Goal: Communication & Community: Answer question/provide support

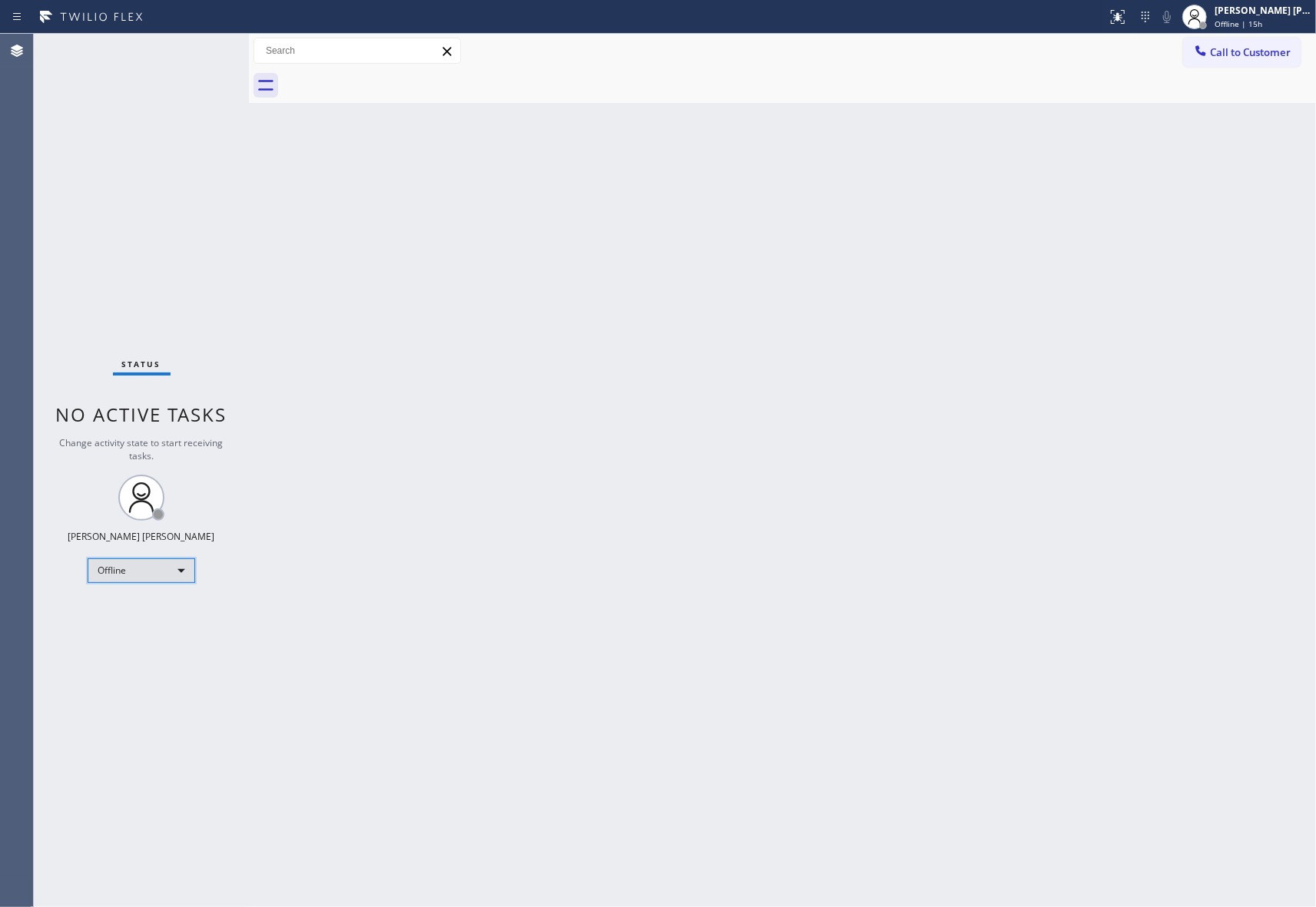
click at [157, 566] on div "Offline" at bounding box center [141, 570] width 108 height 24
click at [142, 634] on li "Unavailable" at bounding box center [140, 630] width 104 height 18
click at [1270, 47] on span "Call to Customer" at bounding box center [1249, 52] width 80 height 14
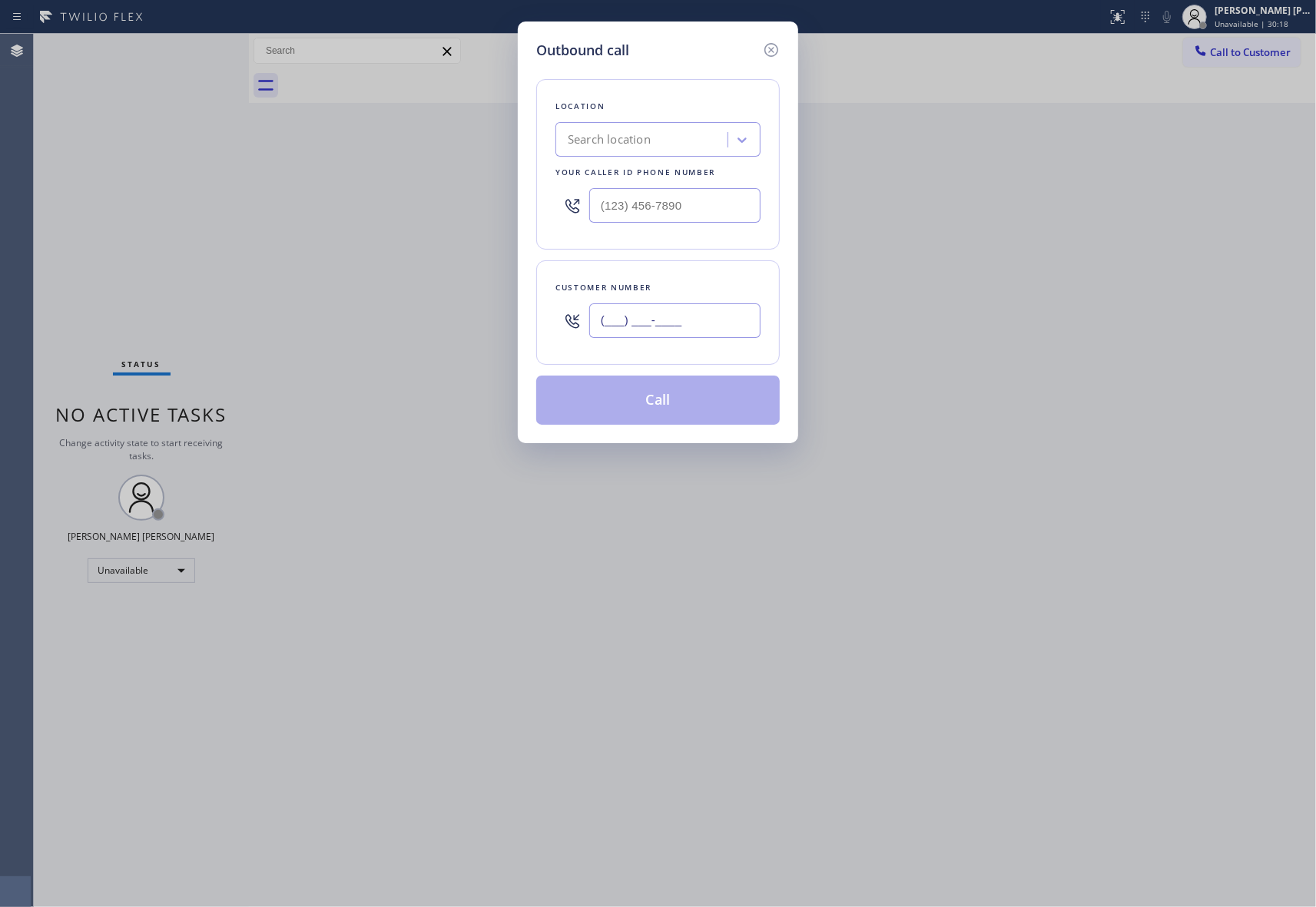
click at [707, 321] on input "(___) ___-____" at bounding box center [674, 321] width 172 height 35
paste input "818) 220-1919"
type input "[PHONE_NUMBER]"
click at [655, 137] on div "Search location" at bounding box center [643, 141] width 168 height 27
paste input "Metro Heating Repair"
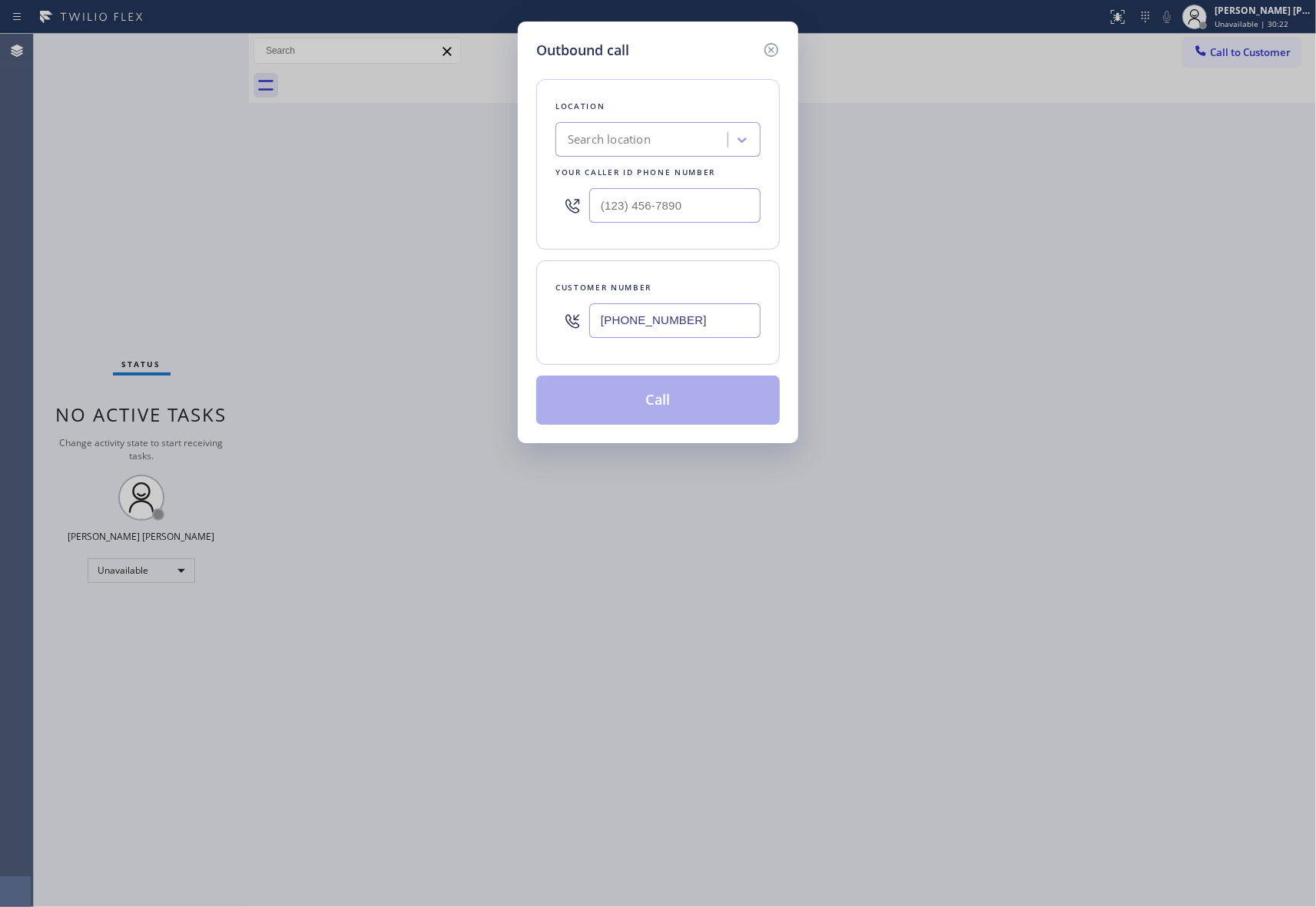
type input "Metro Heating Repair"
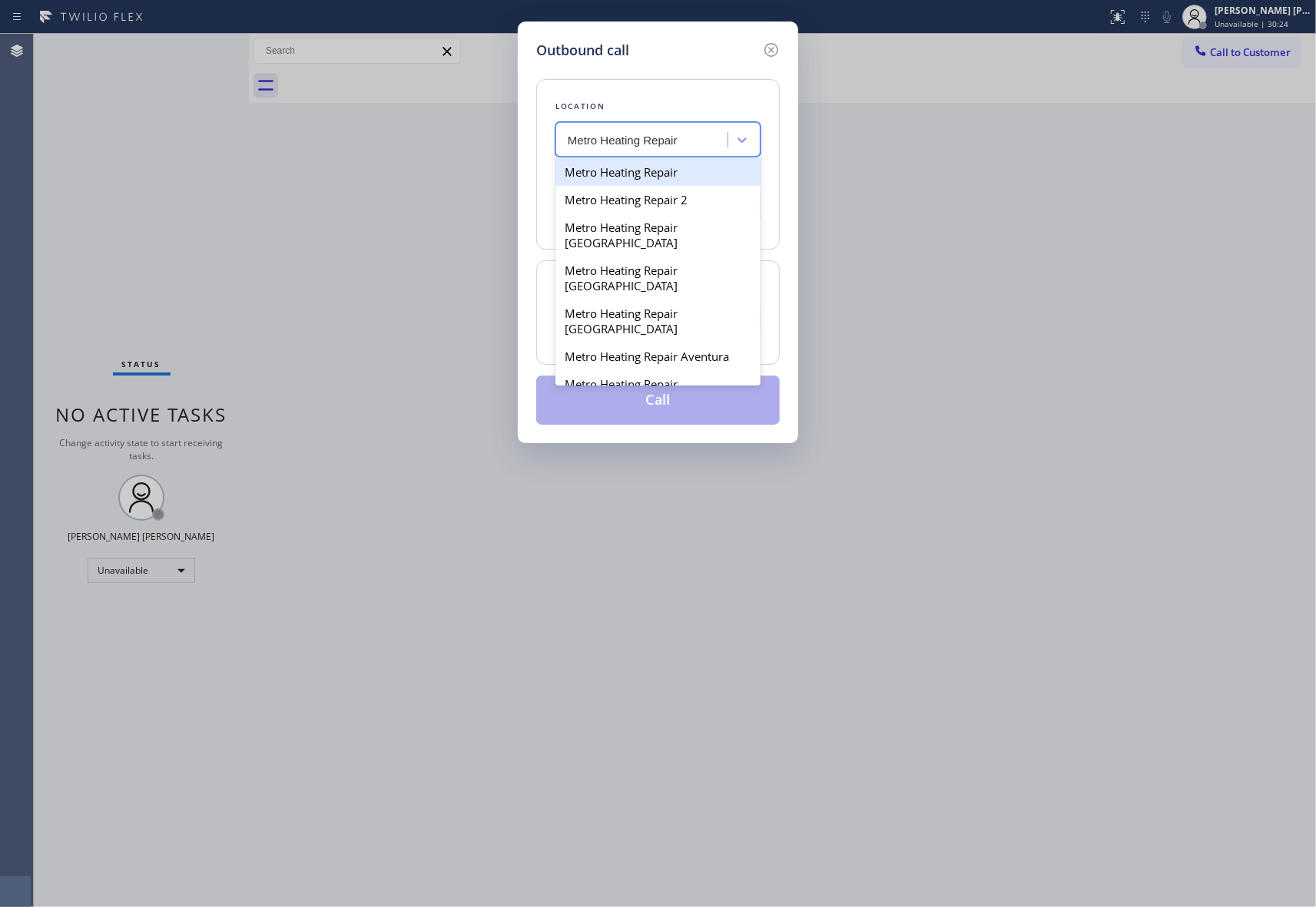
click at [641, 168] on div "Metro Heating Repair" at bounding box center [658, 172] width 205 height 28
type input "[PHONE_NUMBER]"
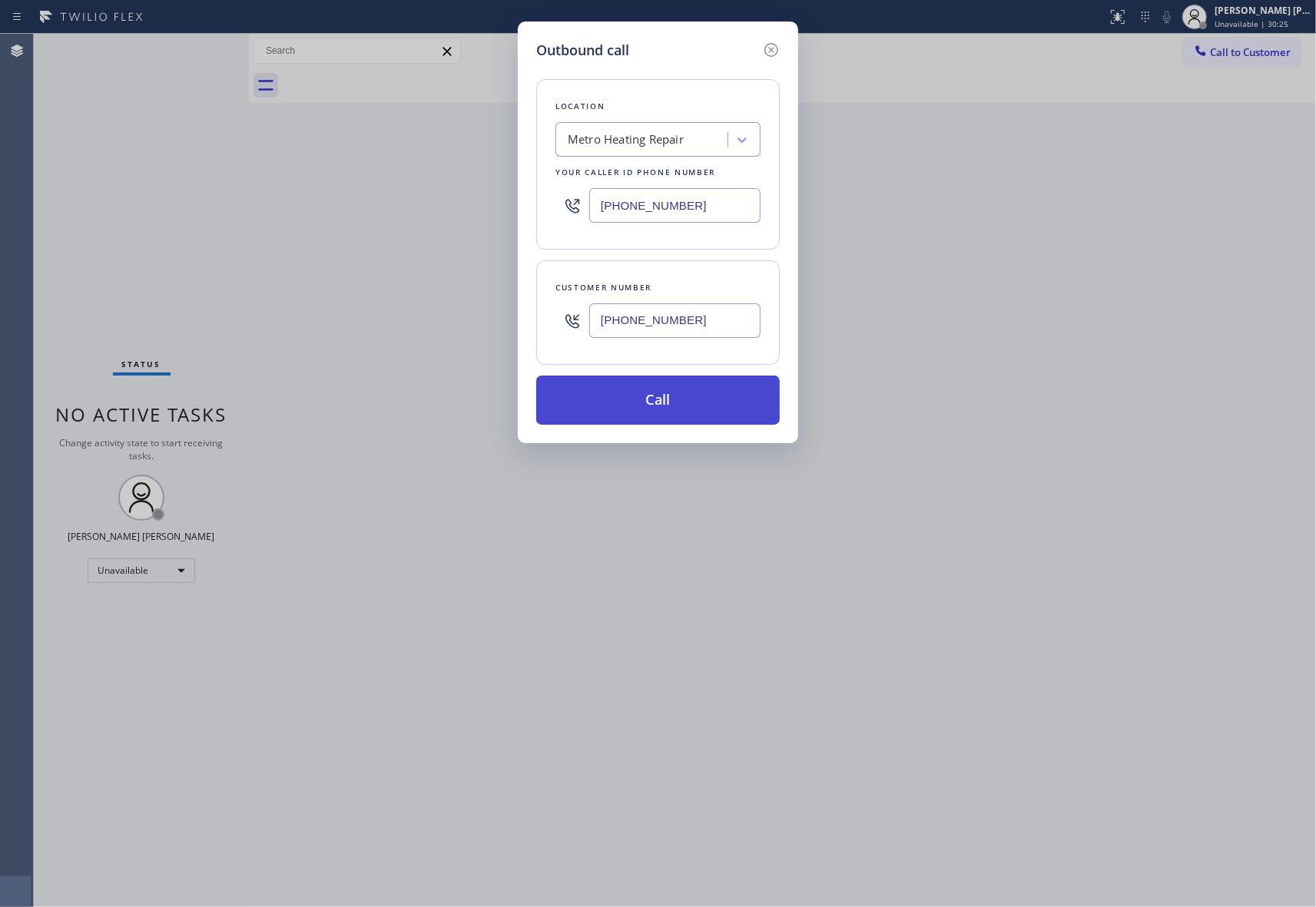
click at [662, 391] on button "Call" at bounding box center [657, 400] width 243 height 49
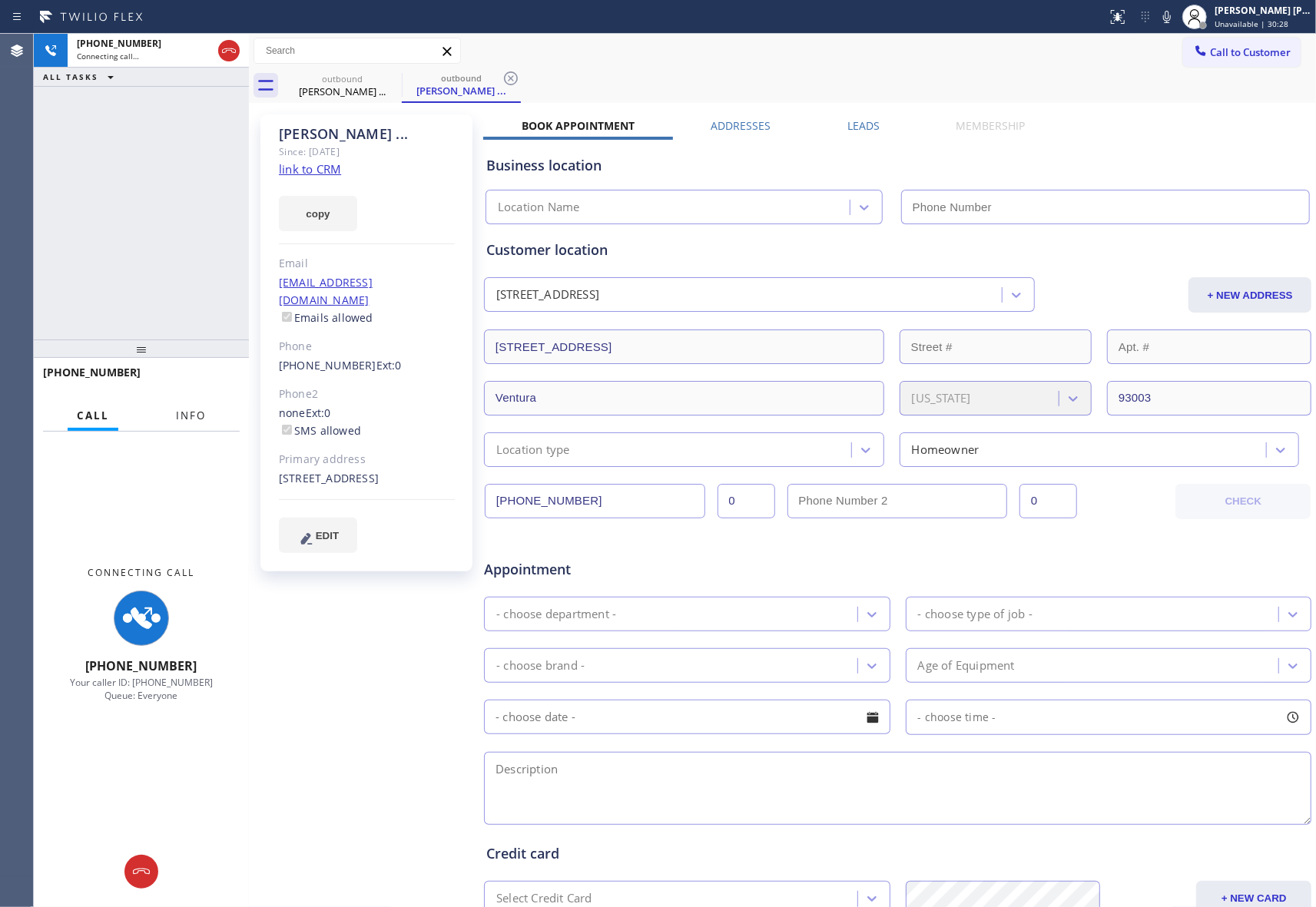
click at [183, 415] on span "Info" at bounding box center [191, 416] width 30 height 14
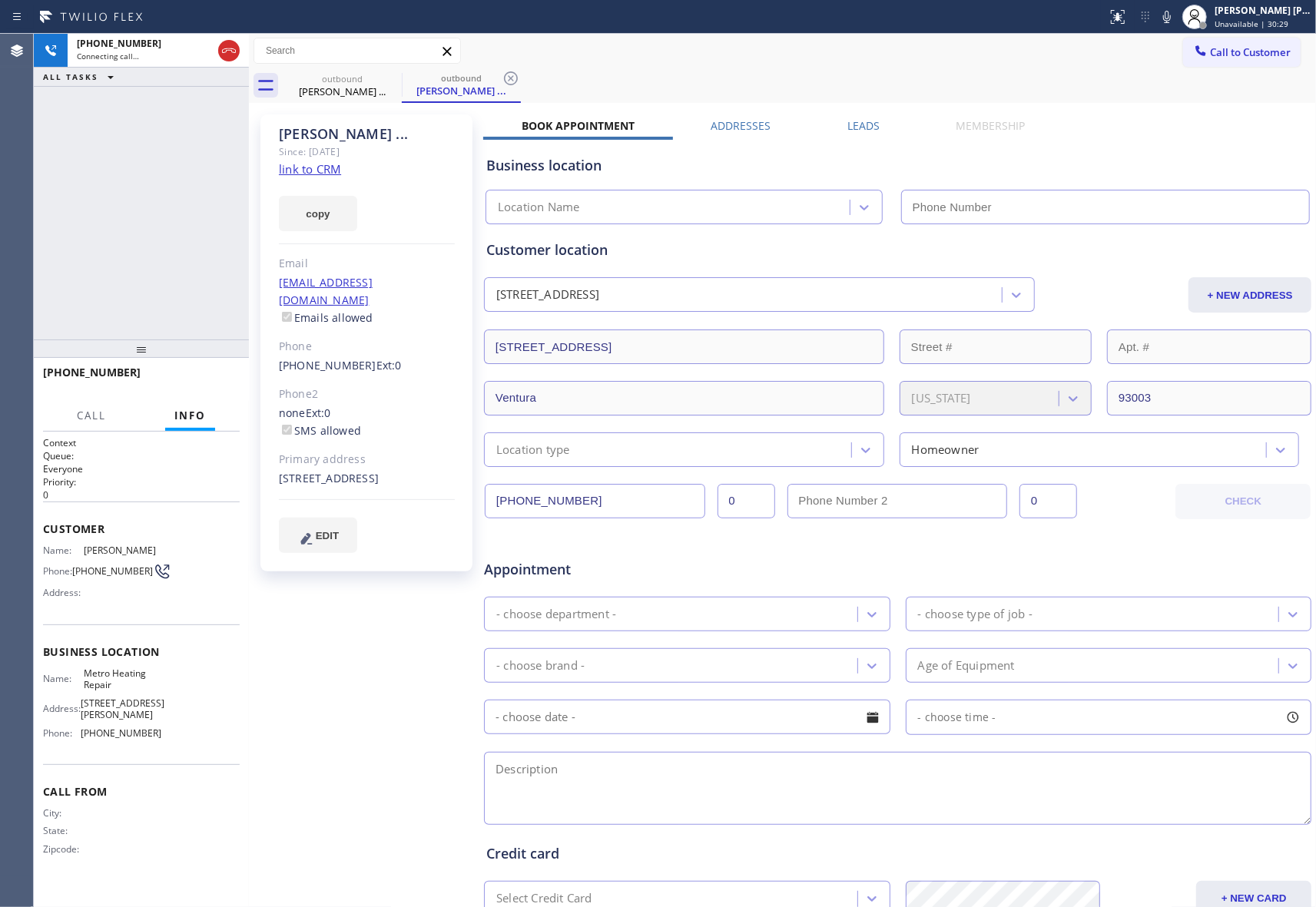
type input "[PHONE_NUMBER]"
click at [853, 118] on label "Leads" at bounding box center [862, 125] width 32 height 15
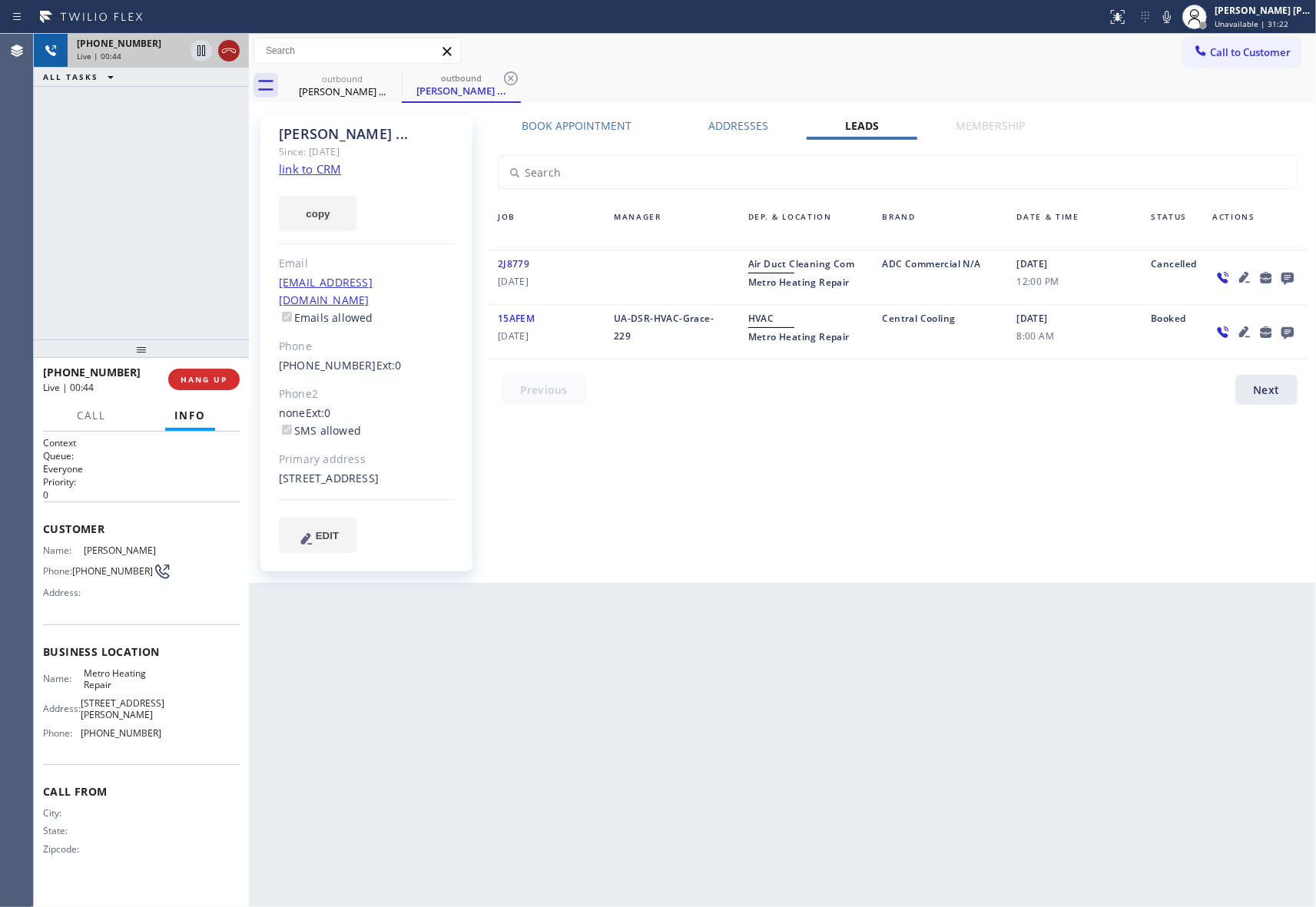
click at [232, 45] on icon at bounding box center [229, 50] width 18 height 18
click at [203, 378] on span "COMPLETE" at bounding box center [201, 379] width 53 height 11
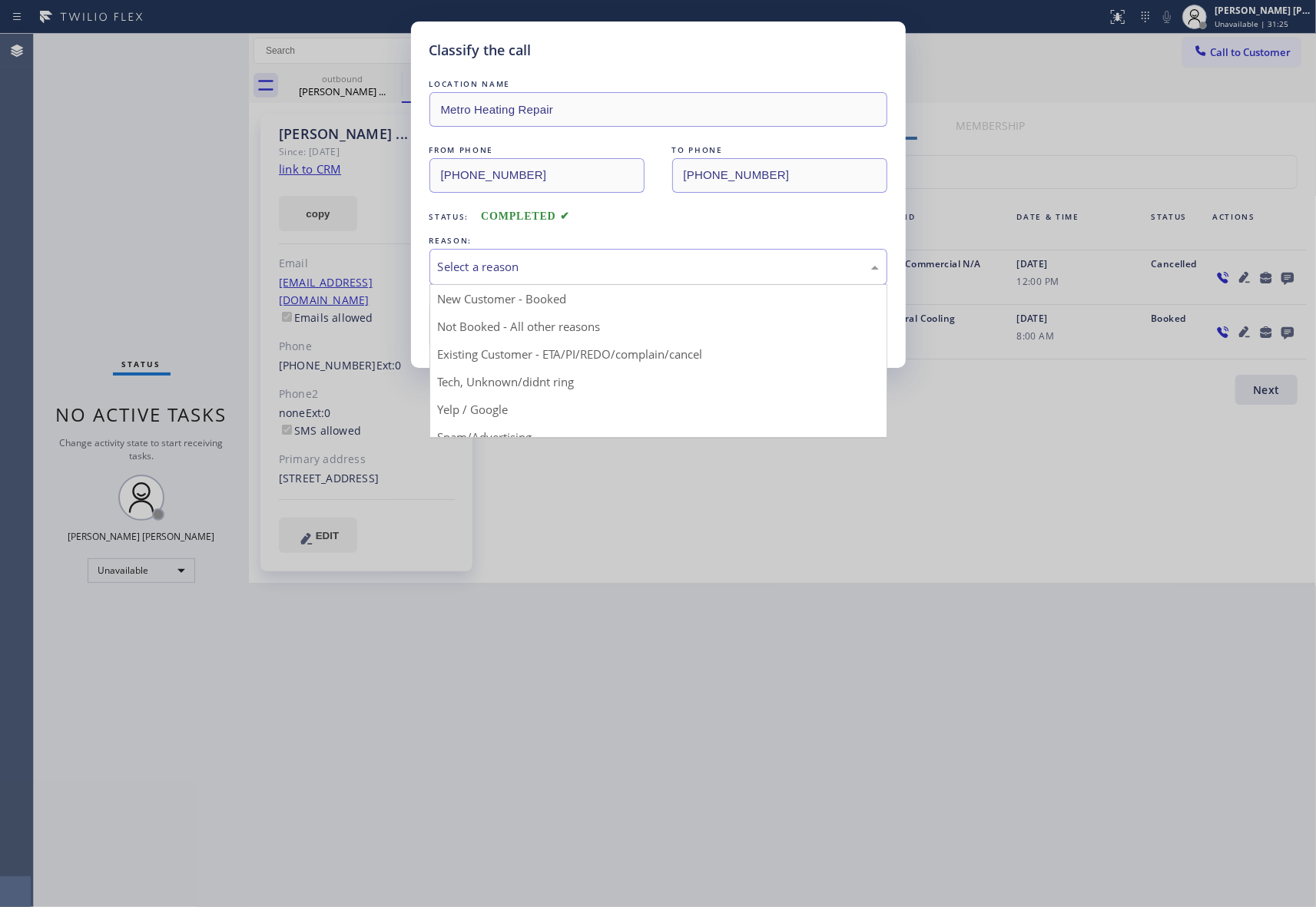
click at [565, 265] on div "Select a reason" at bounding box center [658, 266] width 441 height 17
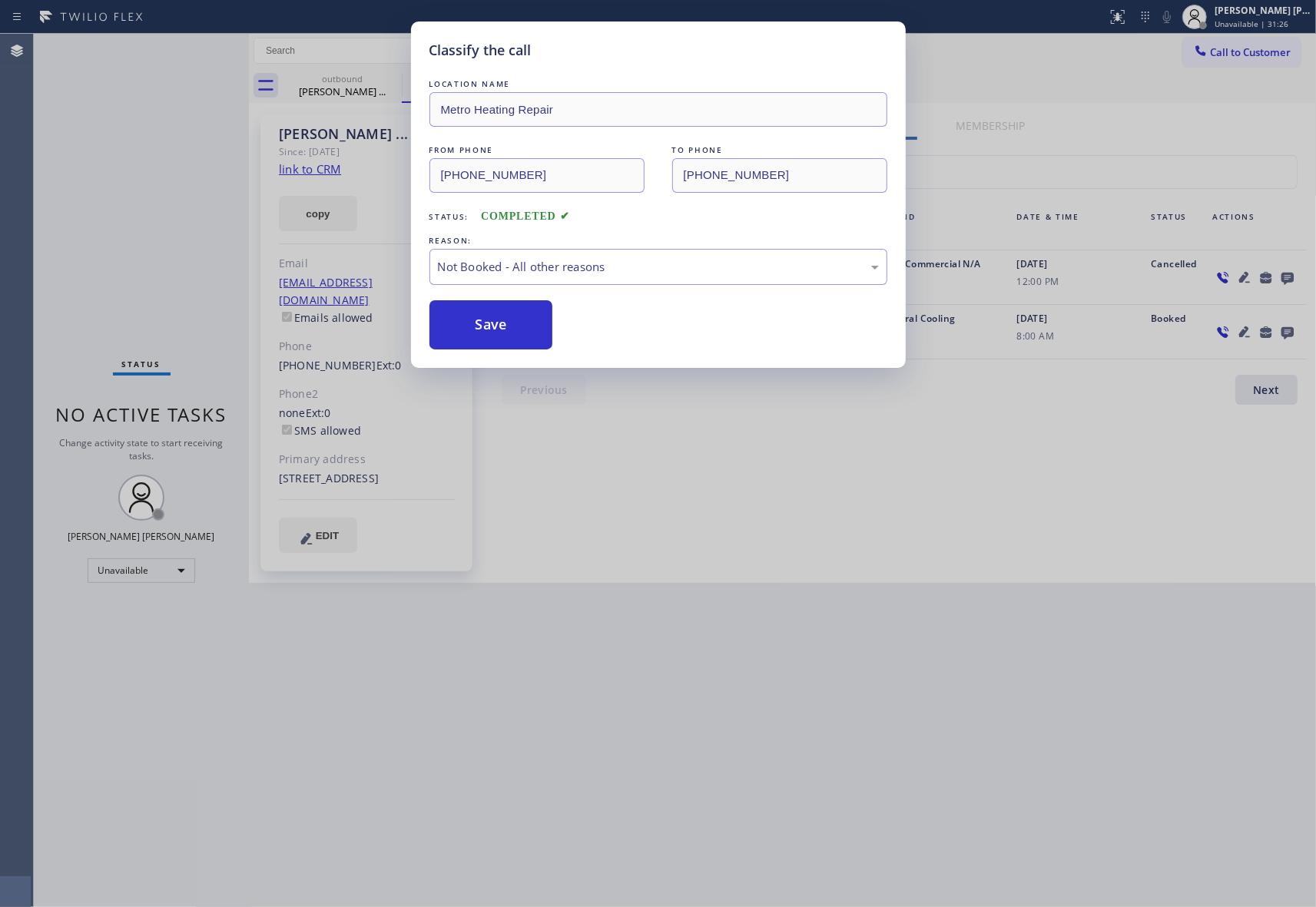
click at [528, 328] on button "Save" at bounding box center [491, 325] width 124 height 49
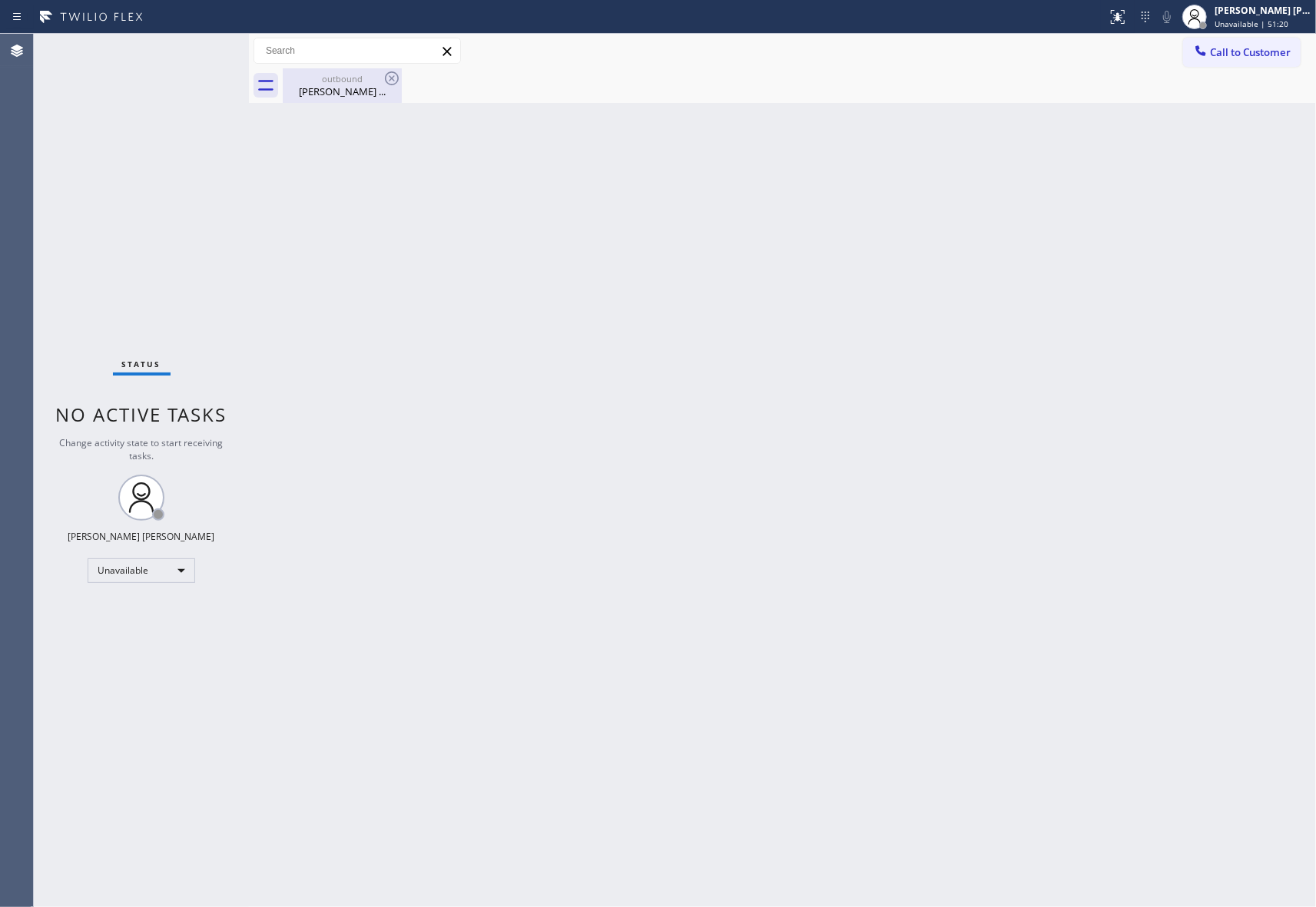
drag, startPoint x: 336, startPoint y: 90, endPoint x: 379, endPoint y: 86, distance: 43.2
click at [336, 91] on div "[PERSON_NAME] ..." at bounding box center [342, 91] width 116 height 14
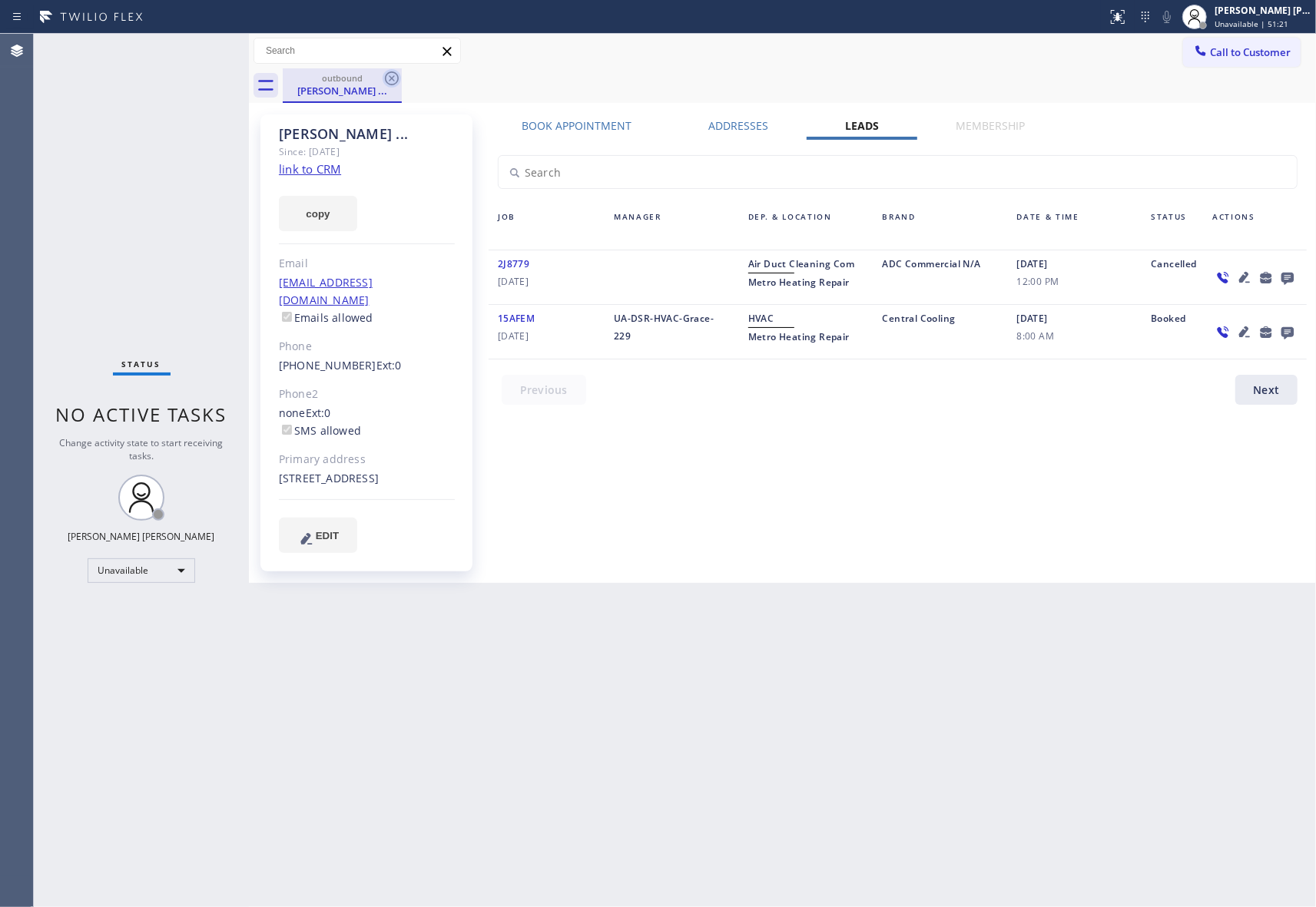
click at [394, 78] on icon at bounding box center [392, 78] width 18 height 18
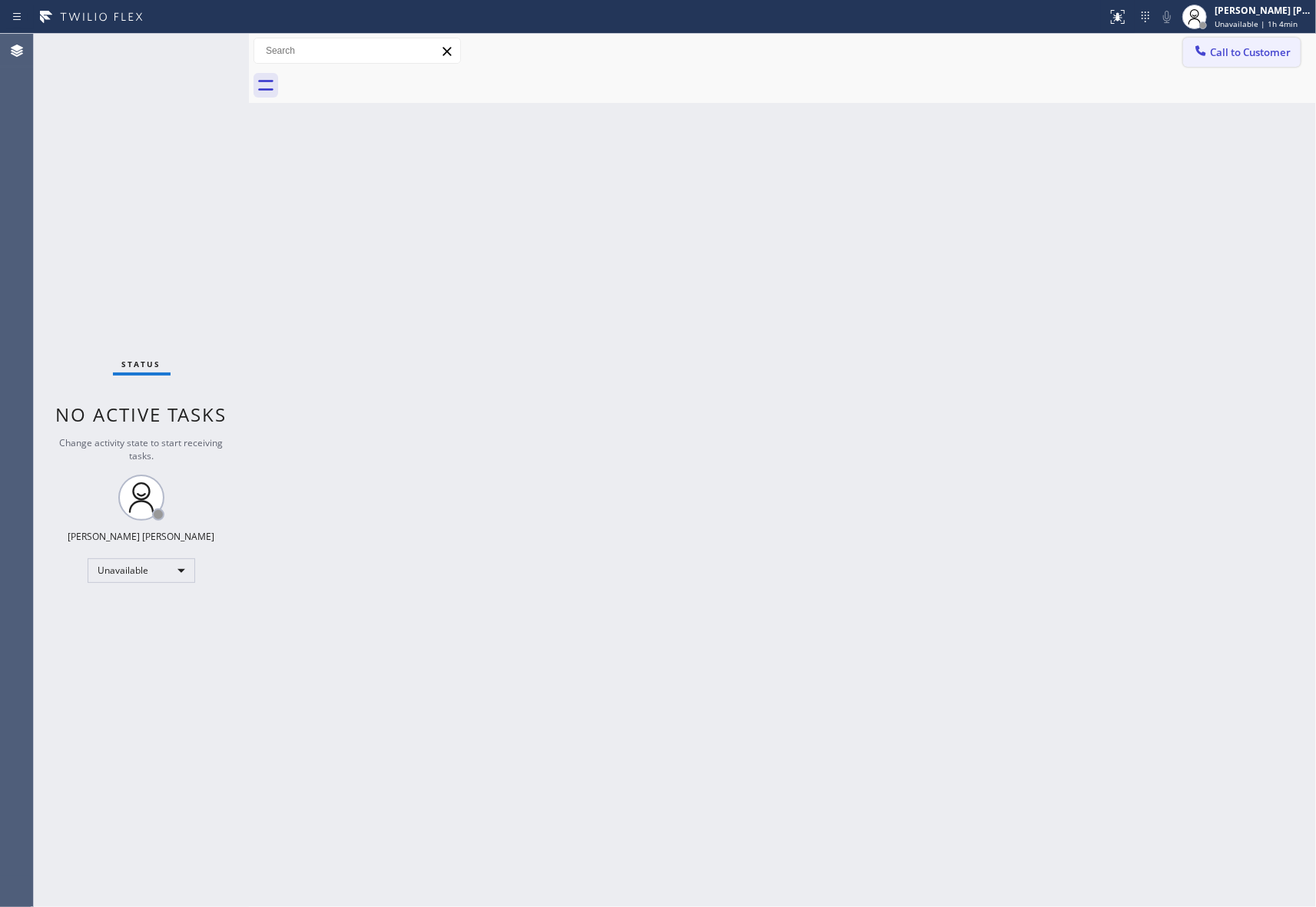
click at [1265, 46] on span "Call to Customer" at bounding box center [1249, 52] width 80 height 14
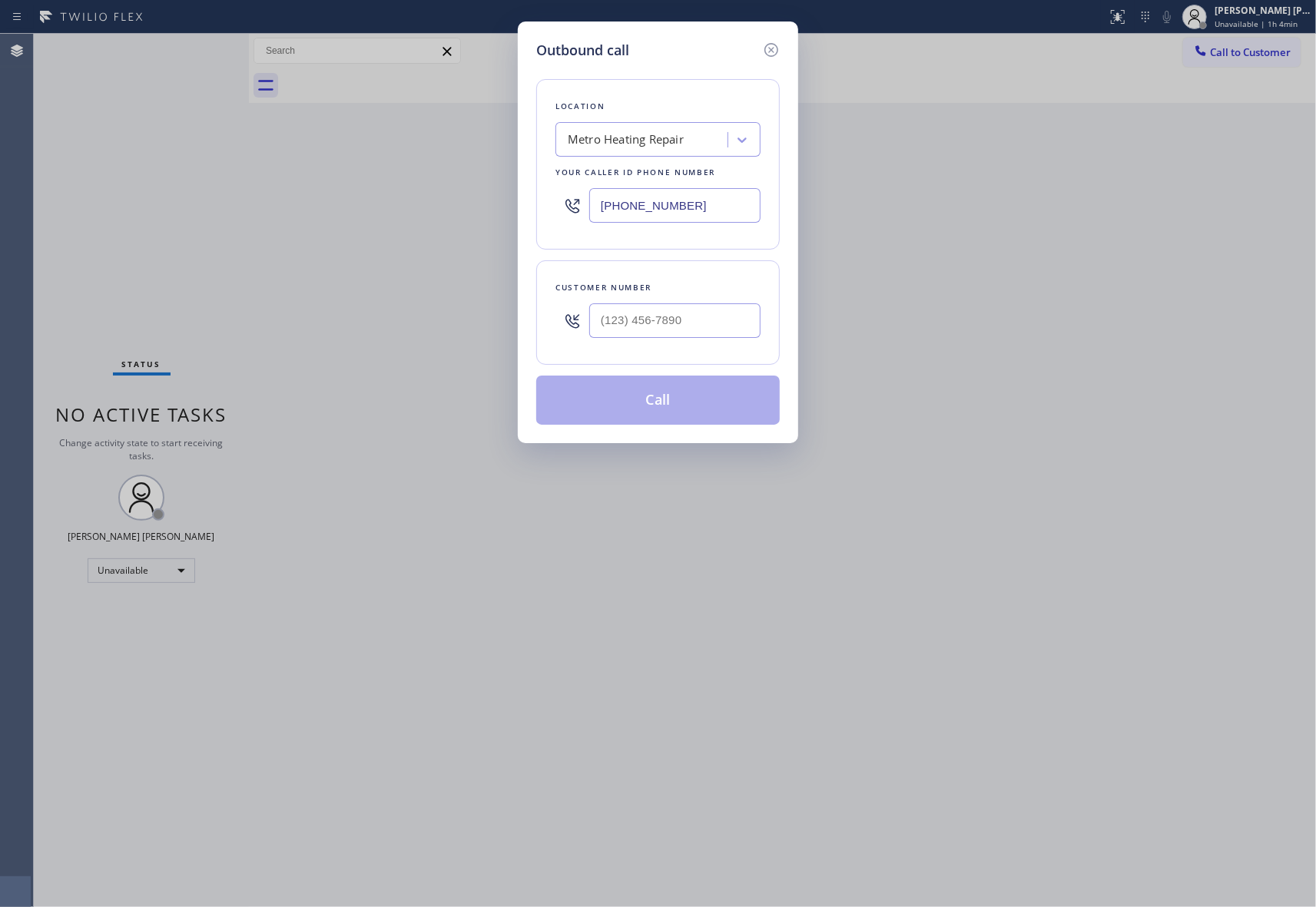
click at [665, 344] on div at bounding box center [674, 321] width 172 height 50
paste input "847) 691-2000"
click at [674, 314] on input "(___) ___-____" at bounding box center [674, 321] width 172 height 35
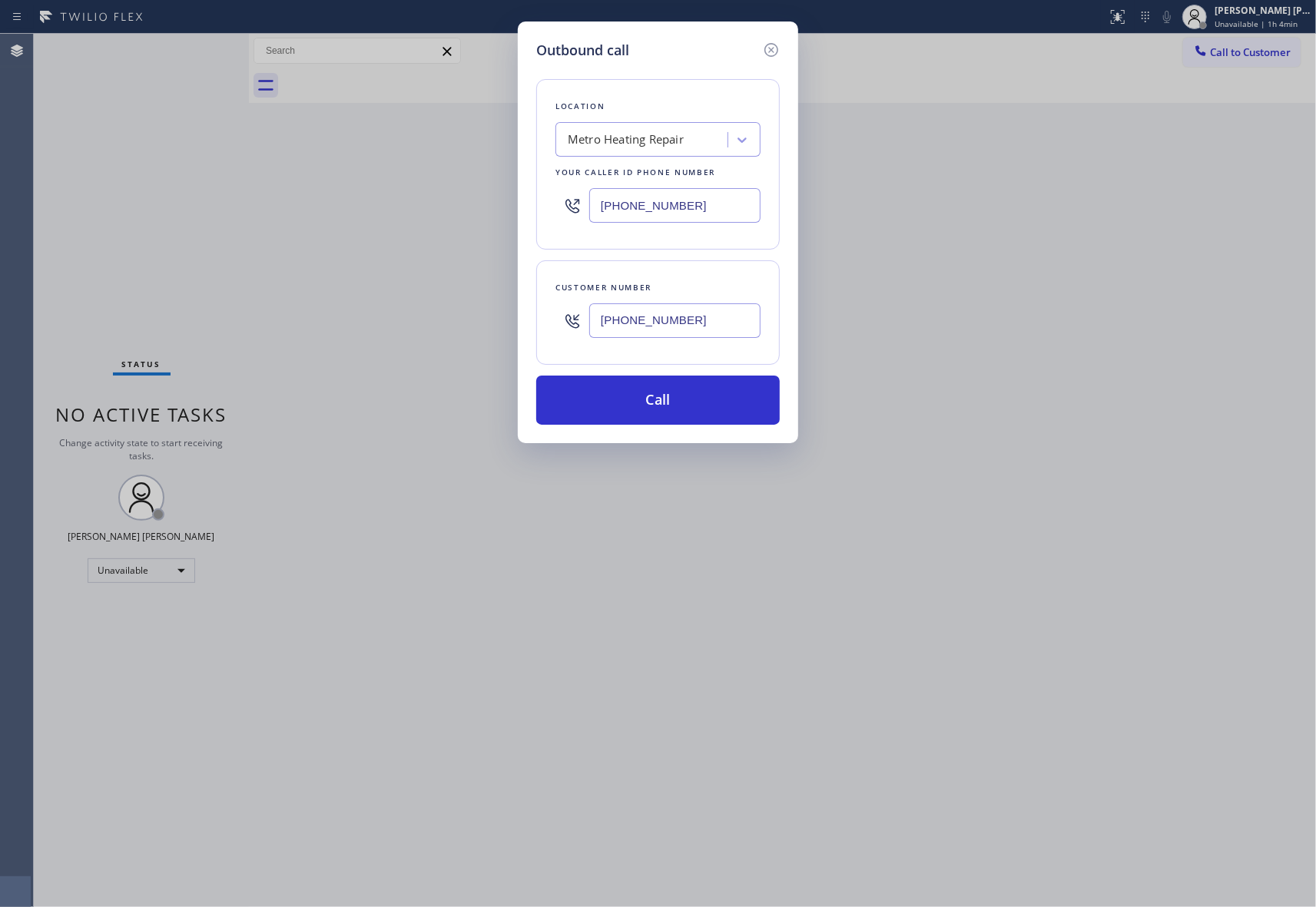
type input "[PHONE_NUMBER]"
click at [676, 136] on div "Metro Heating Repair" at bounding box center [626, 141] width 116 height 17
type input "5 star appliance repair"
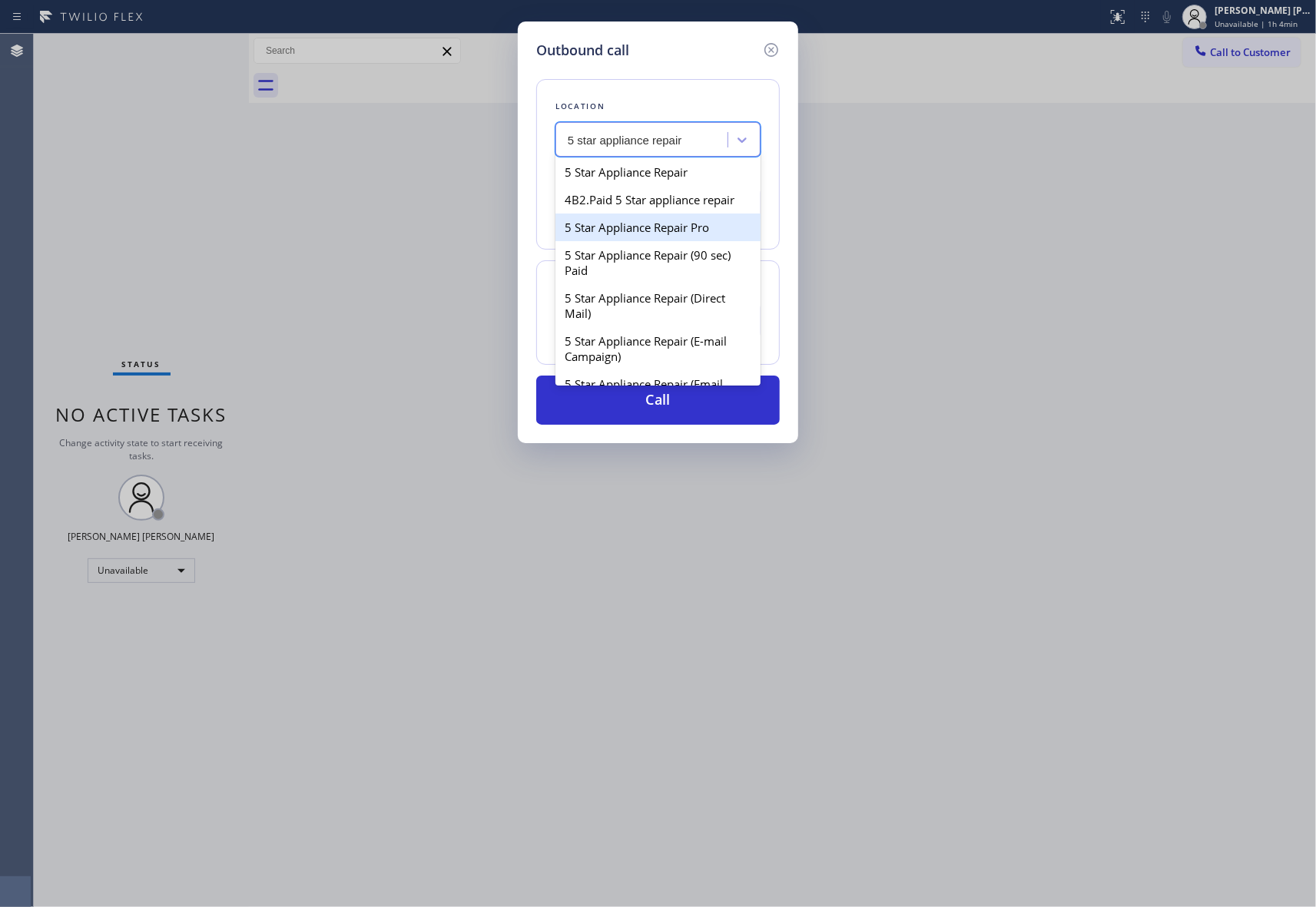
click at [656, 241] on div "5 Star Appliance Repair Pro" at bounding box center [658, 227] width 205 height 28
type input "[PHONE_NUMBER]"
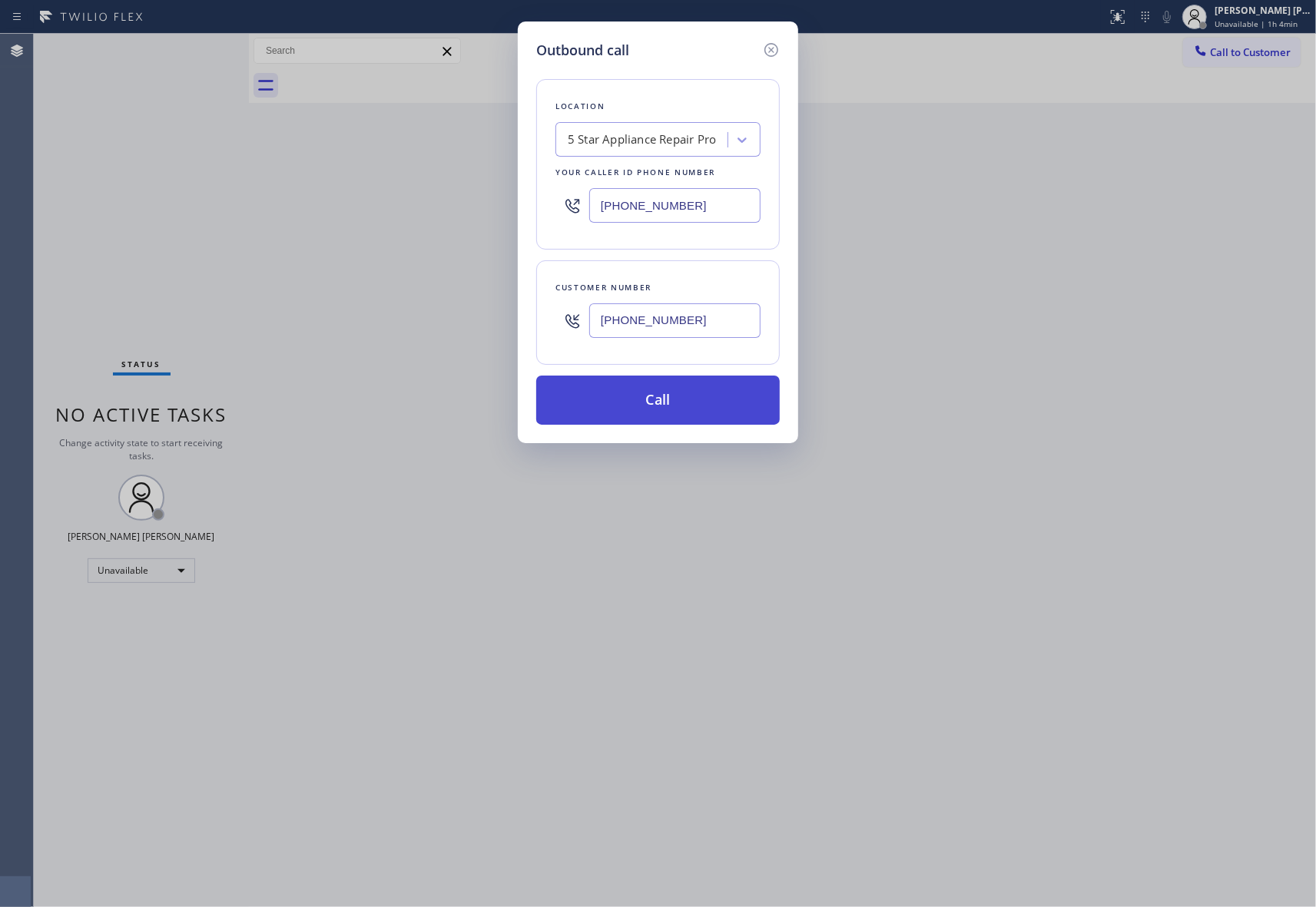
click at [620, 405] on button "Call" at bounding box center [657, 400] width 243 height 49
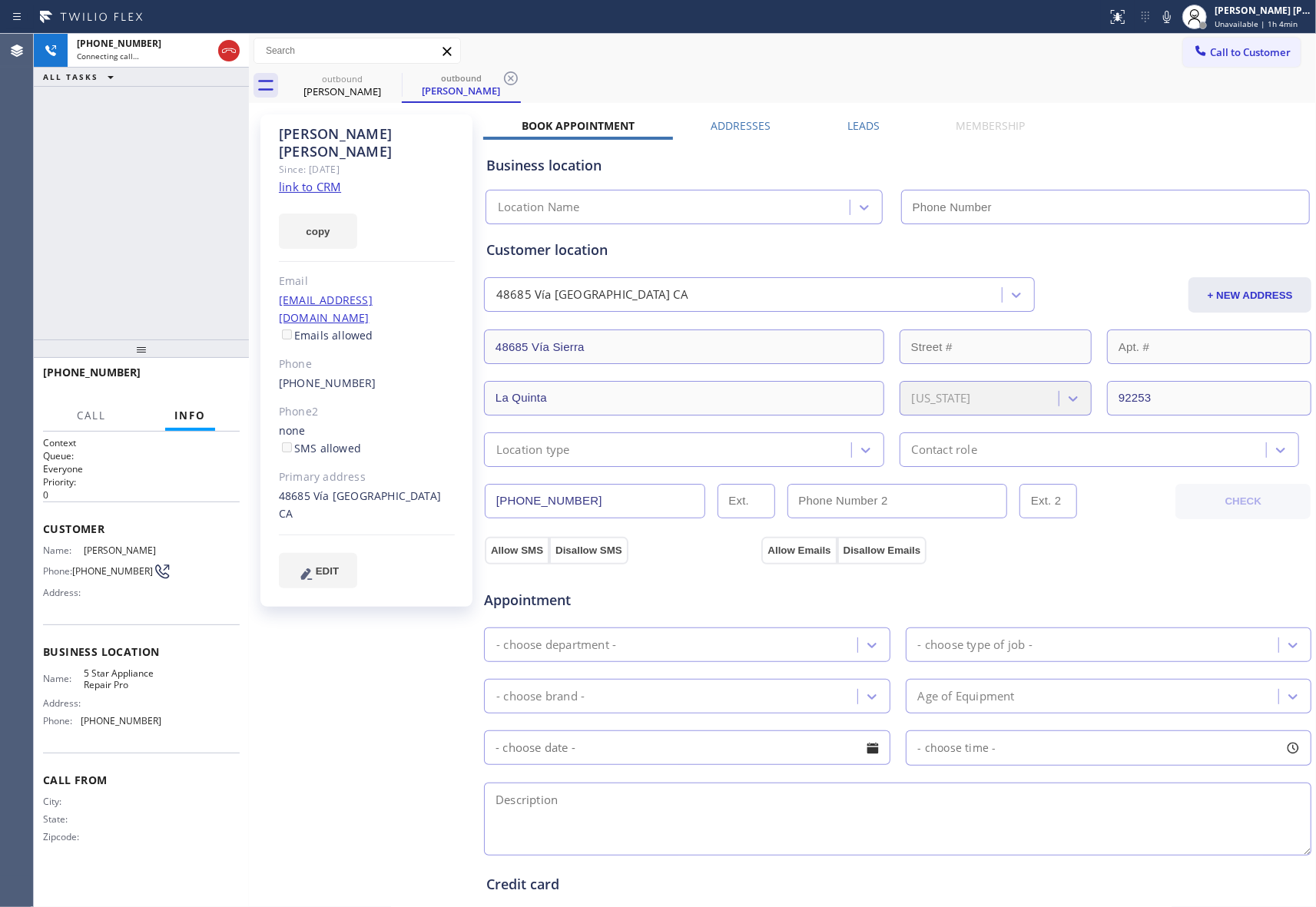
type input "[PHONE_NUMBER]"
click at [870, 112] on div "[PERSON_NAME] Since: [DATE] link to CRM copy Email [EMAIL_ADDRESS][DOMAIN_NAME]…" at bounding box center [782, 619] width 1059 height 1026
click at [871, 130] on label "Leads" at bounding box center [862, 125] width 32 height 15
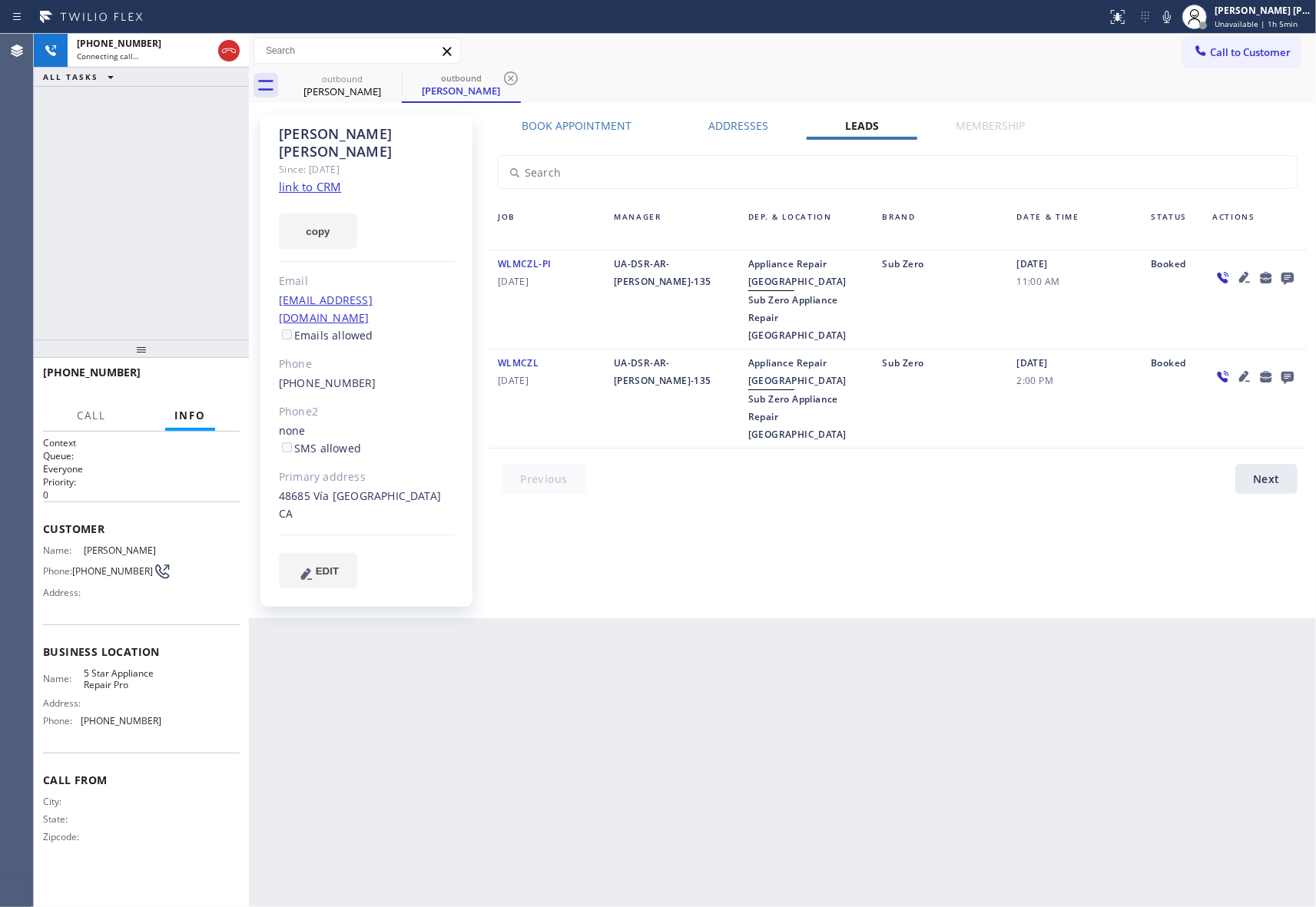
click at [1292, 280] on icon at bounding box center [1287, 278] width 13 height 13
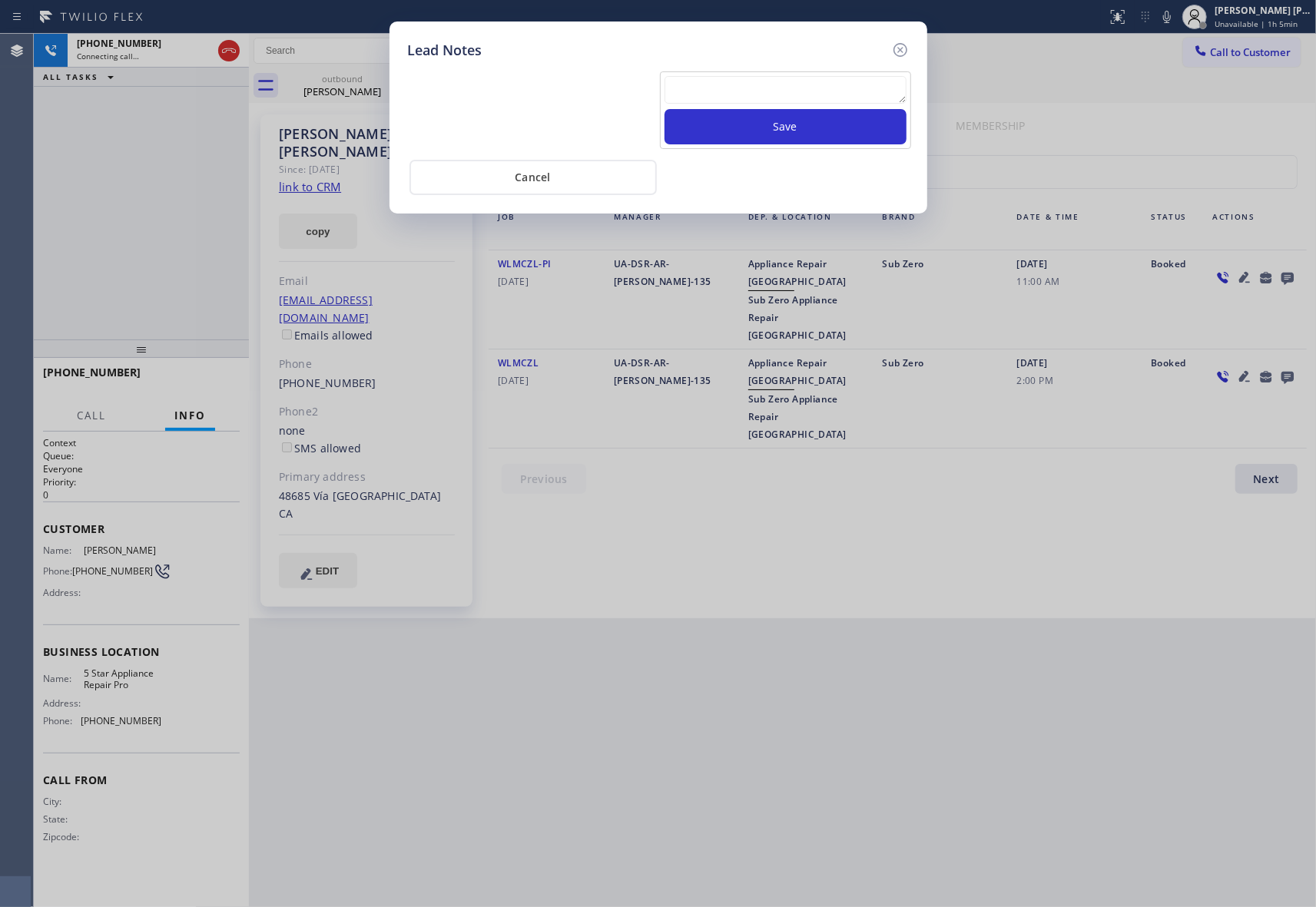
click at [846, 97] on textarea at bounding box center [786, 89] width 242 height 28
paste textarea "please transfer if cx calls back"
type textarea "please transfer if cx calls back"
click at [850, 129] on button "Save" at bounding box center [786, 127] width 242 height 35
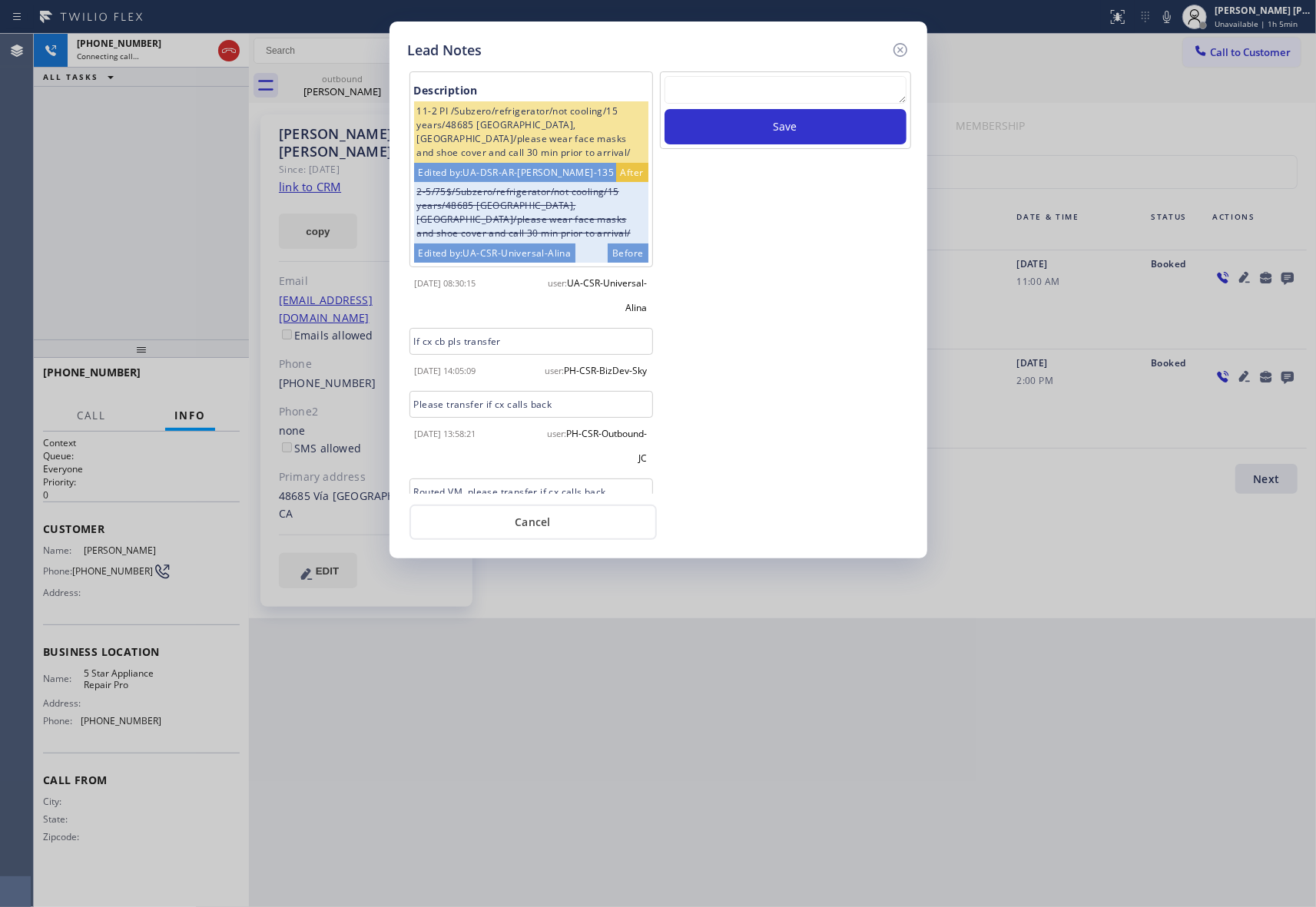
drag, startPoint x: 903, startPoint y: 44, endPoint x: 391, endPoint y: 52, distance: 512.1
click at [870, 44] on div "Lead Notes" at bounding box center [658, 49] width 501 height 20
click at [905, 50] on icon at bounding box center [899, 49] width 14 height 14
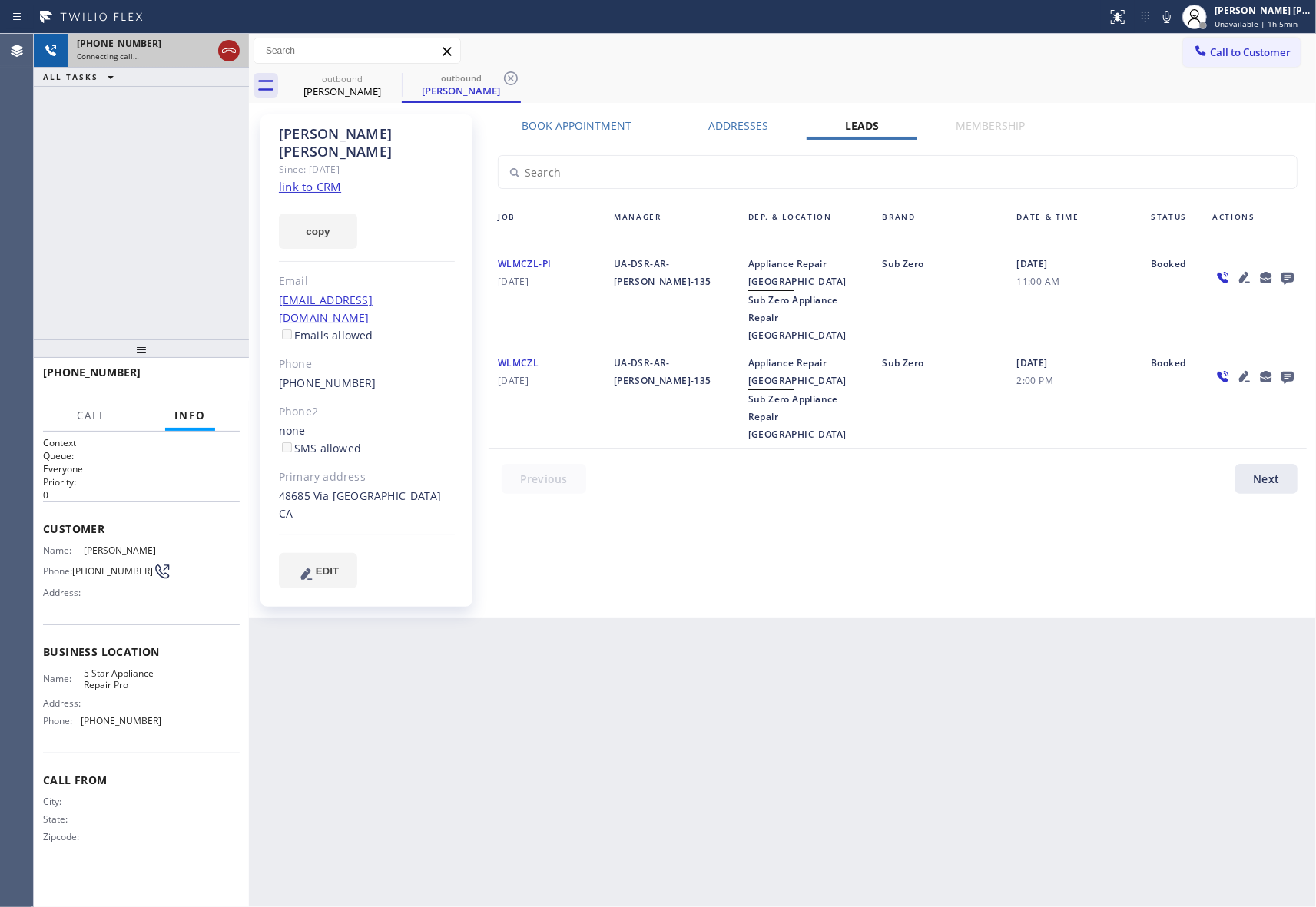
click at [229, 50] on icon at bounding box center [229, 50] width 14 height 5
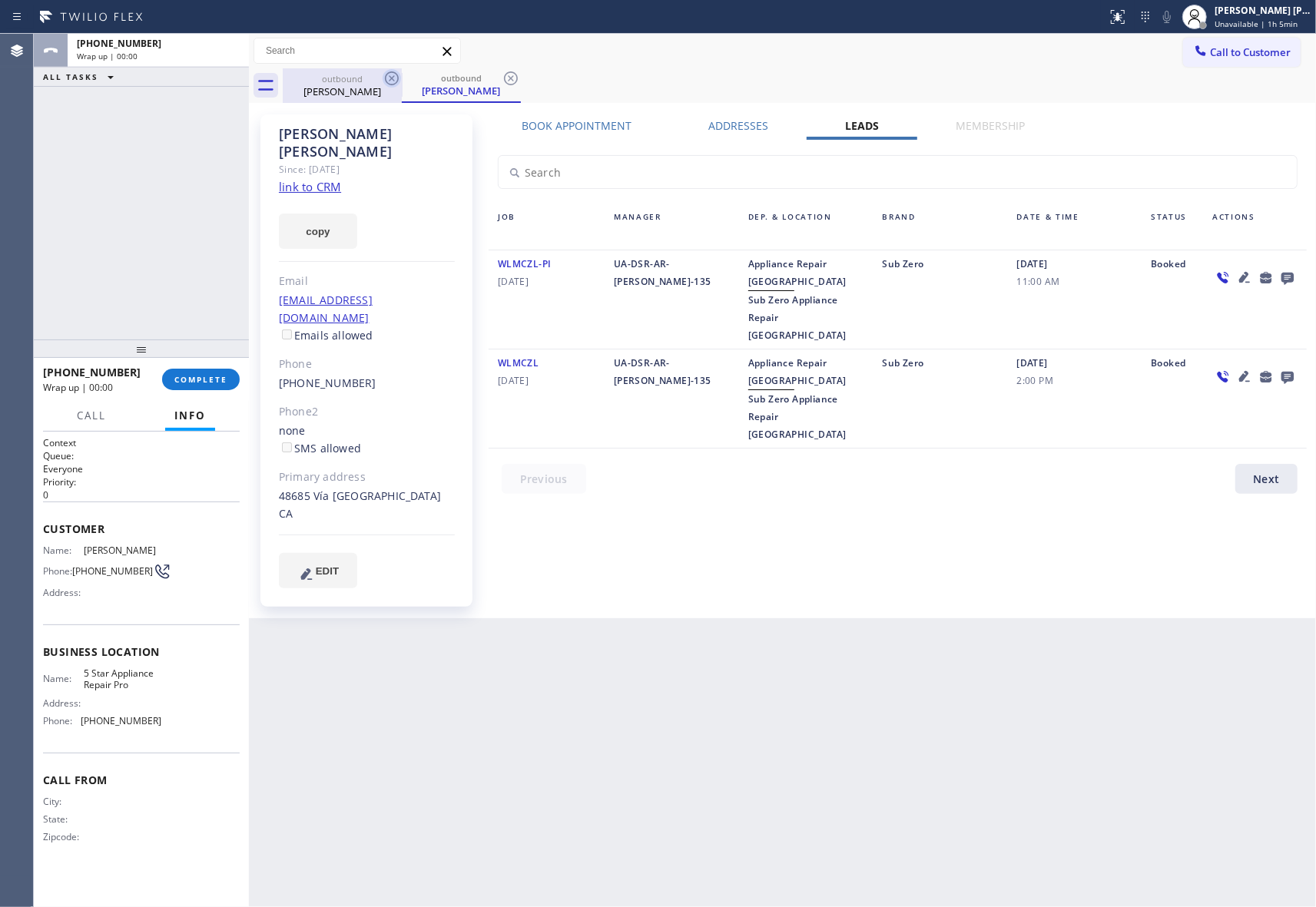
click at [391, 80] on icon at bounding box center [392, 78] width 18 height 18
click at [502, 80] on icon at bounding box center [511, 78] width 18 height 18
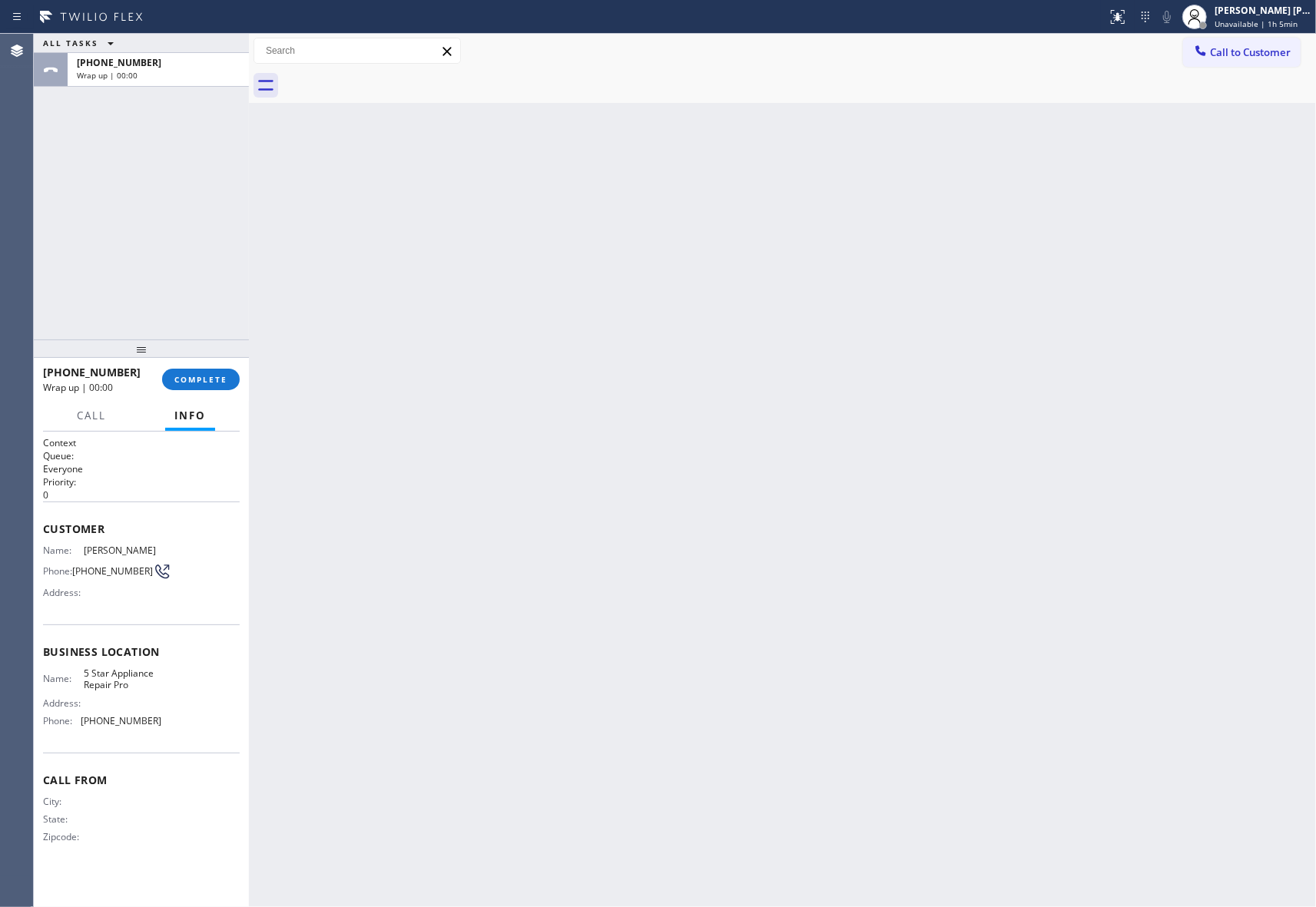
click at [391, 80] on div at bounding box center [799, 86] width 1033 height 35
drag, startPoint x: 391, startPoint y: 80, endPoint x: 14, endPoint y: 97, distance: 377.4
click at [387, 78] on div at bounding box center [799, 86] width 1033 height 35
click at [203, 384] on span "COMPLETE" at bounding box center [201, 379] width 53 height 11
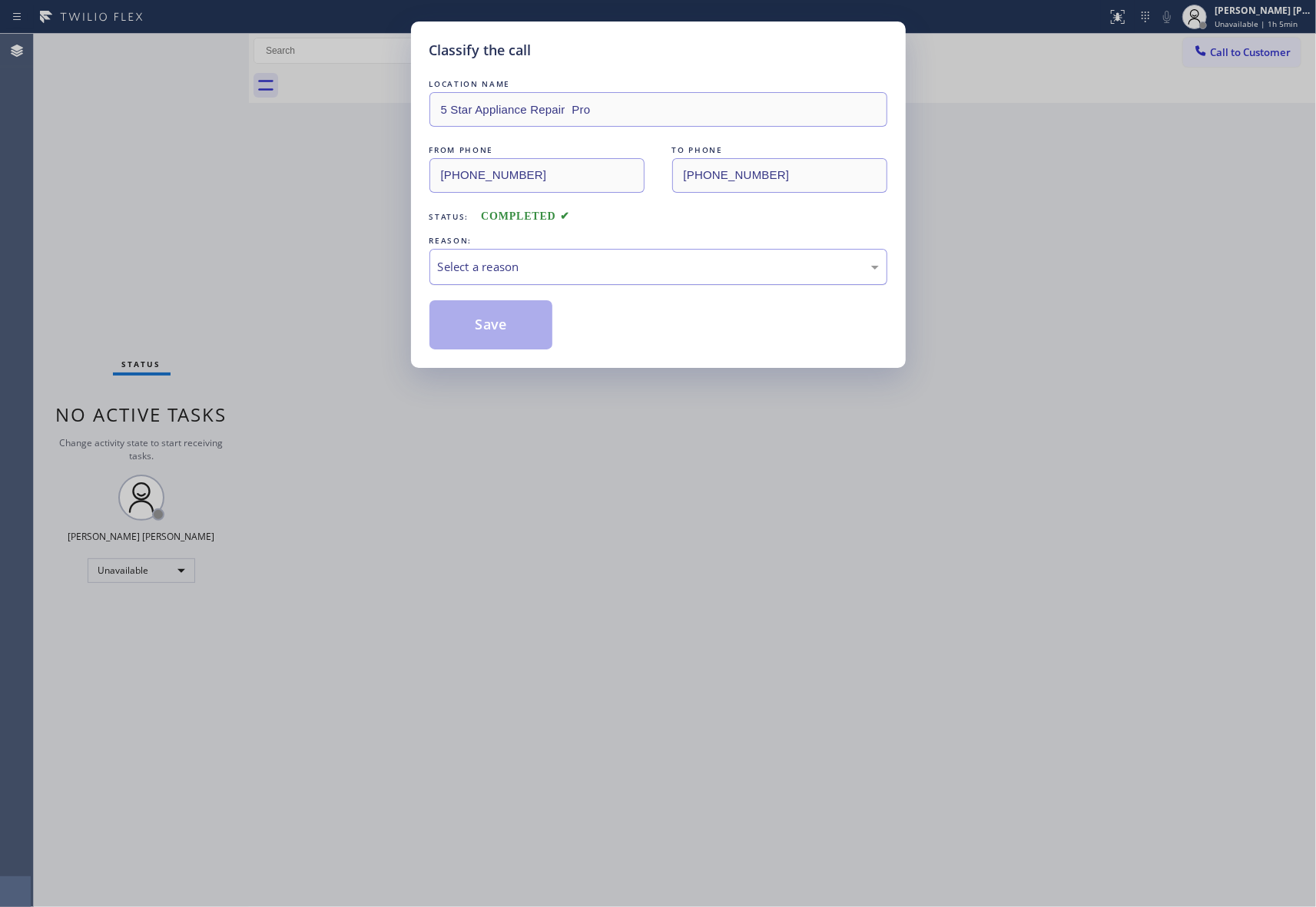
click at [536, 278] on div "Select a reason" at bounding box center [658, 266] width 457 height 36
drag, startPoint x: 502, startPoint y: 324, endPoint x: 317, endPoint y: 41, distance: 338.1
click at [502, 324] on button "Save" at bounding box center [491, 325] width 124 height 49
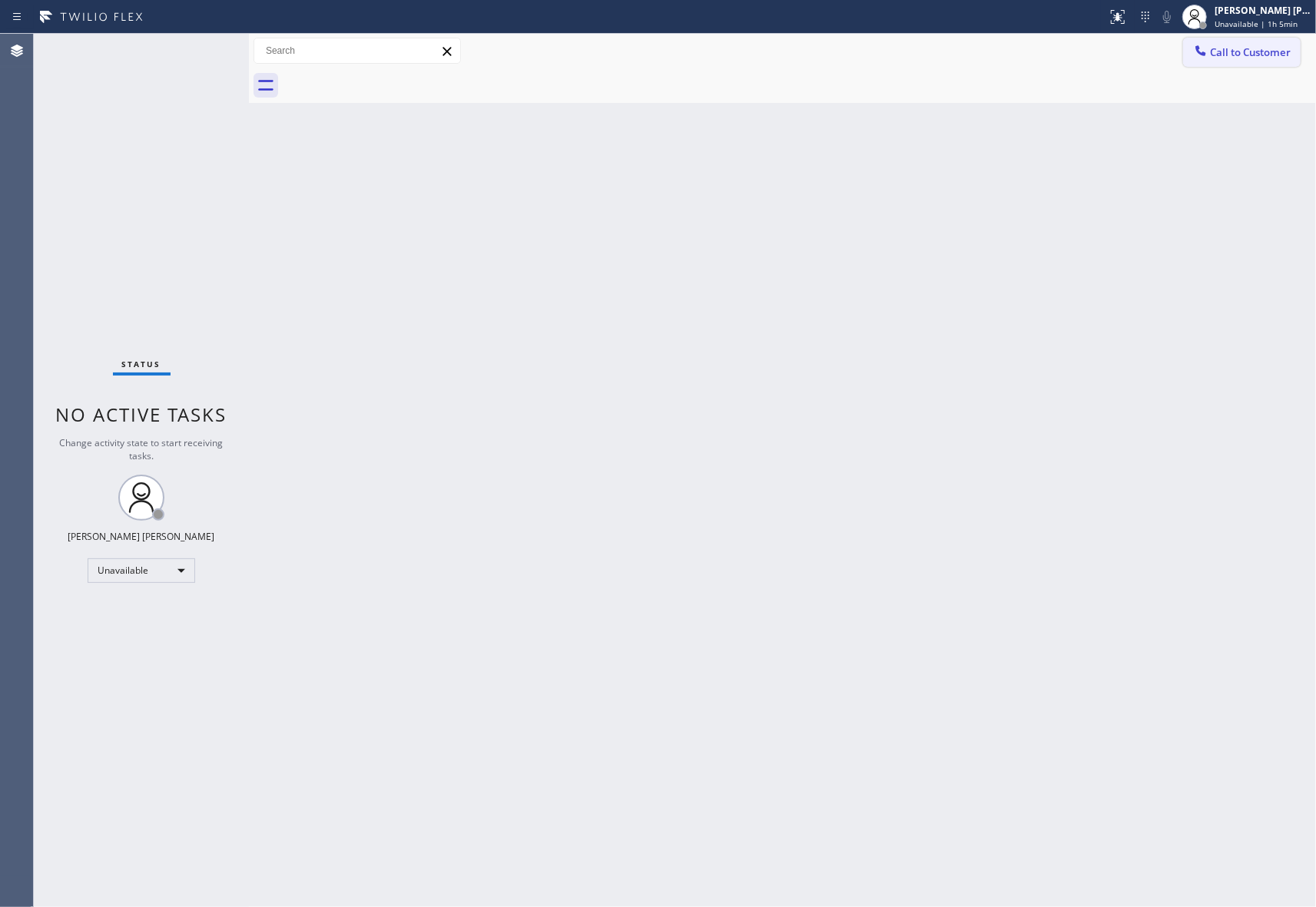
click at [1278, 41] on button "Call to Customer" at bounding box center [1241, 52] width 117 height 29
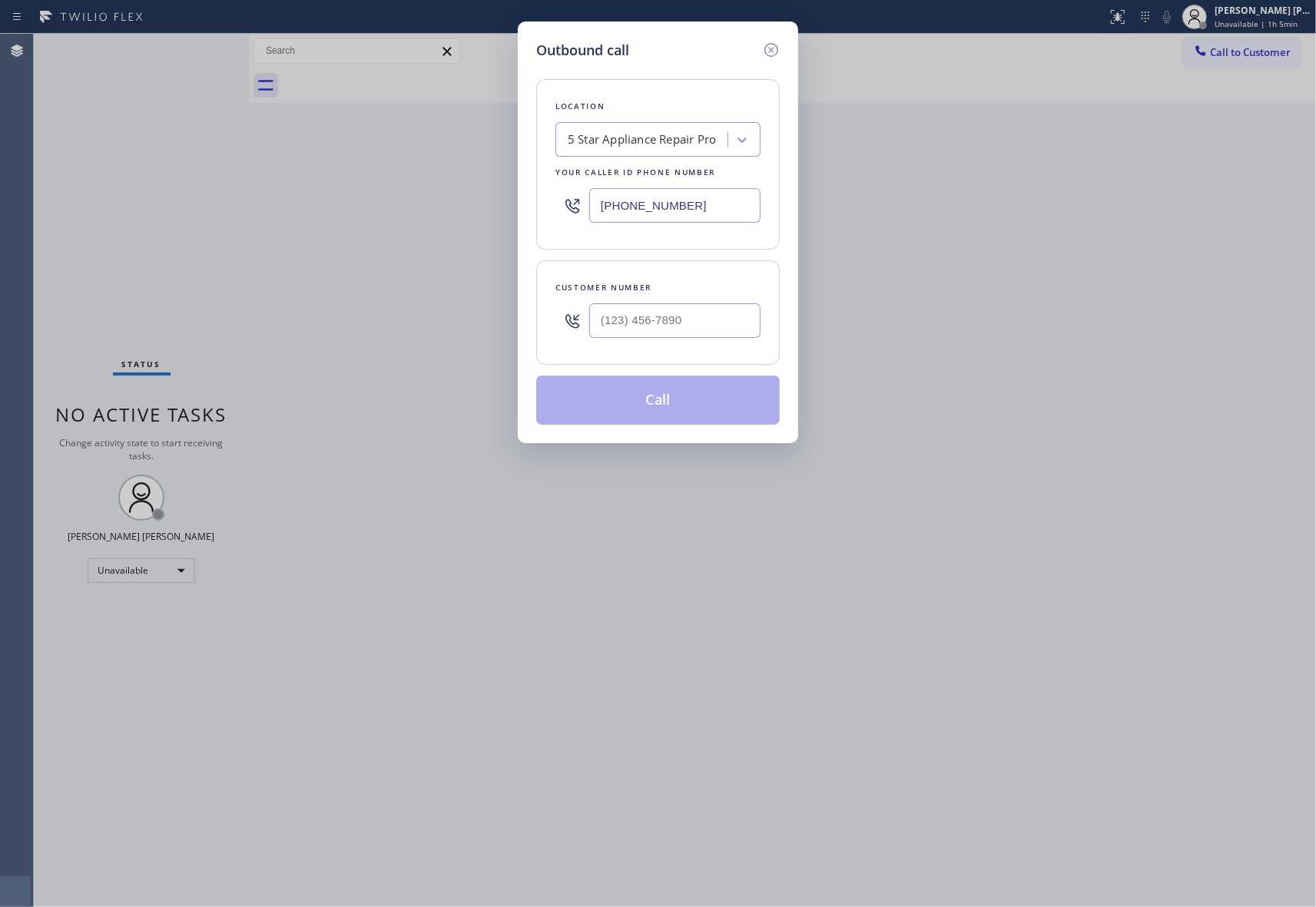
click at [725, 346] on div at bounding box center [674, 321] width 172 height 50
click at [736, 324] on input "(___) ___-____" at bounding box center [674, 321] width 172 height 35
paste input "760) 770-9323"
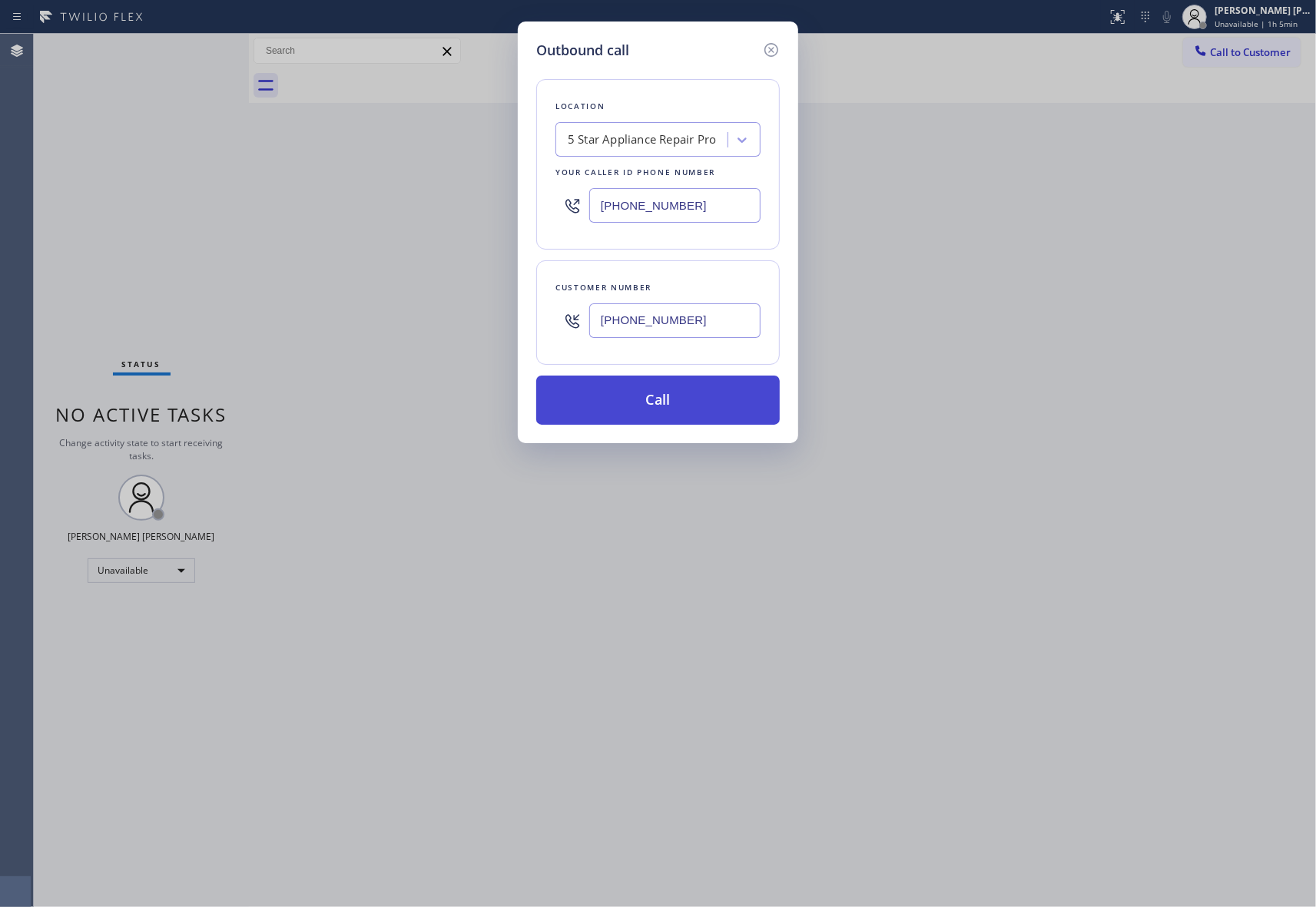
type input "[PHONE_NUMBER]"
drag, startPoint x: 709, startPoint y: 394, endPoint x: 225, endPoint y: 879, distance: 685.2
click at [708, 394] on button "Call" at bounding box center [657, 400] width 243 height 49
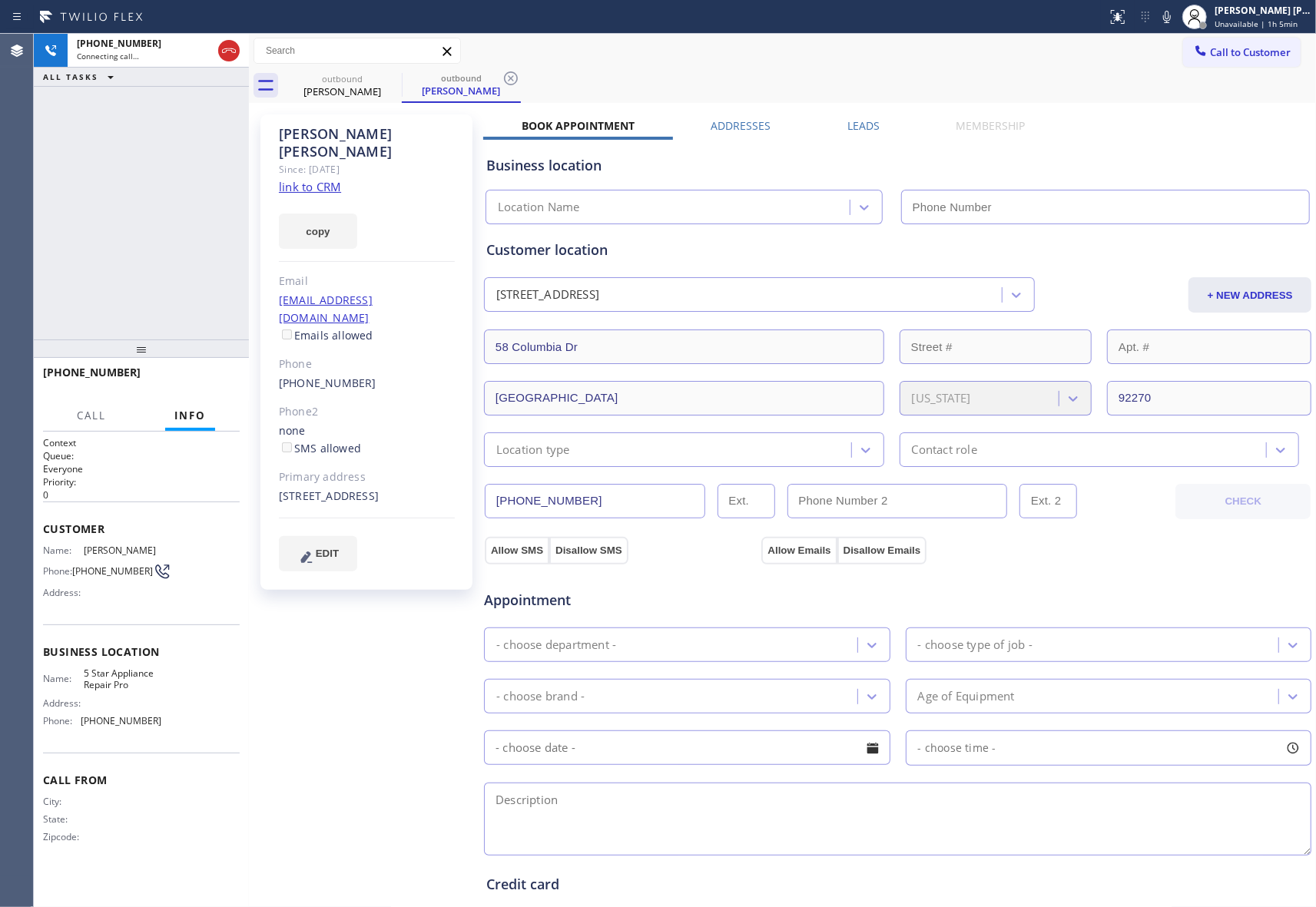
type input "[PHONE_NUMBER]"
click at [856, 132] on label "Leads" at bounding box center [862, 125] width 32 height 15
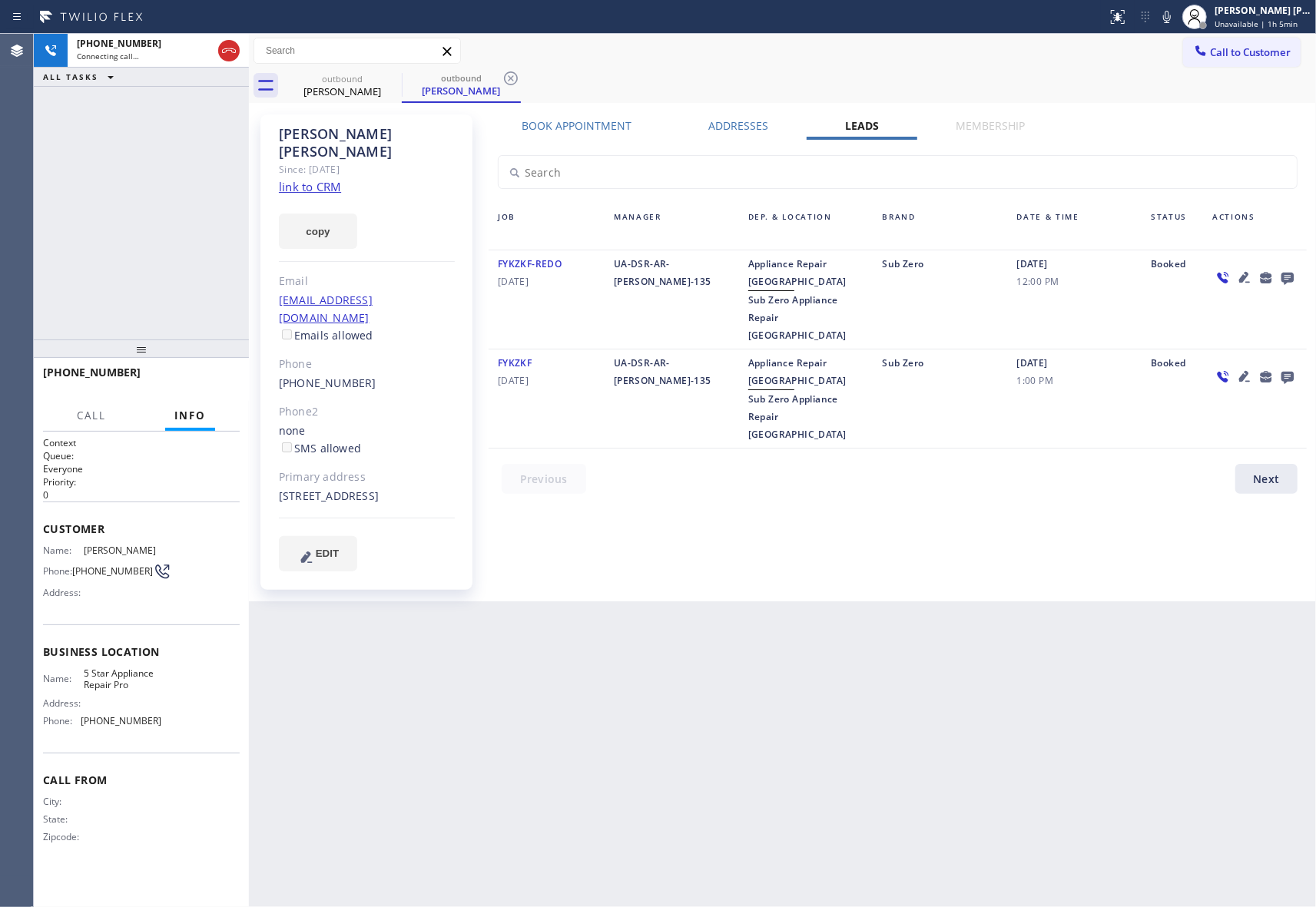
click at [1294, 283] on icon at bounding box center [1287, 278] width 18 height 19
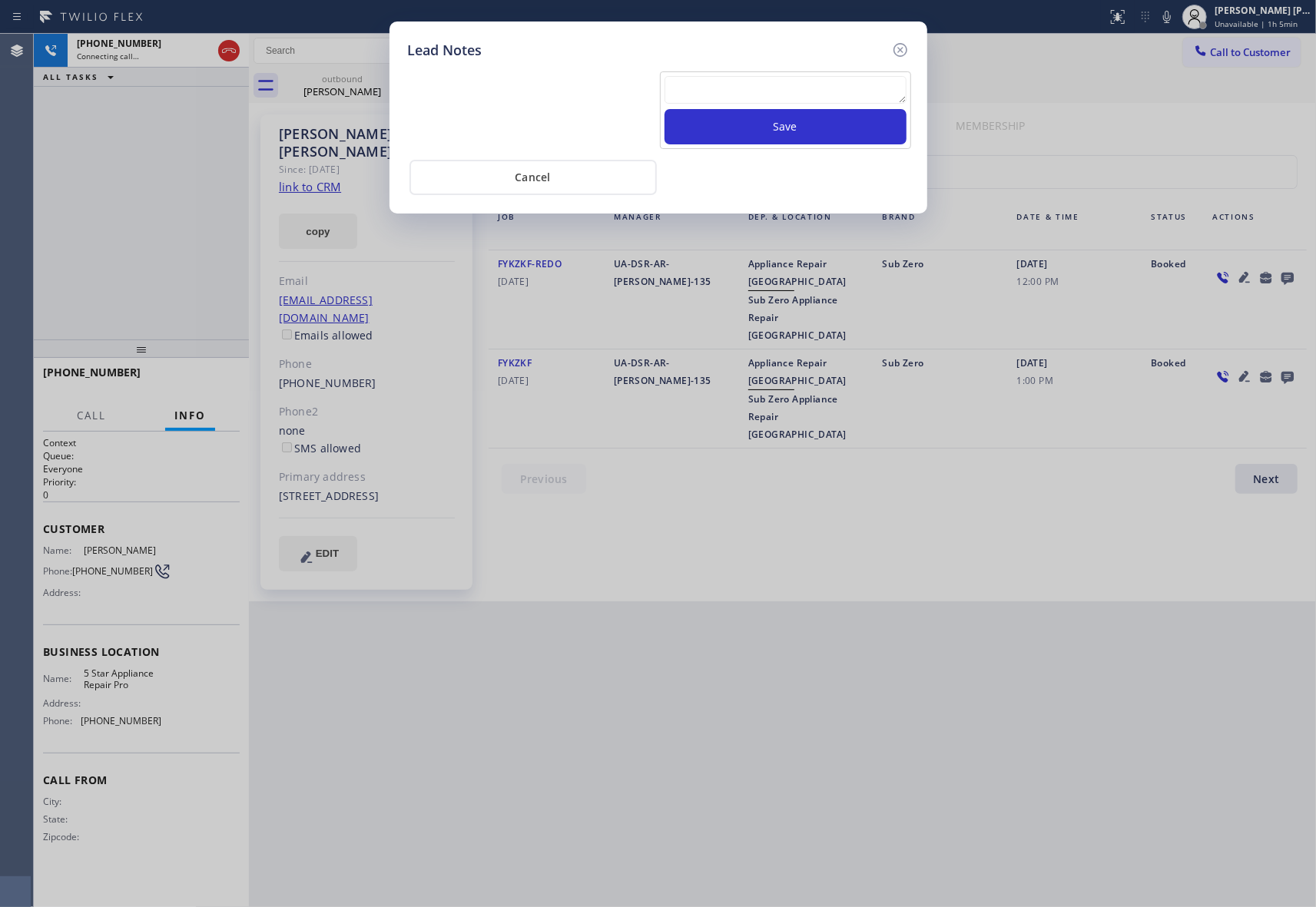
click at [858, 99] on textarea at bounding box center [786, 89] width 242 height 28
paste textarea "please transfer if cx calls back"
type textarea "please transfer if cx calls back"
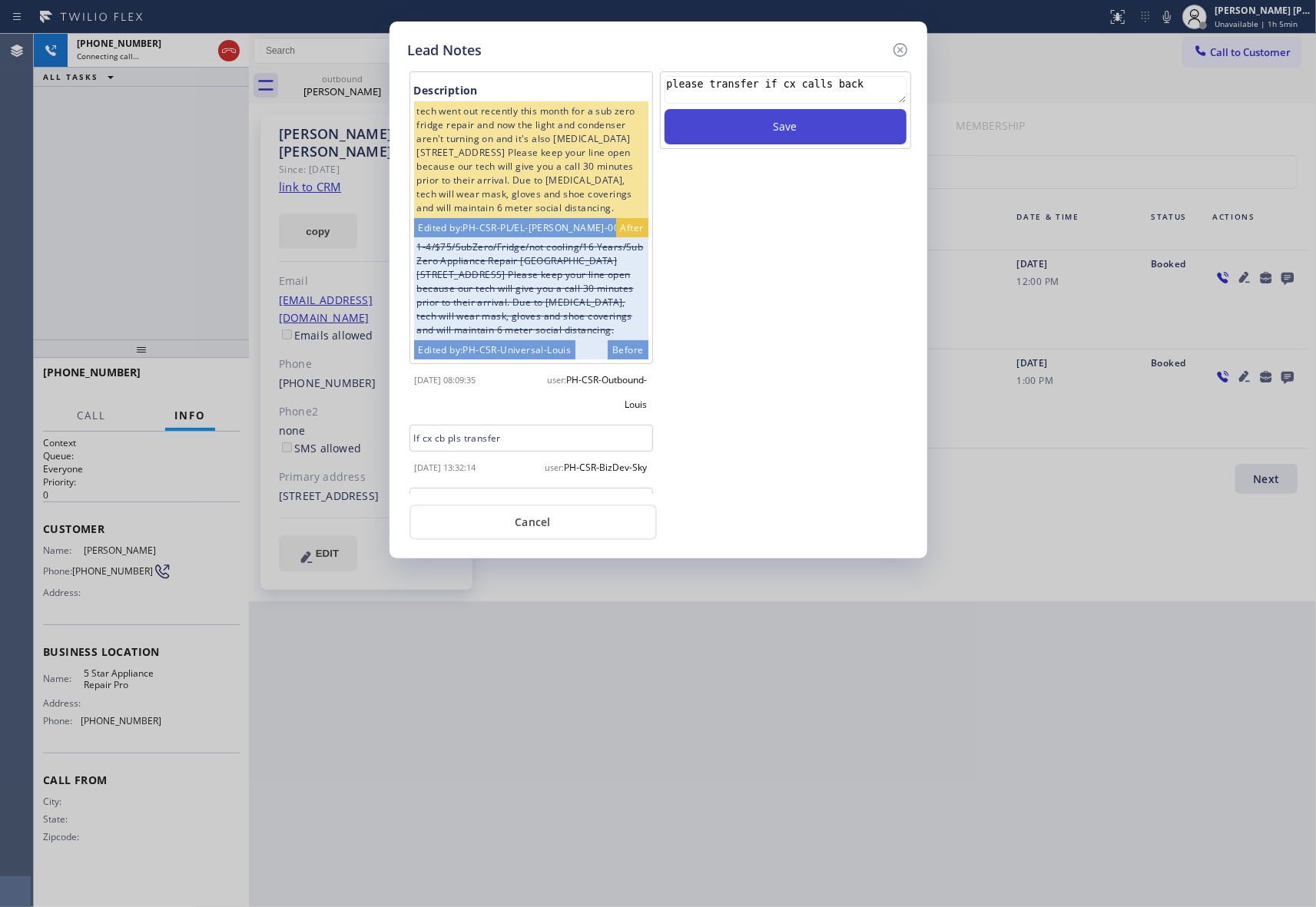
click at [849, 137] on button "Save" at bounding box center [786, 127] width 242 height 35
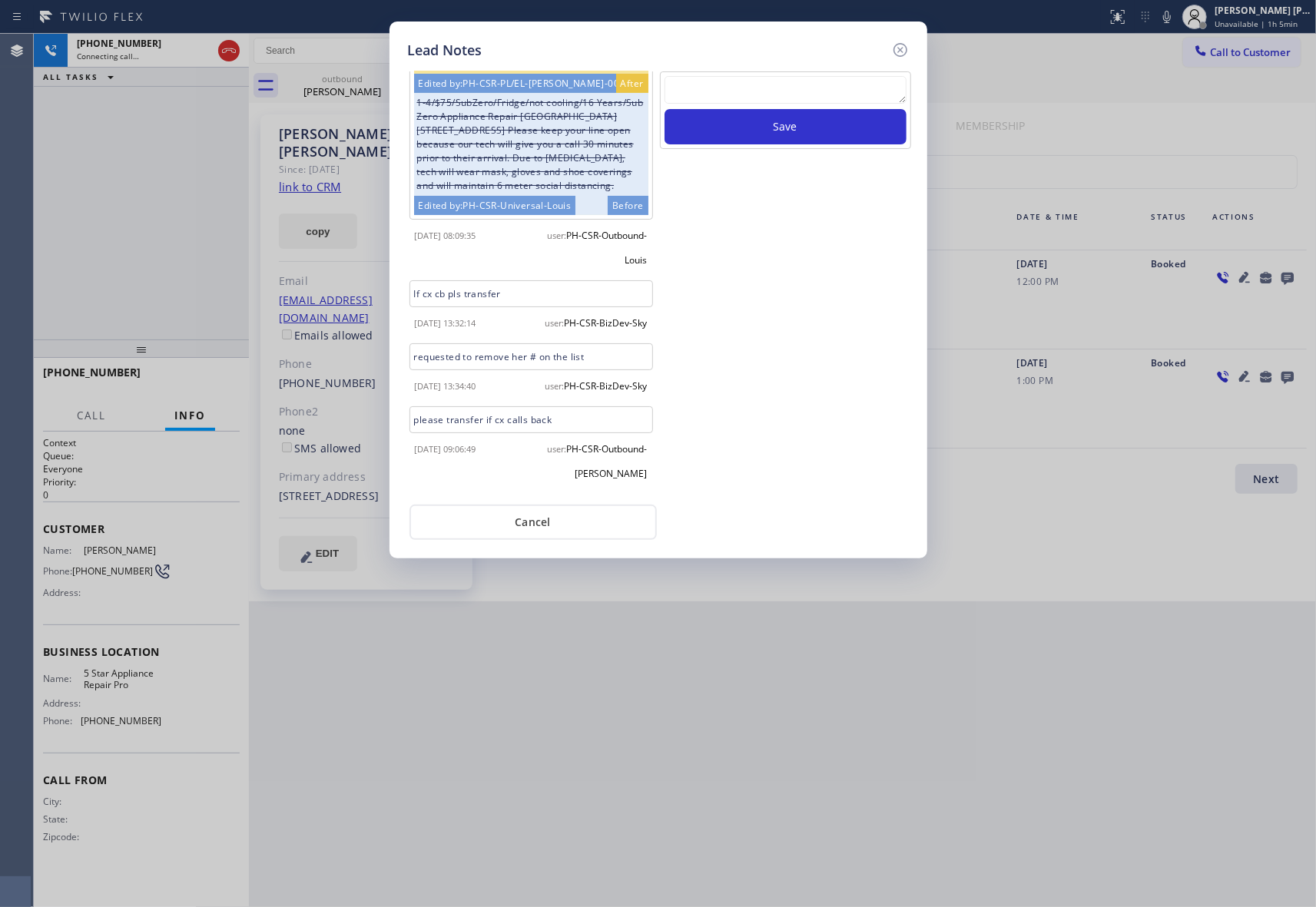
scroll to position [213, 0]
drag, startPoint x: 901, startPoint y: 47, endPoint x: 304, endPoint y: 90, distance: 598.5
click at [876, 47] on div "Lead Notes" at bounding box center [658, 49] width 501 height 20
click at [901, 47] on icon at bounding box center [899, 49] width 14 height 14
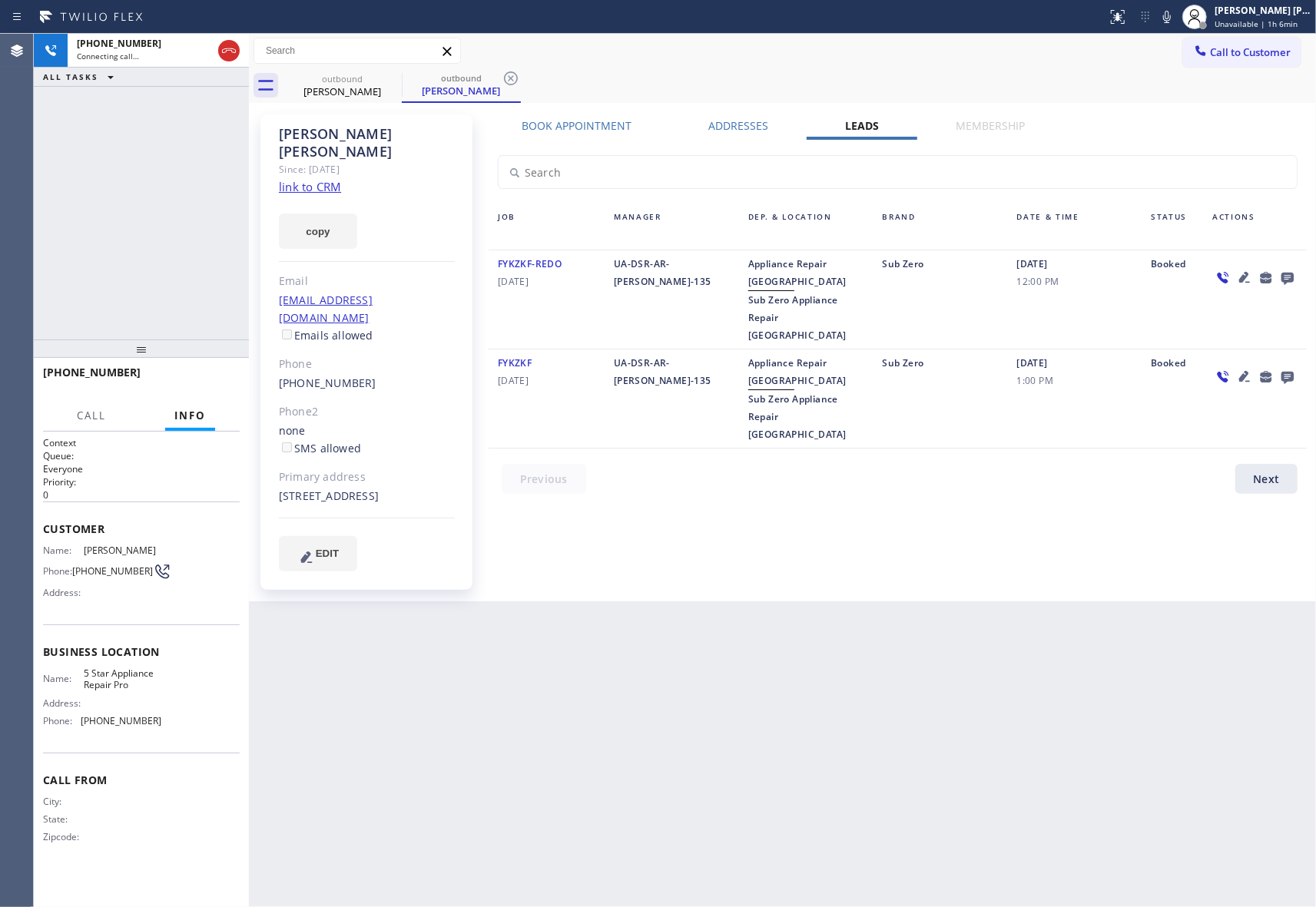
click at [1292, 278] on icon at bounding box center [1287, 278] width 13 height 13
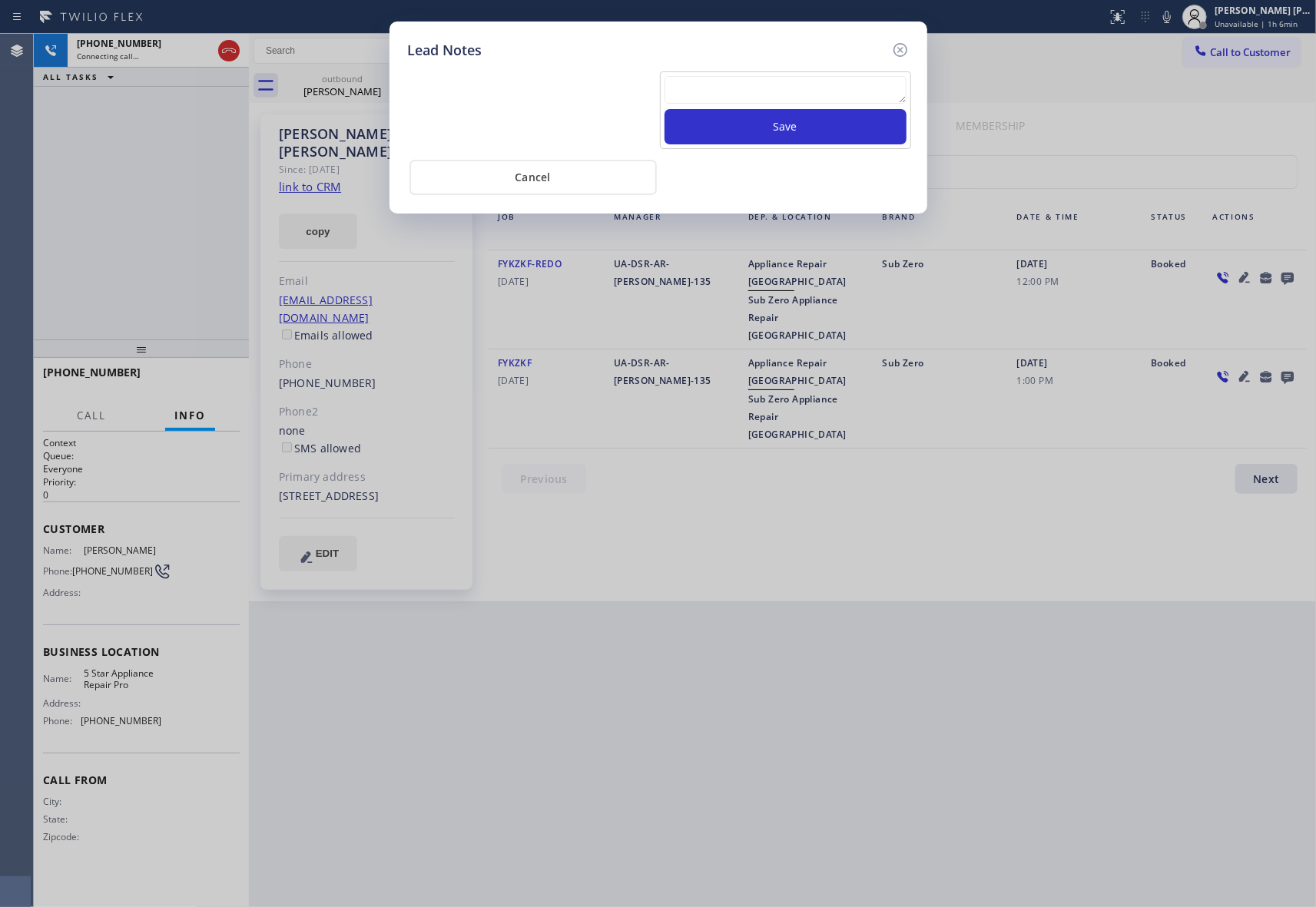
click at [808, 99] on textarea at bounding box center [786, 89] width 242 height 28
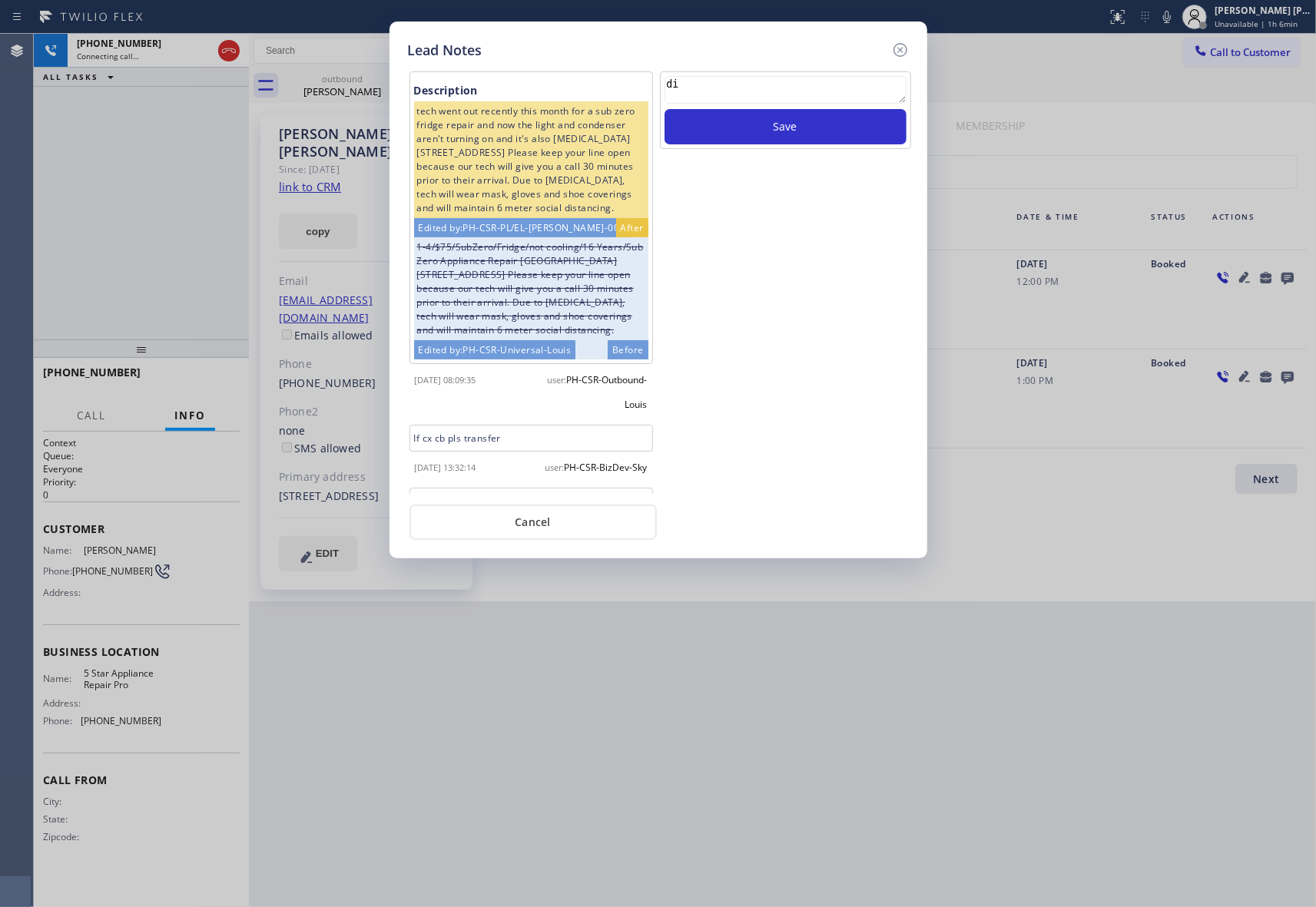
type textarea "d"
drag, startPoint x: 905, startPoint y: 49, endPoint x: 793, endPoint y: 80, distance: 116.2
click at [905, 47] on icon at bounding box center [899, 49] width 18 height 18
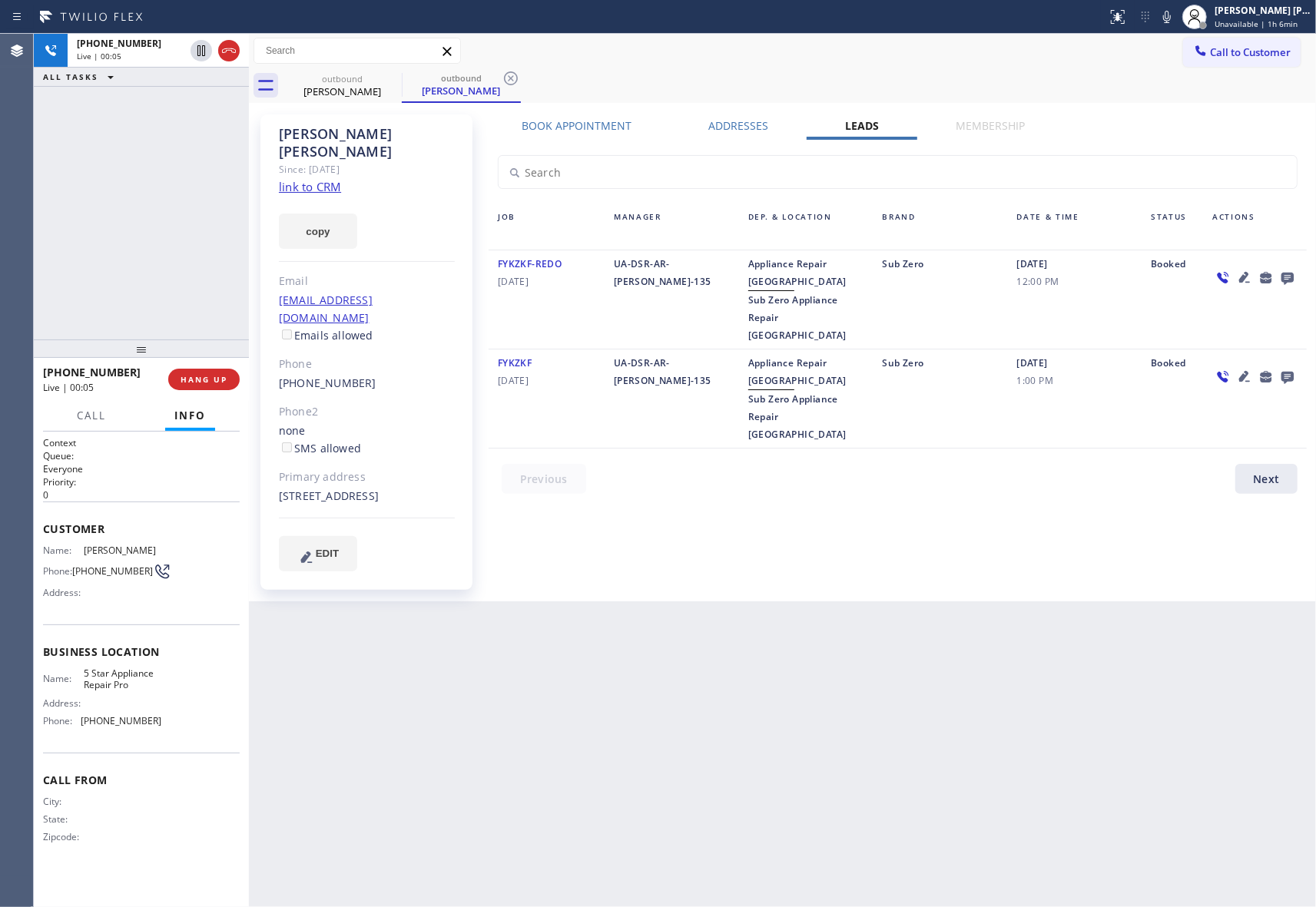
click at [1288, 271] on icon at bounding box center [1287, 278] width 18 height 19
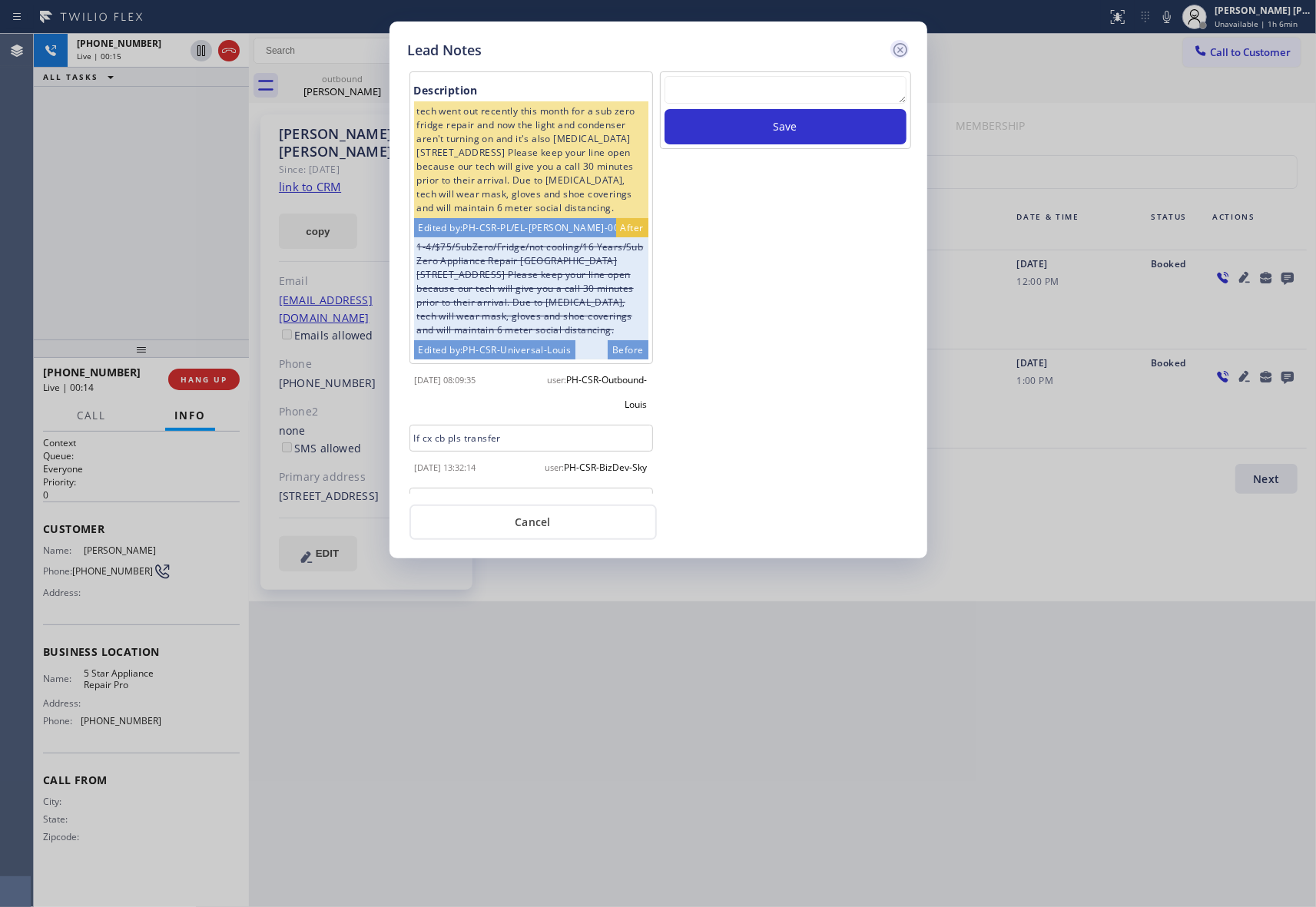
click at [898, 45] on icon at bounding box center [899, 49] width 18 height 18
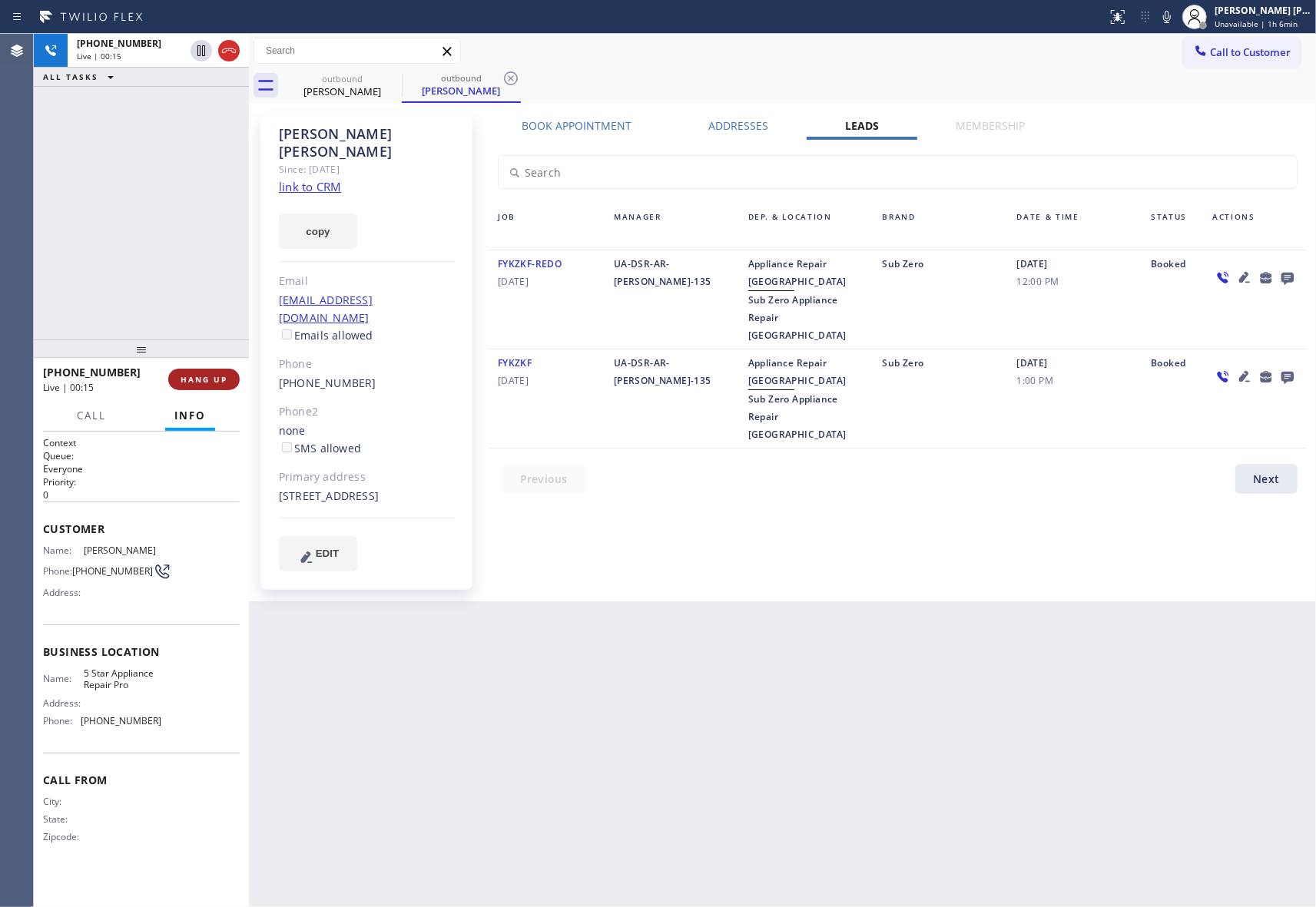
click at [226, 382] on span "HANG UP" at bounding box center [204, 379] width 47 height 11
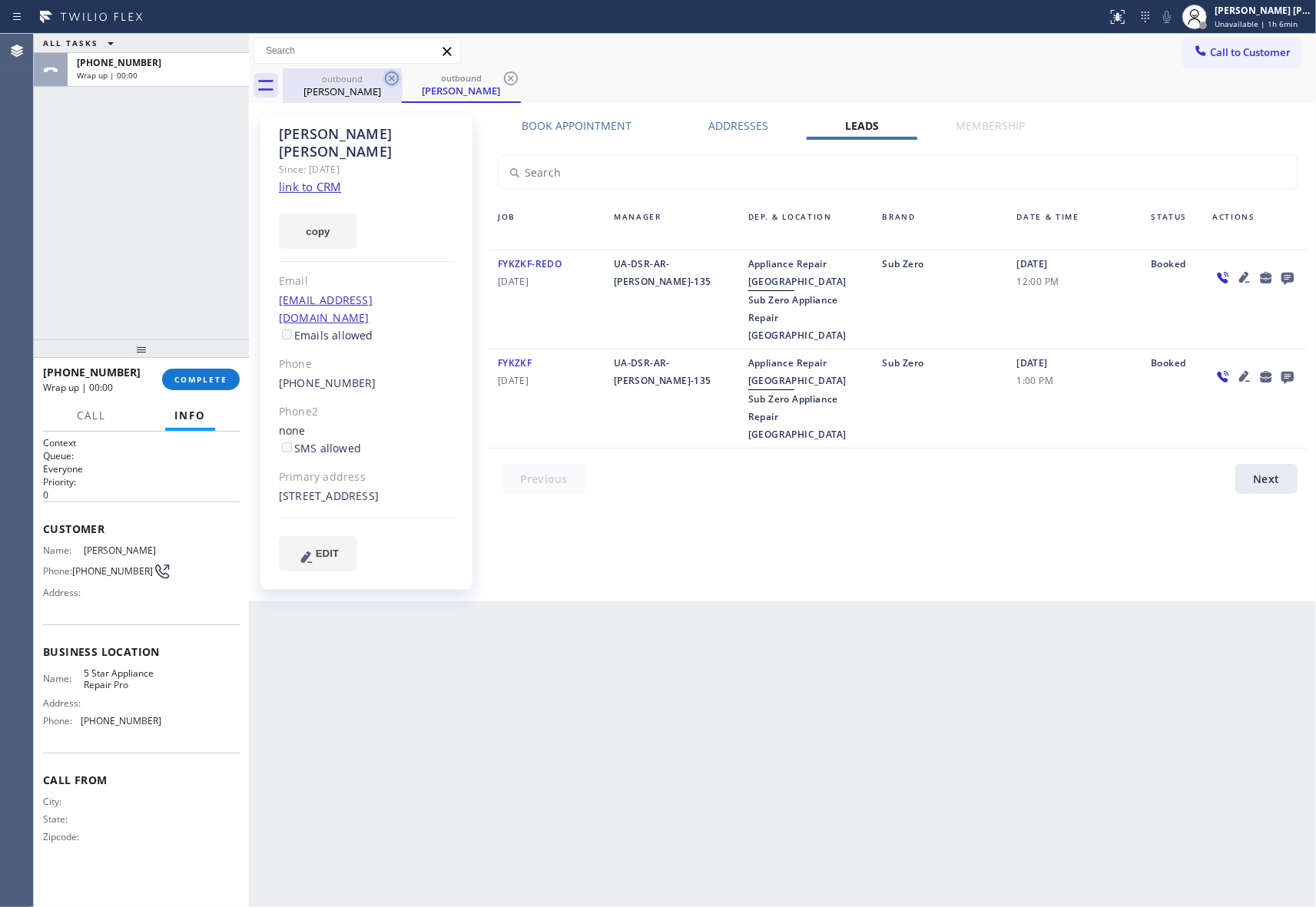
click at [392, 83] on icon at bounding box center [392, 78] width 18 height 18
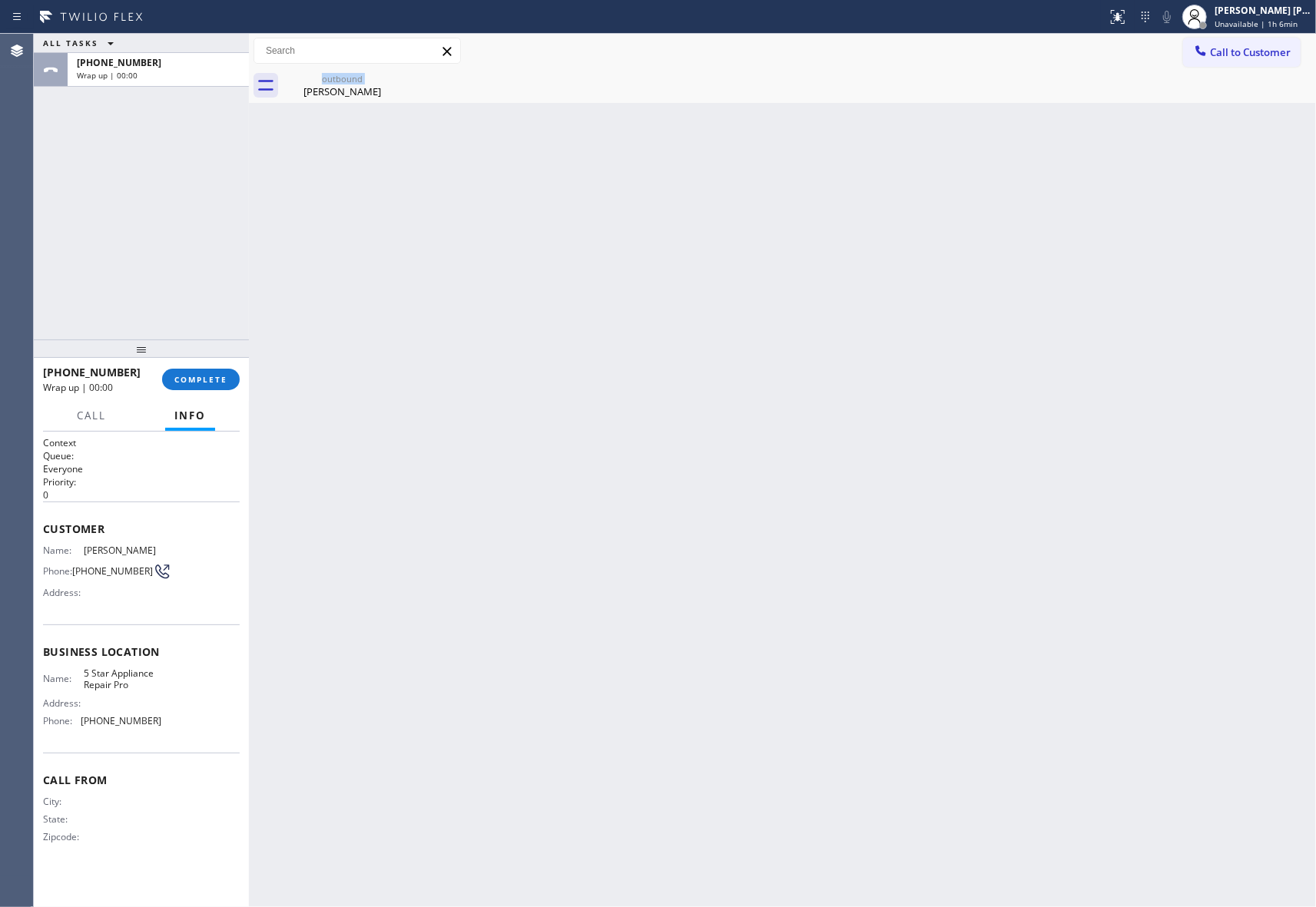
click at [392, 83] on div "outbound [PERSON_NAME]" at bounding box center [342, 86] width 119 height 35
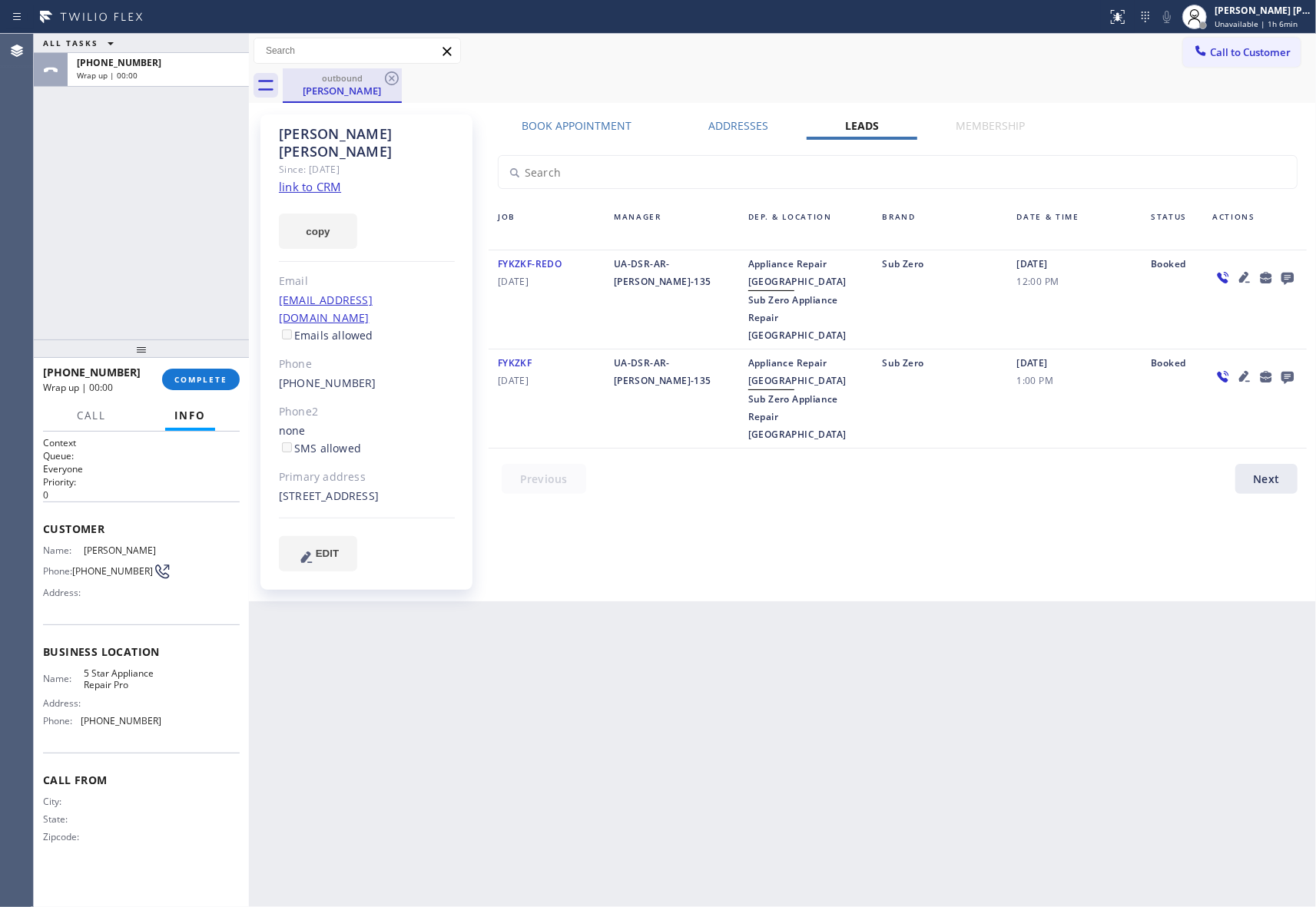
click at [392, 89] on div "[PERSON_NAME]" at bounding box center [342, 90] width 116 height 14
drag, startPoint x: 391, startPoint y: 84, endPoint x: 293, endPoint y: 259, distance: 200.6
click at [387, 84] on icon at bounding box center [392, 78] width 18 height 18
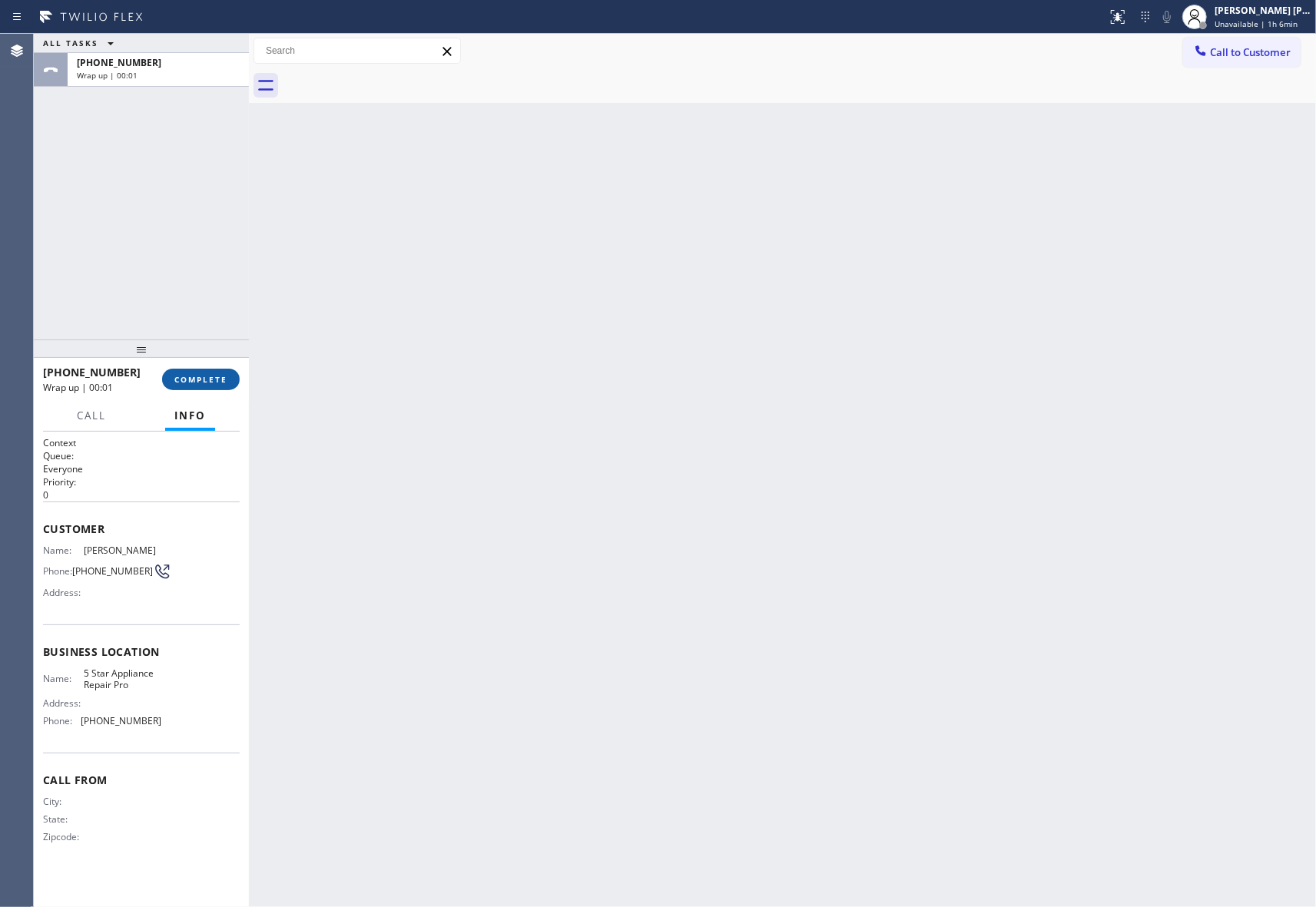
click at [213, 376] on span "COMPLETE" at bounding box center [201, 379] width 53 height 11
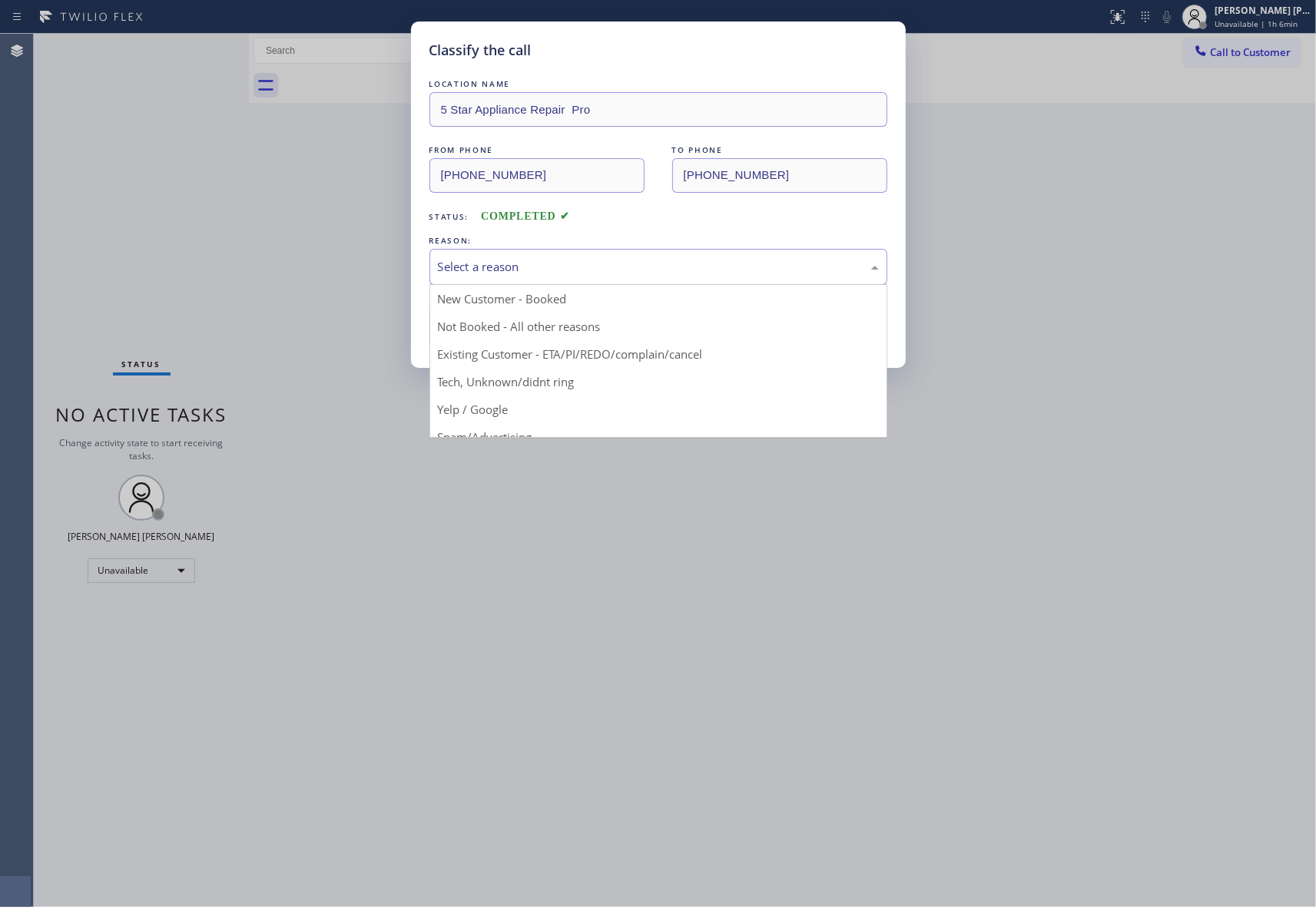
click at [557, 268] on div "Select a reason" at bounding box center [658, 266] width 441 height 17
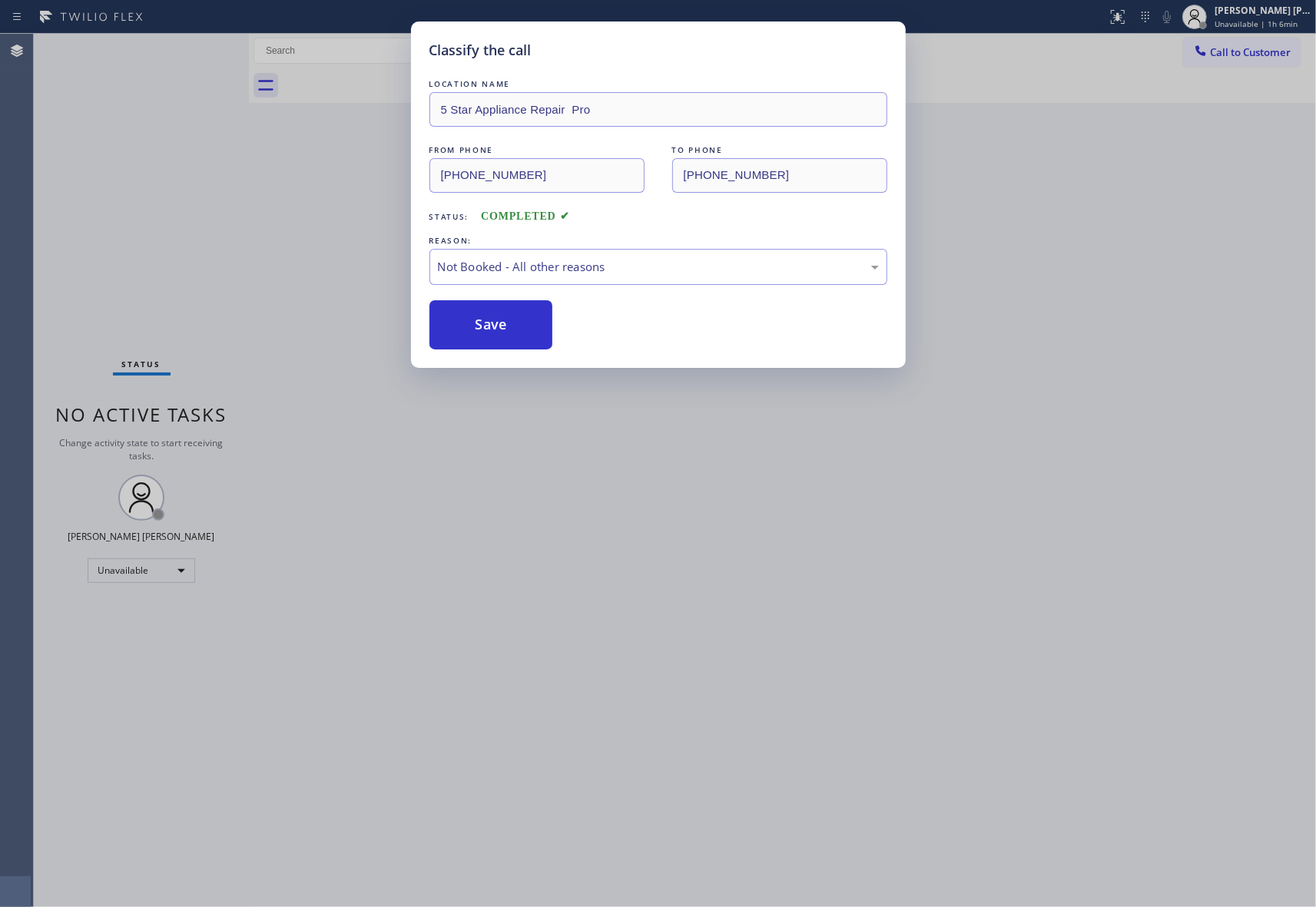
click at [502, 328] on button "Save" at bounding box center [491, 325] width 124 height 49
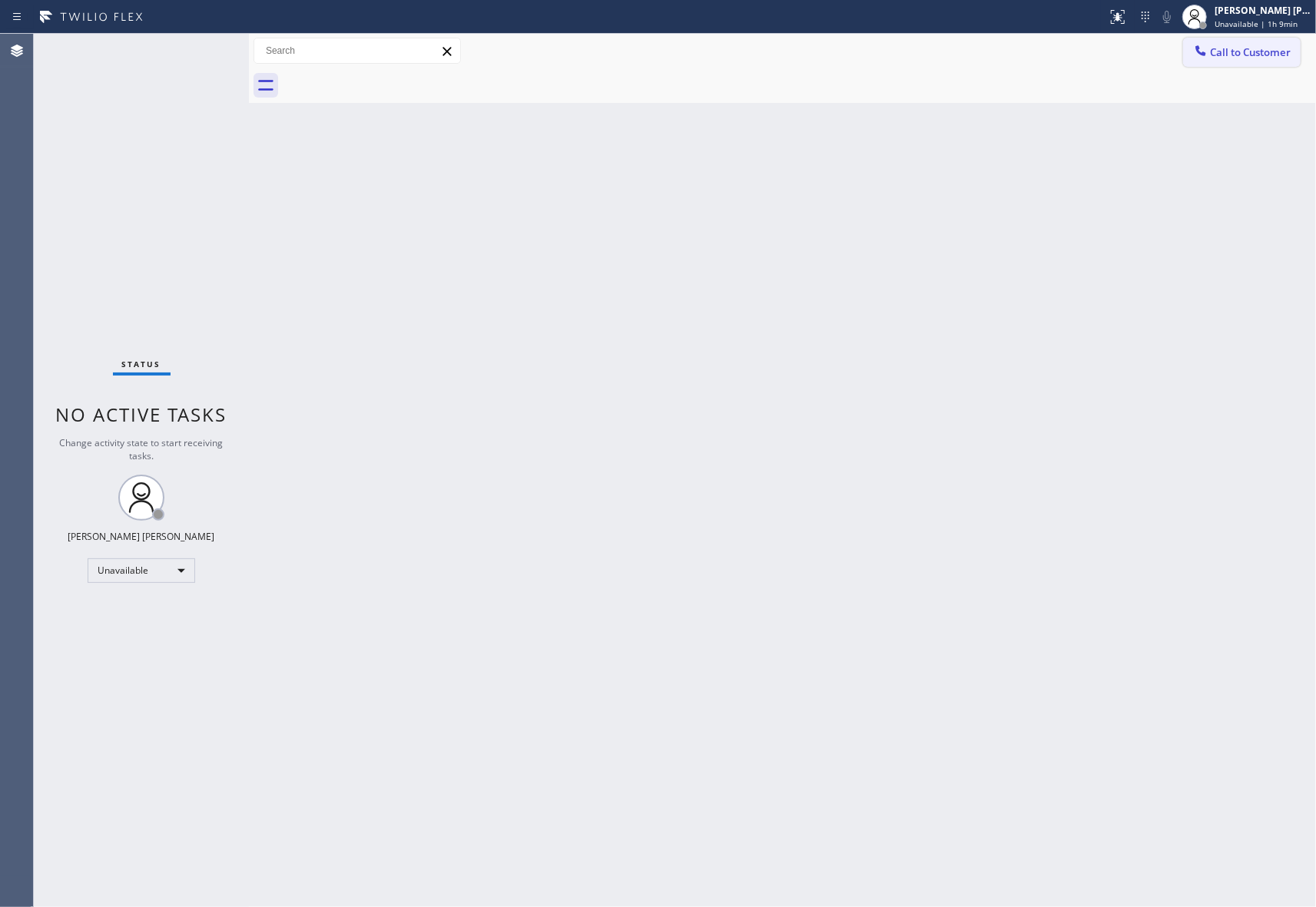
click at [1257, 41] on button "Call to Customer" at bounding box center [1241, 52] width 117 height 29
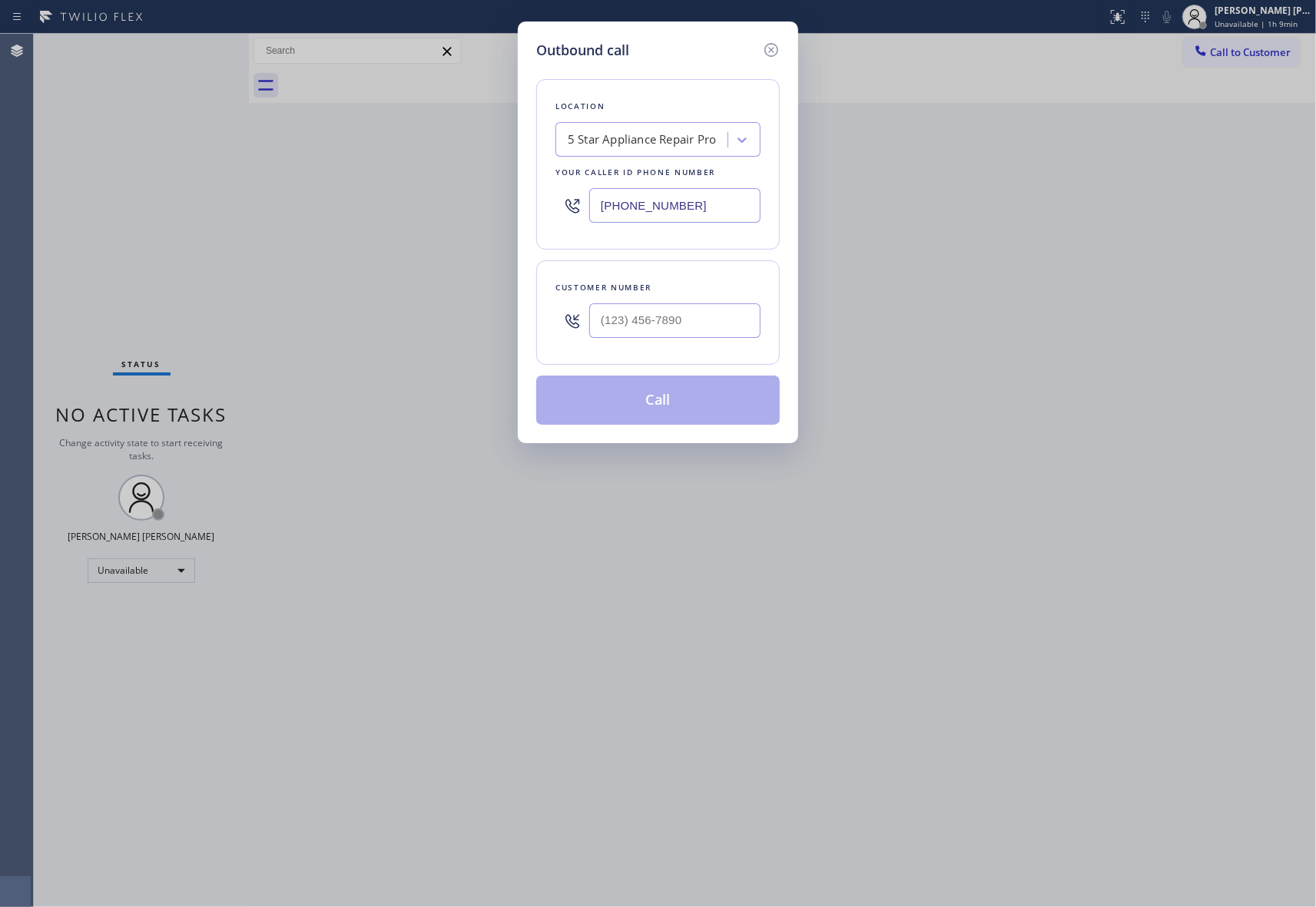
click at [656, 149] on div "5 Star Appliance Repair Pro" at bounding box center [643, 141] width 168 height 27
paste input "Samsung Appliance Repair [GEOGRAPHIC_DATA]"
type input "Samsung Appliance Repair [GEOGRAPHIC_DATA]"
click at [654, 176] on div "Samsung Appliance Repair [GEOGRAPHIC_DATA]" at bounding box center [658, 179] width 205 height 43
type input "[PHONE_NUMBER]"
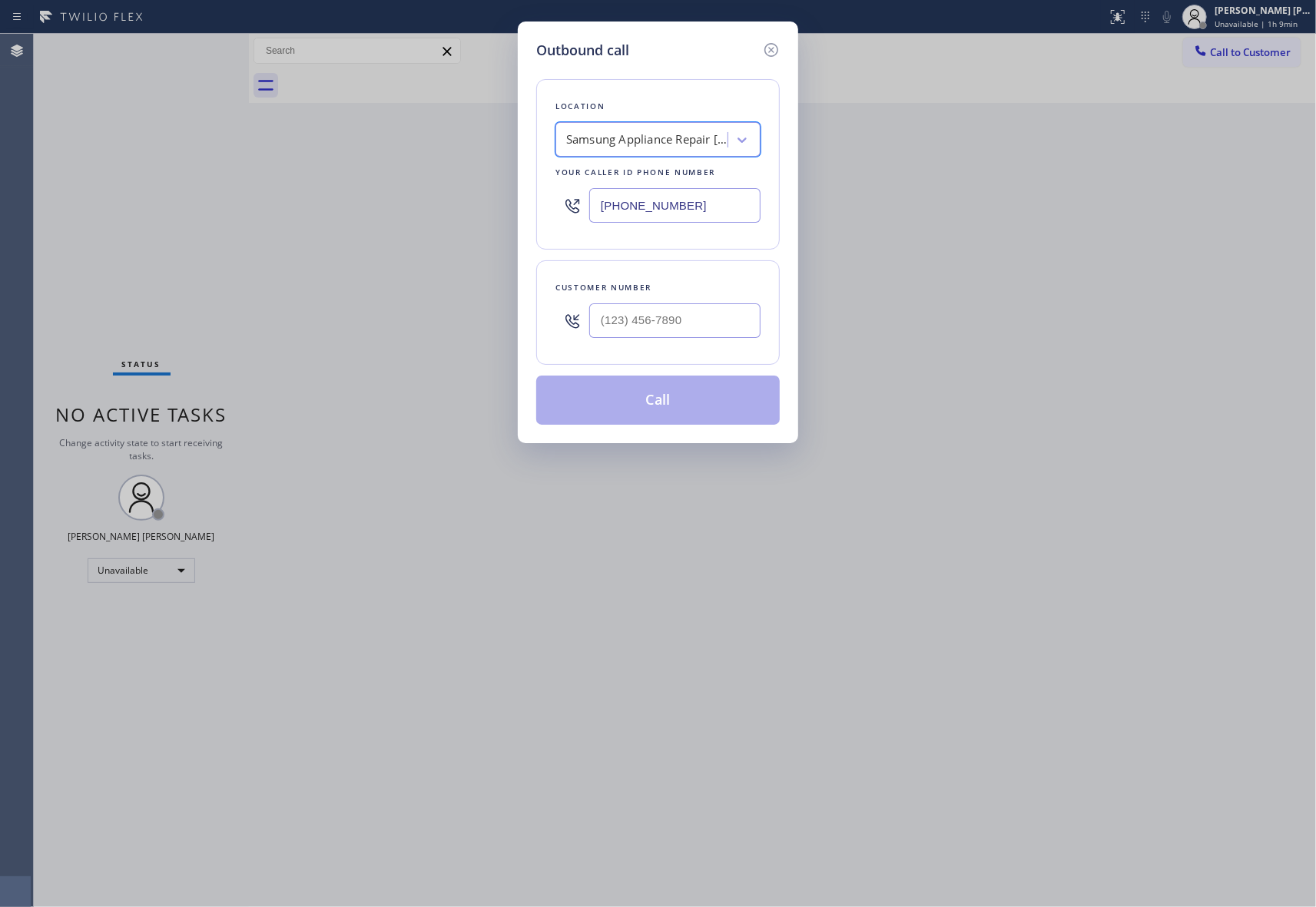
scroll to position [0, 1]
click at [698, 335] on input "(___) ___-____" at bounding box center [674, 321] width 172 height 35
paste input "312) 919-1548"
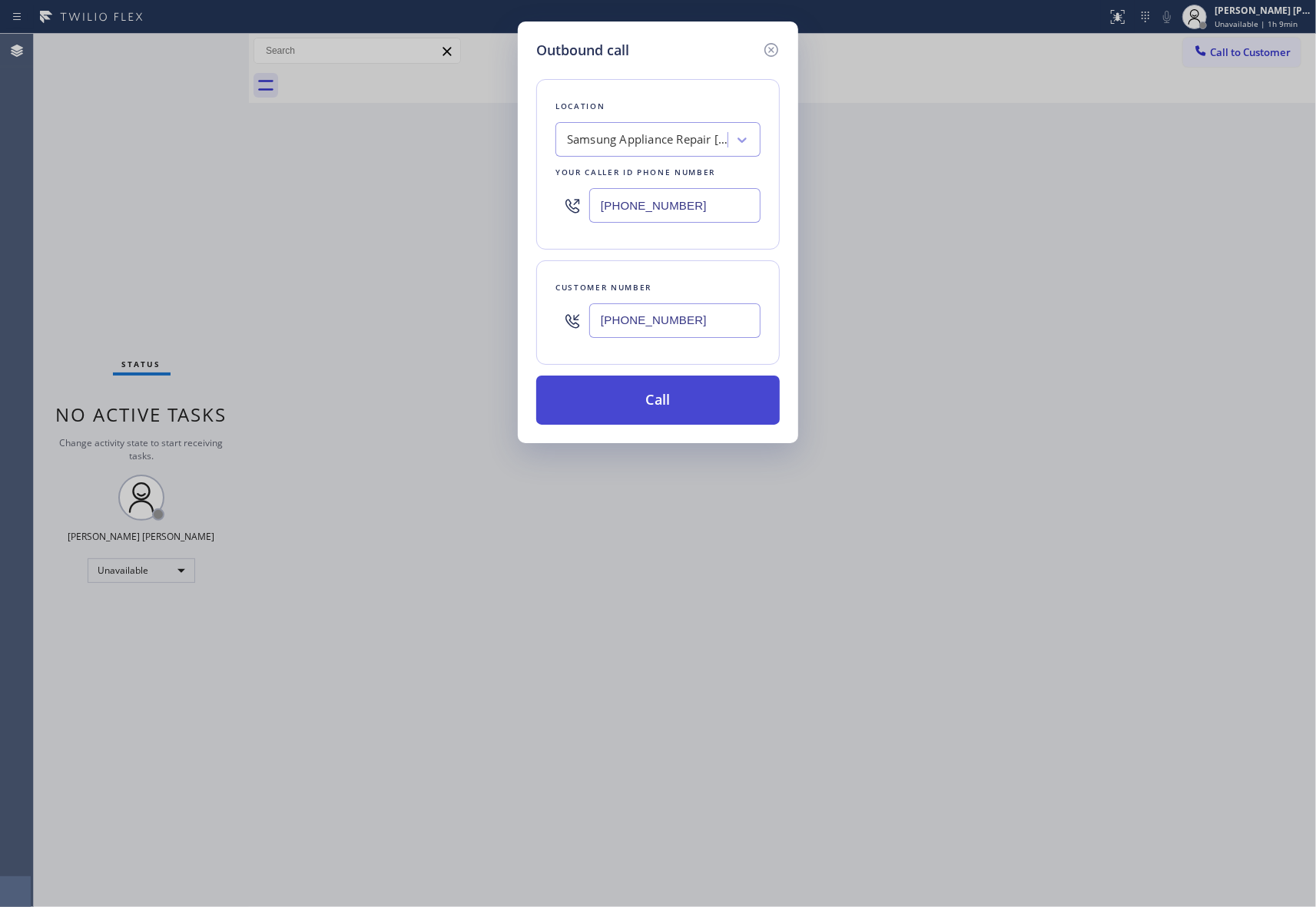
type input "[PHONE_NUMBER]"
click at [682, 401] on button "Call" at bounding box center [657, 400] width 243 height 49
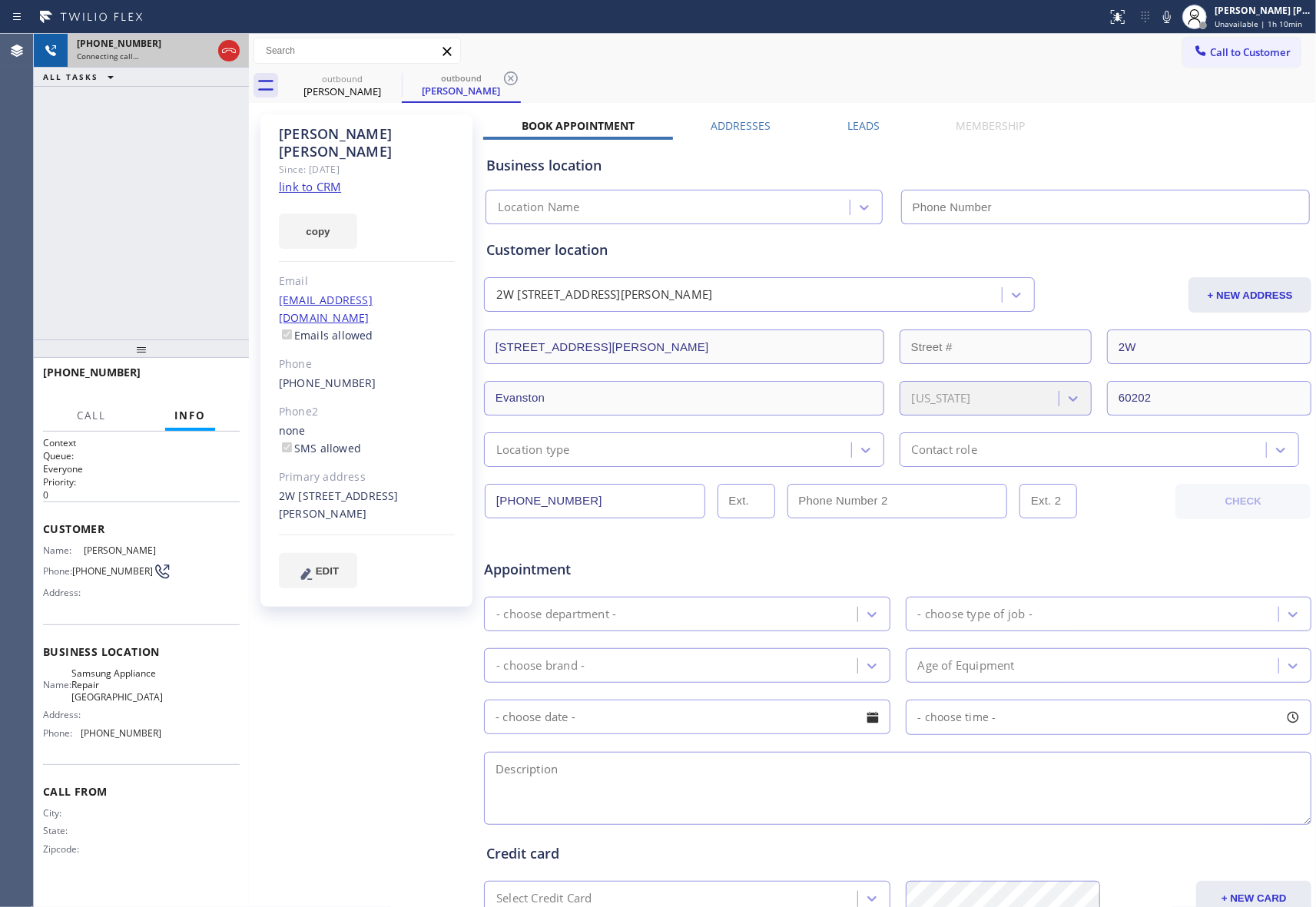
type input "[PHONE_NUMBER]"
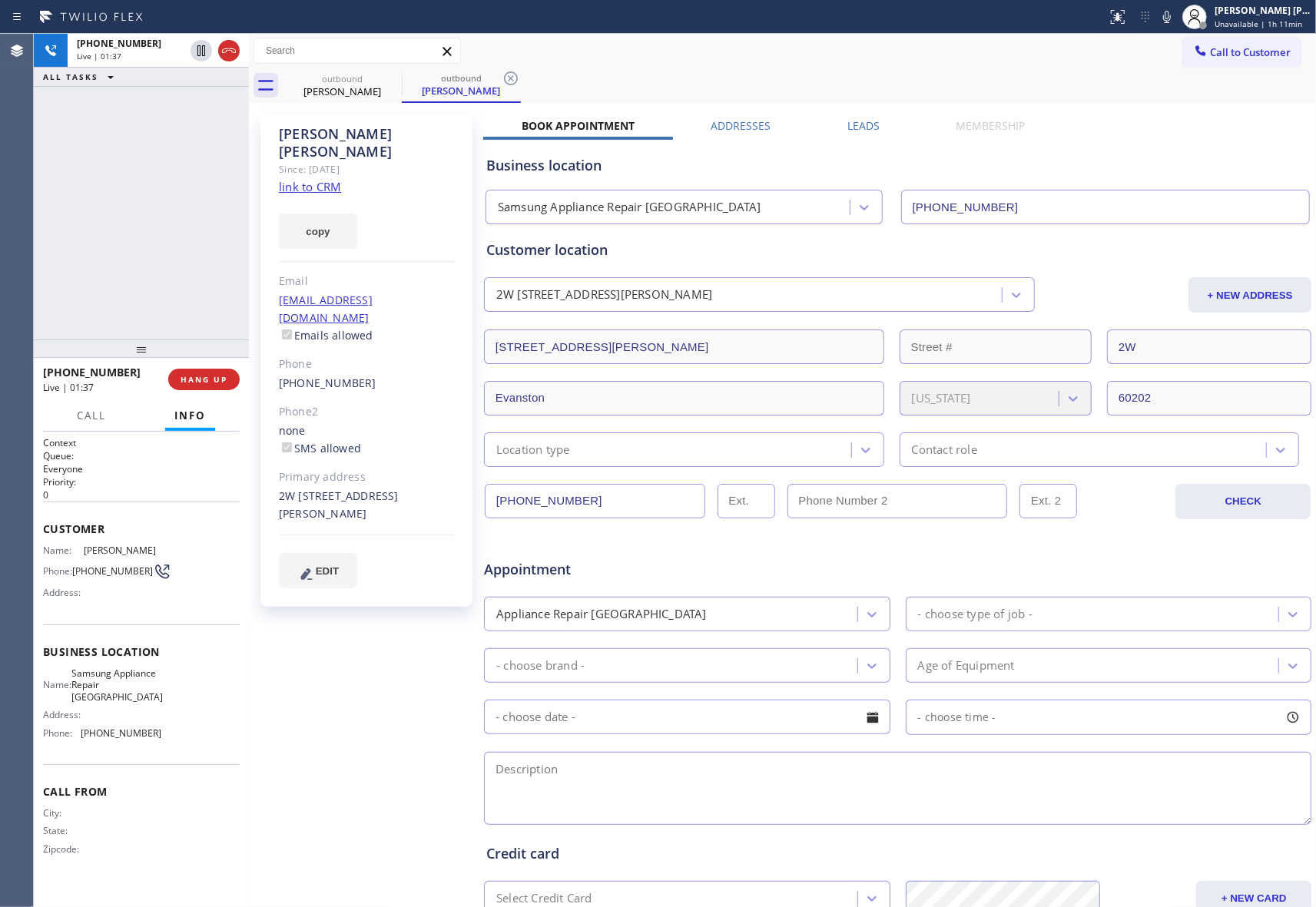
drag, startPoint x: 298, startPoint y: 459, endPoint x: 336, endPoint y: 480, distance: 43.4
click at [335, 487] on div "2W [STREET_ADDRESS][PERSON_NAME]" at bounding box center [367, 505] width 176 height 35
copy div "[STREET_ADDRESS][PERSON_NAME]"
click at [200, 53] on icon at bounding box center [202, 50] width 8 height 11
click at [201, 49] on icon at bounding box center [201, 50] width 18 height 18
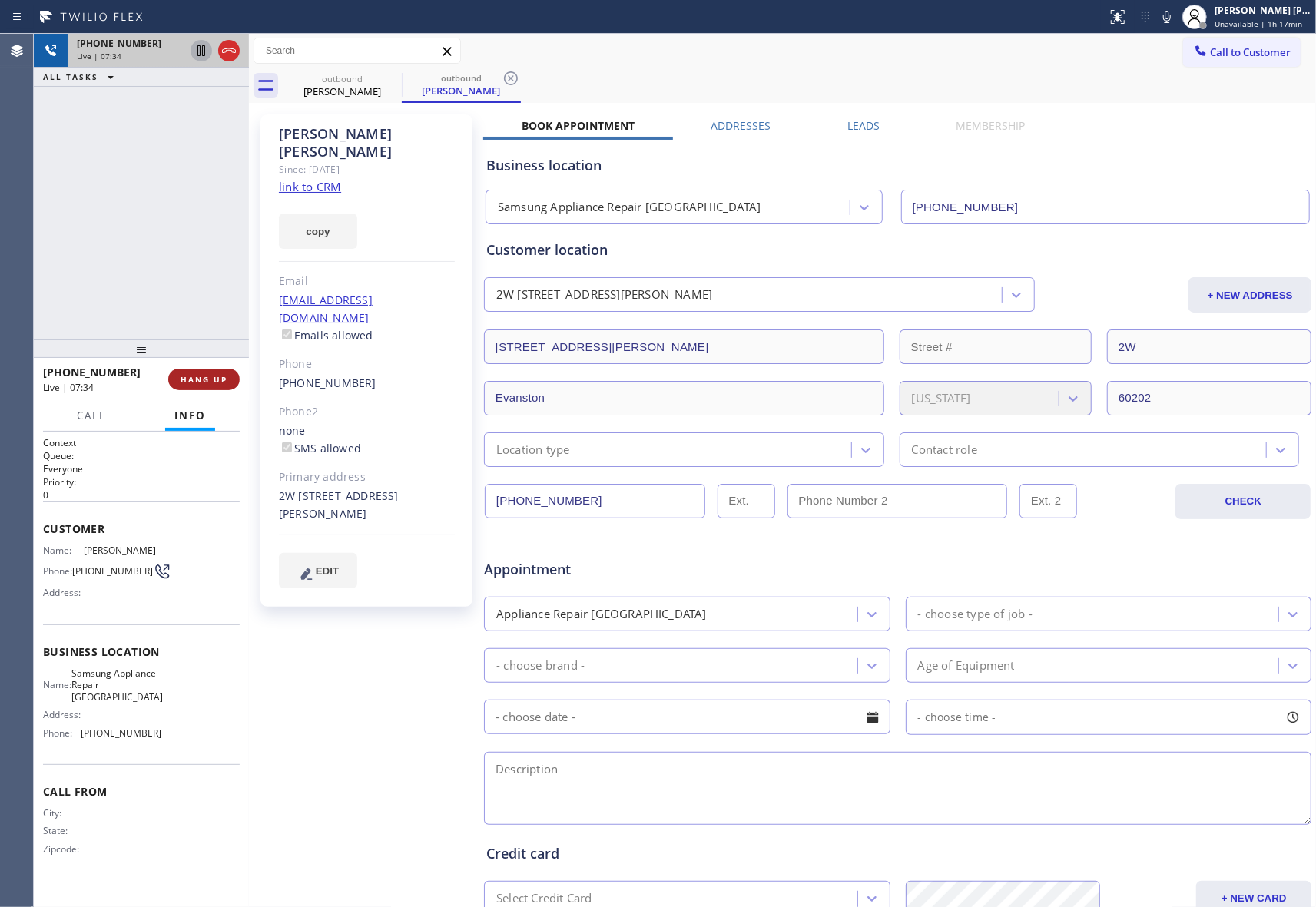
click at [191, 375] on span "HANG UP" at bounding box center [204, 379] width 47 height 11
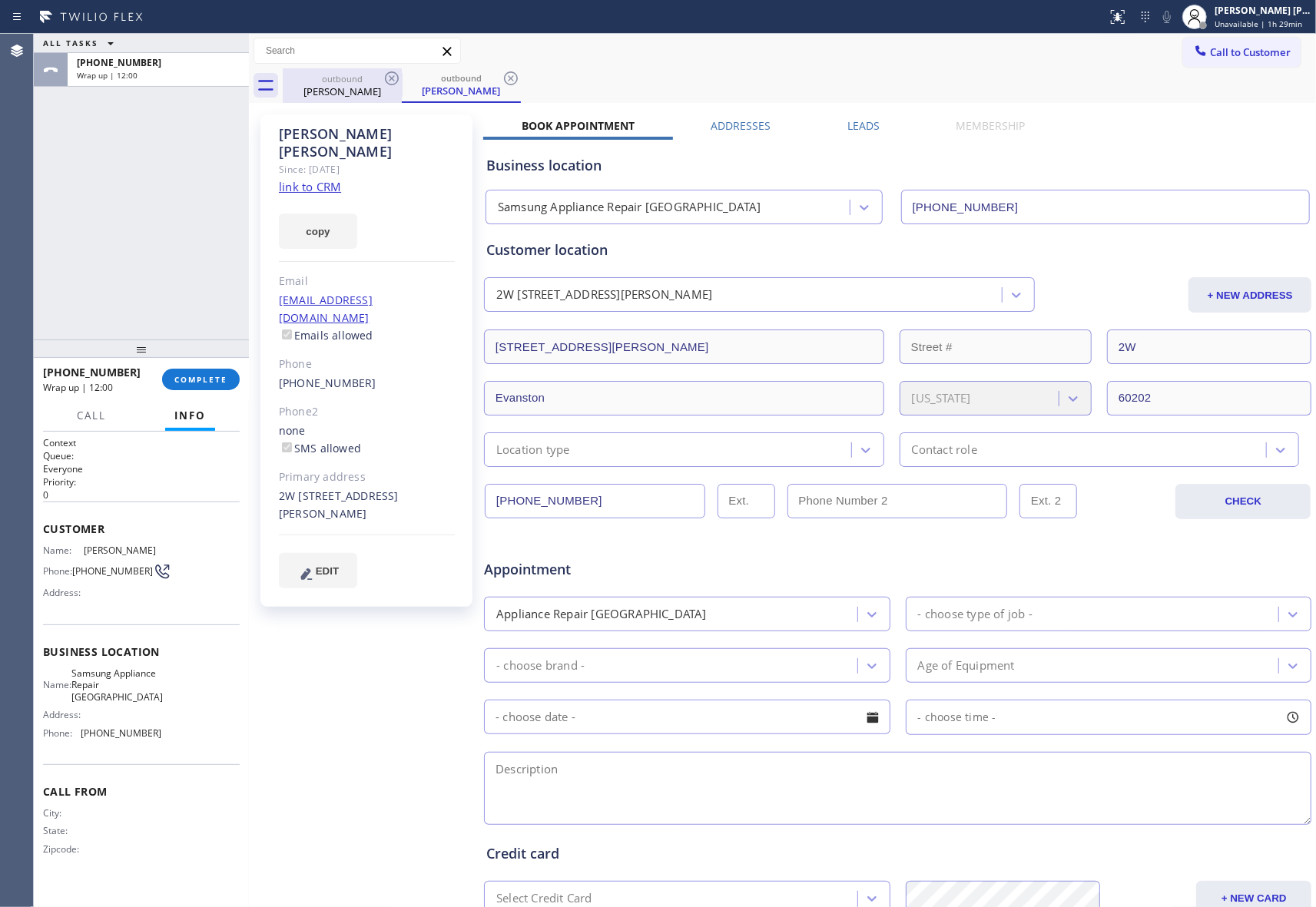
click at [380, 78] on div "outbound" at bounding box center [342, 78] width 116 height 12
click at [381, 78] on div "outbound" at bounding box center [342, 78] width 116 height 12
click at [388, 75] on icon at bounding box center [392, 78] width 18 height 18
click at [0, 0] on icon at bounding box center [0, 0] width 0 height 0
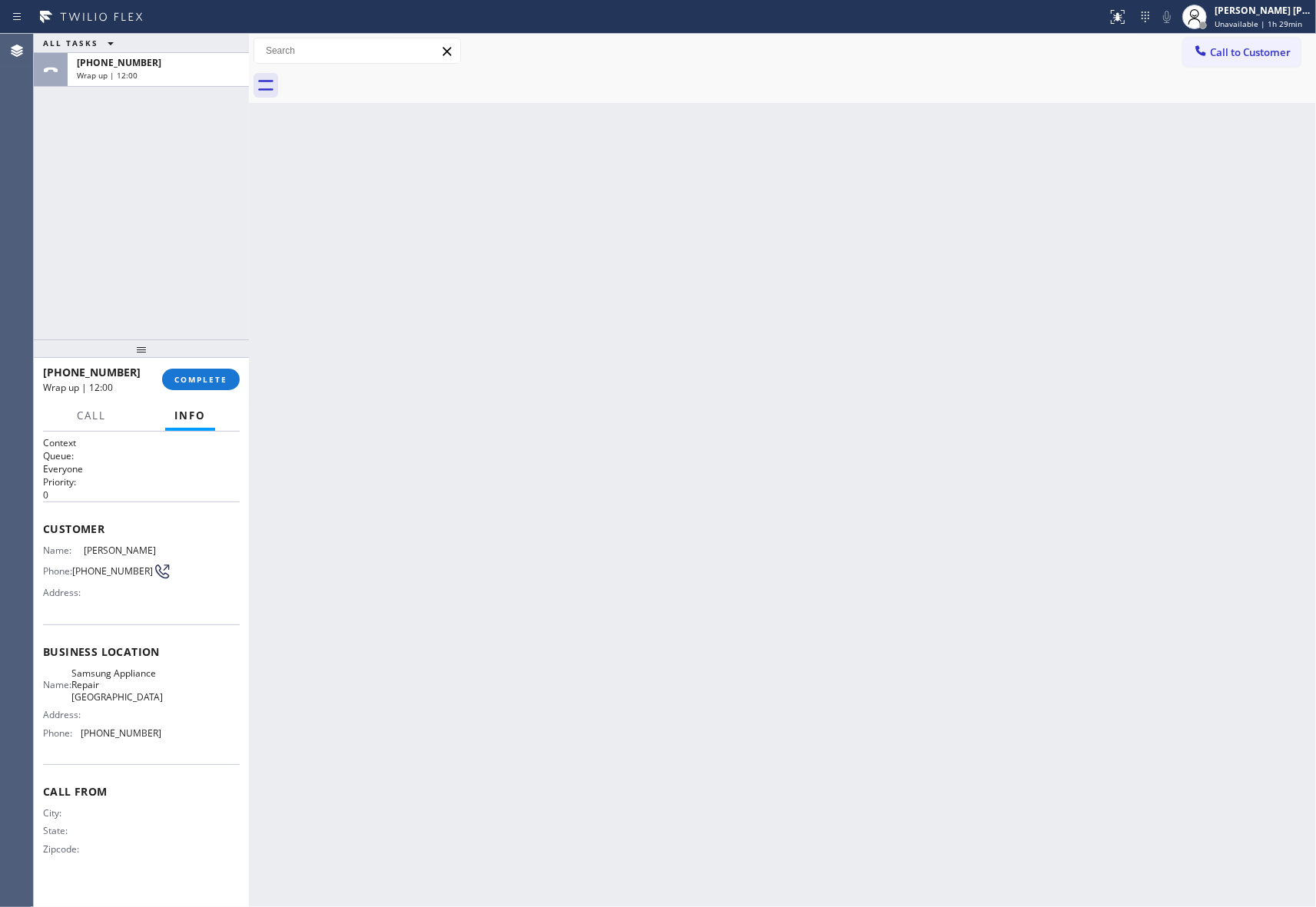
click at [388, 75] on div at bounding box center [799, 86] width 1033 height 35
click at [210, 383] on span "COMPLETE" at bounding box center [201, 379] width 53 height 11
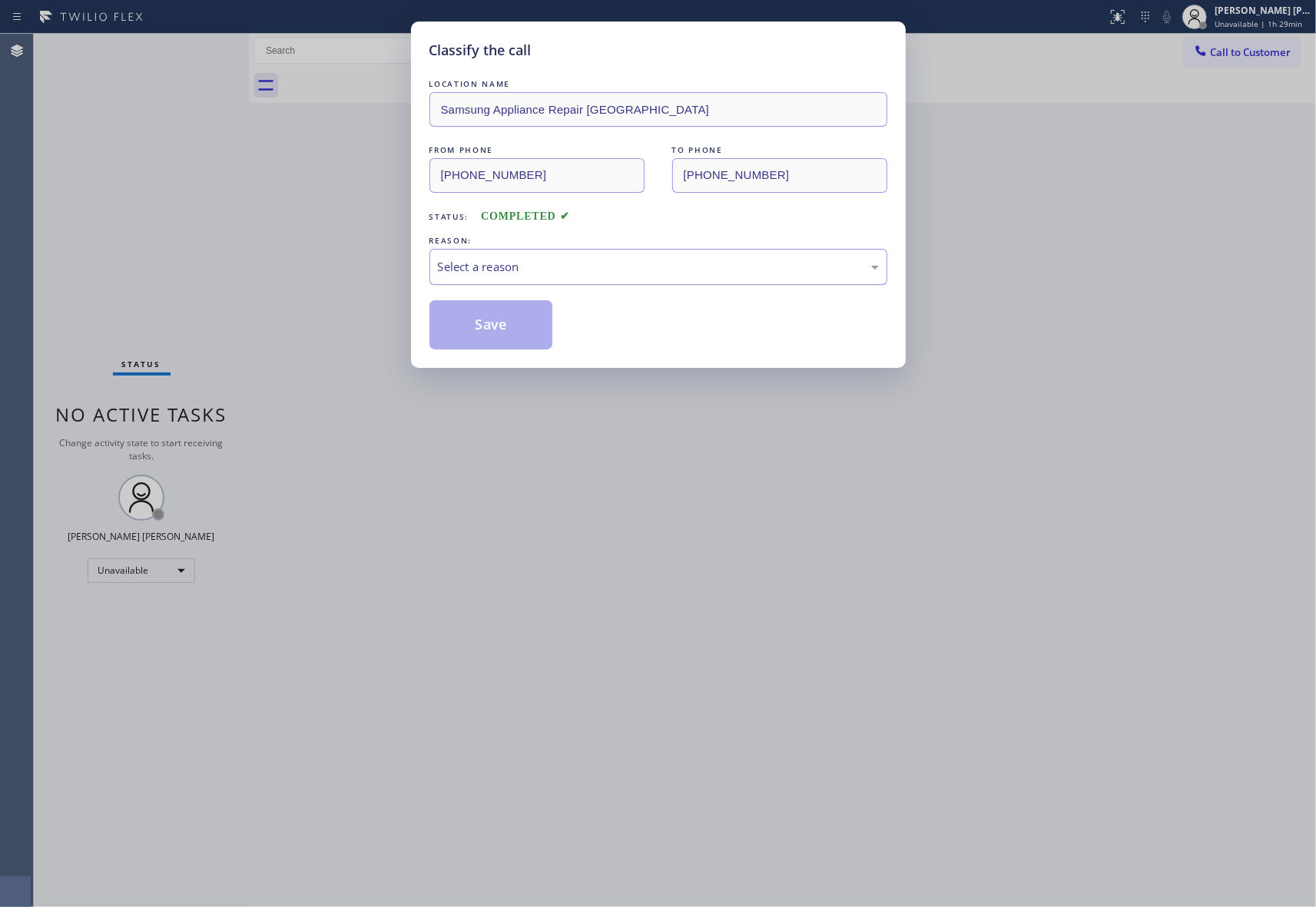
click at [750, 265] on div "Select a reason" at bounding box center [658, 266] width 441 height 17
click at [473, 329] on button "Save" at bounding box center [491, 325] width 124 height 49
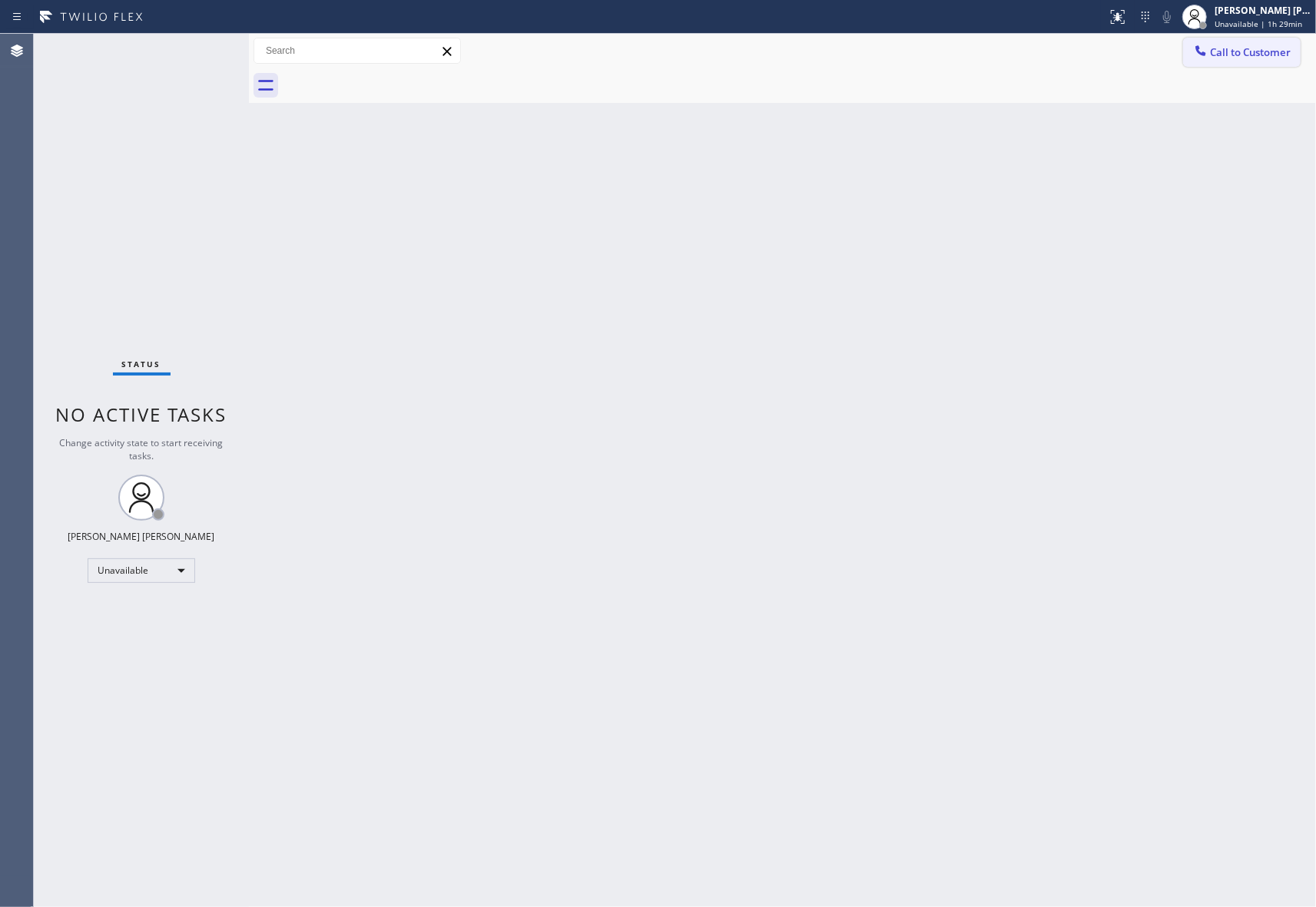
click at [1269, 61] on button "Call to Customer" at bounding box center [1241, 52] width 117 height 29
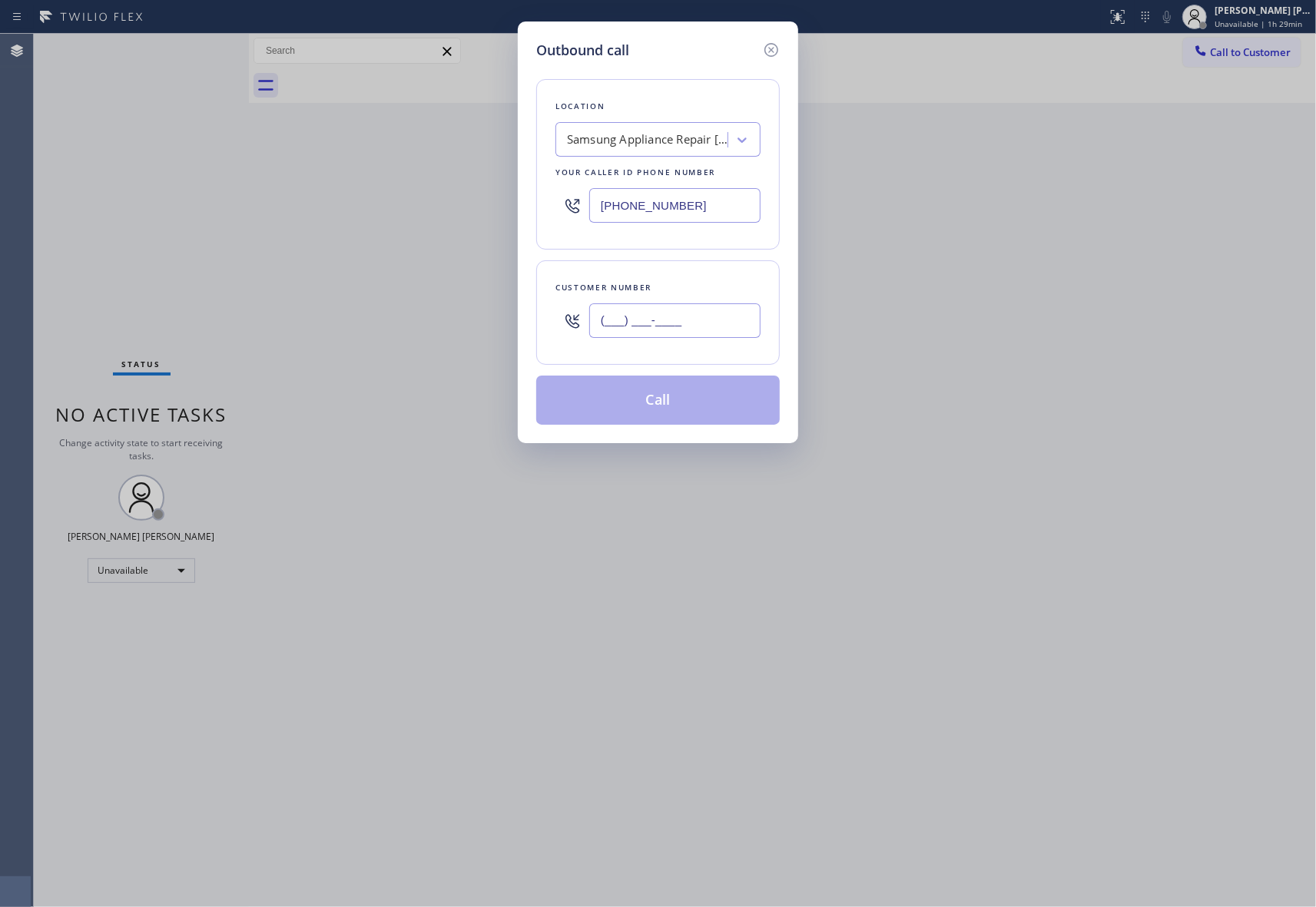
click at [713, 308] on input "(___) ___-____" at bounding box center [674, 321] width 172 height 35
paste input "323) 547-7412"
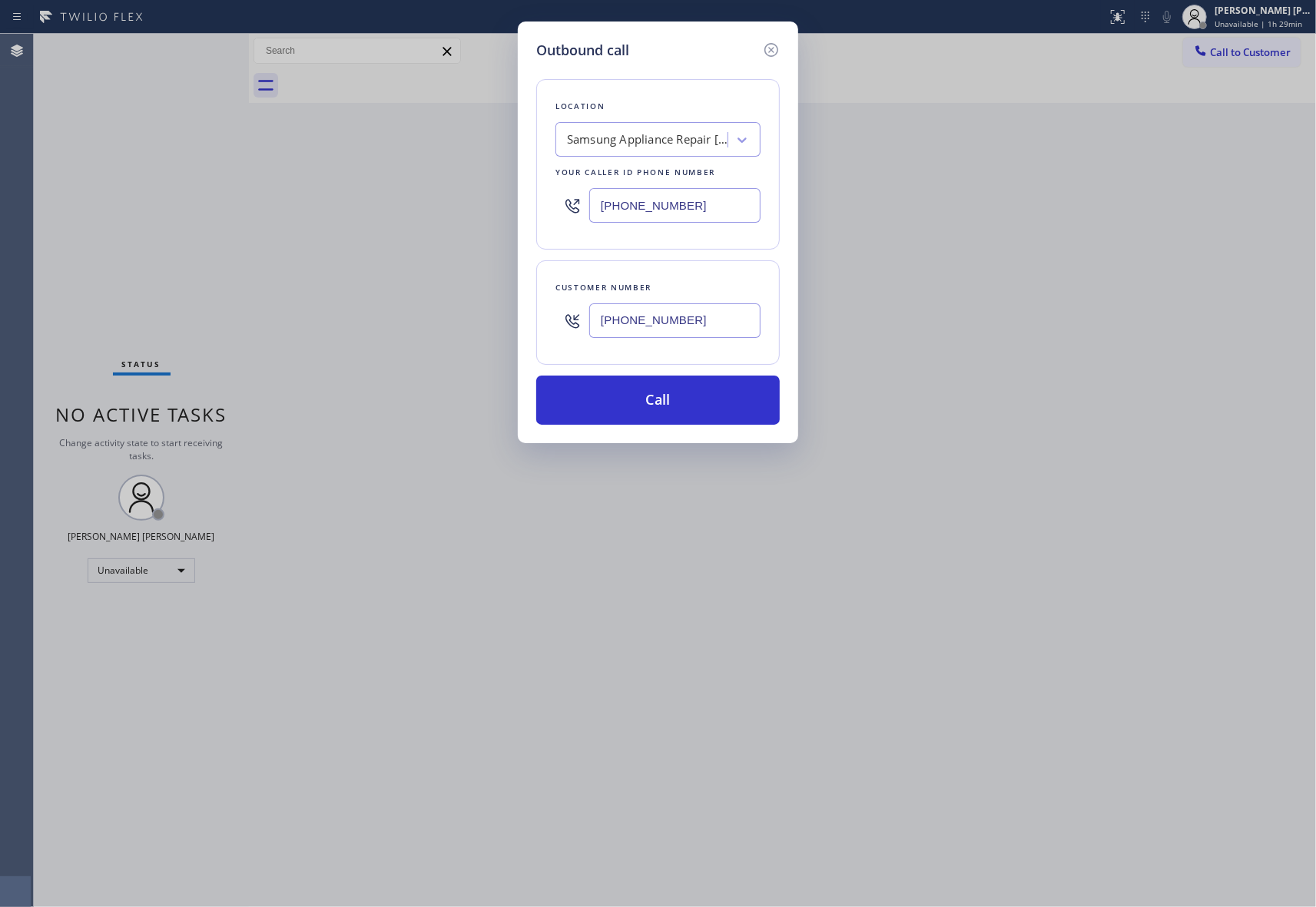
type input "[PHONE_NUMBER]"
click at [642, 142] on div "Samsung Appliance Repair [GEOGRAPHIC_DATA]" at bounding box center [647, 141] width 161 height 17
type input "5 star appliance repair"
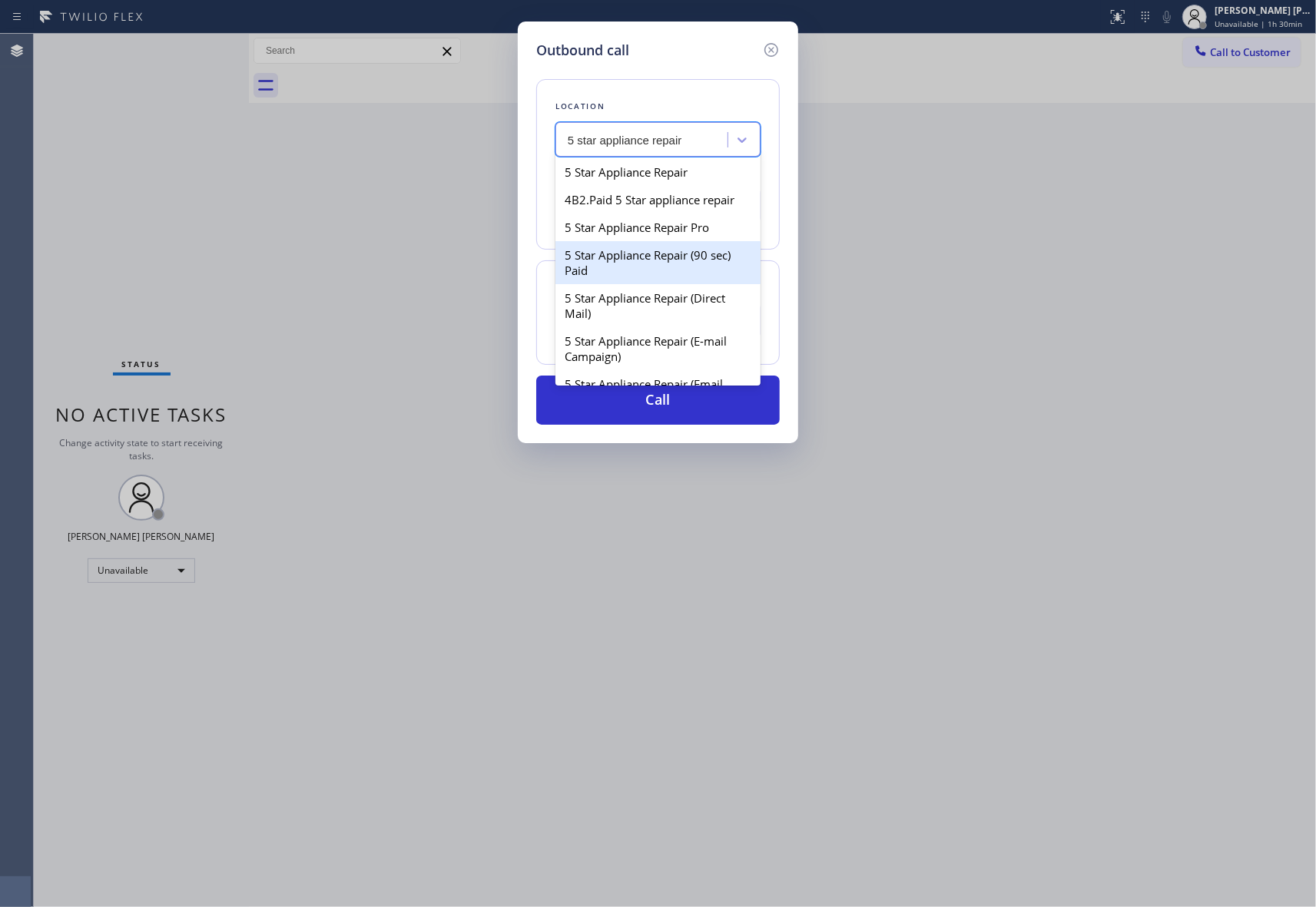
click at [674, 241] on div "5 Star Appliance Repair Pro" at bounding box center [658, 227] width 205 height 28
type input "[PHONE_NUMBER]"
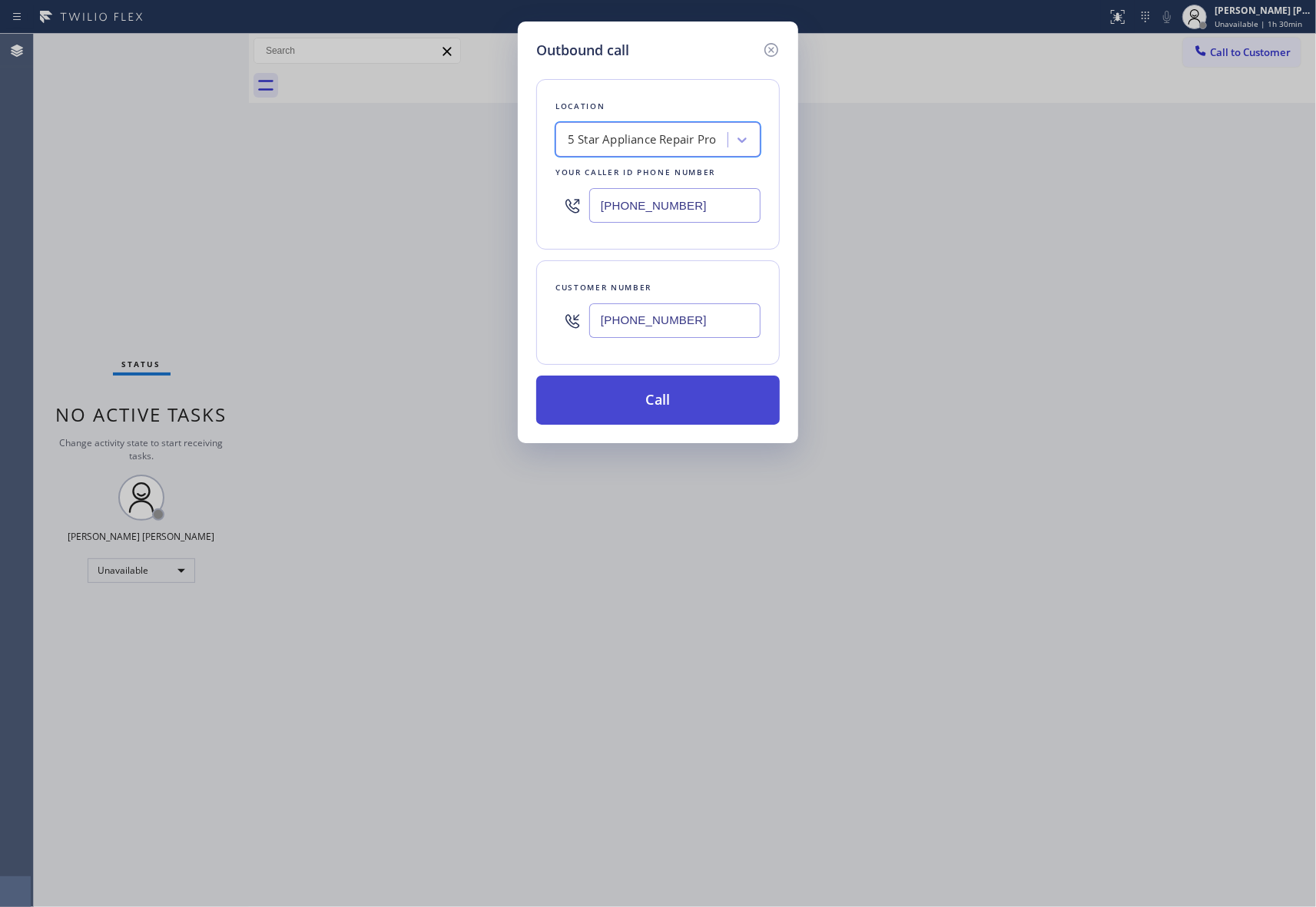
click at [674, 379] on button "Call" at bounding box center [657, 400] width 243 height 49
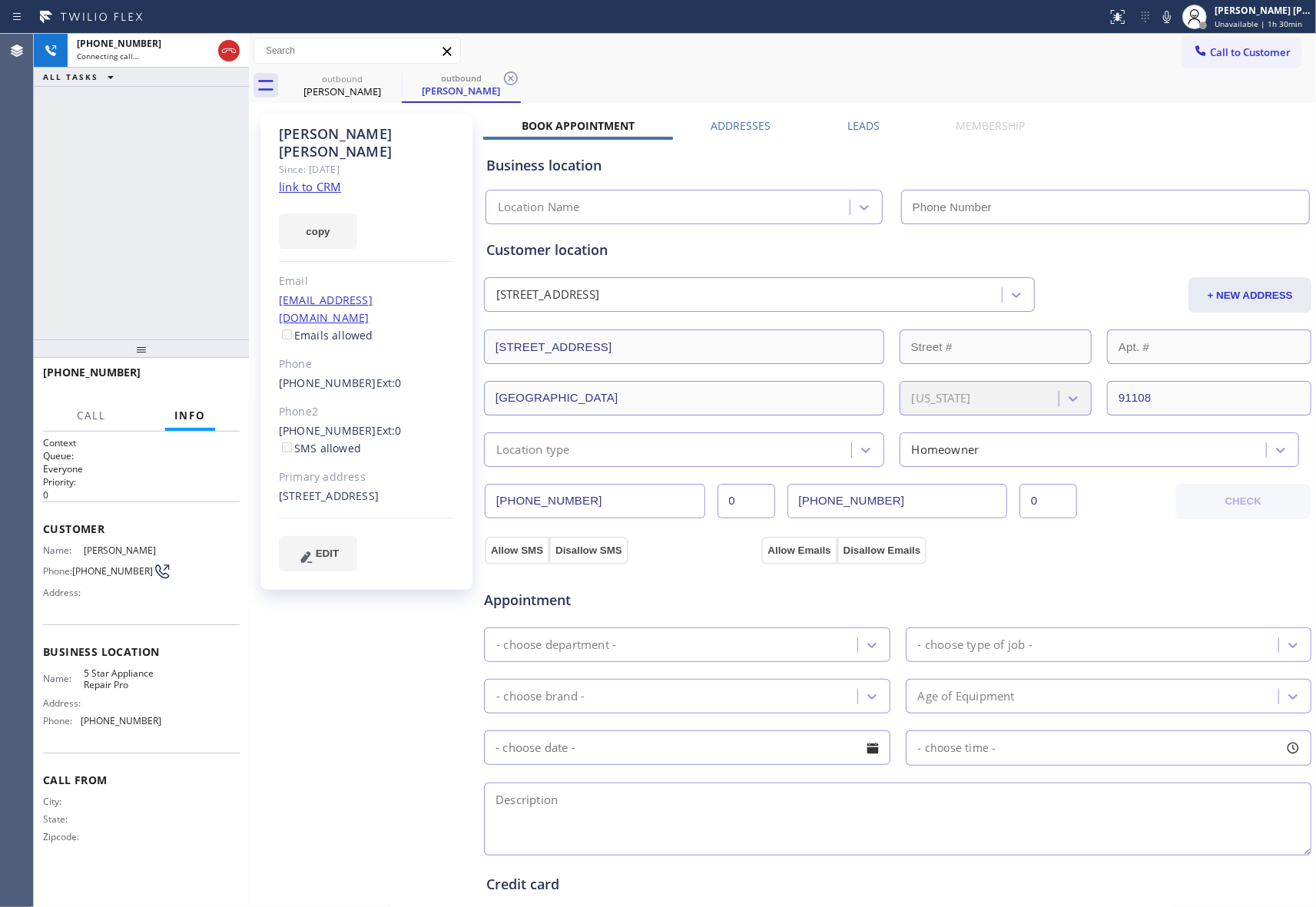
type input "[PHONE_NUMBER]"
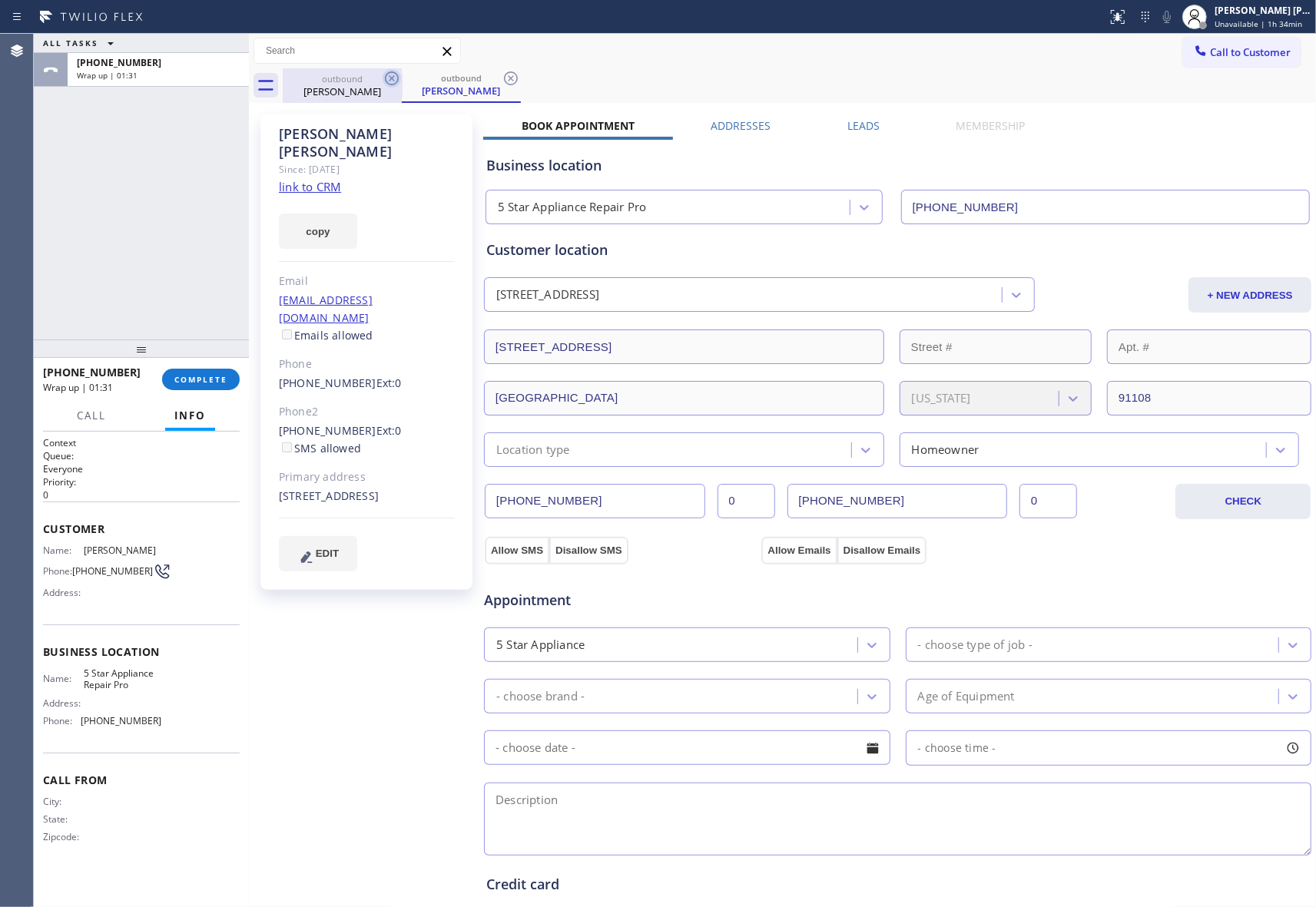
drag, startPoint x: 368, startPoint y: 86, endPoint x: 393, endPoint y: 77, distance: 26.6
click at [373, 81] on div "outbound [PERSON_NAME]" at bounding box center [342, 86] width 116 height 35
click at [393, 77] on icon at bounding box center [392, 78] width 14 height 14
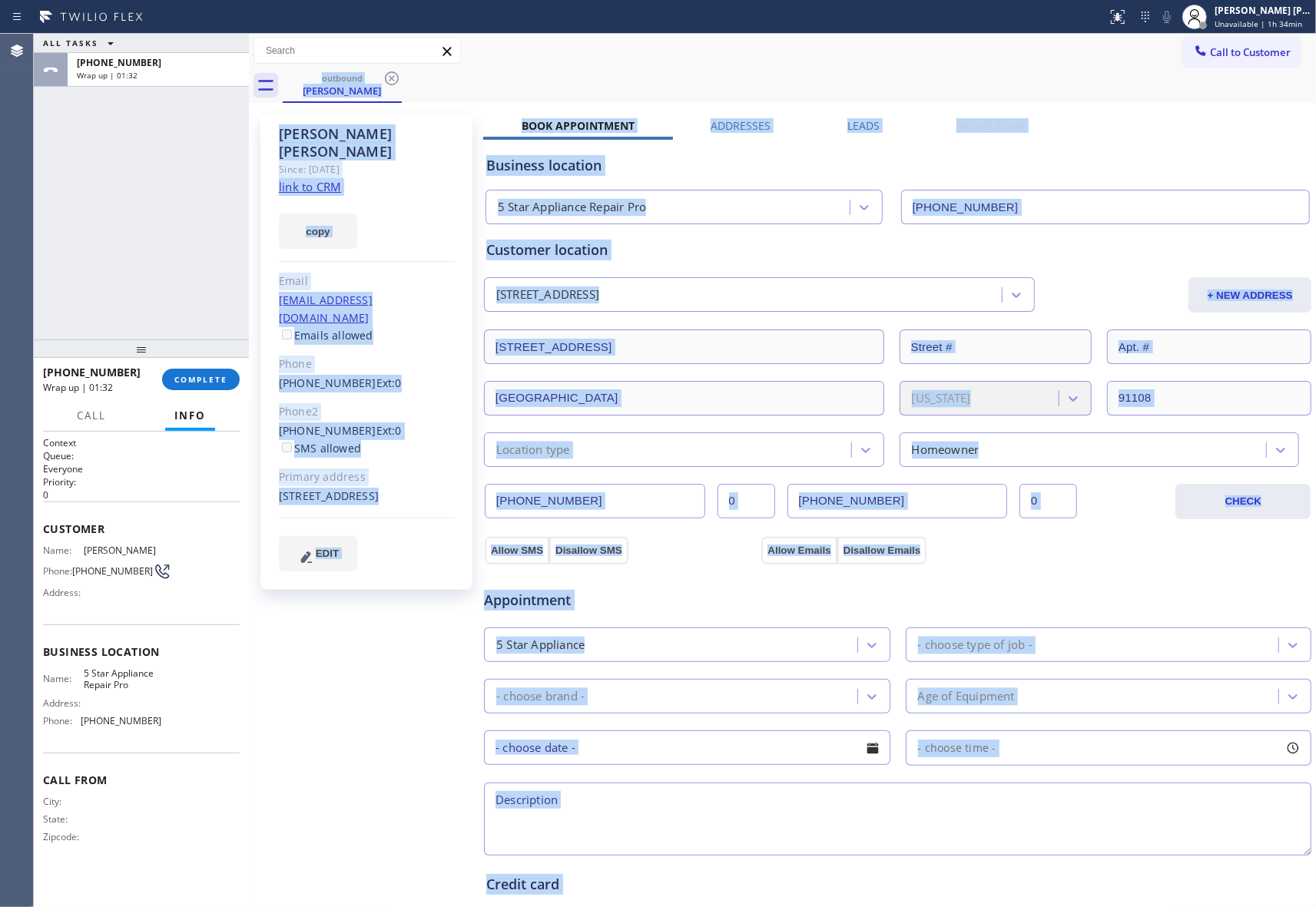
click at [393, 77] on div "outbound [PERSON_NAME]" at bounding box center [799, 86] width 1033 height 35
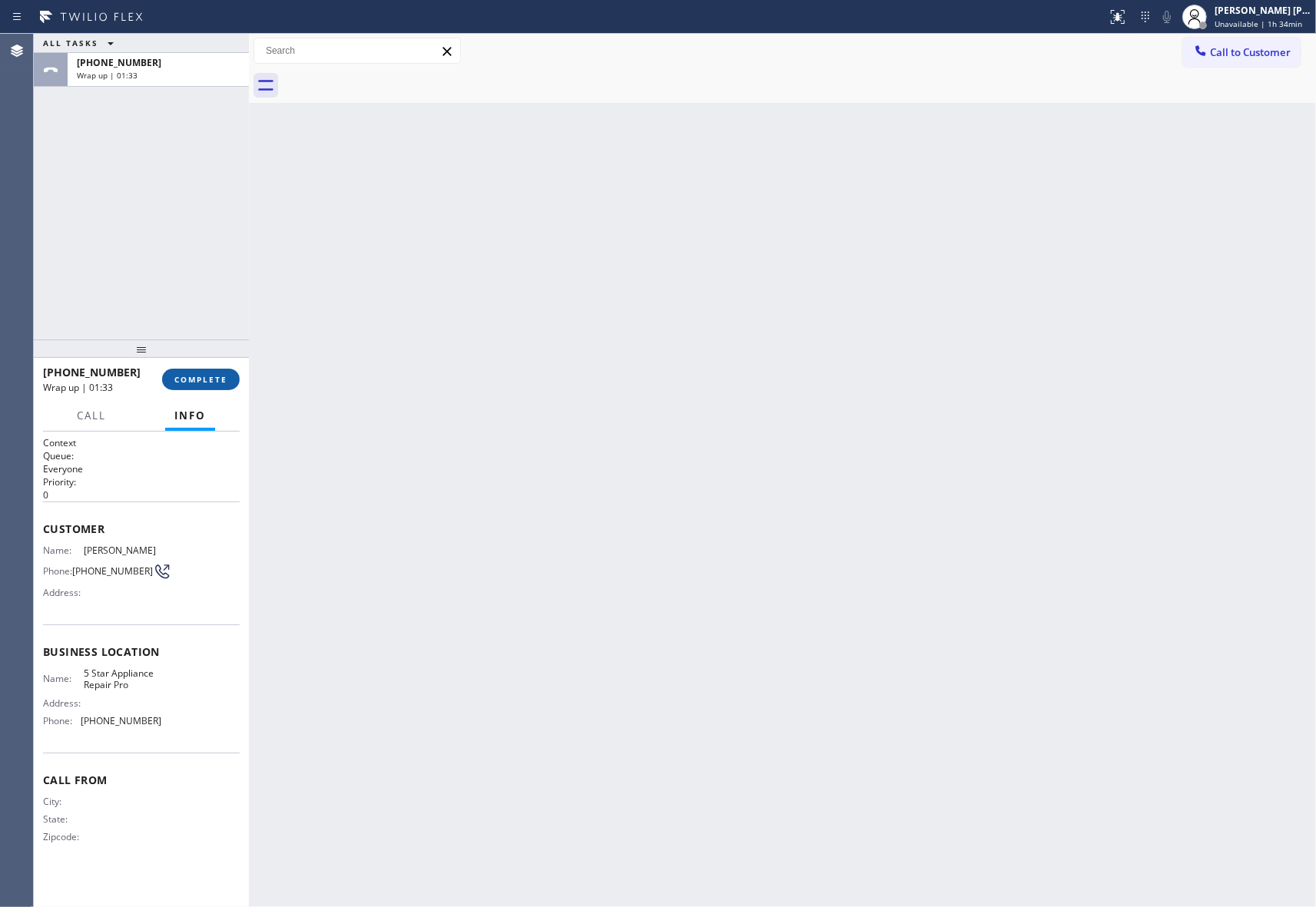
click at [202, 368] on button "COMPLETE" at bounding box center [201, 379] width 78 height 21
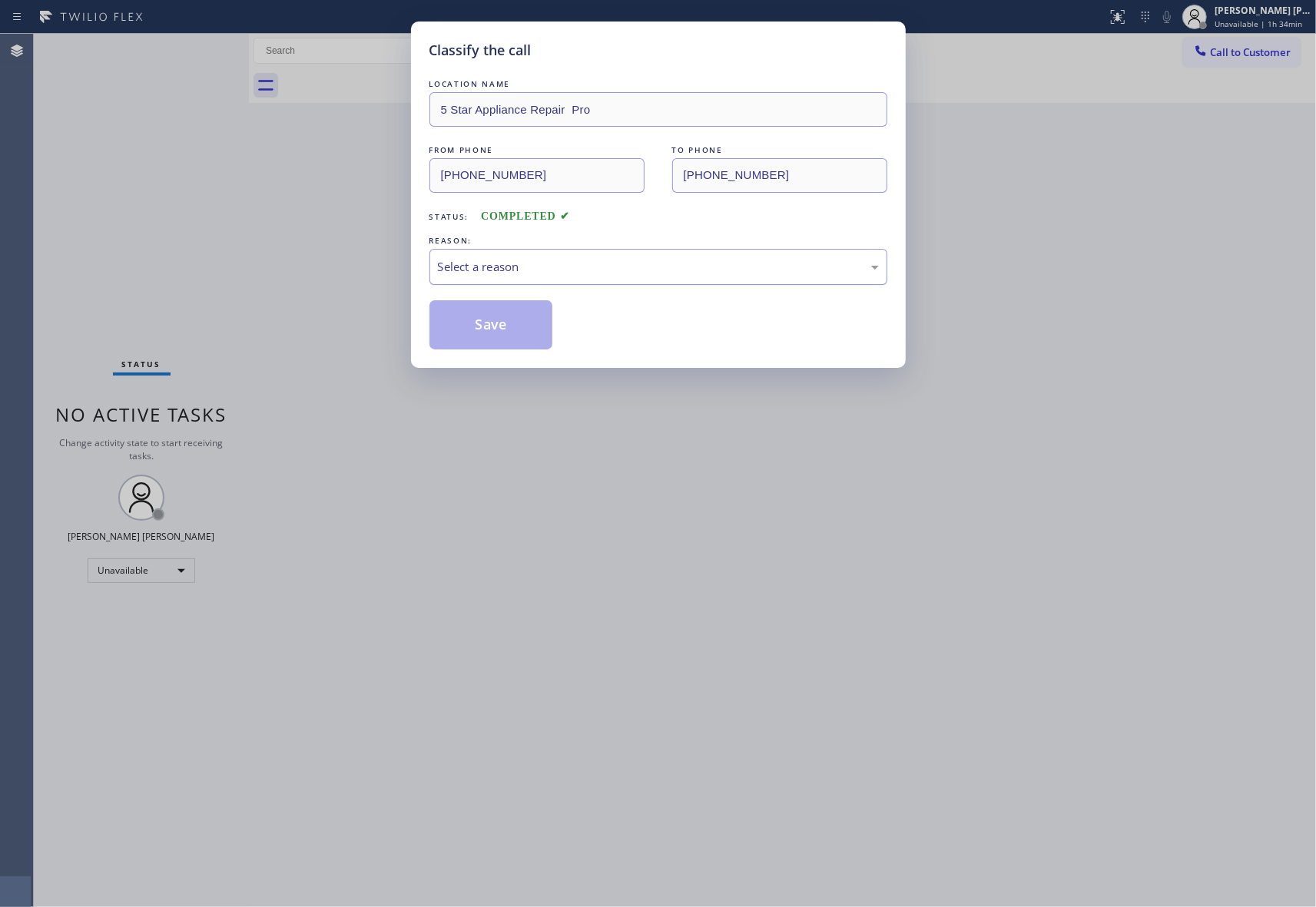
click at [599, 272] on div "Select a reason" at bounding box center [658, 266] width 457 height 36
drag, startPoint x: 499, startPoint y: 323, endPoint x: 287, endPoint y: 19, distance: 370.6
click at [498, 321] on button "Save" at bounding box center [491, 325] width 124 height 49
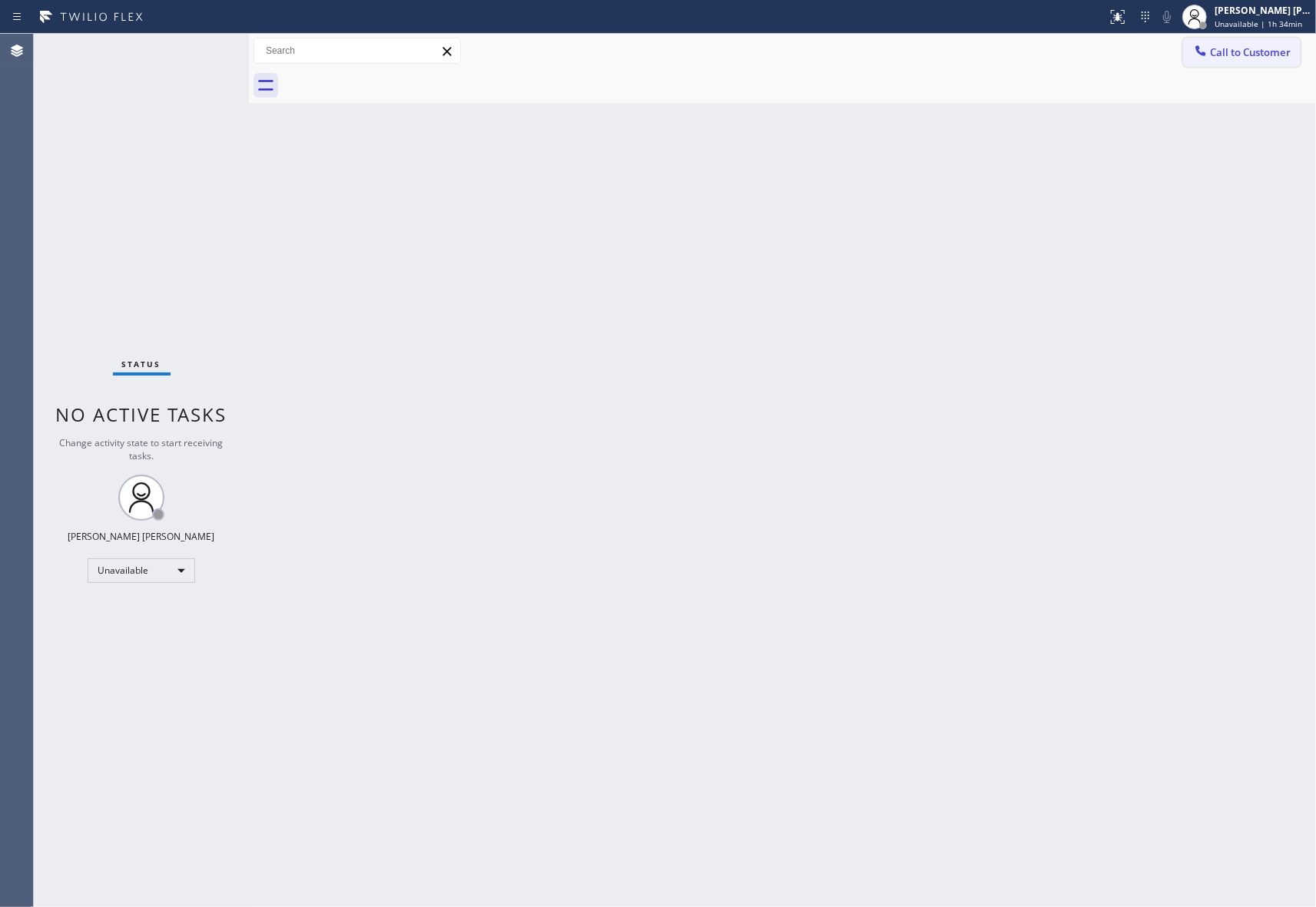
click at [1270, 47] on span "Call to Customer" at bounding box center [1249, 52] width 80 height 14
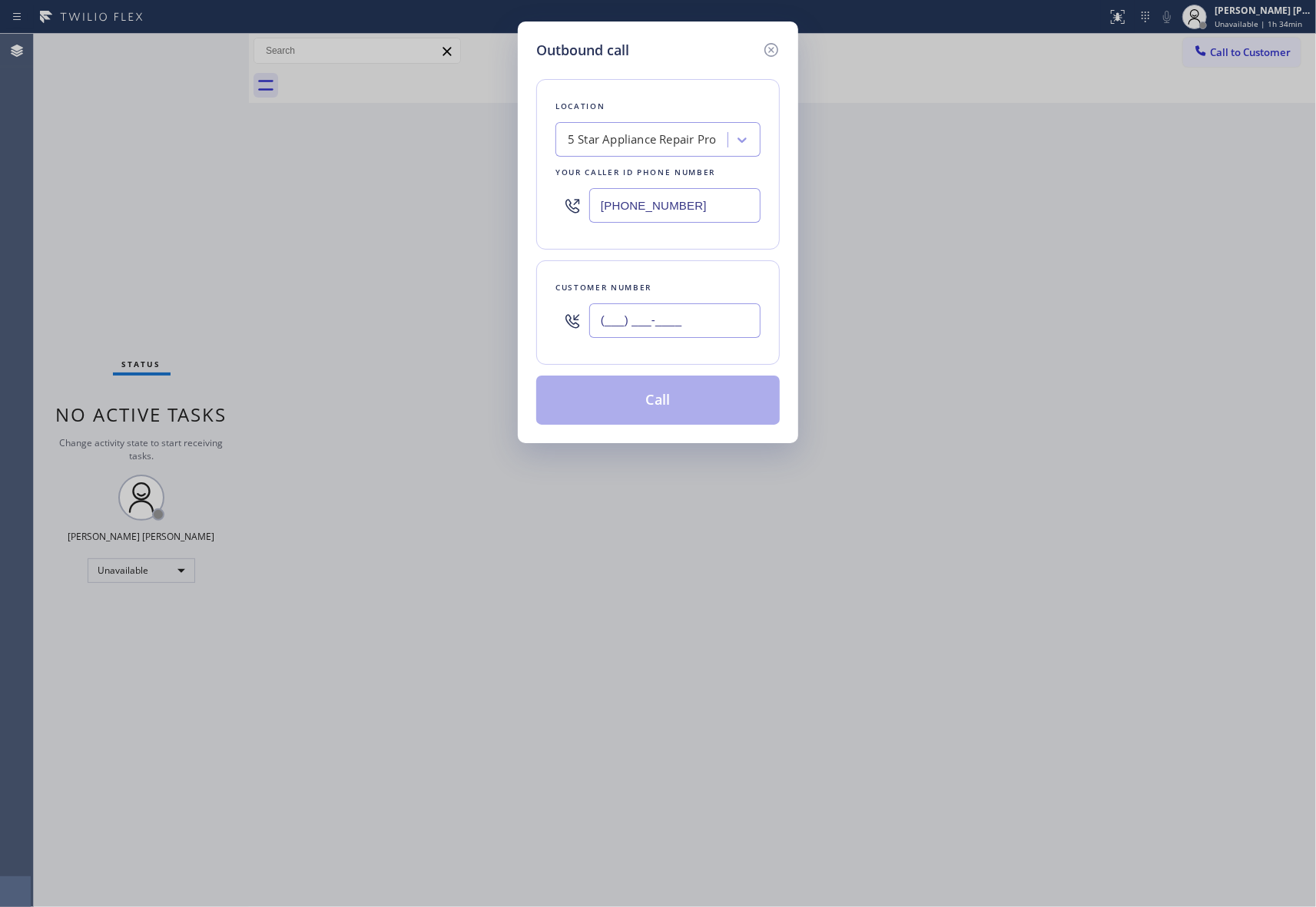
click at [664, 321] on input "(___) ___-____" at bounding box center [674, 321] width 172 height 35
paste input "818) 974-8940"
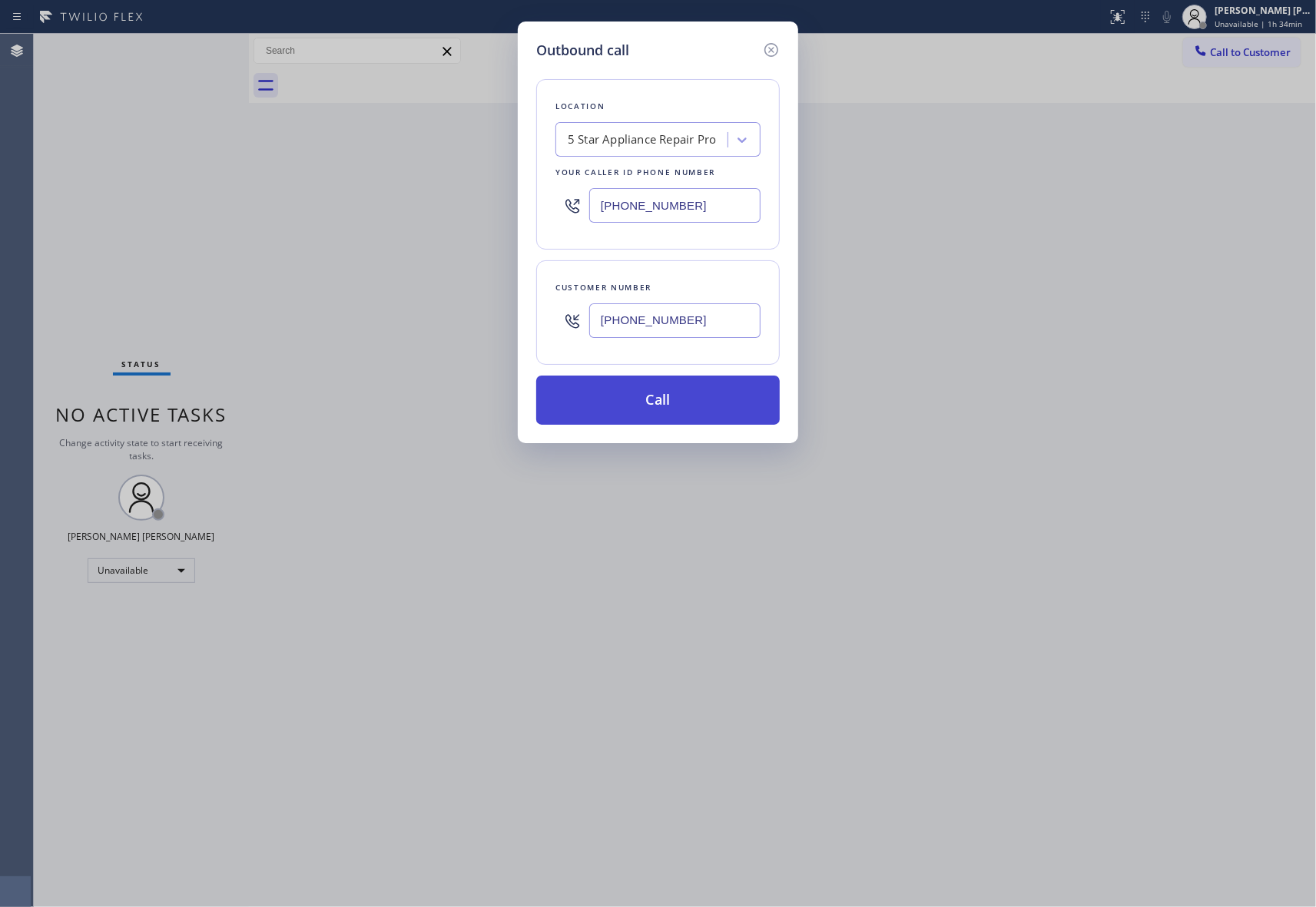
type input "[PHONE_NUMBER]"
click at [668, 406] on button "Call" at bounding box center [657, 400] width 243 height 49
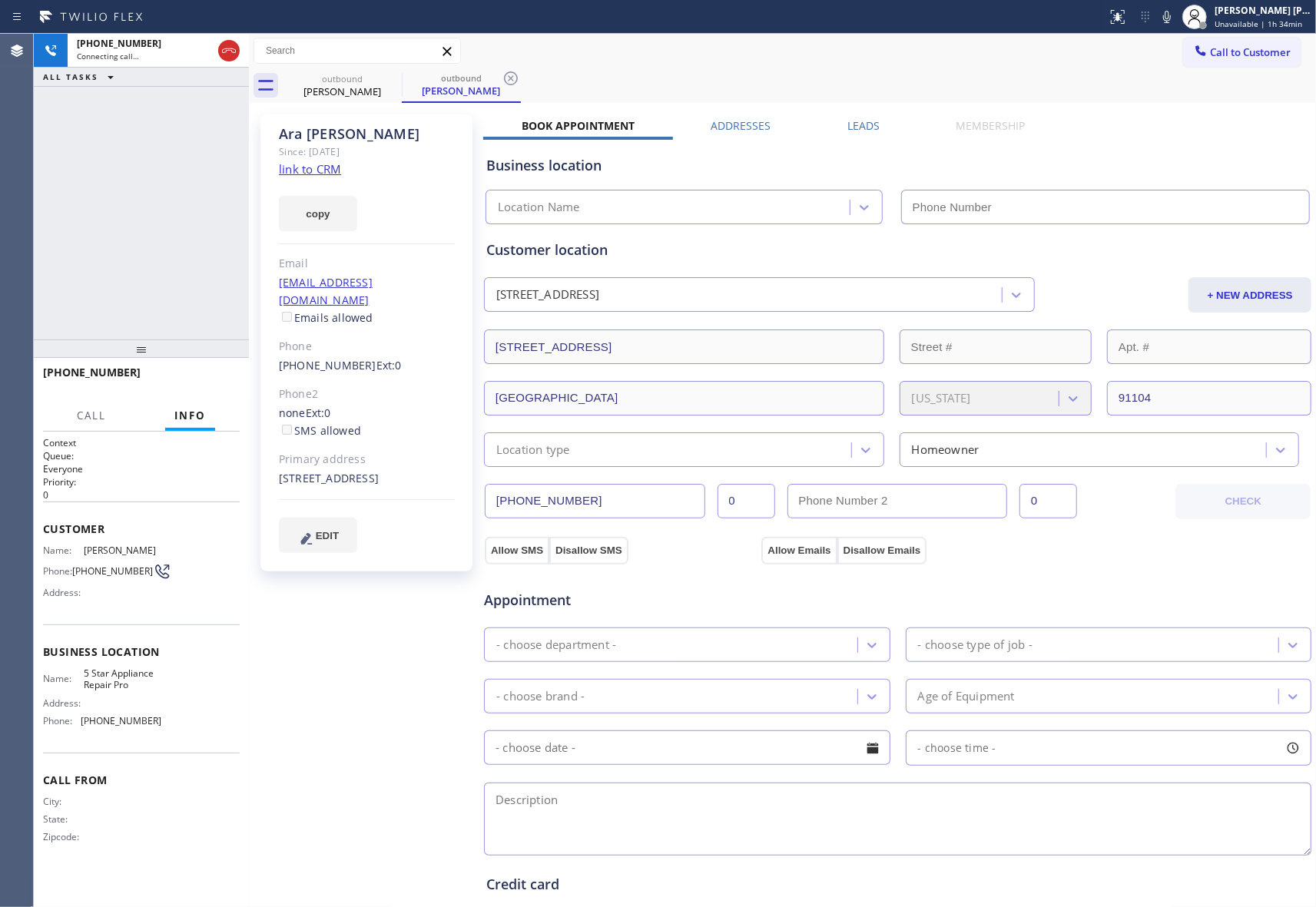
type input "[PHONE_NUMBER]"
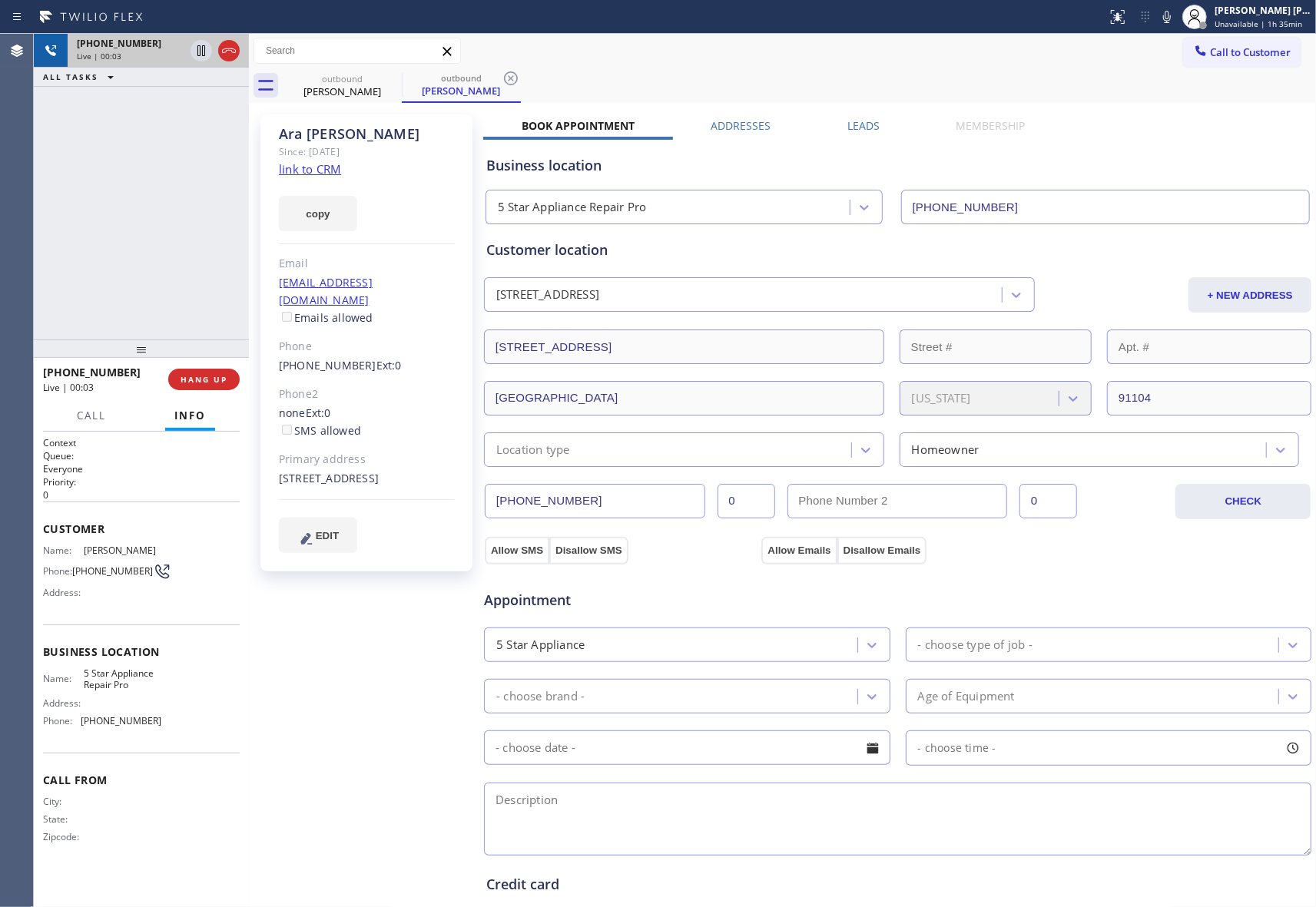
click at [239, 52] on div at bounding box center [214, 50] width 55 height 34
click at [224, 59] on icon at bounding box center [229, 50] width 18 height 18
click at [874, 127] on div "Leads" at bounding box center [863, 129] width 110 height 21
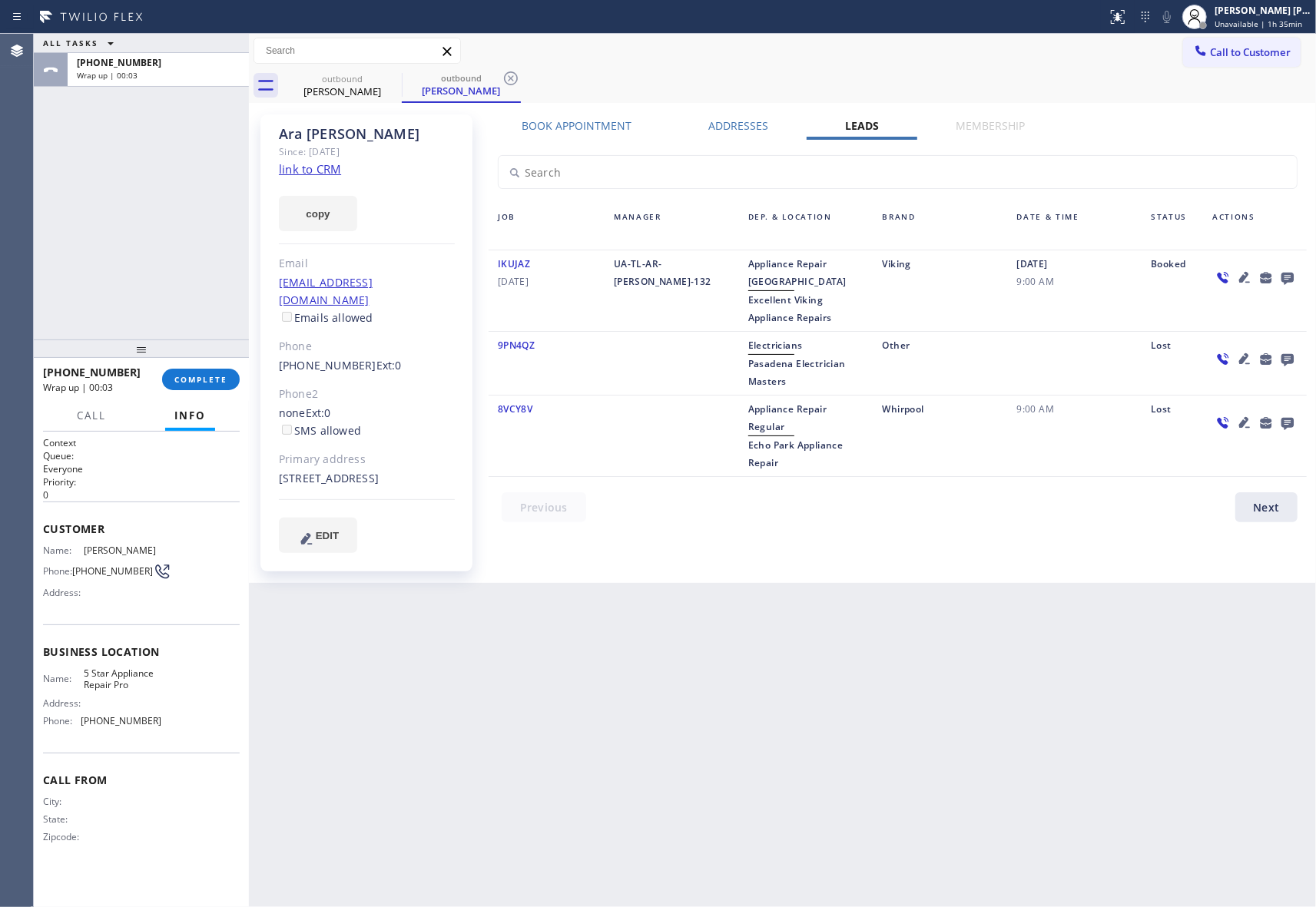
click at [1285, 278] on icon at bounding box center [1287, 278] width 13 height 13
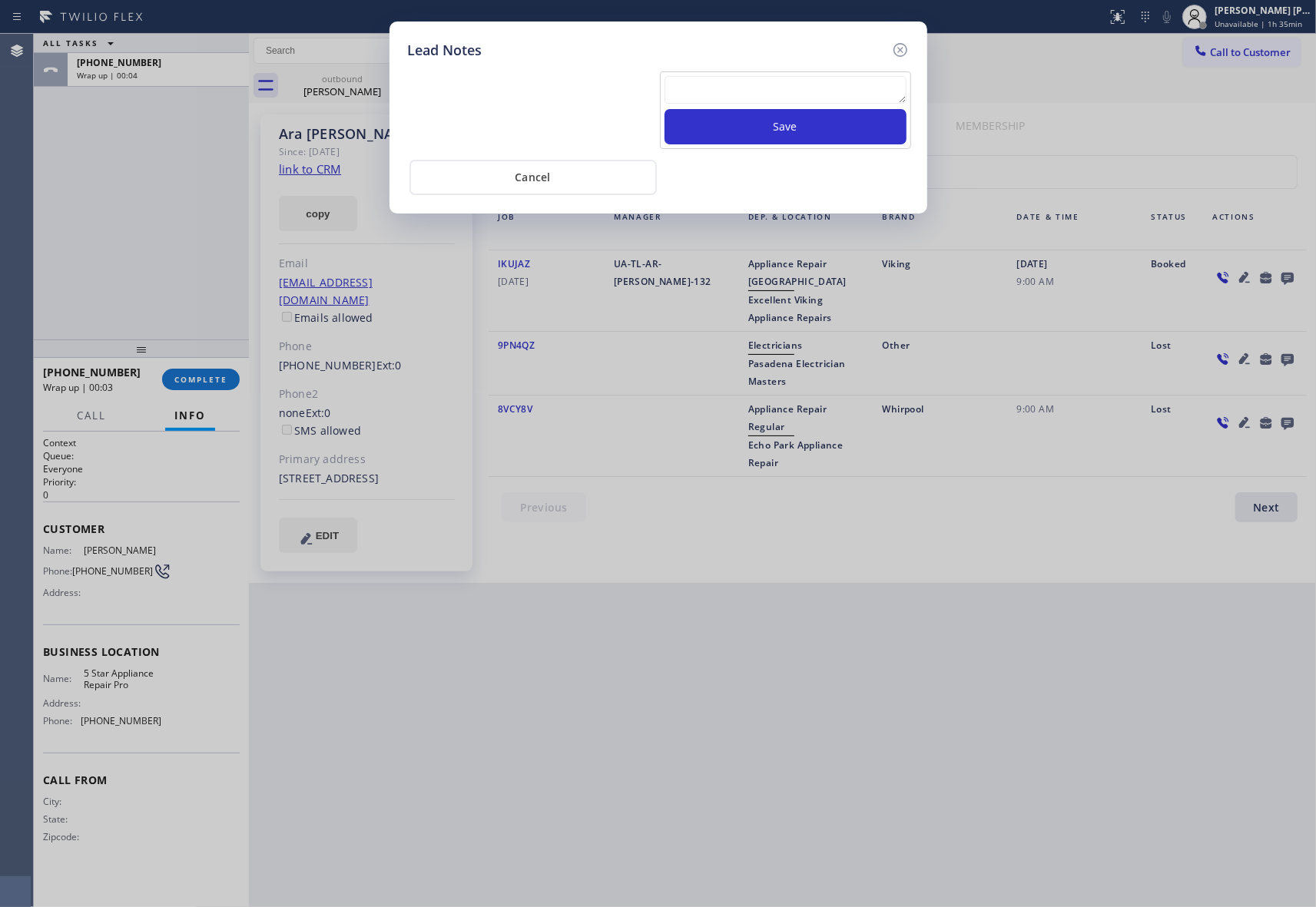
click at [842, 97] on textarea at bounding box center [786, 89] width 242 height 28
paste textarea "VM | please transfer if cx calls back"
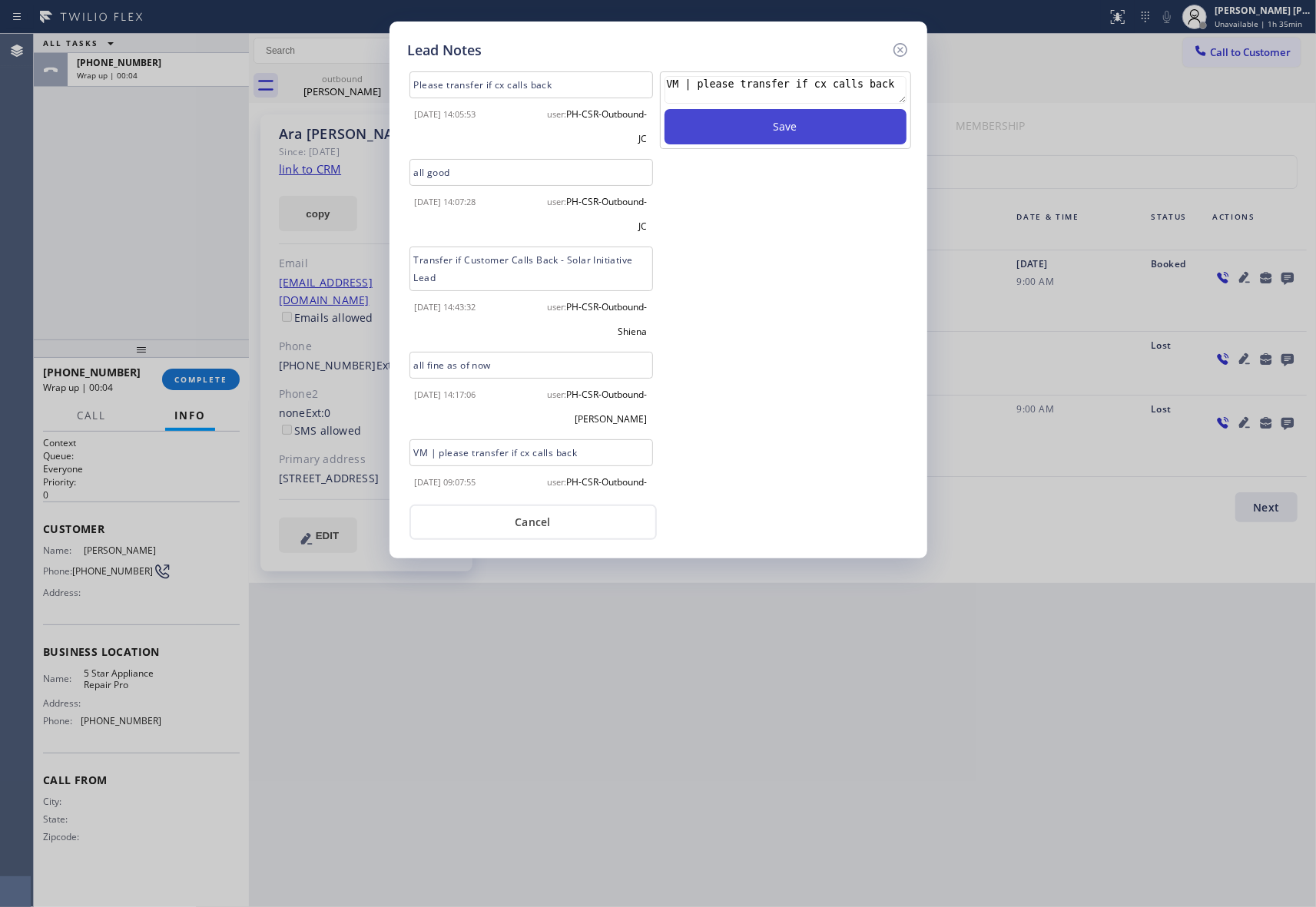
type textarea "VM | please transfer if cx calls back"
click at [846, 127] on button "Save" at bounding box center [786, 127] width 242 height 35
click at [898, 50] on icon at bounding box center [899, 49] width 18 height 18
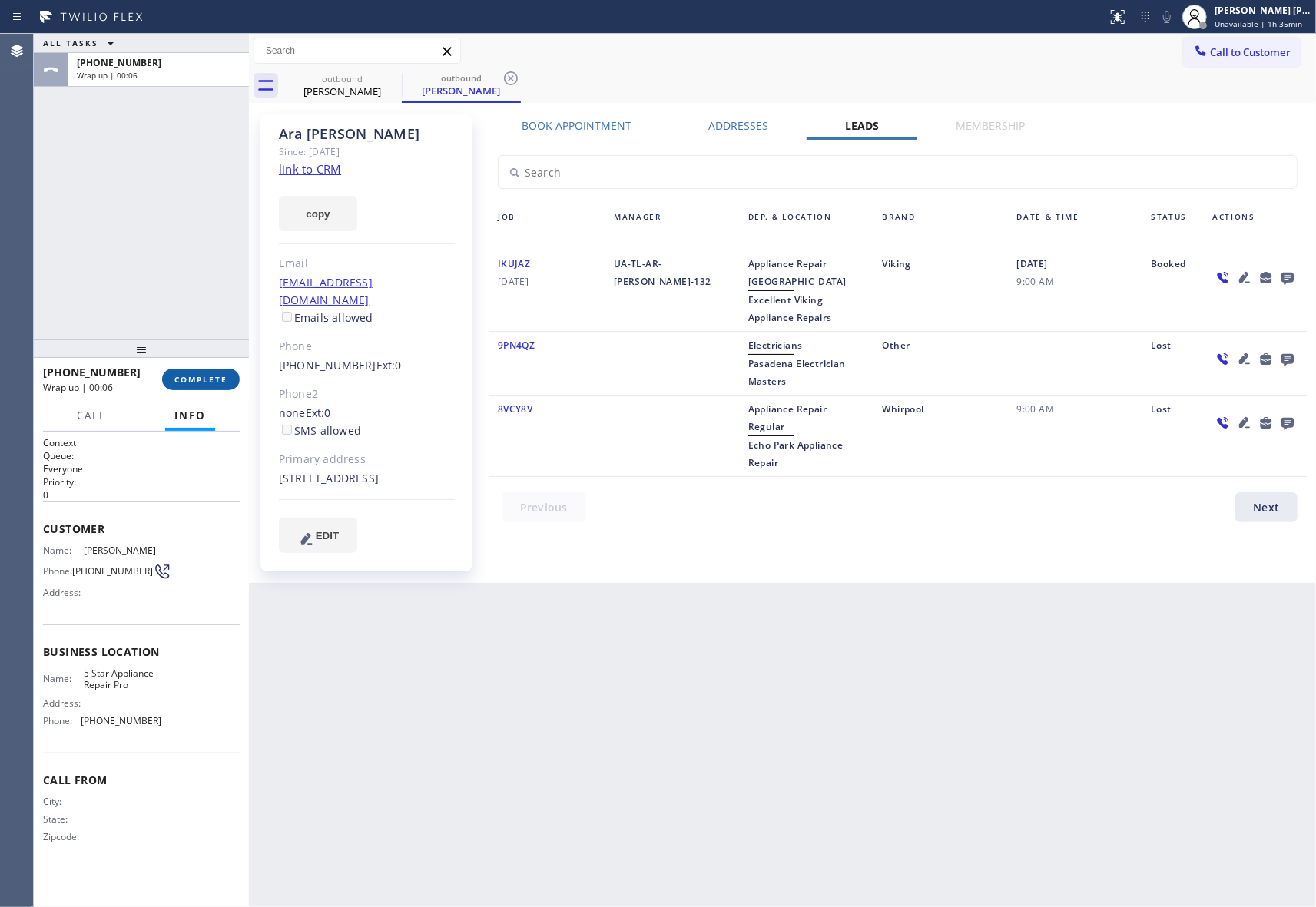
click at [201, 374] on span "COMPLETE" at bounding box center [201, 379] width 53 height 11
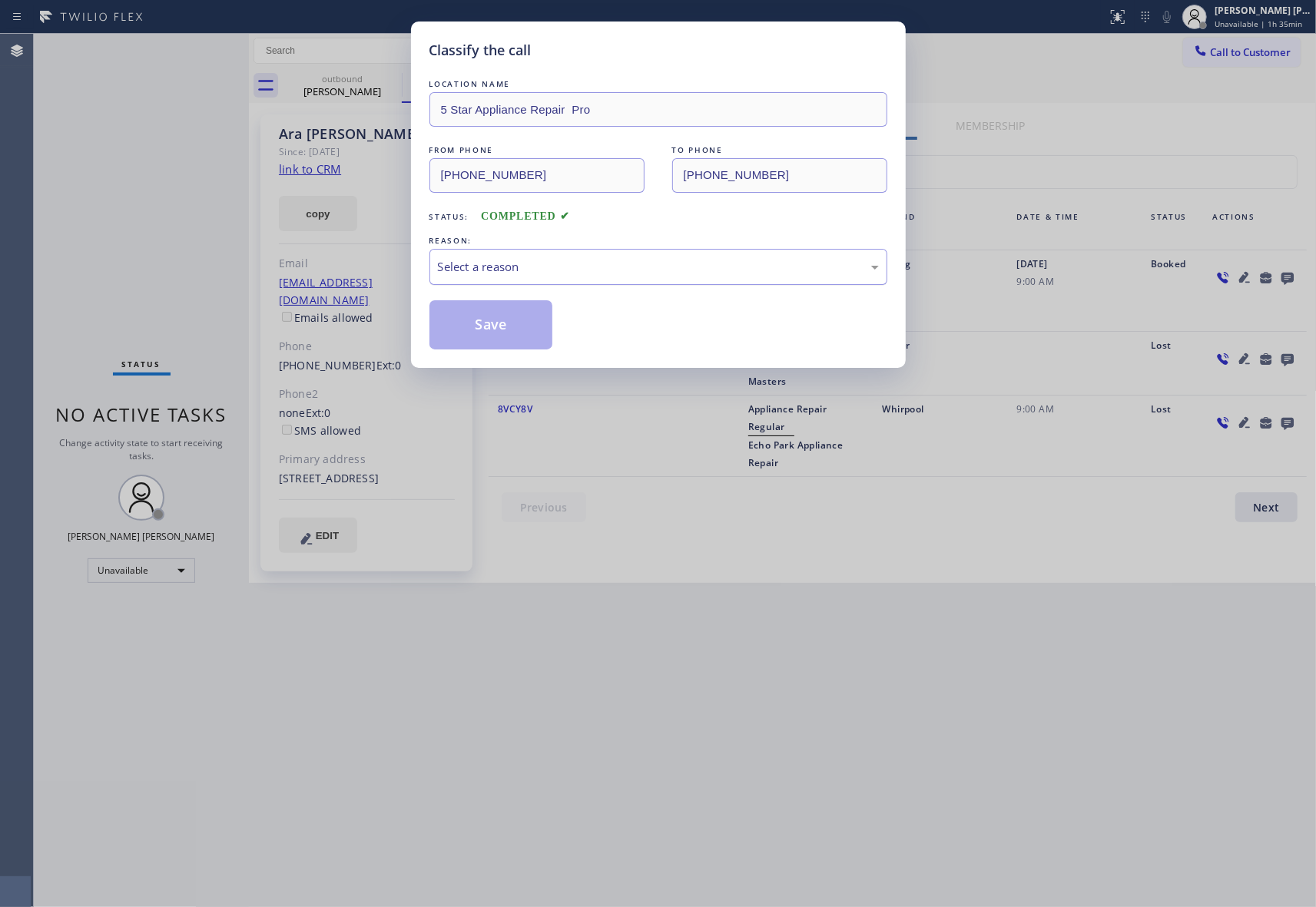
click at [637, 267] on div "Select a reason" at bounding box center [658, 266] width 441 height 17
click at [498, 328] on button "Save" at bounding box center [491, 325] width 124 height 49
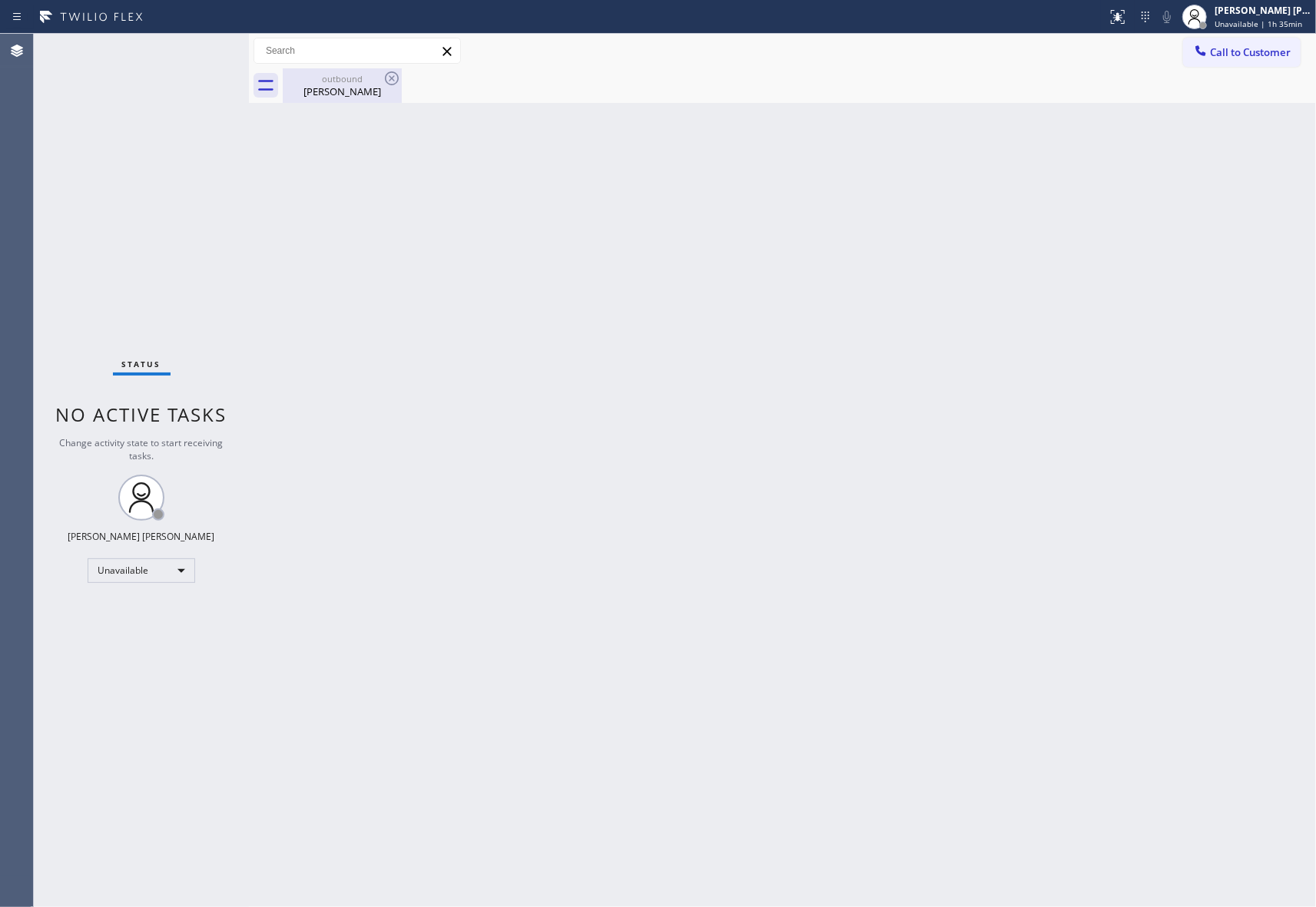
click at [376, 83] on div "outbound" at bounding box center [342, 78] width 116 height 12
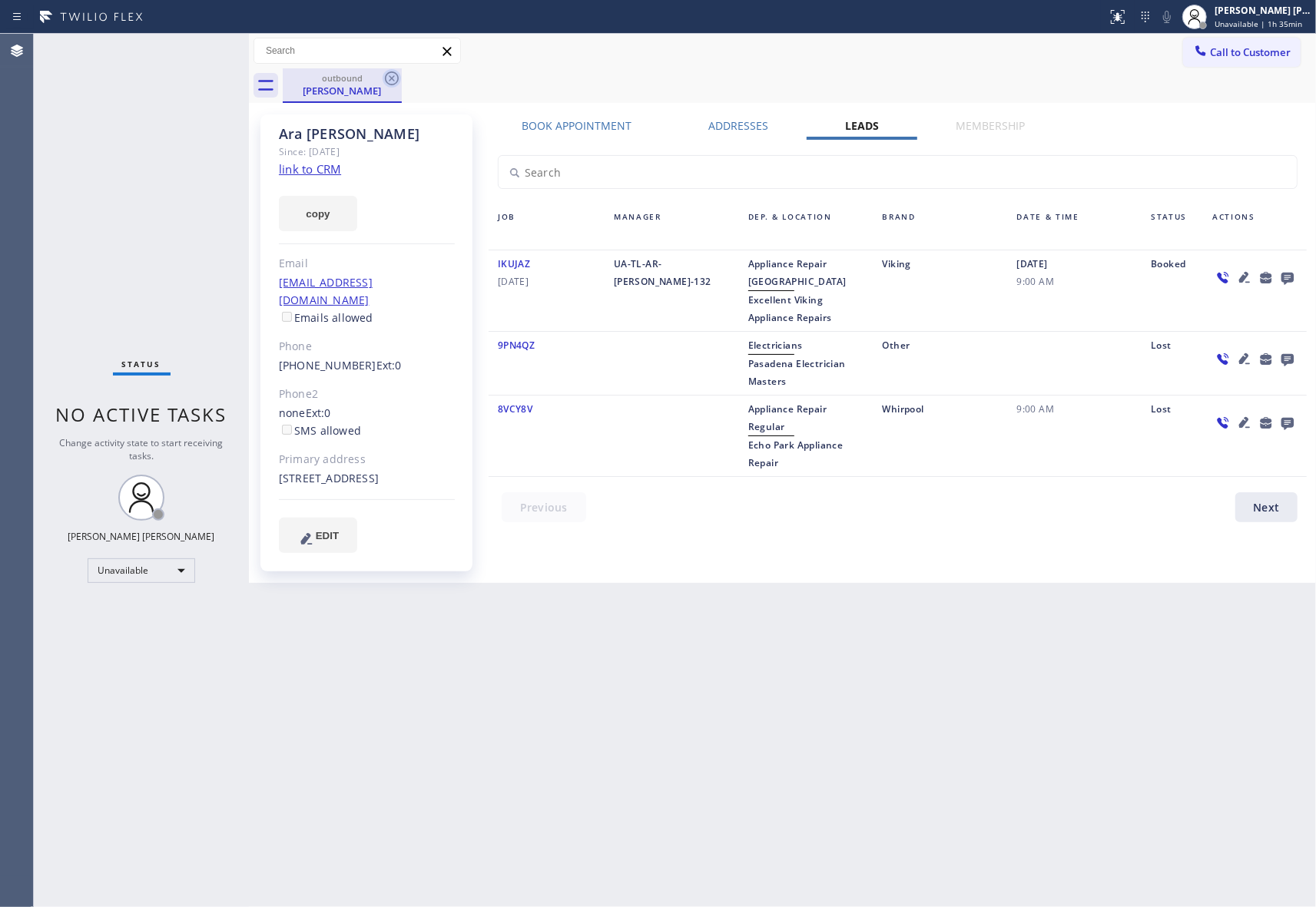
click at [397, 78] on icon at bounding box center [392, 78] width 14 height 14
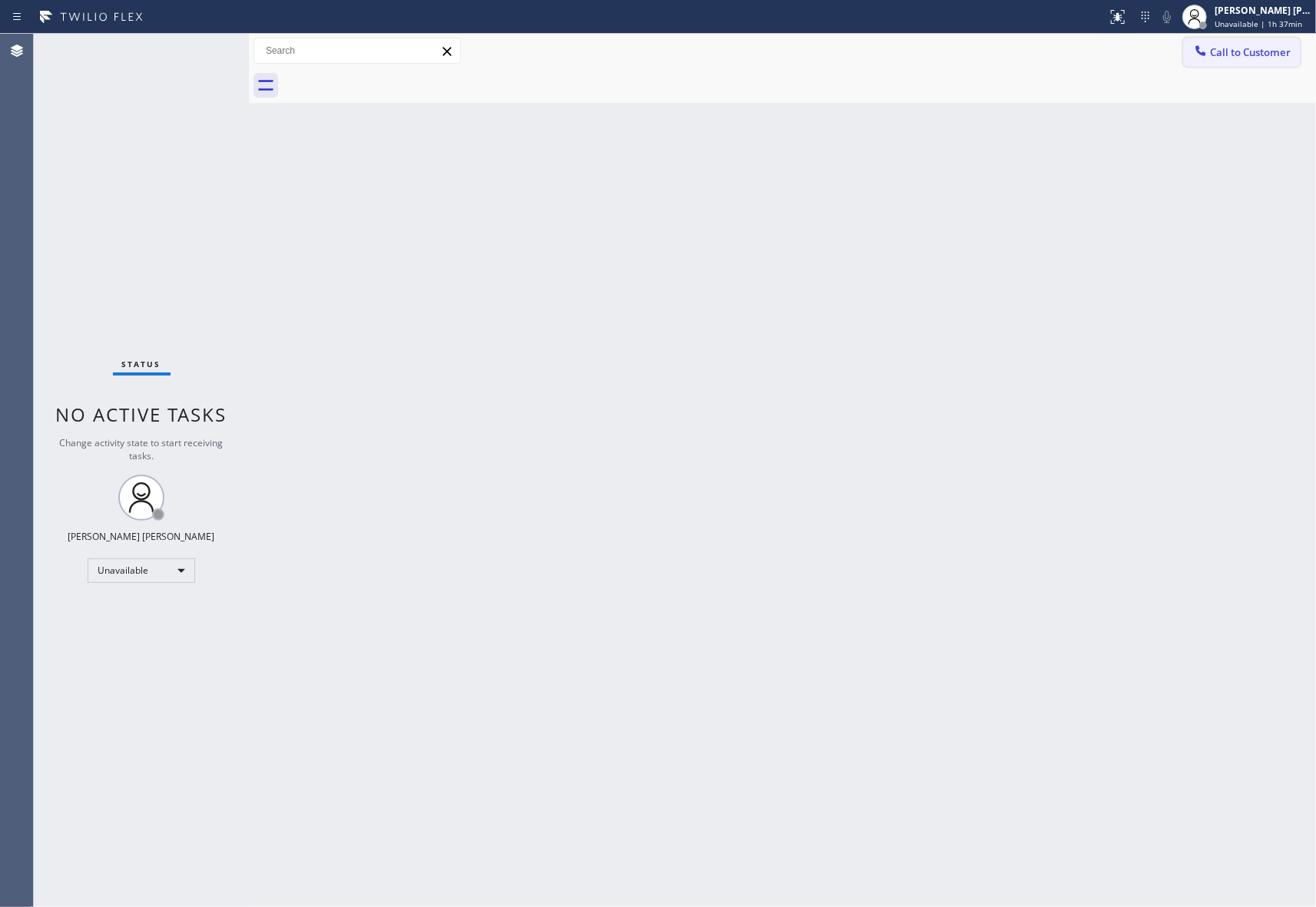
drag, startPoint x: 1283, startPoint y: 47, endPoint x: 1194, endPoint y: 47, distance: 89.0
click at [1282, 47] on span "Call to Customer" at bounding box center [1249, 52] width 80 height 14
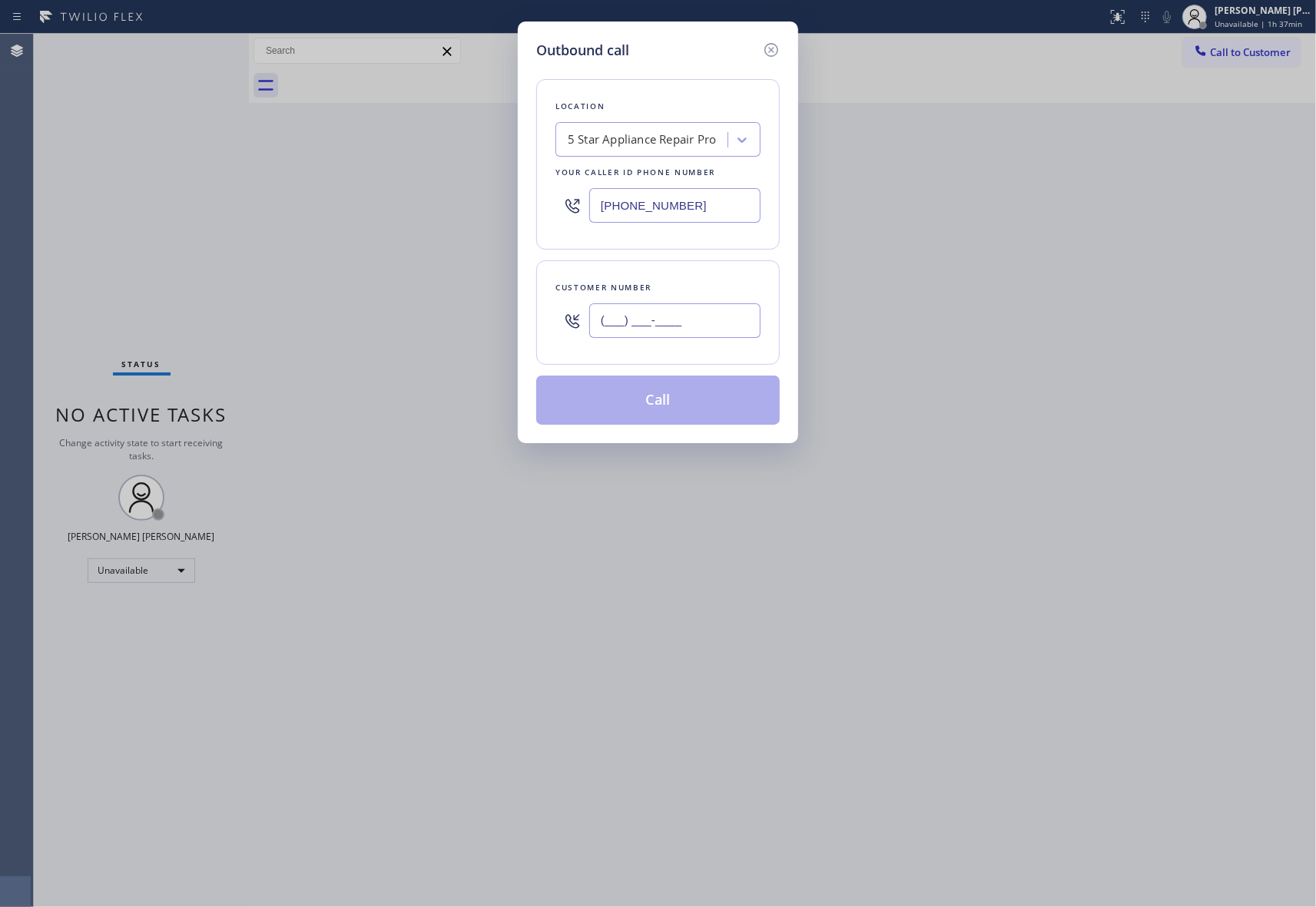
click at [710, 315] on input "(___) ___-____" at bounding box center [674, 321] width 172 height 35
paste input "347) 836-6461"
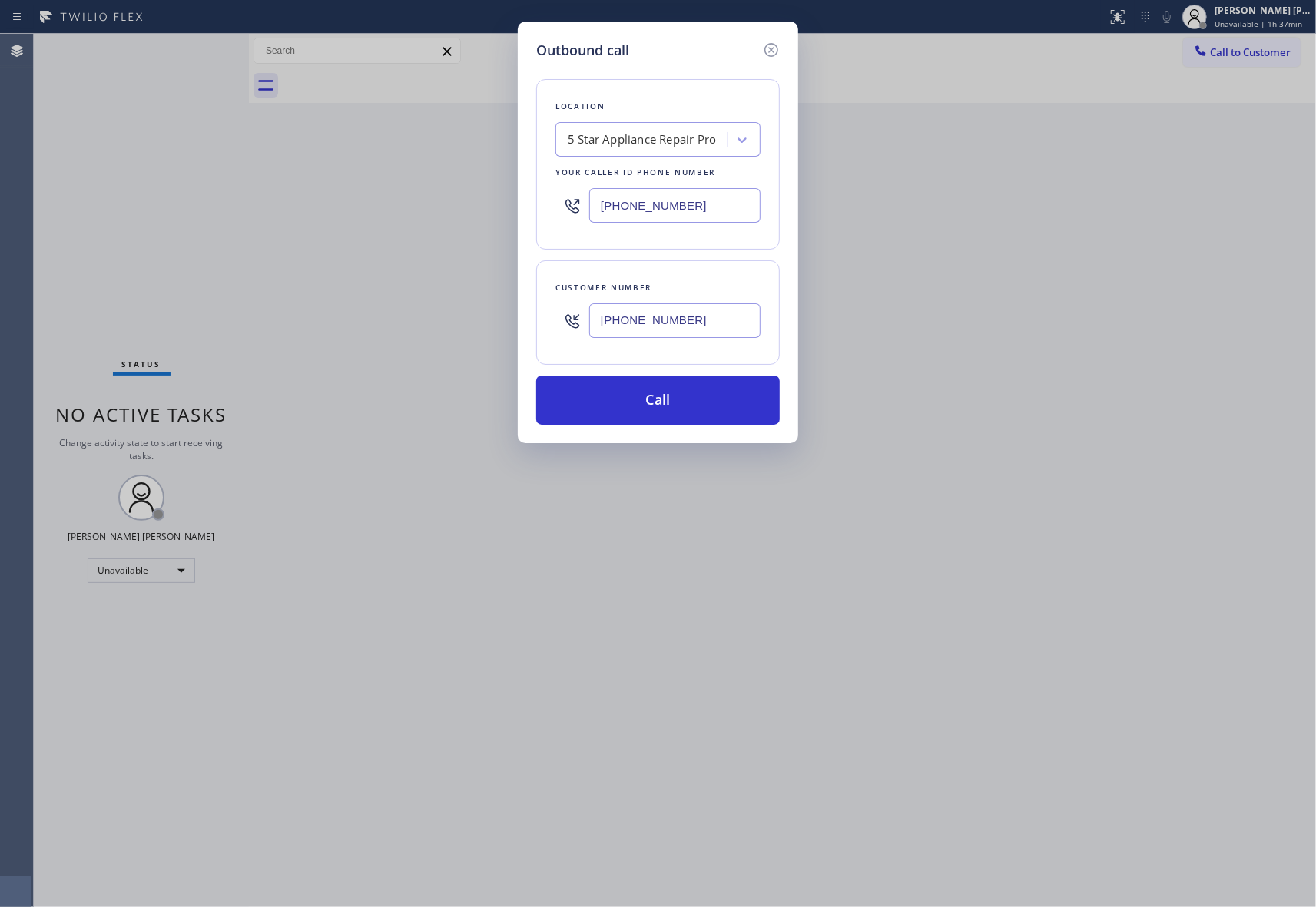
drag, startPoint x: 705, startPoint y: 324, endPoint x: 375, endPoint y: 299, distance: 330.9
click at [373, 299] on div "Outbound call Location 5 Star Appliance Repair Pro Your caller id phone number …" at bounding box center [658, 454] width 1316 height 907
paste input "646) 309-5862"
drag, startPoint x: 701, startPoint y: 320, endPoint x: 431, endPoint y: 320, distance: 270.0
click at [434, 321] on div "Outbound call Location 5 Star Appliance Repair Pro Your caller id phone number …" at bounding box center [658, 454] width 1316 height 907
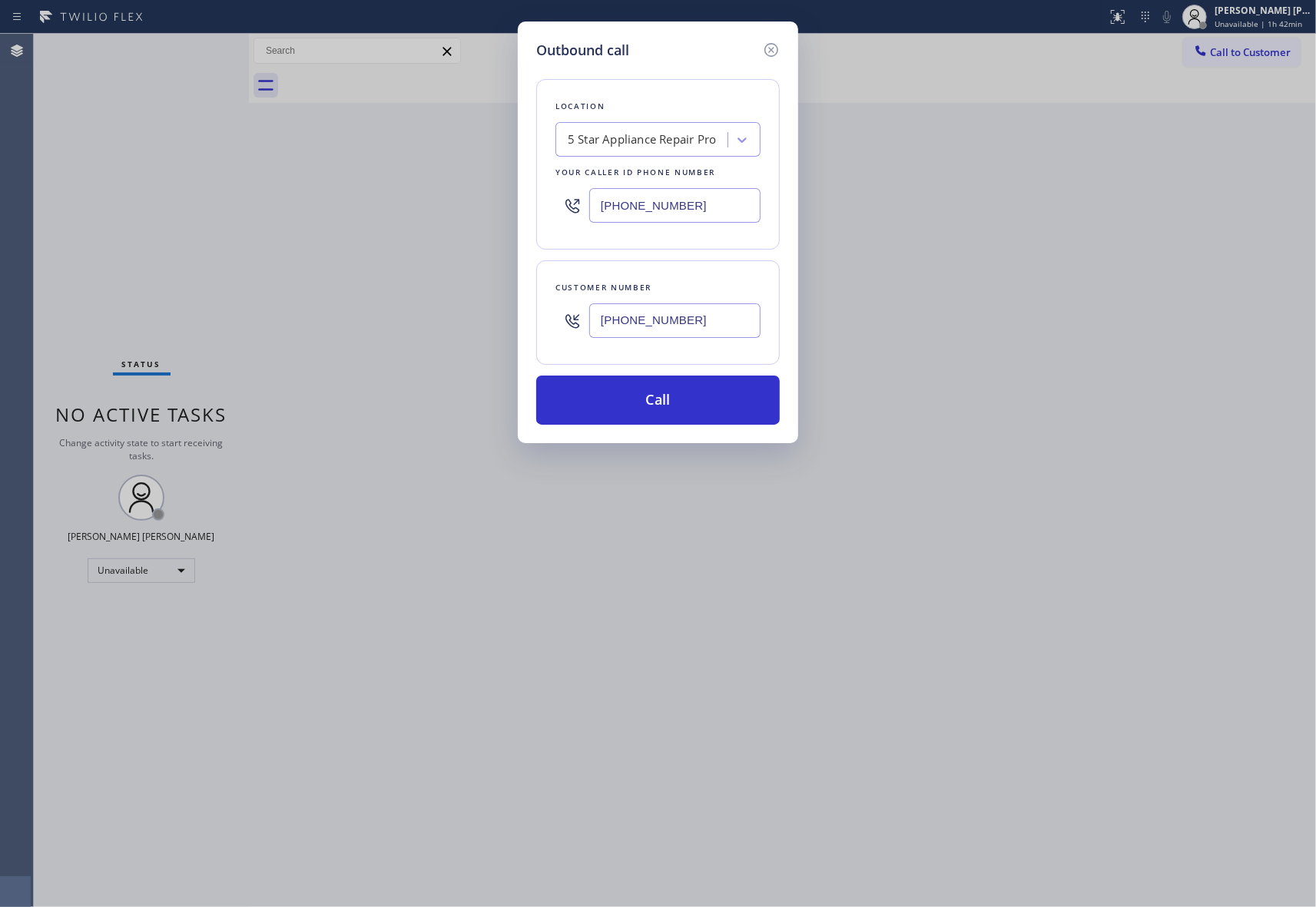
paste input "925) 963-6399"
type input "[PHONE_NUMBER]"
click at [711, 401] on button "Call" at bounding box center [657, 400] width 243 height 49
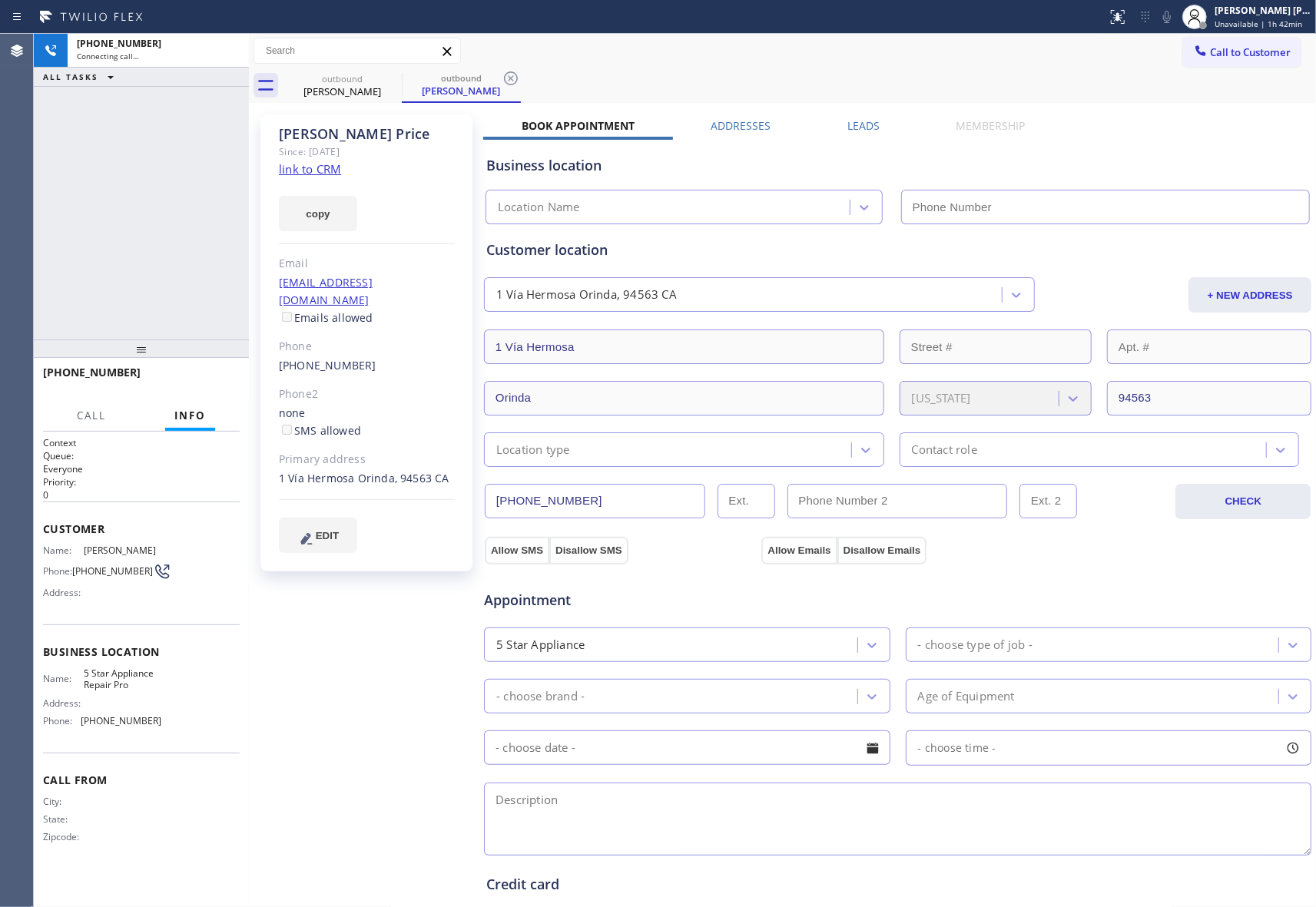
type input "[PHONE_NUMBER]"
click at [848, 121] on label "Leads" at bounding box center [862, 125] width 32 height 15
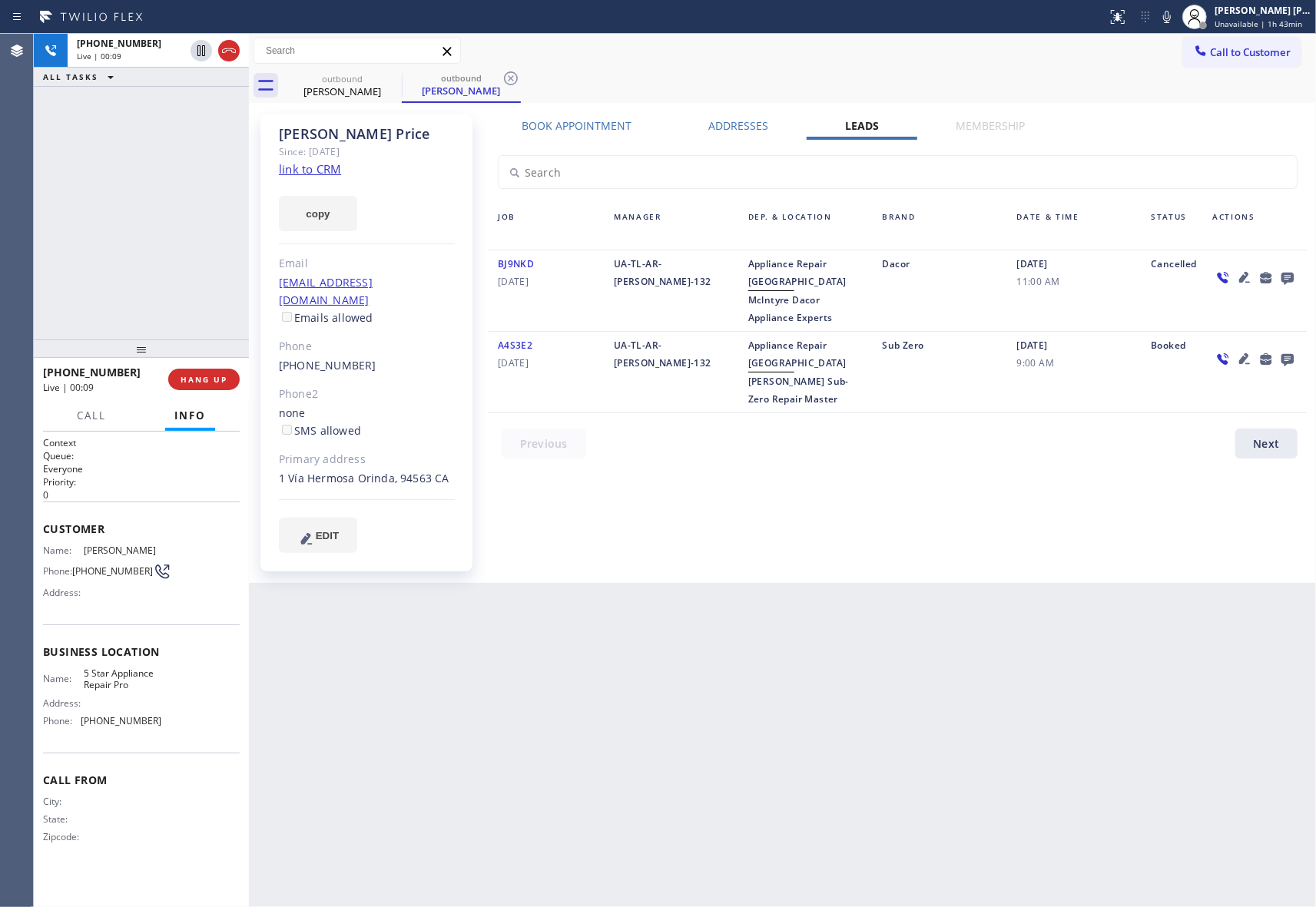
click at [1287, 274] on icon at bounding box center [1287, 278] width 13 height 13
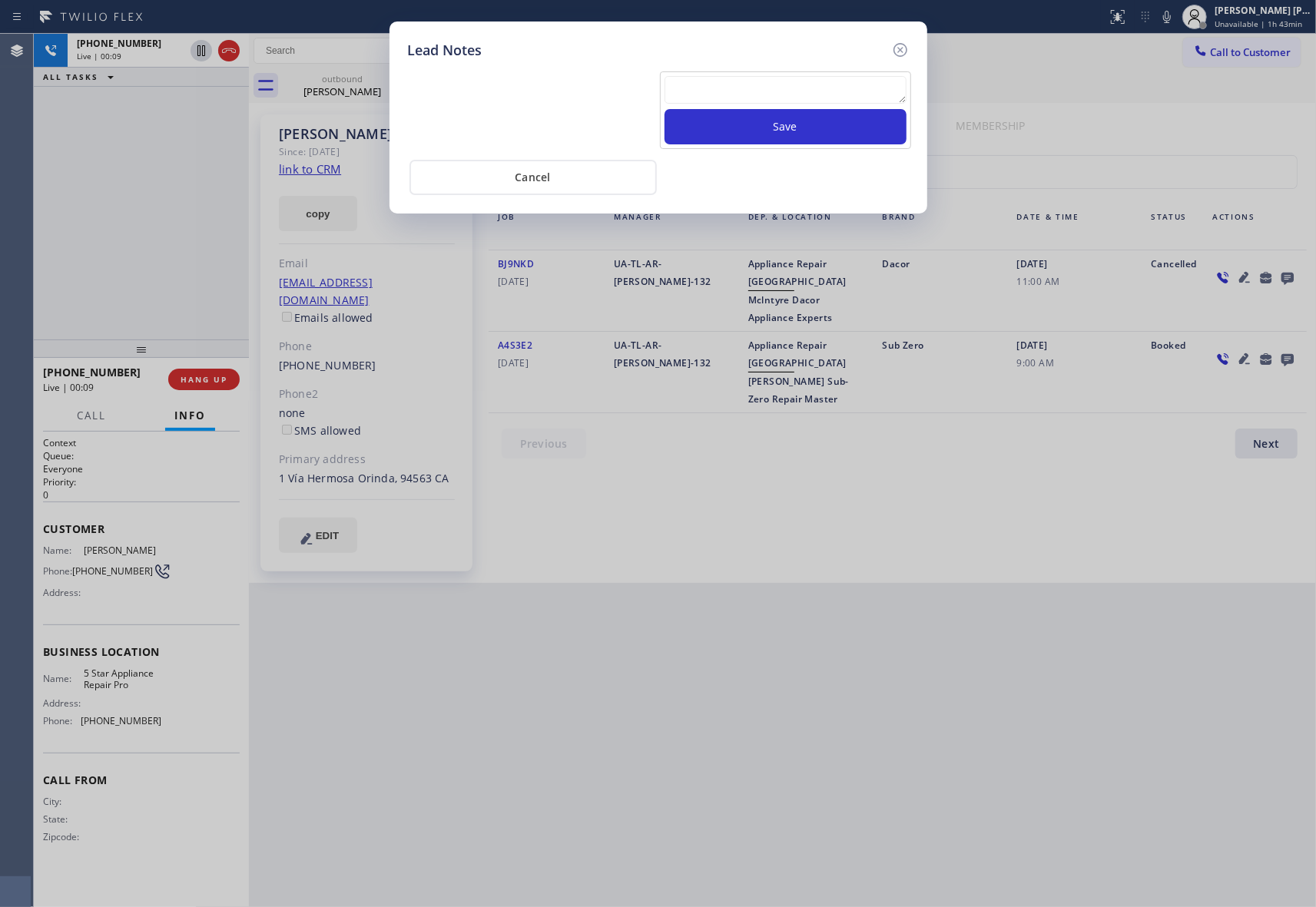
click at [732, 97] on textarea at bounding box center [786, 89] width 242 height 28
paste textarea "VM | please transfer if cx calls back"
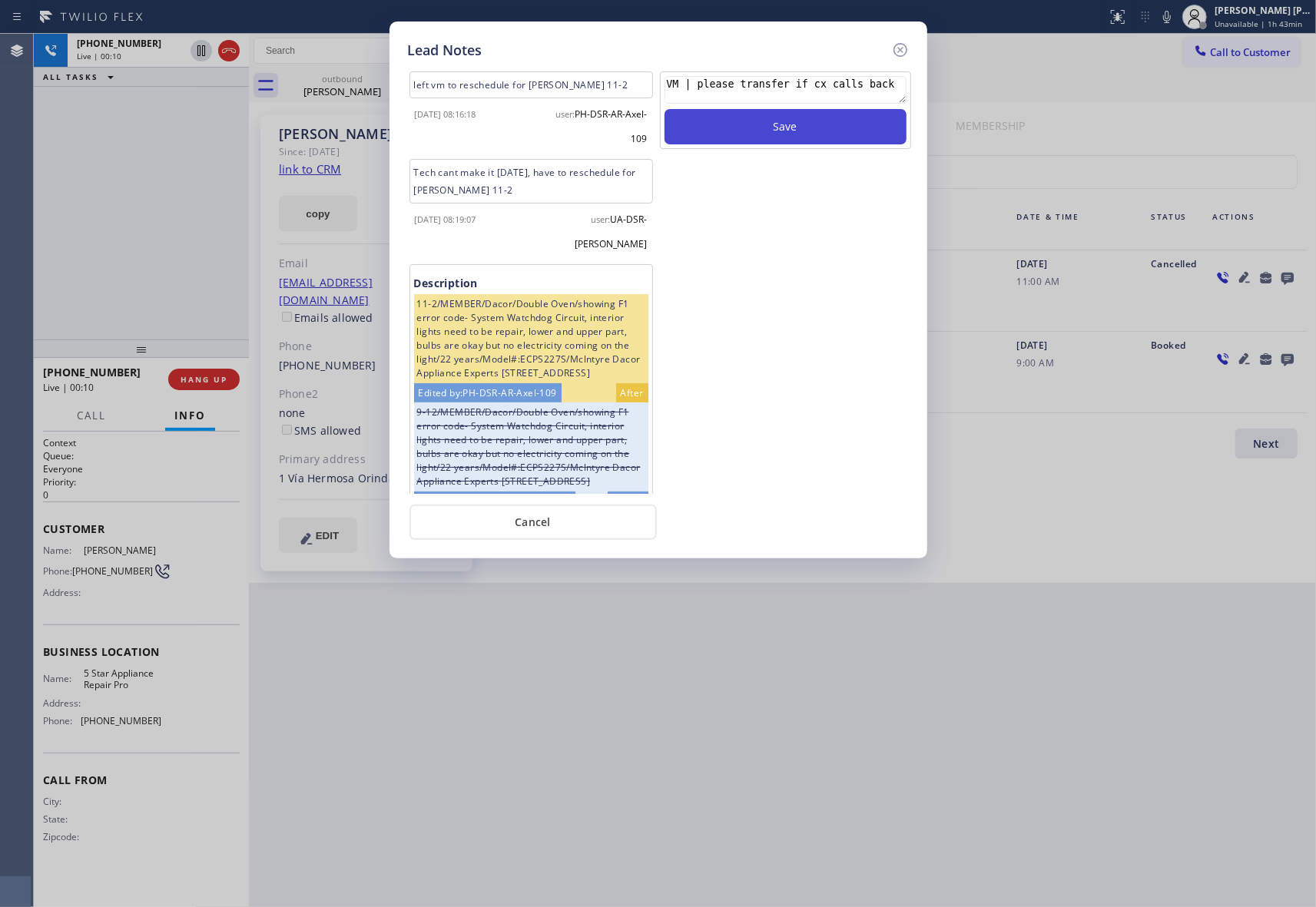
type textarea "VM | please transfer if cx calls back"
click at [772, 127] on button "Save" at bounding box center [786, 127] width 242 height 35
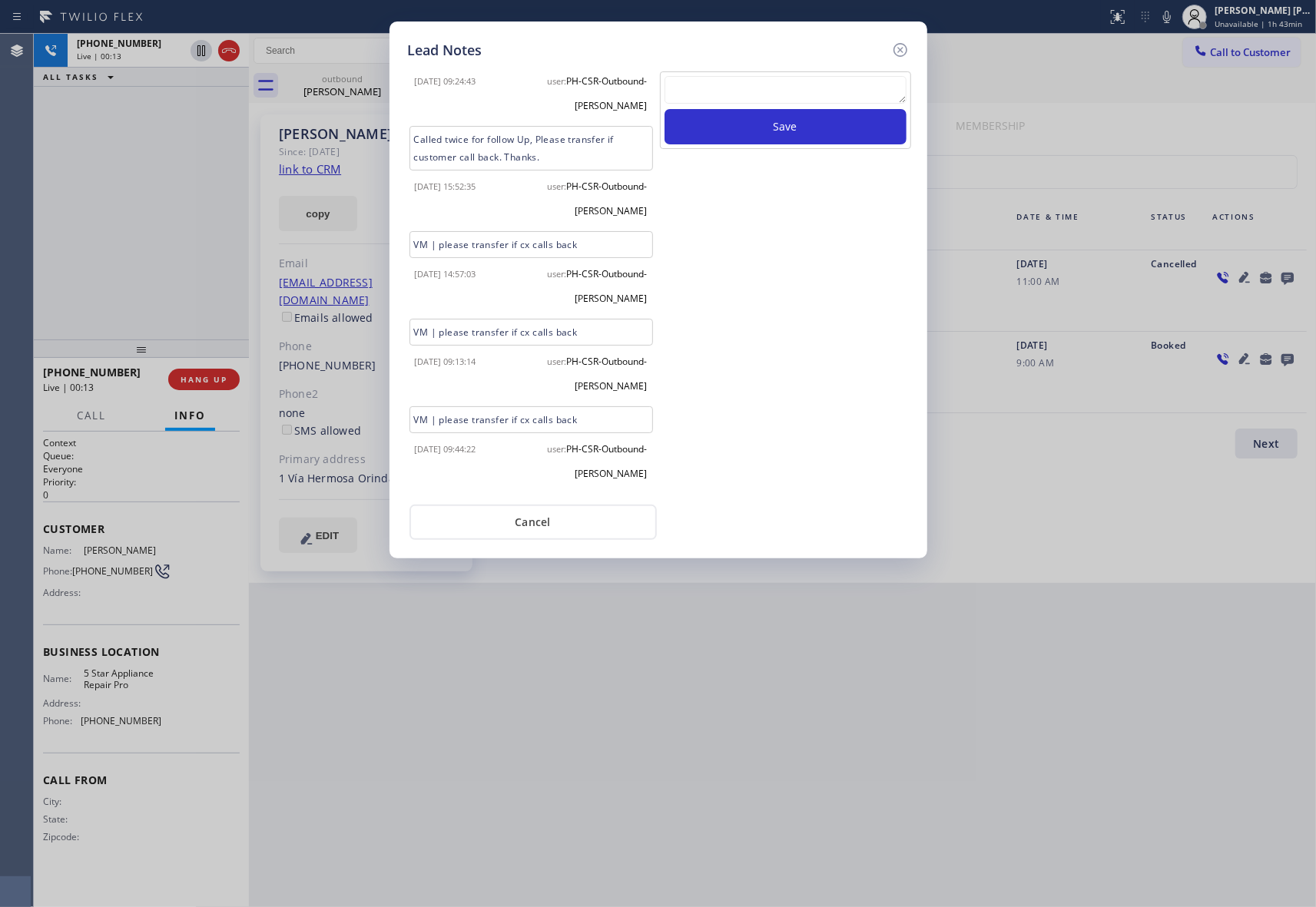
scroll to position [661, 0]
click at [898, 44] on icon at bounding box center [899, 49] width 18 height 18
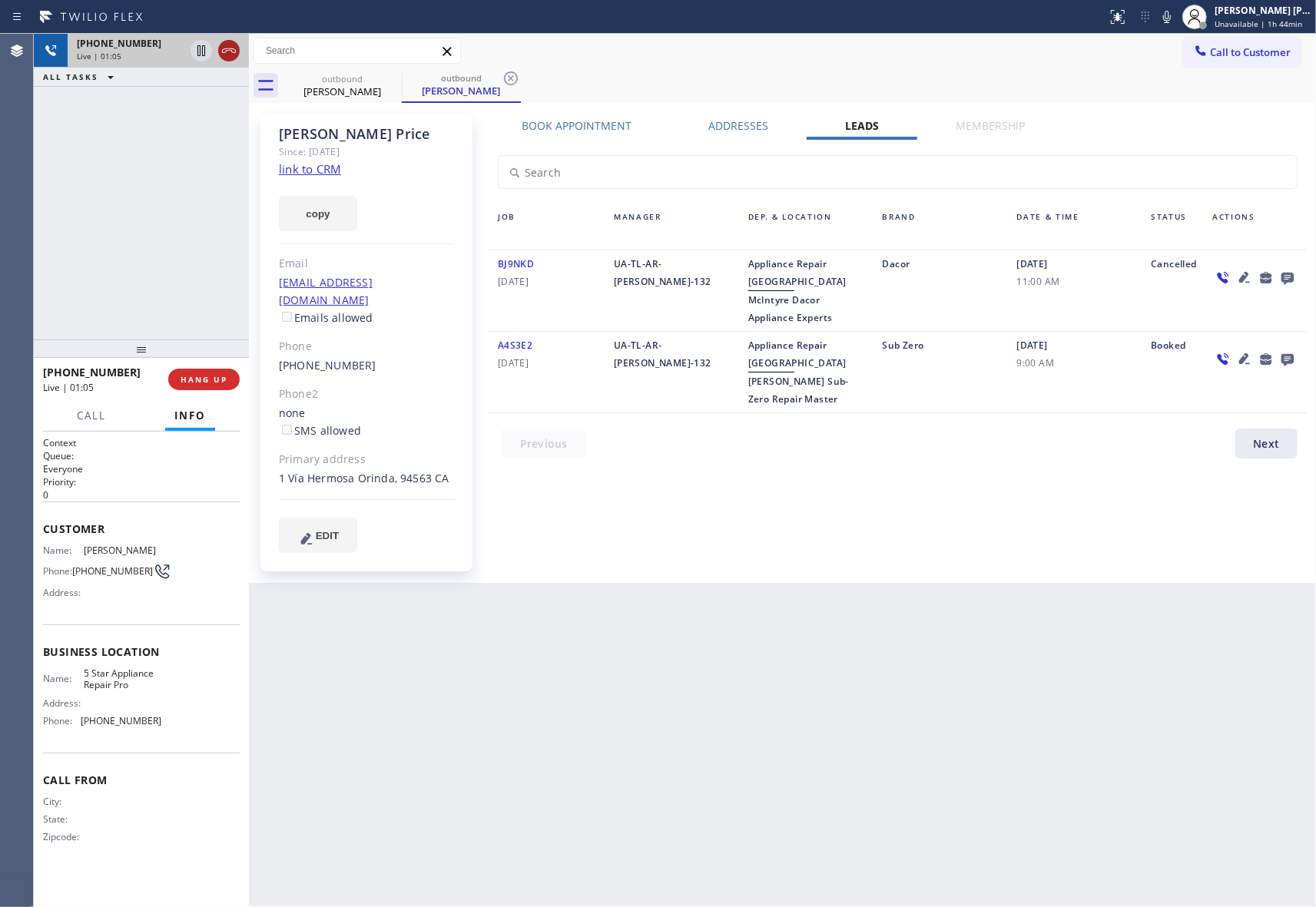
click at [237, 53] on icon at bounding box center [229, 50] width 18 height 18
click at [399, 81] on icon at bounding box center [392, 78] width 18 height 18
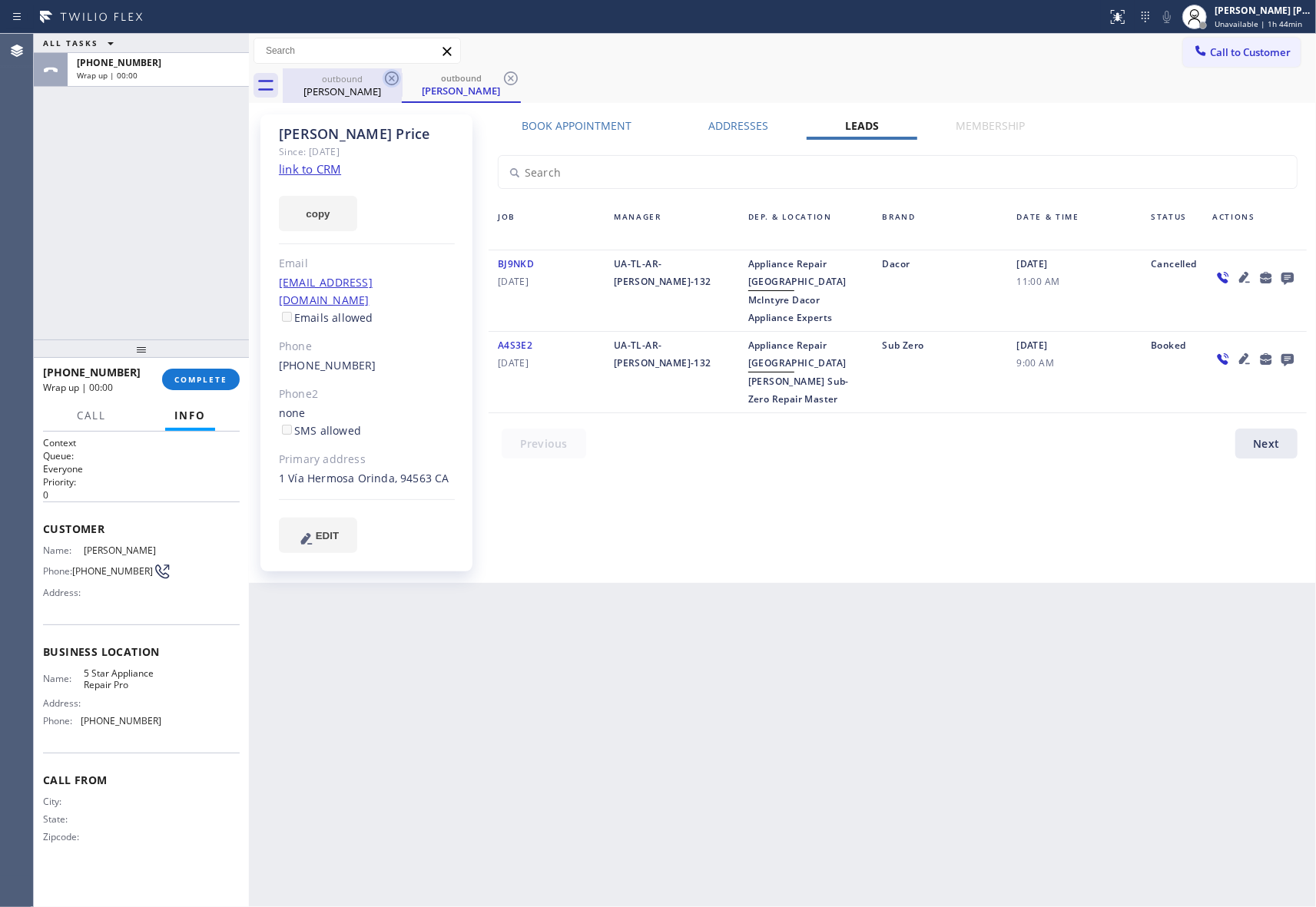
click at [396, 79] on icon at bounding box center [392, 78] width 18 height 18
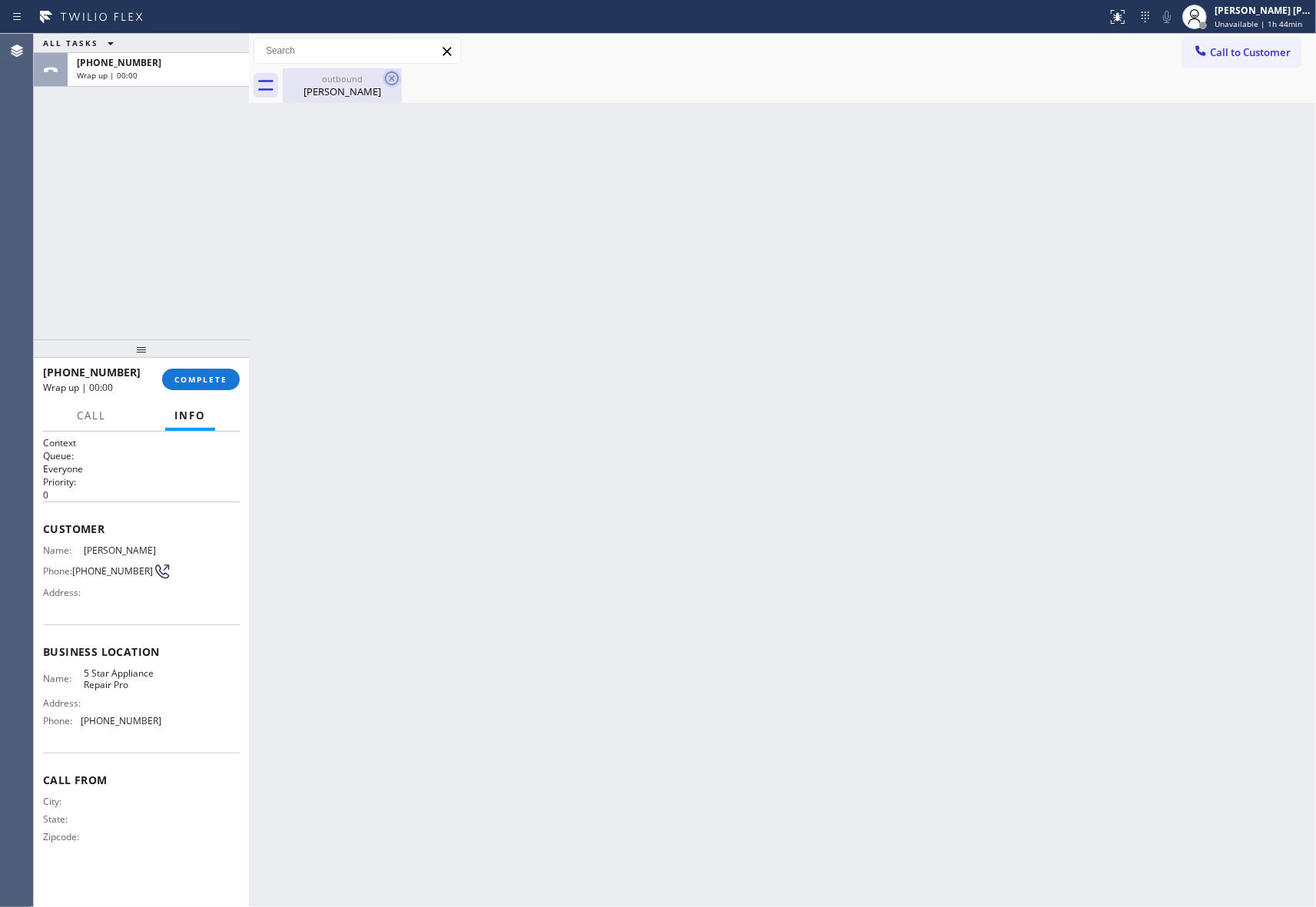
click at [396, 79] on icon at bounding box center [392, 78] width 18 height 18
click at [198, 383] on span "COMPLETE" at bounding box center [201, 379] width 53 height 11
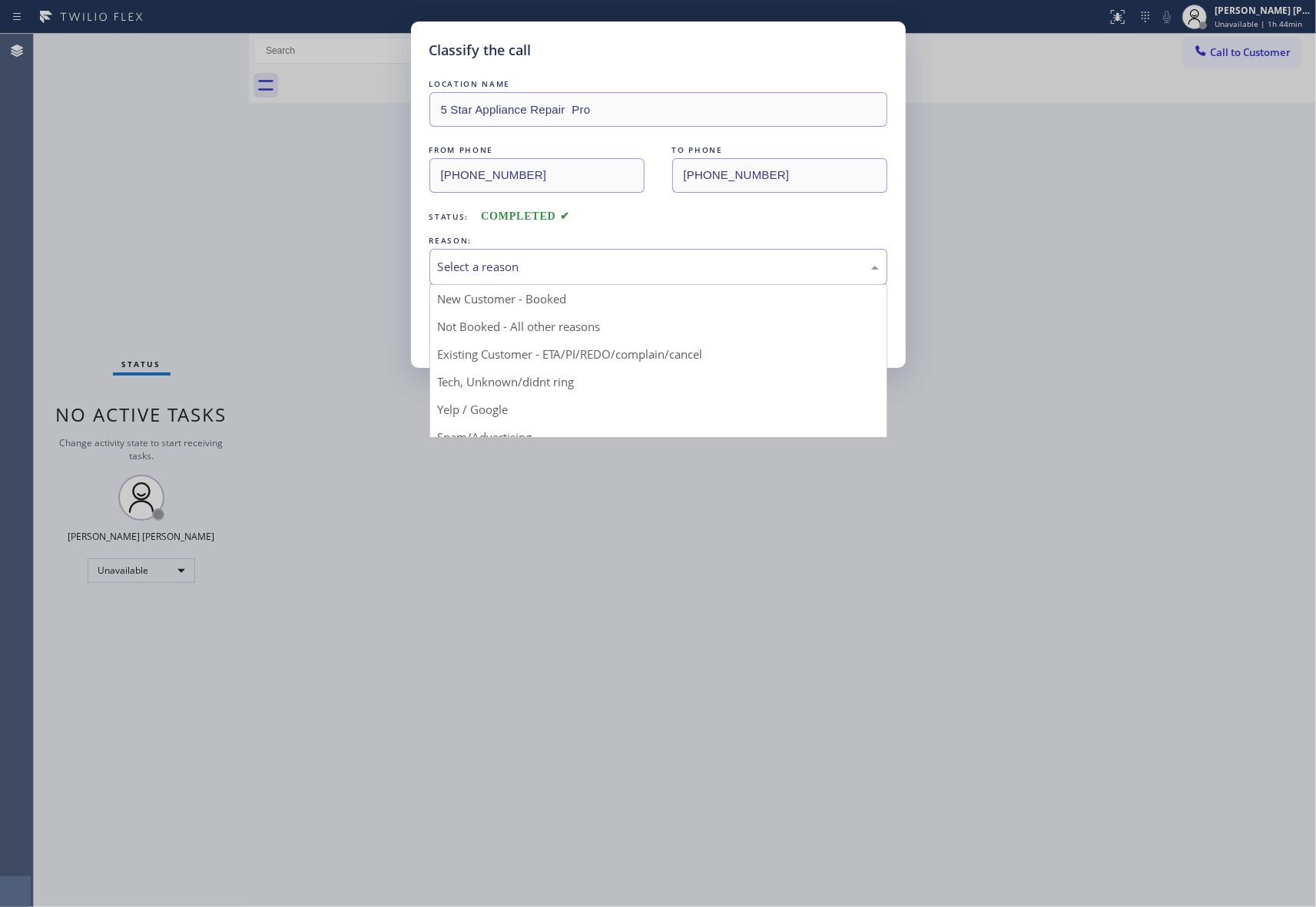
click at [588, 262] on div "Select a reason" at bounding box center [658, 266] width 441 height 17
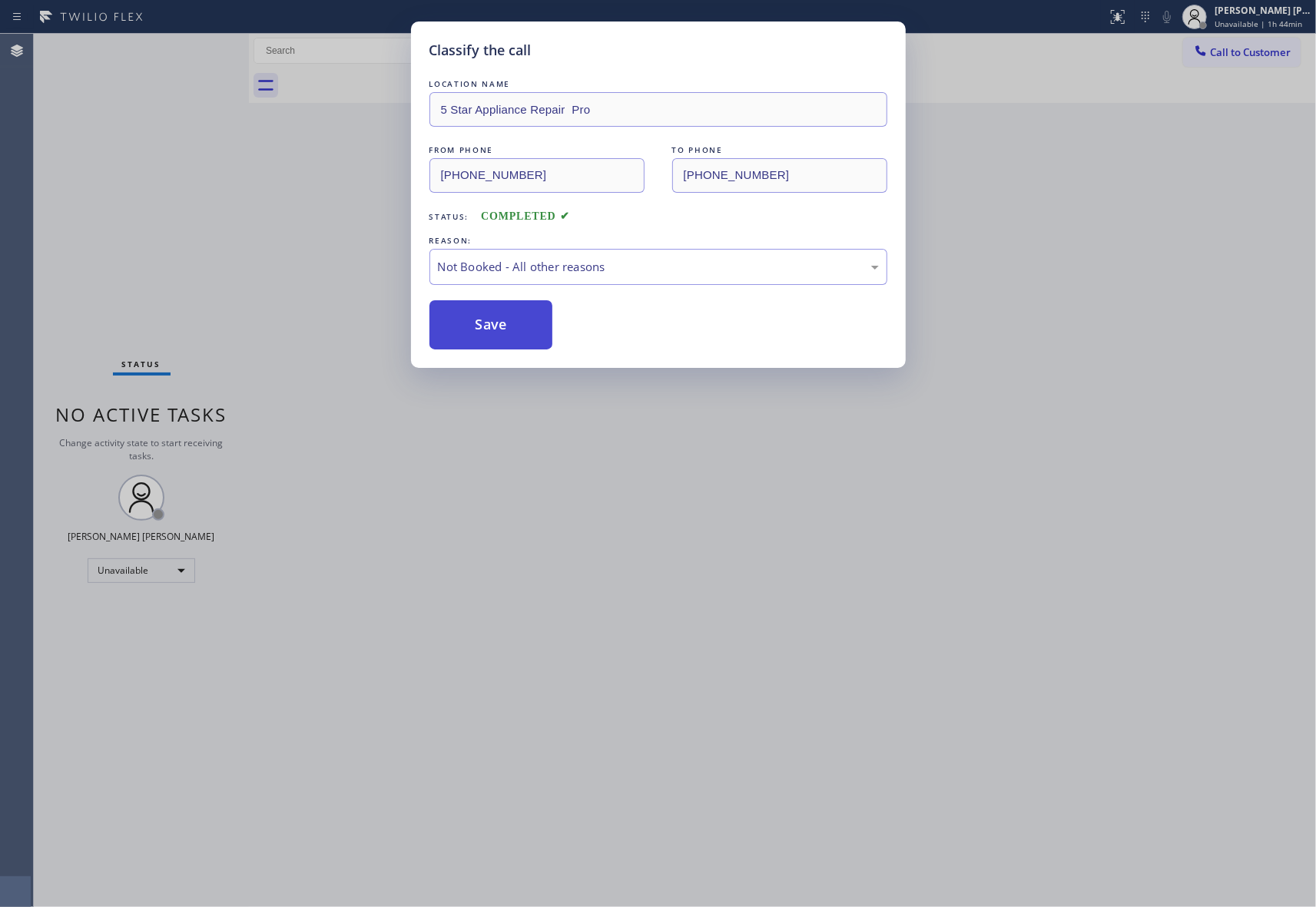
click at [524, 318] on button "Save" at bounding box center [491, 325] width 124 height 49
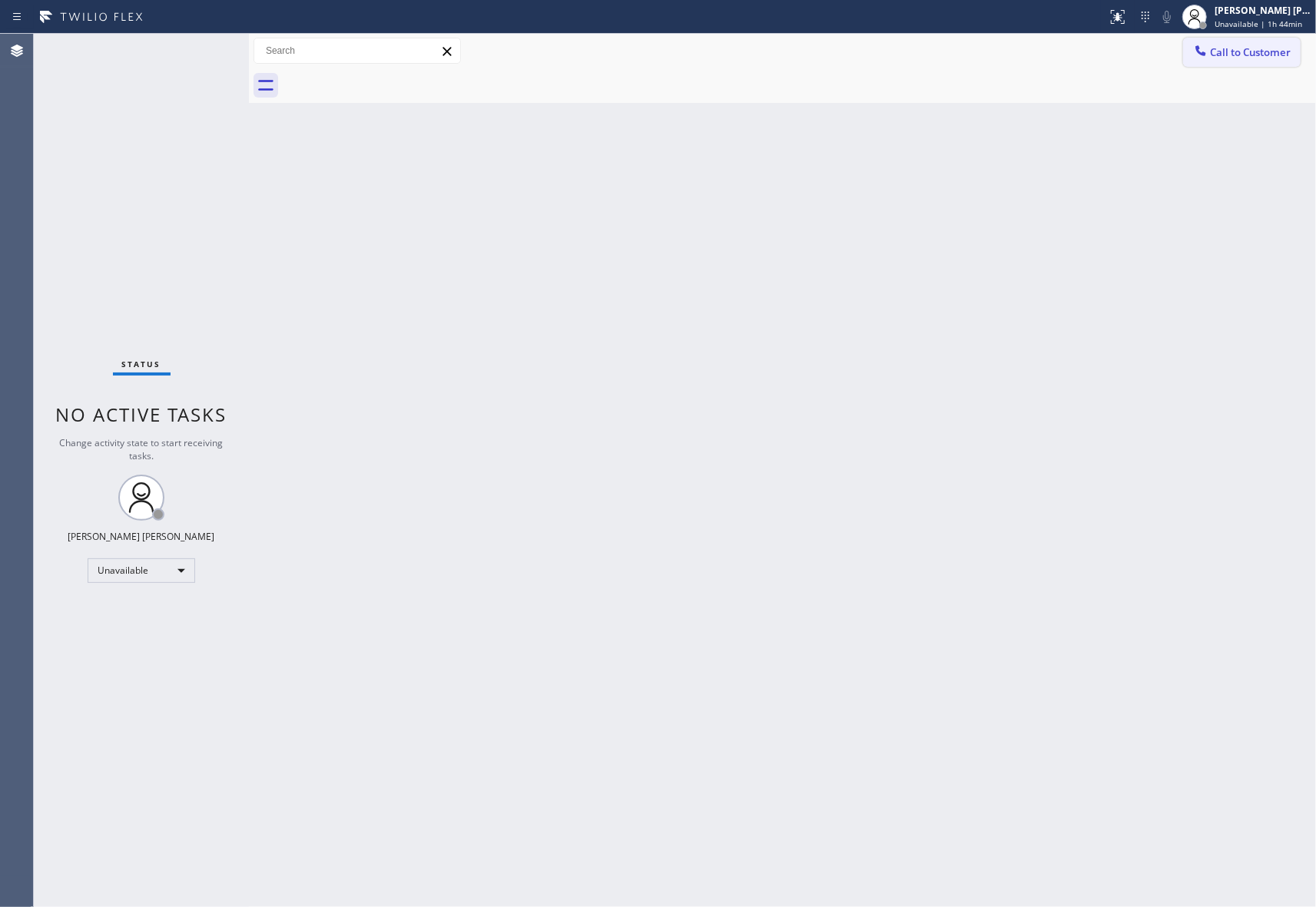
click at [1282, 61] on button "Call to Customer" at bounding box center [1241, 52] width 117 height 29
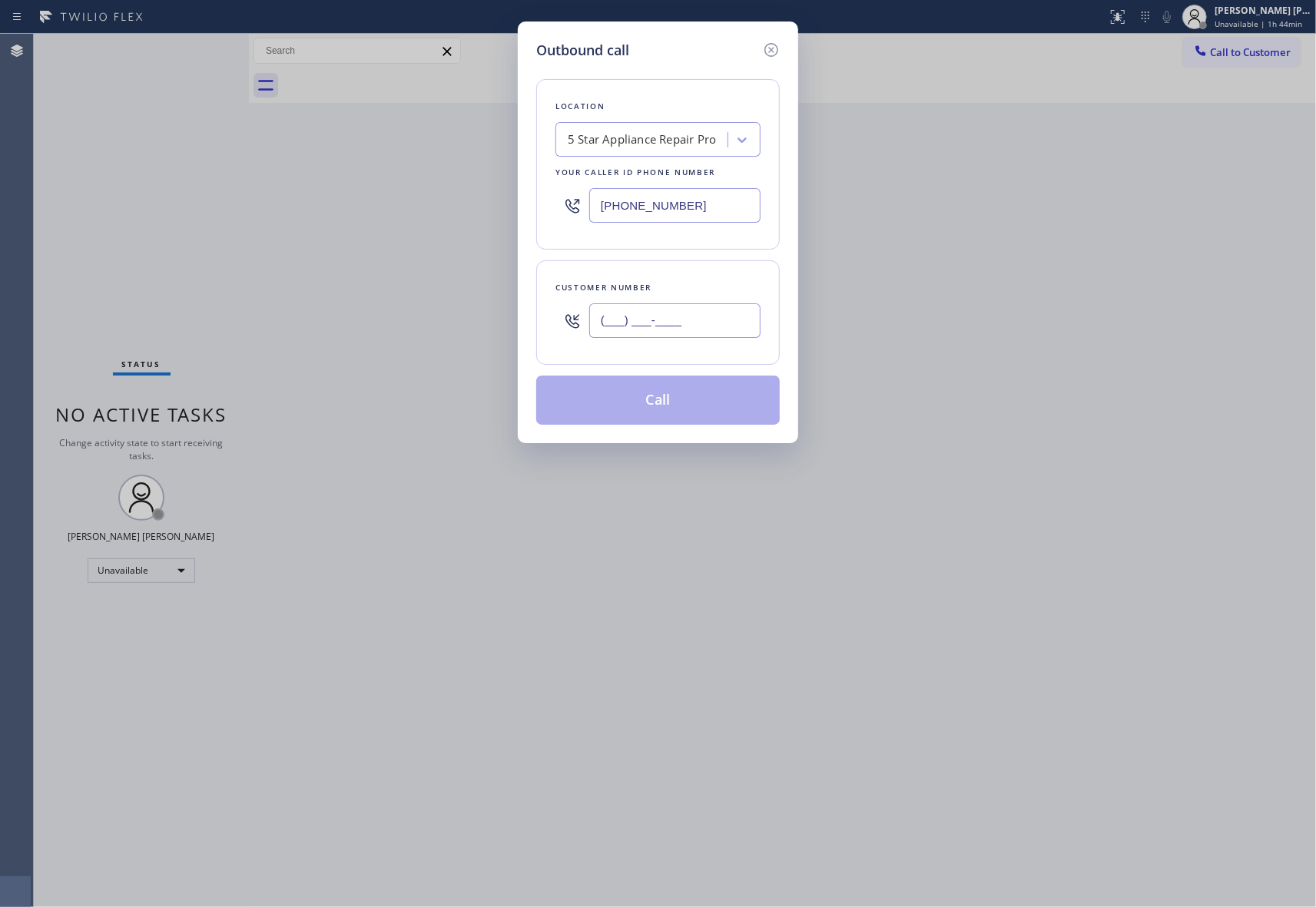
click at [726, 313] on input "(___) ___-____" at bounding box center [674, 321] width 172 height 35
paste input "305) 299-9281"
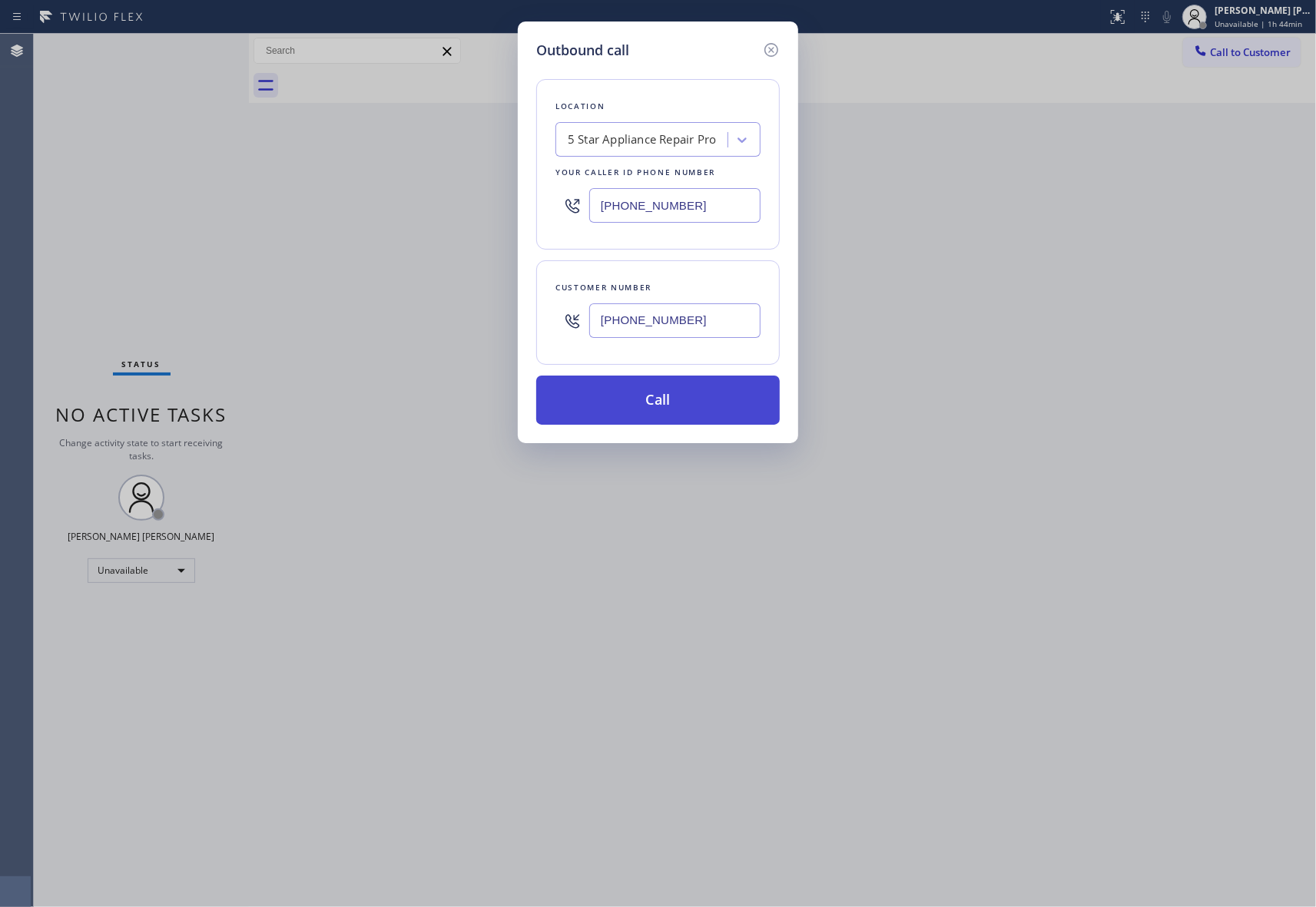
type input "[PHONE_NUMBER]"
click at [713, 396] on button "Call" at bounding box center [657, 400] width 243 height 49
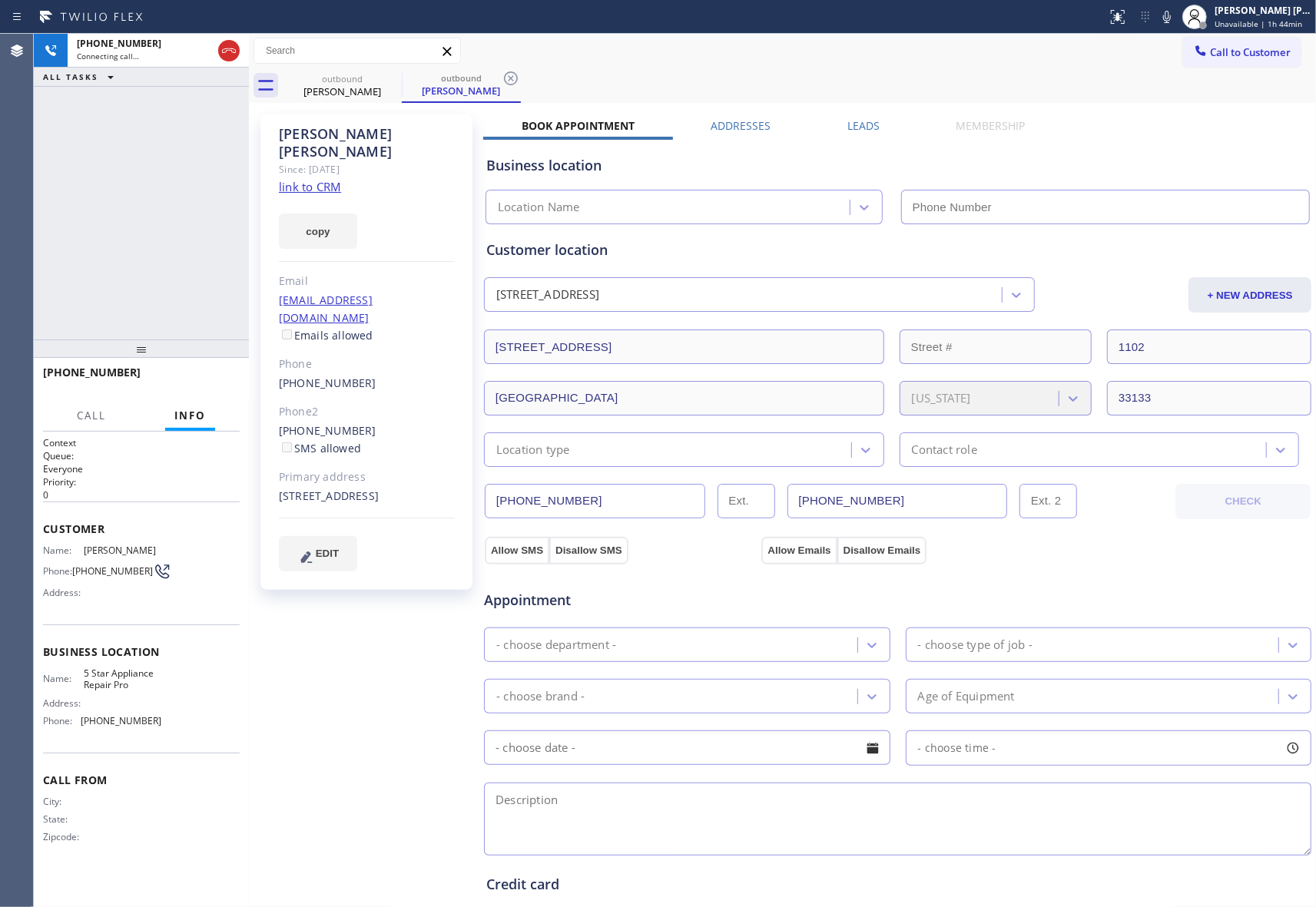
type input "[PHONE_NUMBER]"
click at [863, 123] on label "Leads" at bounding box center [862, 125] width 32 height 15
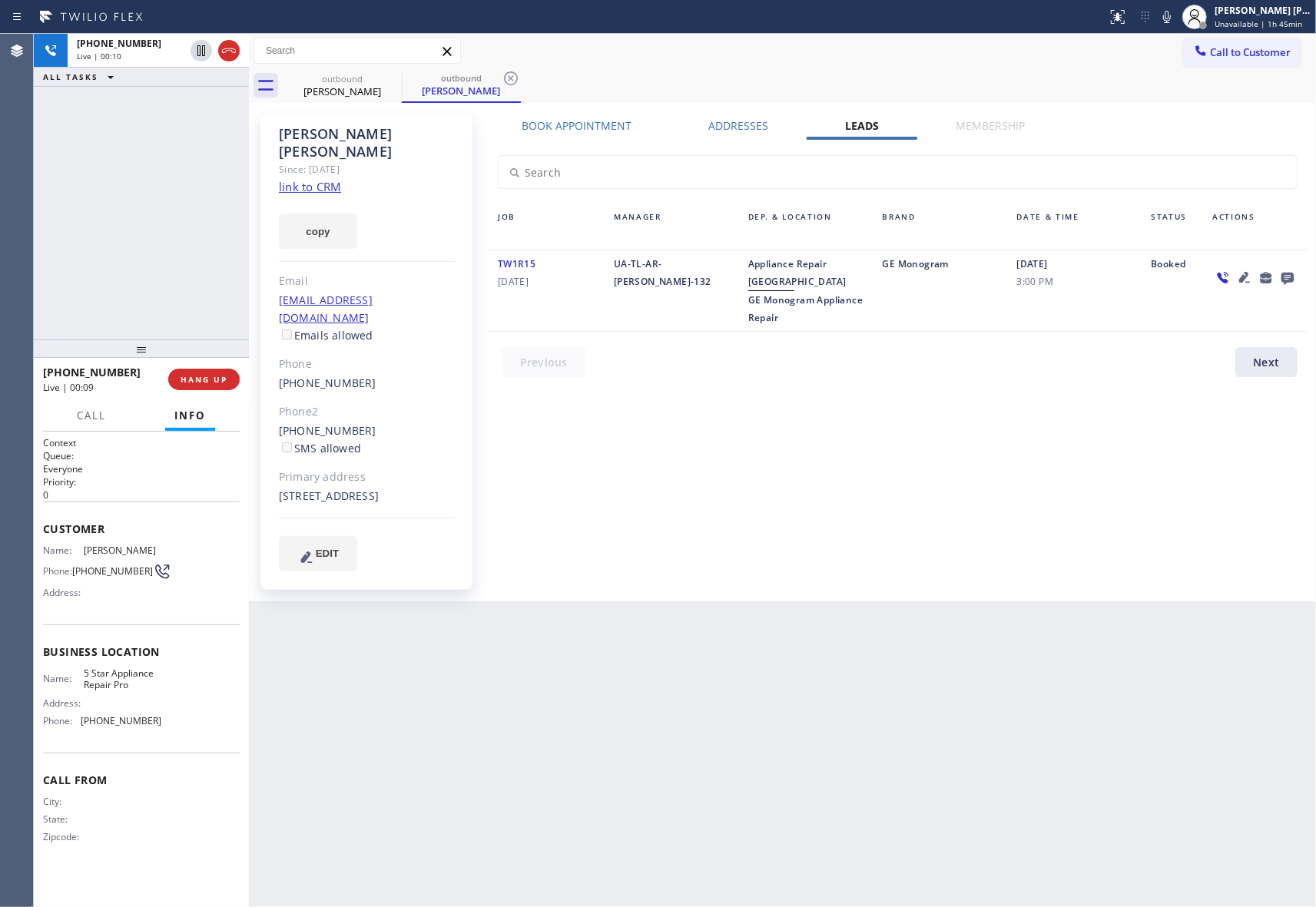
click at [1288, 275] on icon at bounding box center [1287, 278] width 18 height 19
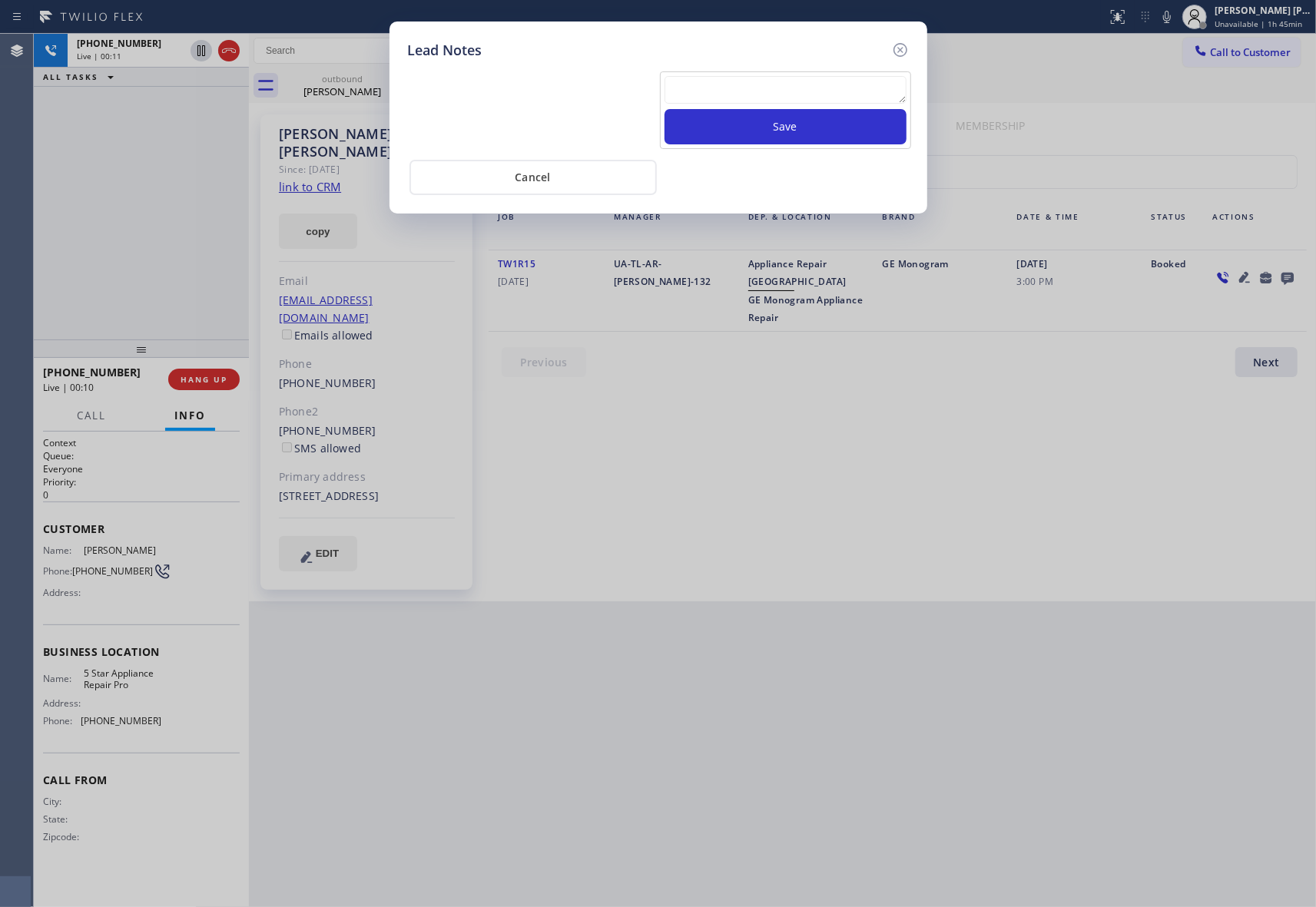
click at [785, 80] on textarea at bounding box center [786, 89] width 242 height 28
paste textarea "VM | please transfer if cx calls back"
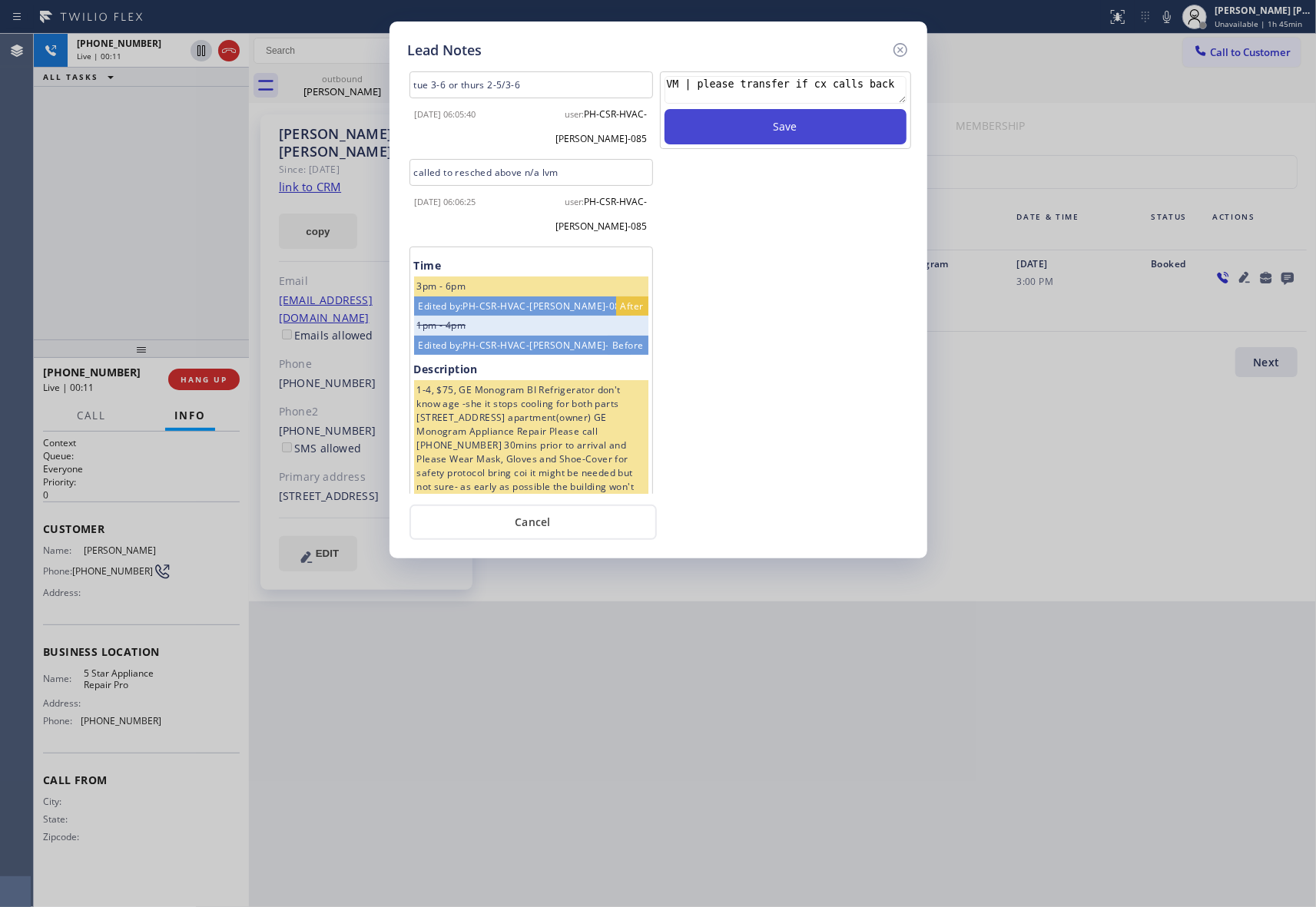
type textarea "VM | please transfer if cx calls back"
click at [811, 131] on button "Save" at bounding box center [786, 127] width 242 height 35
click at [898, 45] on icon at bounding box center [899, 49] width 18 height 18
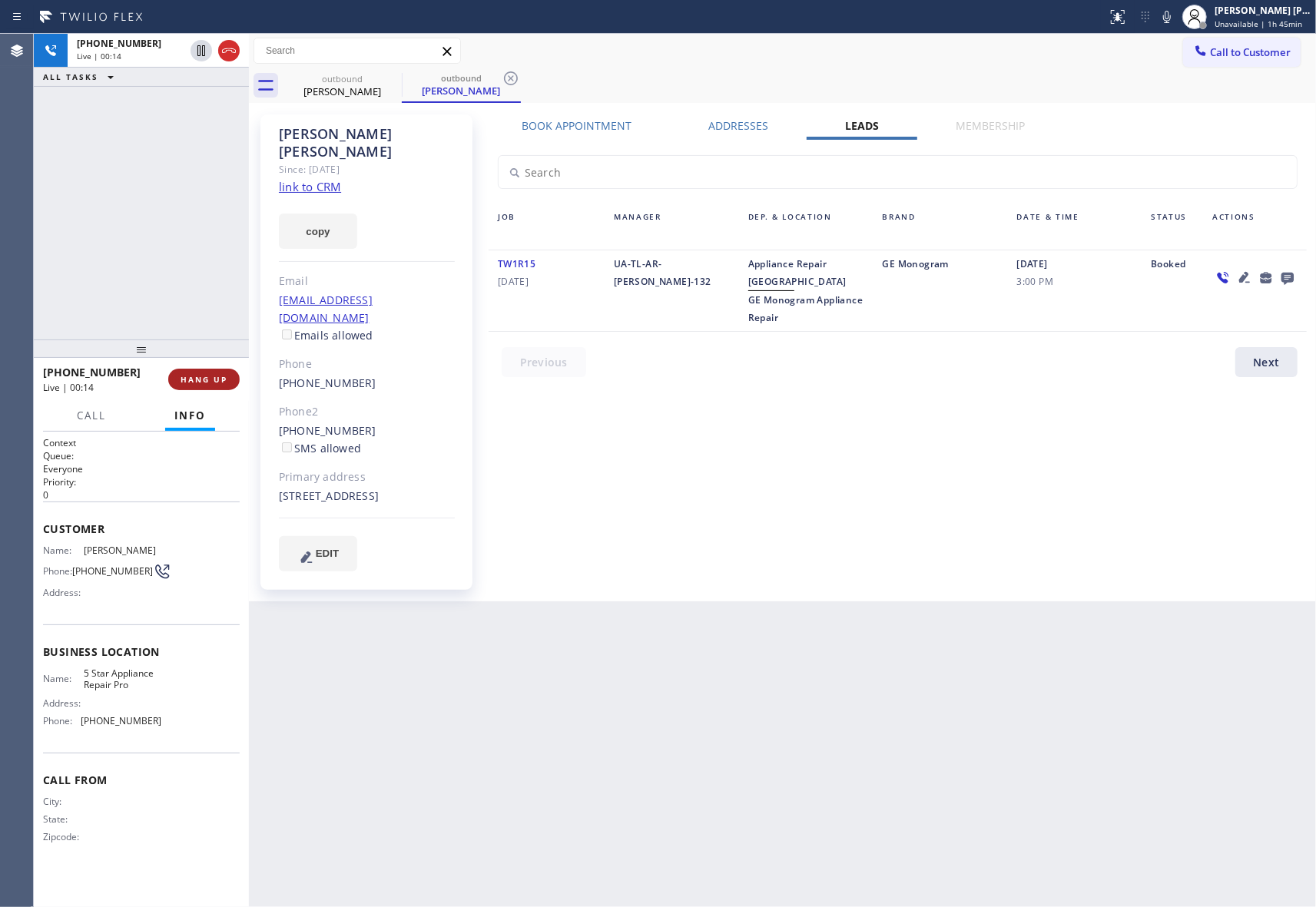
click at [200, 382] on span "HANG UP" at bounding box center [204, 379] width 47 height 11
click at [213, 382] on span "COMPLETE" at bounding box center [201, 379] width 53 height 11
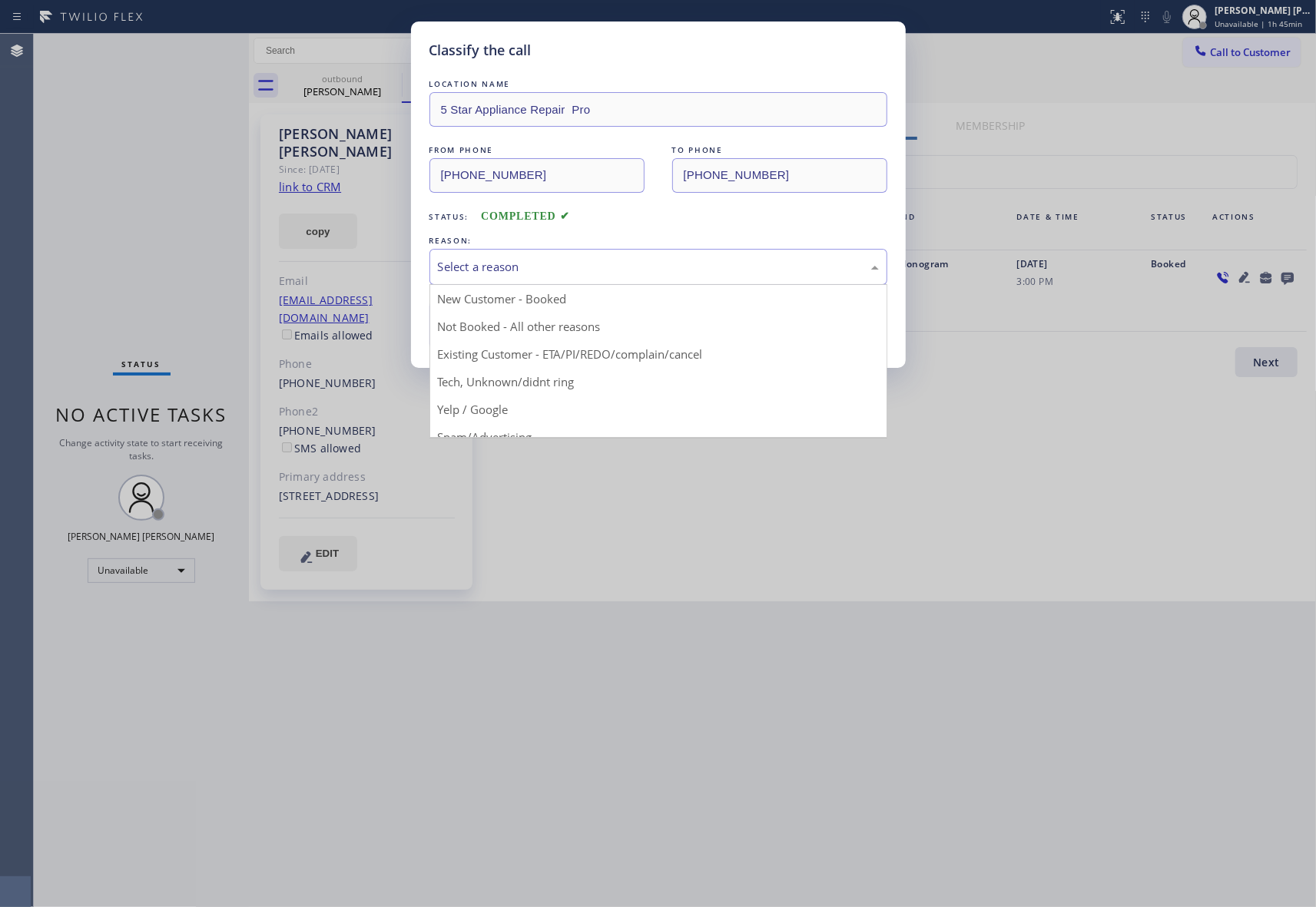
click at [517, 263] on div "Select a reason" at bounding box center [658, 266] width 441 height 17
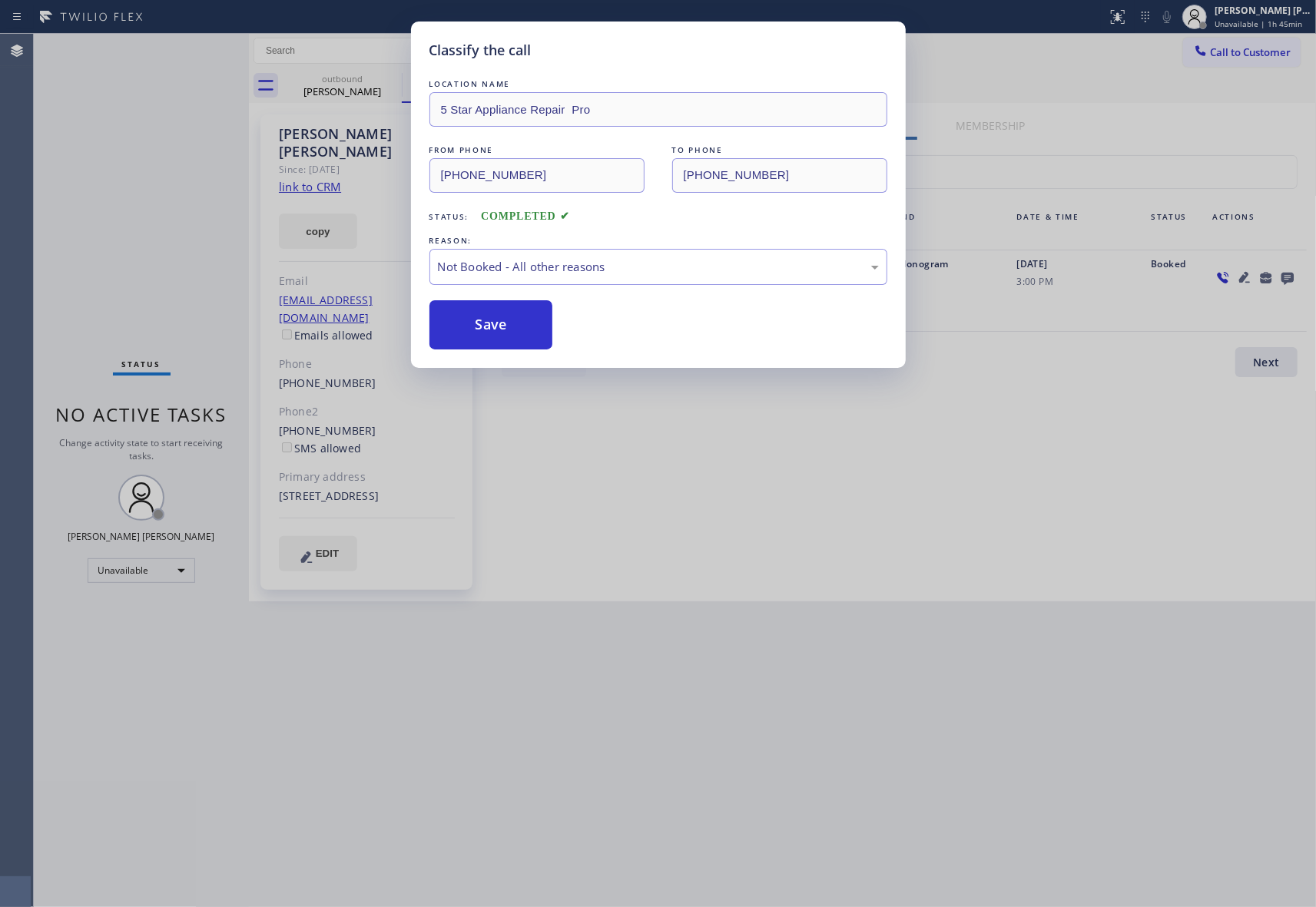
click at [499, 328] on button "Save" at bounding box center [491, 325] width 124 height 49
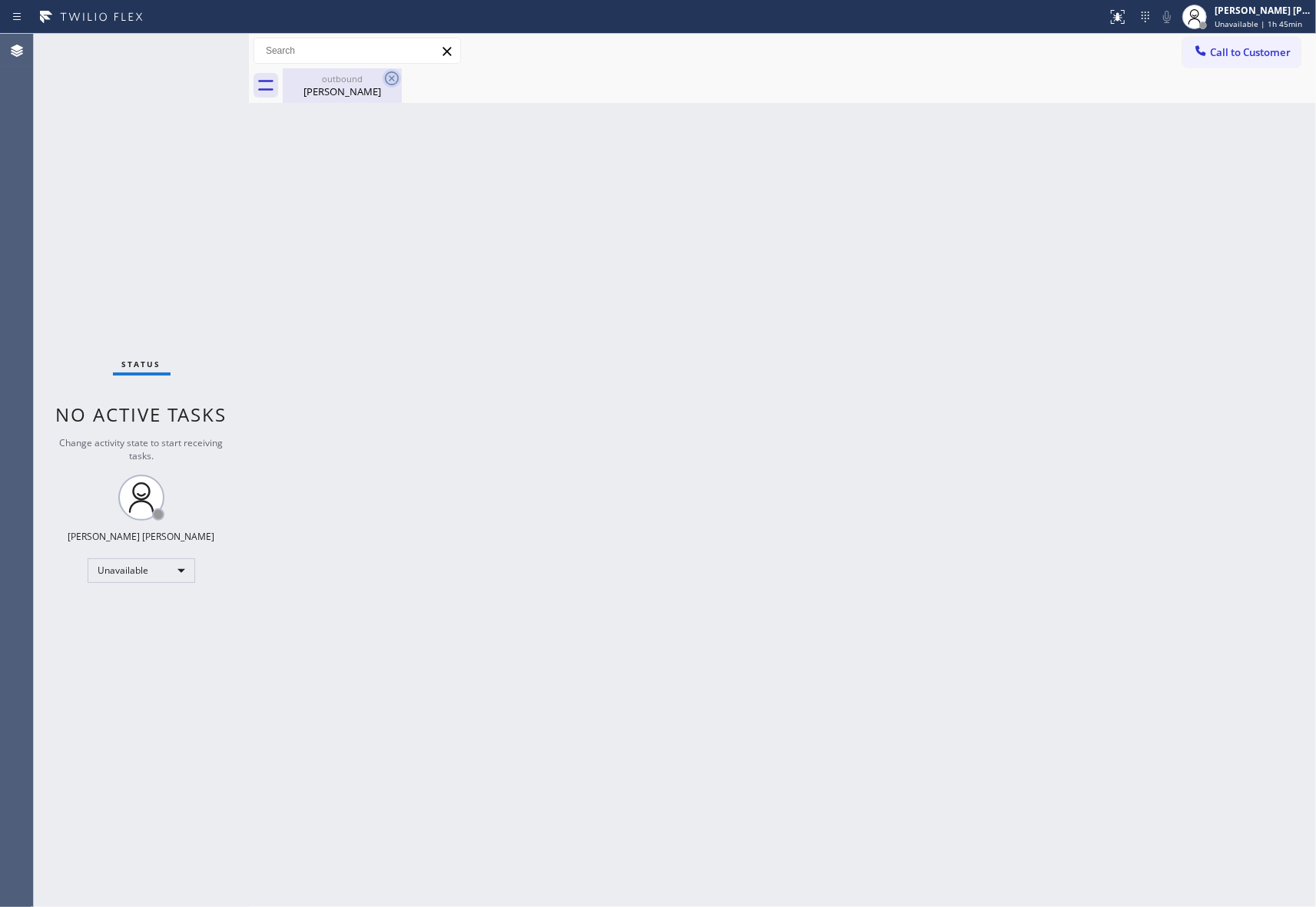
click at [383, 78] on icon at bounding box center [392, 78] width 18 height 18
drag, startPoint x: 382, startPoint y: 78, endPoint x: 396, endPoint y: 78, distance: 14.0
click at [381, 78] on div "outbound [PERSON_NAME]" at bounding box center [342, 86] width 119 height 35
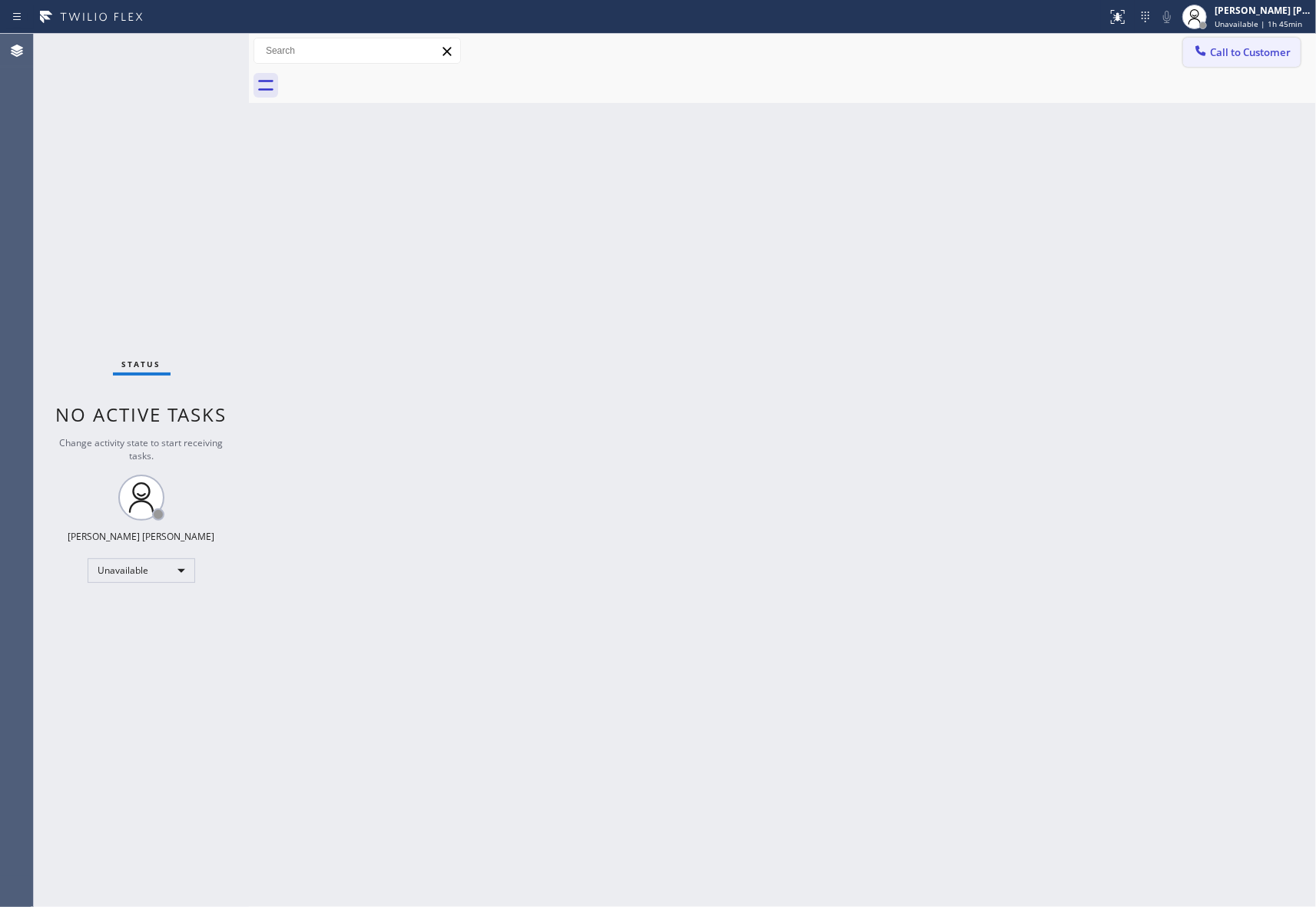
click at [1261, 57] on span "Call to Customer" at bounding box center [1249, 52] width 80 height 14
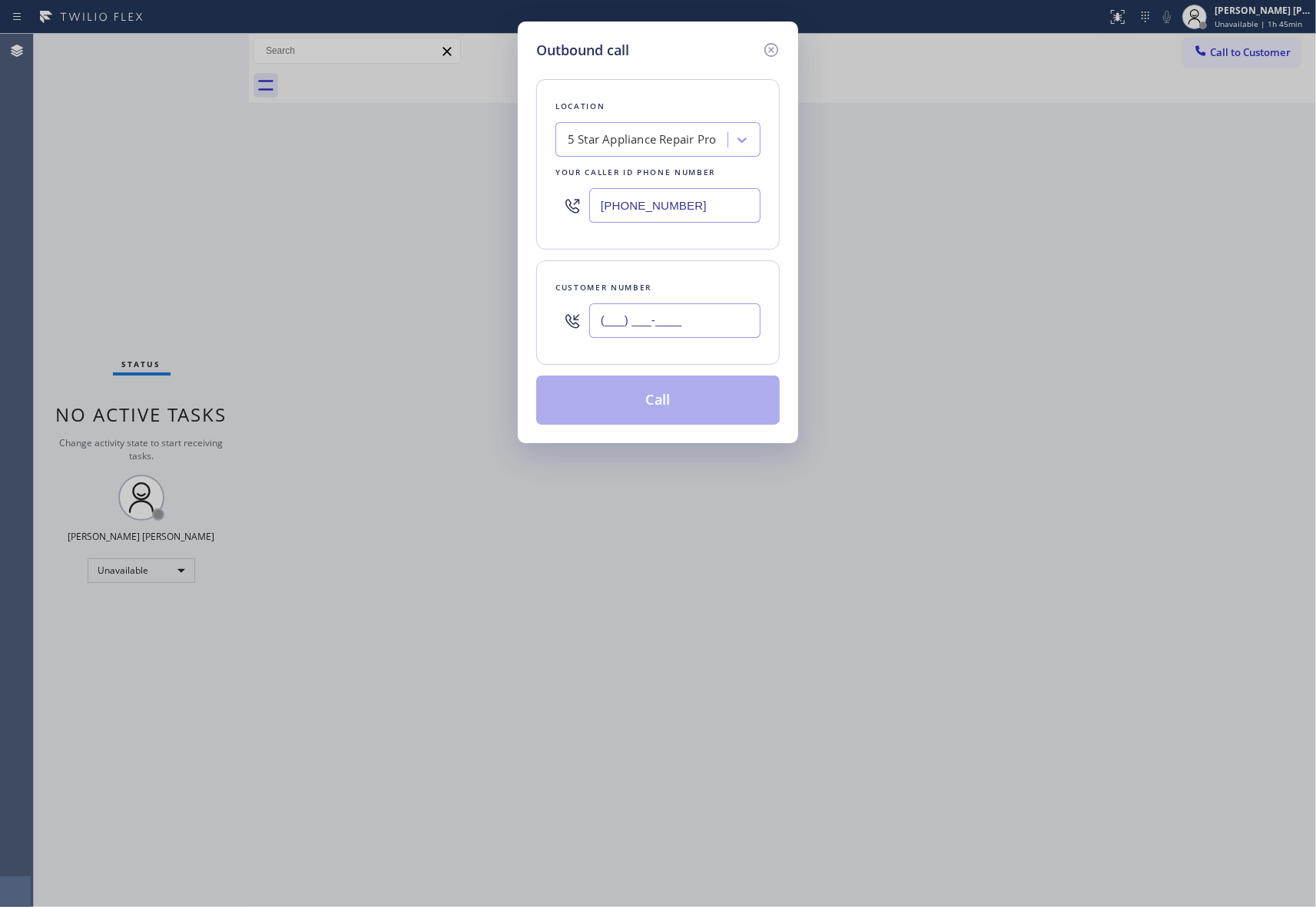
click at [732, 321] on input "(___) ___-____" at bounding box center [674, 321] width 172 height 35
paste input "626) 283-3149"
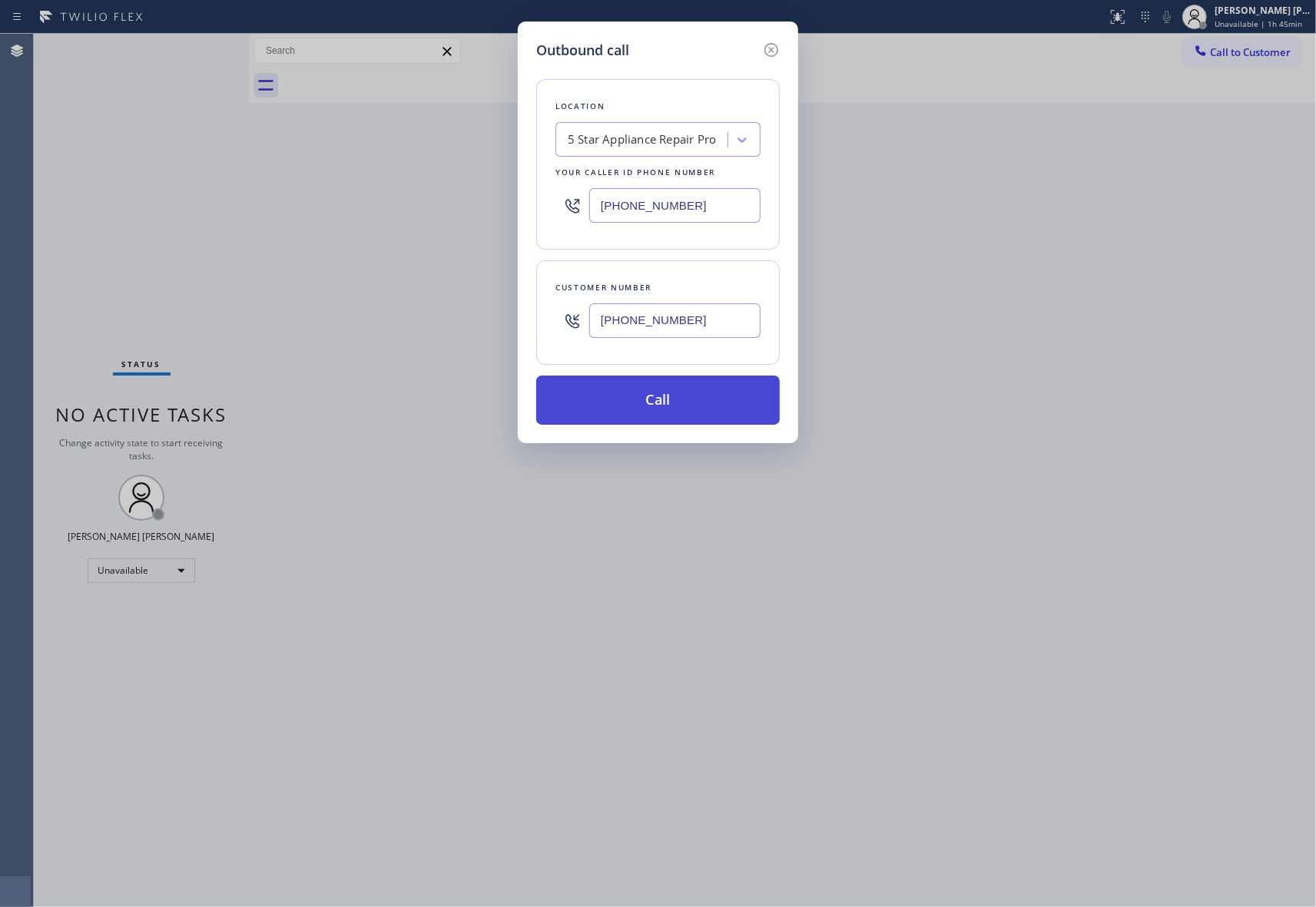
type input "[PHONE_NUMBER]"
click at [694, 403] on button "Call" at bounding box center [657, 400] width 243 height 49
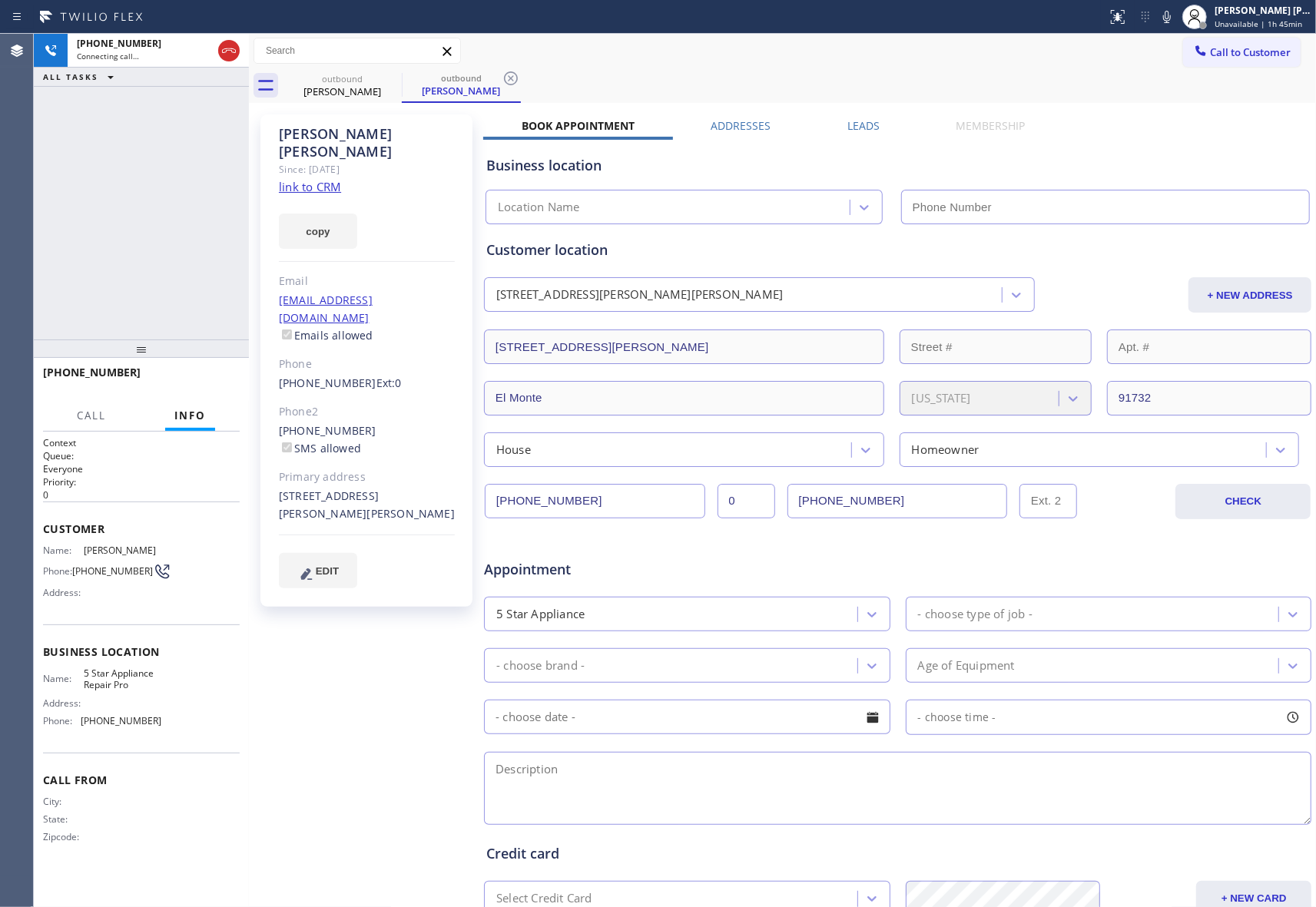
type input "[PHONE_NUMBER]"
click at [863, 127] on label "Leads" at bounding box center [862, 125] width 32 height 15
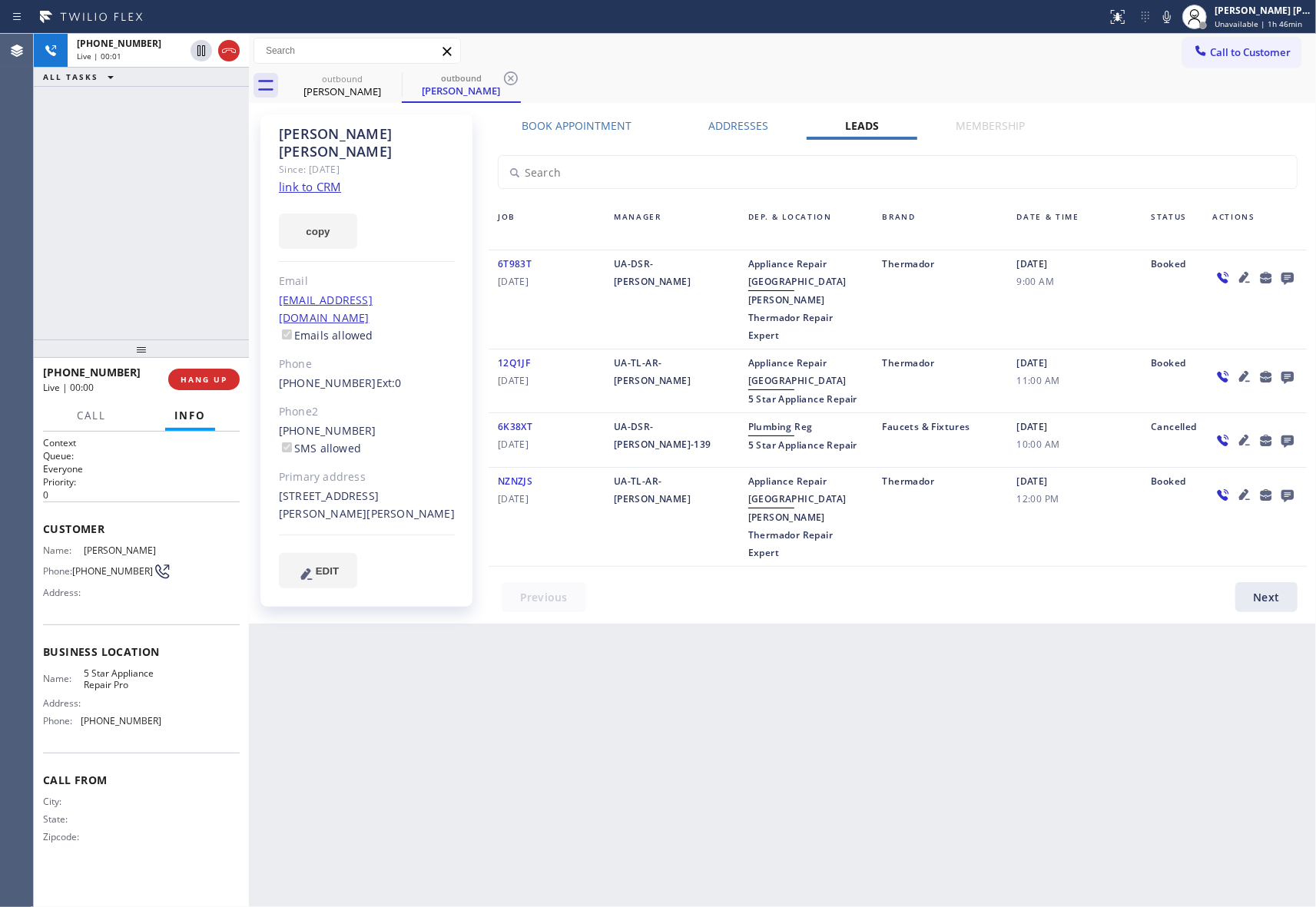
click at [1294, 270] on icon at bounding box center [1287, 278] width 18 height 19
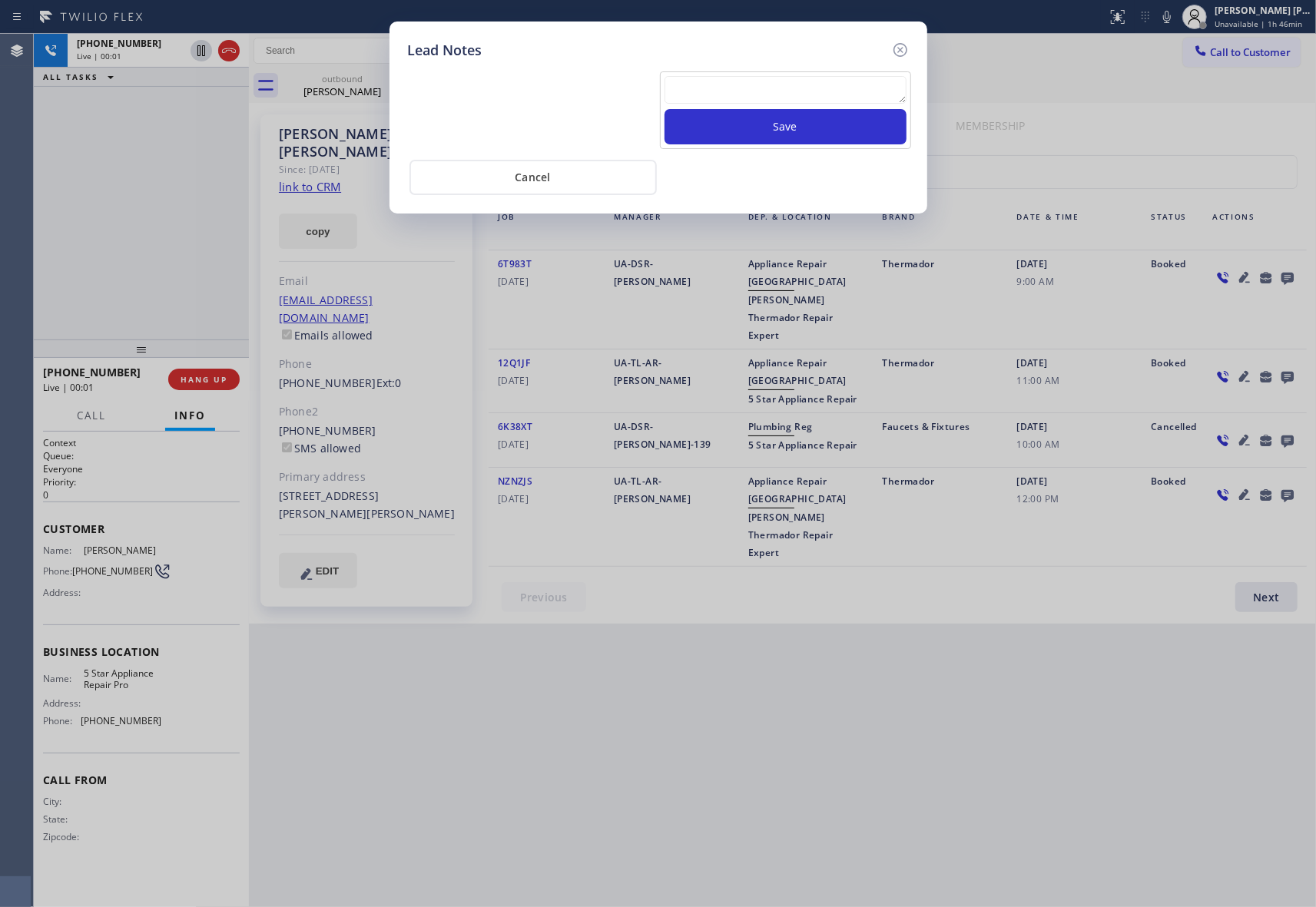
click at [791, 92] on textarea at bounding box center [786, 89] width 242 height 28
paste textarea "please transfer if cx calls back"
type textarea "please transfer if cx calls back"
click at [800, 128] on button "Save" at bounding box center [786, 127] width 242 height 35
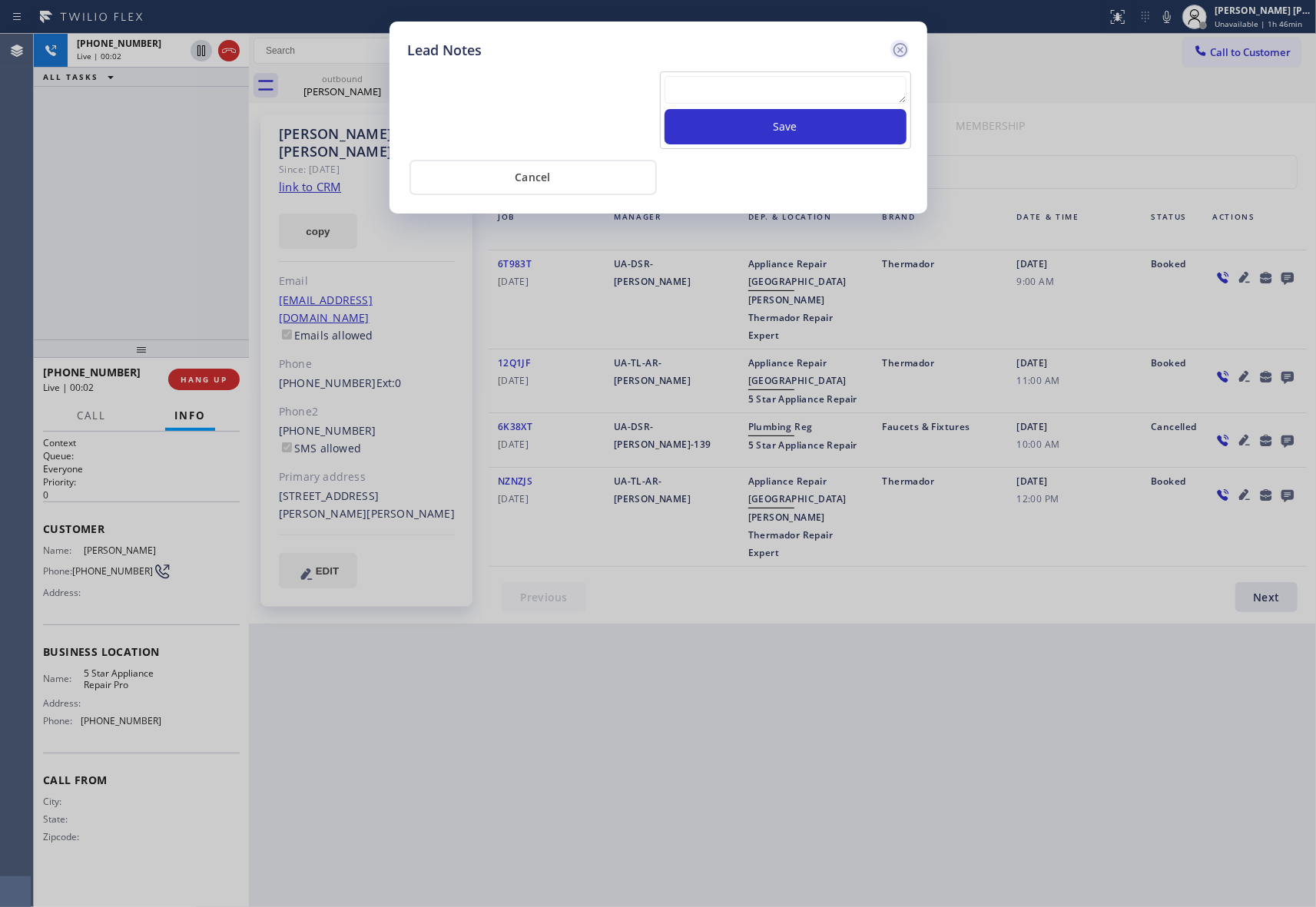
scroll to position [0, 0]
click at [898, 47] on icon at bounding box center [899, 49] width 14 height 14
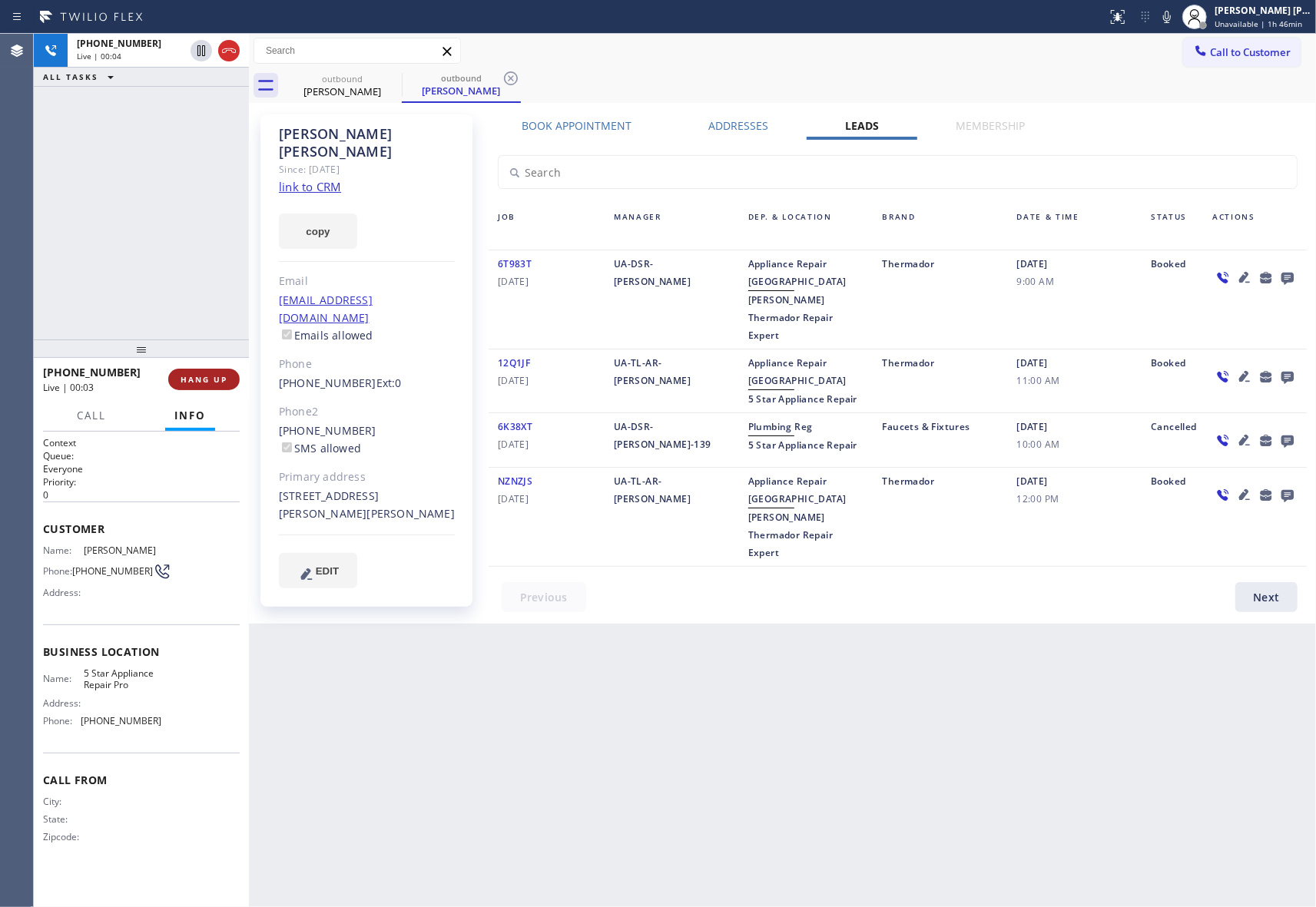
click at [221, 376] on span "HANG UP" at bounding box center [204, 379] width 47 height 11
click at [203, 376] on span "COMPLETE" at bounding box center [201, 379] width 53 height 11
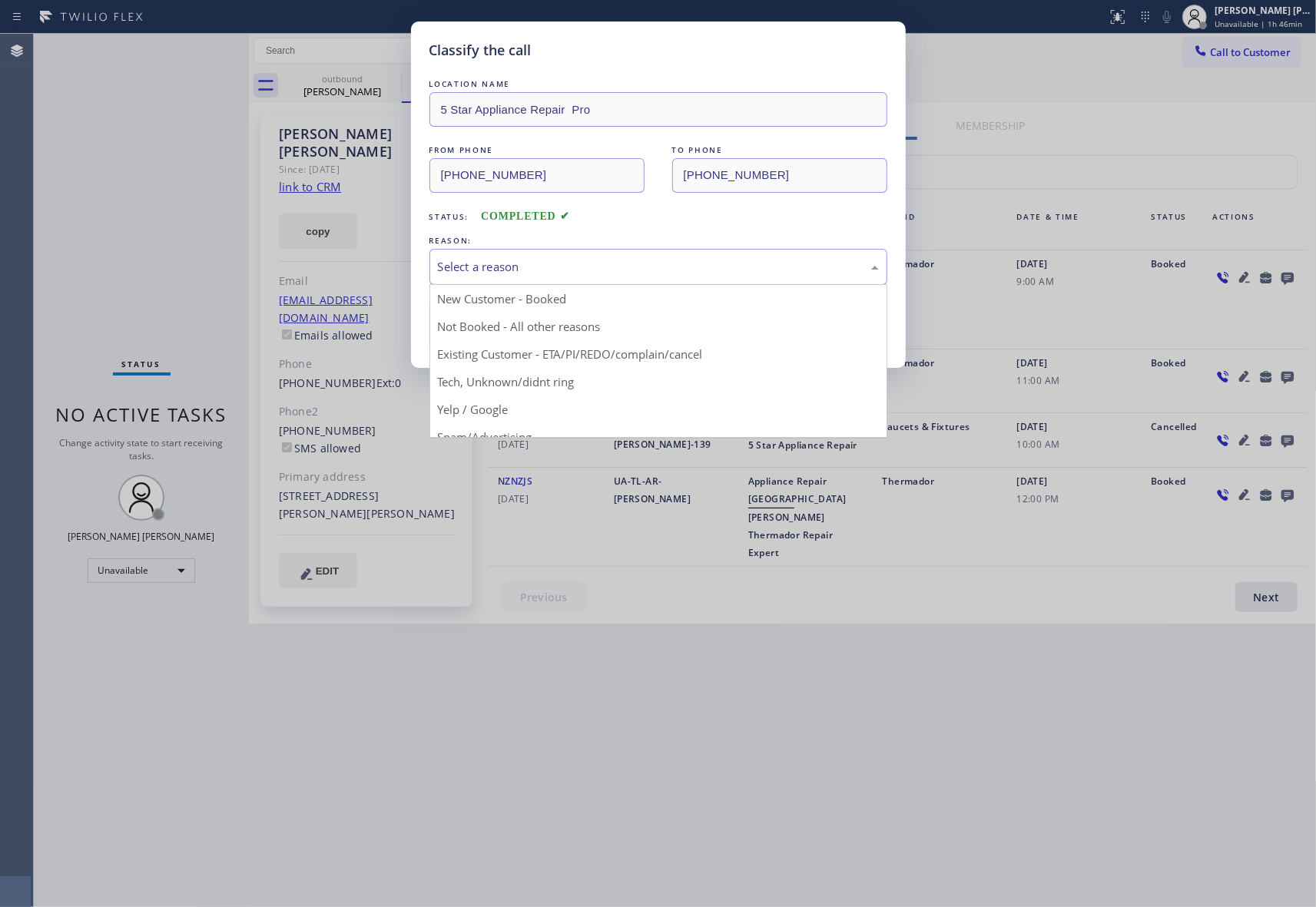
click at [716, 267] on div "Select a reason" at bounding box center [658, 266] width 441 height 17
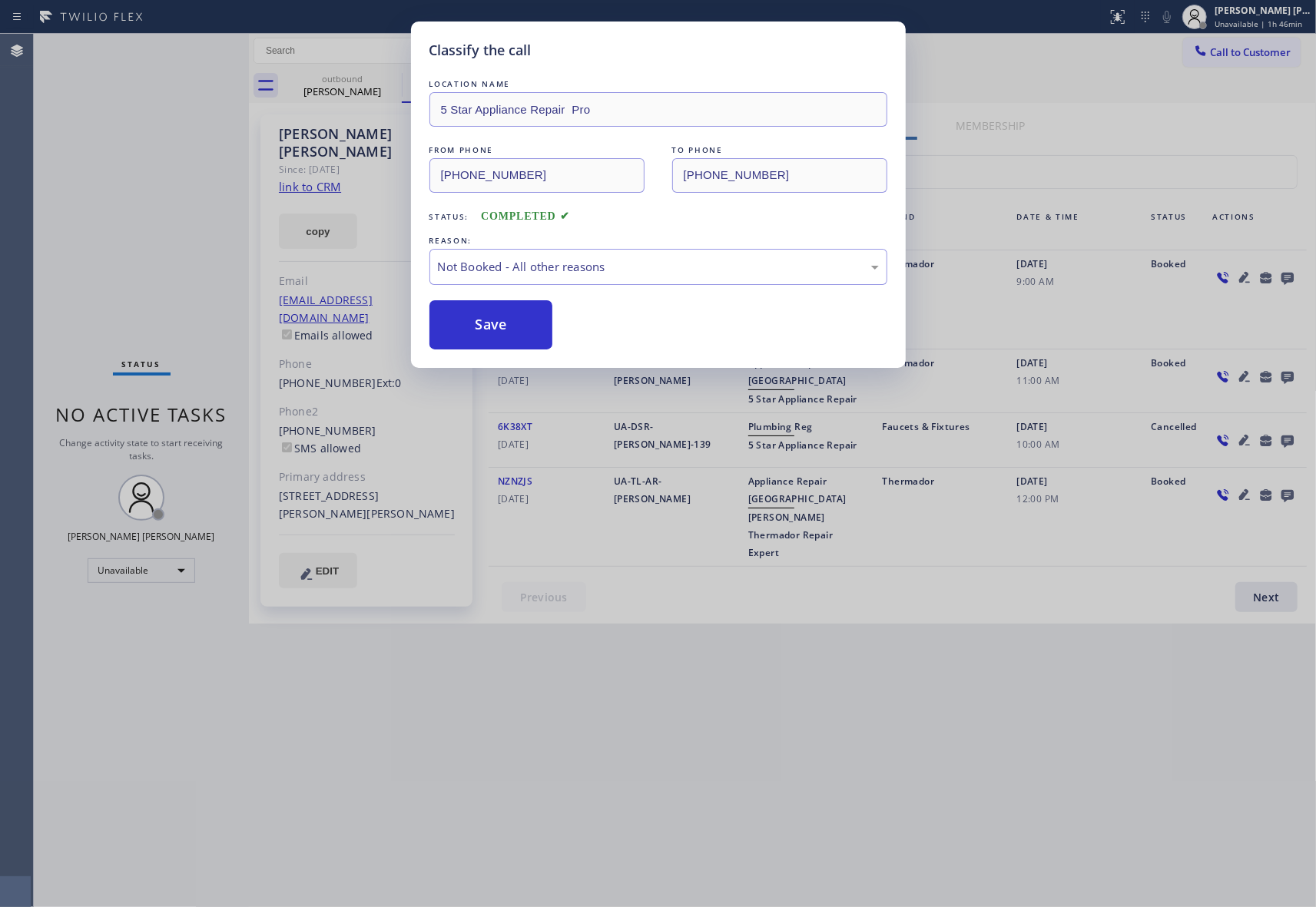
click at [514, 330] on button "Save" at bounding box center [491, 325] width 124 height 49
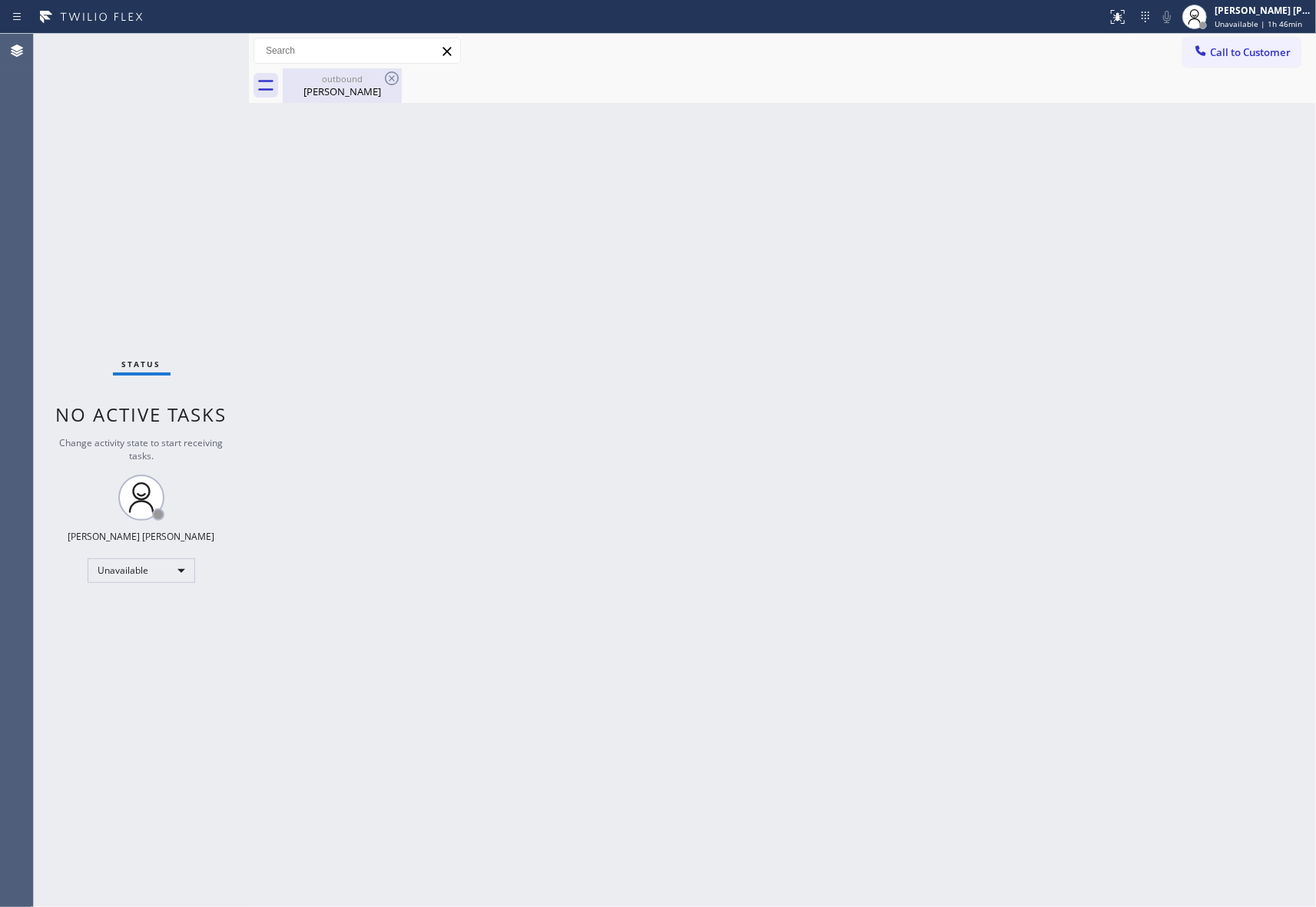
drag, startPoint x: 366, startPoint y: 87, endPoint x: 402, endPoint y: 74, distance: 38.3
click at [366, 87] on div "[PERSON_NAME]" at bounding box center [342, 91] width 116 height 14
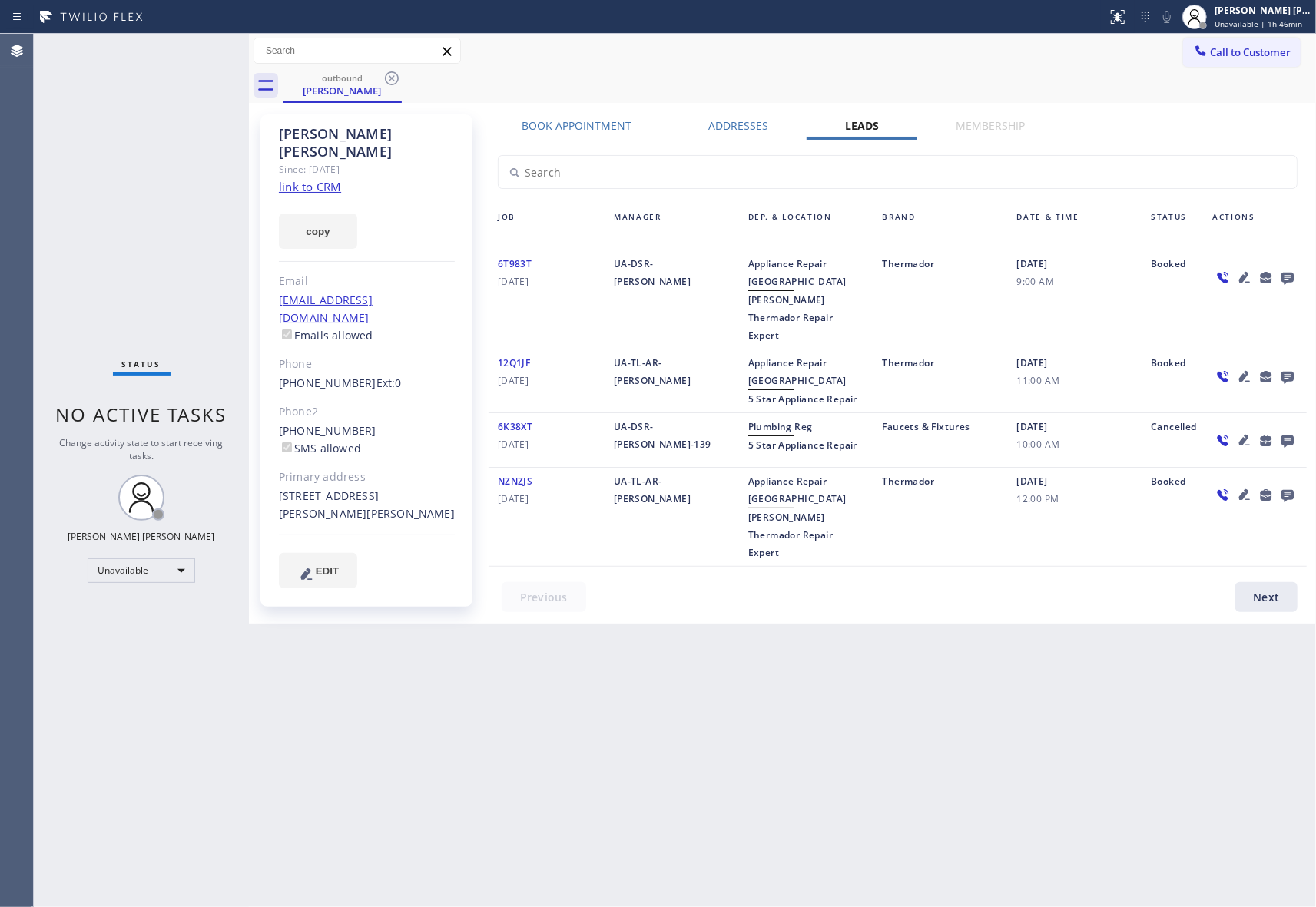
click at [402, 71] on div "outbound [PERSON_NAME]" at bounding box center [799, 86] width 1033 height 35
click at [384, 83] on icon at bounding box center [392, 78] width 18 height 18
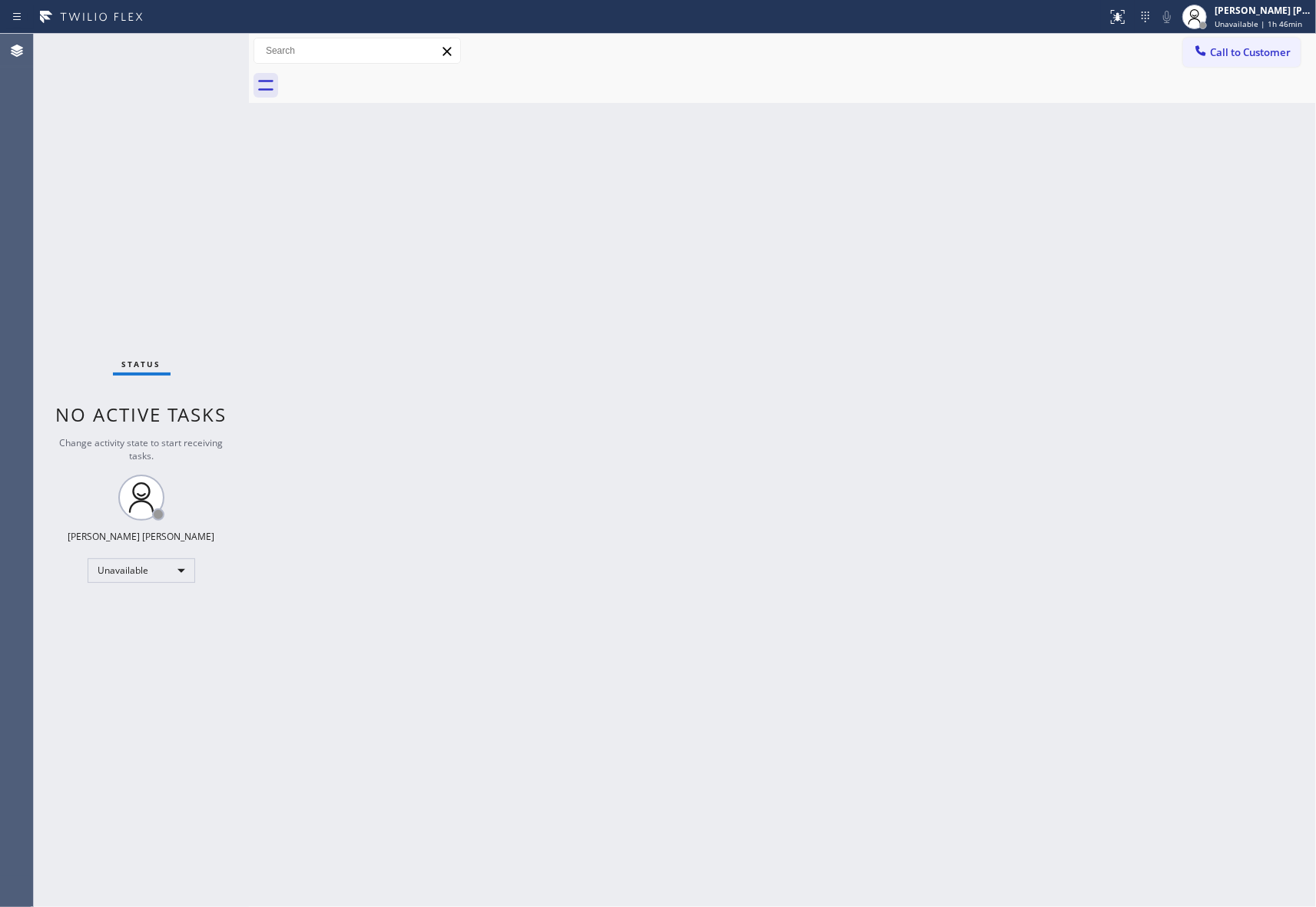
click at [393, 81] on div at bounding box center [799, 86] width 1033 height 35
click at [1216, 901] on div "Back to Dashboard Change Sender ID Customers Technicians Select a contact Outbo…" at bounding box center [782, 470] width 1067 height 873
click at [1257, 50] on span "Call to Customer" at bounding box center [1249, 52] width 80 height 14
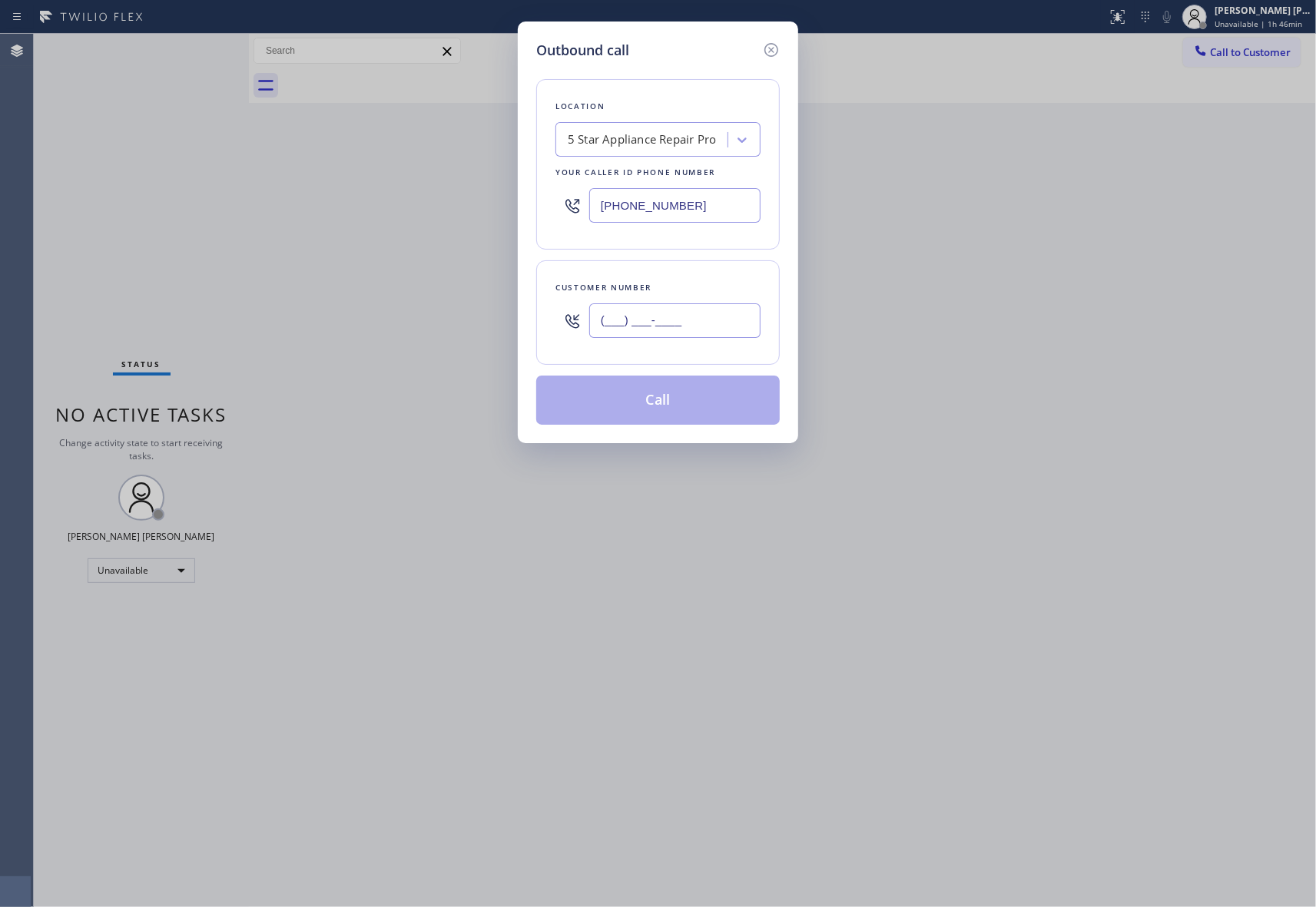
click at [692, 313] on input "(___) ___-____" at bounding box center [674, 321] width 172 height 35
paste input "949) 330-9606"
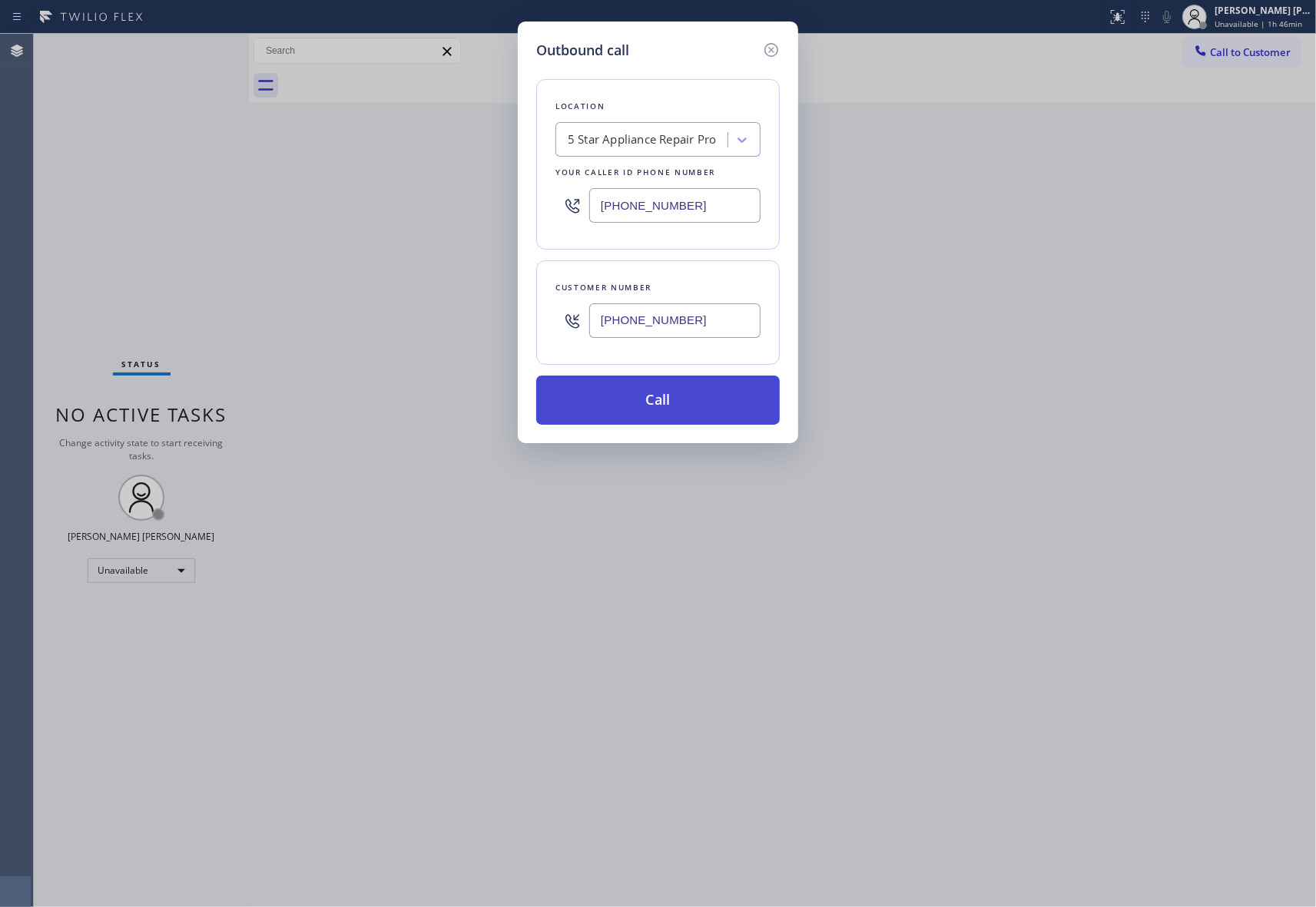
type input "[PHONE_NUMBER]"
click at [680, 394] on button "Call" at bounding box center [657, 400] width 243 height 49
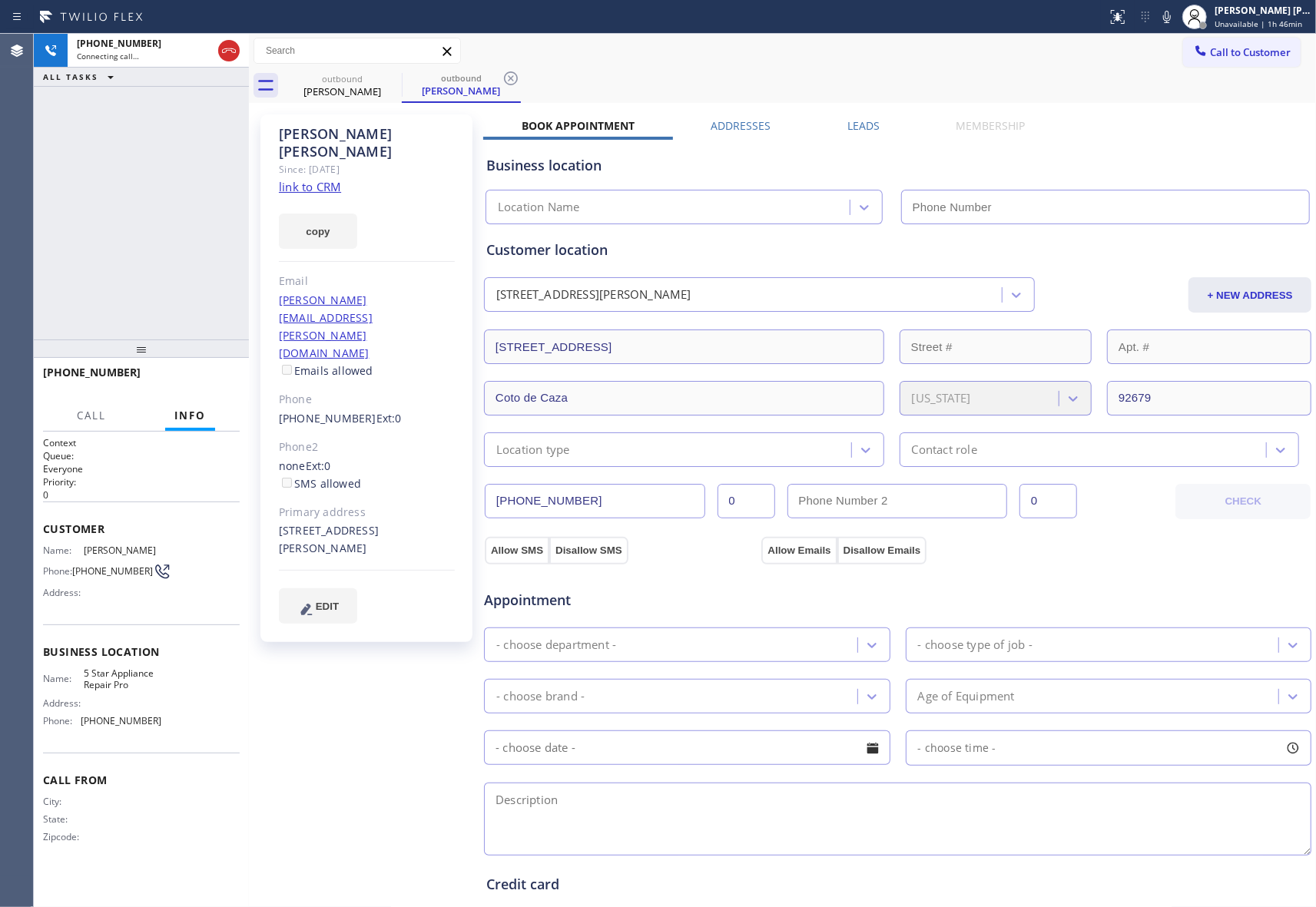
type input "[PHONE_NUMBER]"
click at [858, 135] on div "Business location 5 Star Appliance Repair Pro [PHONE_NUMBER]" at bounding box center [897, 179] width 829 height 91
click at [858, 124] on label "Leads" at bounding box center [862, 125] width 32 height 15
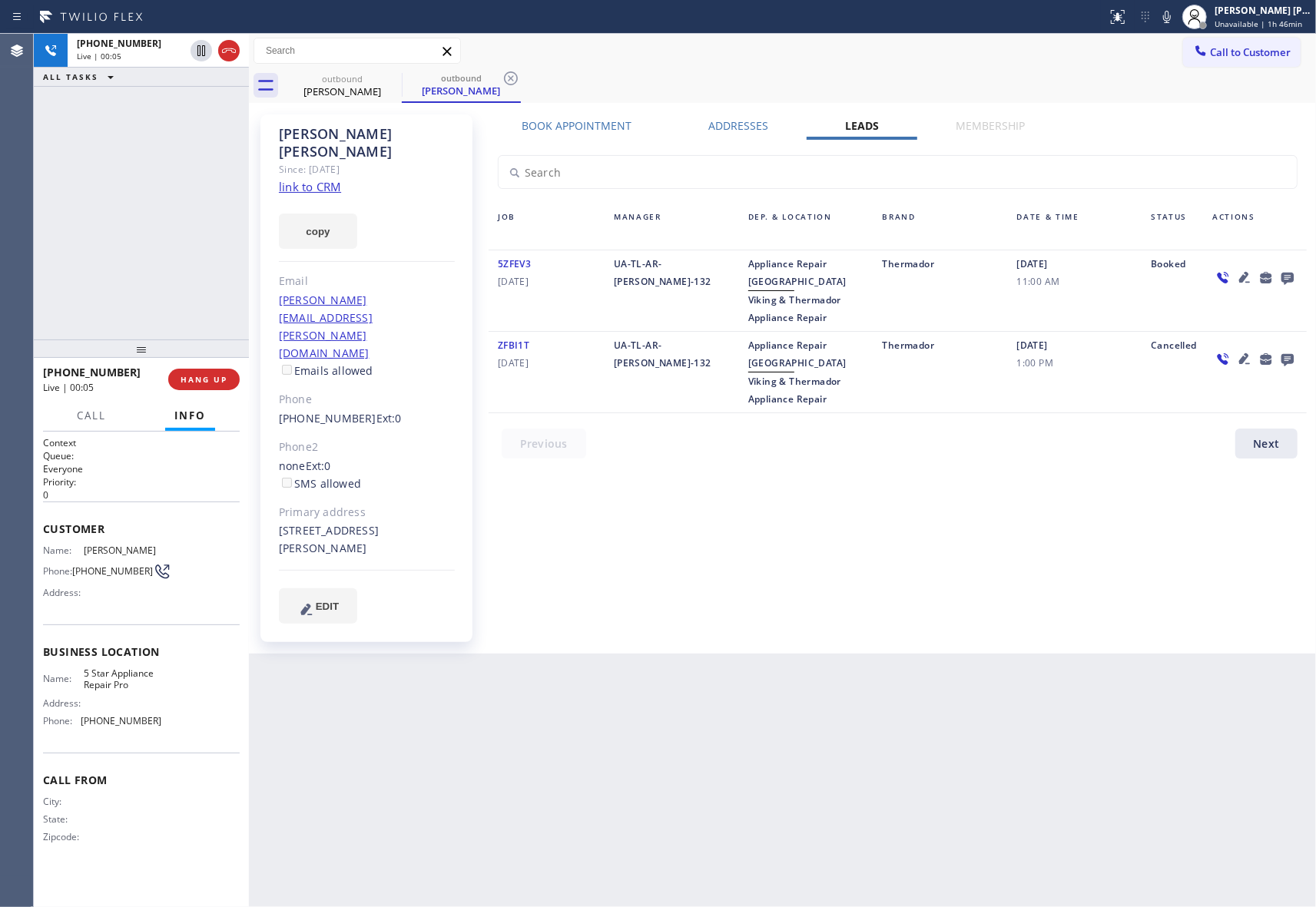
click at [1291, 278] on icon at bounding box center [1287, 278] width 13 height 13
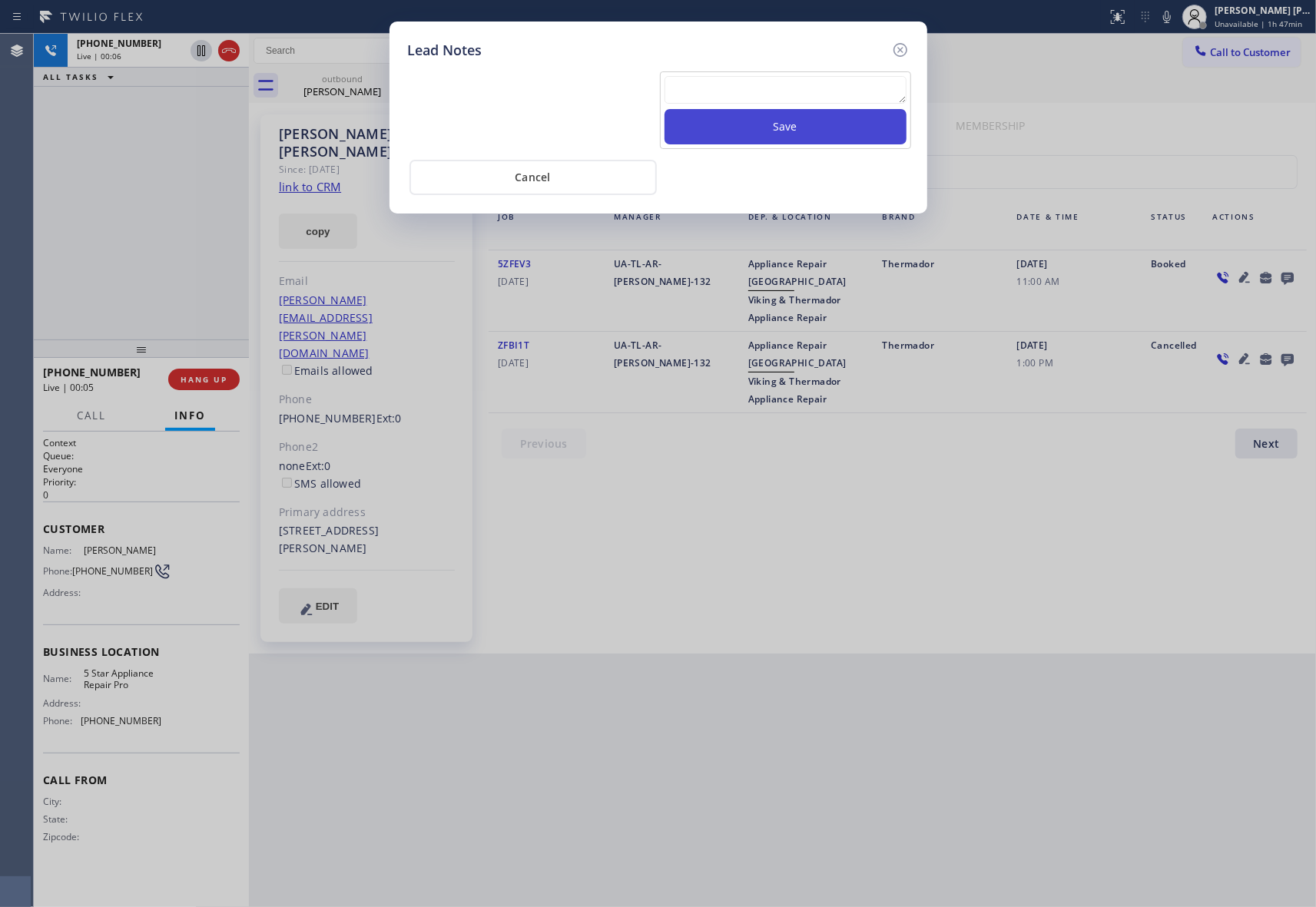
click at [874, 111] on button "Save" at bounding box center [786, 127] width 242 height 35
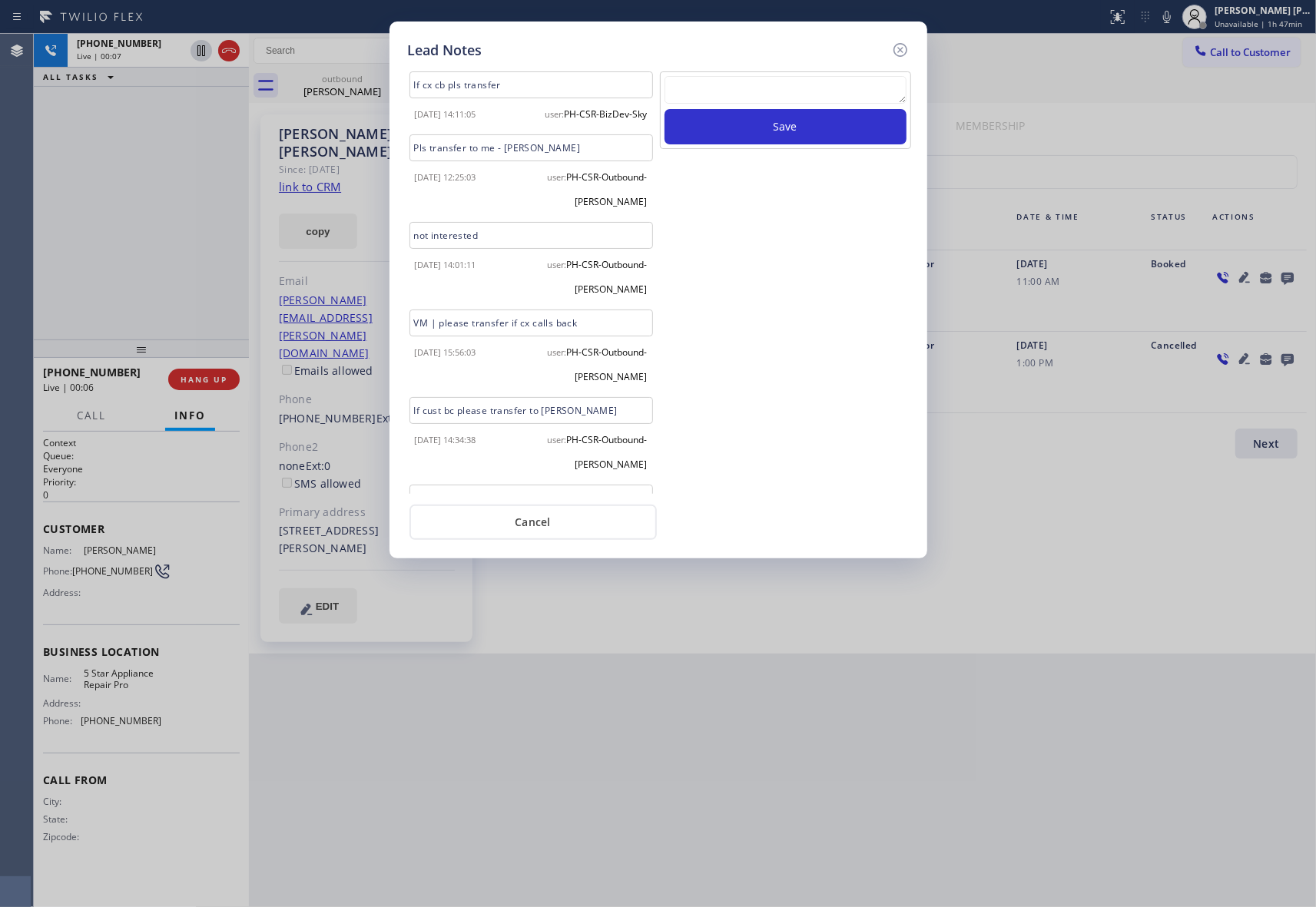
click at [856, 95] on textarea at bounding box center [786, 89] width 242 height 28
paste textarea "please transfer if cx calls back"
type textarea "please transfer if cx calls back"
click at [842, 144] on button "Save" at bounding box center [786, 127] width 242 height 35
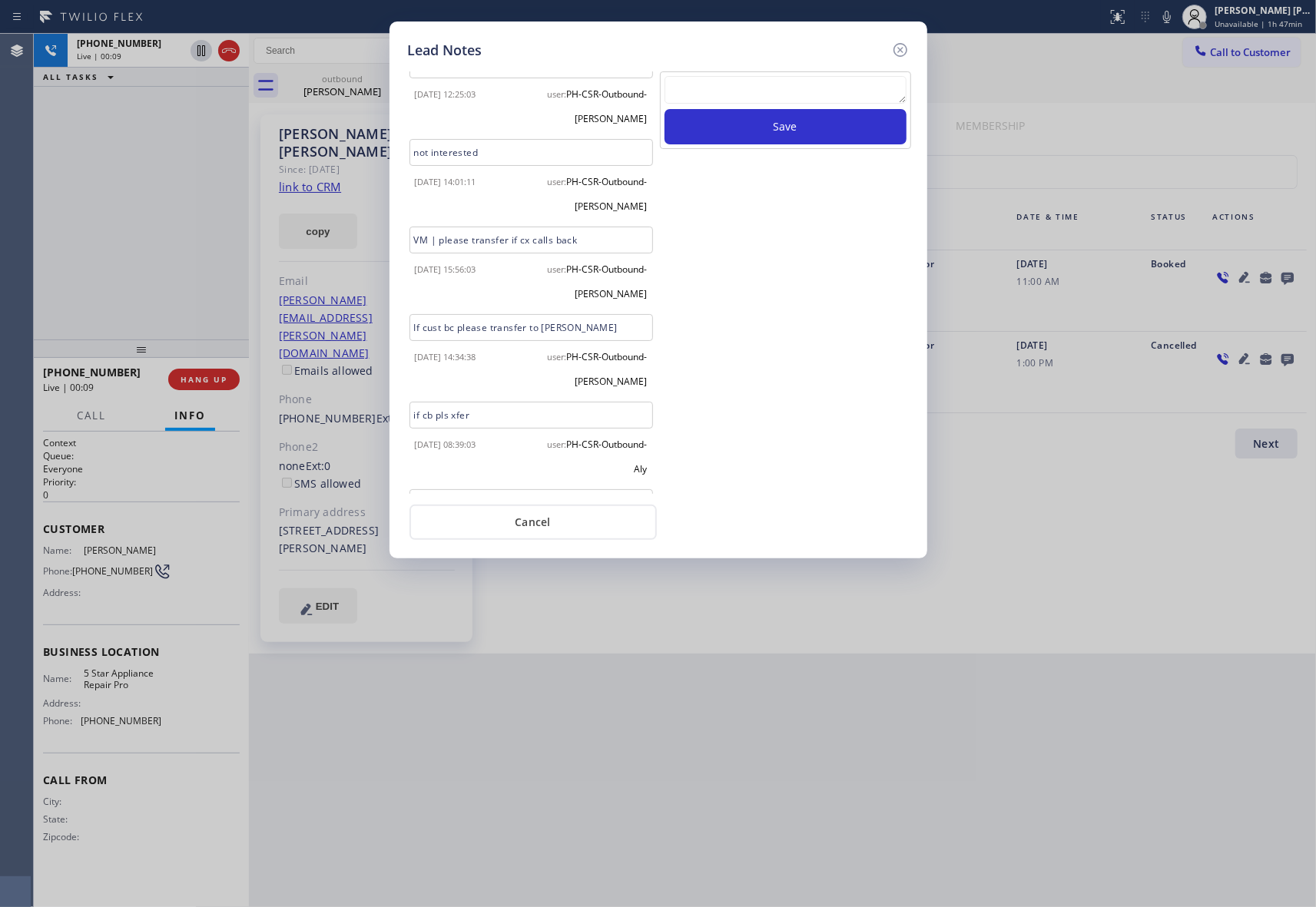
scroll to position [179, 0]
click at [901, 47] on icon at bounding box center [899, 49] width 14 height 14
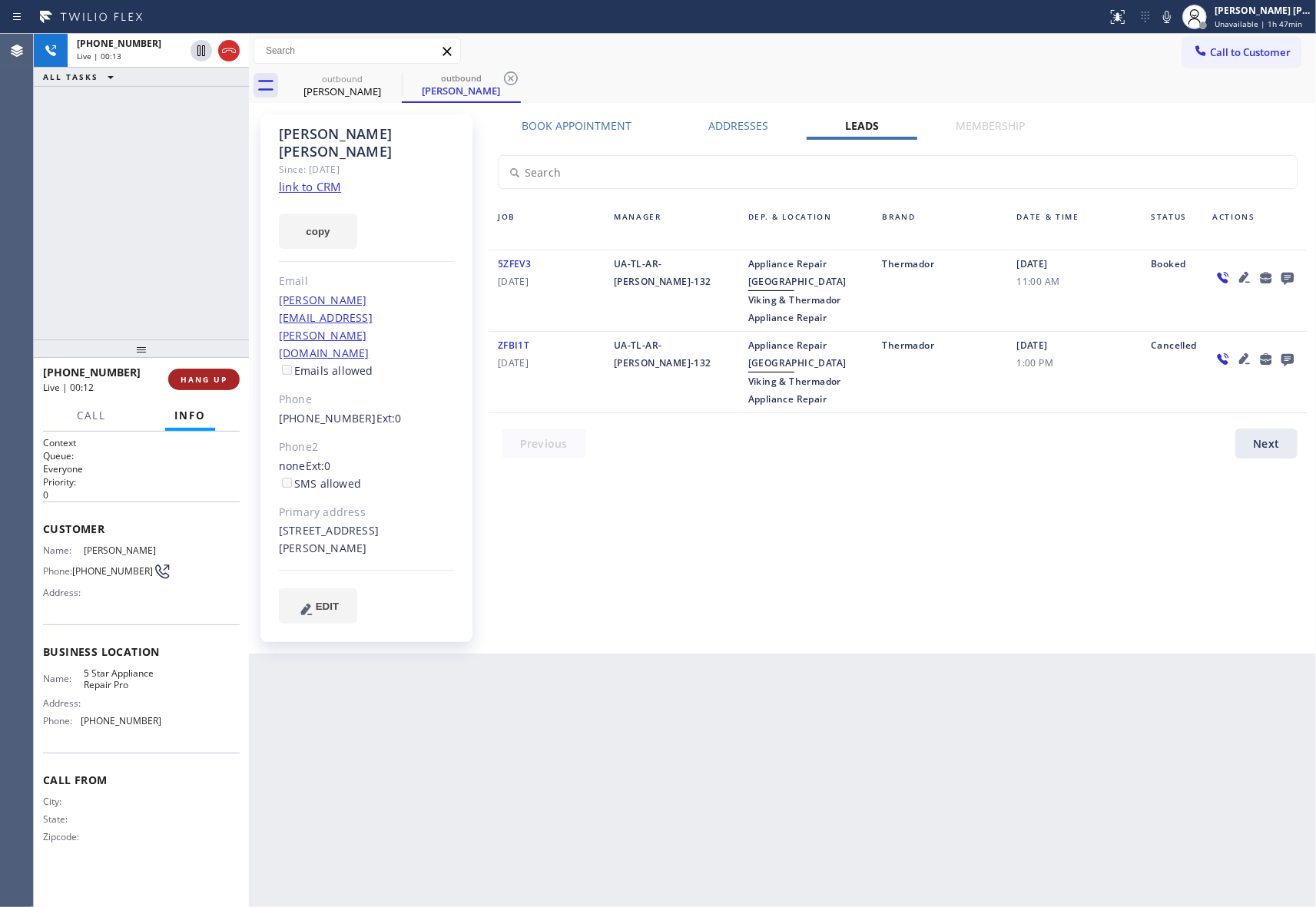
click at [212, 388] on button "HANG UP" at bounding box center [204, 379] width 72 height 21
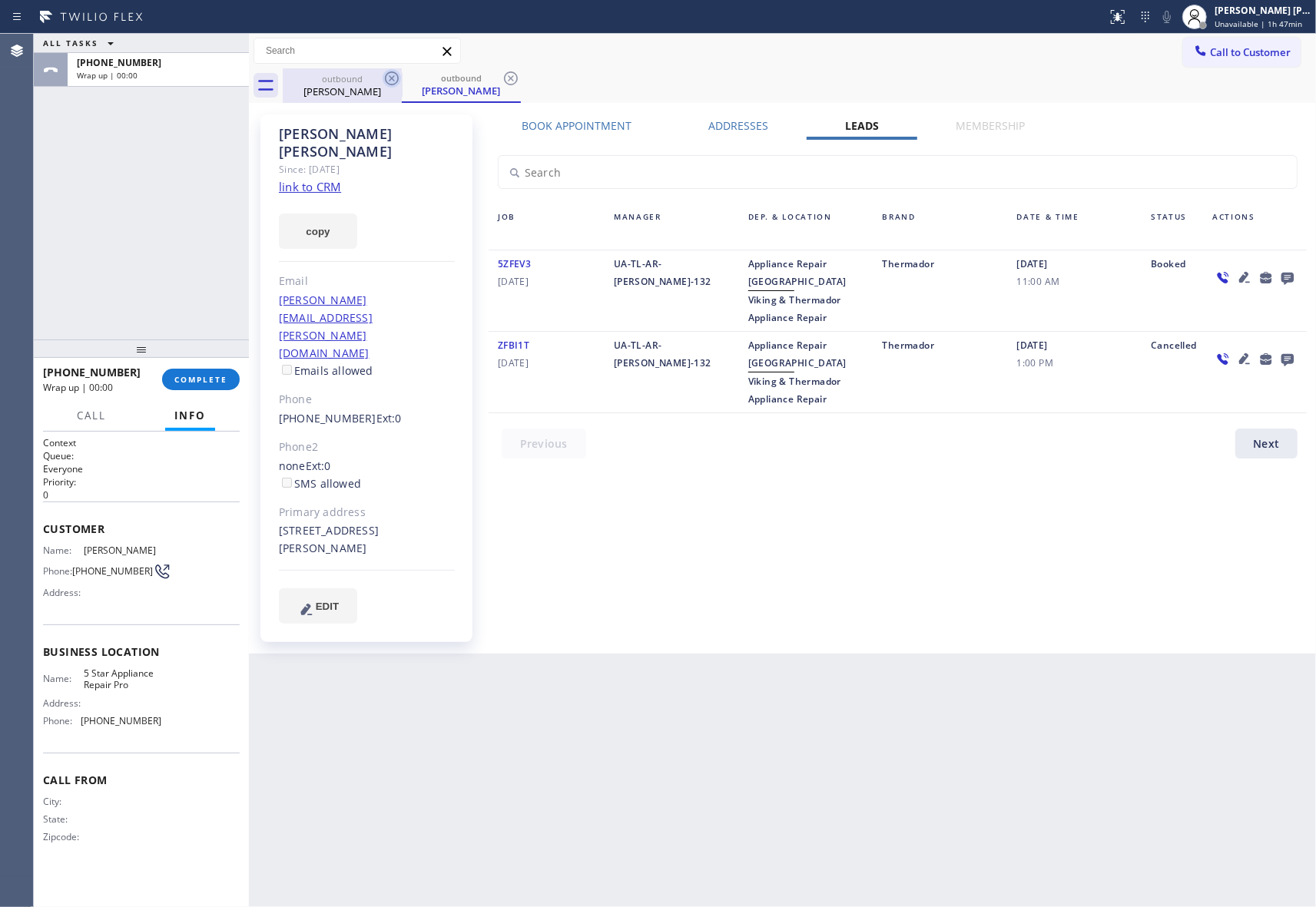
drag, startPoint x: 380, startPoint y: 87, endPoint x: 391, endPoint y: 76, distance: 15.6
click at [381, 83] on div "outbound [PERSON_NAME]" at bounding box center [342, 86] width 116 height 35
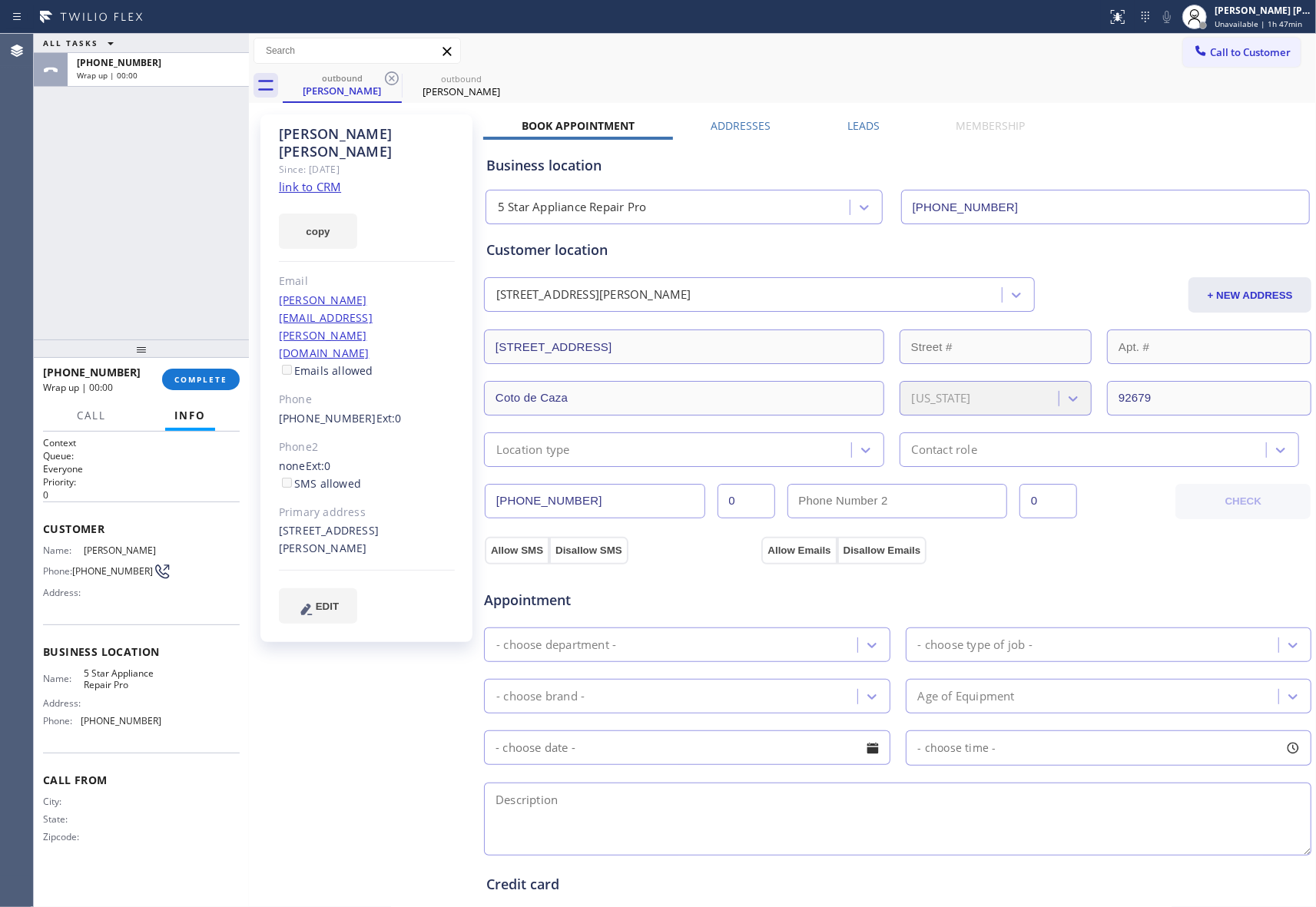
click at [391, 76] on icon at bounding box center [392, 78] width 18 height 18
click at [0, 0] on icon at bounding box center [0, 0] width 0 height 0
click at [392, 71] on div "outbound [PERSON_NAME] outbound [PERSON_NAME]" at bounding box center [799, 86] width 1033 height 35
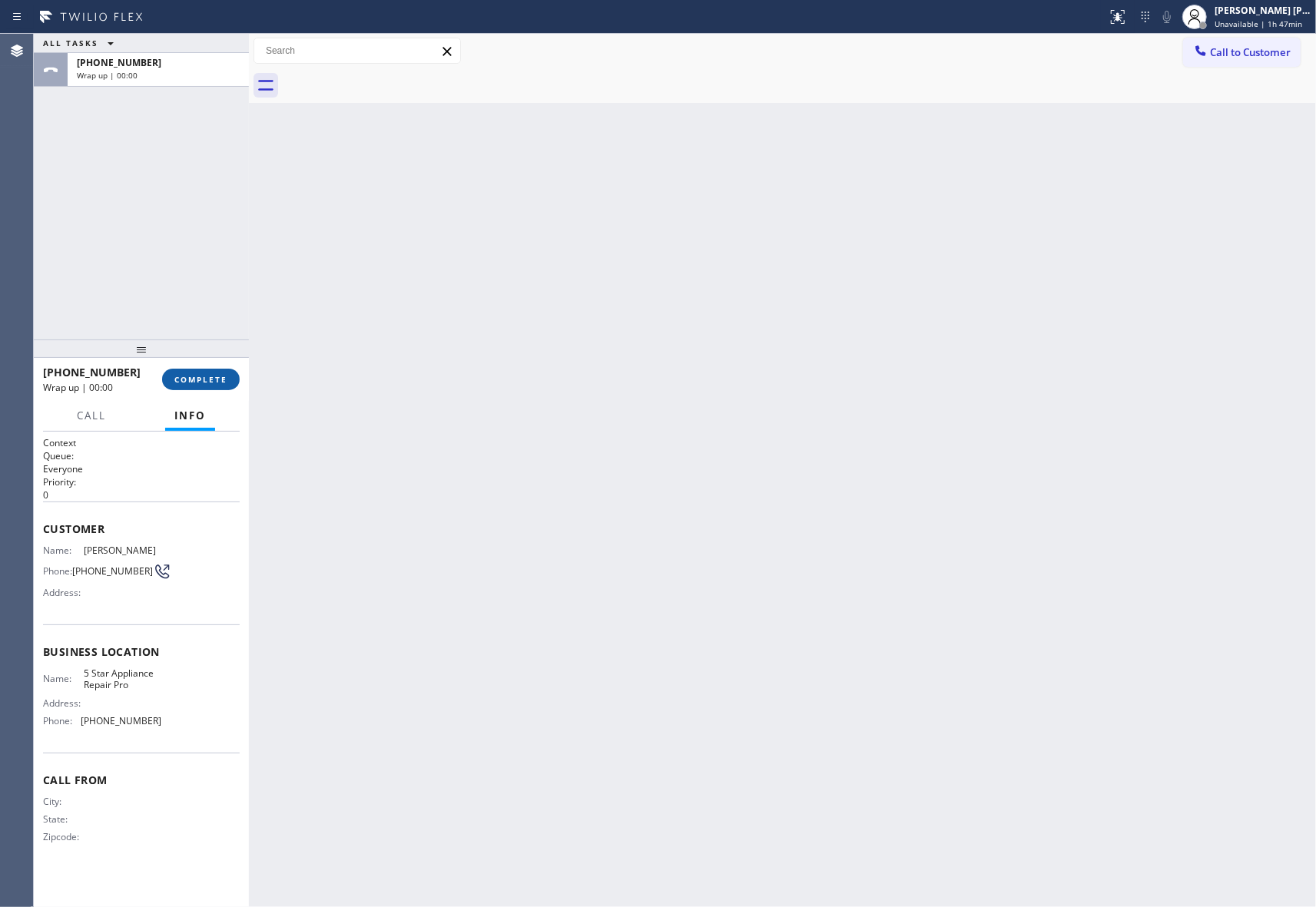
click at [207, 382] on span "COMPLETE" at bounding box center [201, 379] width 53 height 11
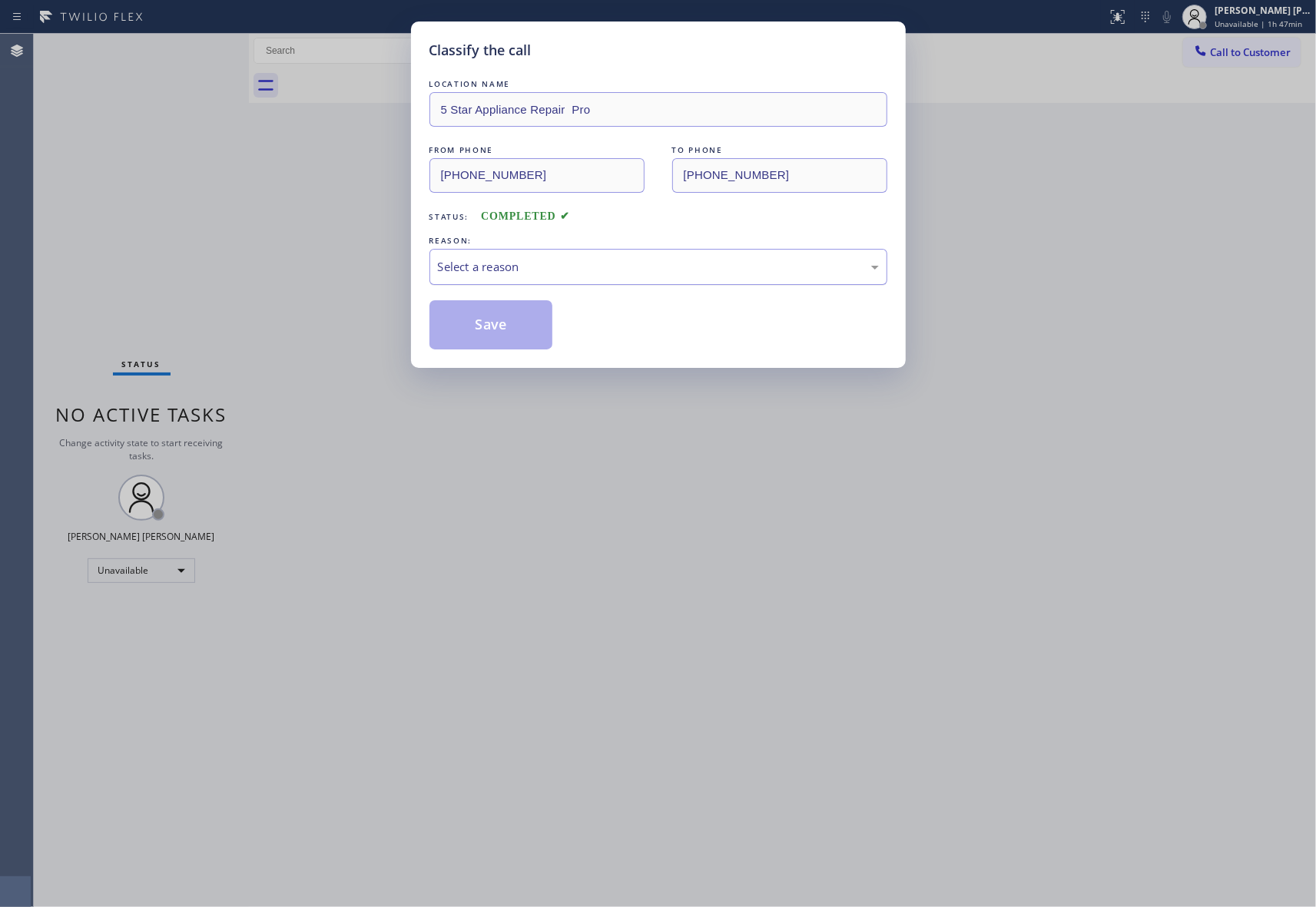
click at [583, 266] on div "Select a reason" at bounding box center [658, 266] width 441 height 17
click at [483, 323] on button "Save" at bounding box center [491, 325] width 124 height 49
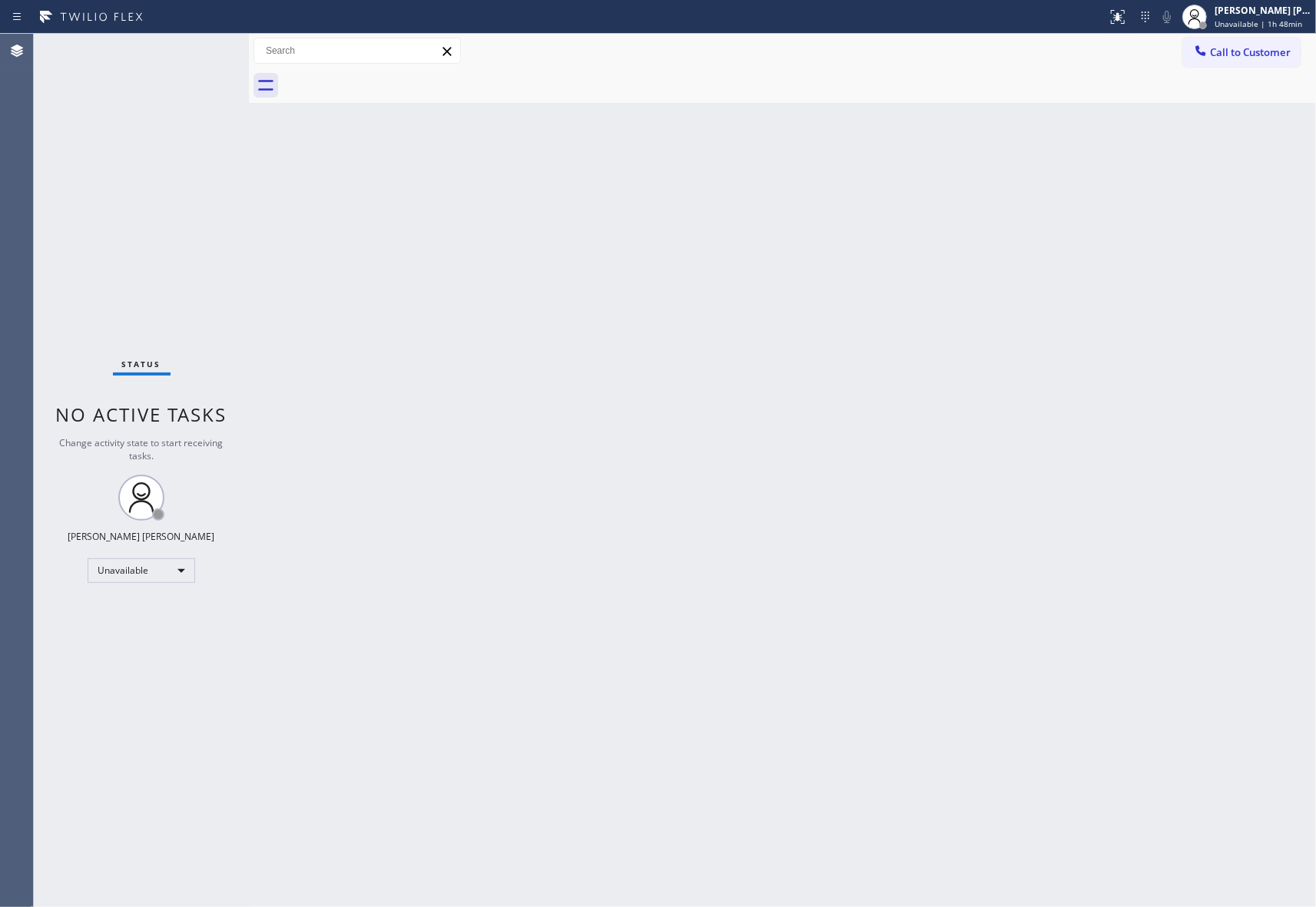
click at [1269, 43] on button "Call to Customer" at bounding box center [1241, 52] width 117 height 29
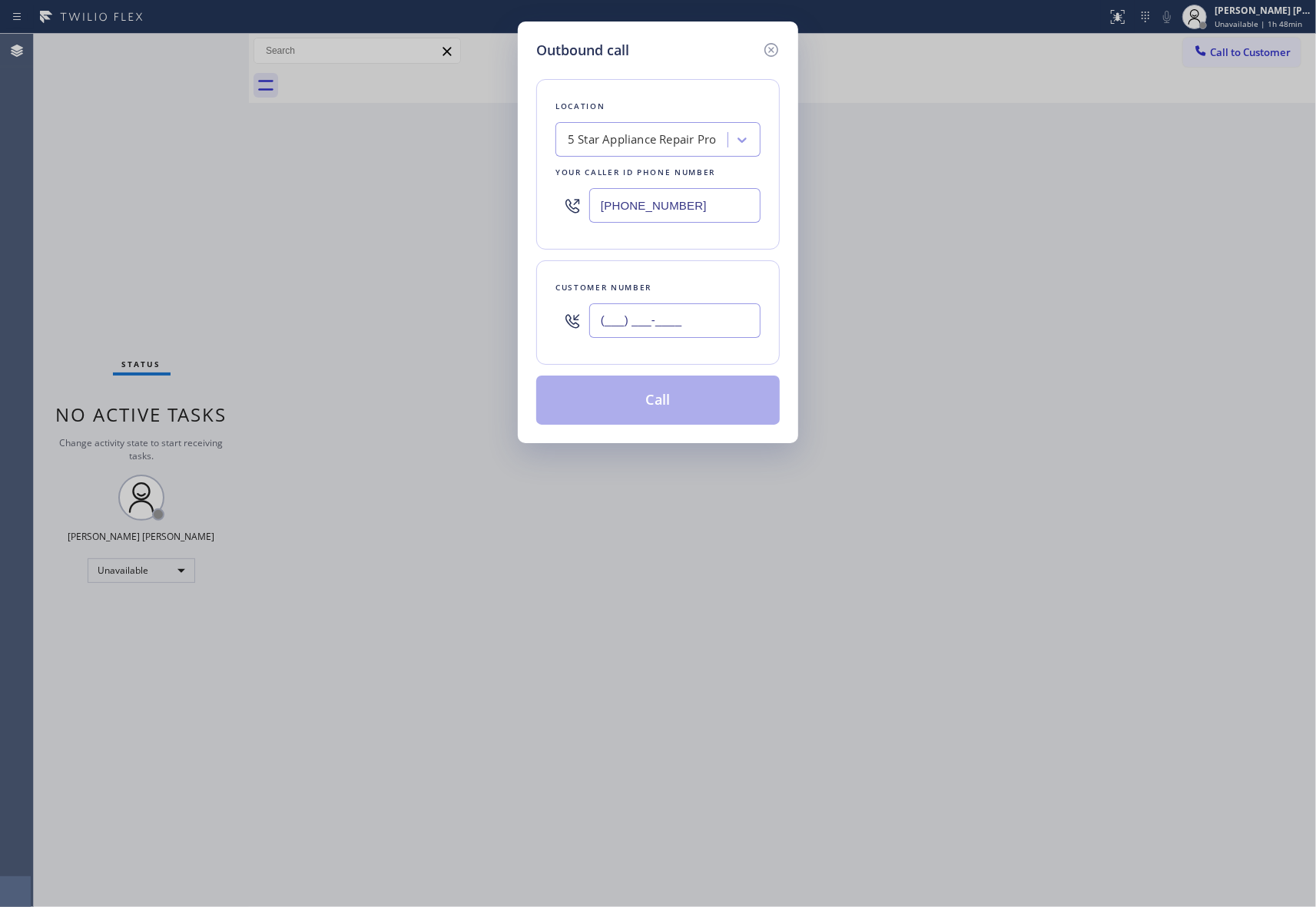
click at [689, 327] on input "(___) ___-____" at bounding box center [674, 321] width 172 height 35
paste input "415) 994-7034"
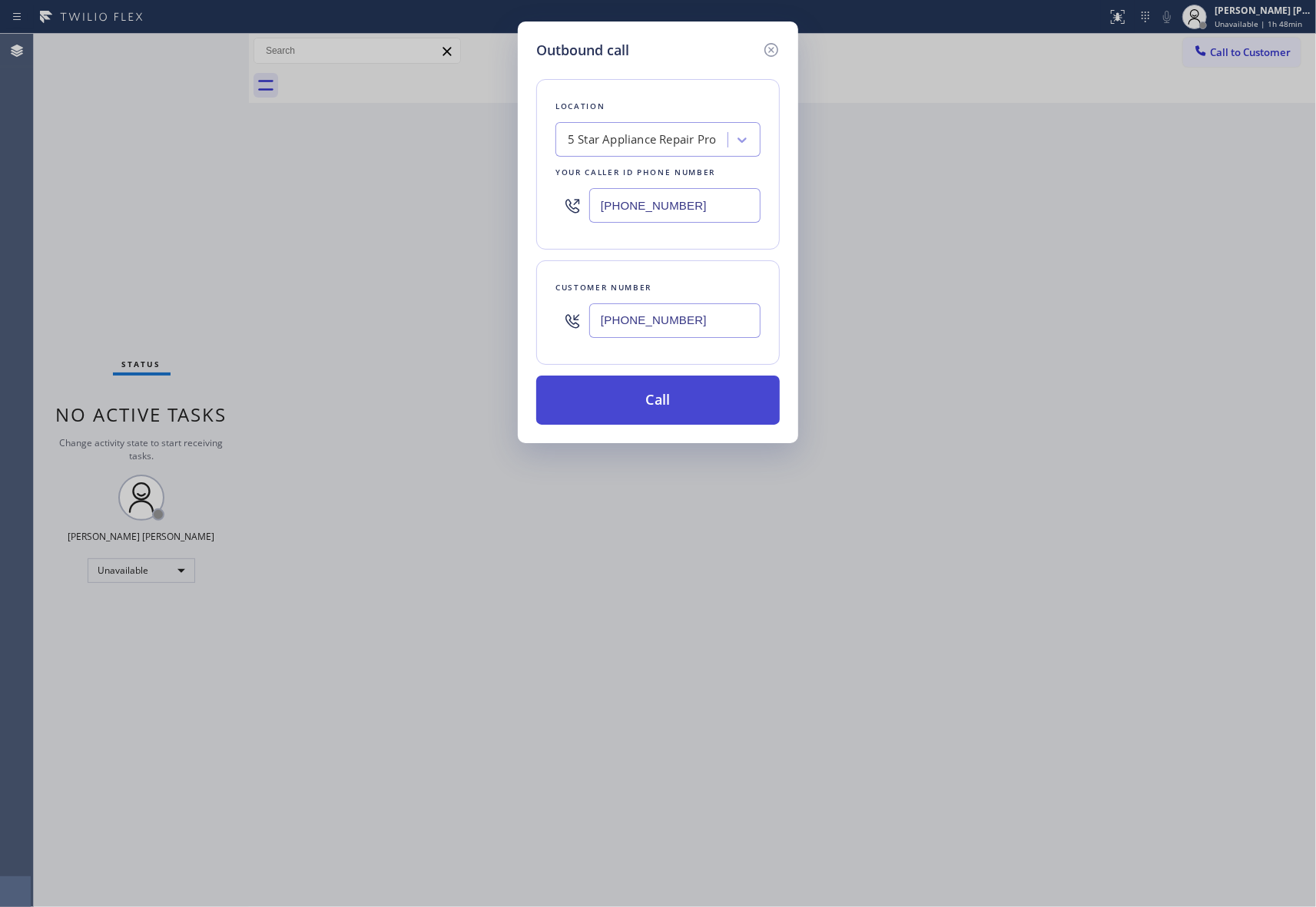
type input "[PHONE_NUMBER]"
click at [655, 405] on button "Call" at bounding box center [657, 400] width 243 height 49
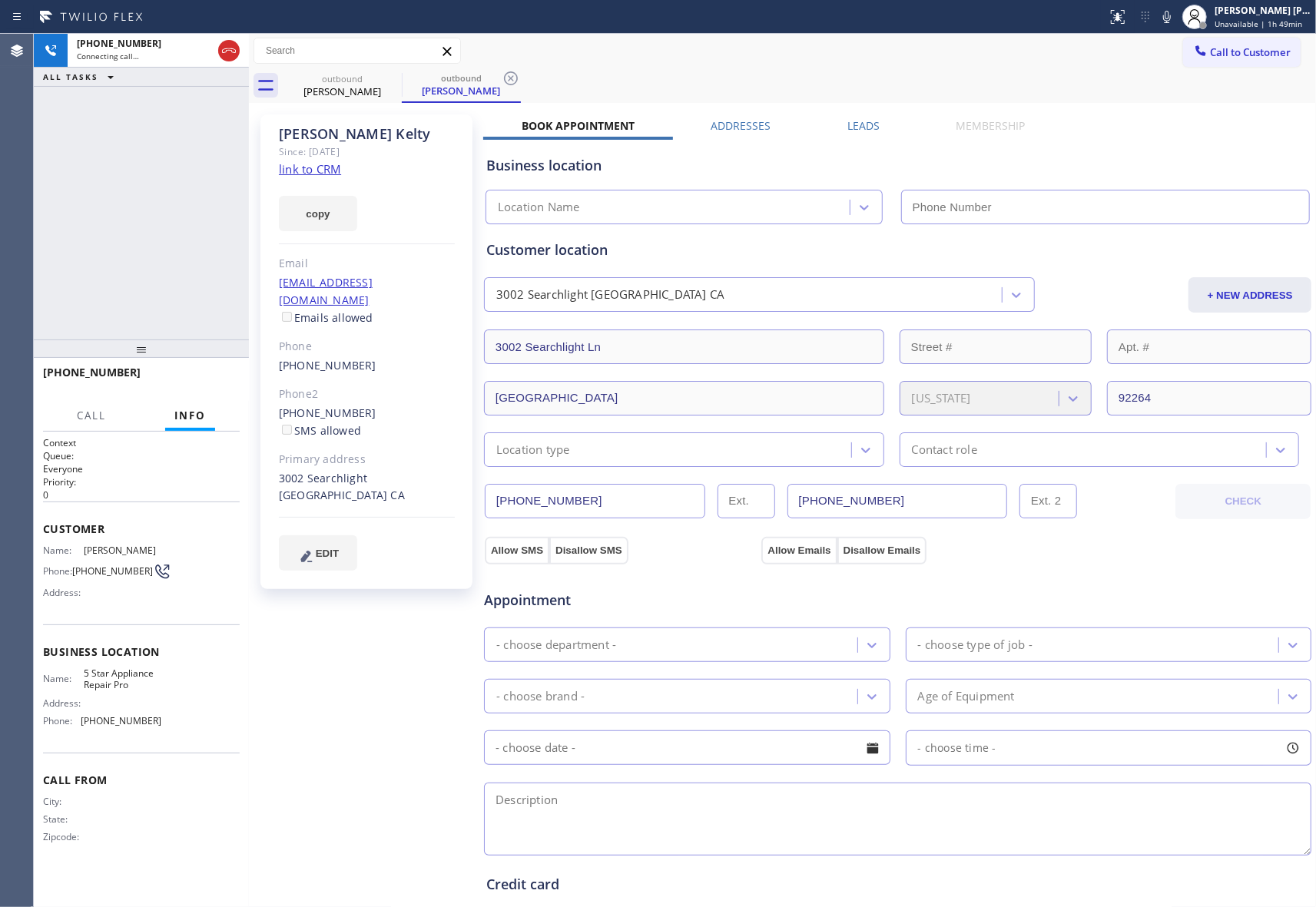
type input "[PHONE_NUMBER]"
drag, startPoint x: 194, startPoint y: 378, endPoint x: 473, endPoint y: 268, distance: 299.9
click at [194, 378] on span "HANG UP" at bounding box center [204, 379] width 47 height 11
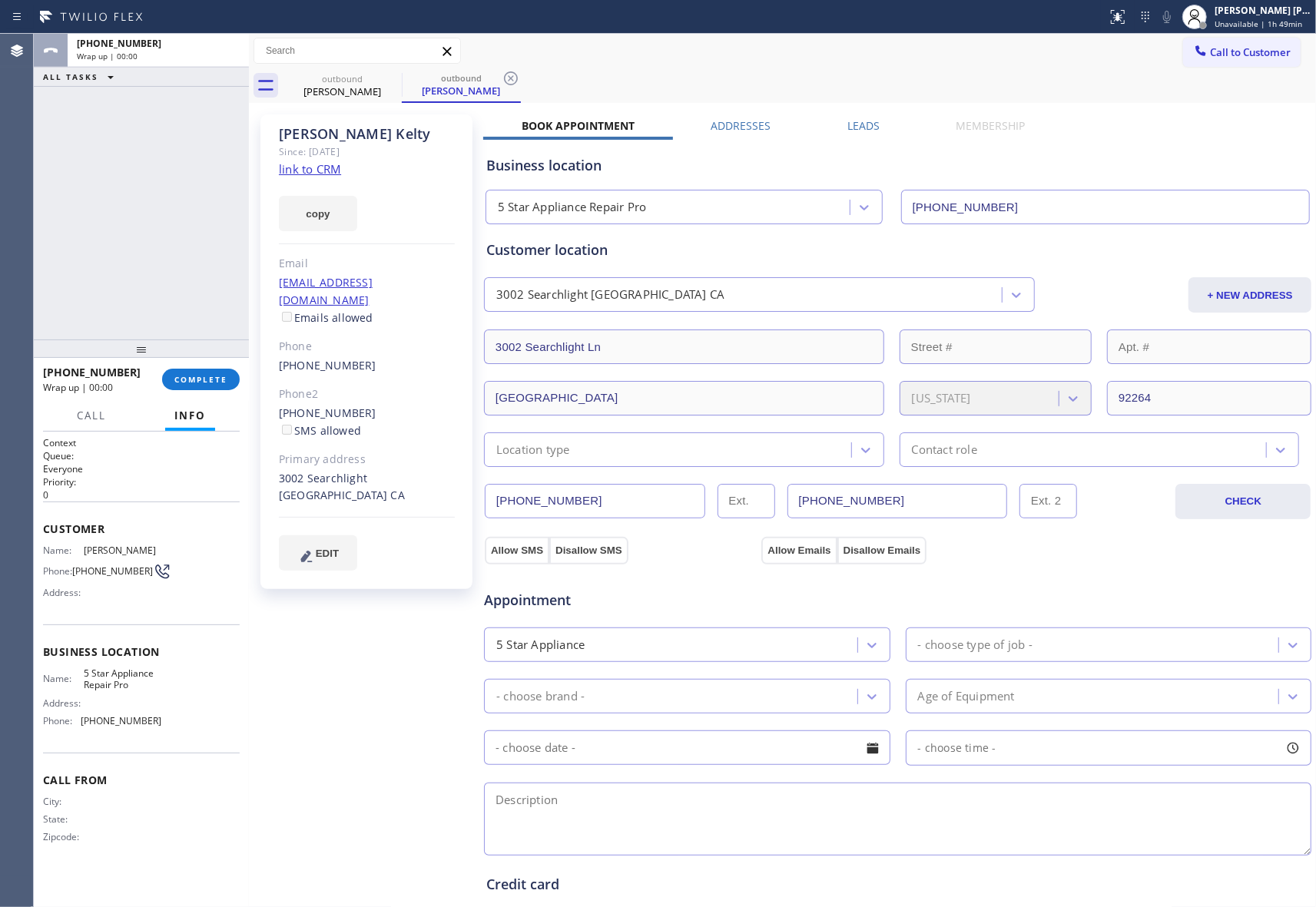
click at [862, 123] on label "Leads" at bounding box center [862, 125] width 32 height 15
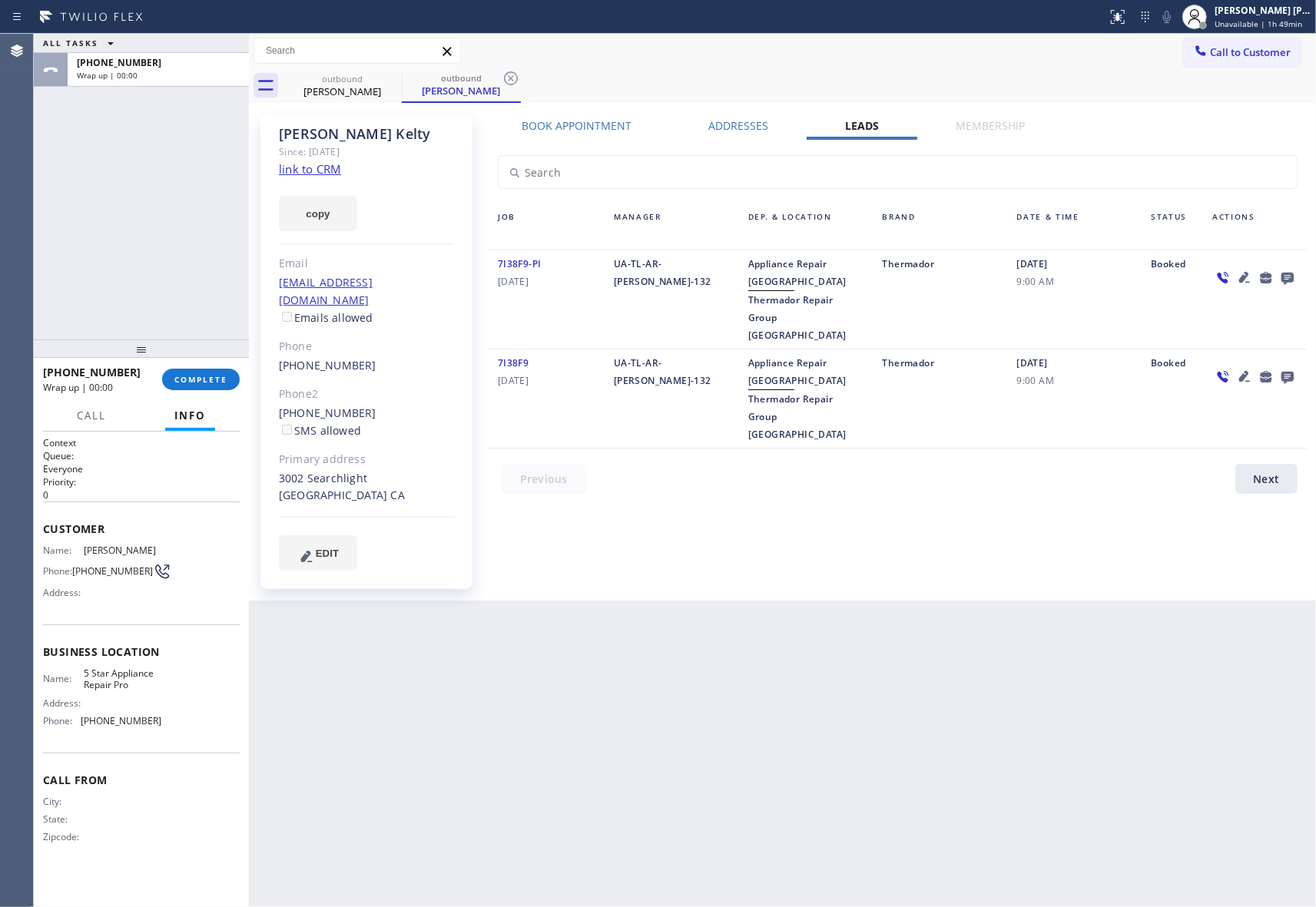
click at [1281, 270] on icon at bounding box center [1287, 278] width 18 height 19
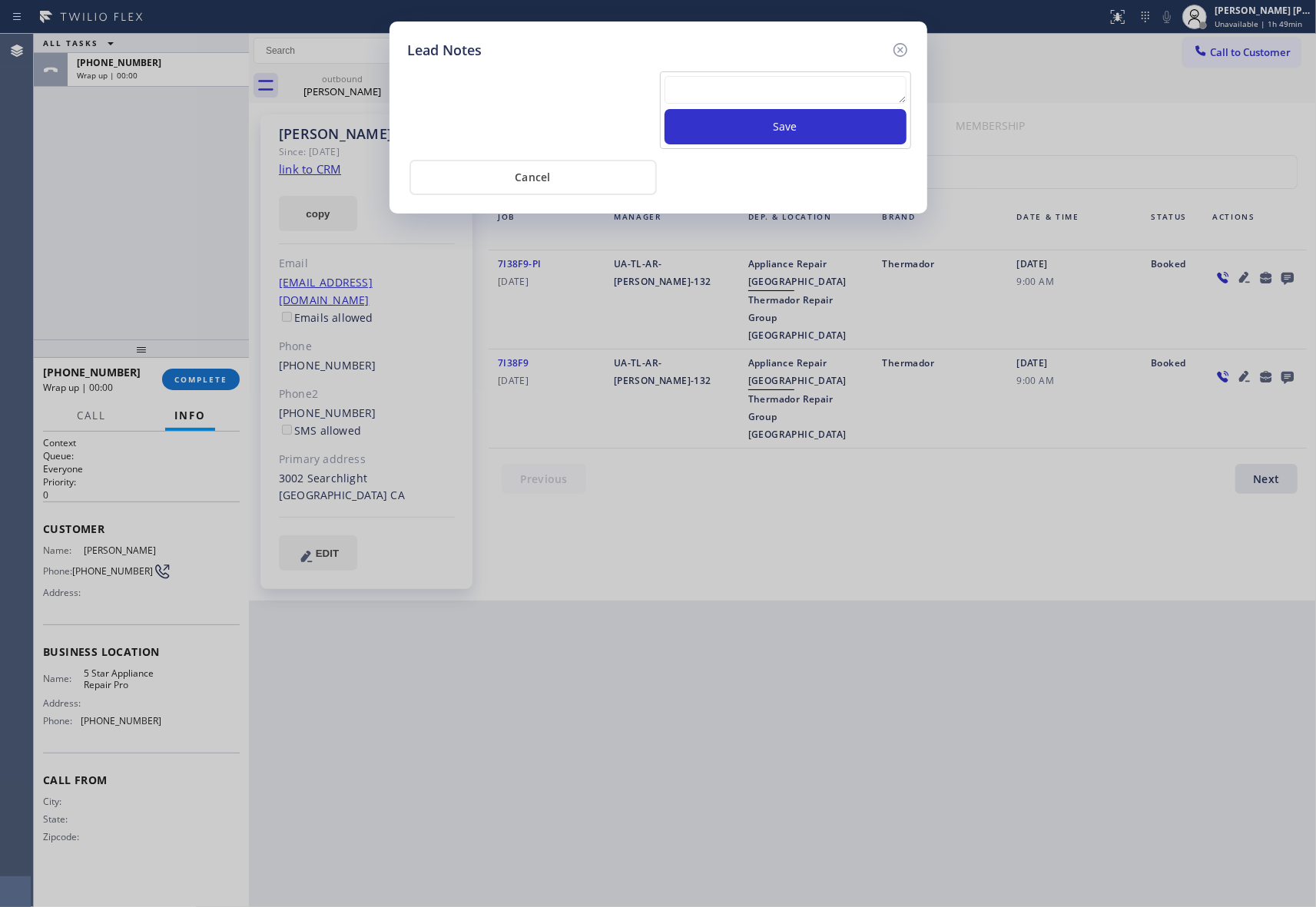
click at [757, 98] on textarea at bounding box center [786, 89] width 242 height 28
paste textarea "VM | please transfer if cx calls back"
type textarea "VM | please transfer if cx calls back"
click at [772, 126] on button "Save" at bounding box center [786, 127] width 242 height 35
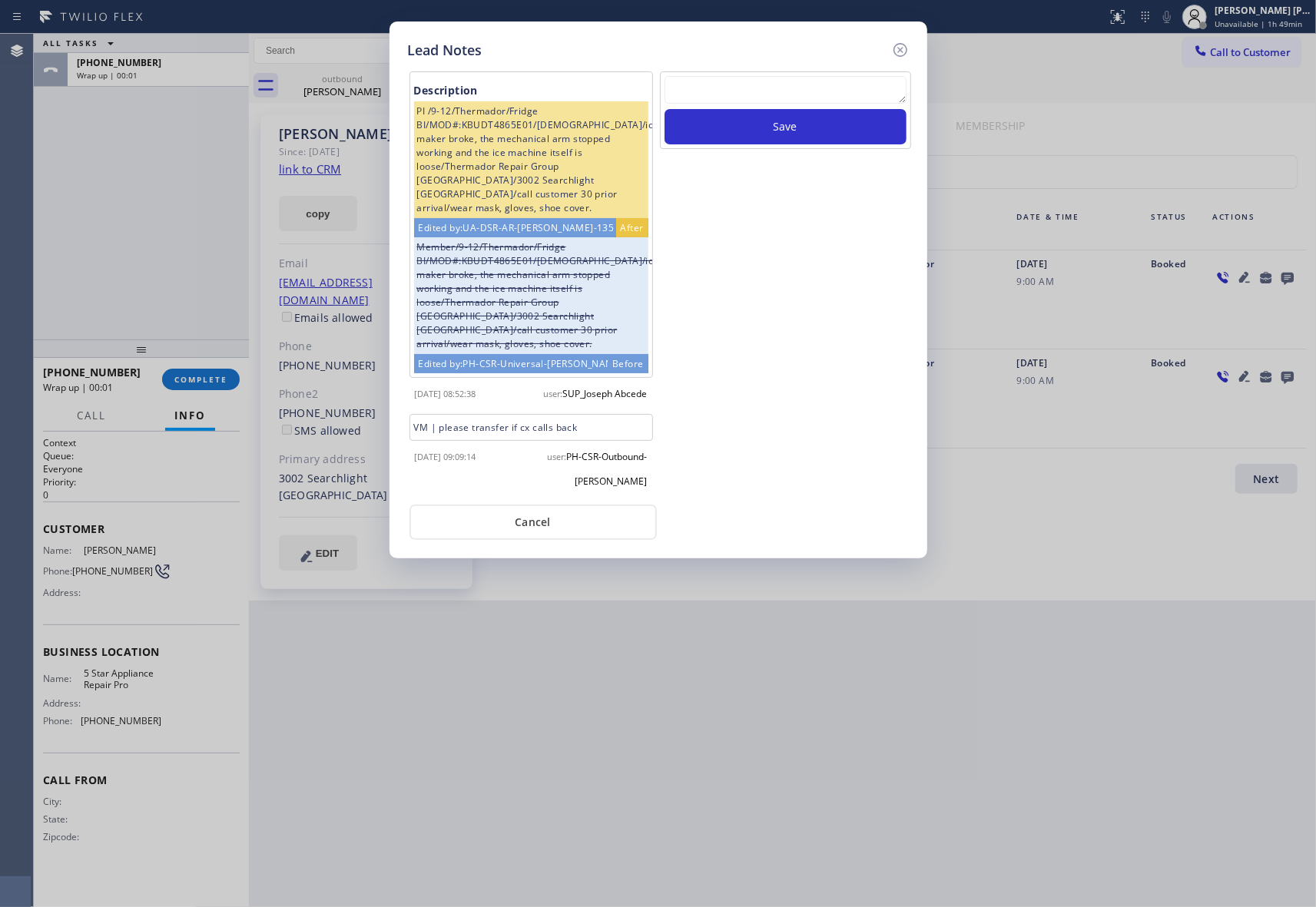
drag, startPoint x: 906, startPoint y: 47, endPoint x: 706, endPoint y: 89, distance: 204.4
click at [904, 45] on icon at bounding box center [899, 49] width 18 height 18
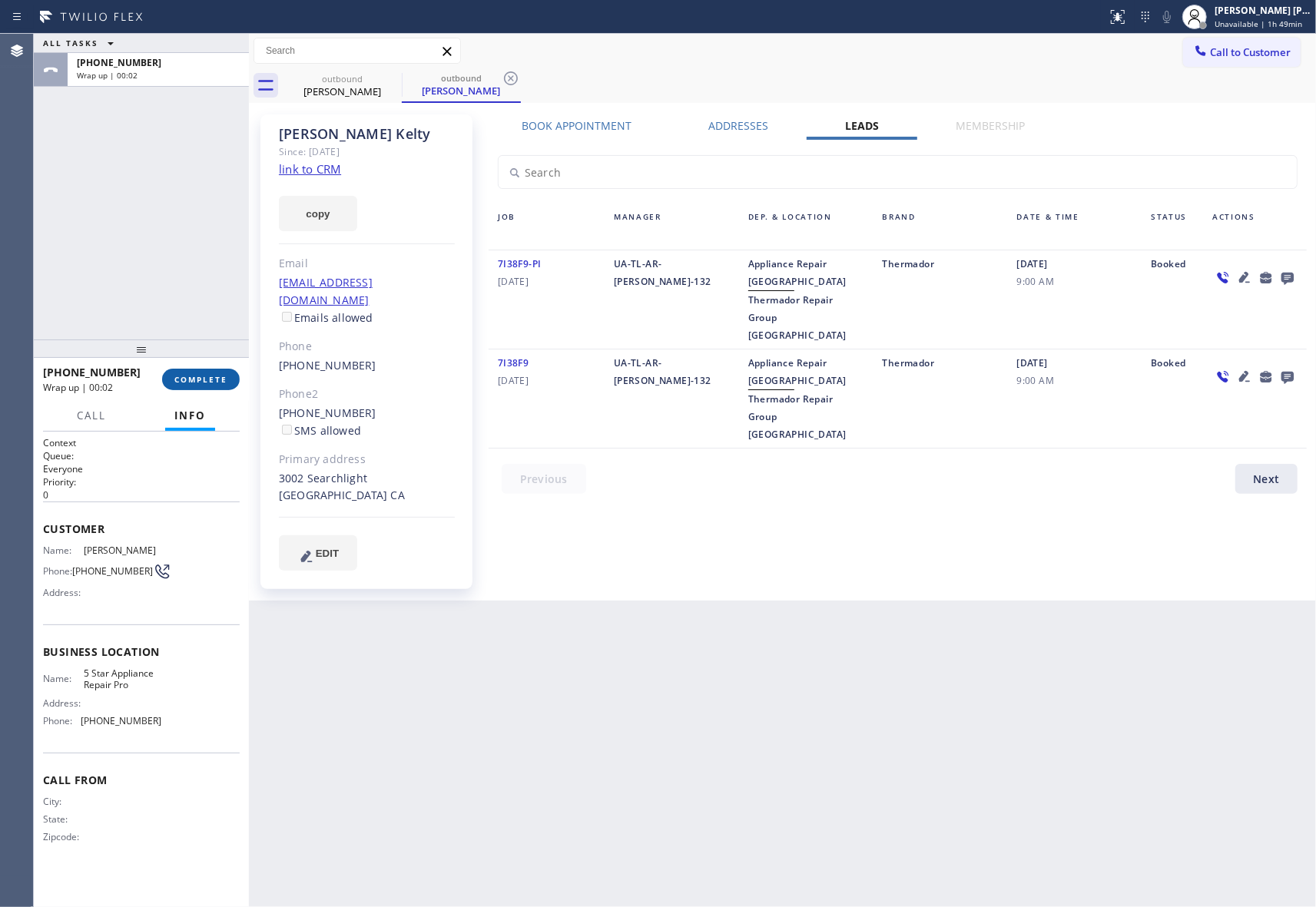
click at [223, 372] on button "COMPLETE" at bounding box center [201, 379] width 78 height 21
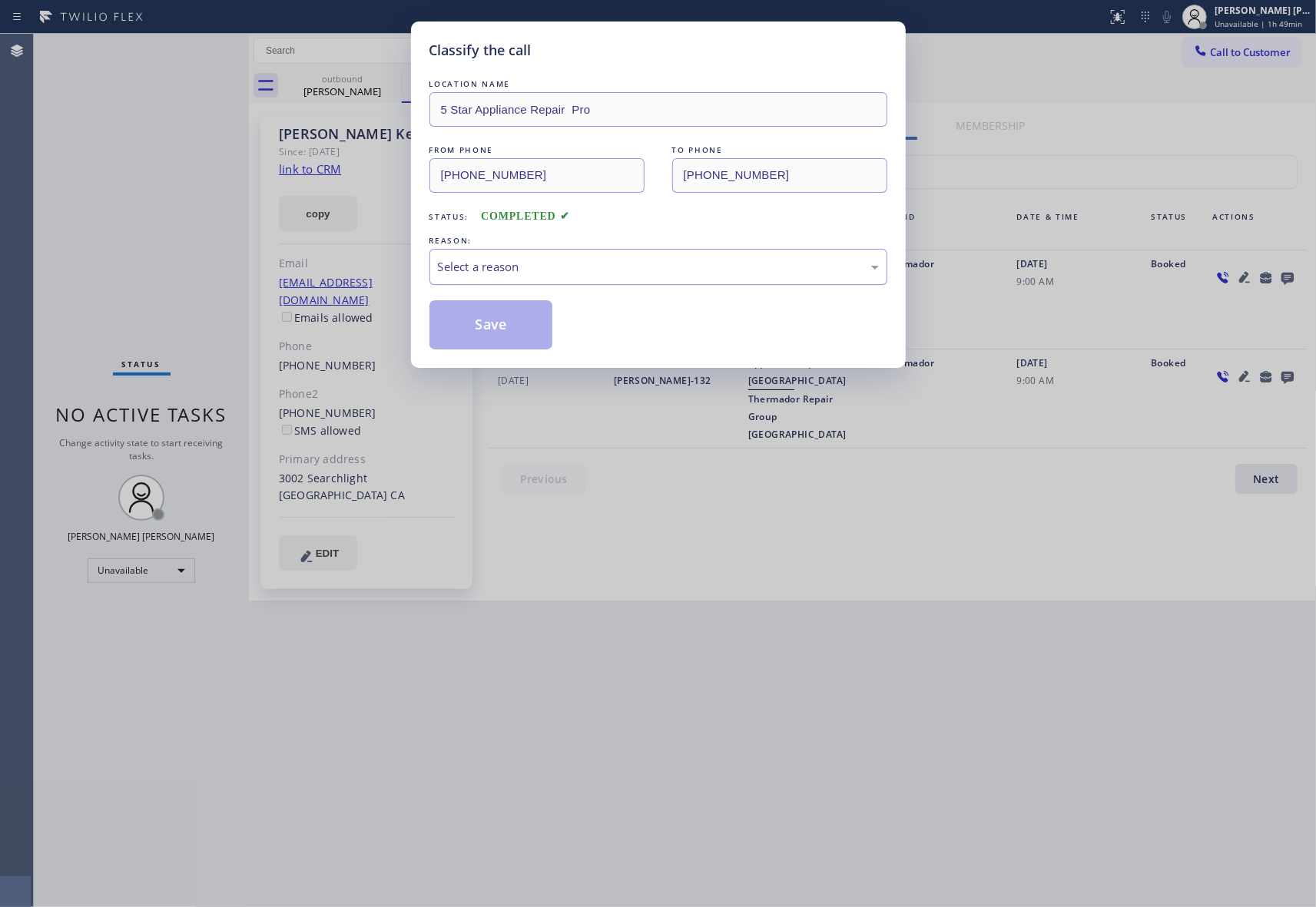
click at [609, 265] on div "Select a reason" at bounding box center [658, 266] width 441 height 17
click at [475, 323] on button "Save" at bounding box center [491, 325] width 124 height 49
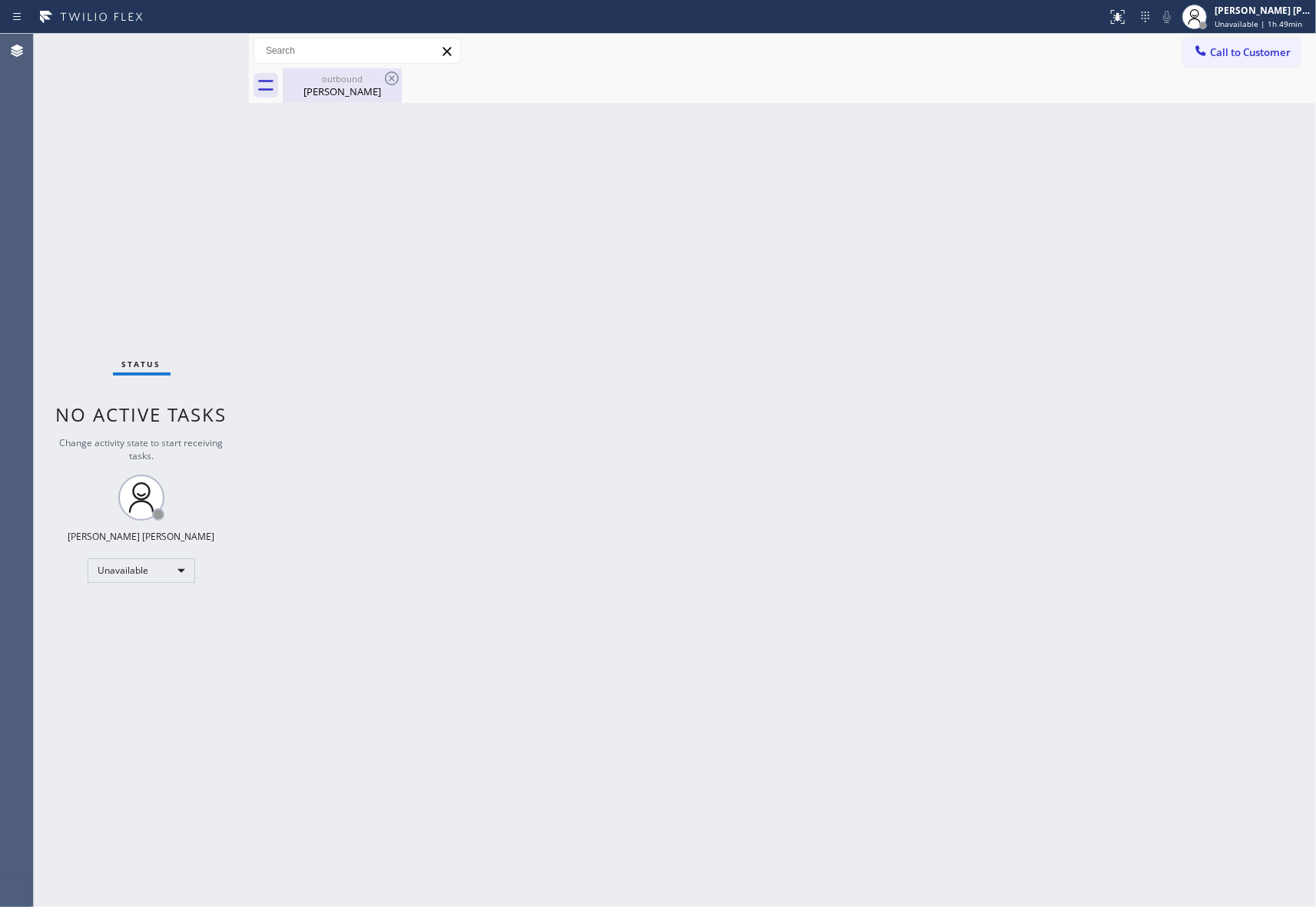
click at [365, 92] on div "[PERSON_NAME]" at bounding box center [342, 91] width 116 height 14
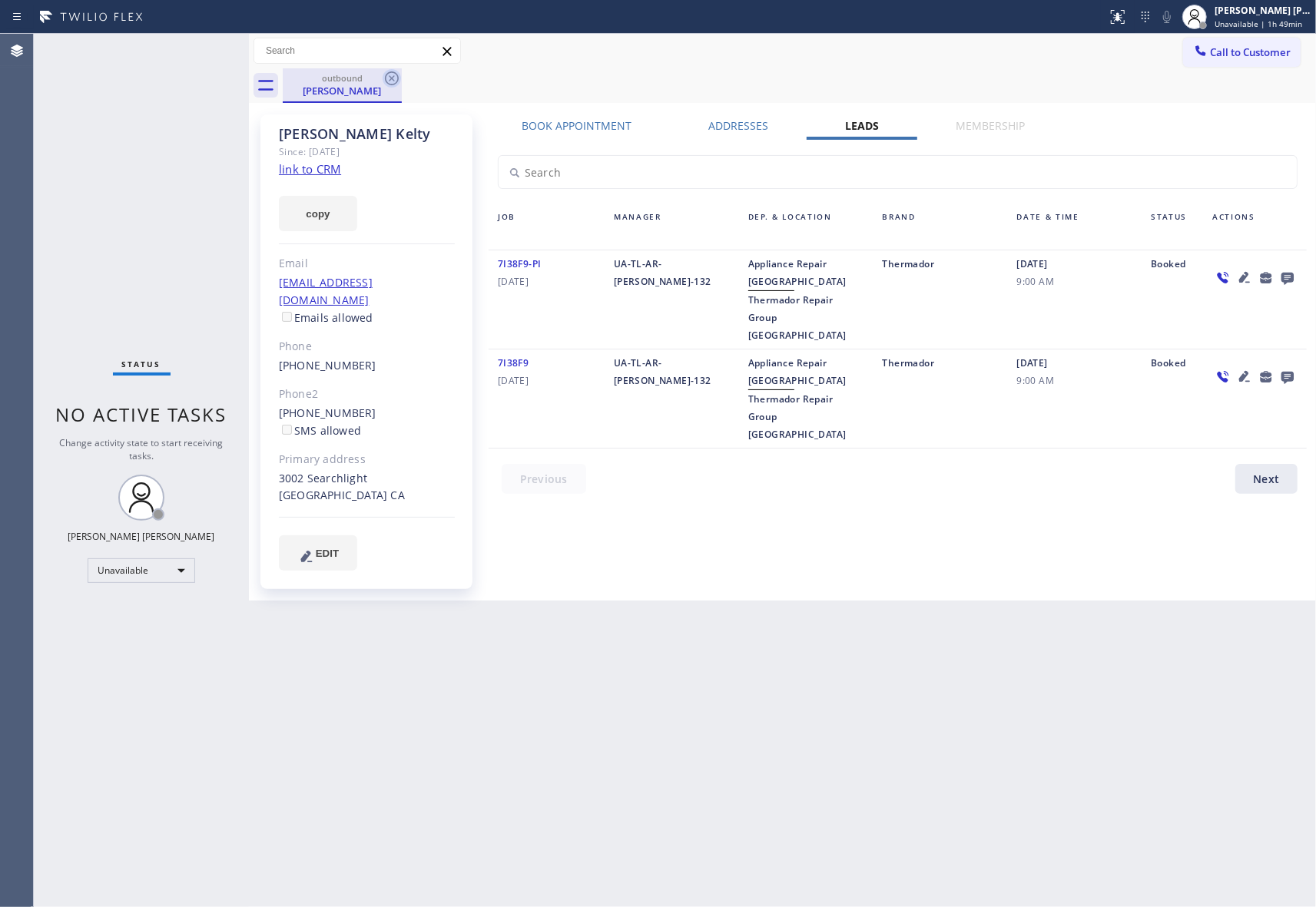
click at [389, 76] on icon at bounding box center [392, 78] width 14 height 14
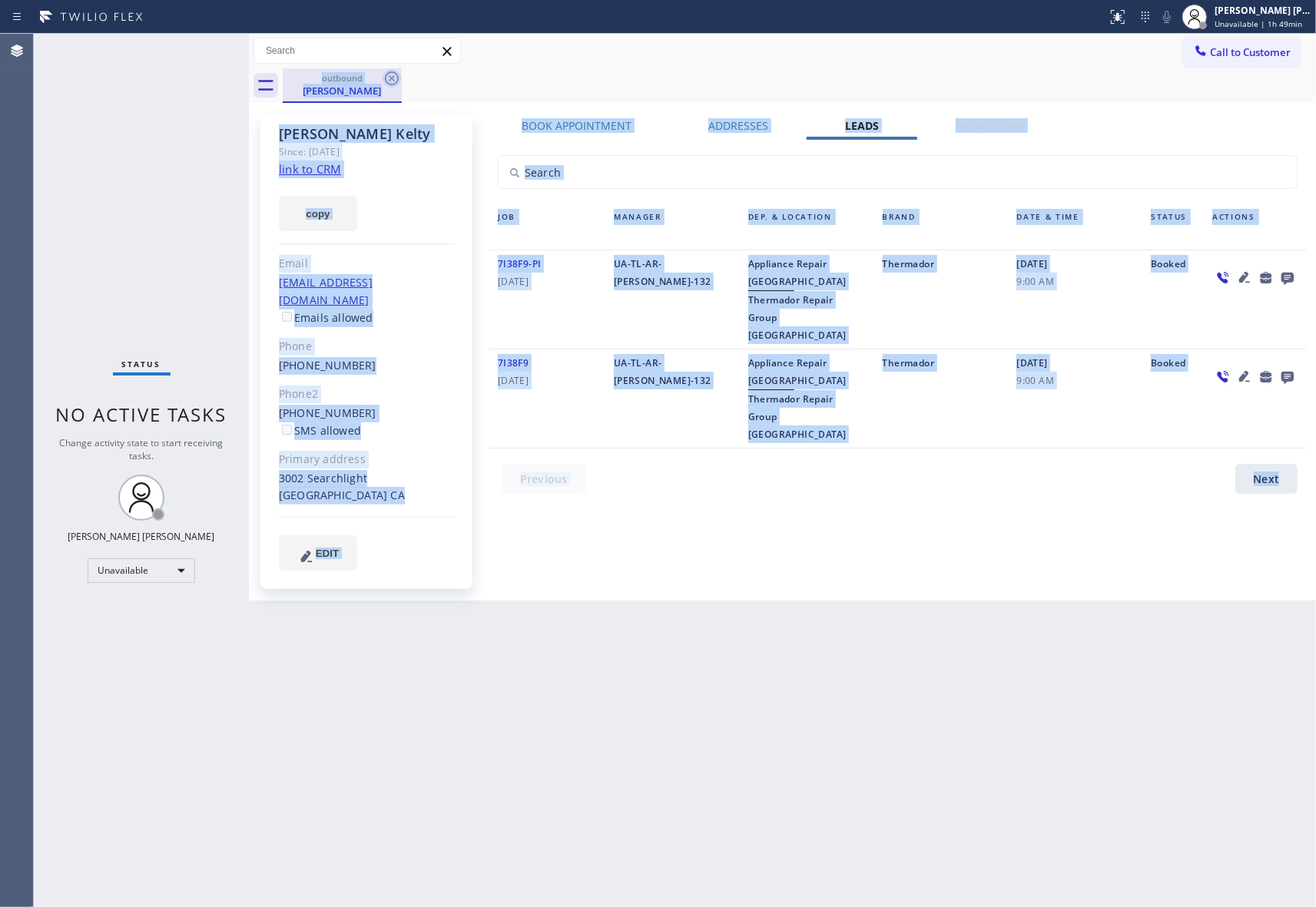
click at [389, 76] on div "outbound [PERSON_NAME]" at bounding box center [799, 86] width 1033 height 35
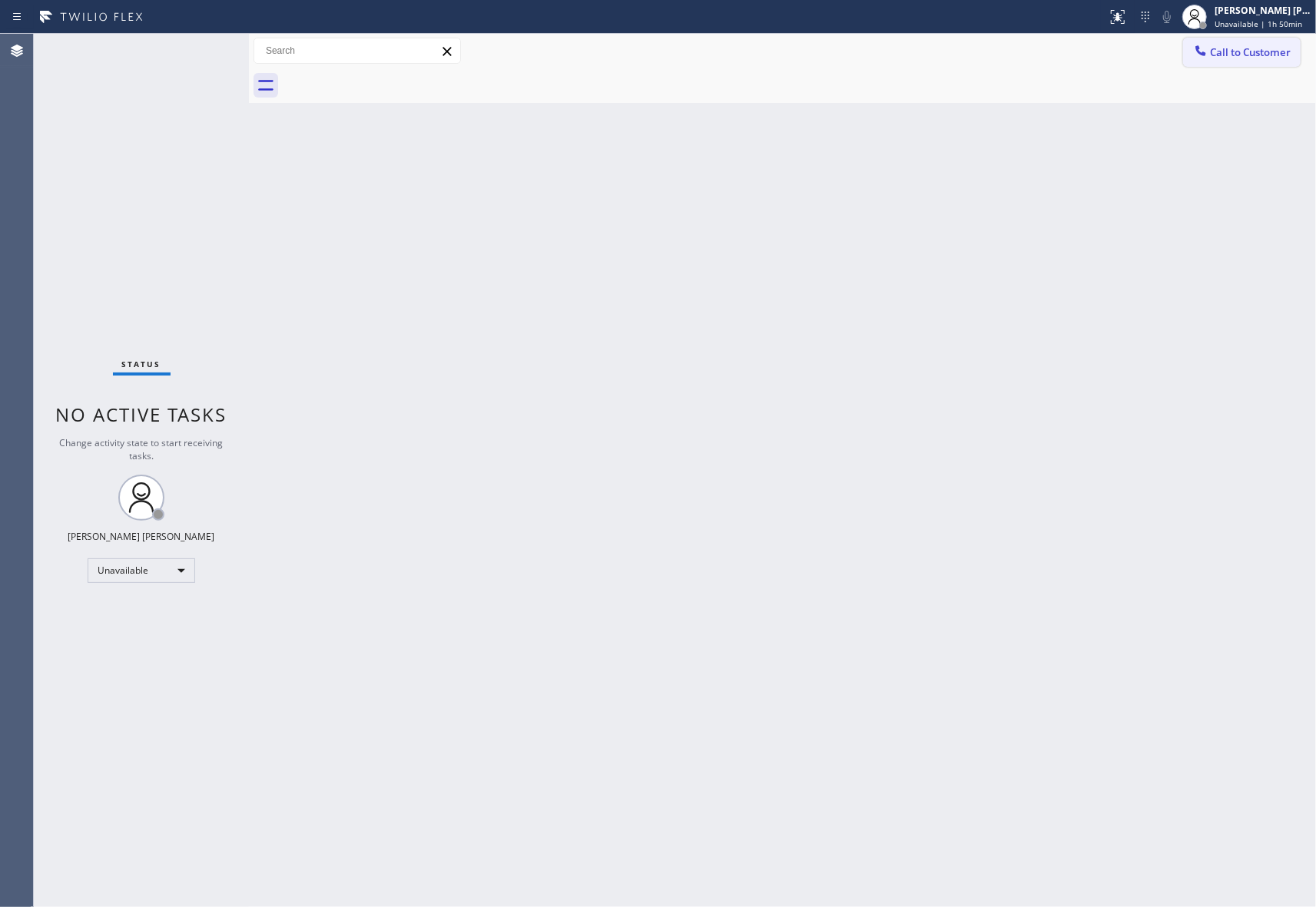
click at [1257, 53] on span "Call to Customer" at bounding box center [1249, 52] width 80 height 14
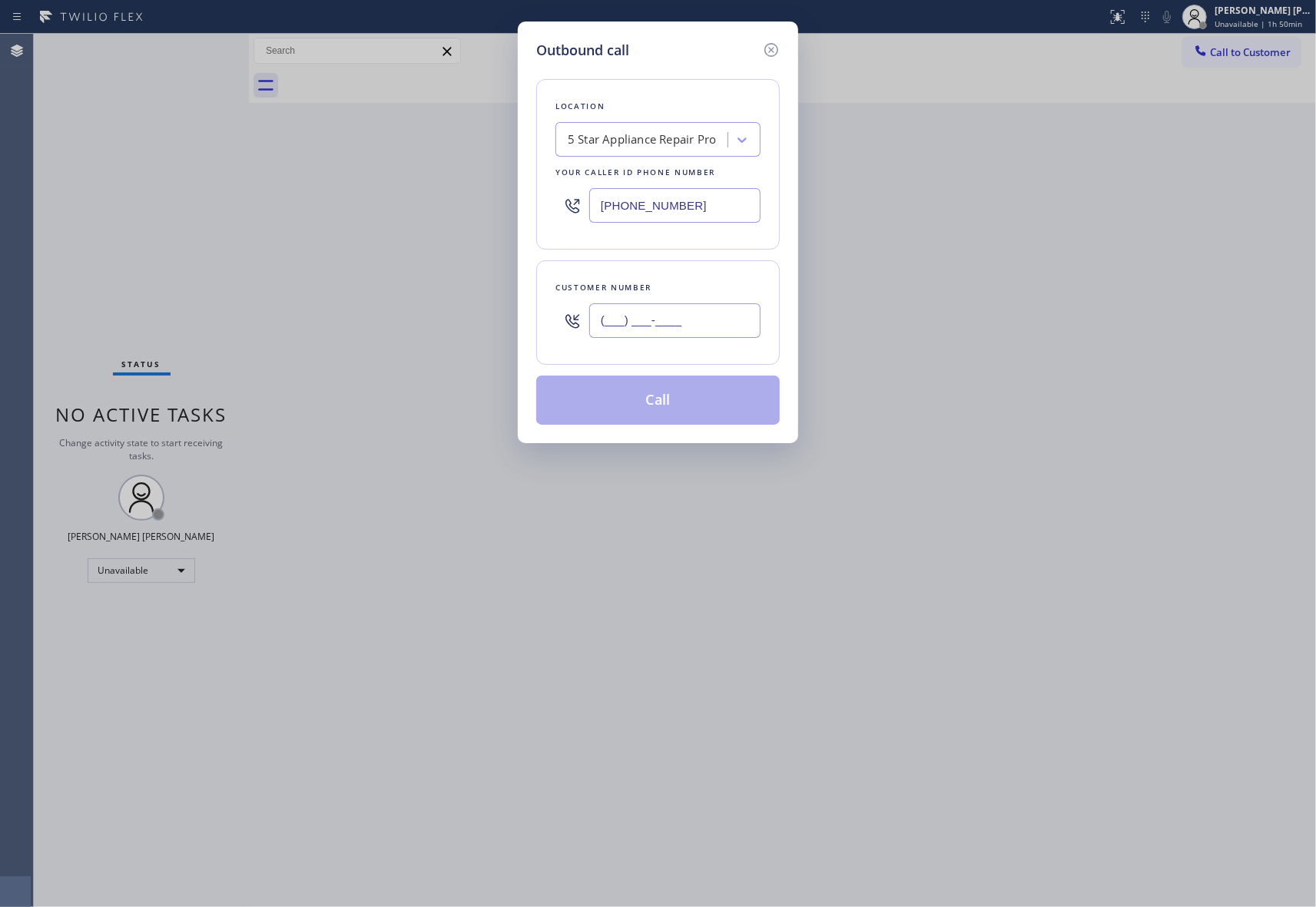
click at [691, 326] on input "(___) ___-____" at bounding box center [674, 321] width 172 height 35
paste input "310) 463-9561"
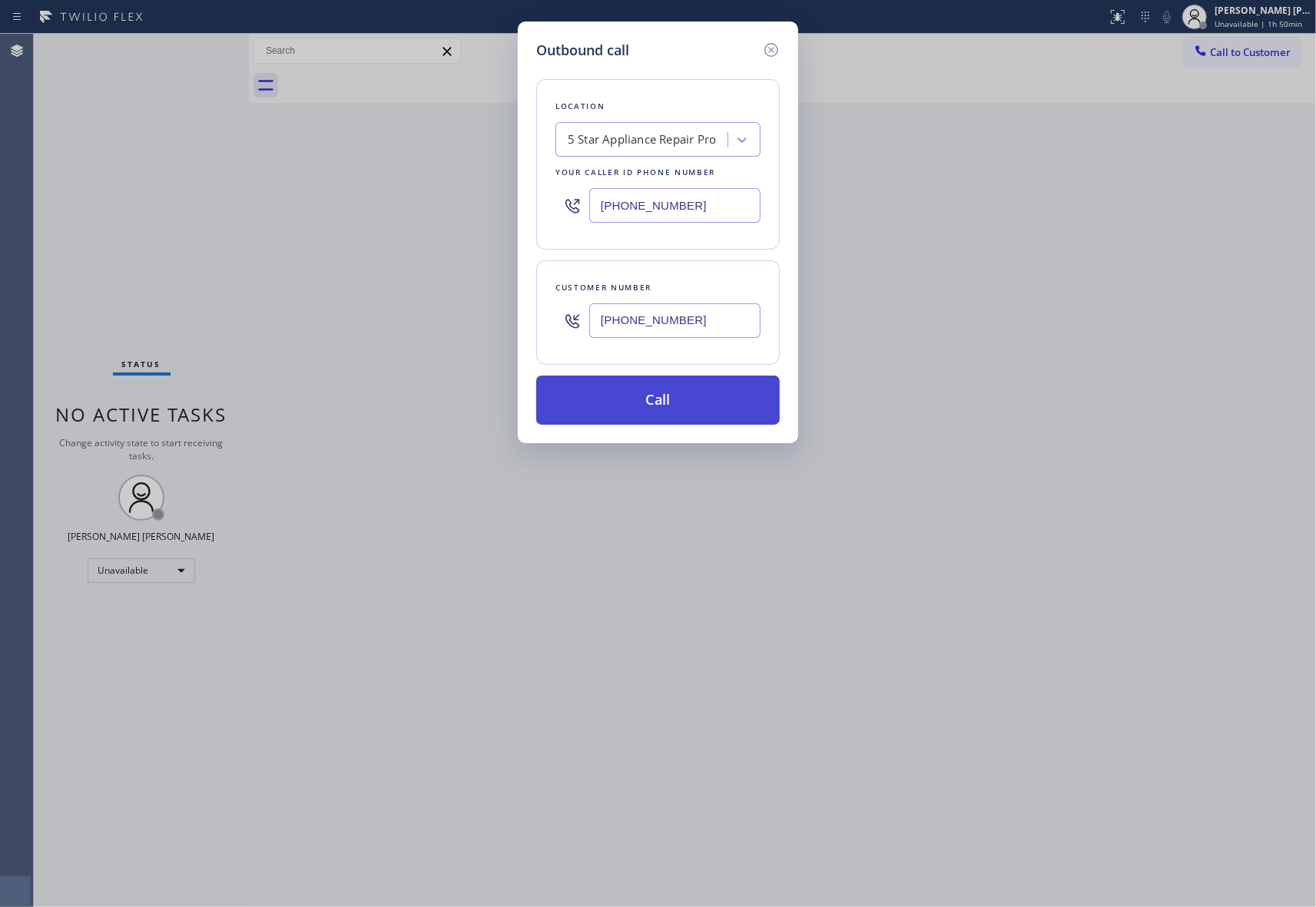
type input "[PHONE_NUMBER]"
click at [679, 407] on button "Call" at bounding box center [657, 400] width 243 height 49
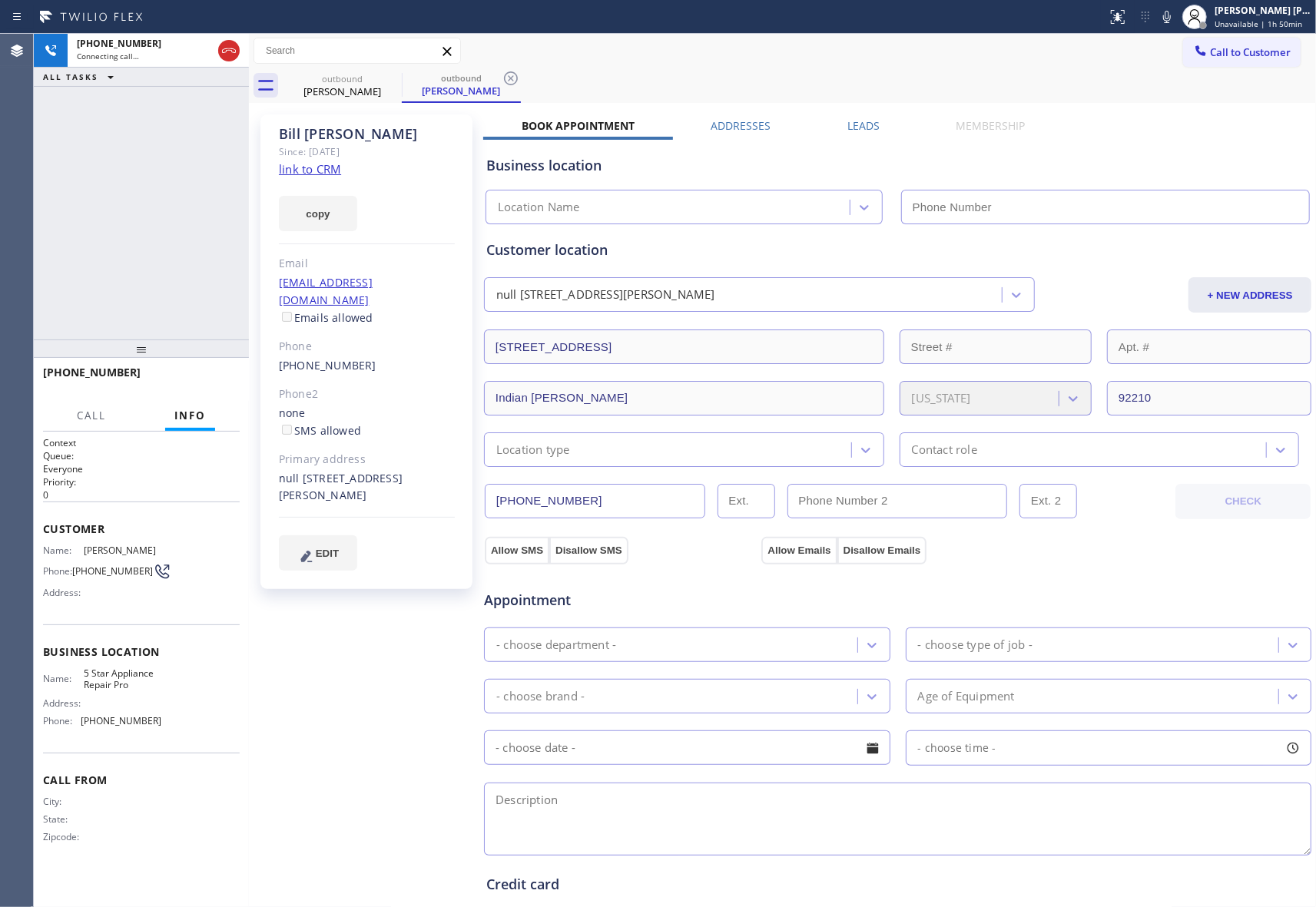
type input "[PHONE_NUMBER]"
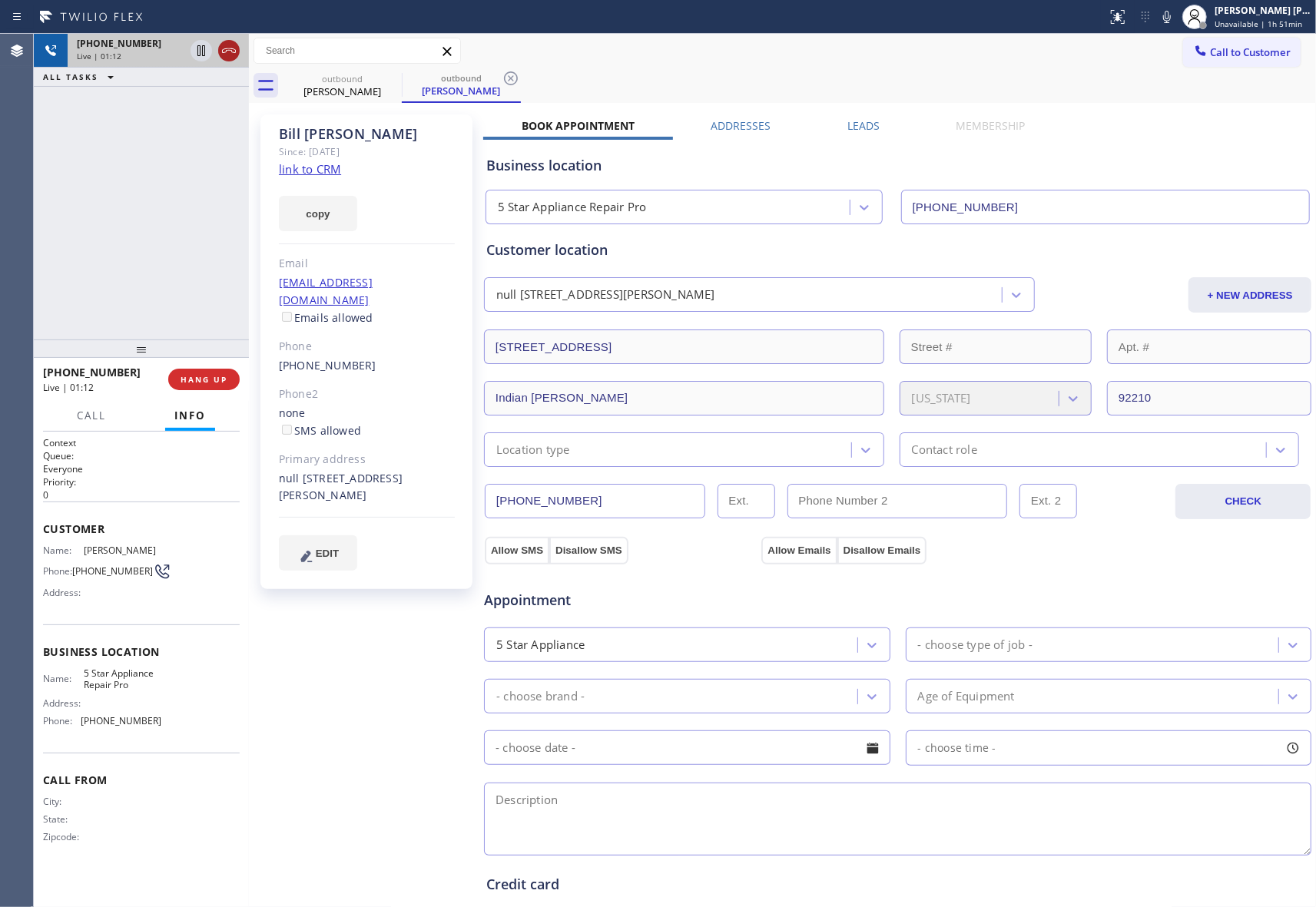
click at [235, 50] on icon at bounding box center [229, 50] width 14 height 5
click at [209, 378] on span "COMPLETE" at bounding box center [201, 379] width 53 height 11
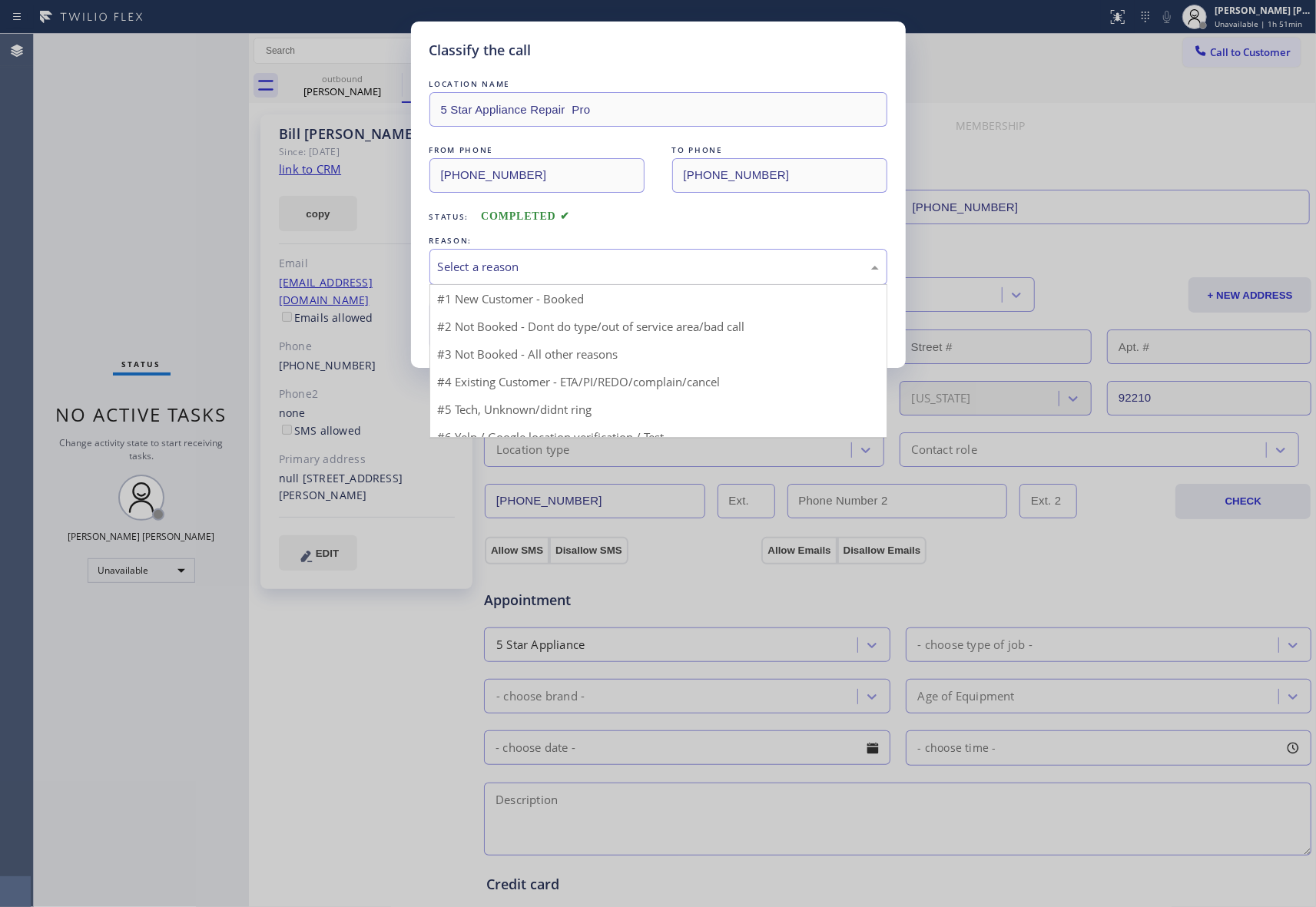
click at [529, 250] on div "Select a reason" at bounding box center [658, 266] width 457 height 36
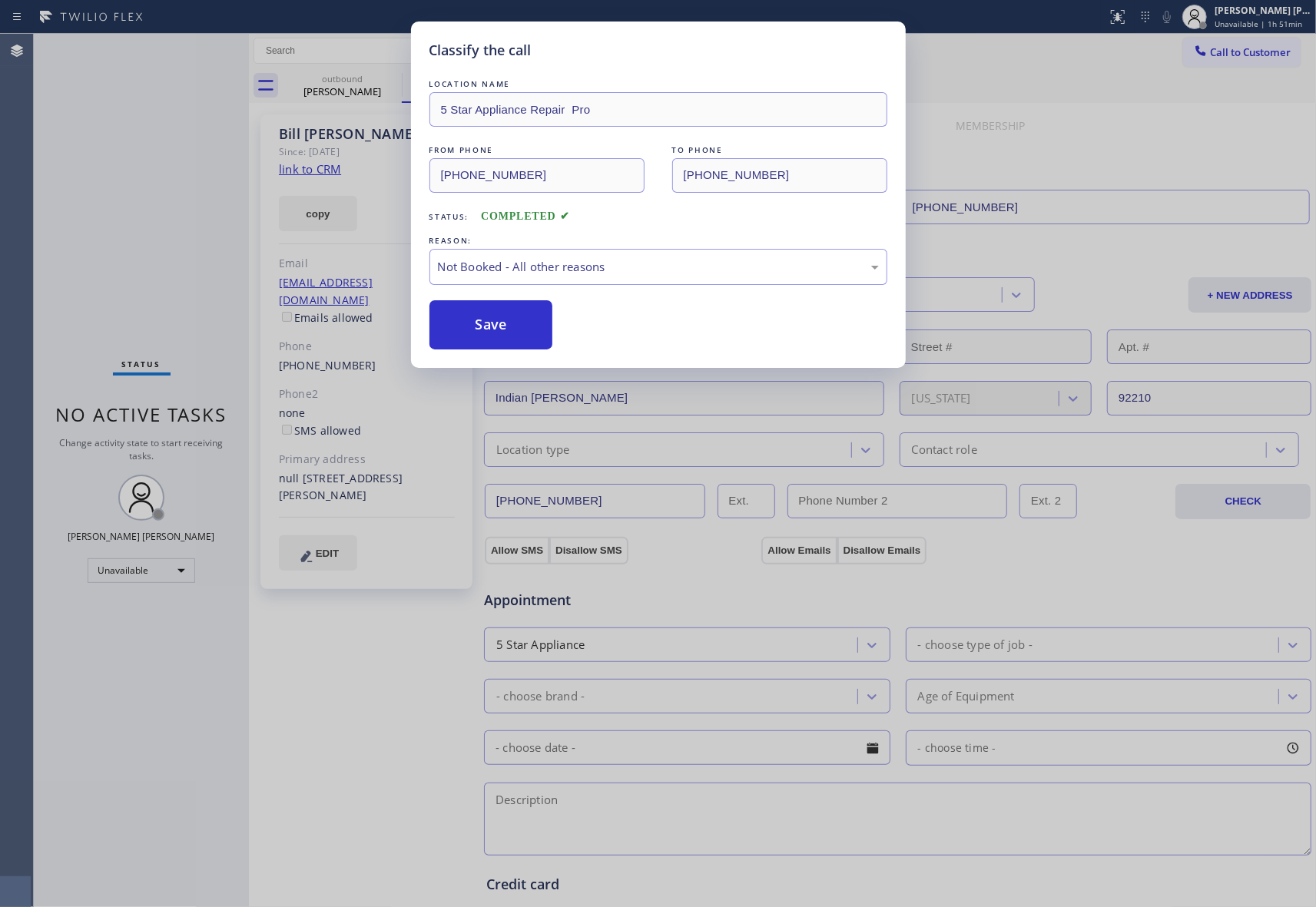
click at [493, 326] on button "Save" at bounding box center [491, 325] width 124 height 49
click at [361, 84] on div "Classify the call LOCATION NAME Metro Heating Repair FROM PHONE [PHONE_NUMBER] …" at bounding box center [674, 470] width 1282 height 873
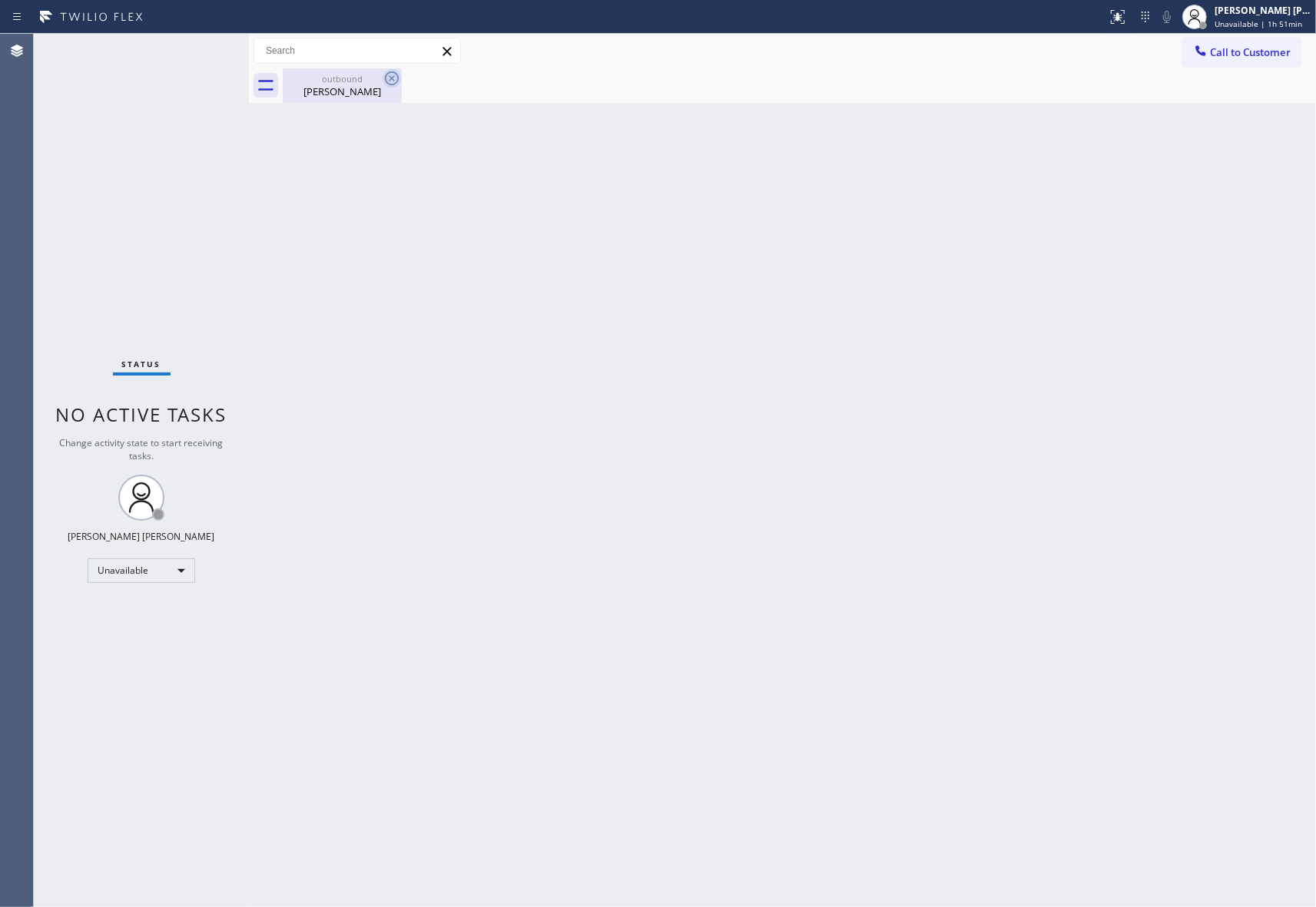
click at [384, 79] on icon at bounding box center [392, 78] width 18 height 18
click at [341, 96] on div "[PERSON_NAME]" at bounding box center [342, 91] width 116 height 14
click at [351, 87] on div at bounding box center [799, 86] width 1033 height 35
click at [1261, 43] on button "Call to Customer" at bounding box center [1241, 52] width 117 height 29
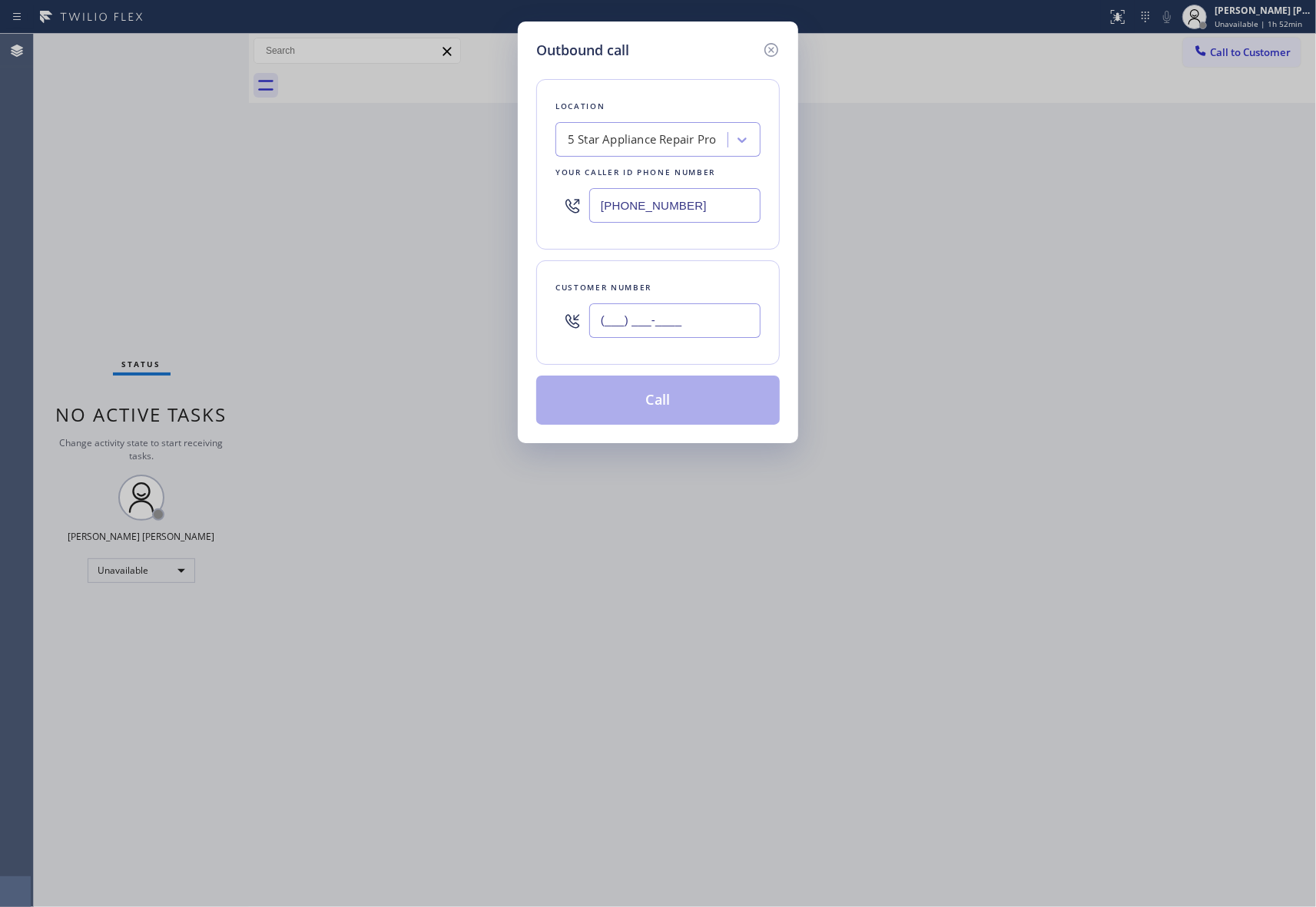
click at [732, 331] on input "(___) ___-____" at bounding box center [674, 321] width 172 height 35
paste input "206) 669-9194"
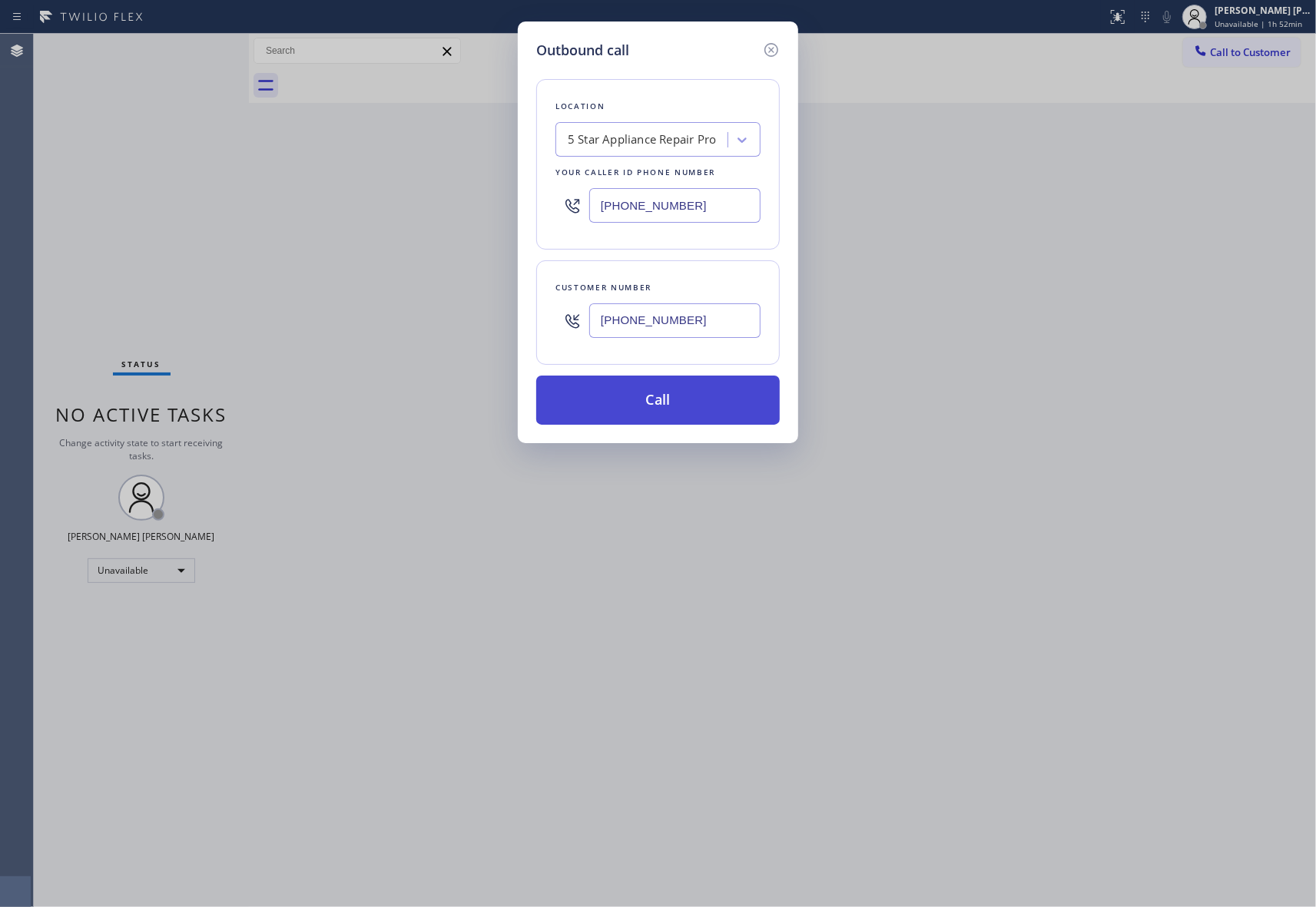
type input "[PHONE_NUMBER]"
click at [685, 407] on button "Call" at bounding box center [657, 400] width 243 height 49
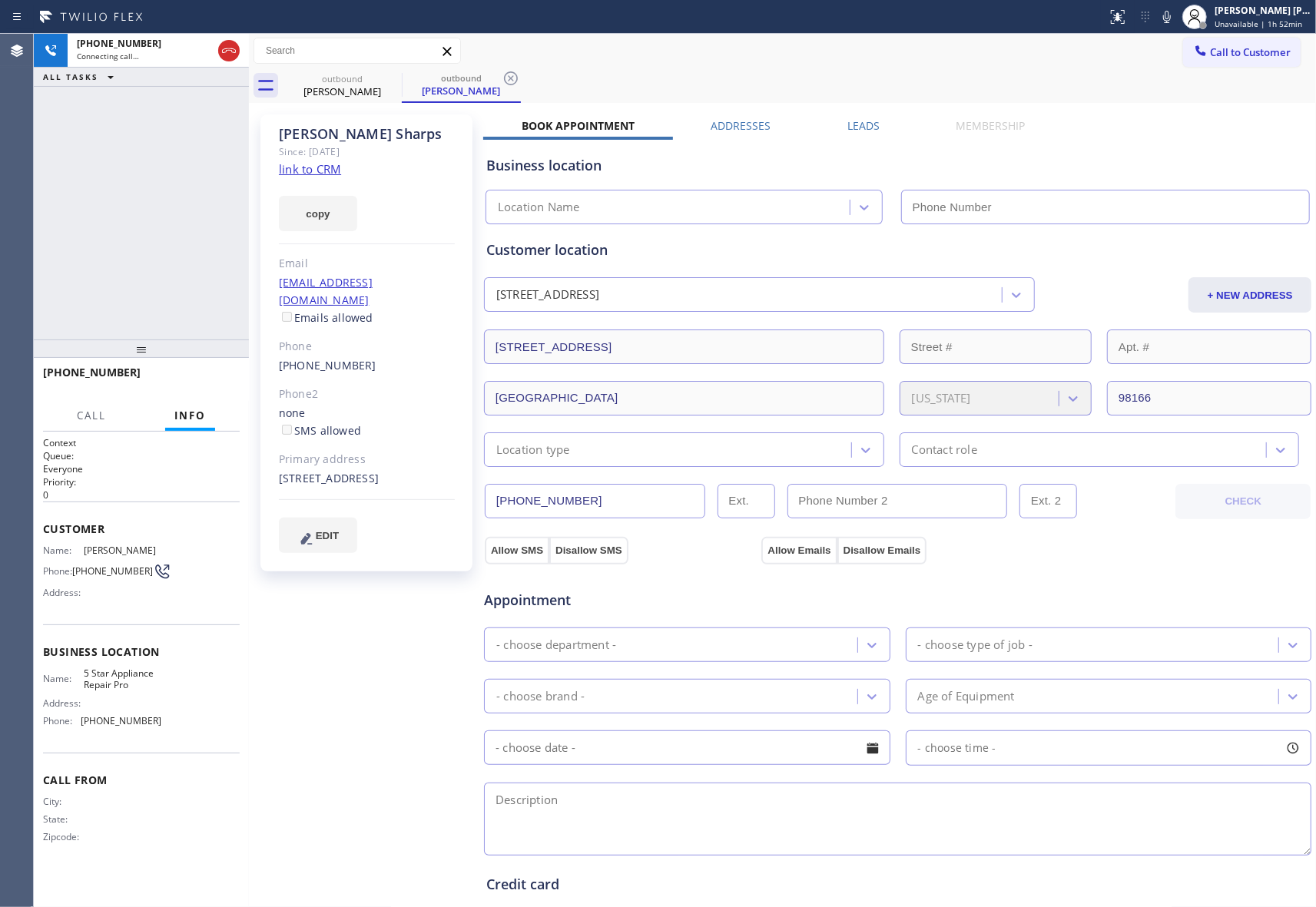
type input "[PHONE_NUMBER]"
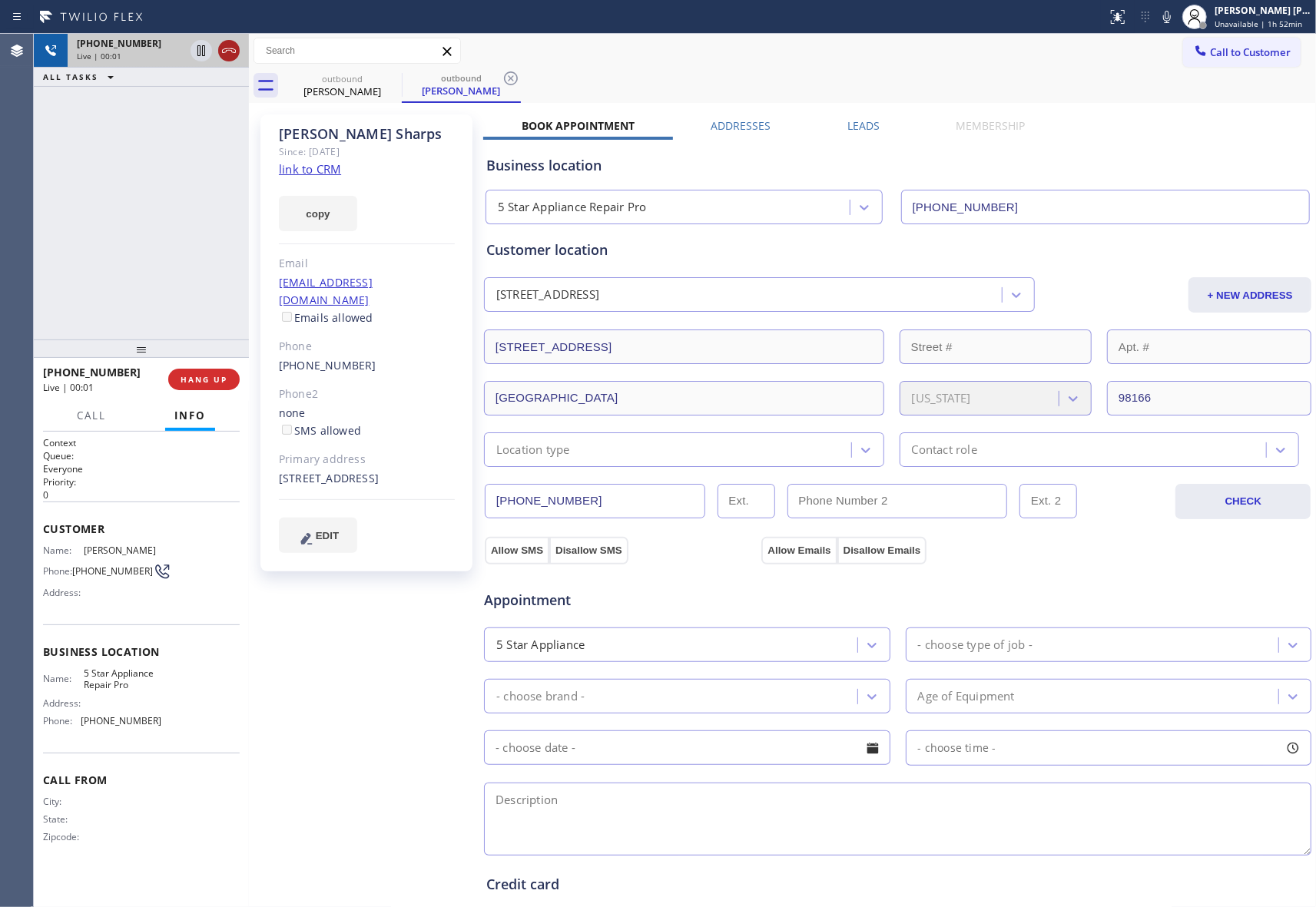
click at [229, 42] on icon at bounding box center [229, 50] width 18 height 18
click at [195, 372] on button "COMPLETE" at bounding box center [201, 379] width 78 height 21
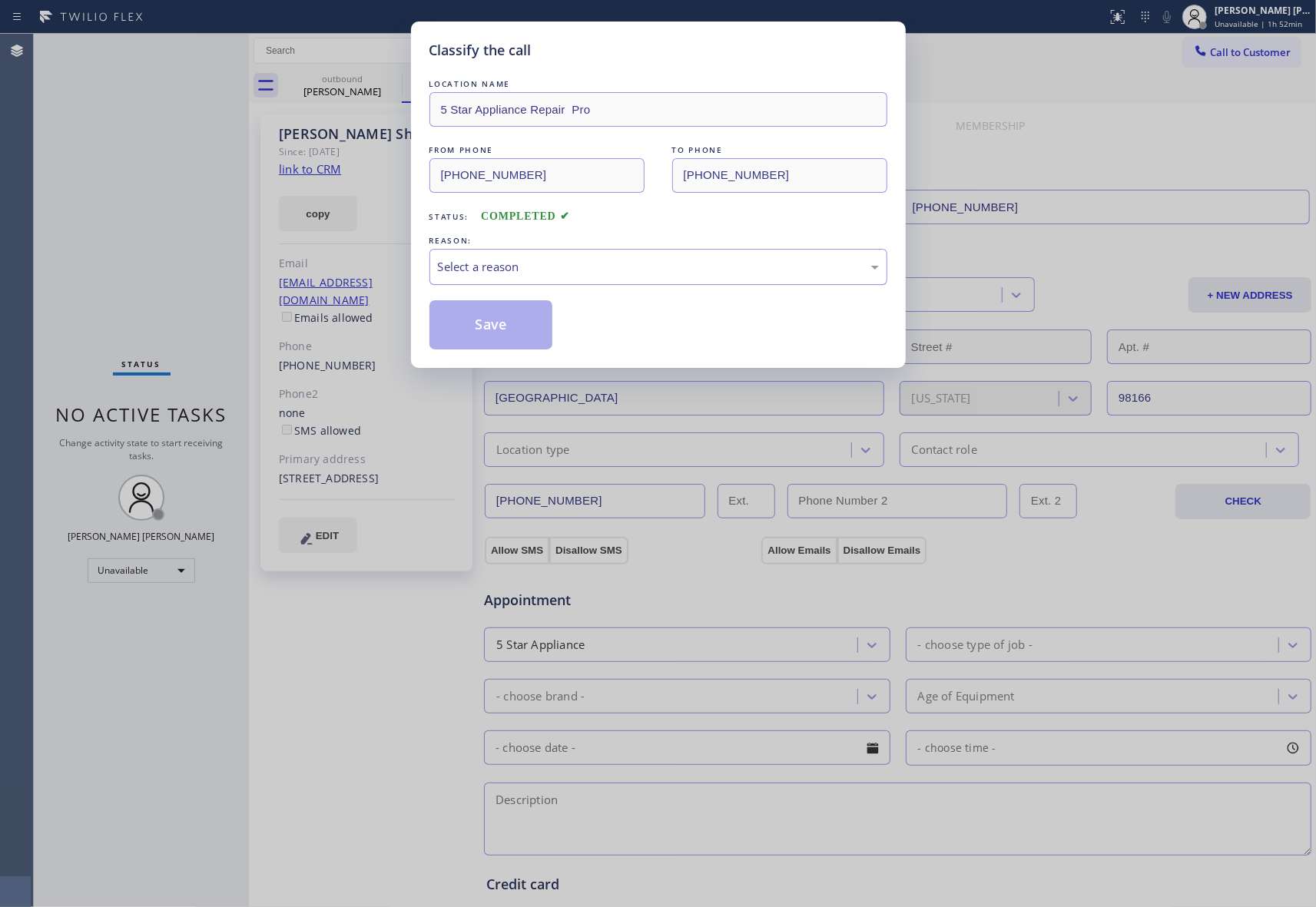
click at [632, 268] on div "Select a reason" at bounding box center [658, 266] width 441 height 17
click at [498, 328] on button "Save" at bounding box center [491, 325] width 124 height 49
click at [498, 327] on button "Save" at bounding box center [491, 325] width 124 height 49
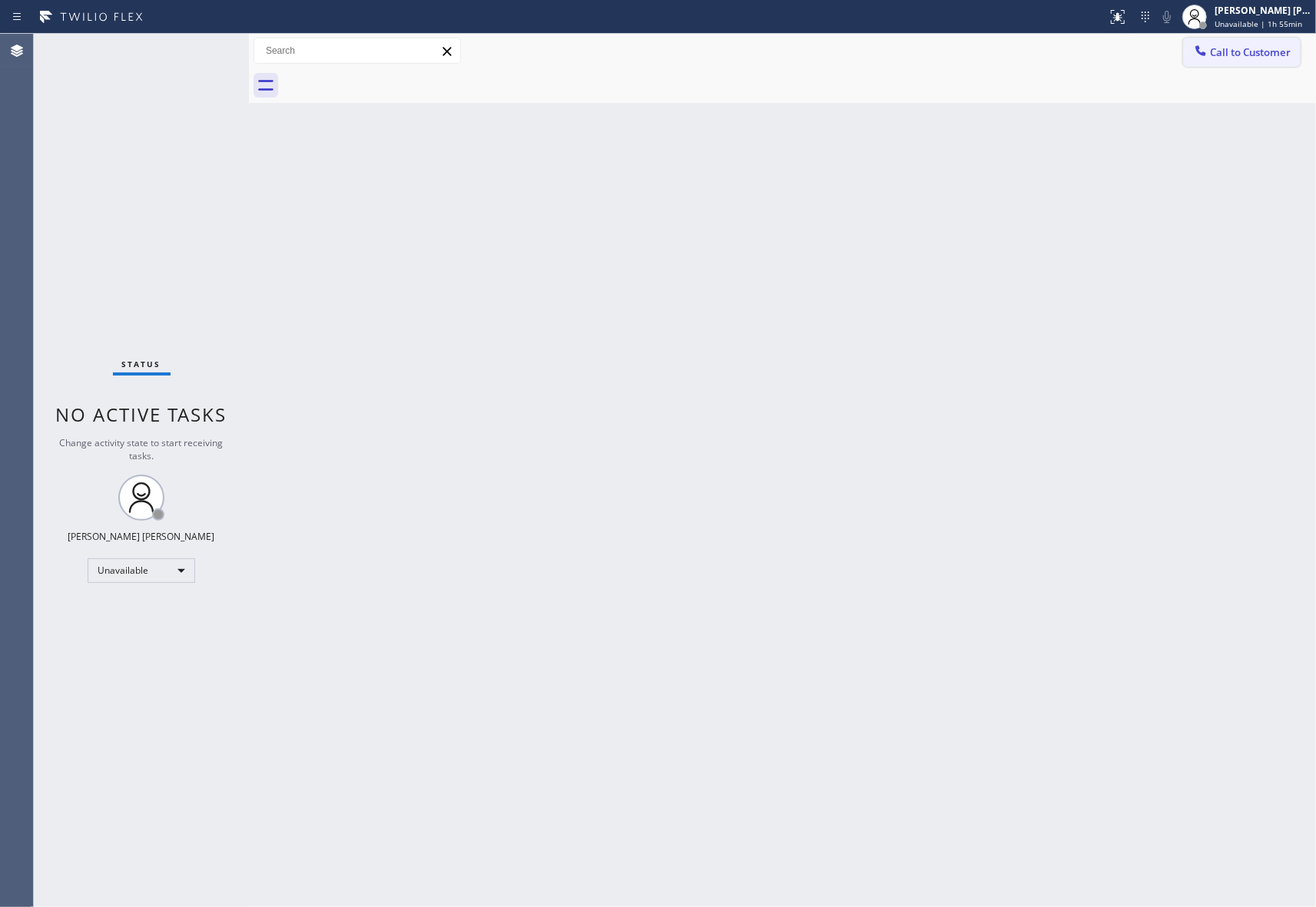
click at [1287, 40] on button "Call to Customer" at bounding box center [1241, 52] width 117 height 29
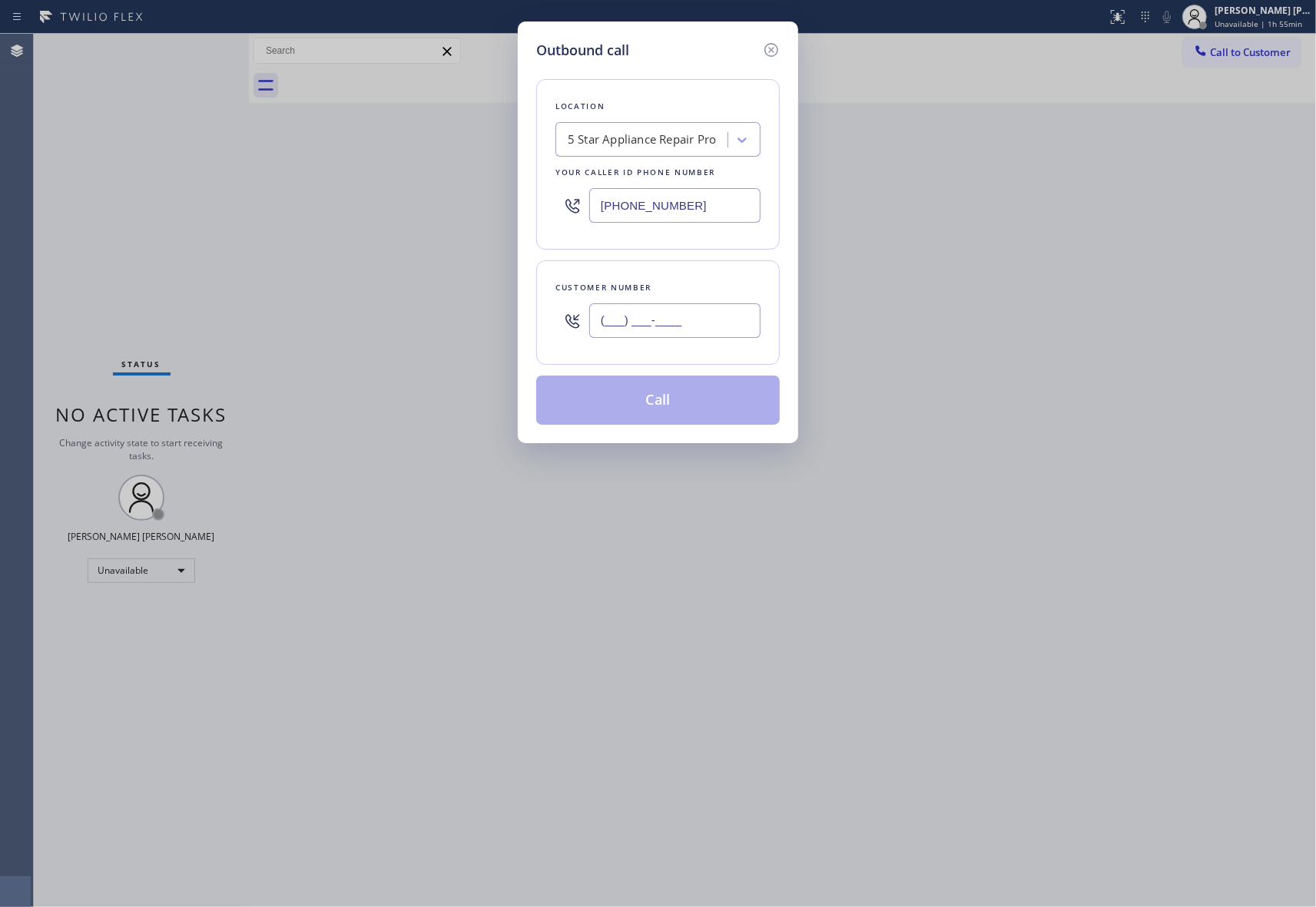
click at [648, 309] on input "(___) ___-____" at bounding box center [674, 321] width 172 height 35
paste input "650) 960-1904"
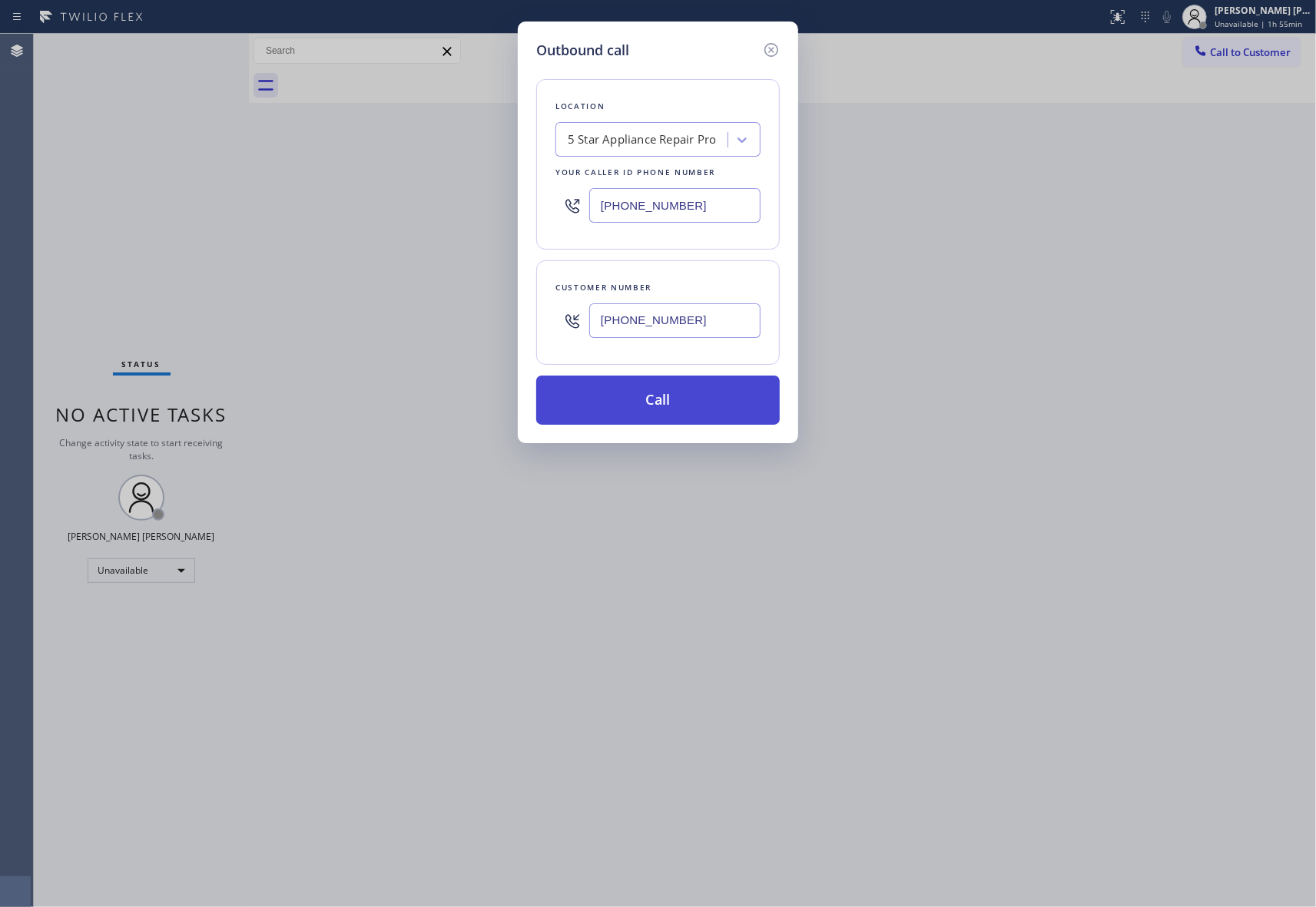
type input "[PHONE_NUMBER]"
click at [648, 413] on button "Call" at bounding box center [657, 400] width 243 height 49
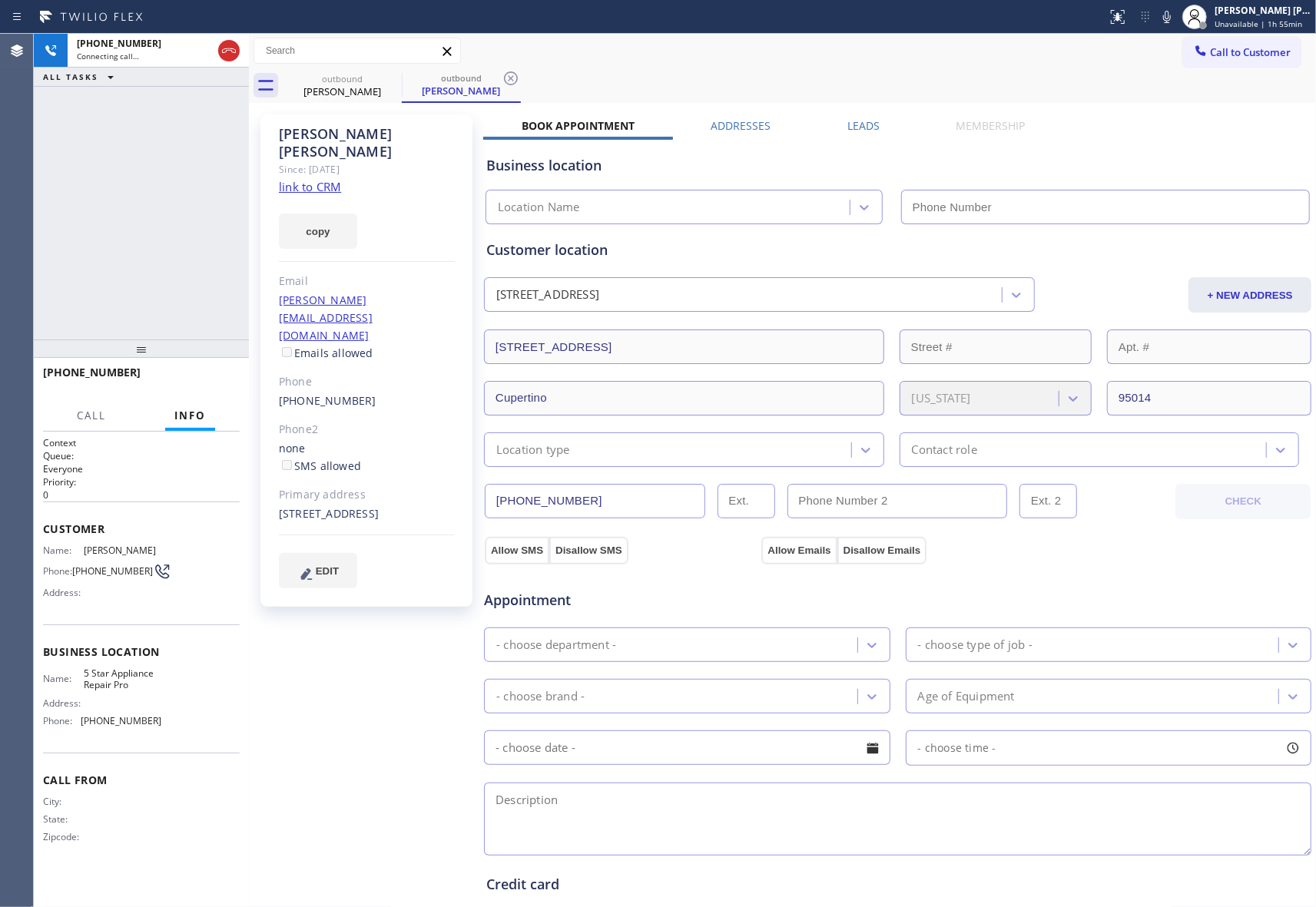
type input "[PHONE_NUMBER]"
click at [854, 118] on label "Leads" at bounding box center [862, 125] width 32 height 15
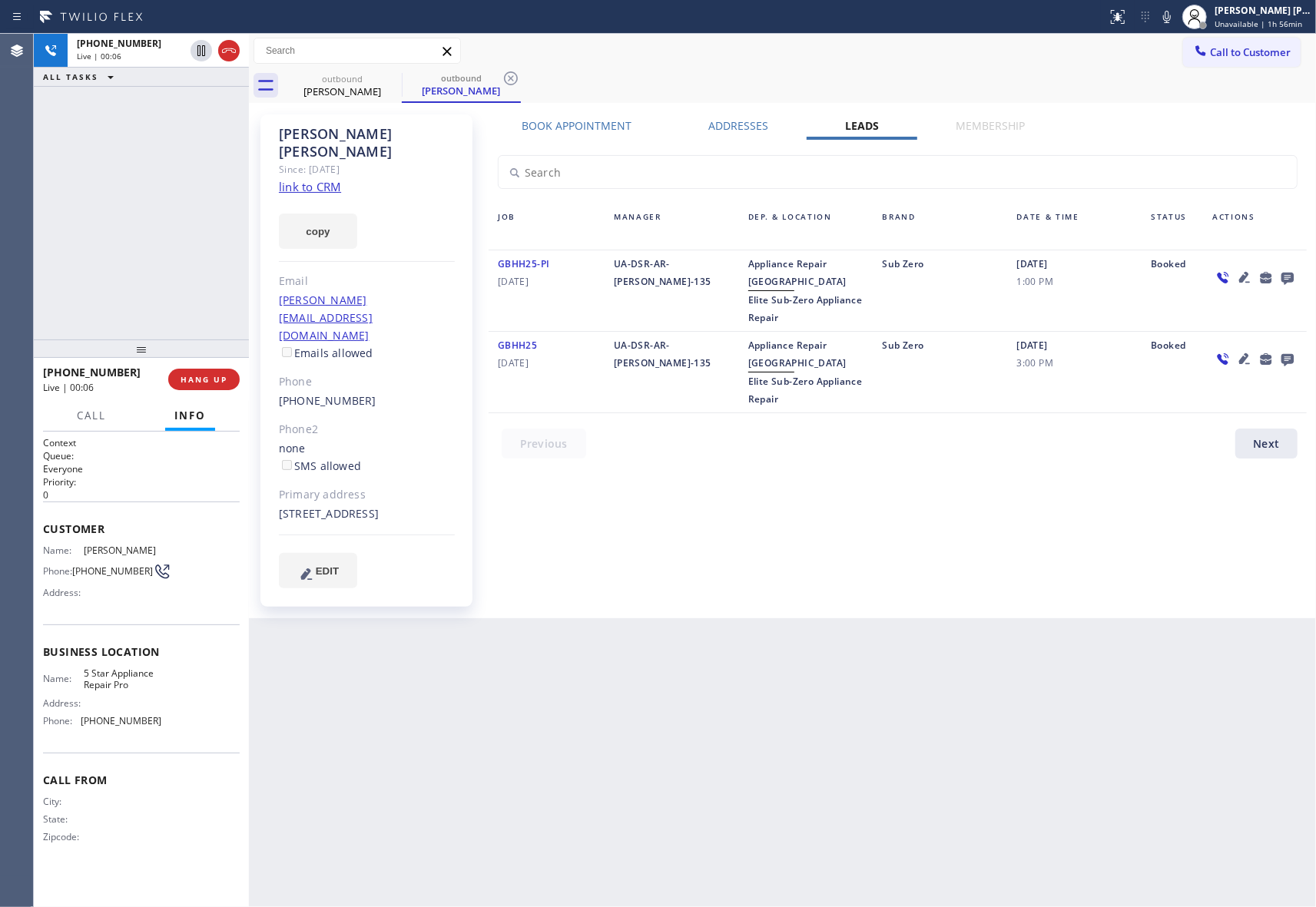
click at [1286, 273] on icon at bounding box center [1287, 278] width 13 height 13
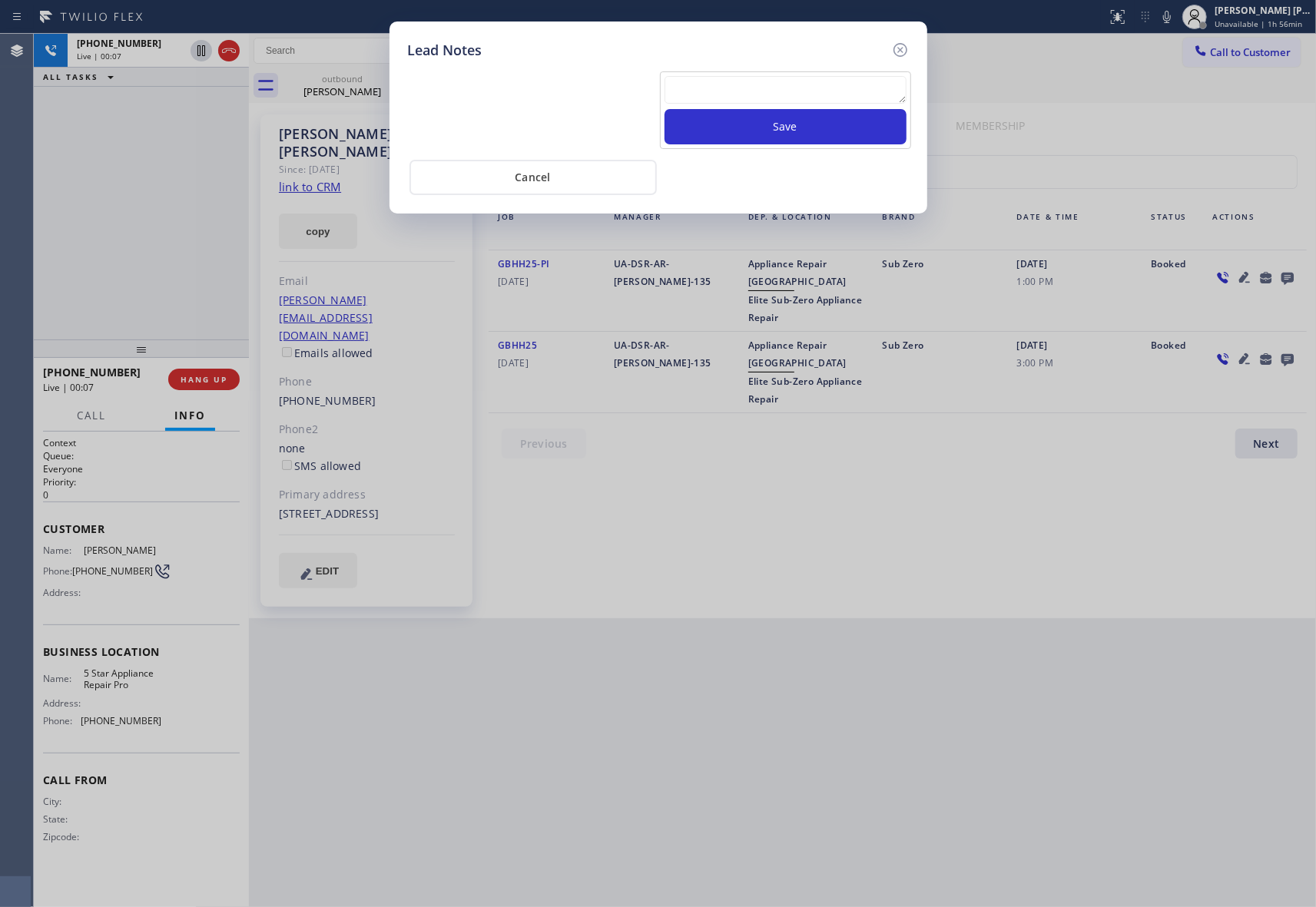
click at [720, 83] on textarea at bounding box center [786, 89] width 242 height 28
paste textarea "VM | please transfer if cx calls back"
type textarea "VM | please transfer if cx calls back"
click at [744, 124] on button "Save" at bounding box center [786, 127] width 242 height 35
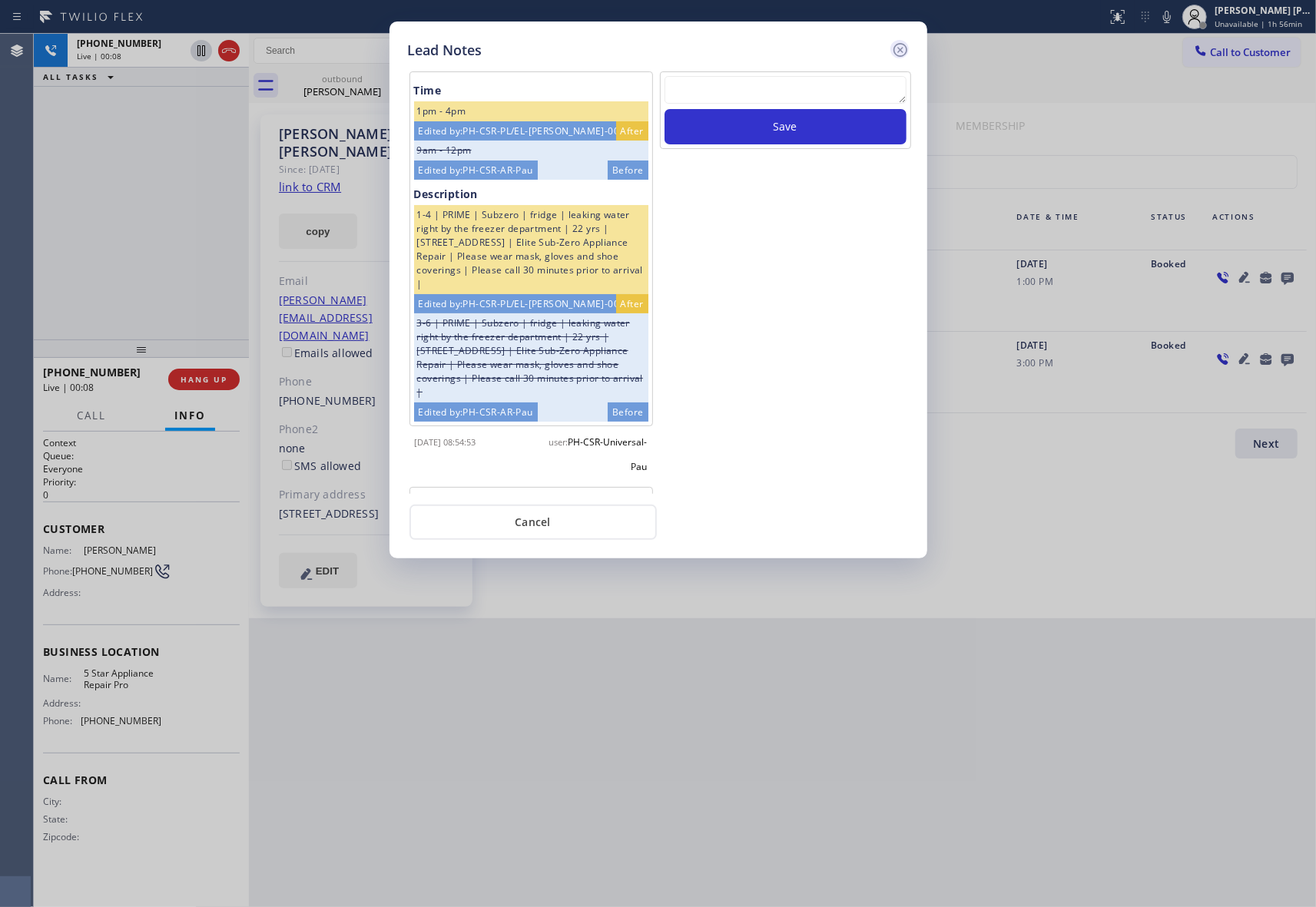
click at [901, 47] on icon at bounding box center [899, 49] width 14 height 14
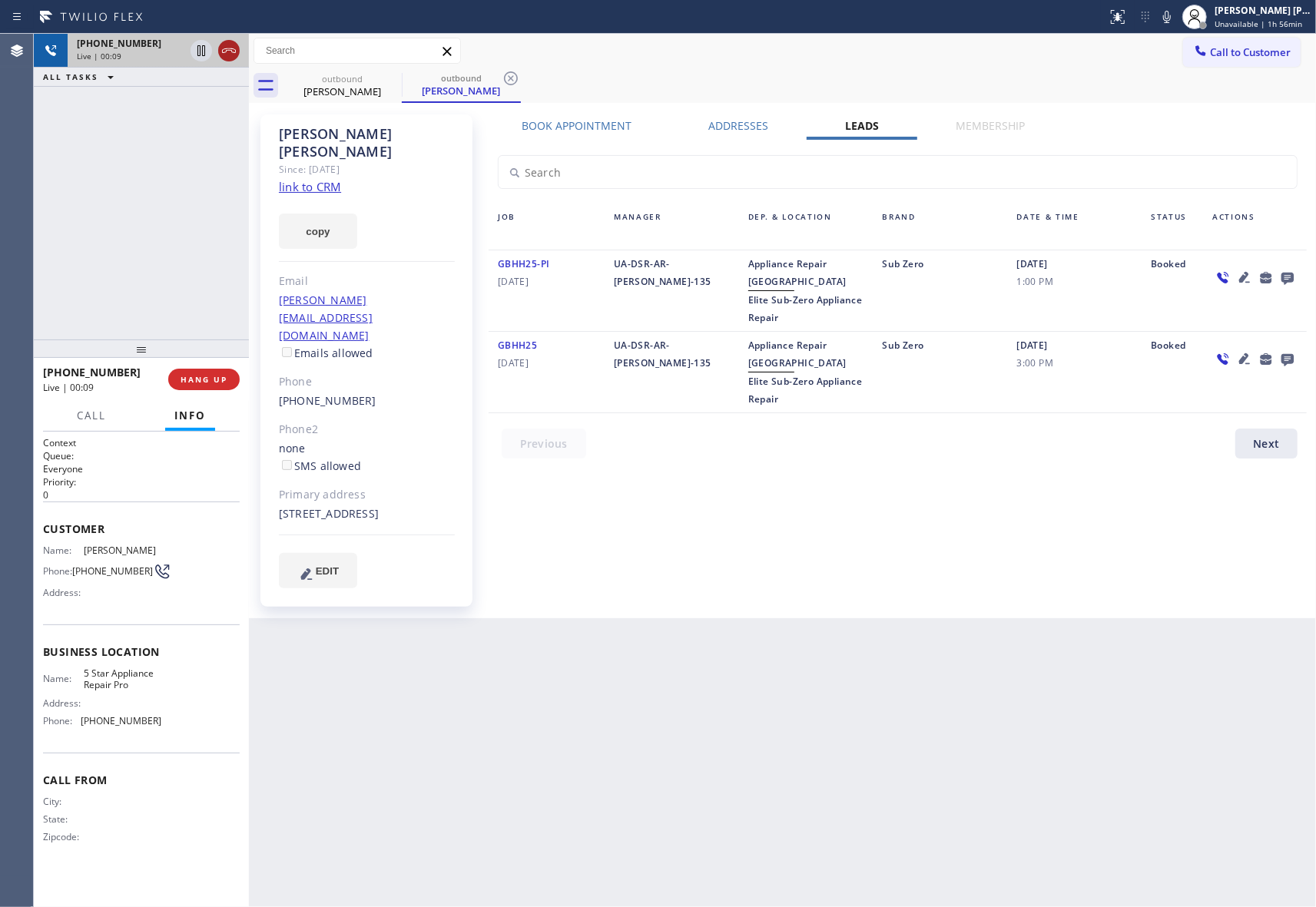
click at [225, 55] on icon at bounding box center [229, 50] width 18 height 18
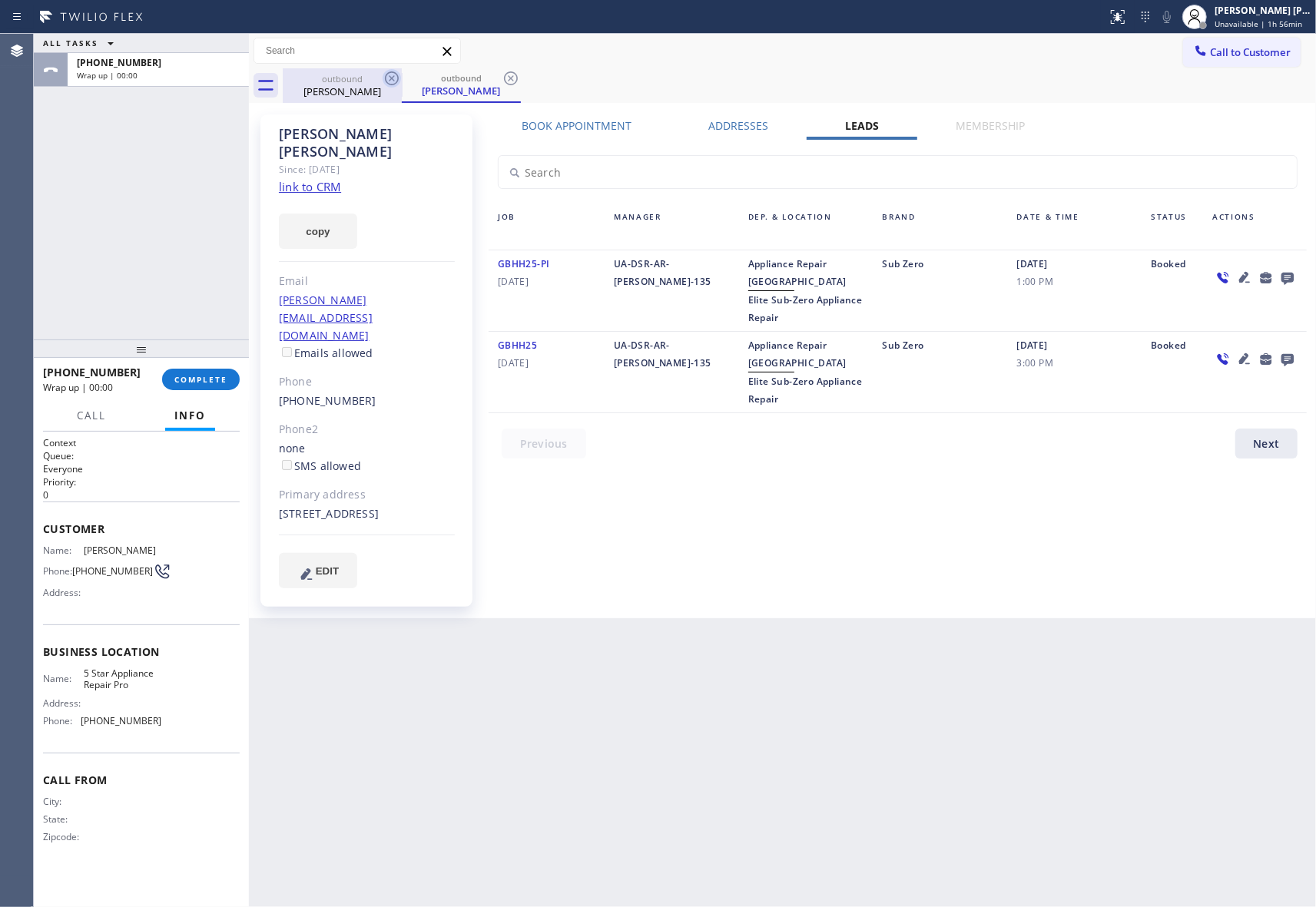
click at [391, 78] on icon at bounding box center [392, 78] width 14 height 14
click at [402, 78] on div "outbound [PERSON_NAME]" at bounding box center [461, 86] width 119 height 35
click at [202, 383] on span "COMPLETE" at bounding box center [201, 379] width 53 height 11
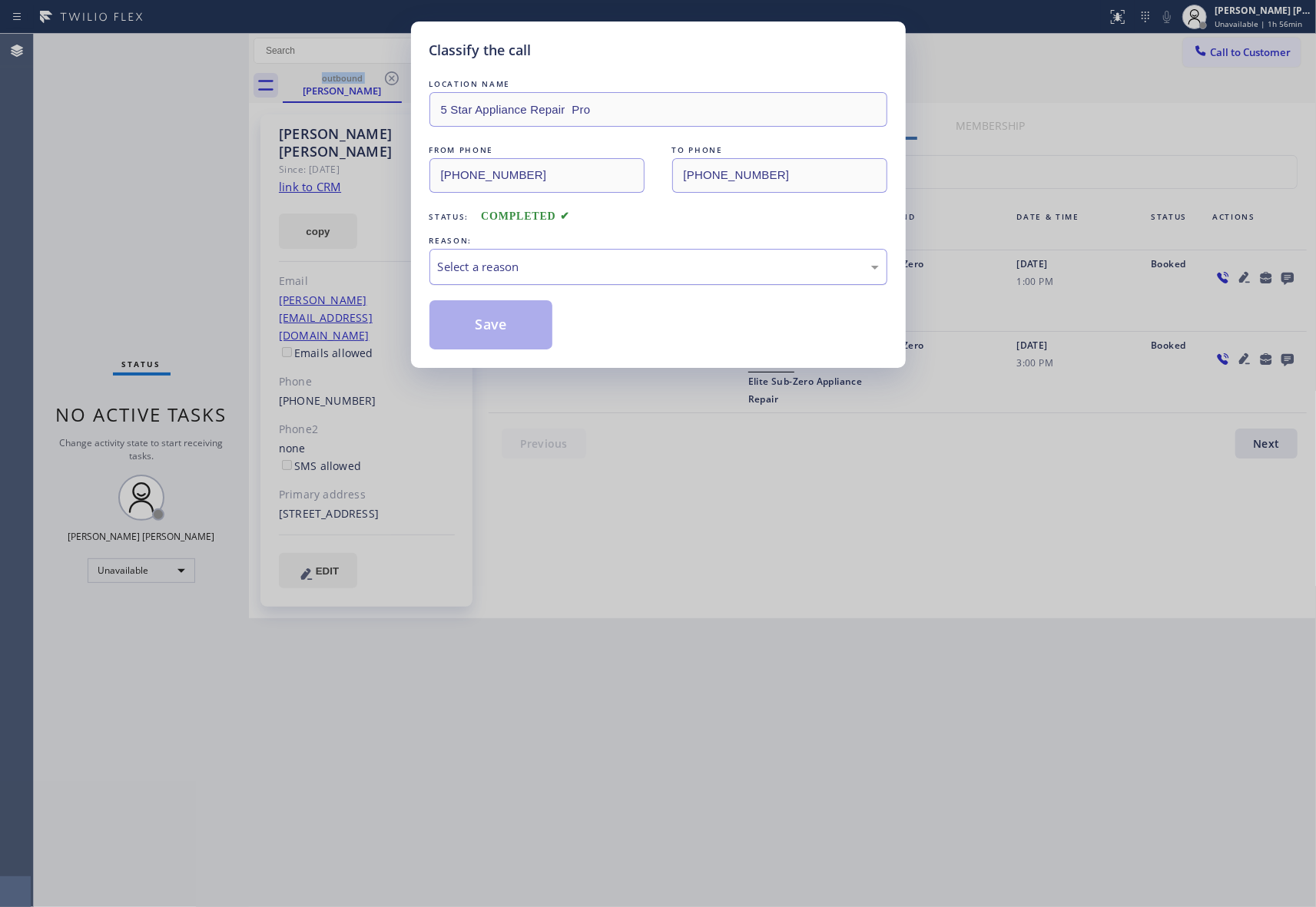
click at [610, 273] on div "Select a reason" at bounding box center [658, 266] width 441 height 17
click at [484, 330] on button "Save" at bounding box center [491, 325] width 124 height 49
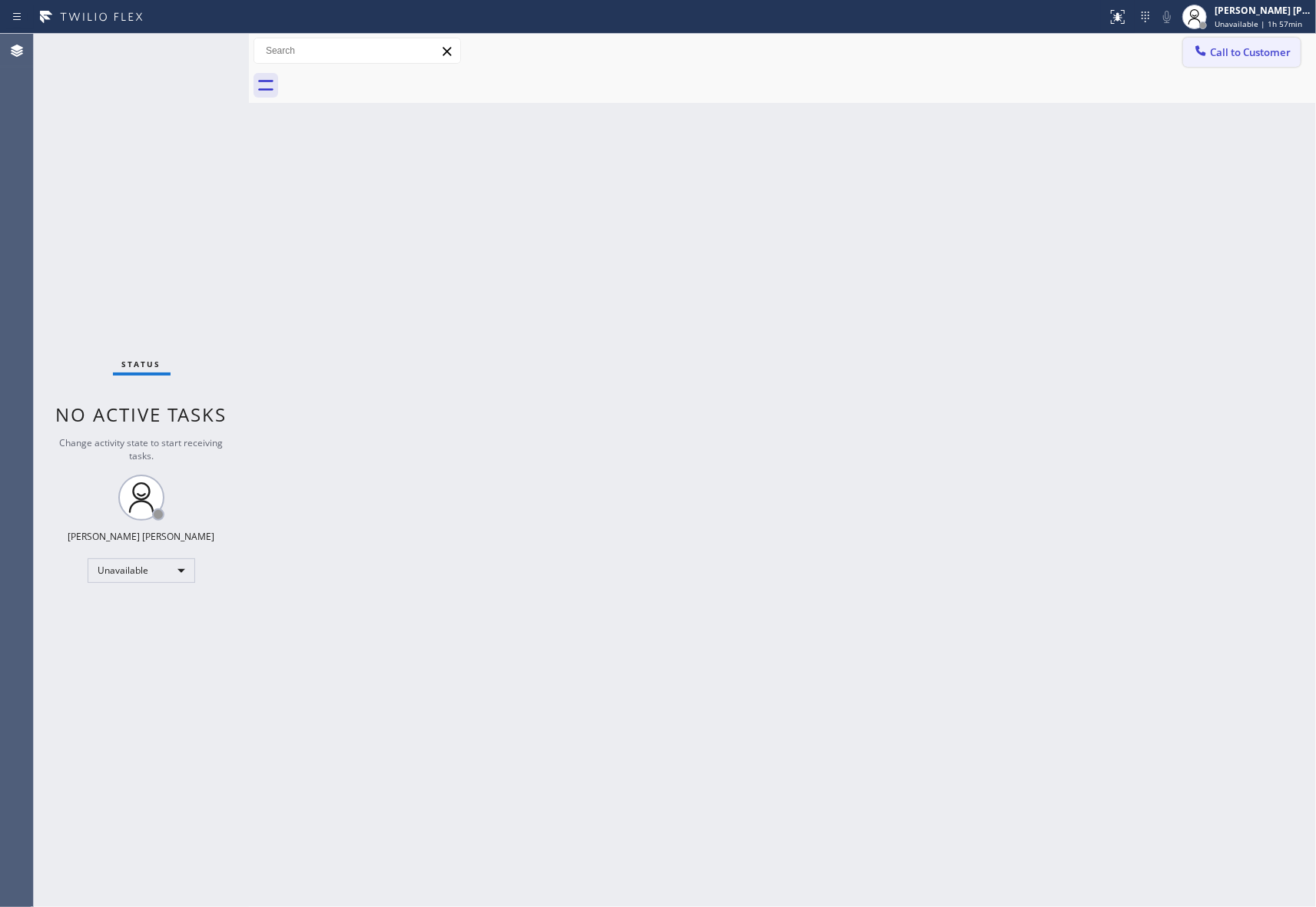
click at [1246, 50] on span "Call to Customer" at bounding box center [1249, 52] width 80 height 14
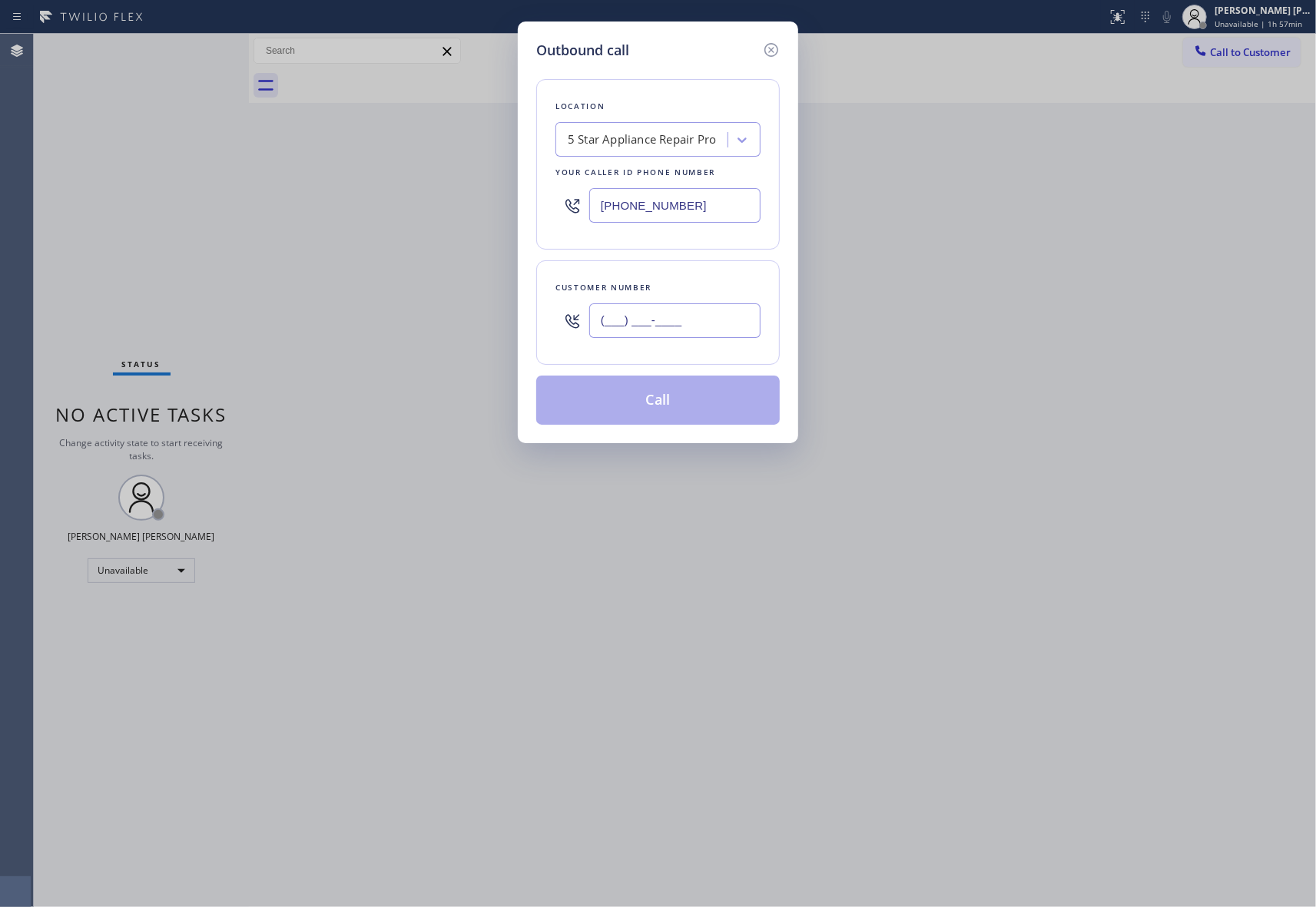
click at [714, 329] on input "(___) ___-____" at bounding box center [674, 321] width 172 height 35
paste input "786) 832-9932"
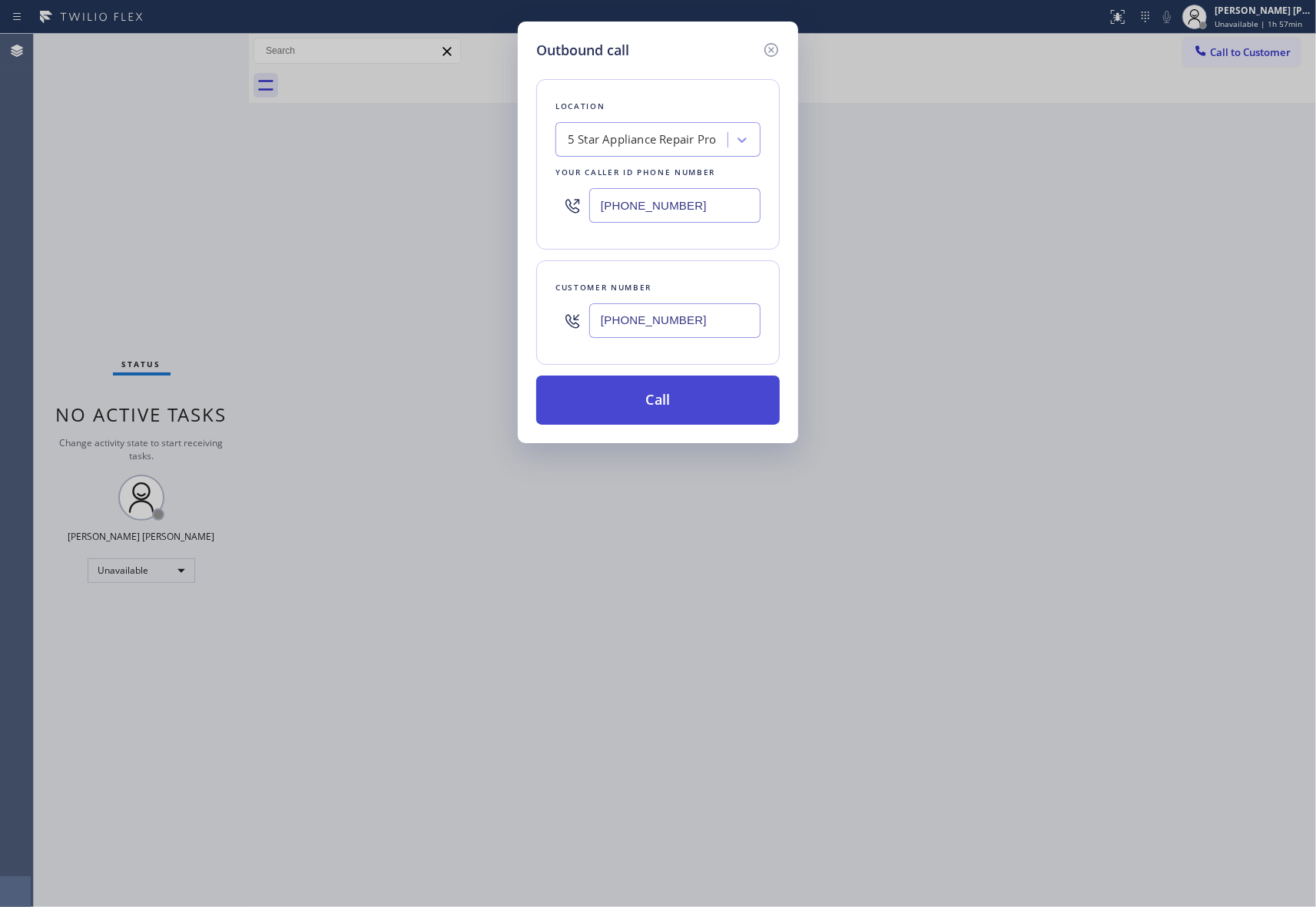
type input "[PHONE_NUMBER]"
click at [713, 399] on button "Call" at bounding box center [657, 400] width 243 height 49
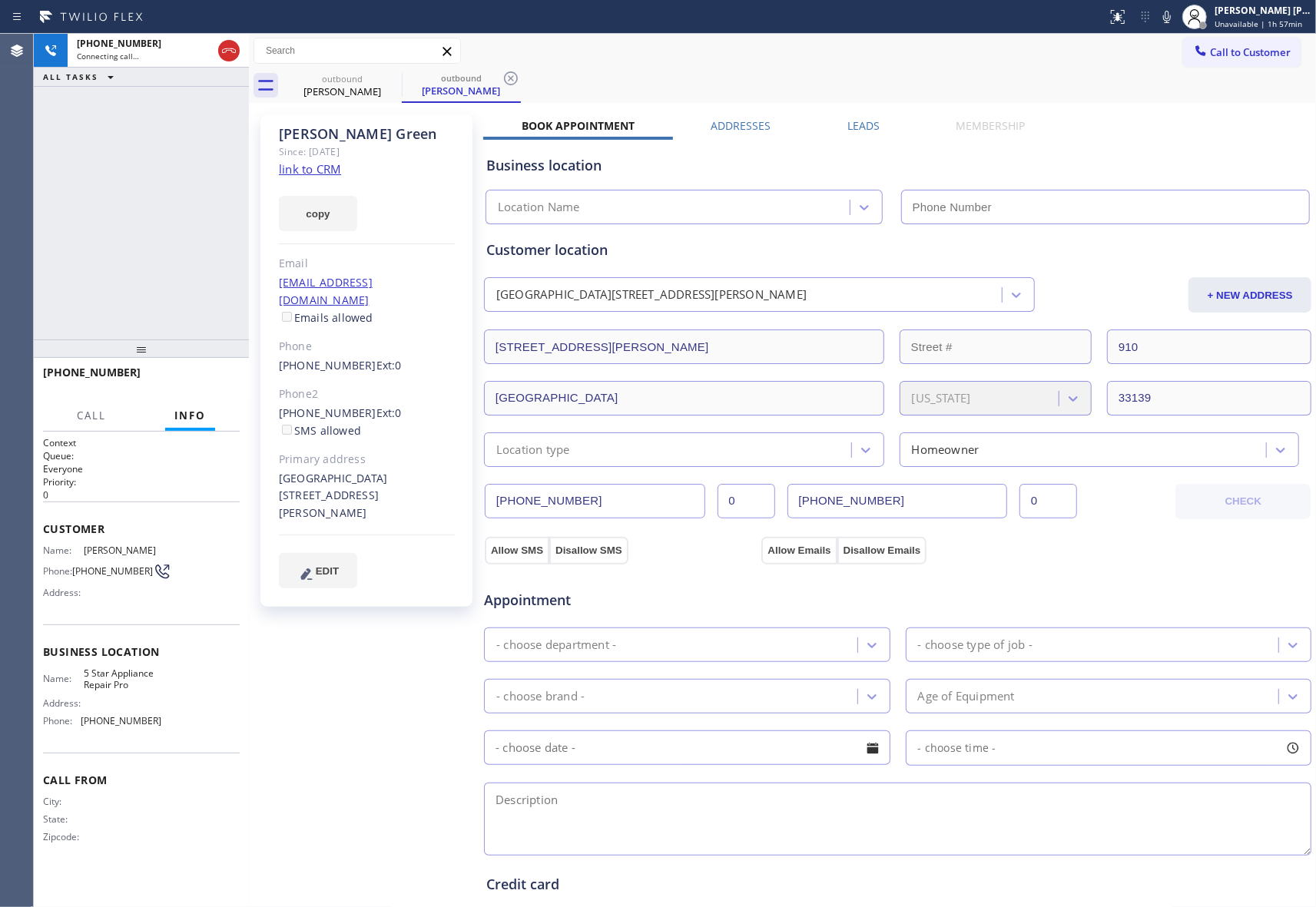
type input "[PHONE_NUMBER]"
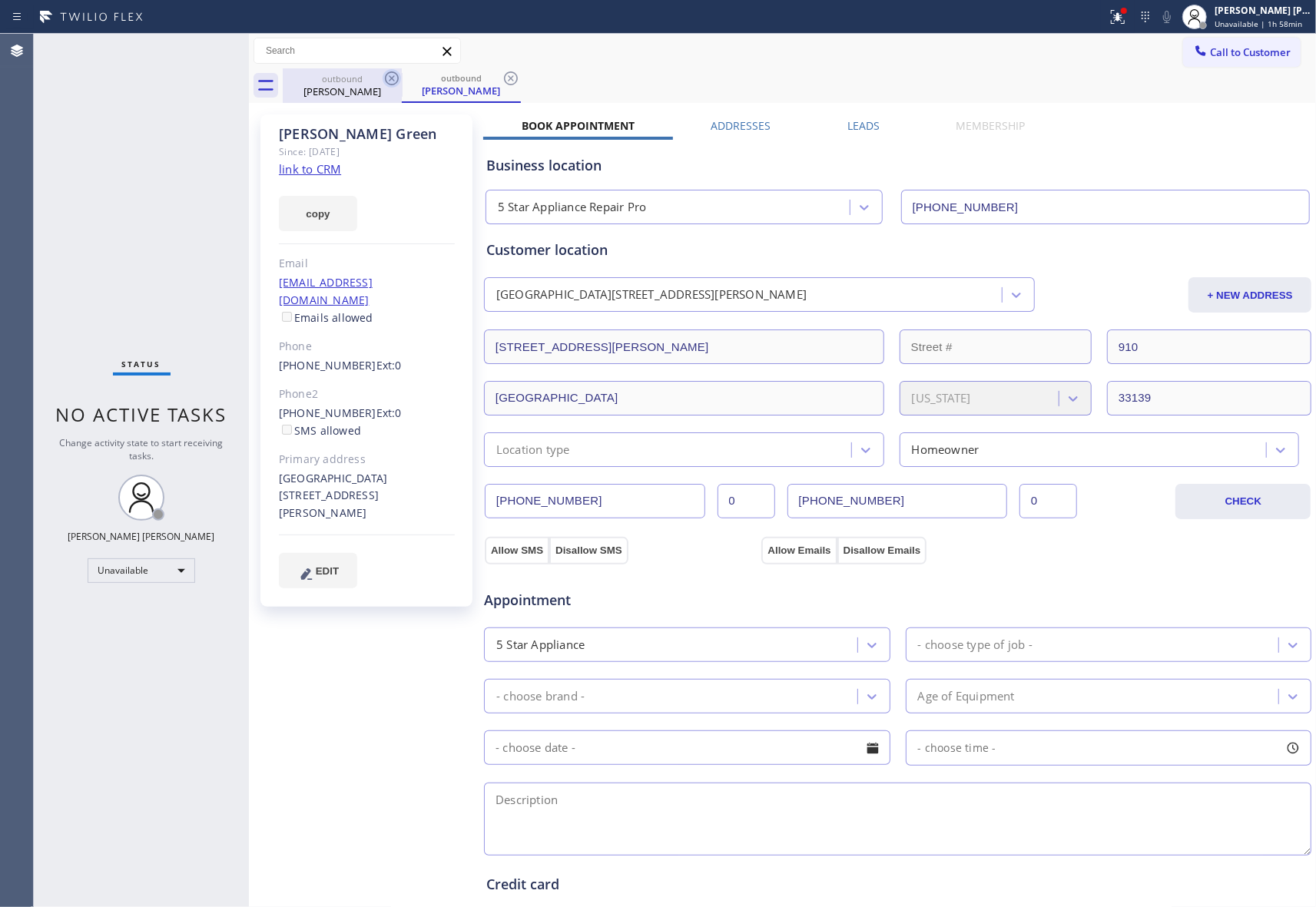
drag, startPoint x: 378, startPoint y: 84, endPoint x: 391, endPoint y: 76, distance: 15.3
click at [381, 83] on div "outbound [PERSON_NAME]" at bounding box center [342, 86] width 116 height 35
click at [391, 76] on icon at bounding box center [392, 78] width 18 height 18
click at [392, 75] on icon at bounding box center [392, 78] width 18 height 18
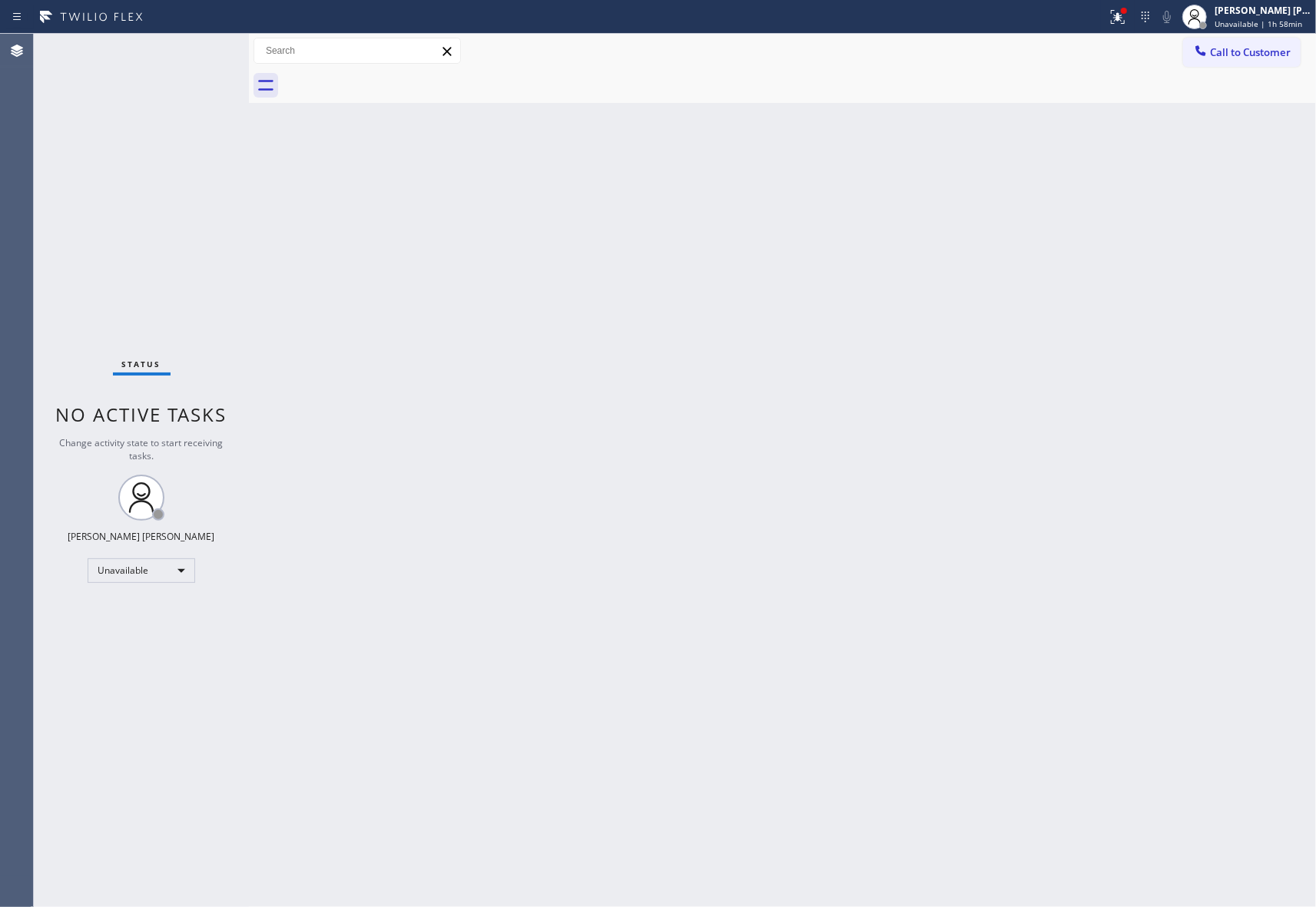
click at [392, 75] on div at bounding box center [799, 86] width 1033 height 35
click at [1116, 14] on icon at bounding box center [1117, 16] width 18 height 18
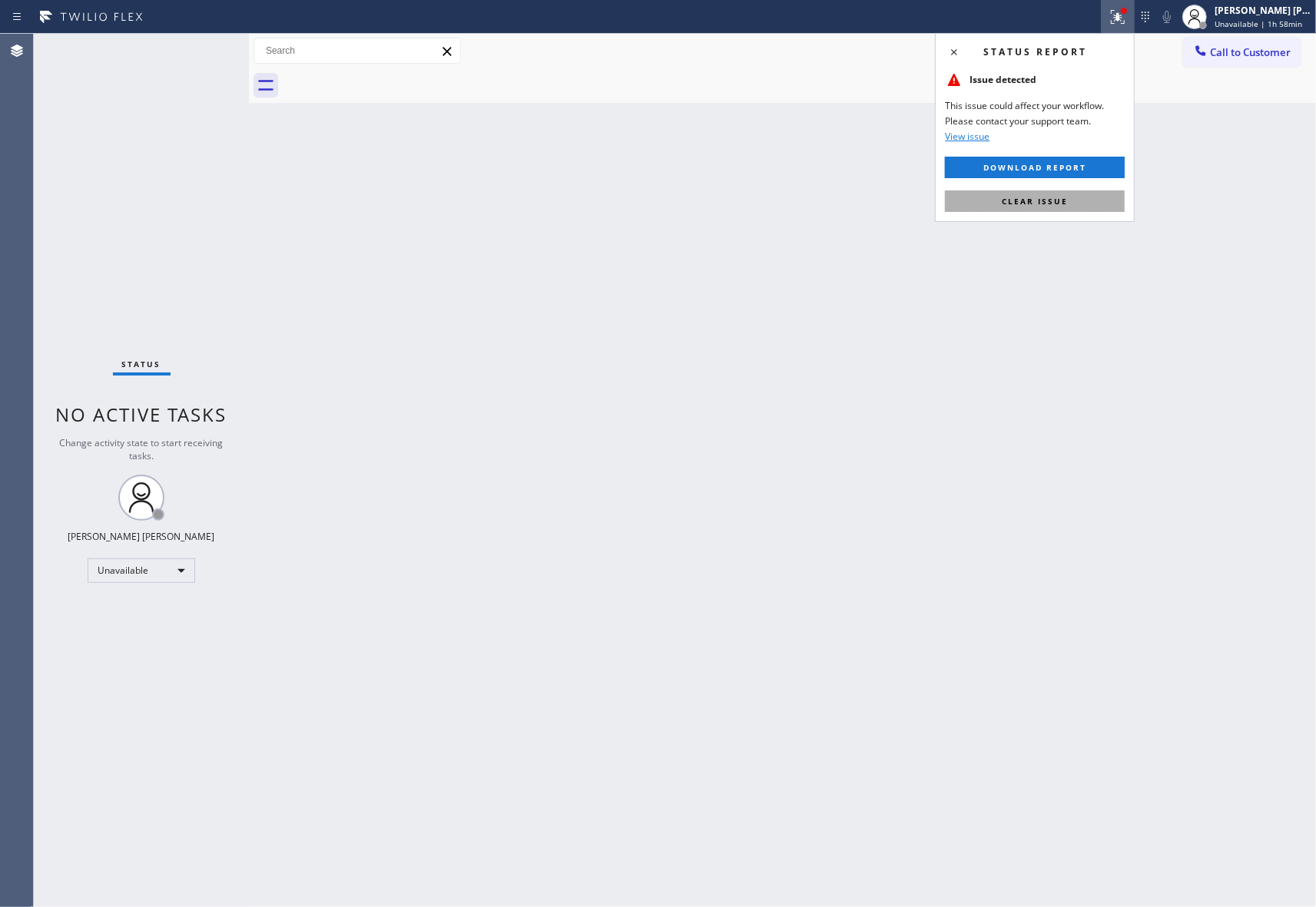
drag, startPoint x: 1043, startPoint y: 200, endPoint x: 1146, endPoint y: 75, distance: 162.0
click at [1043, 198] on span "Clear issue" at bounding box center [1035, 201] width 66 height 11
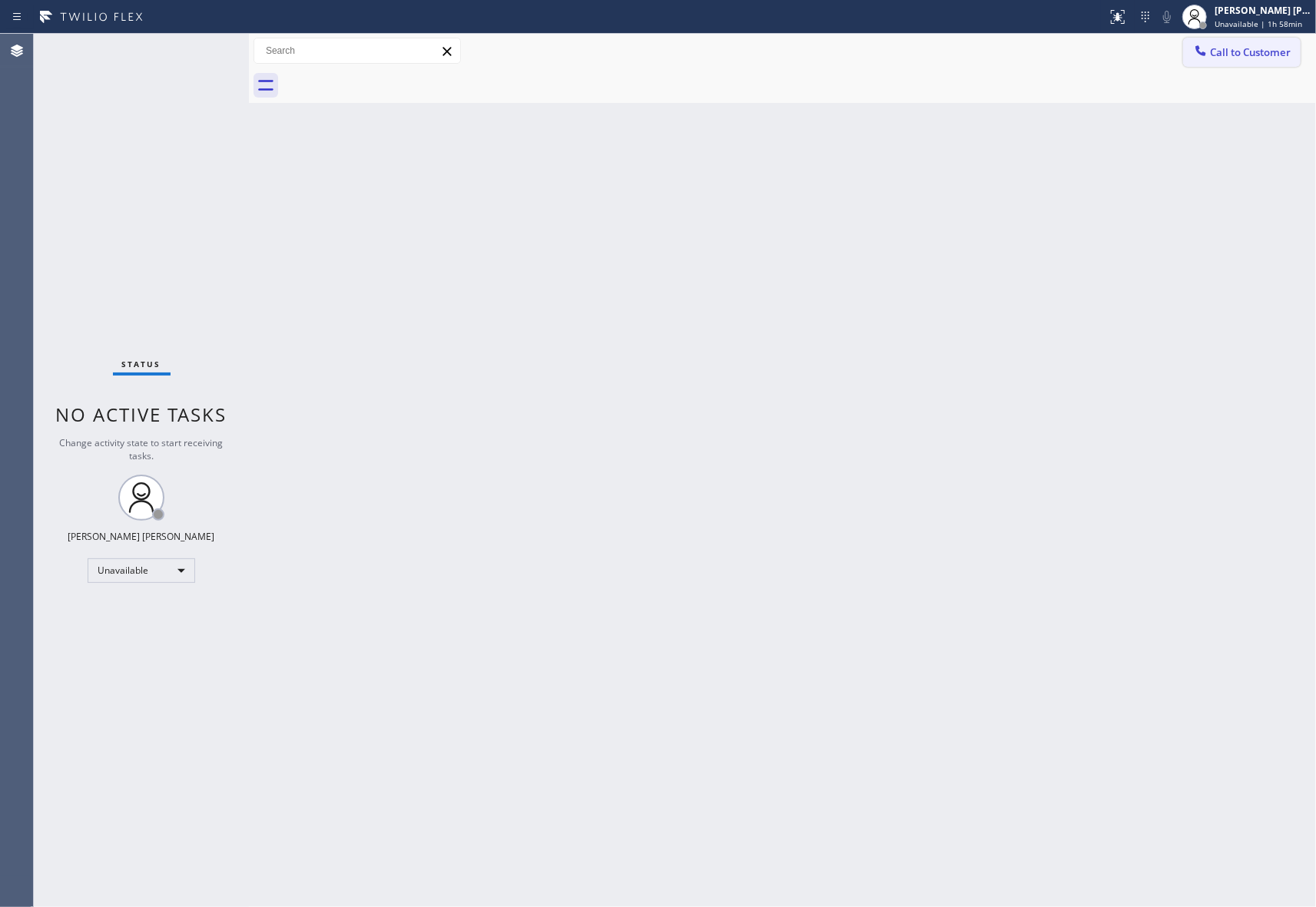
click at [1283, 47] on span "Call to Customer" at bounding box center [1249, 52] width 80 height 14
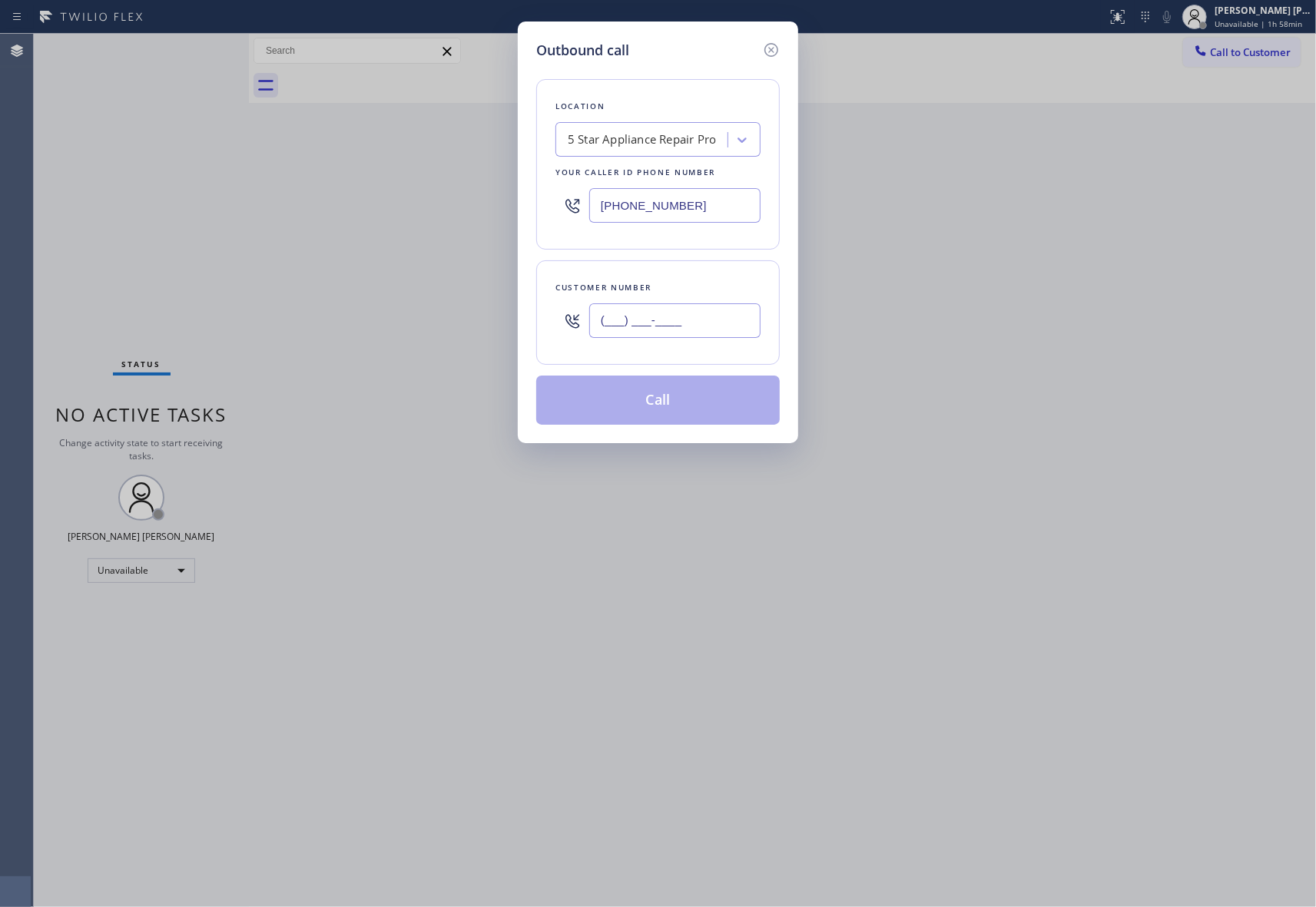
click at [698, 329] on input "(___) ___-____" at bounding box center [674, 321] width 172 height 35
paste input "510) 658-5933"
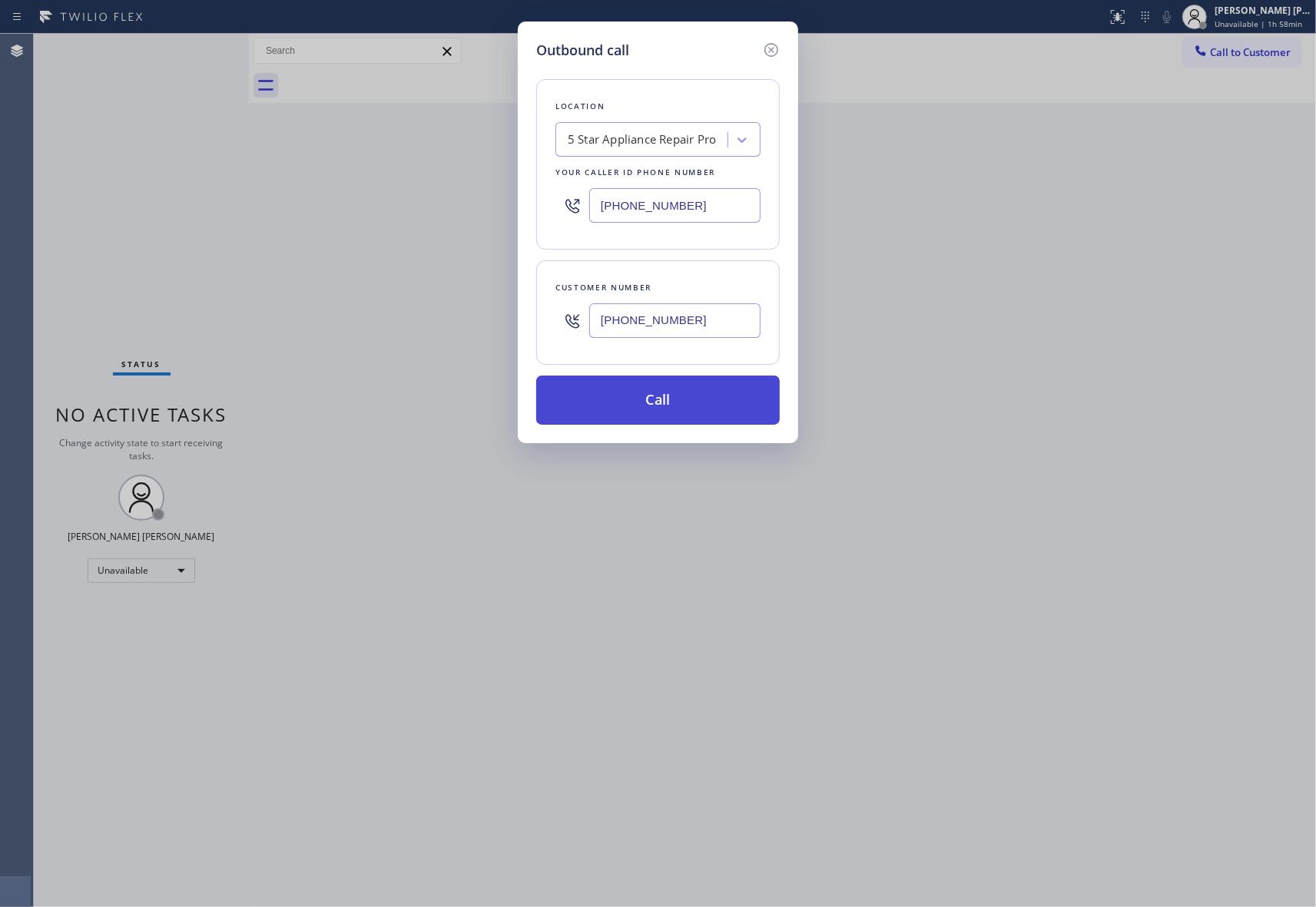
type input "[PHONE_NUMBER]"
click at [682, 388] on button "Call" at bounding box center [657, 400] width 243 height 49
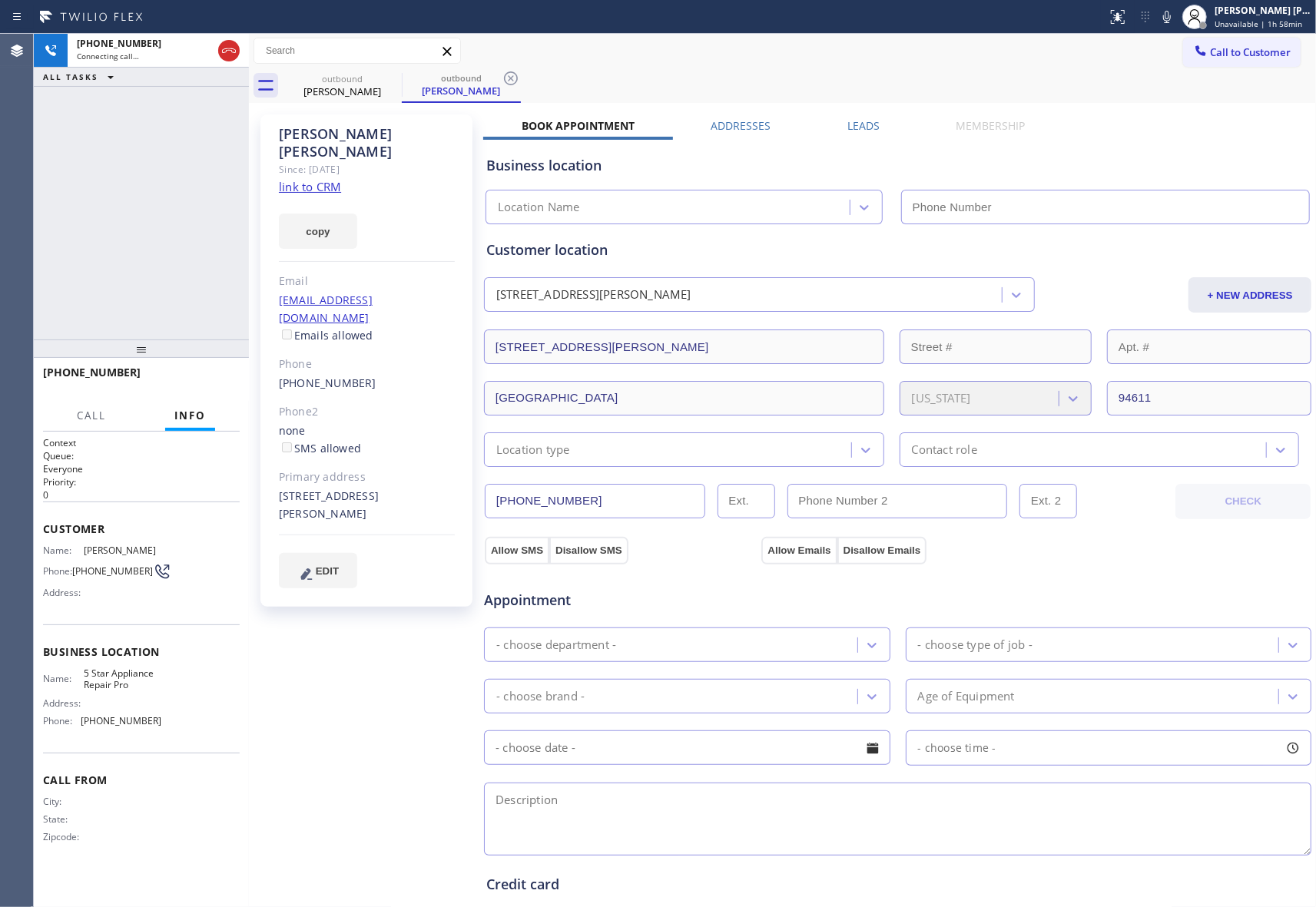
type input "[PHONE_NUMBER]"
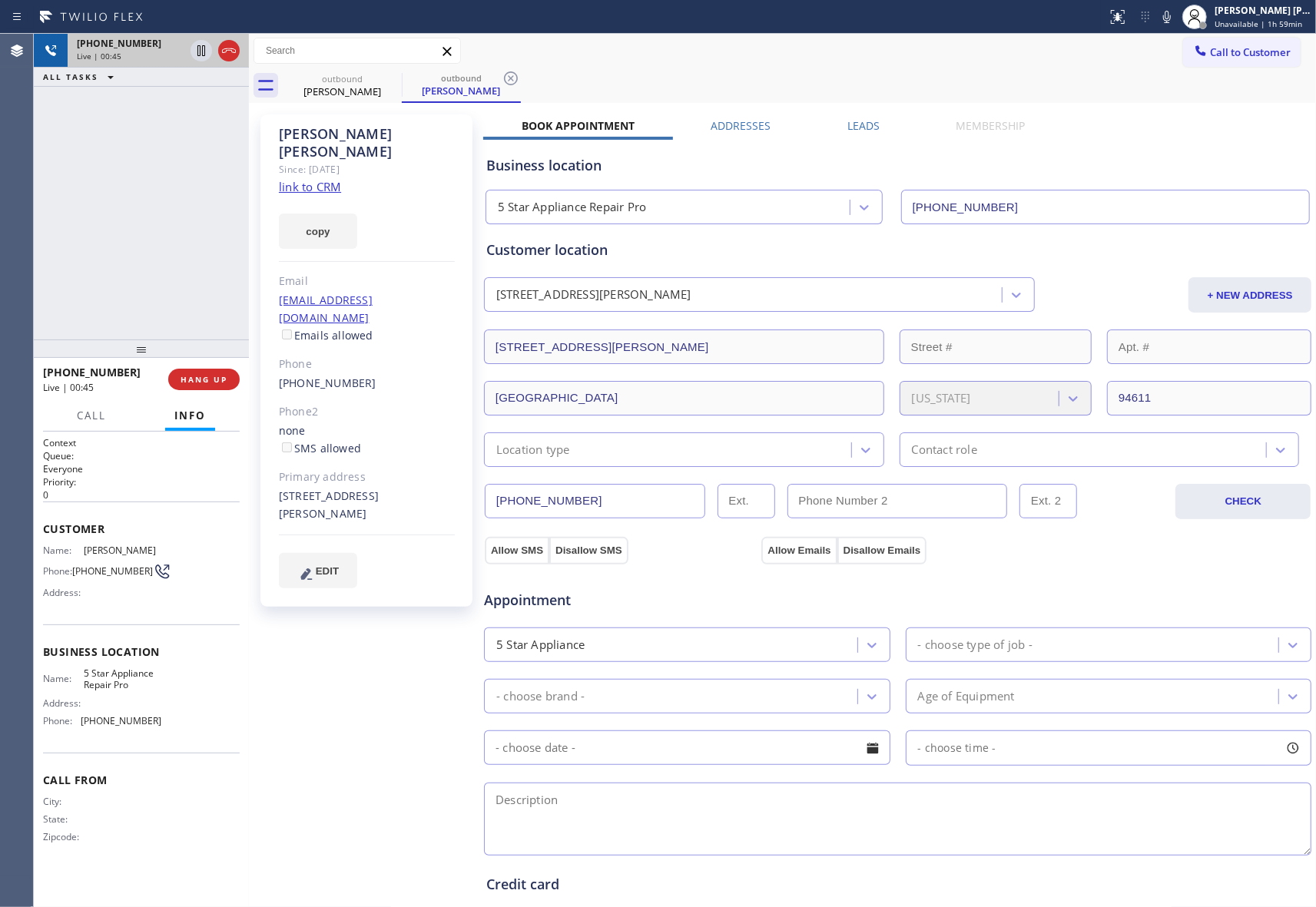
click at [235, 53] on icon at bounding box center [229, 50] width 18 height 18
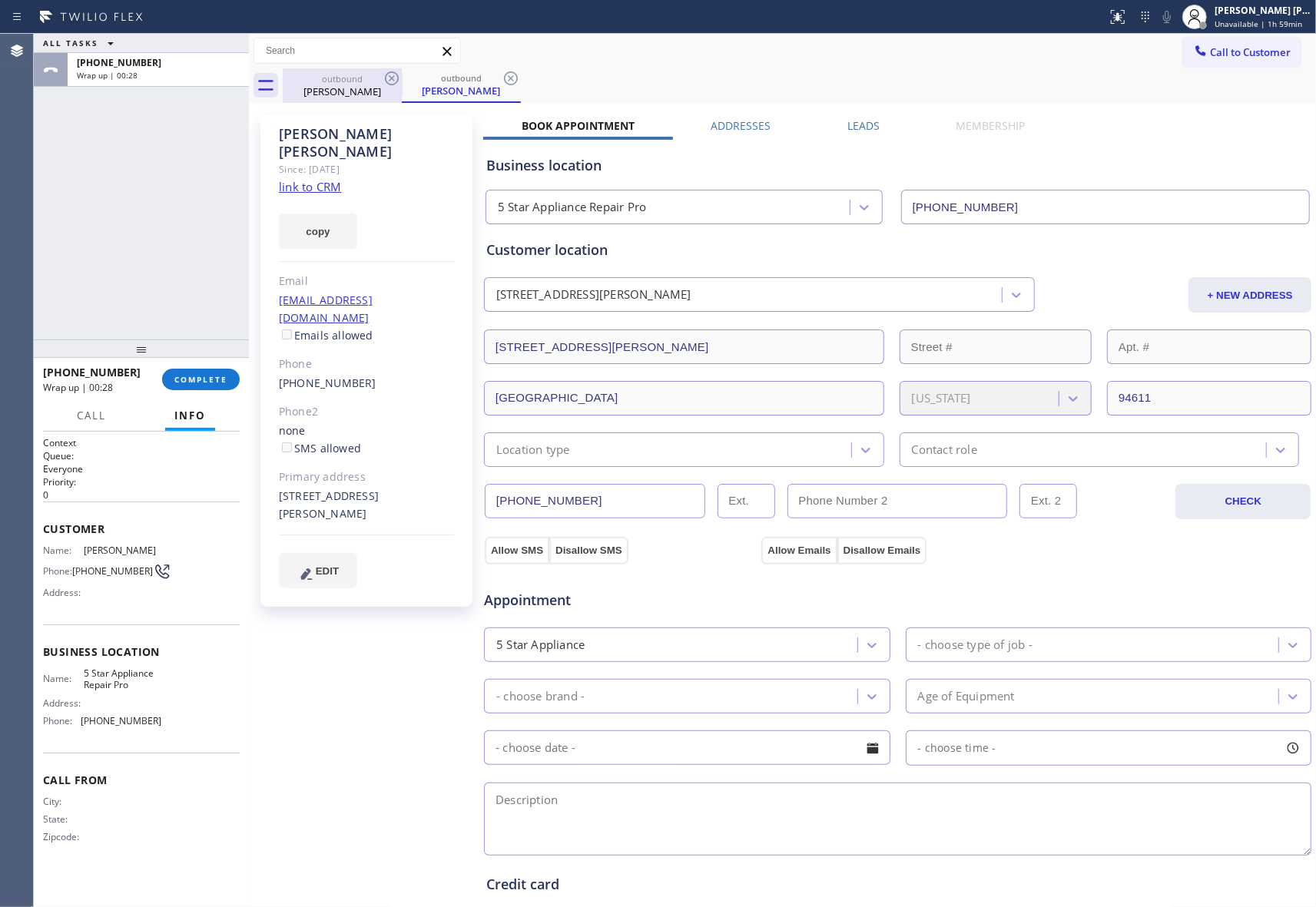
click at [378, 97] on div "[PERSON_NAME]" at bounding box center [342, 91] width 116 height 14
click at [398, 78] on icon at bounding box center [392, 78] width 14 height 14
click at [0, 0] on icon at bounding box center [0, 0] width 0 height 0
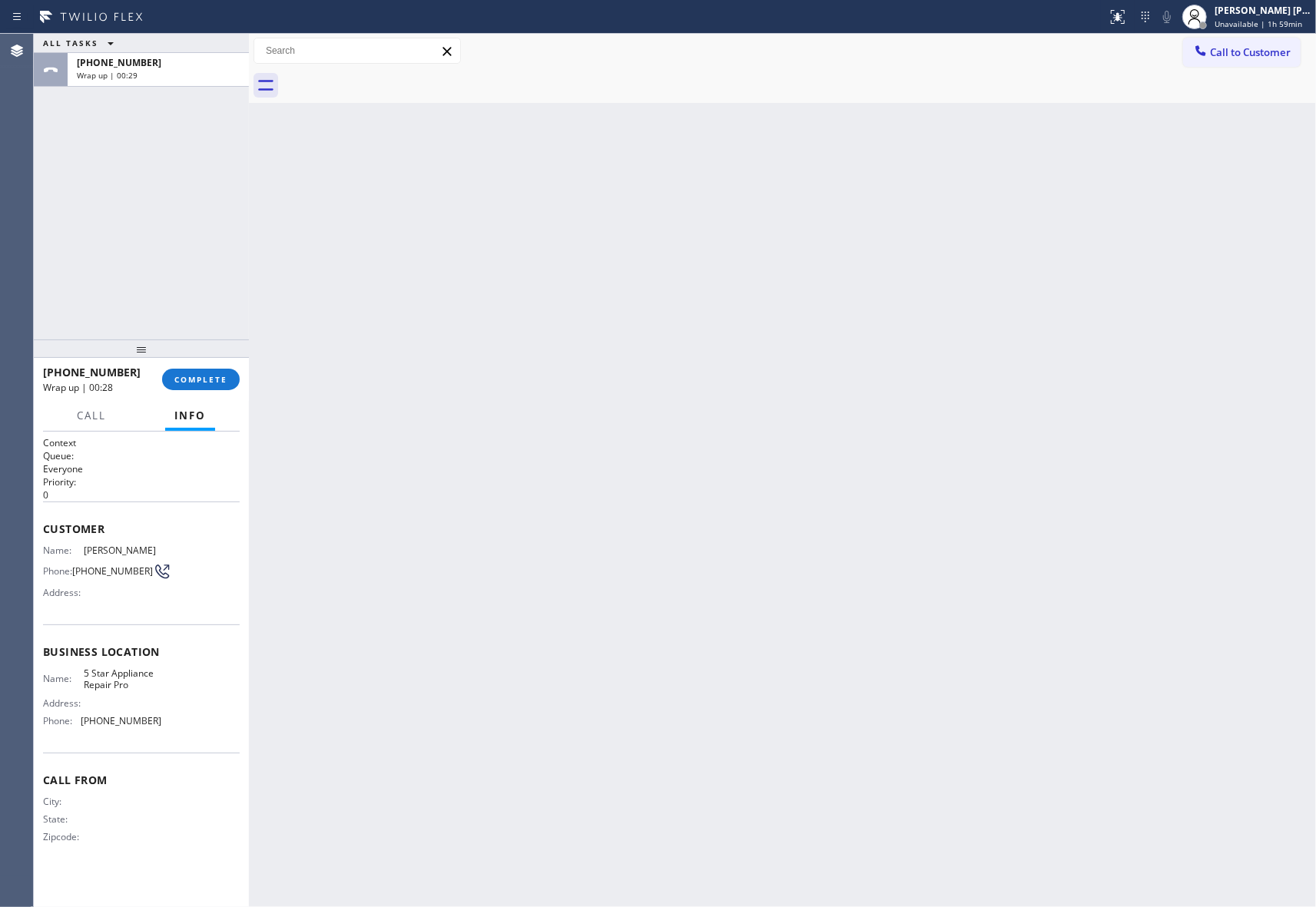
click at [398, 78] on div at bounding box center [799, 86] width 1033 height 35
click at [213, 384] on span "COMPLETE" at bounding box center [201, 379] width 53 height 11
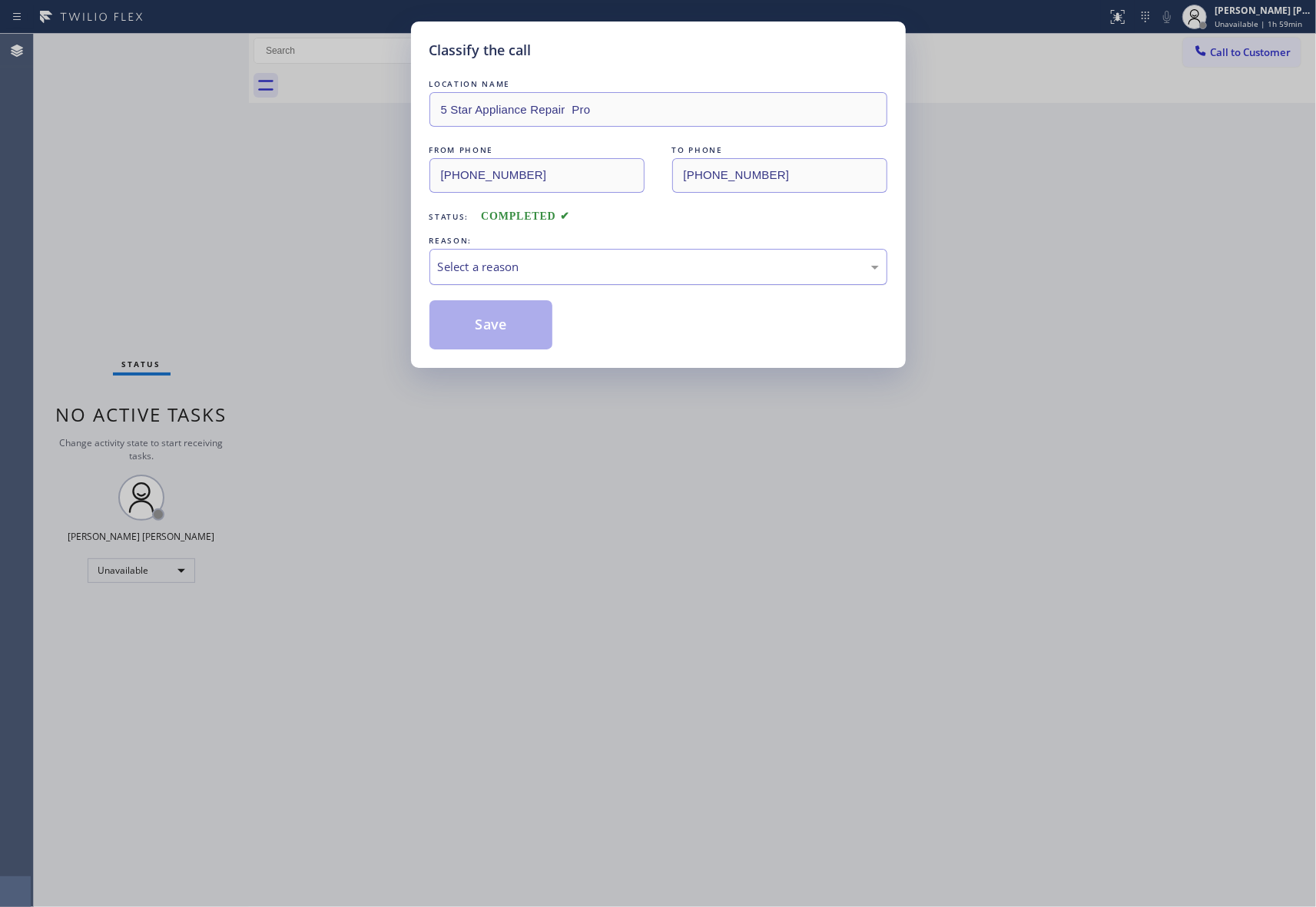
click at [539, 265] on div "Select a reason" at bounding box center [658, 266] width 441 height 17
click at [470, 323] on button "Save" at bounding box center [491, 325] width 124 height 49
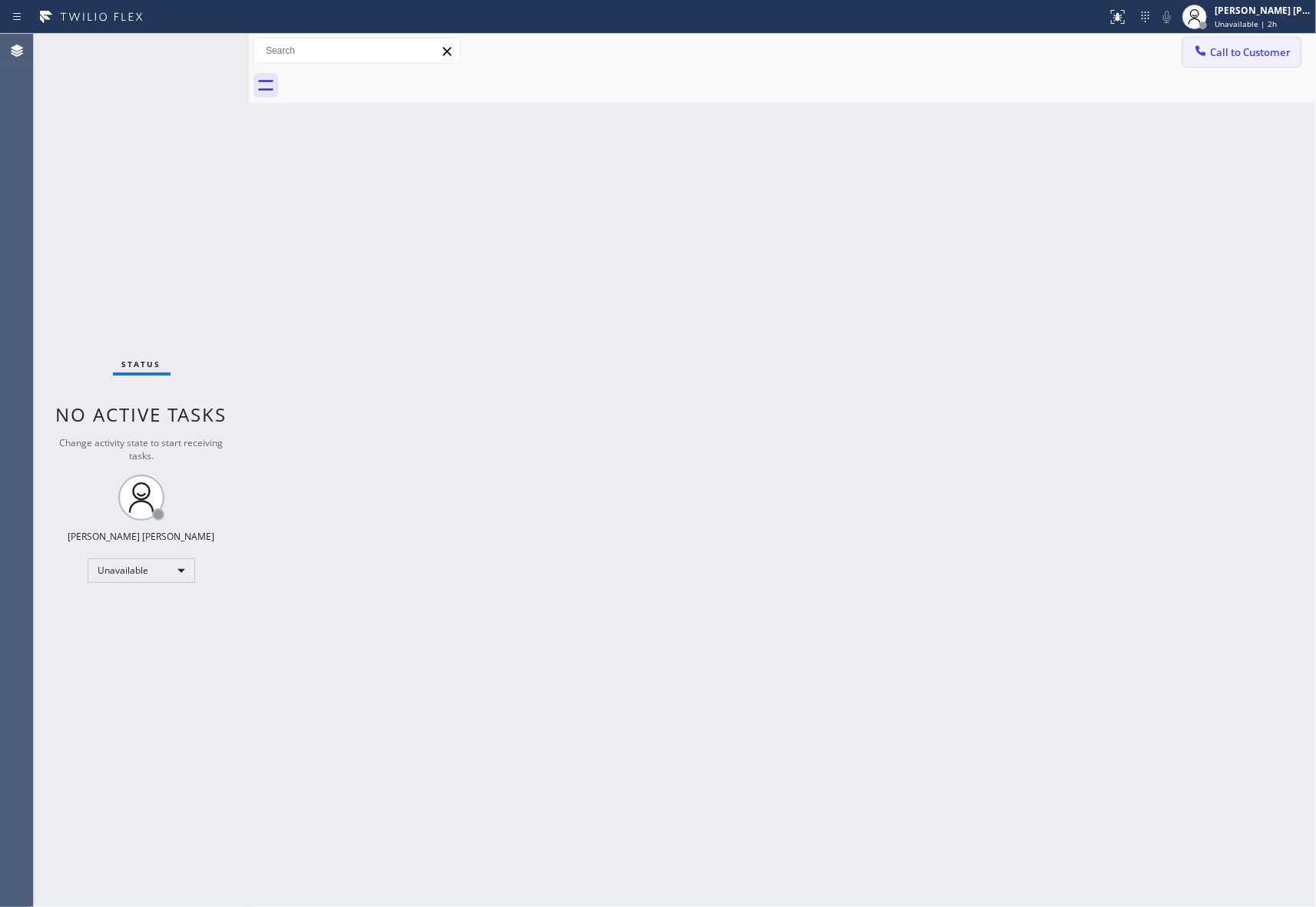
click at [1261, 50] on span "Call to Customer" at bounding box center [1249, 52] width 80 height 14
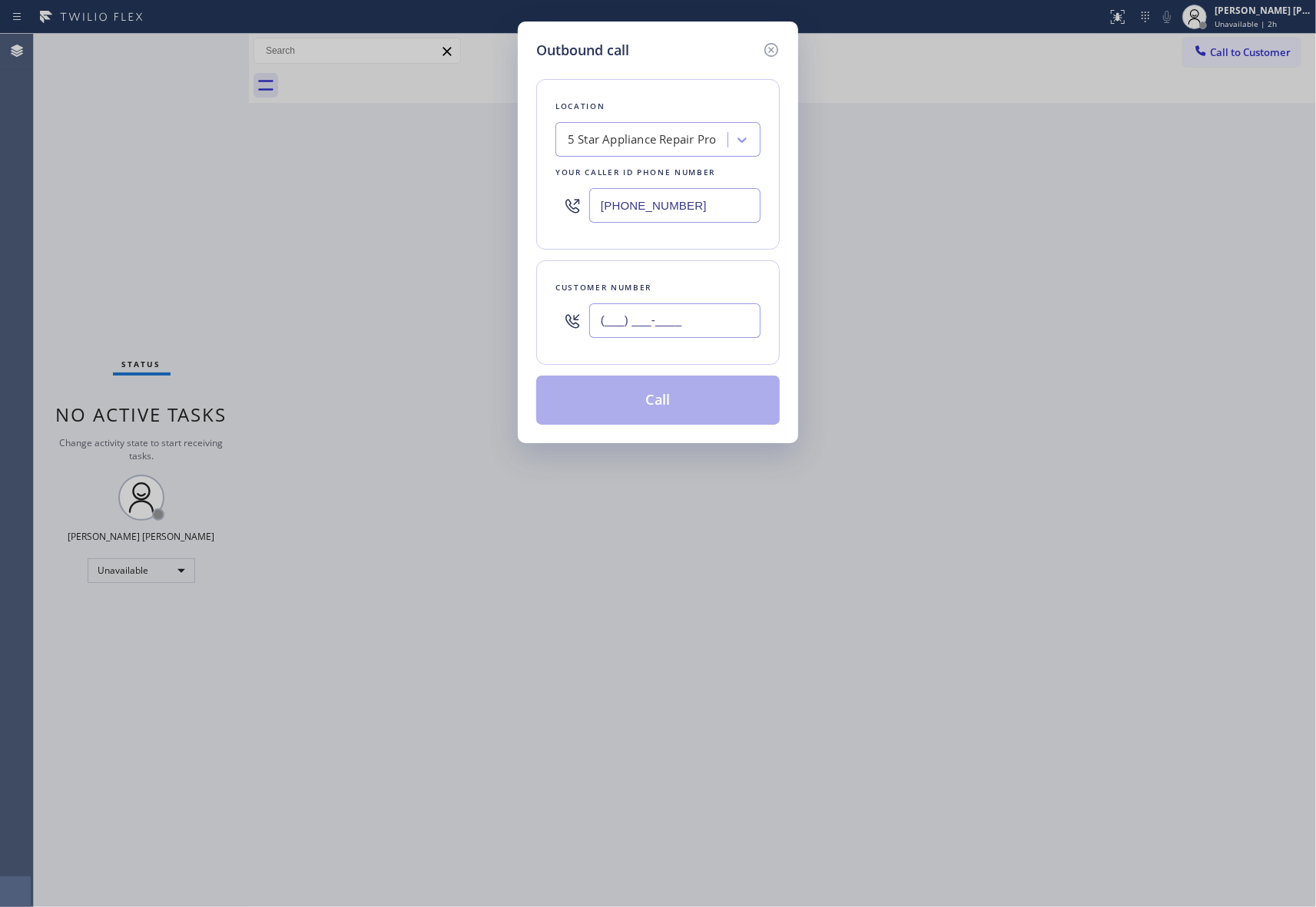
click at [658, 335] on input "(___) ___-____" at bounding box center [674, 321] width 172 height 35
paste input "415) 710-4132"
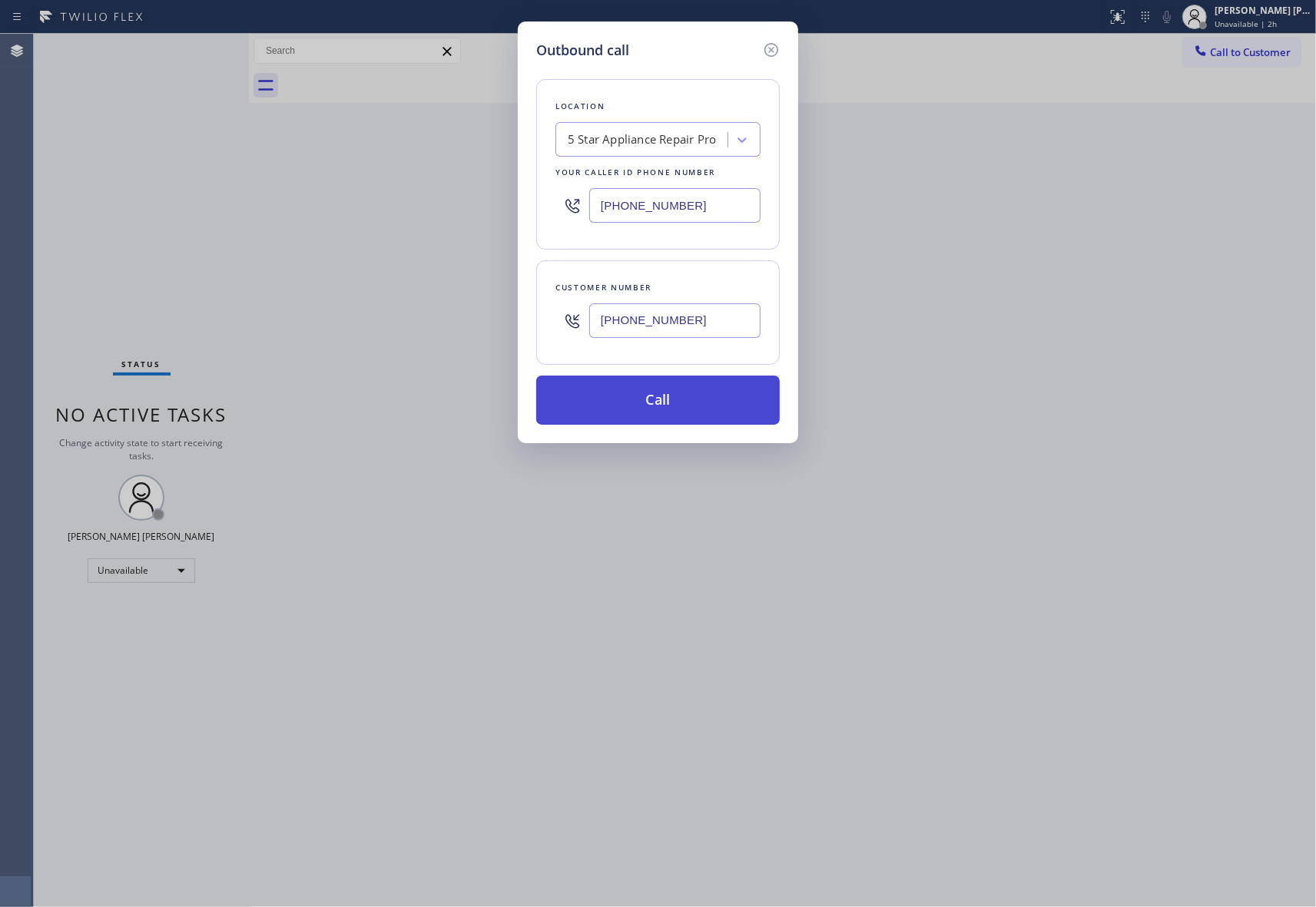
type input "[PHONE_NUMBER]"
click at [653, 396] on button "Call" at bounding box center [657, 400] width 243 height 49
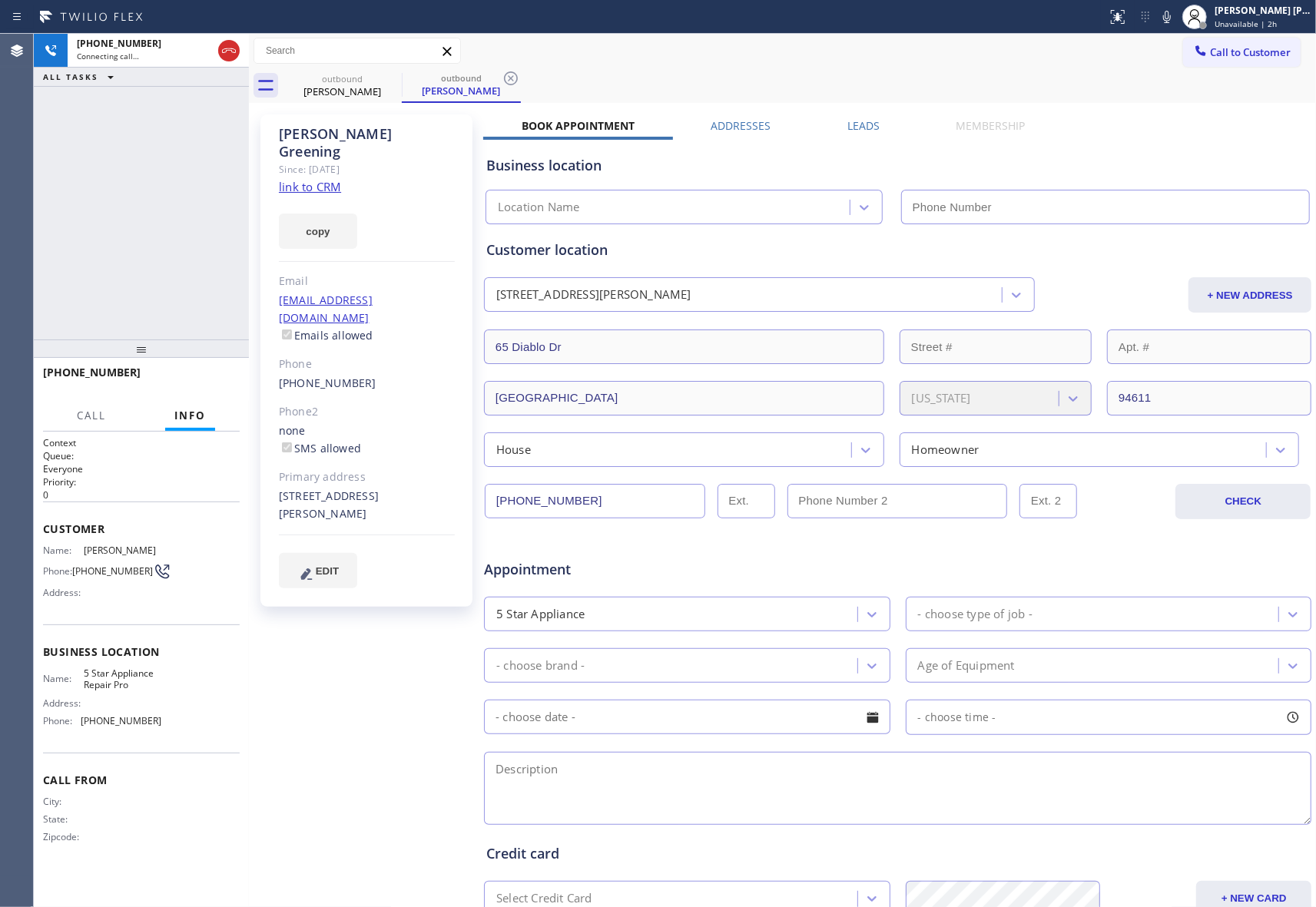
type input "[PHONE_NUMBER]"
click at [231, 49] on icon at bounding box center [229, 50] width 18 height 18
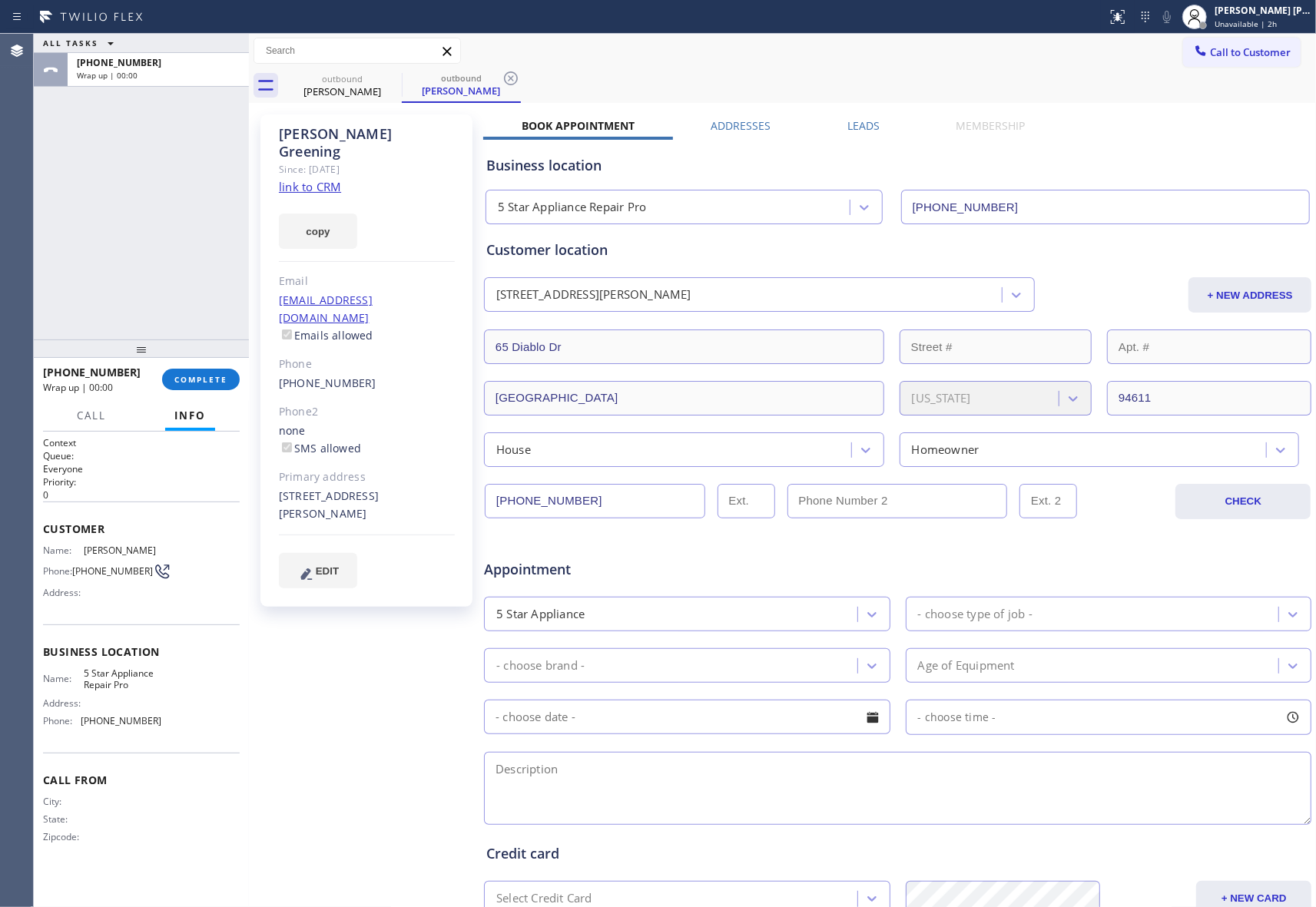
click at [853, 120] on label "Leads" at bounding box center [862, 125] width 32 height 15
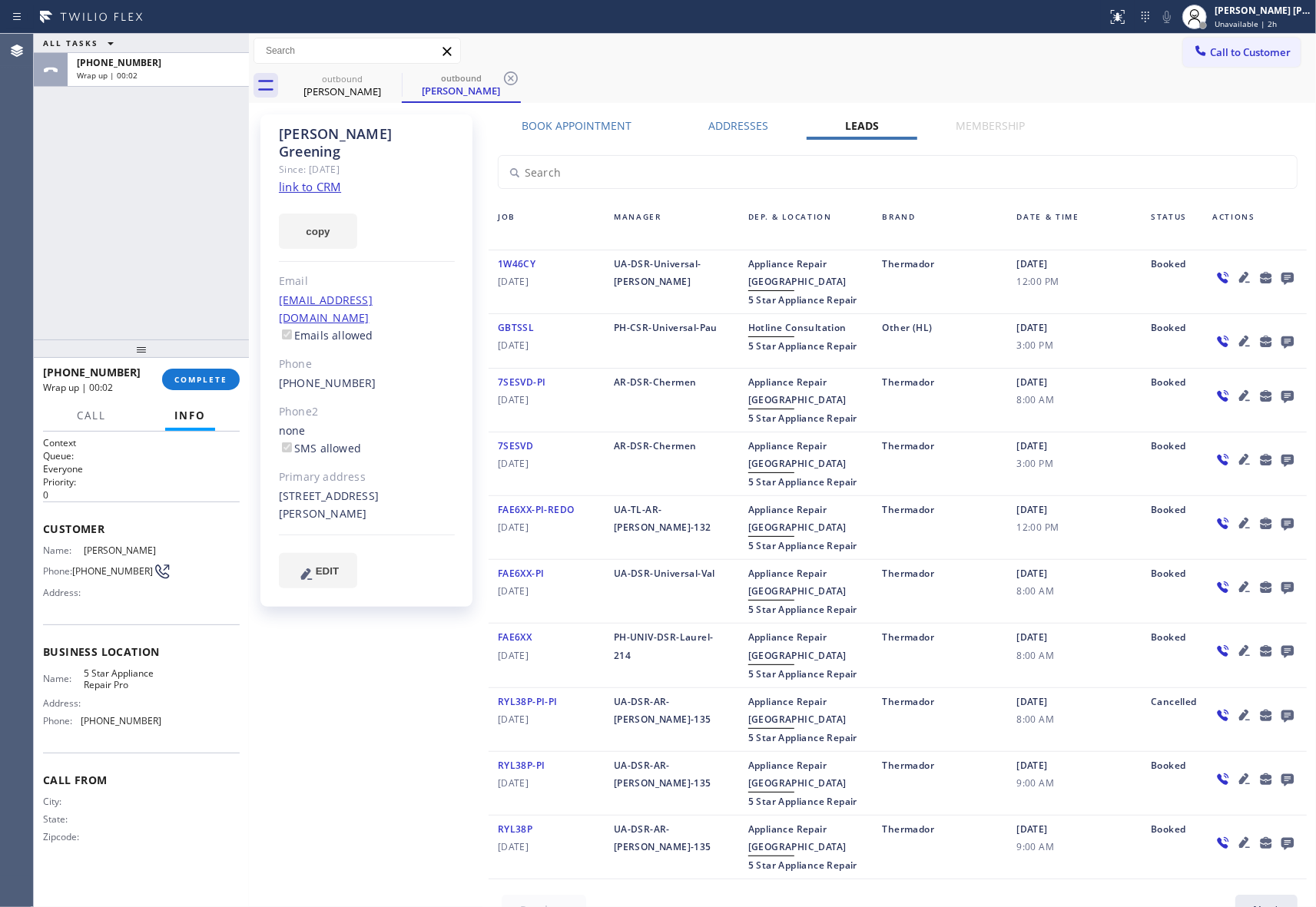
click at [1278, 272] on icon at bounding box center [1287, 278] width 18 height 19
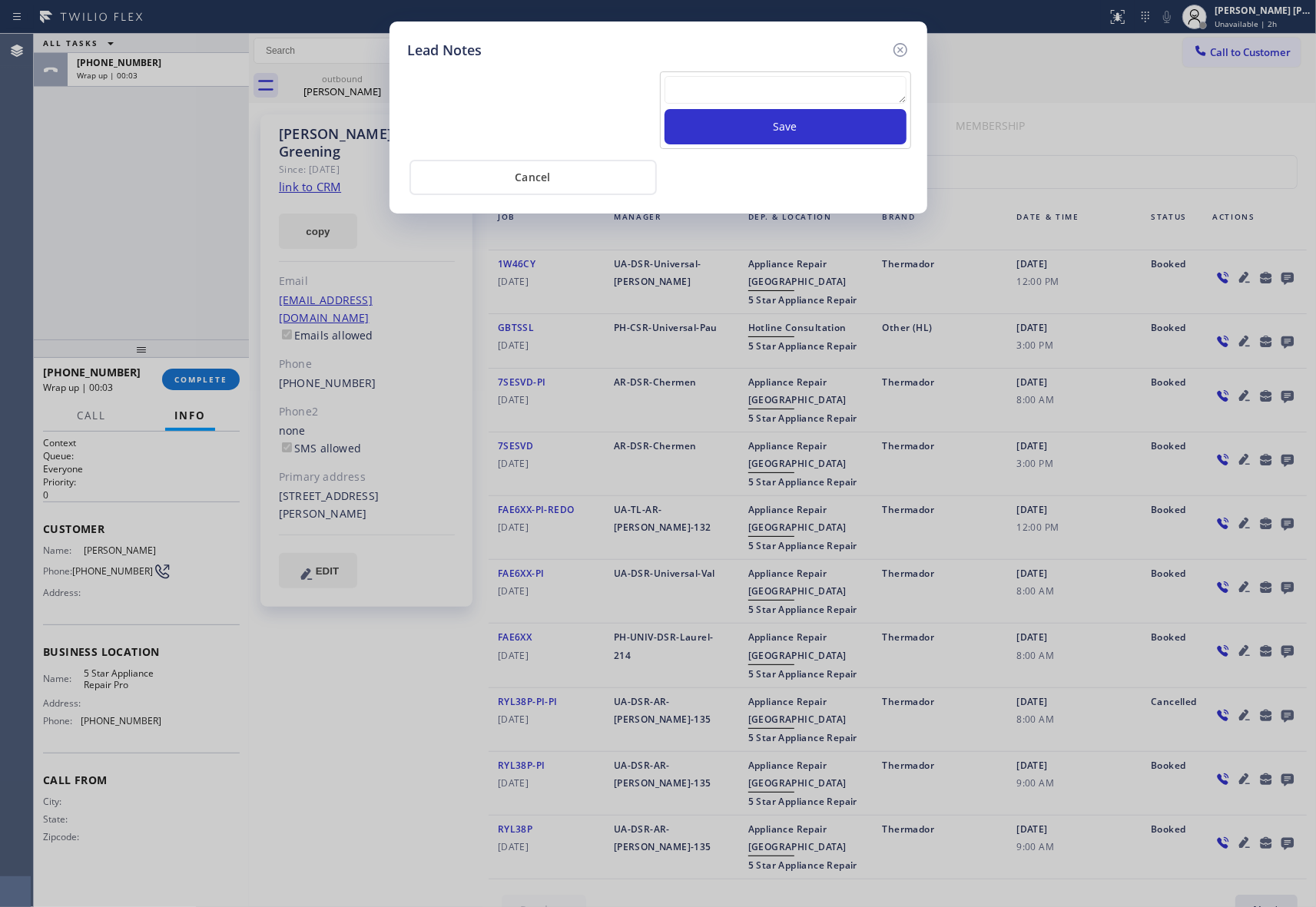
click at [732, 80] on textarea at bounding box center [786, 89] width 242 height 28
paste textarea "VM | please transfer if cx calls back"
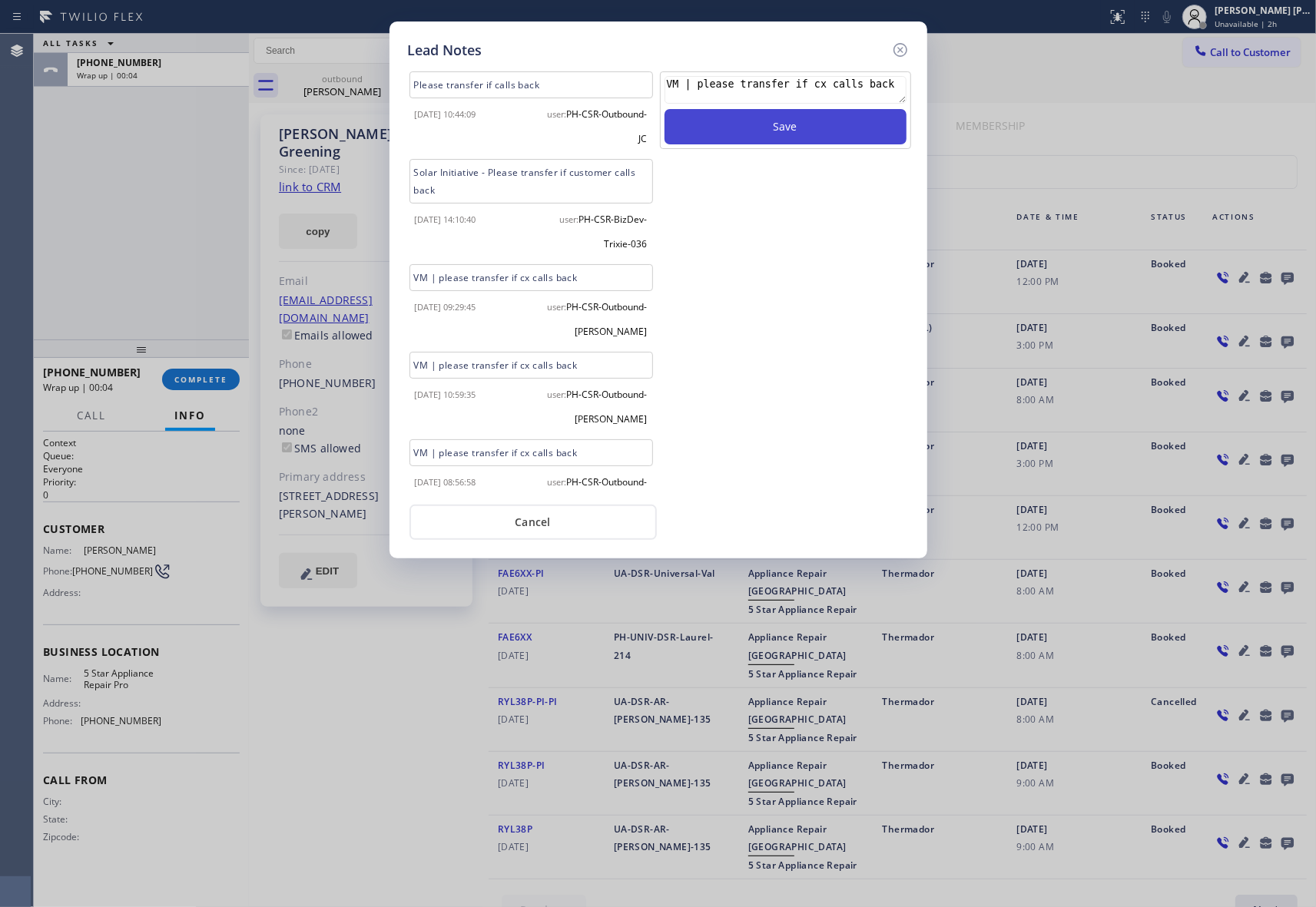
type textarea "VM | please transfer if cx calls back"
click at [768, 132] on button "Save" at bounding box center [786, 127] width 242 height 35
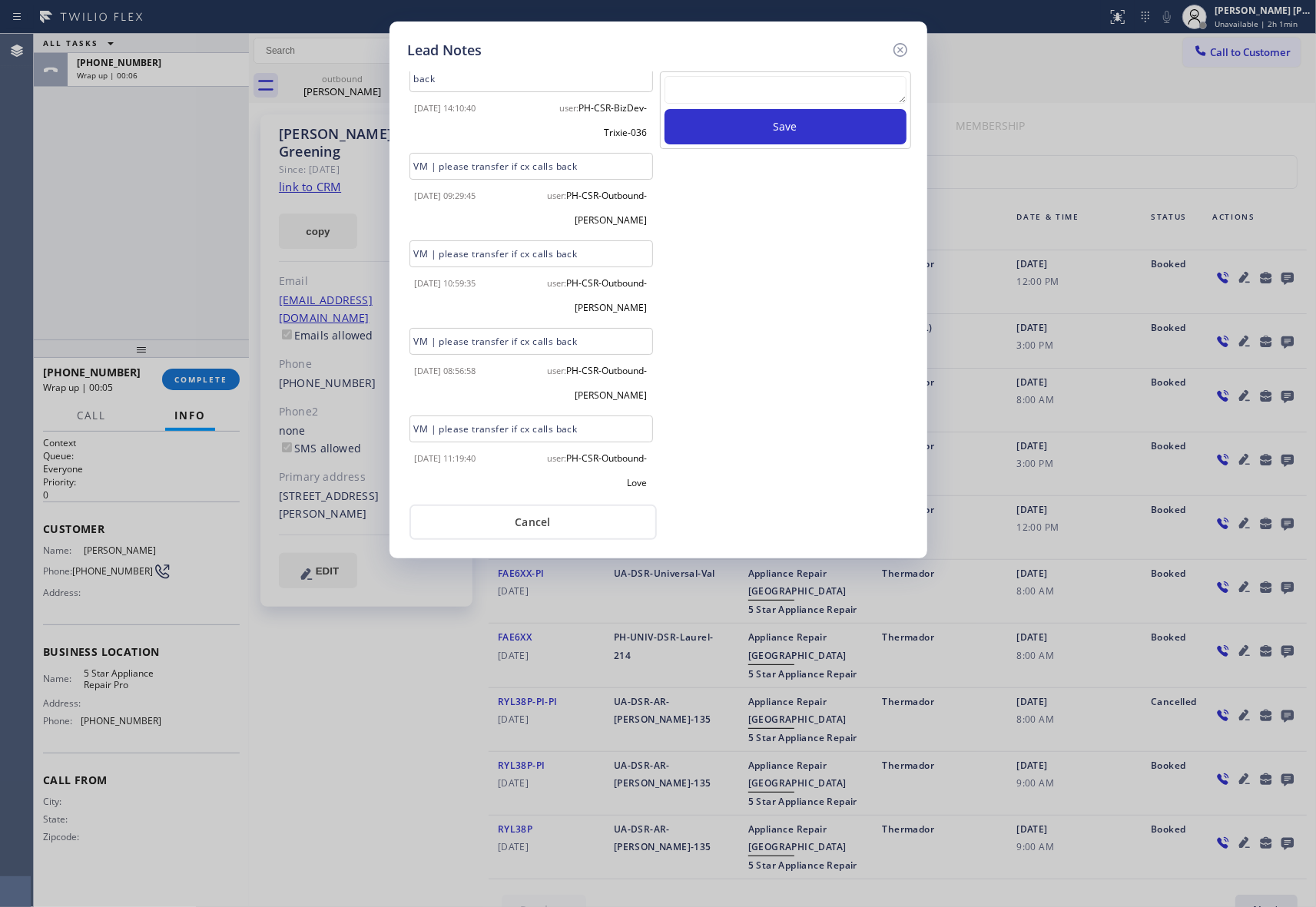
scroll to position [197, 0]
click at [900, 43] on icon at bounding box center [899, 49] width 14 height 14
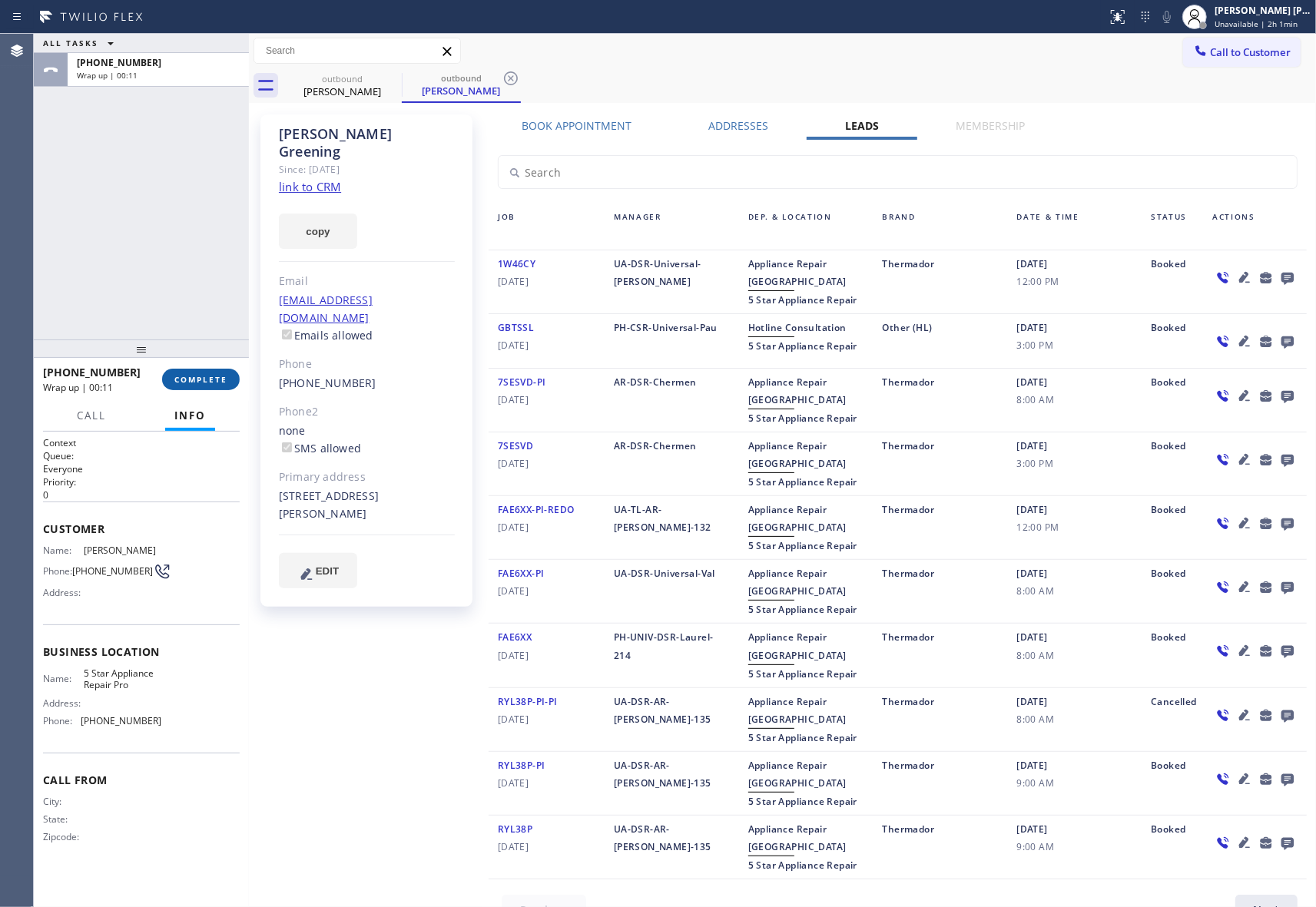
drag, startPoint x: 216, startPoint y: 358, endPoint x: 197, endPoint y: 385, distance: 33.0
click at [215, 358] on div at bounding box center [141, 348] width 215 height 18
click at [197, 385] on button "COMPLETE" at bounding box center [201, 379] width 78 height 21
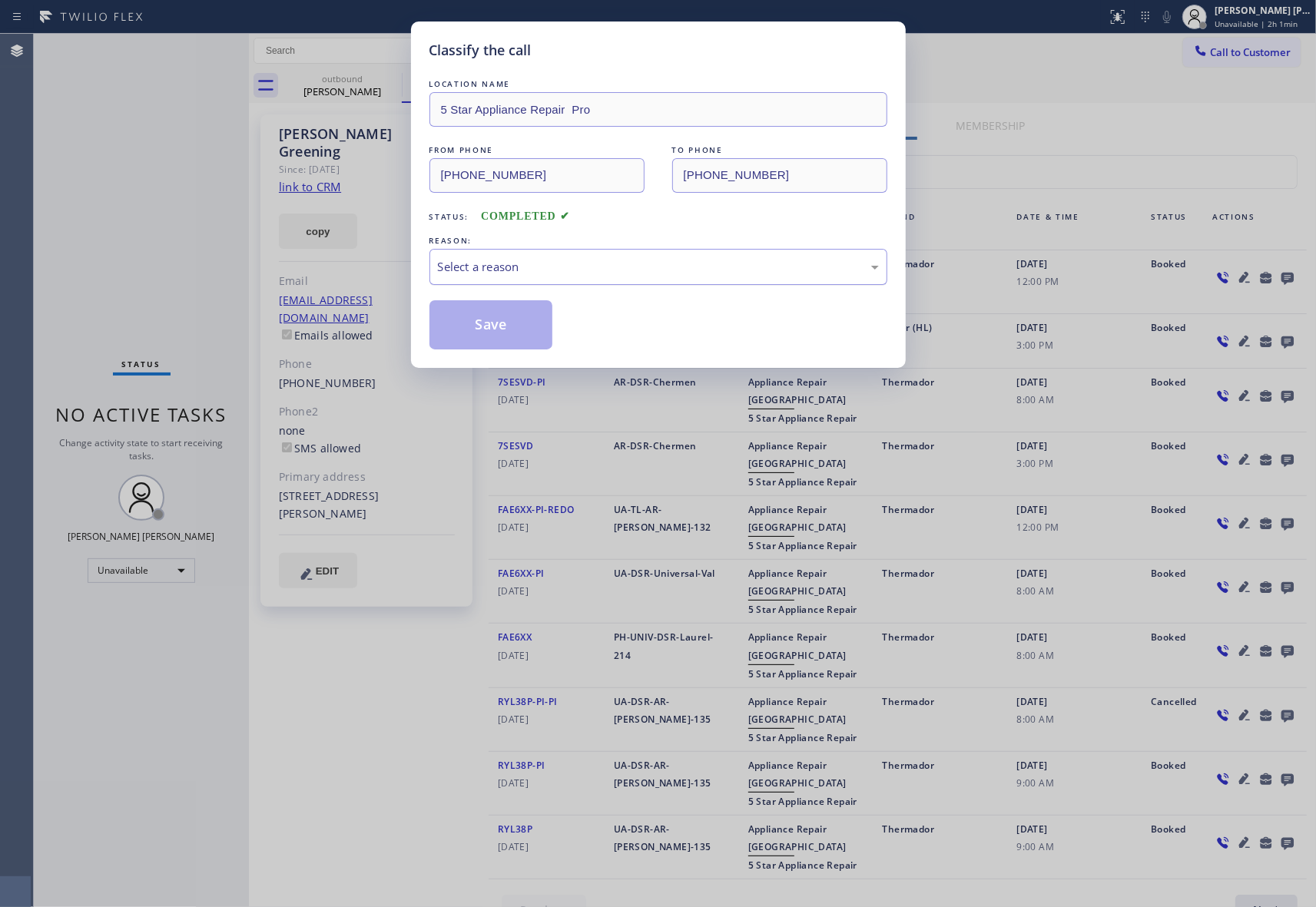
click at [510, 254] on div "Select a reason" at bounding box center [658, 266] width 457 height 36
click at [493, 326] on button "Save" at bounding box center [491, 325] width 124 height 49
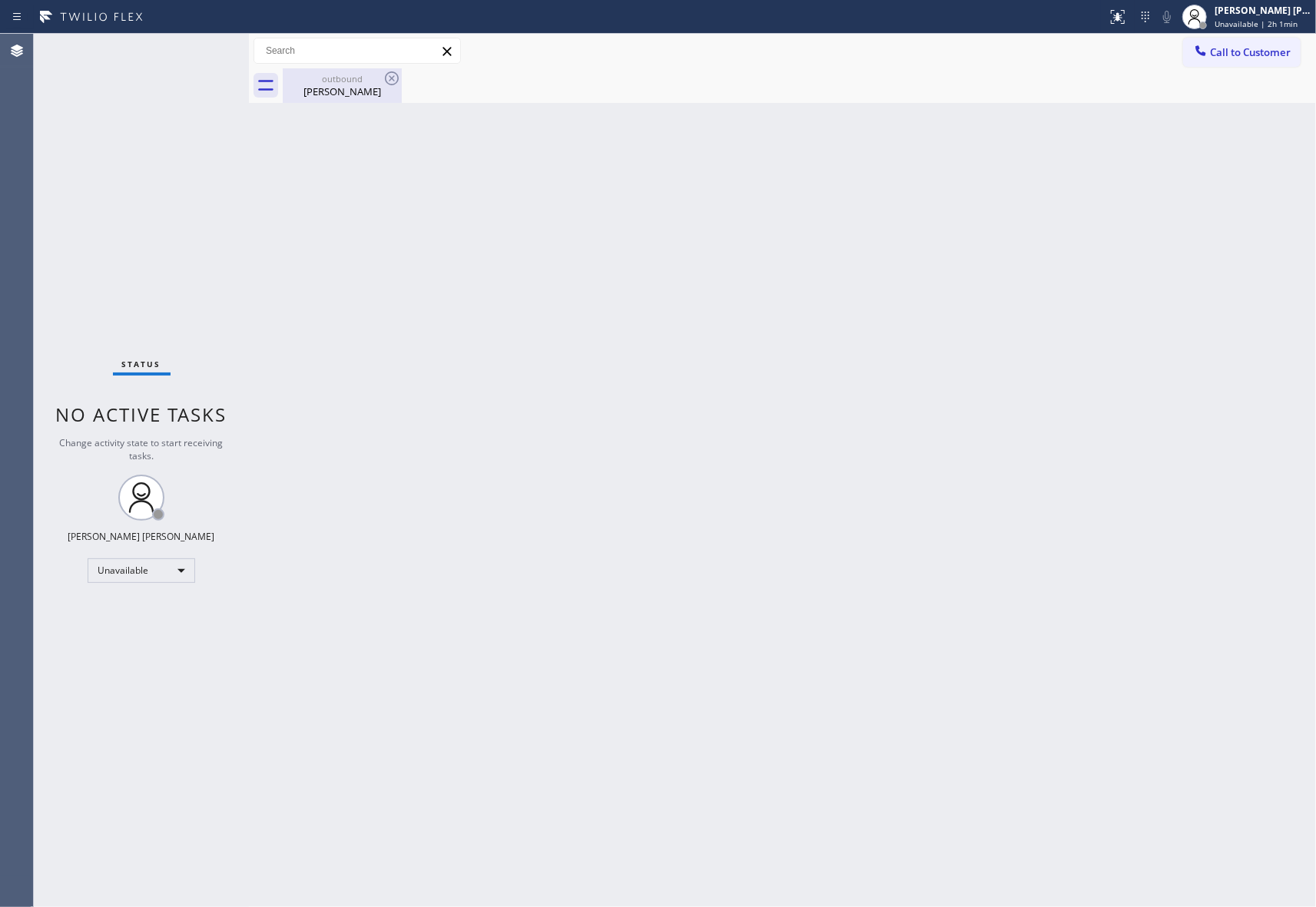
click at [342, 95] on div "[PERSON_NAME]" at bounding box center [342, 91] width 116 height 14
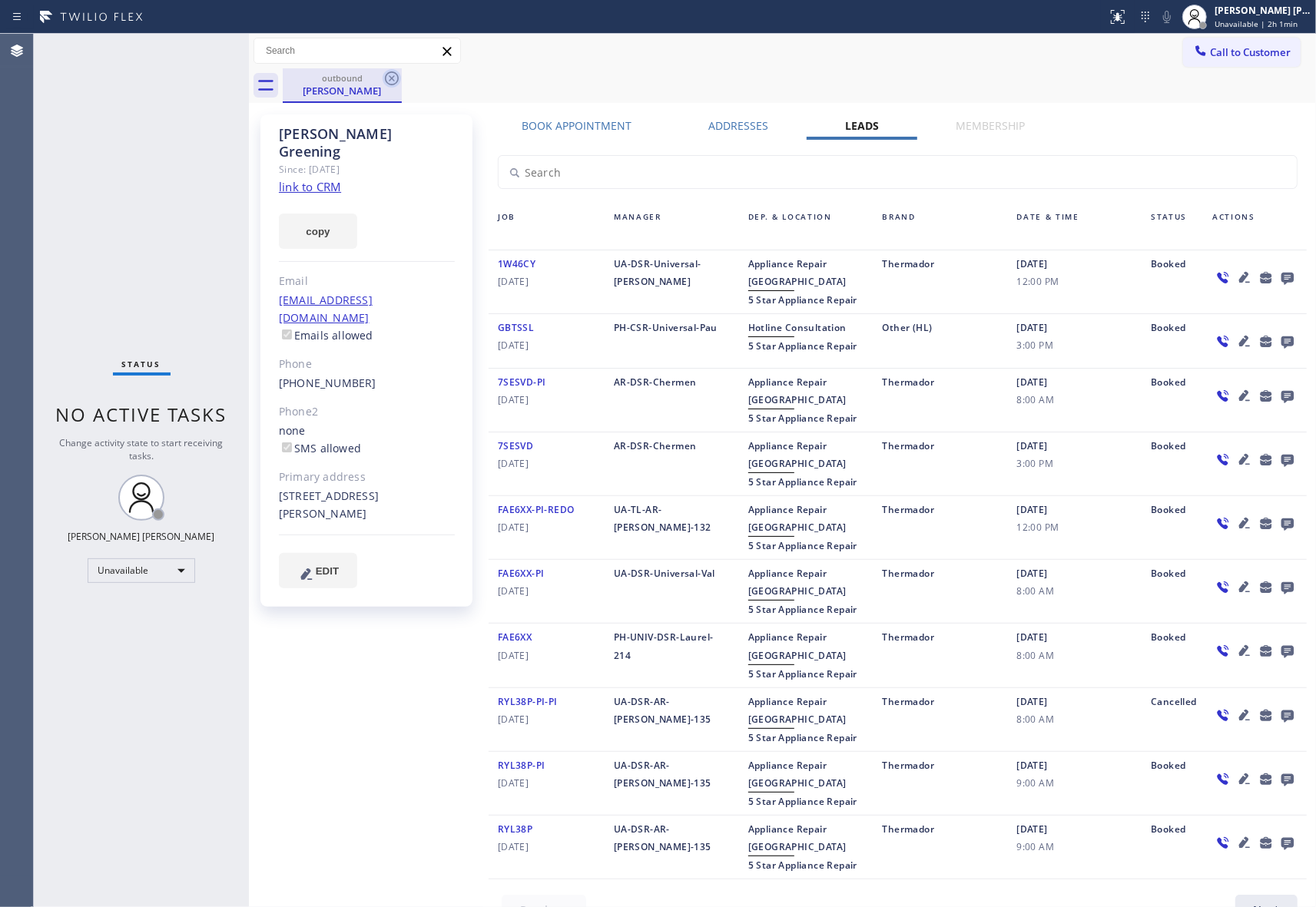
click at [391, 87] on icon at bounding box center [392, 78] width 18 height 18
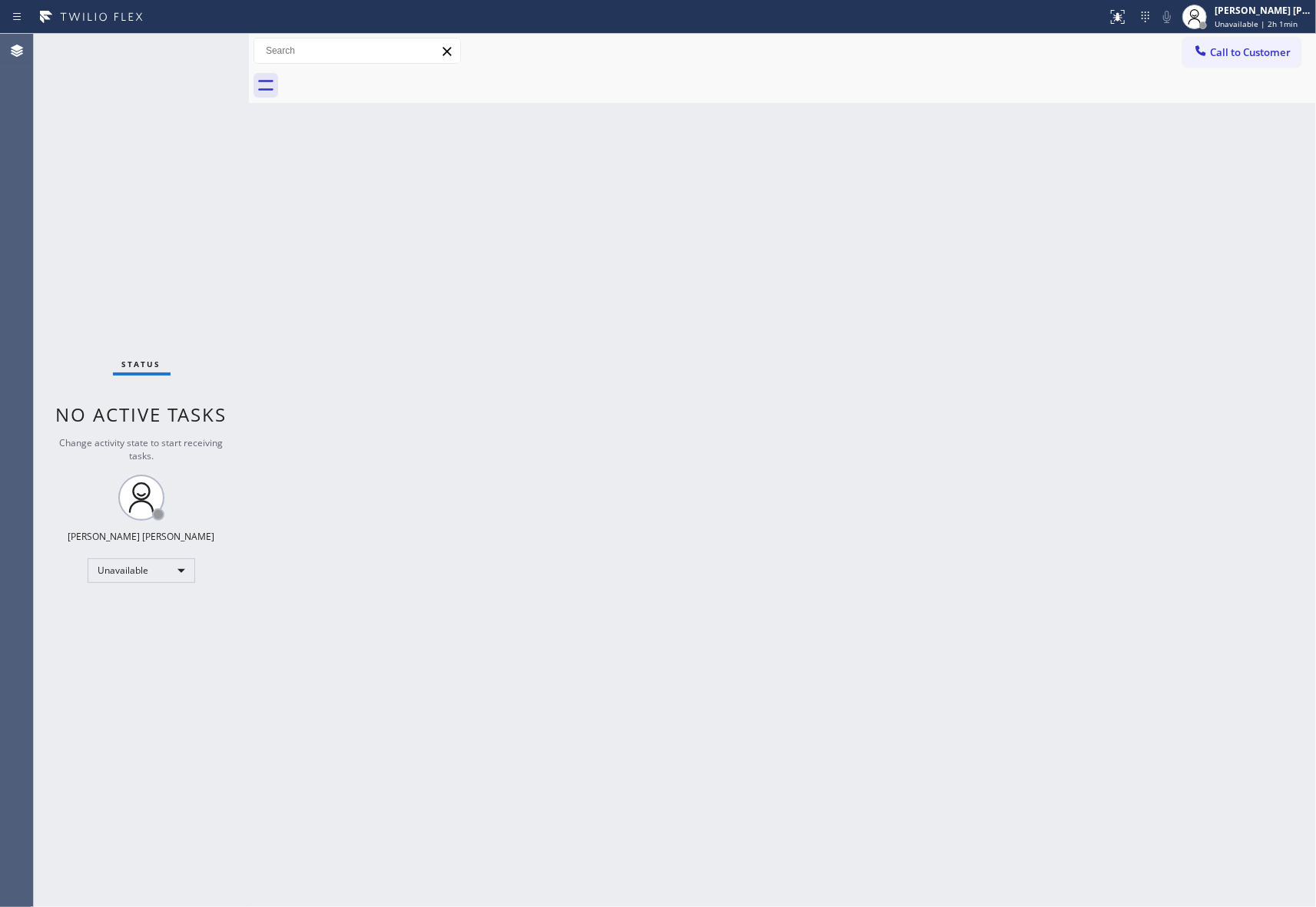
click at [392, 86] on div at bounding box center [799, 86] width 1033 height 35
click at [1261, 57] on span "Call to Customer" at bounding box center [1249, 52] width 80 height 14
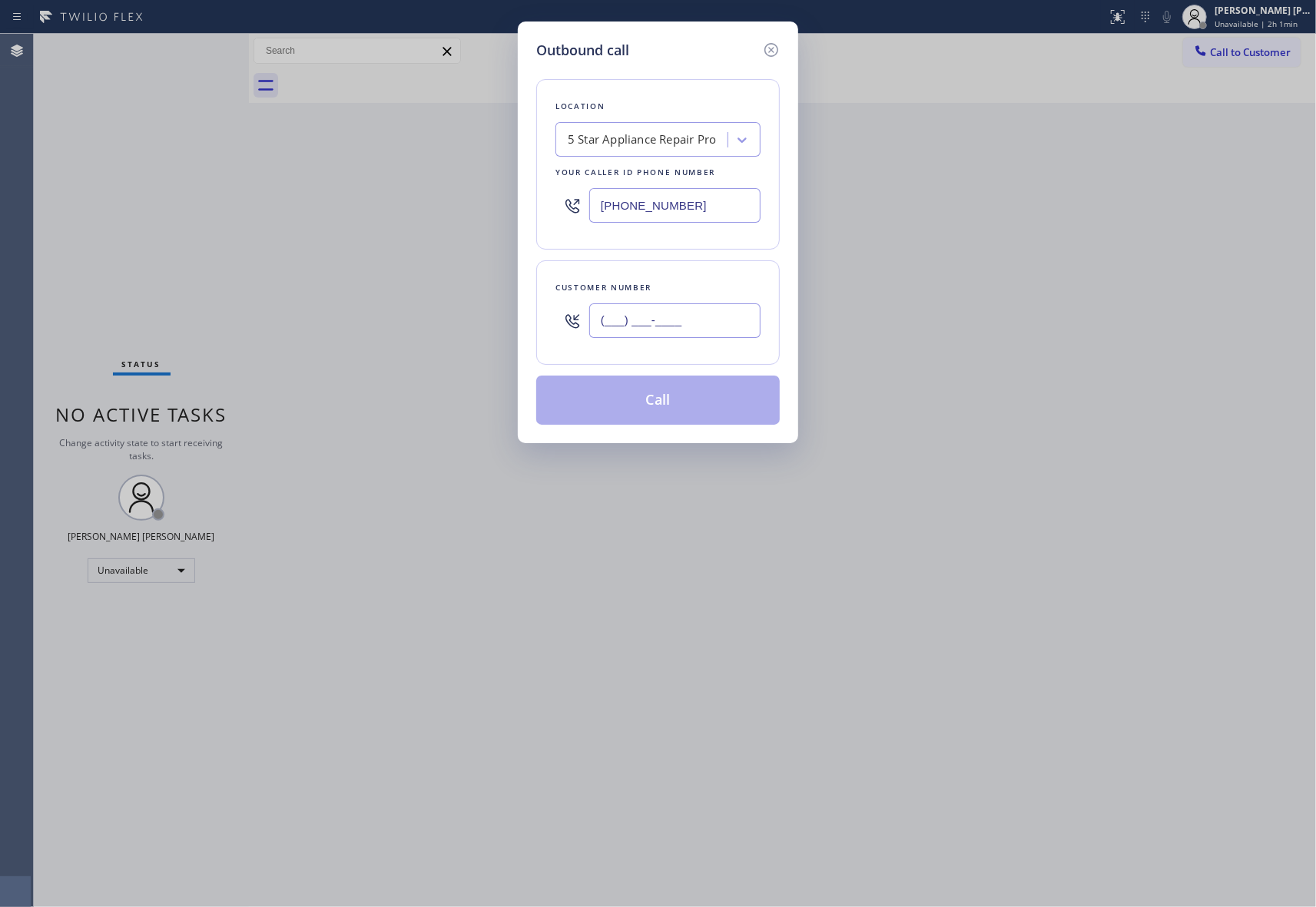
click at [704, 317] on input "(___) ___-____" at bounding box center [674, 321] width 172 height 35
paste input "650) 714-7963"
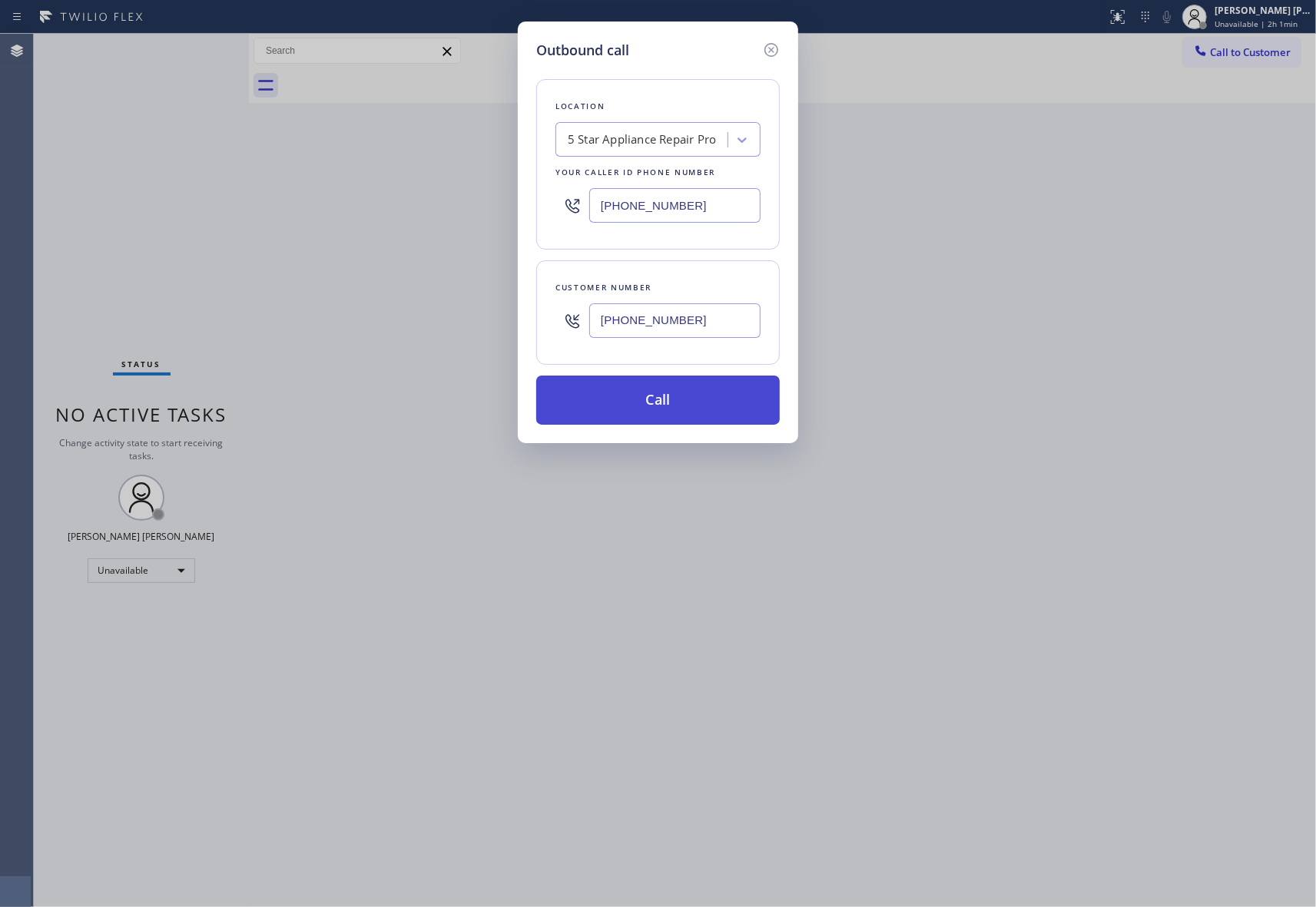
type input "[PHONE_NUMBER]"
click at [683, 398] on button "Call" at bounding box center [657, 400] width 243 height 49
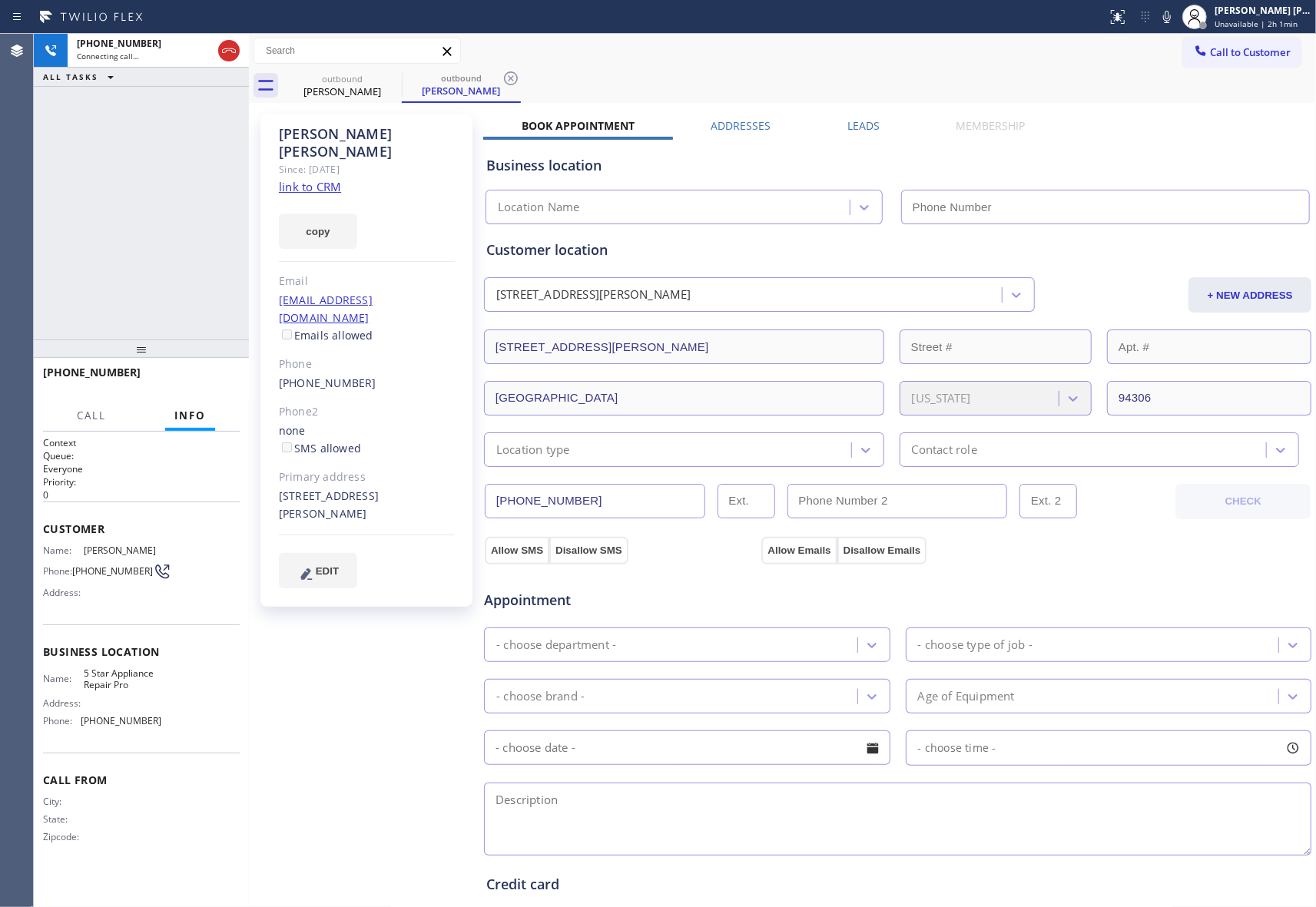
type input "[PHONE_NUMBER]"
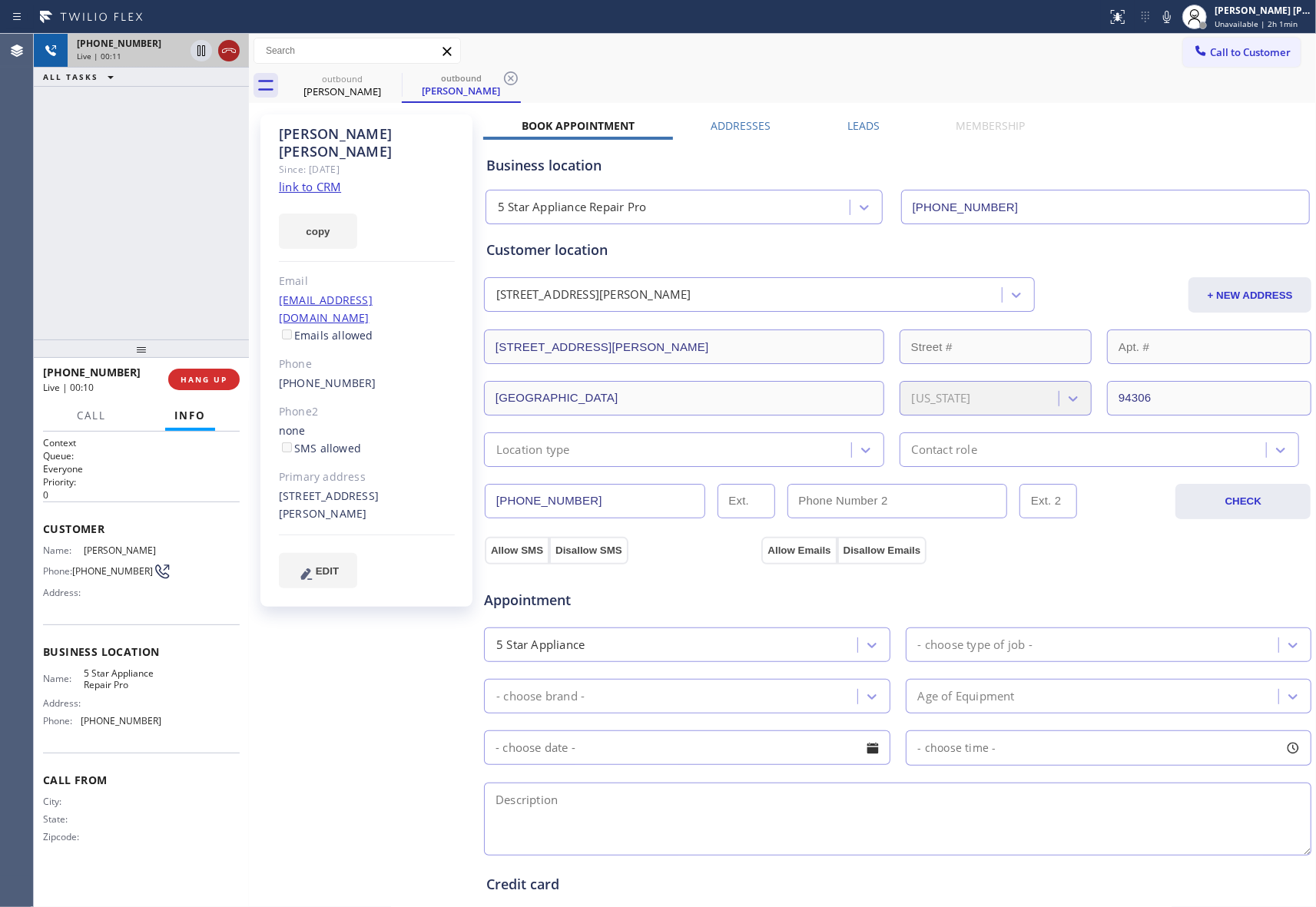
click at [225, 52] on icon at bounding box center [229, 50] width 14 height 5
click at [858, 129] on label "Leads" at bounding box center [862, 125] width 32 height 15
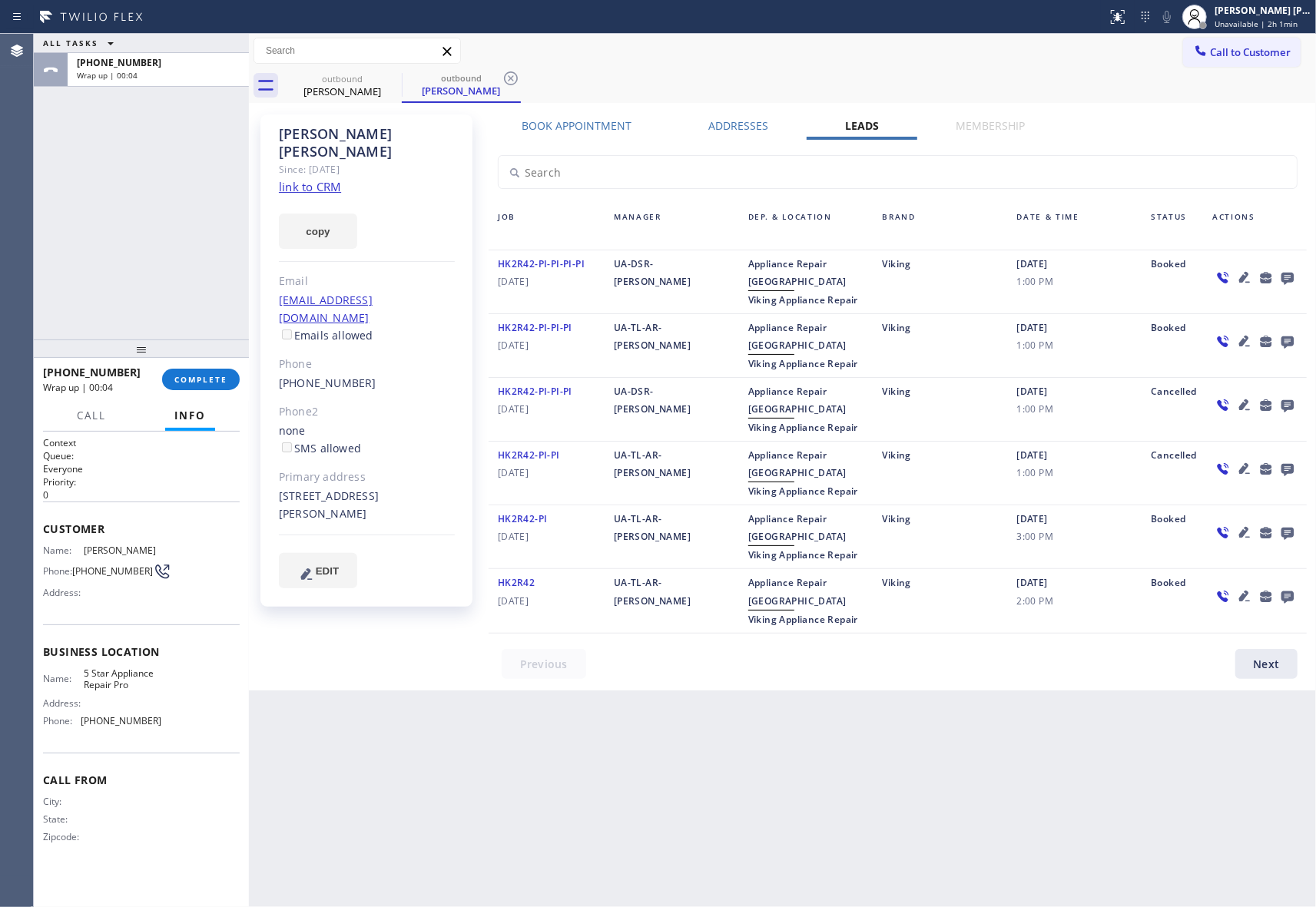
click at [1284, 281] on icon at bounding box center [1287, 278] width 13 height 13
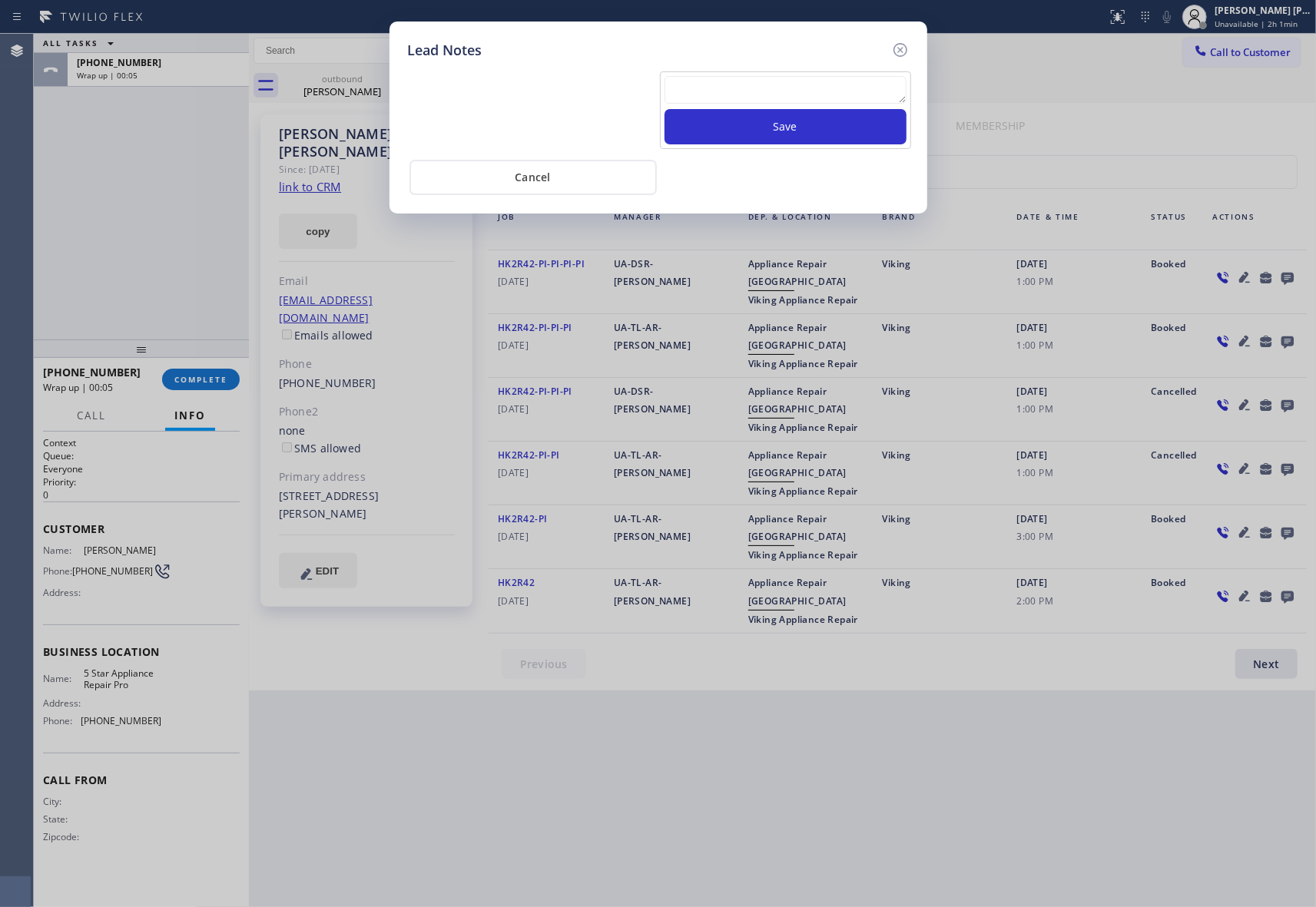
click at [833, 98] on textarea at bounding box center [786, 89] width 242 height 28
paste textarea "VM | please transfer if cx calls back"
type textarea "VM | please transfer if cx calls back"
click at [839, 136] on button "Save" at bounding box center [786, 127] width 242 height 35
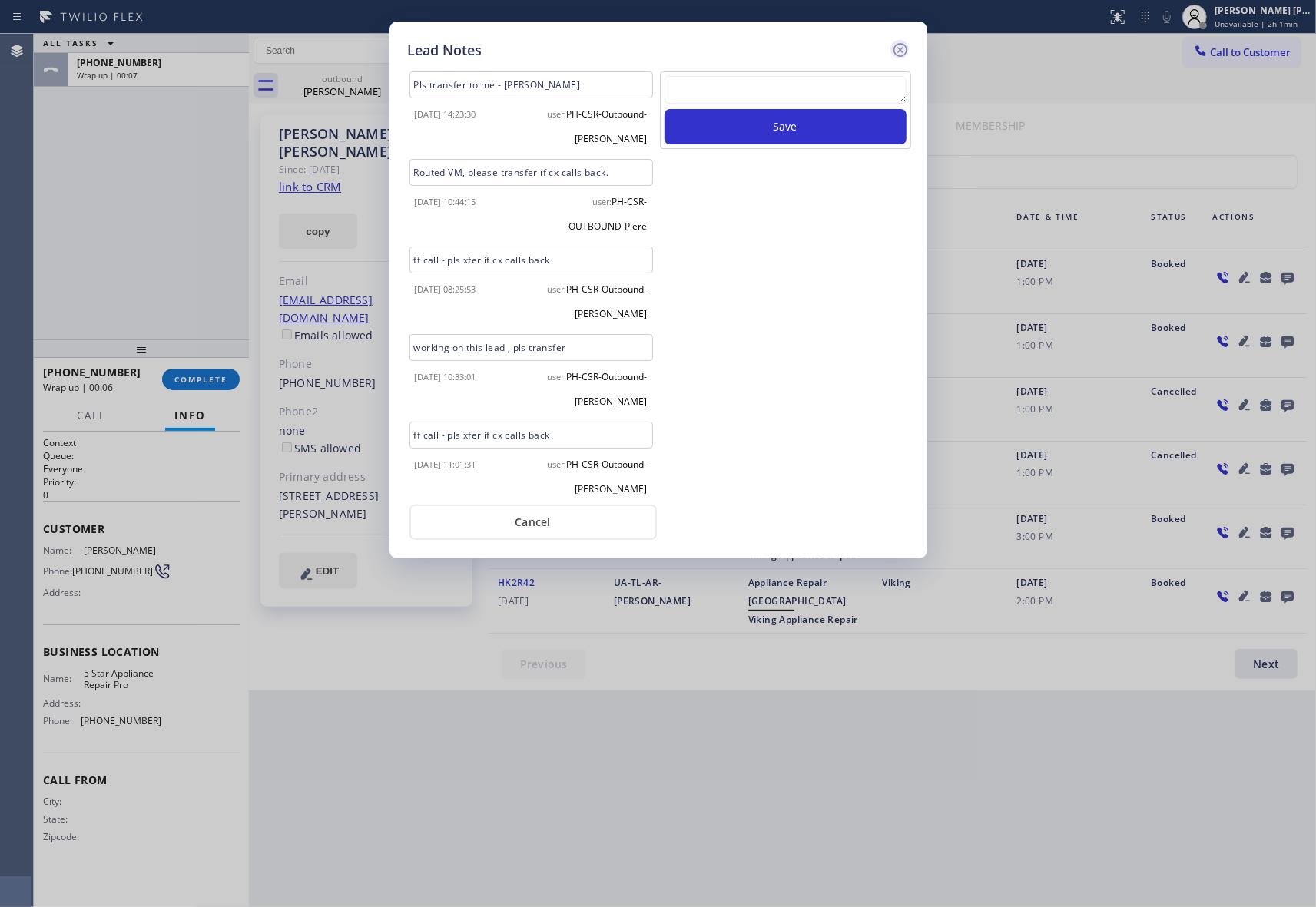
click at [901, 47] on icon at bounding box center [899, 49] width 18 height 18
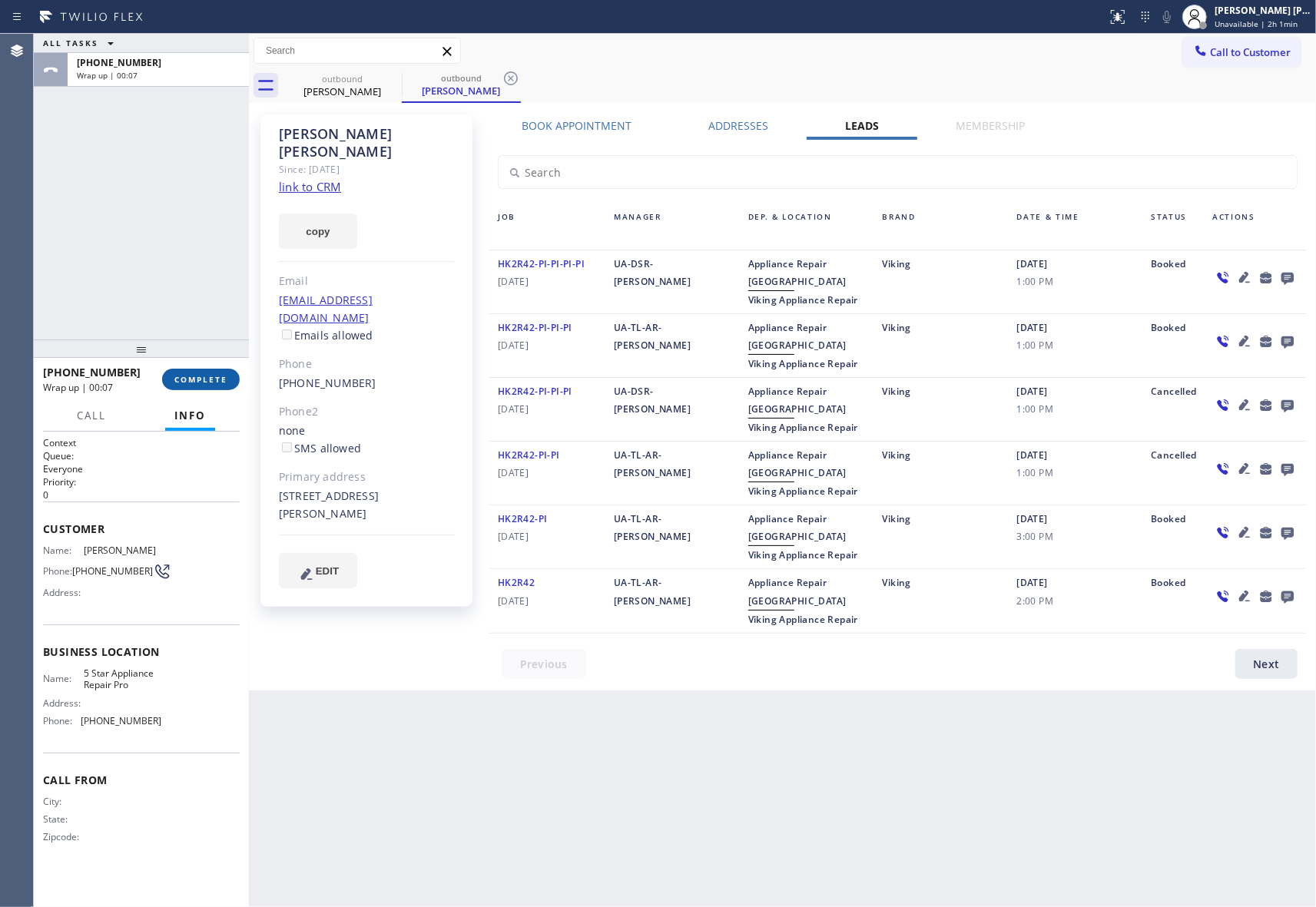
click at [194, 385] on button "COMPLETE" at bounding box center [201, 379] width 78 height 21
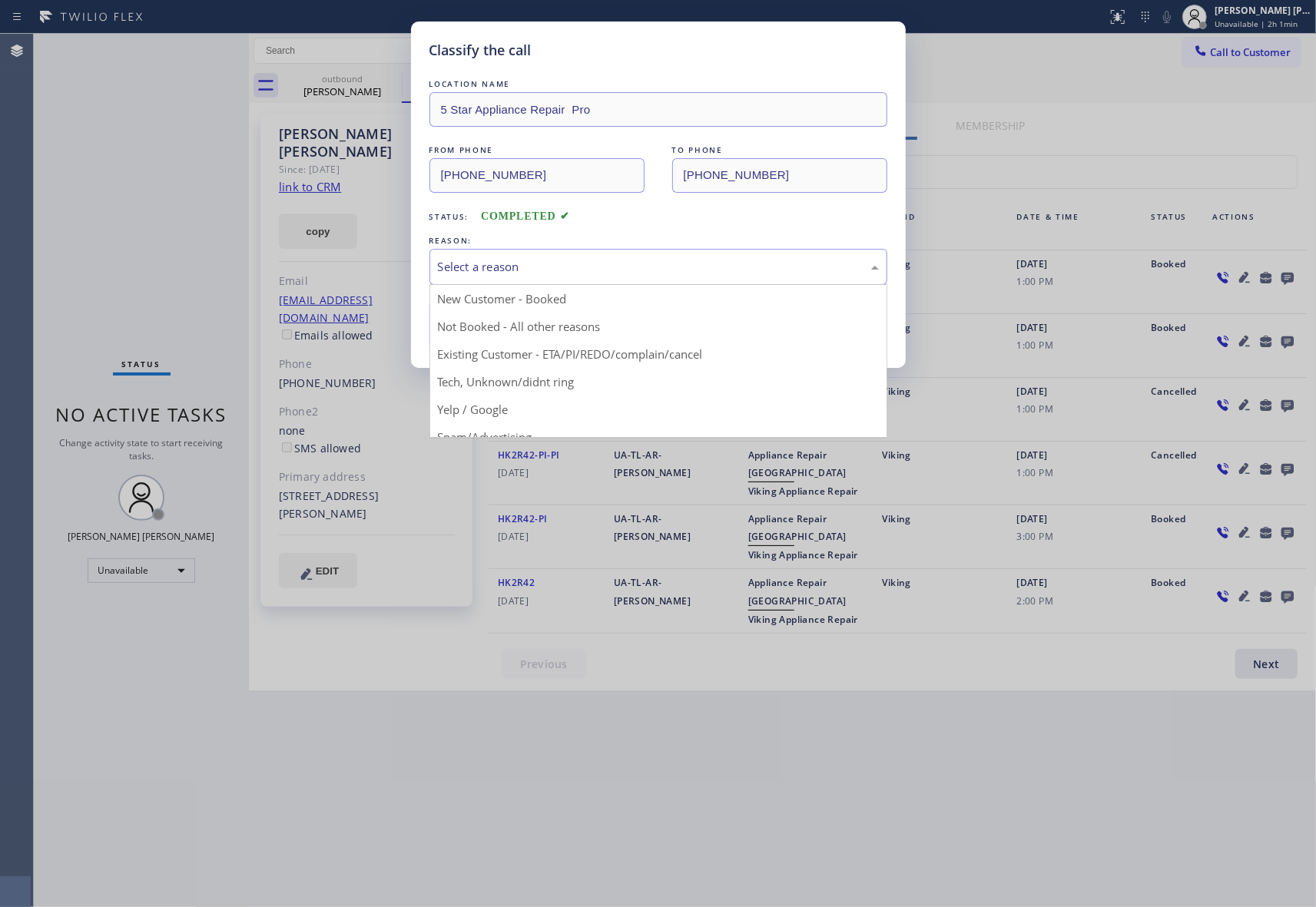
click at [585, 258] on div "Select a reason" at bounding box center [658, 266] width 441 height 17
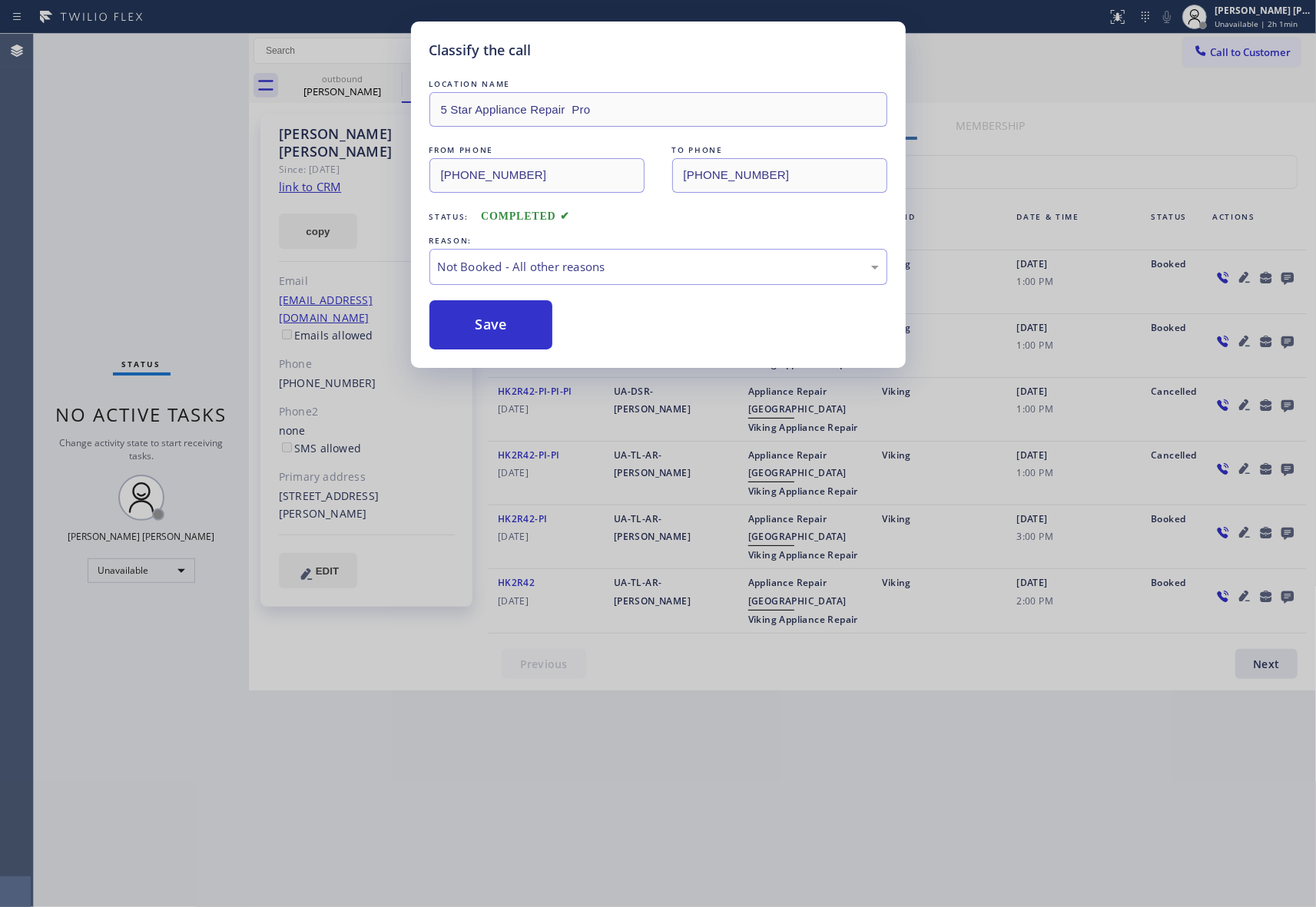
click at [512, 327] on button "Save" at bounding box center [491, 325] width 124 height 49
click at [327, 91] on div "Classify the call LOCATION NAME Metro Heating Repair FROM PHONE [PHONE_NUMBER] …" at bounding box center [674, 470] width 1282 height 873
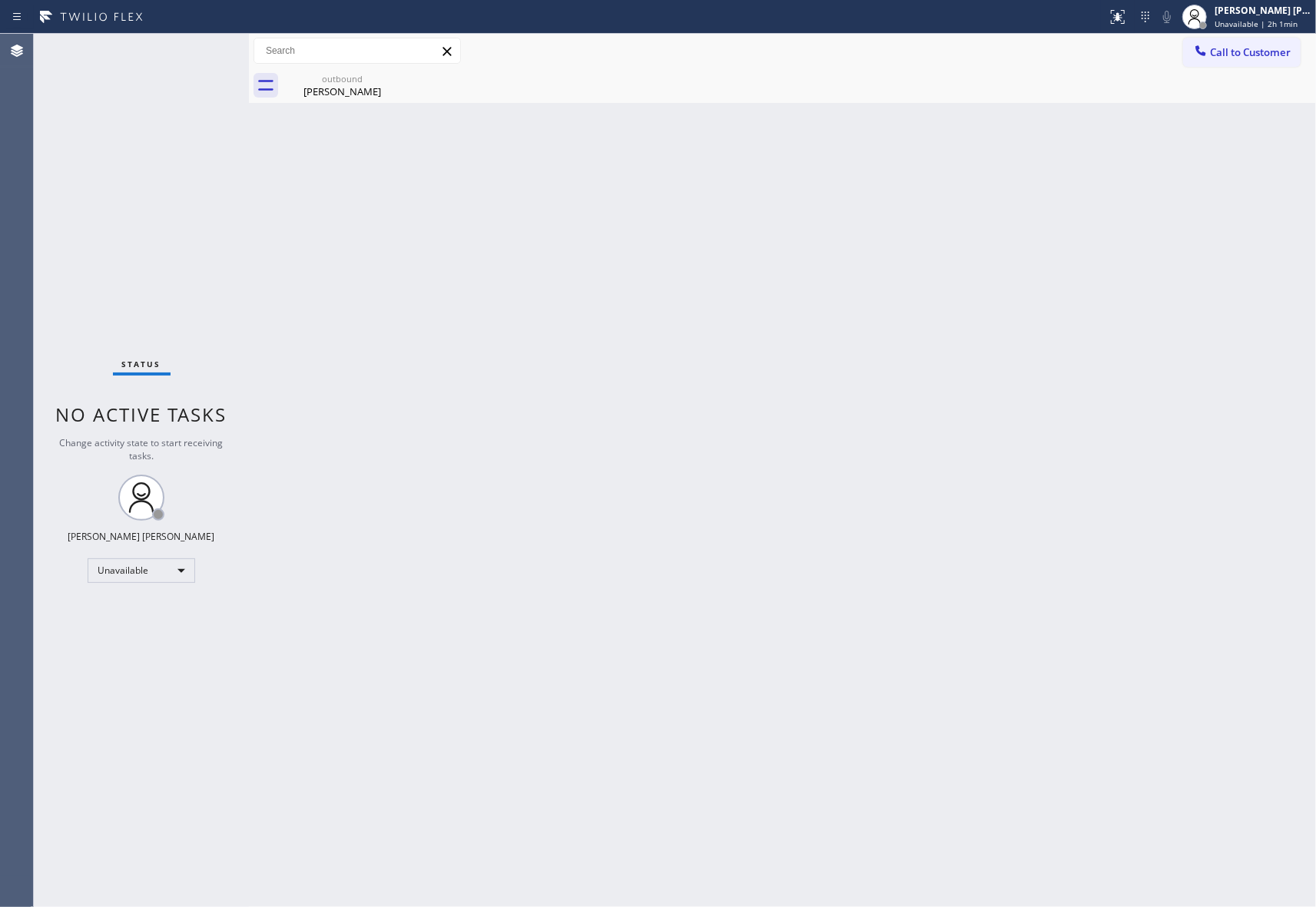
click at [327, 91] on div "[PERSON_NAME]" at bounding box center [342, 91] width 116 height 14
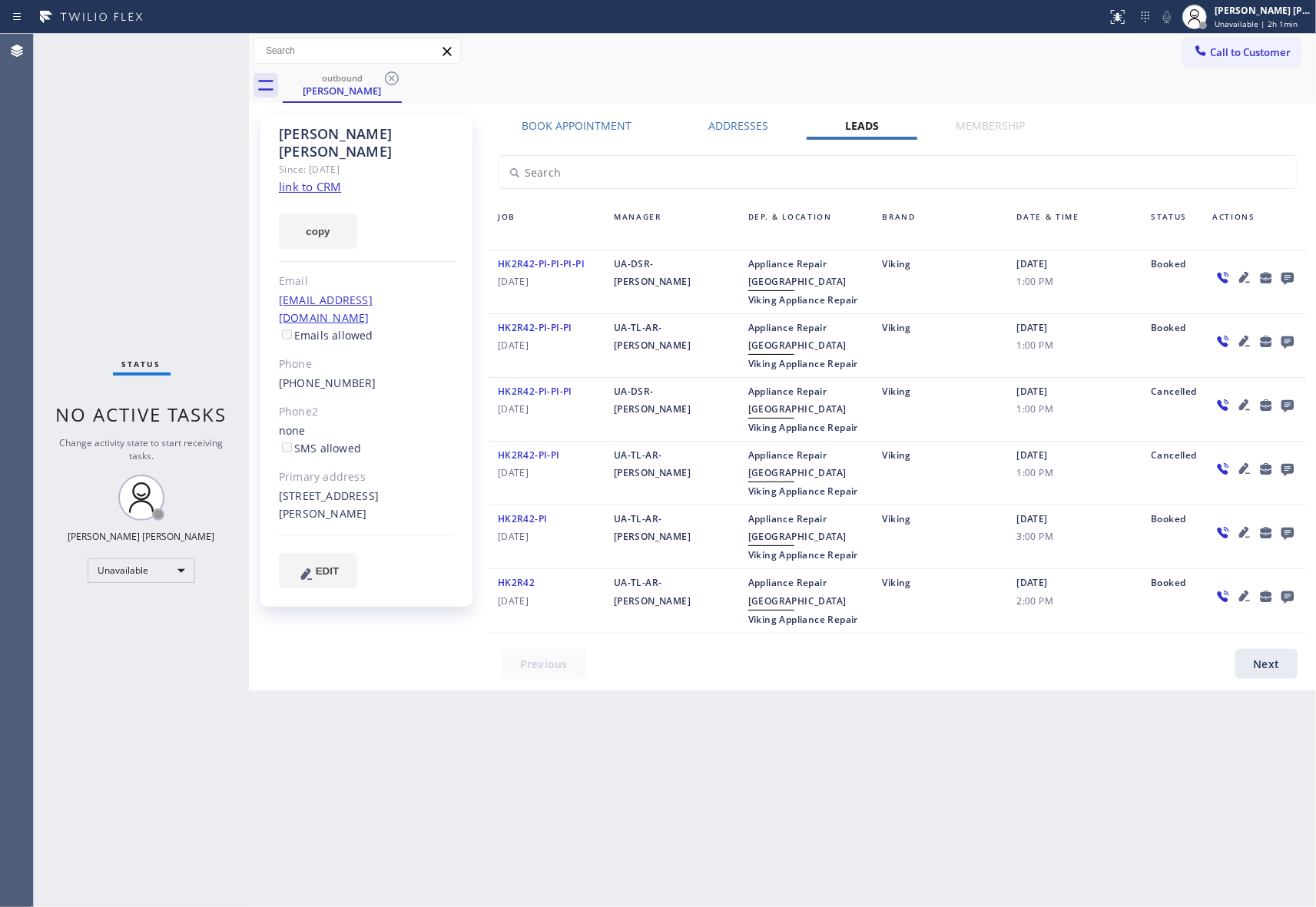
click at [1291, 275] on icon at bounding box center [1287, 278] width 18 height 19
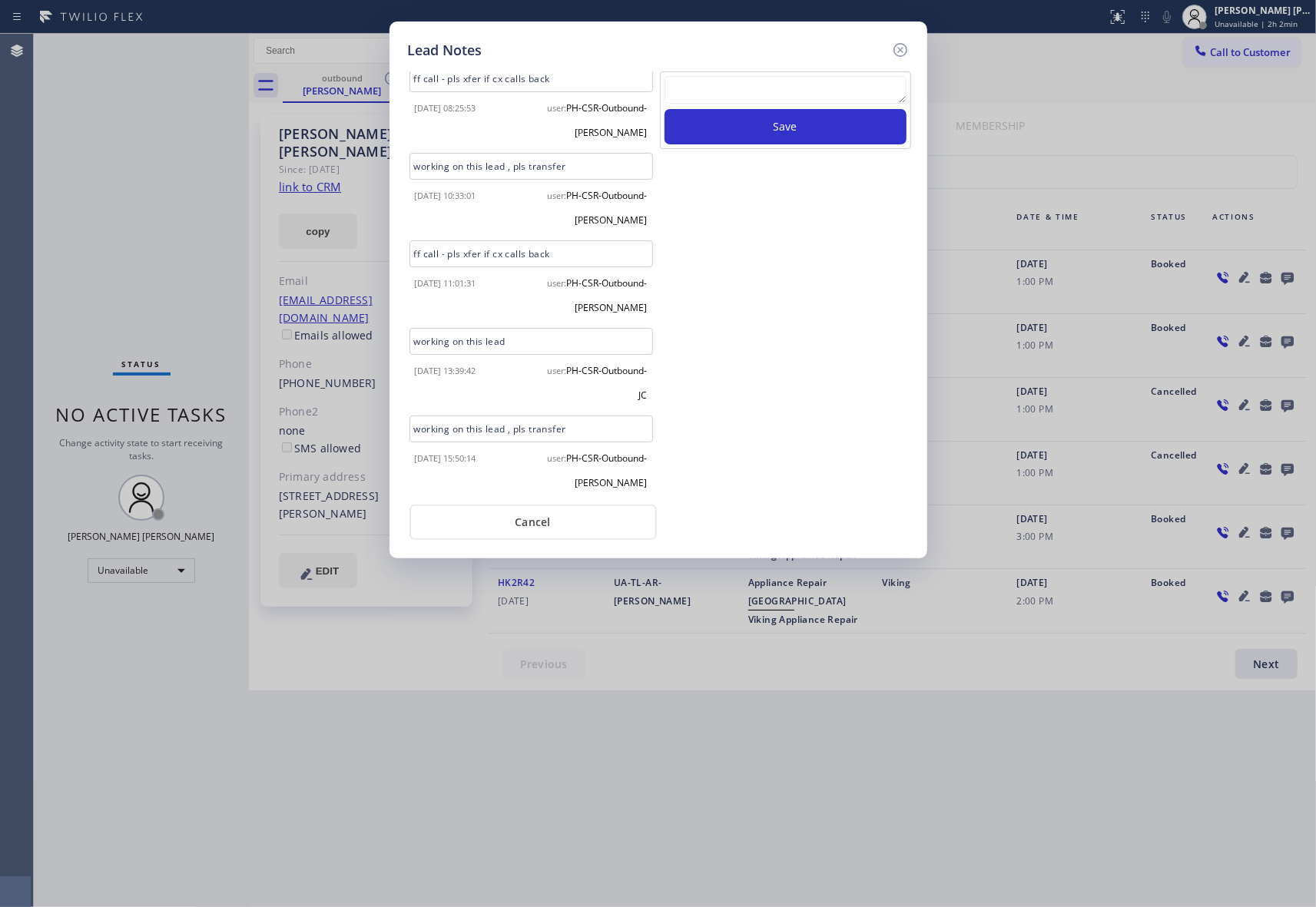
scroll to position [351, 0]
click at [901, 47] on icon at bounding box center [899, 49] width 18 height 18
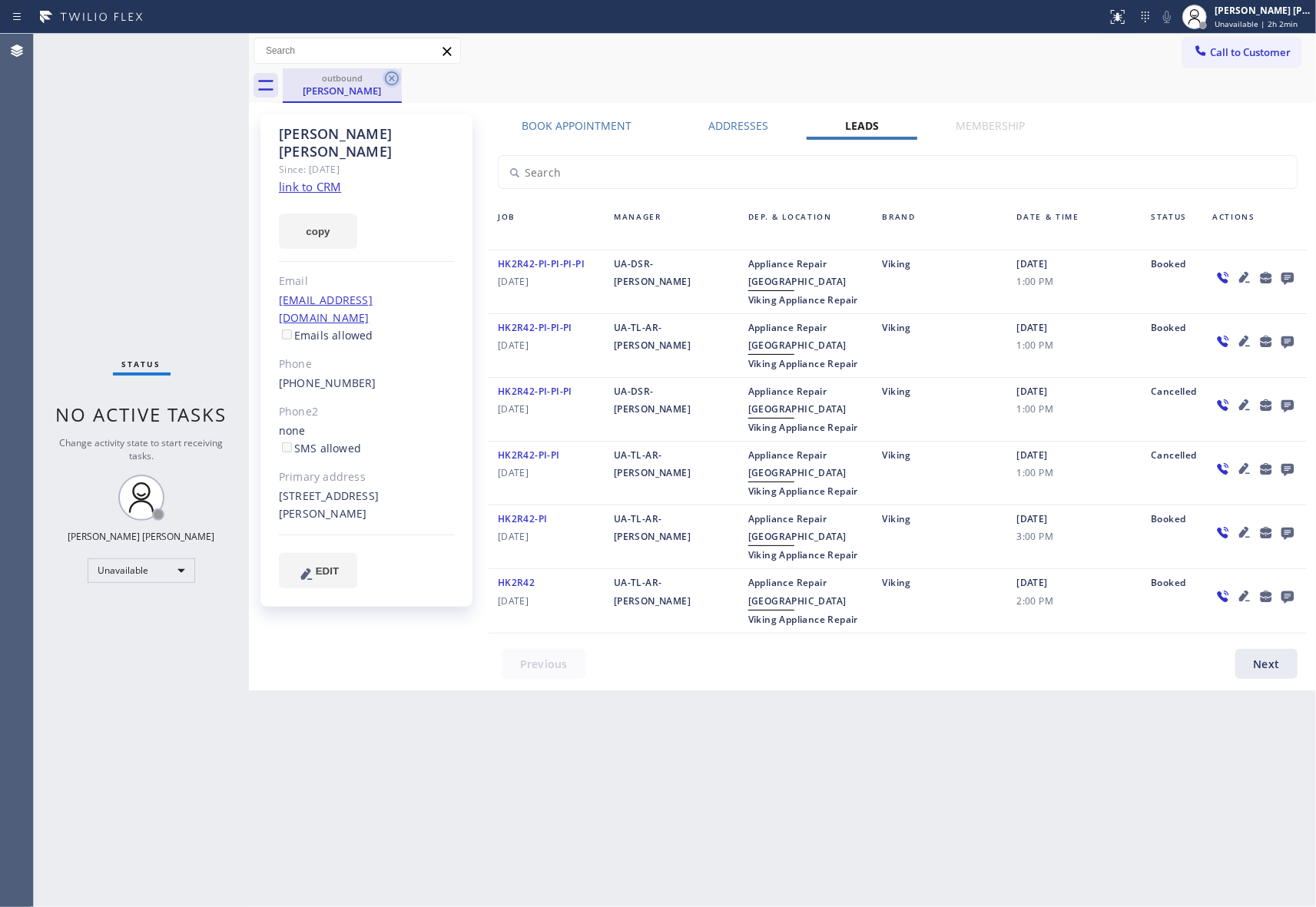
click at [394, 73] on icon at bounding box center [392, 78] width 14 height 14
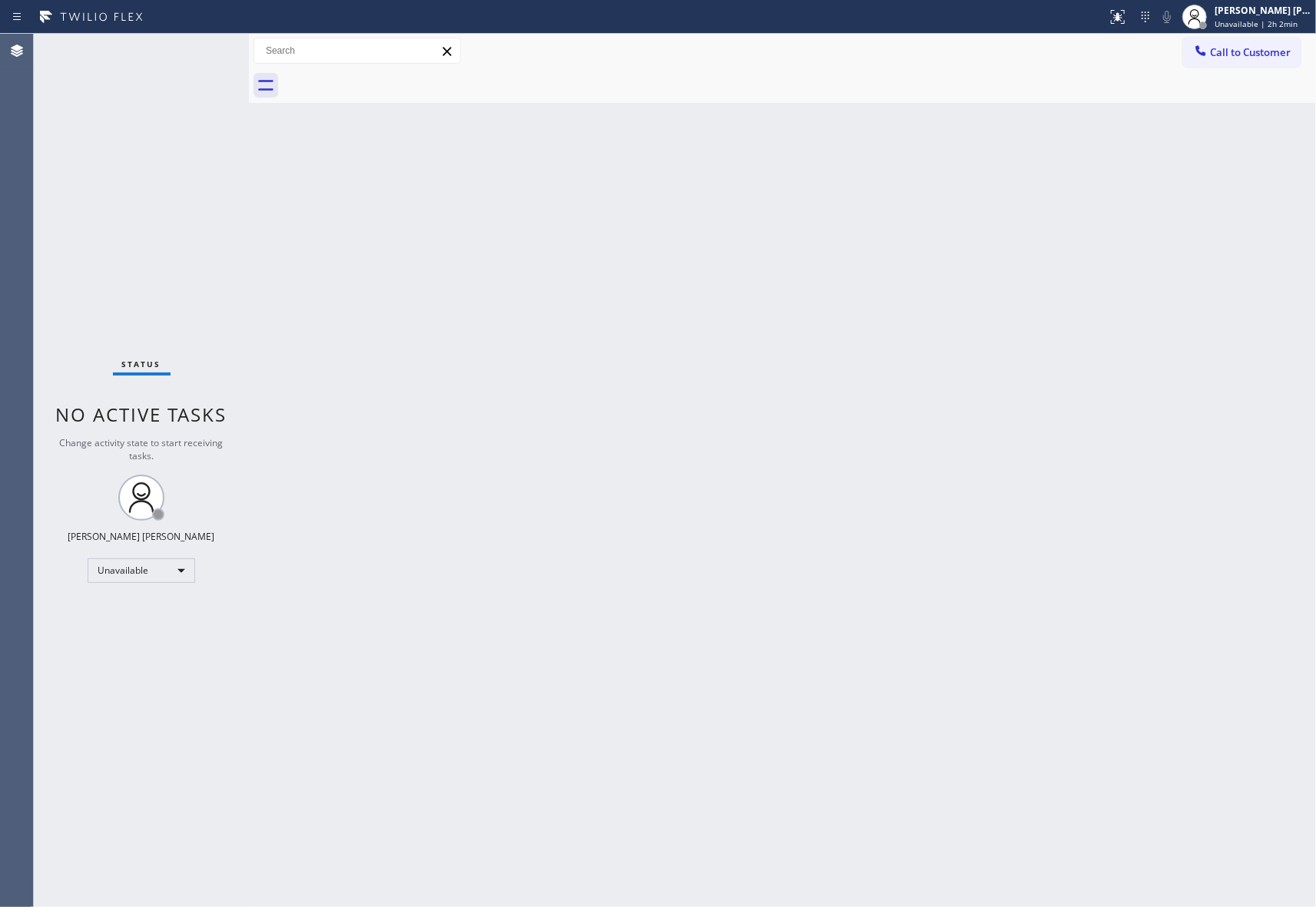
click at [394, 73] on div at bounding box center [799, 86] width 1033 height 35
click at [1251, 41] on button "Call to Customer" at bounding box center [1241, 52] width 117 height 29
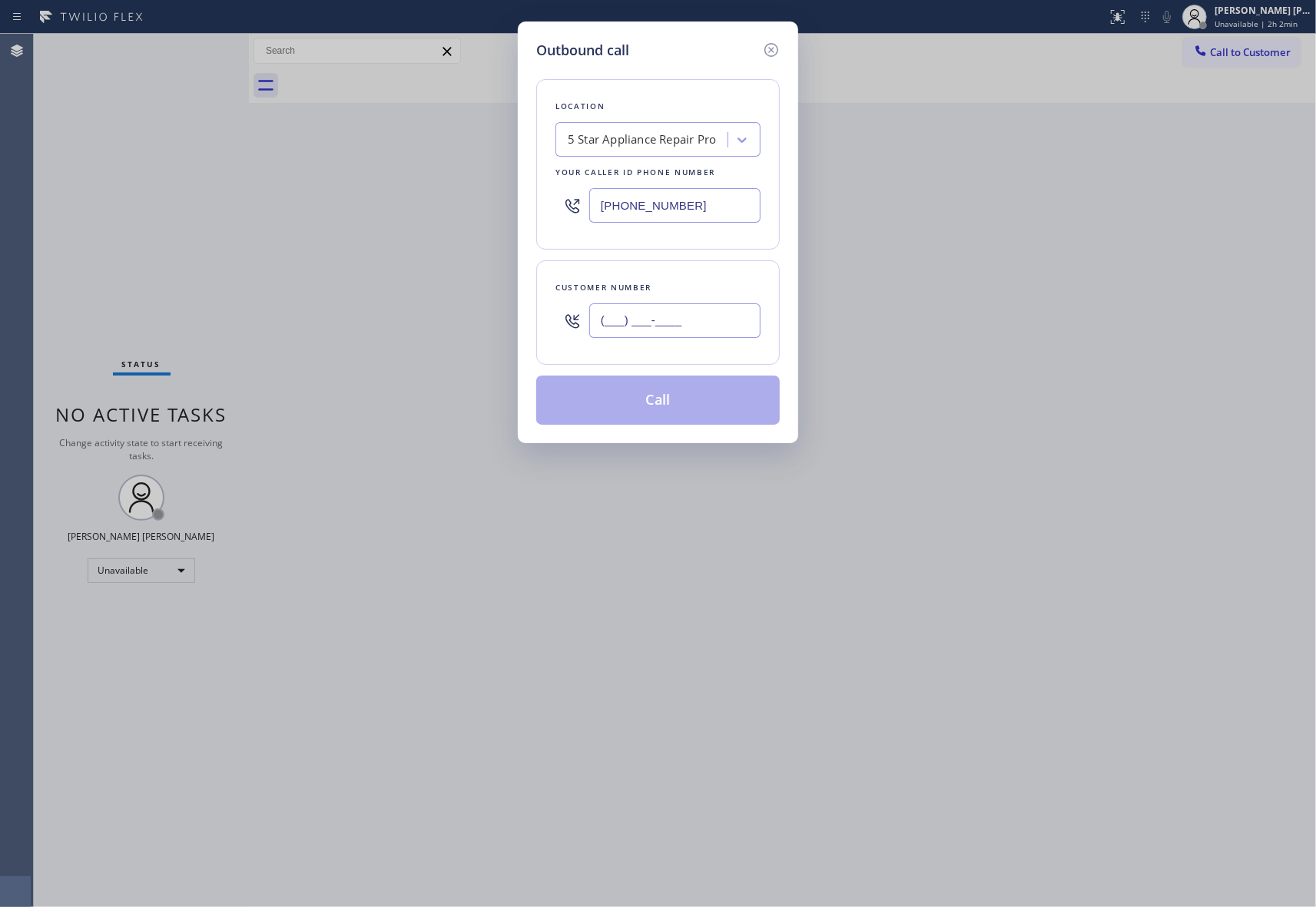
click at [646, 328] on input "(___) ___-____" at bounding box center [674, 321] width 172 height 35
paste input "425) 254-1585"
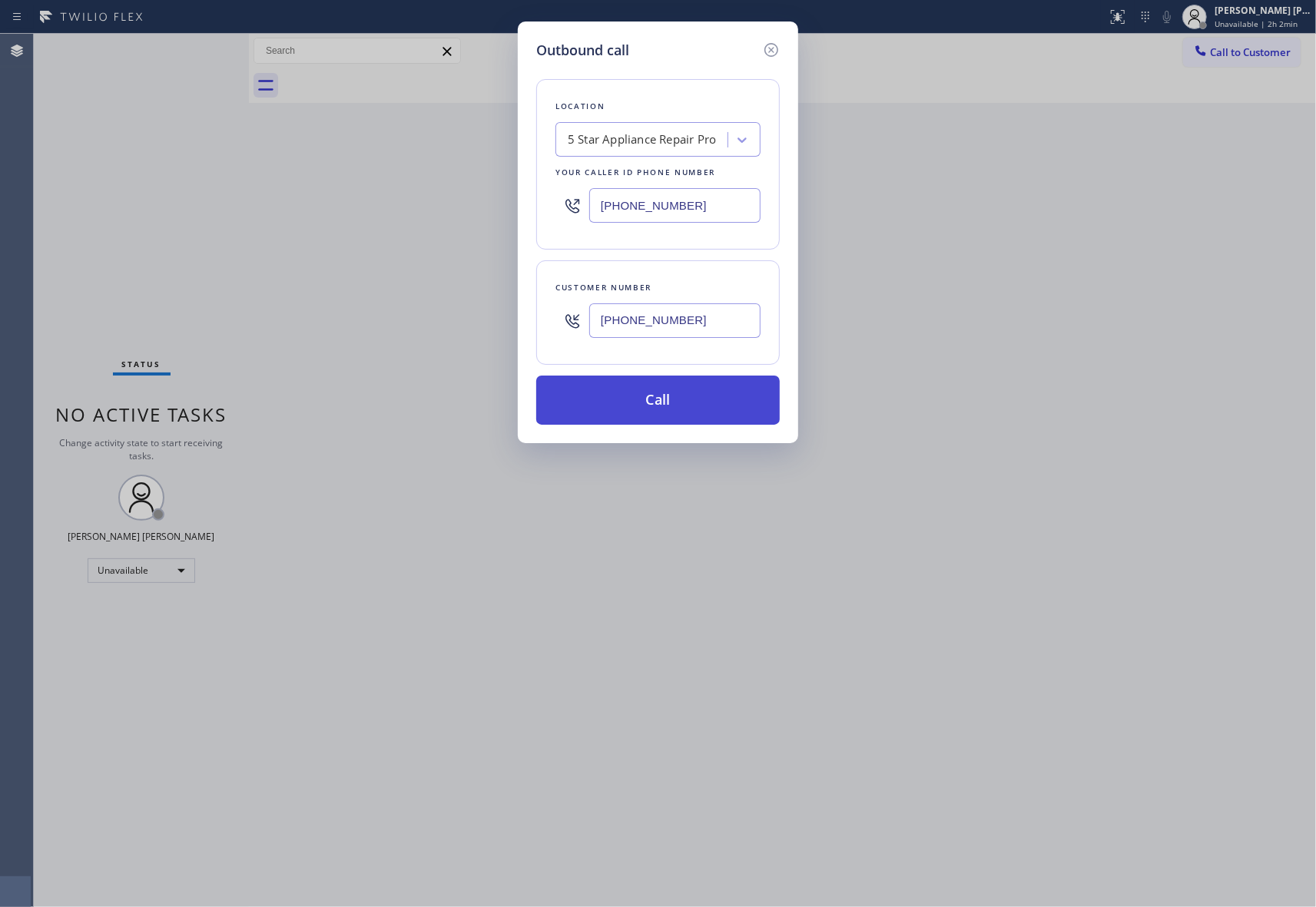
type input "[PHONE_NUMBER]"
click at [659, 402] on button "Call" at bounding box center [657, 400] width 243 height 49
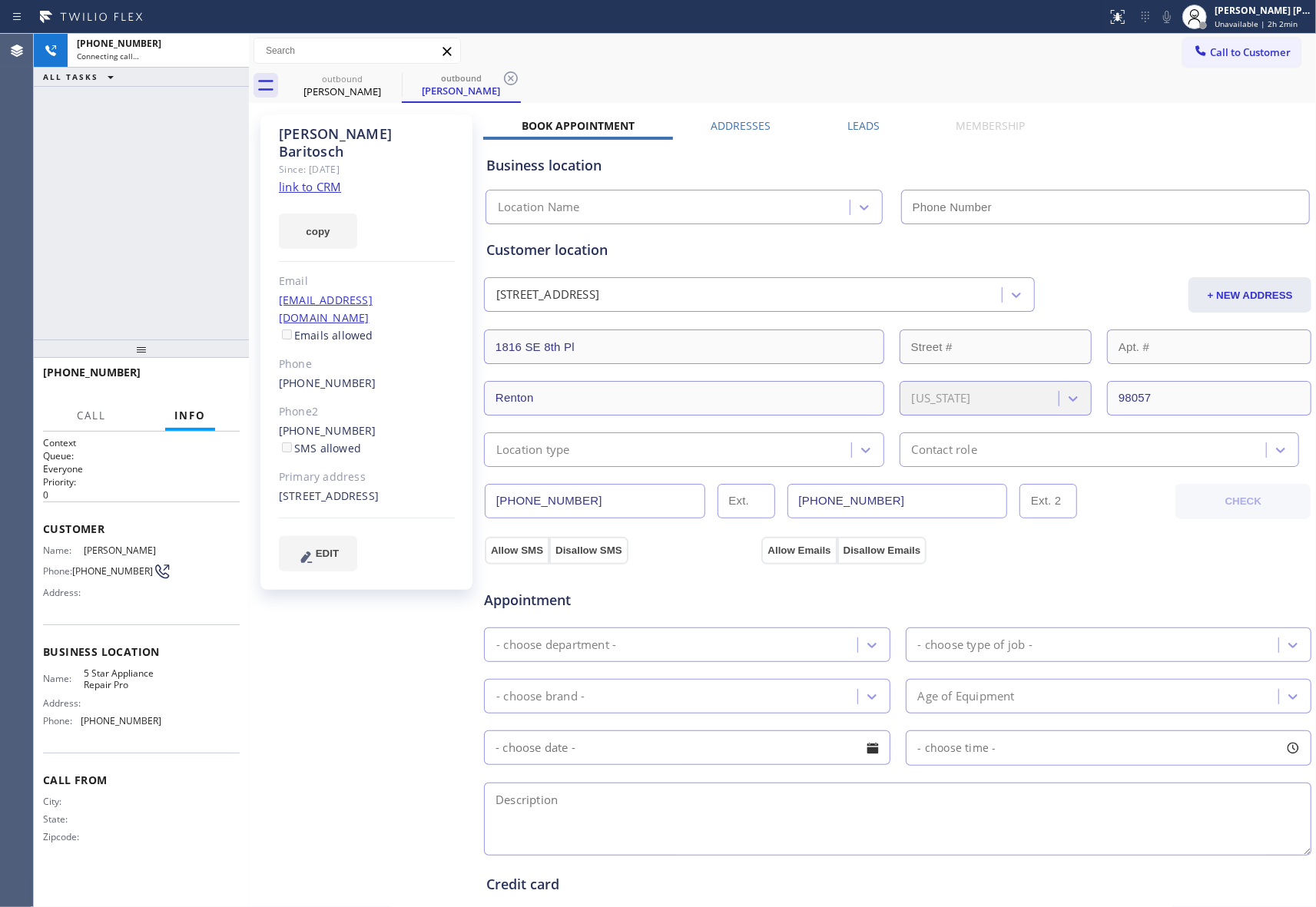
type input "[PHONE_NUMBER]"
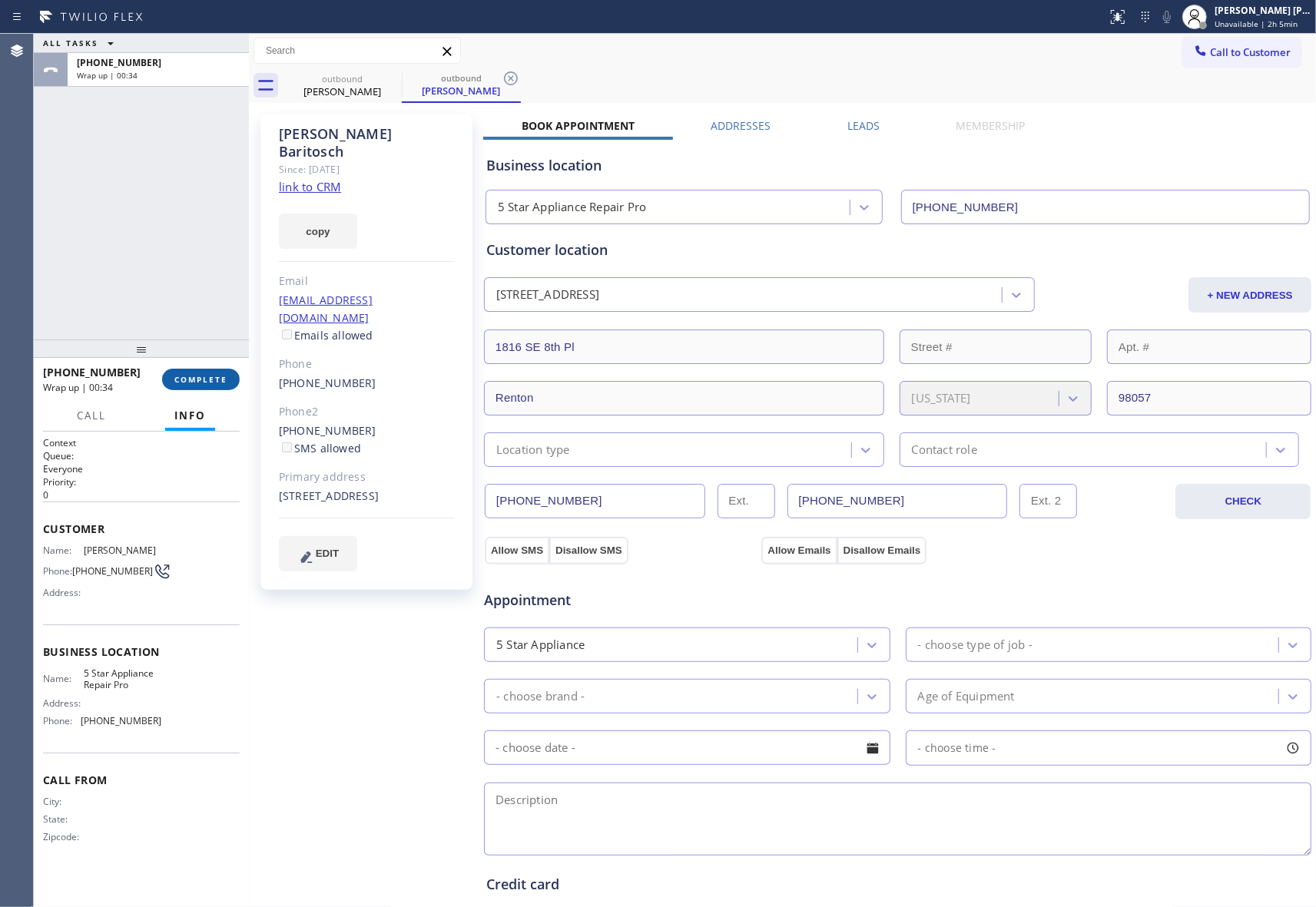
click at [209, 369] on button "COMPLETE" at bounding box center [201, 379] width 78 height 21
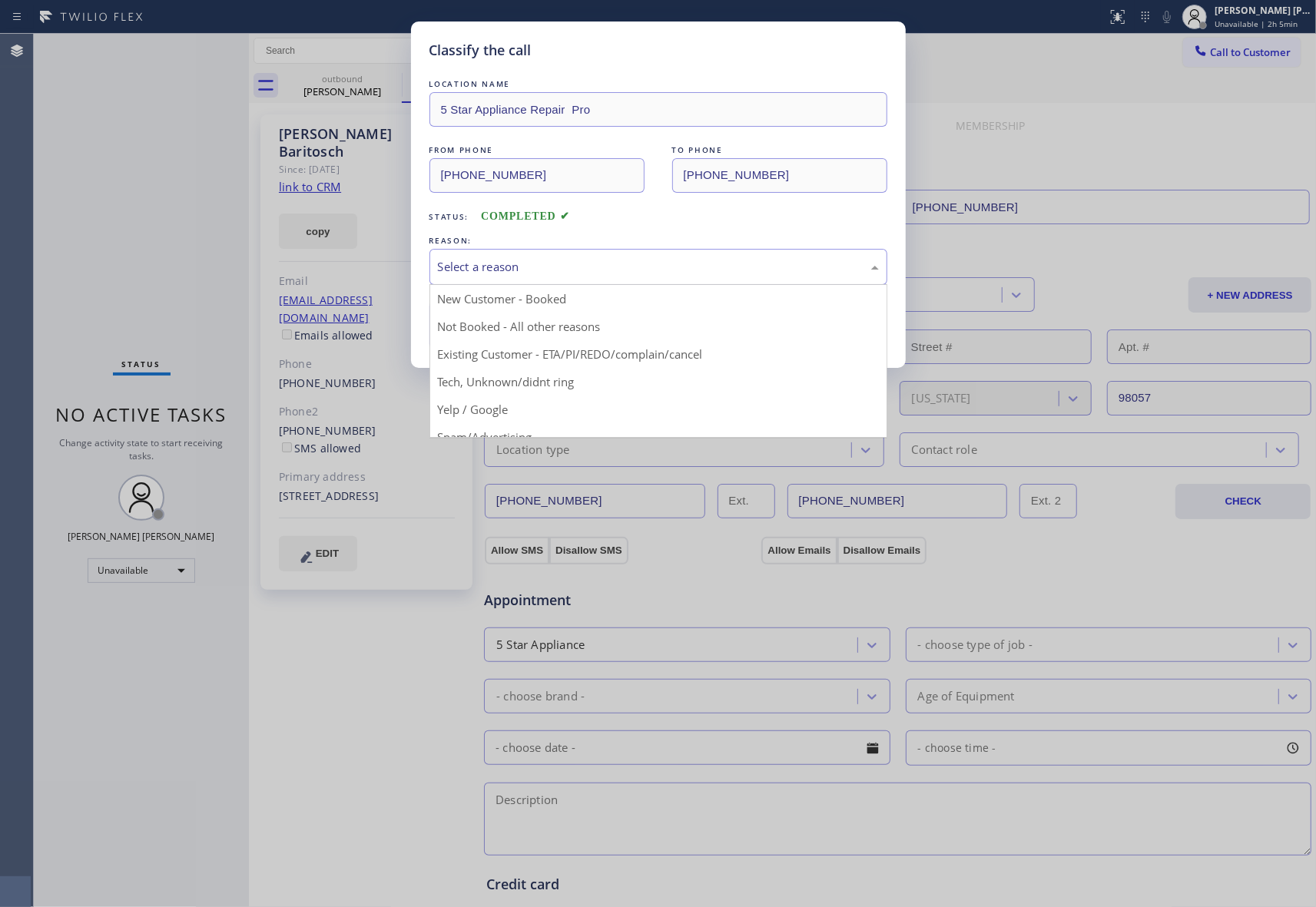
click at [564, 277] on div "Select a reason" at bounding box center [658, 266] width 457 height 36
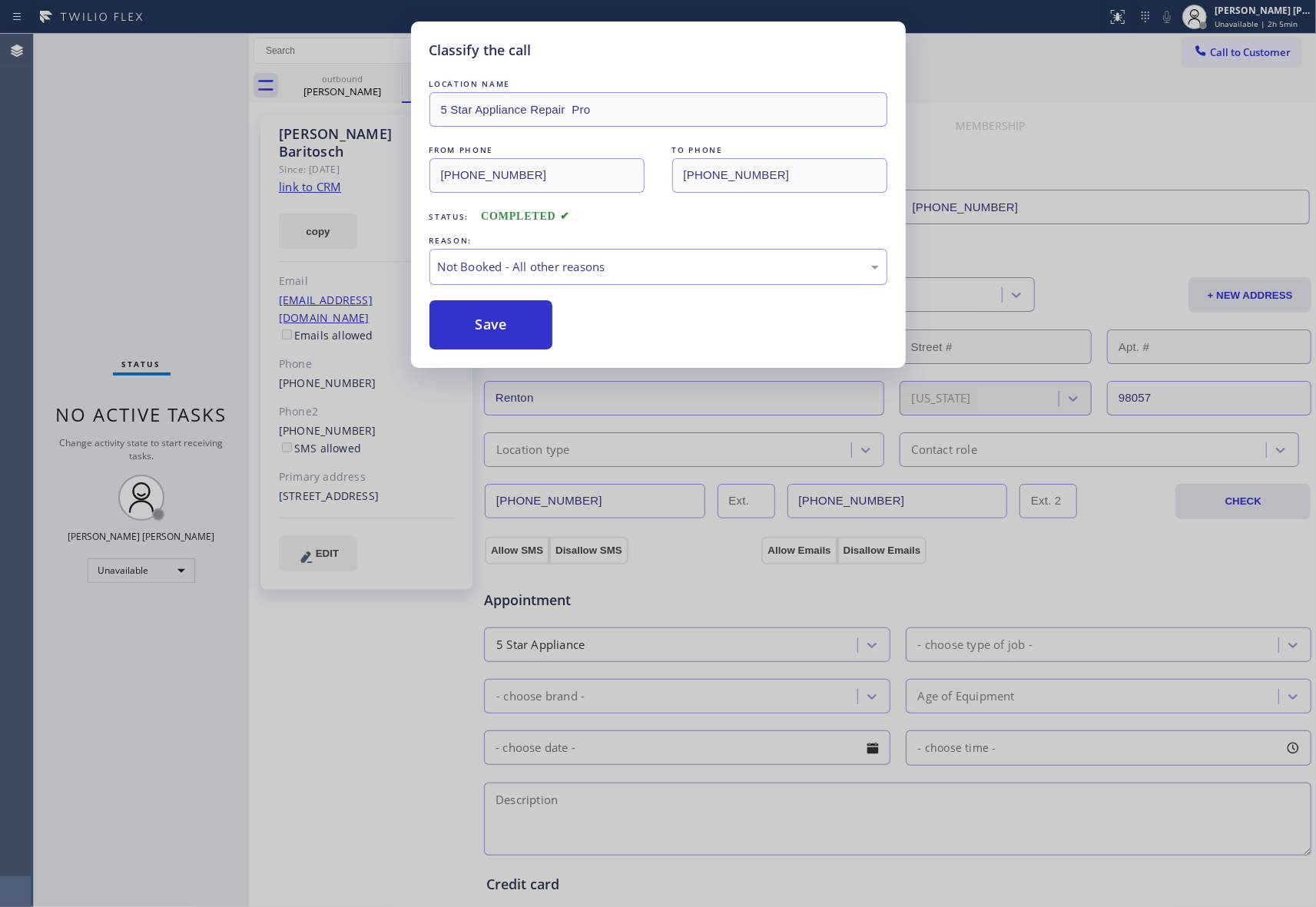
click at [480, 326] on button "Save" at bounding box center [491, 325] width 124 height 49
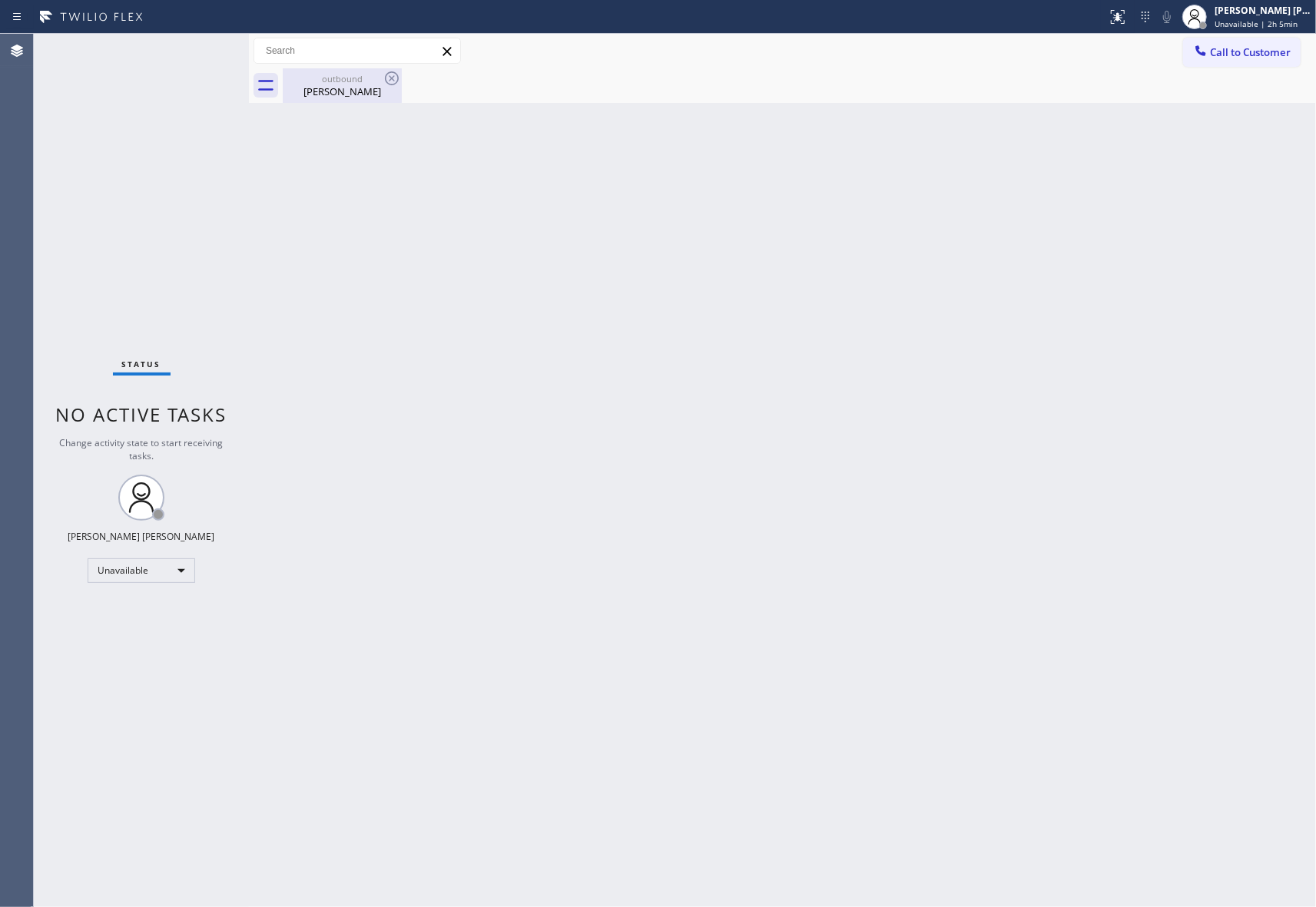
click at [362, 89] on div "[PERSON_NAME]" at bounding box center [342, 91] width 116 height 14
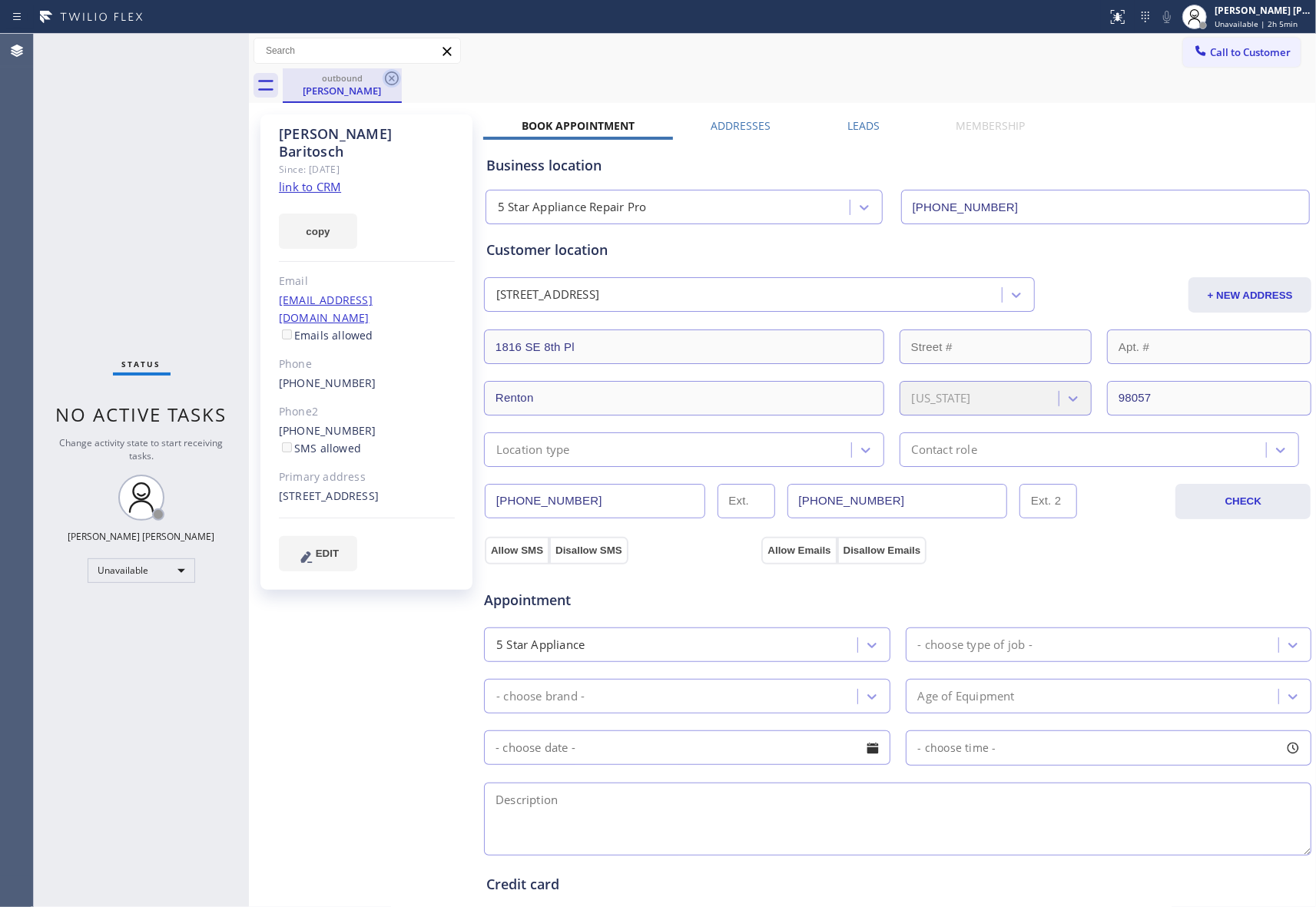
click at [400, 77] on icon at bounding box center [392, 78] width 18 height 18
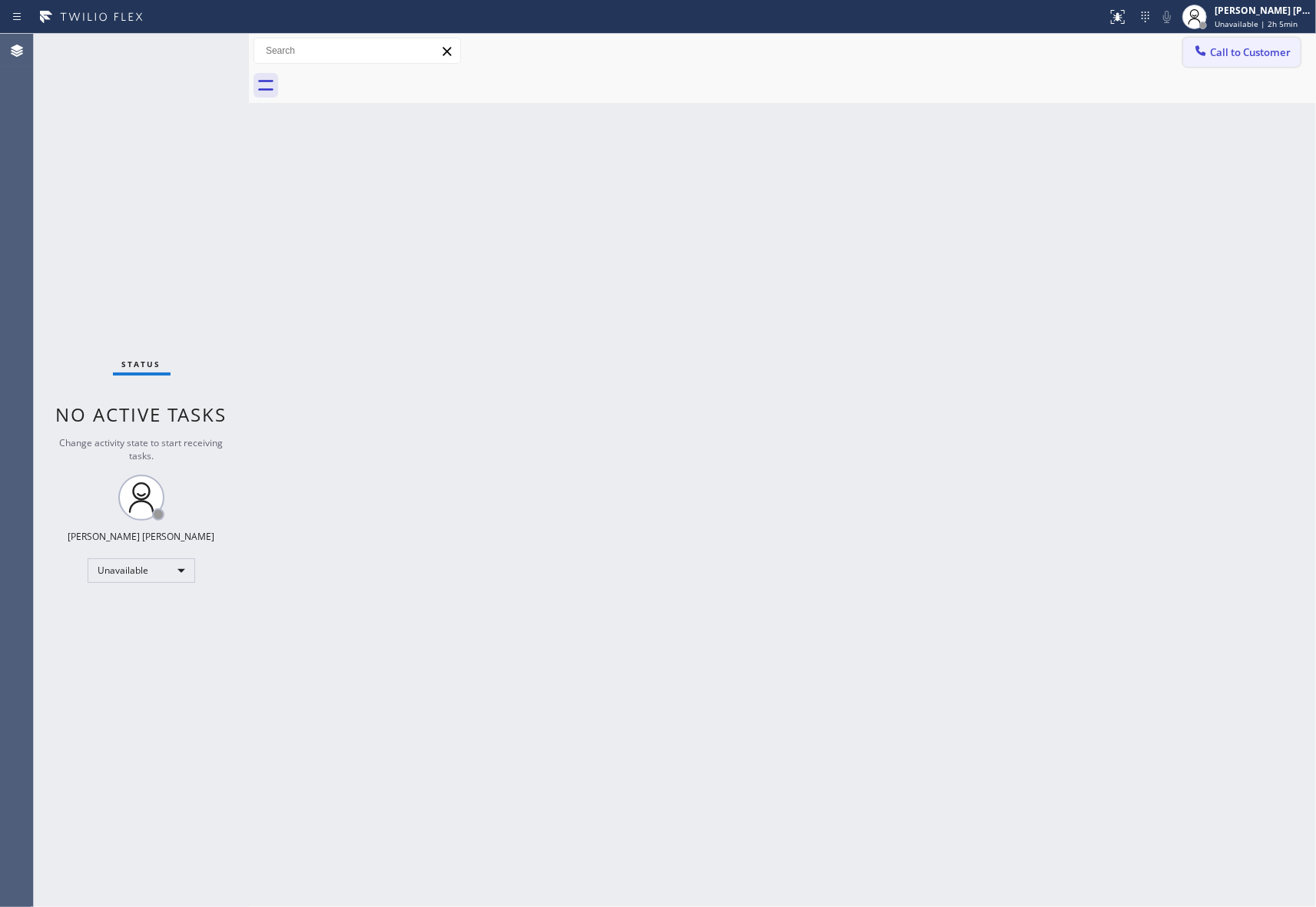
click at [1244, 42] on button "Call to Customer" at bounding box center [1241, 52] width 117 height 29
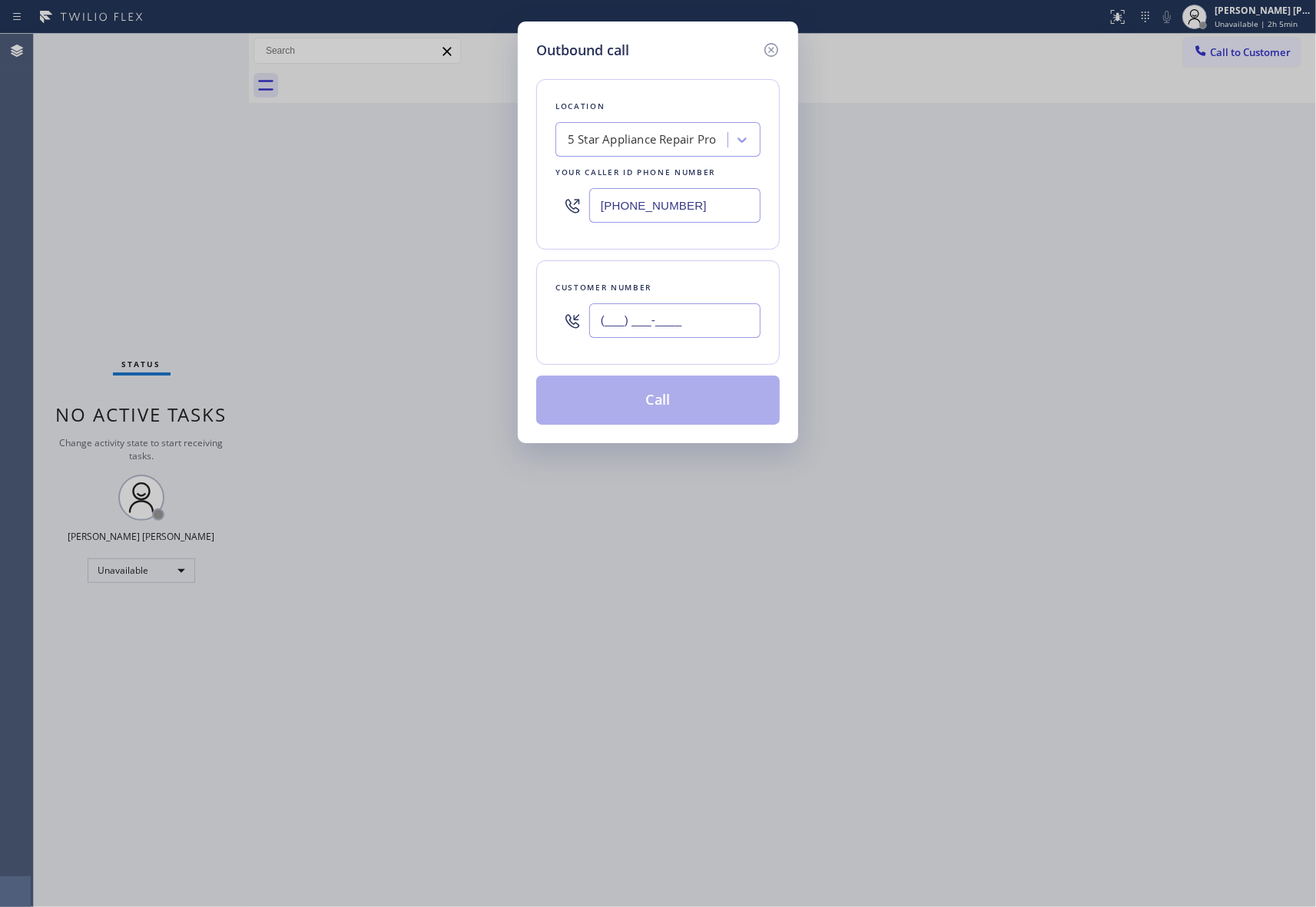
click at [682, 323] on input "(___) ___-____" at bounding box center [674, 321] width 172 height 35
paste input "831) 212-1381"
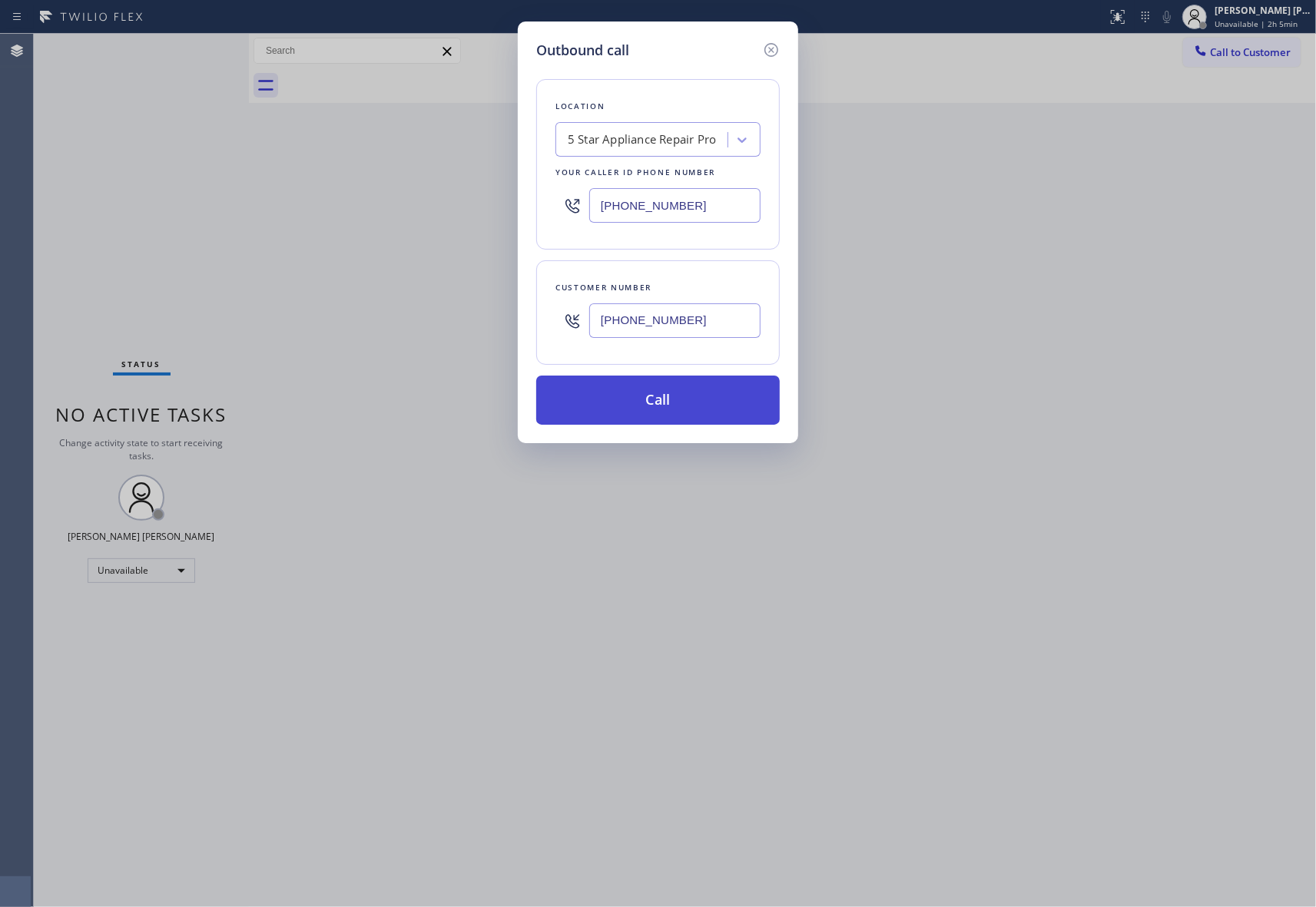
type input "[PHONE_NUMBER]"
click at [689, 396] on button "Call" at bounding box center [657, 400] width 243 height 49
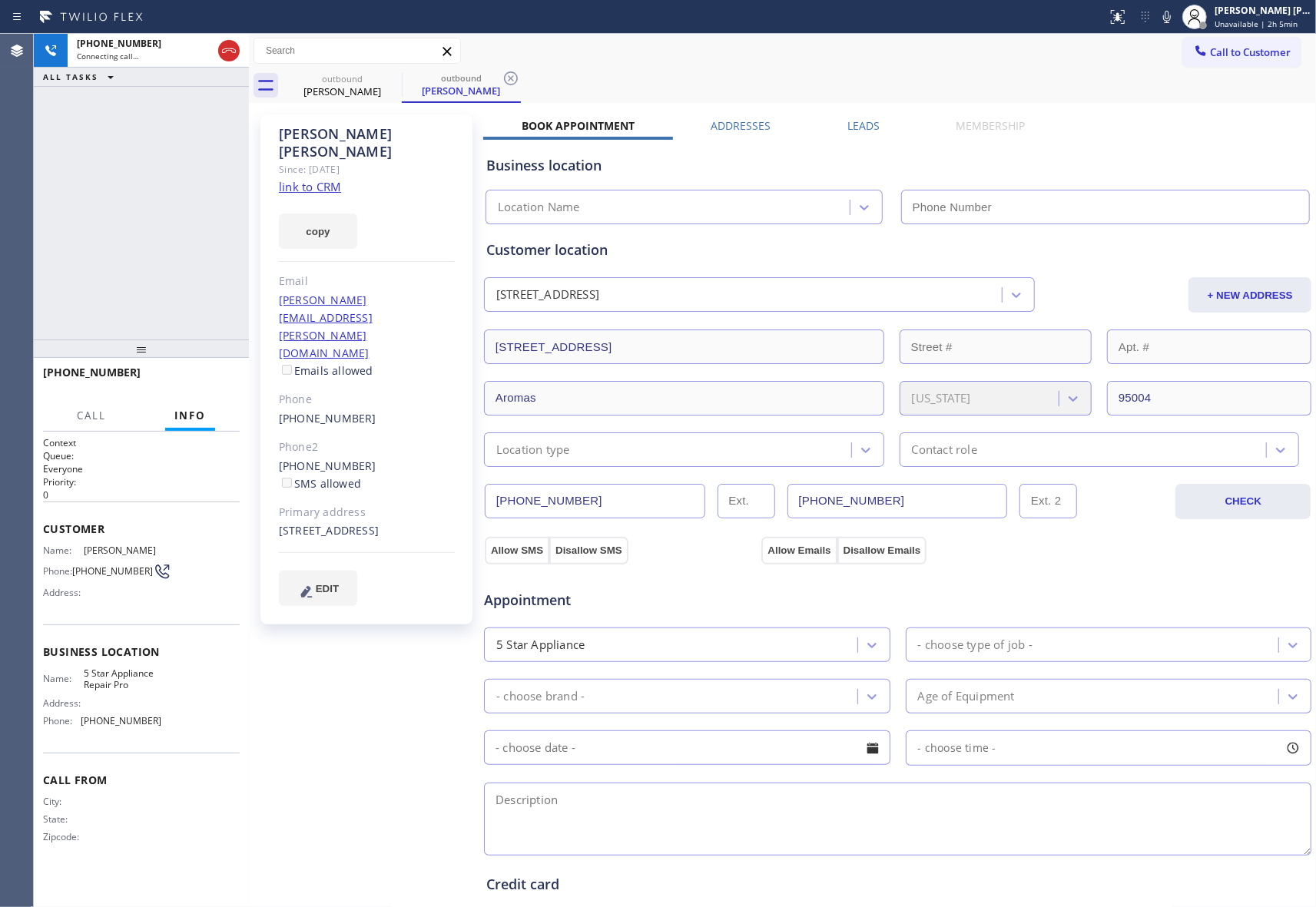
type input "[PHONE_NUMBER]"
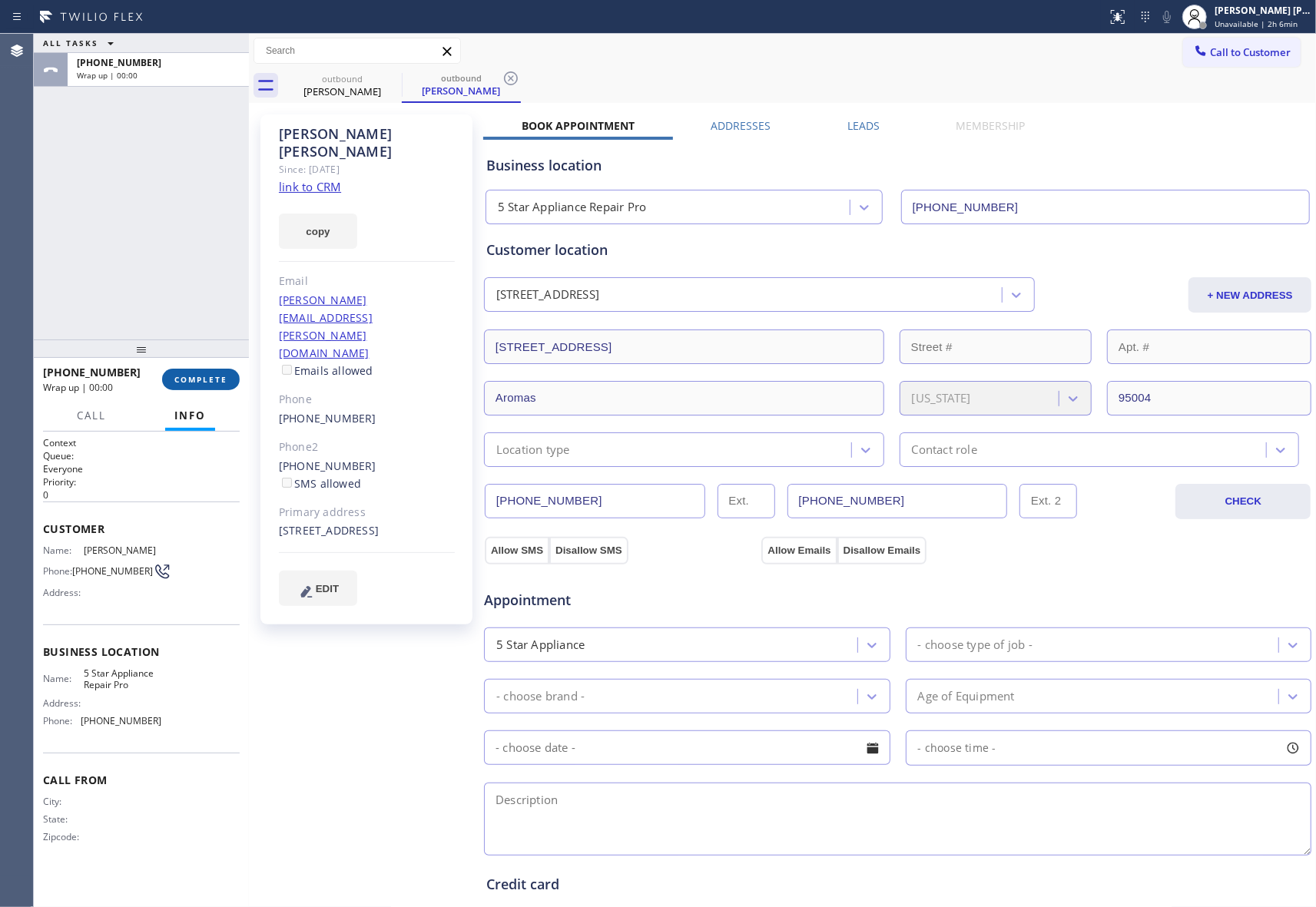
click at [186, 376] on span "COMPLETE" at bounding box center [201, 379] width 53 height 11
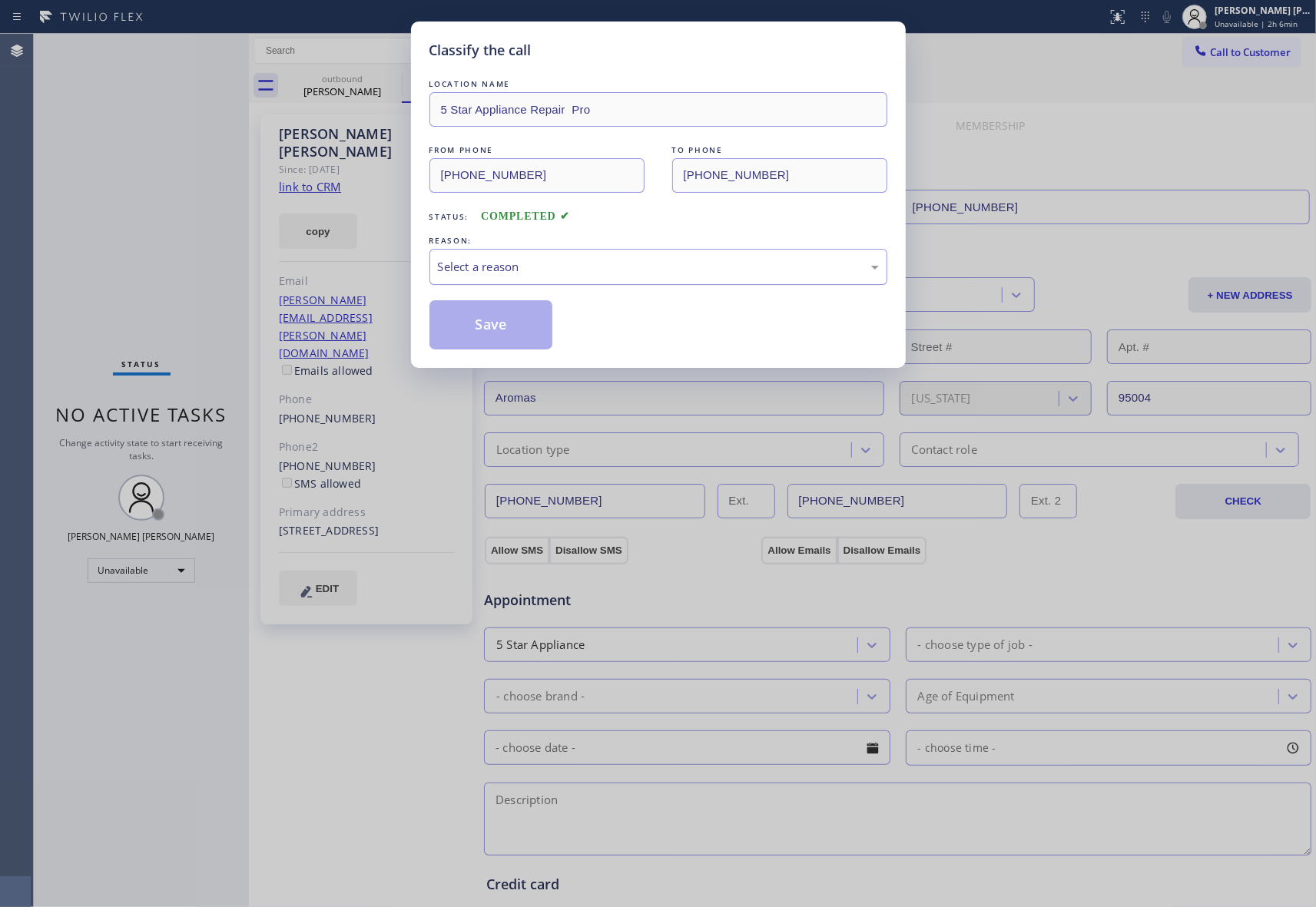
click at [557, 265] on div "Select a reason" at bounding box center [658, 266] width 441 height 17
click at [512, 328] on button "Save" at bounding box center [491, 325] width 124 height 49
click at [339, 86] on div "Classify the call LOCATION NAME 5 Star Appliance Repair Pro FROM PHONE [PHONE_N…" at bounding box center [658, 454] width 1316 height 907
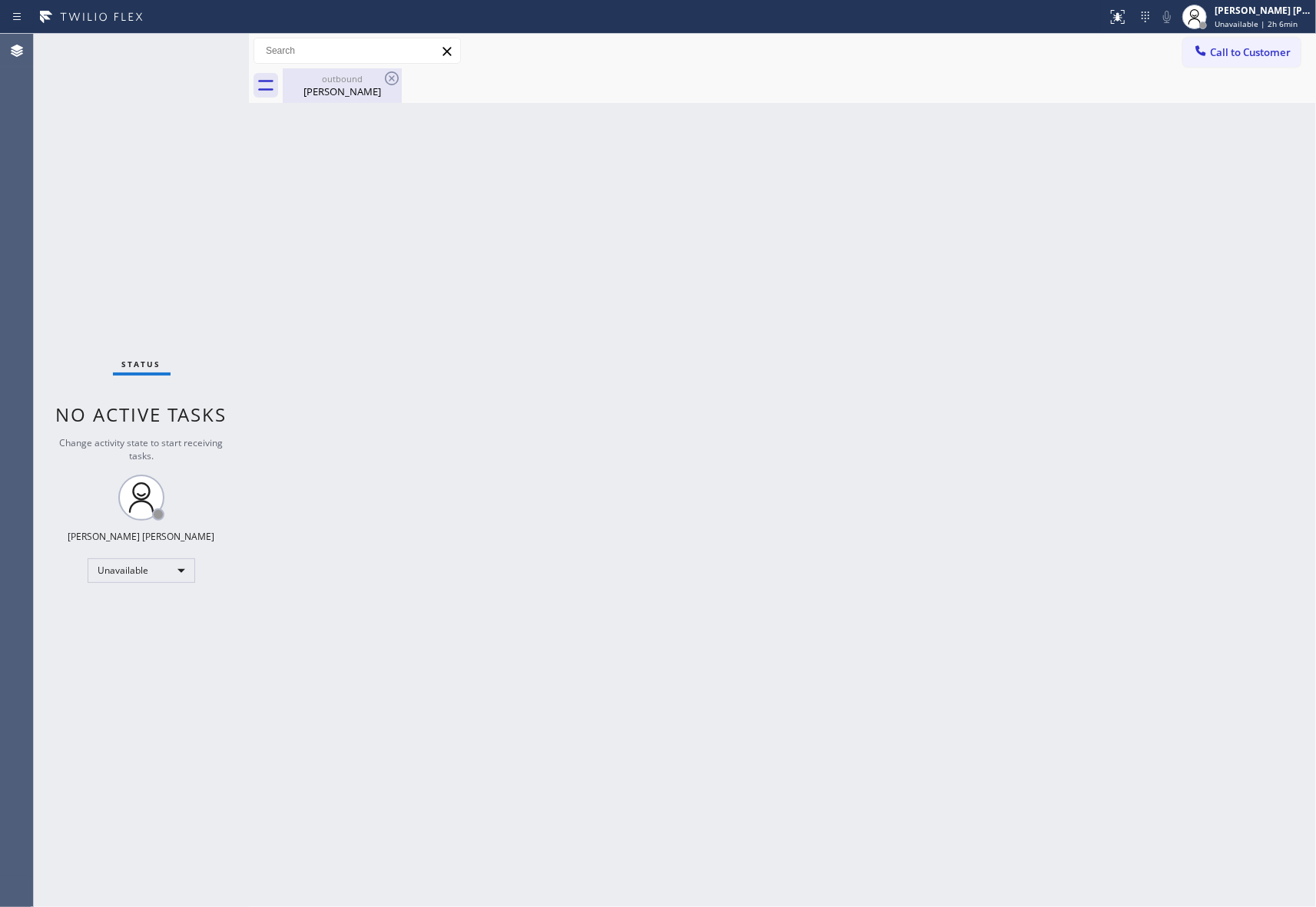
click at [346, 86] on div "[PERSON_NAME]" at bounding box center [342, 91] width 116 height 14
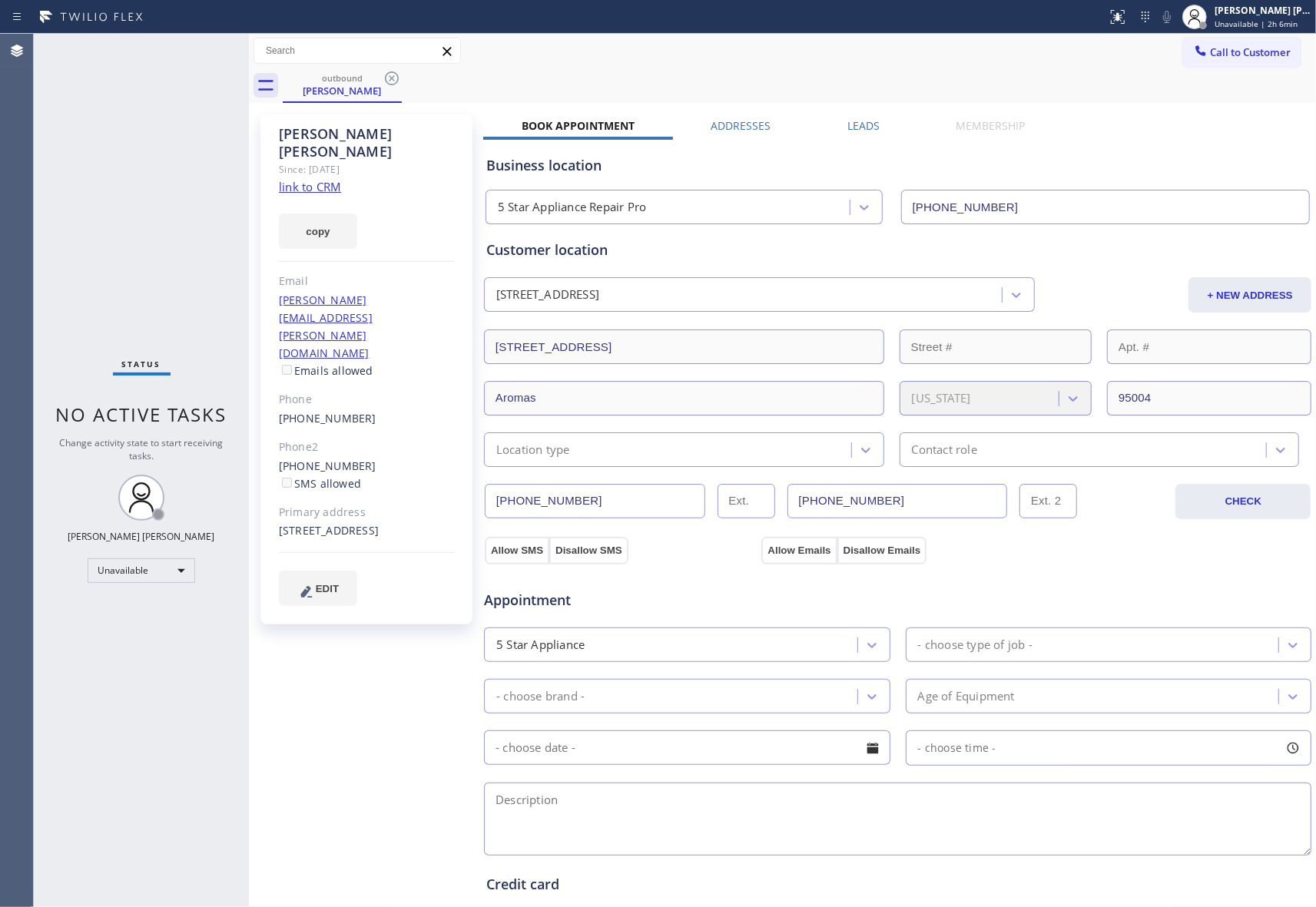
drag, startPoint x: 859, startPoint y: 126, endPoint x: 879, endPoint y: 144, distance: 26.9
click at [858, 127] on label "Leads" at bounding box center [862, 125] width 32 height 15
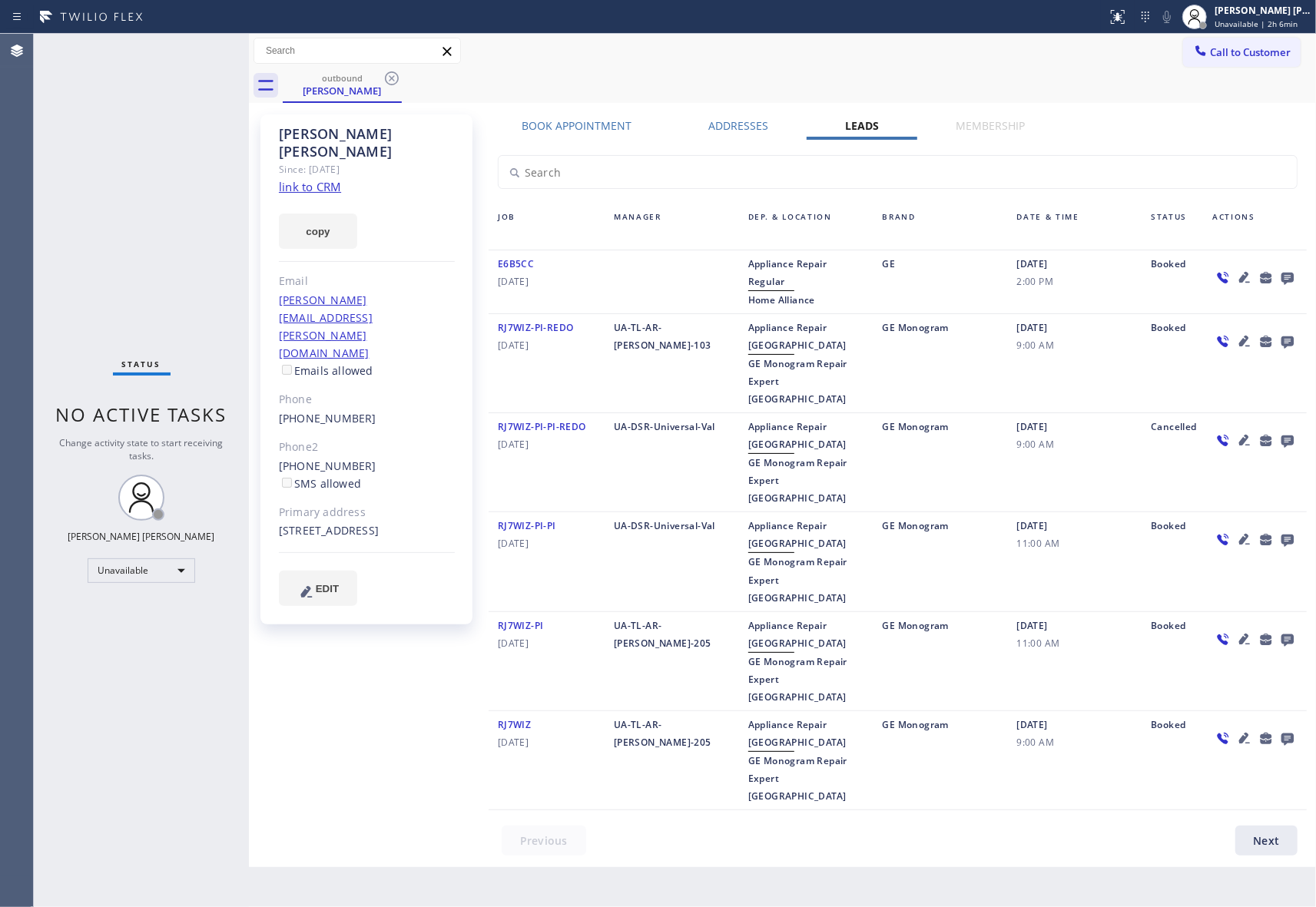
click at [1286, 274] on icon at bounding box center [1287, 278] width 13 height 13
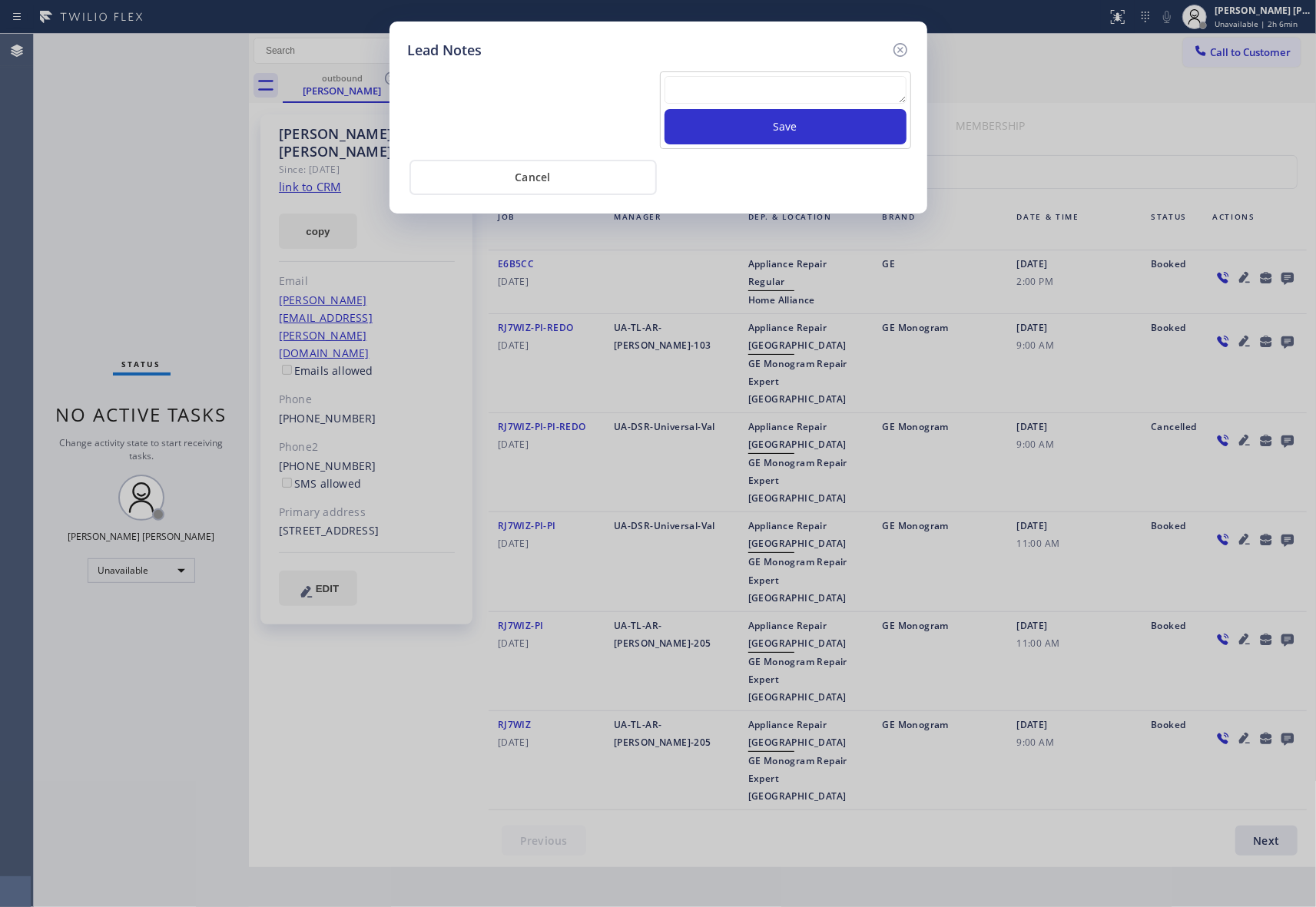
click at [771, 75] on div "Save" at bounding box center [785, 110] width 251 height 78
click at [766, 87] on textarea at bounding box center [786, 89] width 242 height 28
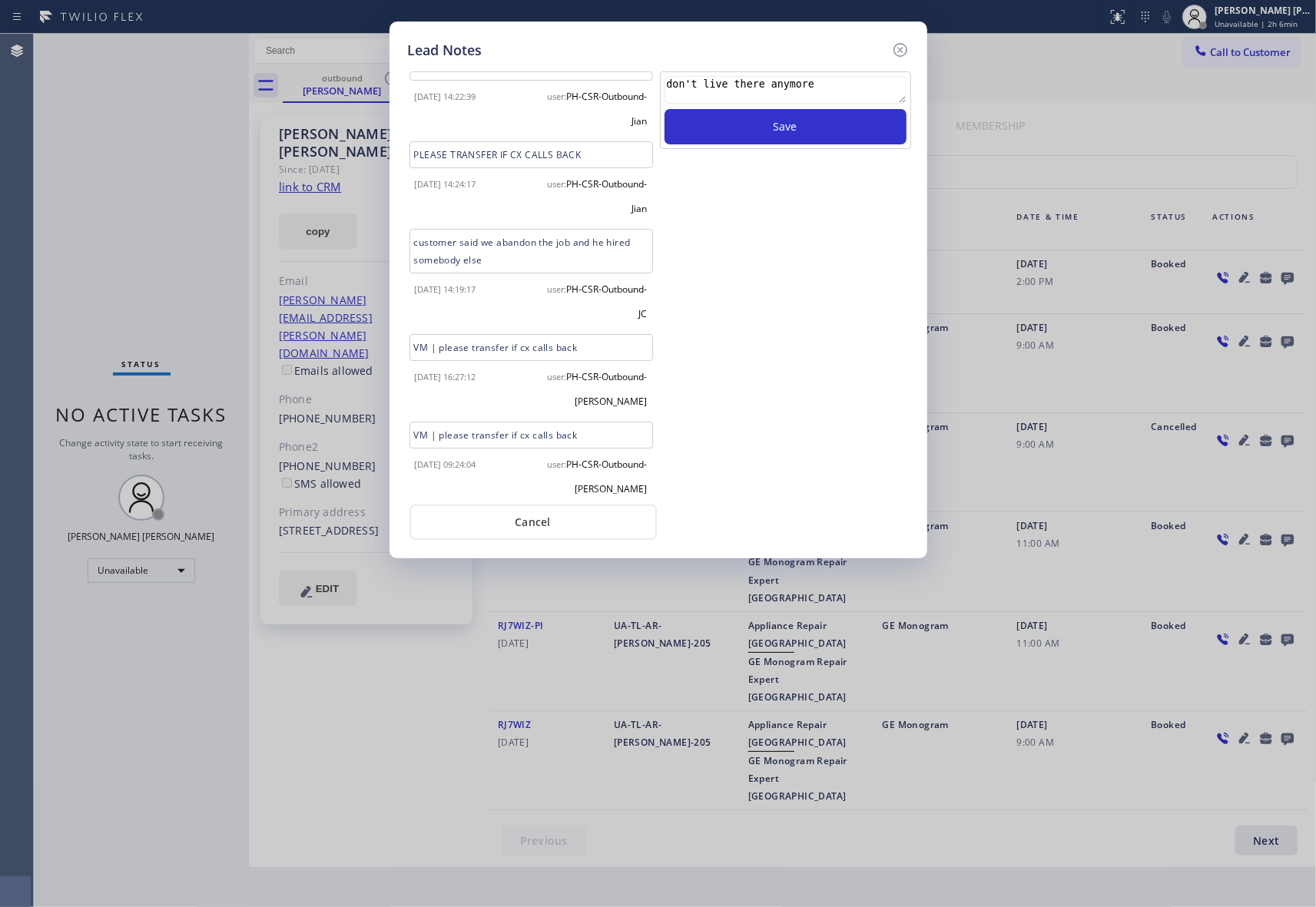
scroll to position [7, 0]
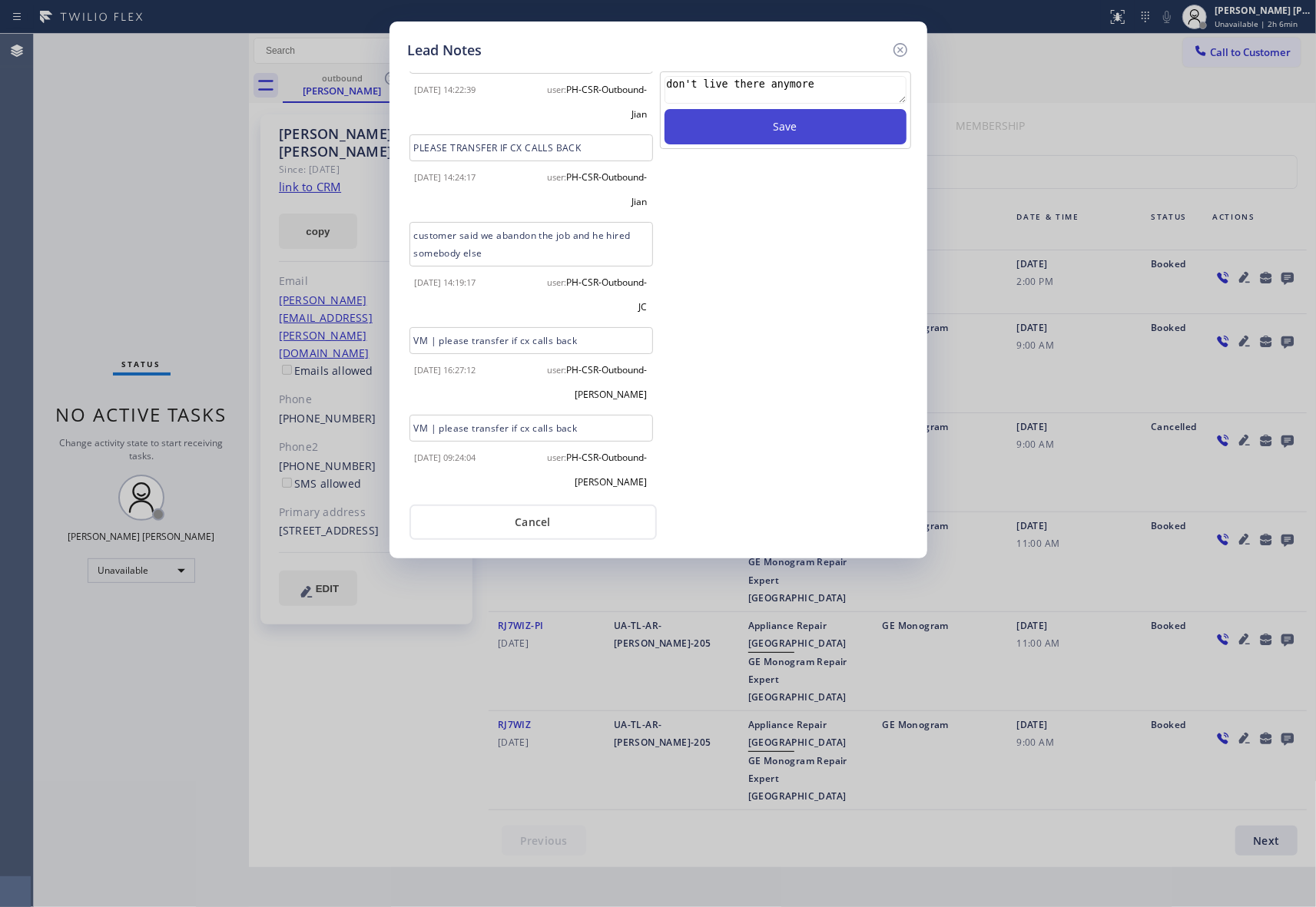
type textarea "don't live there anymore"
click at [791, 133] on button "Save" at bounding box center [786, 127] width 242 height 35
click at [900, 47] on icon at bounding box center [899, 49] width 14 height 14
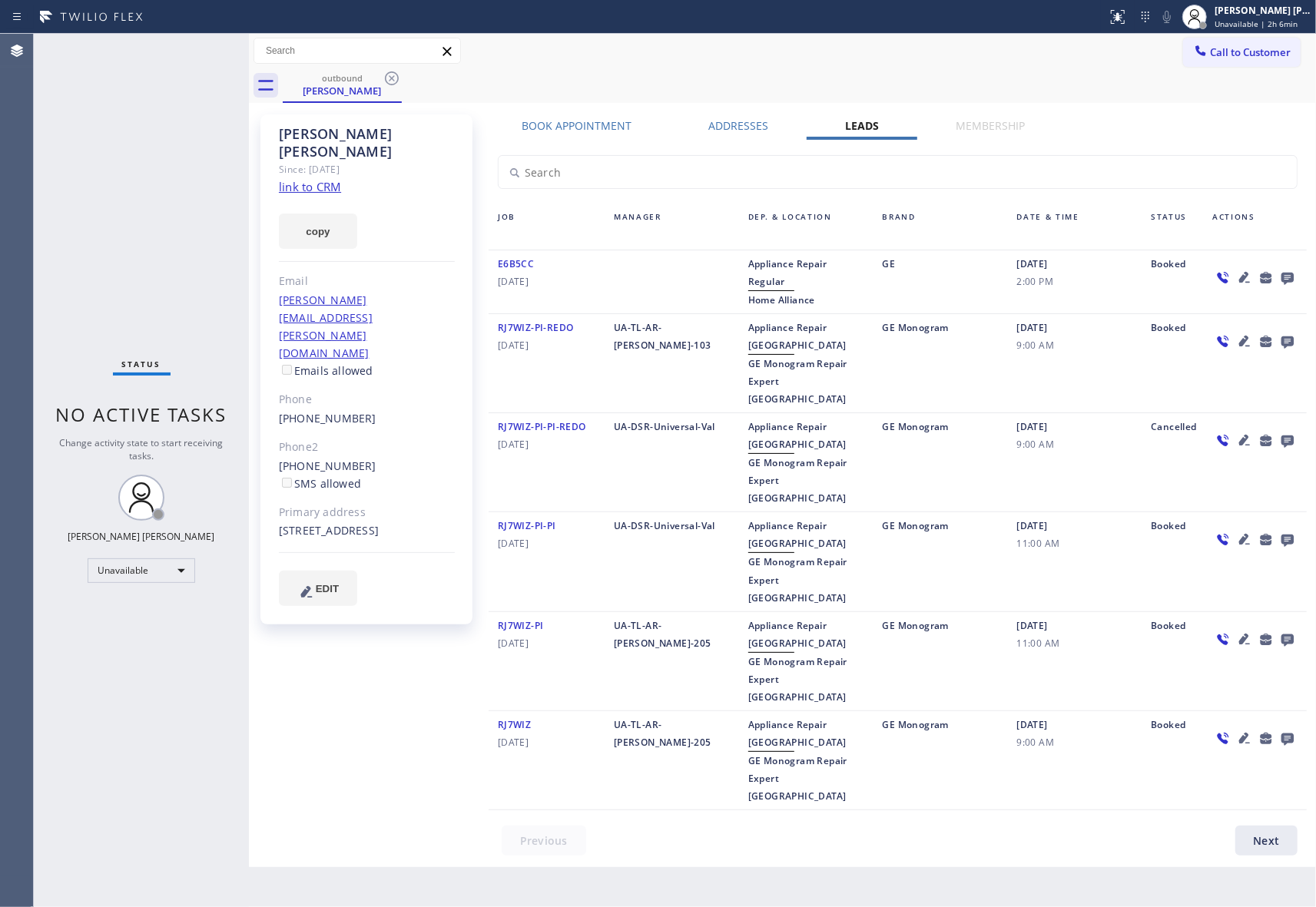
drag, startPoint x: 391, startPoint y: 86, endPoint x: 394, endPoint y: 78, distance: 8.5
click at [393, 84] on icon at bounding box center [392, 78] width 18 height 18
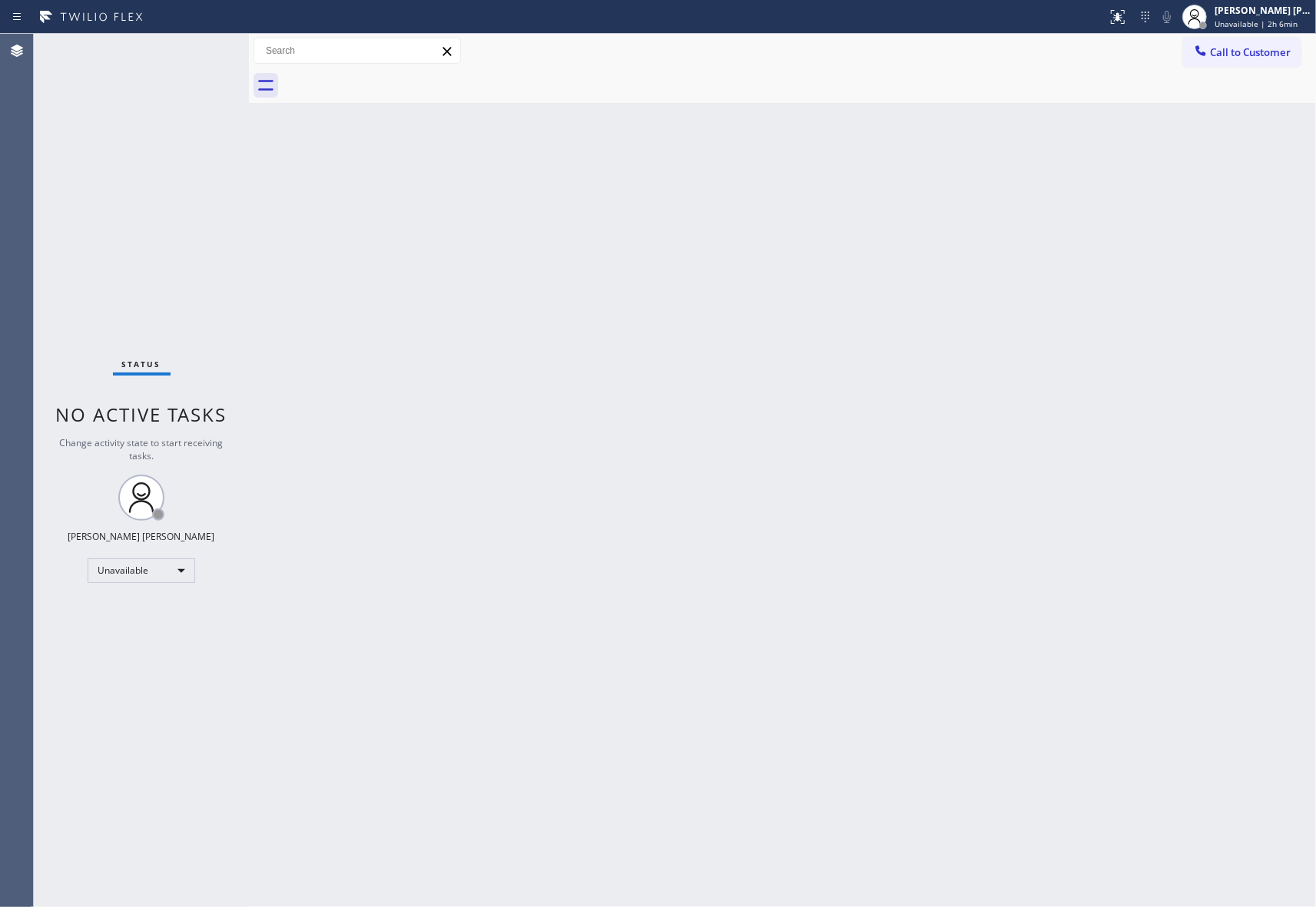
click at [394, 77] on div at bounding box center [799, 86] width 1033 height 35
click at [1261, 56] on span "Call to Customer" at bounding box center [1249, 52] width 80 height 14
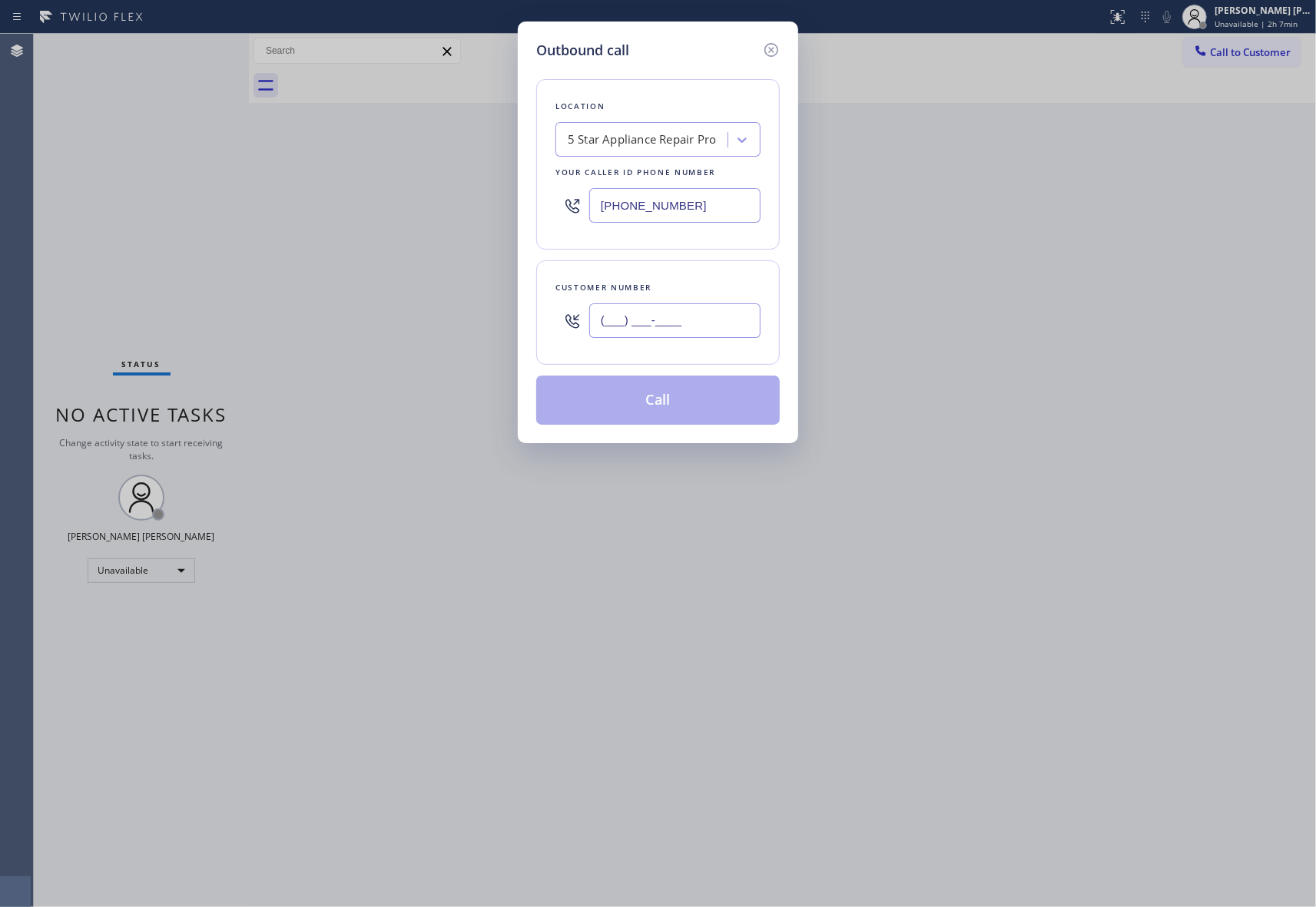
click at [665, 318] on input "(___) ___-____" at bounding box center [674, 321] width 172 height 35
paste input "253) 318-9743"
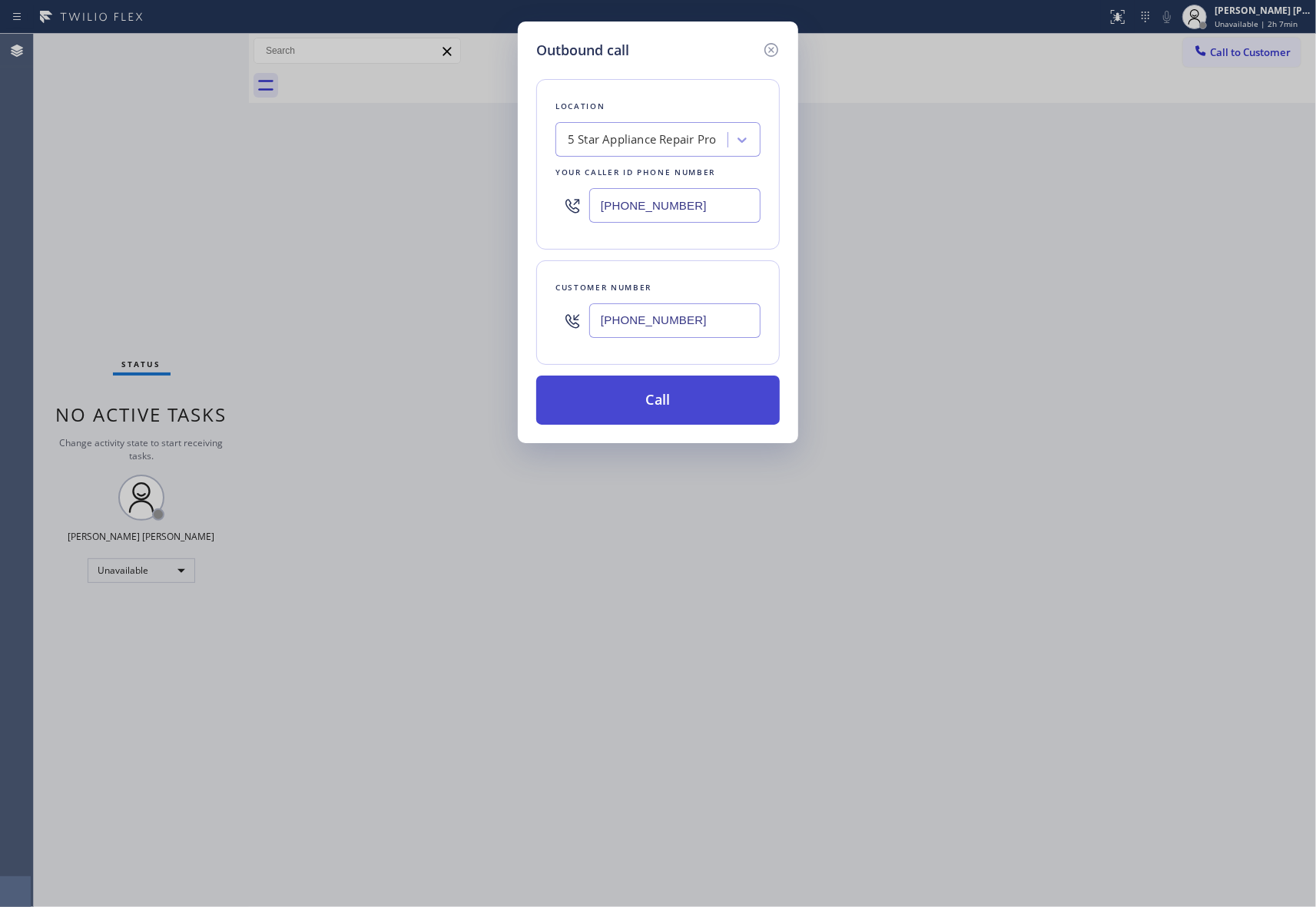
type input "[PHONE_NUMBER]"
click at [671, 404] on button "Call" at bounding box center [657, 400] width 243 height 49
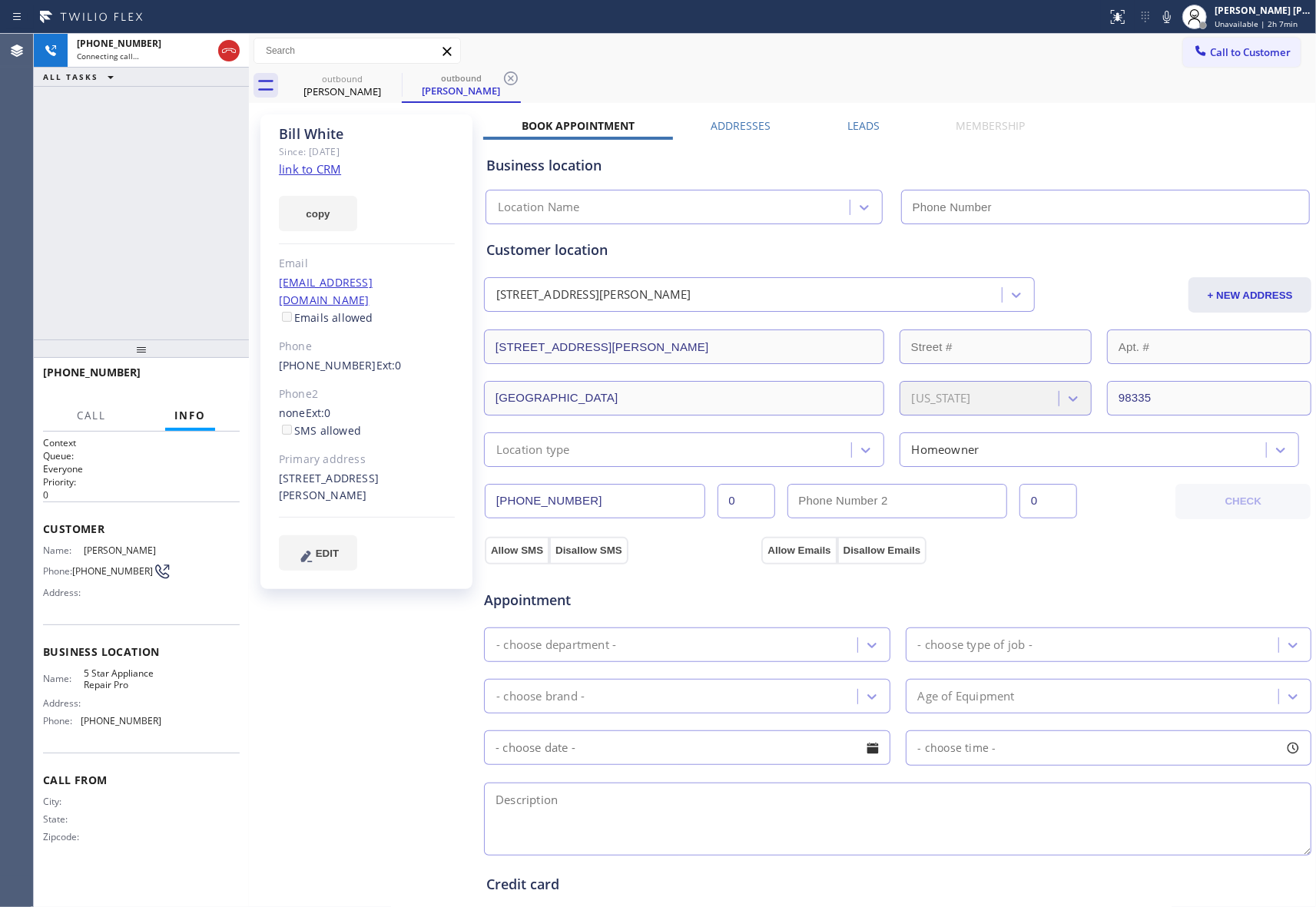
type input "[PHONE_NUMBER]"
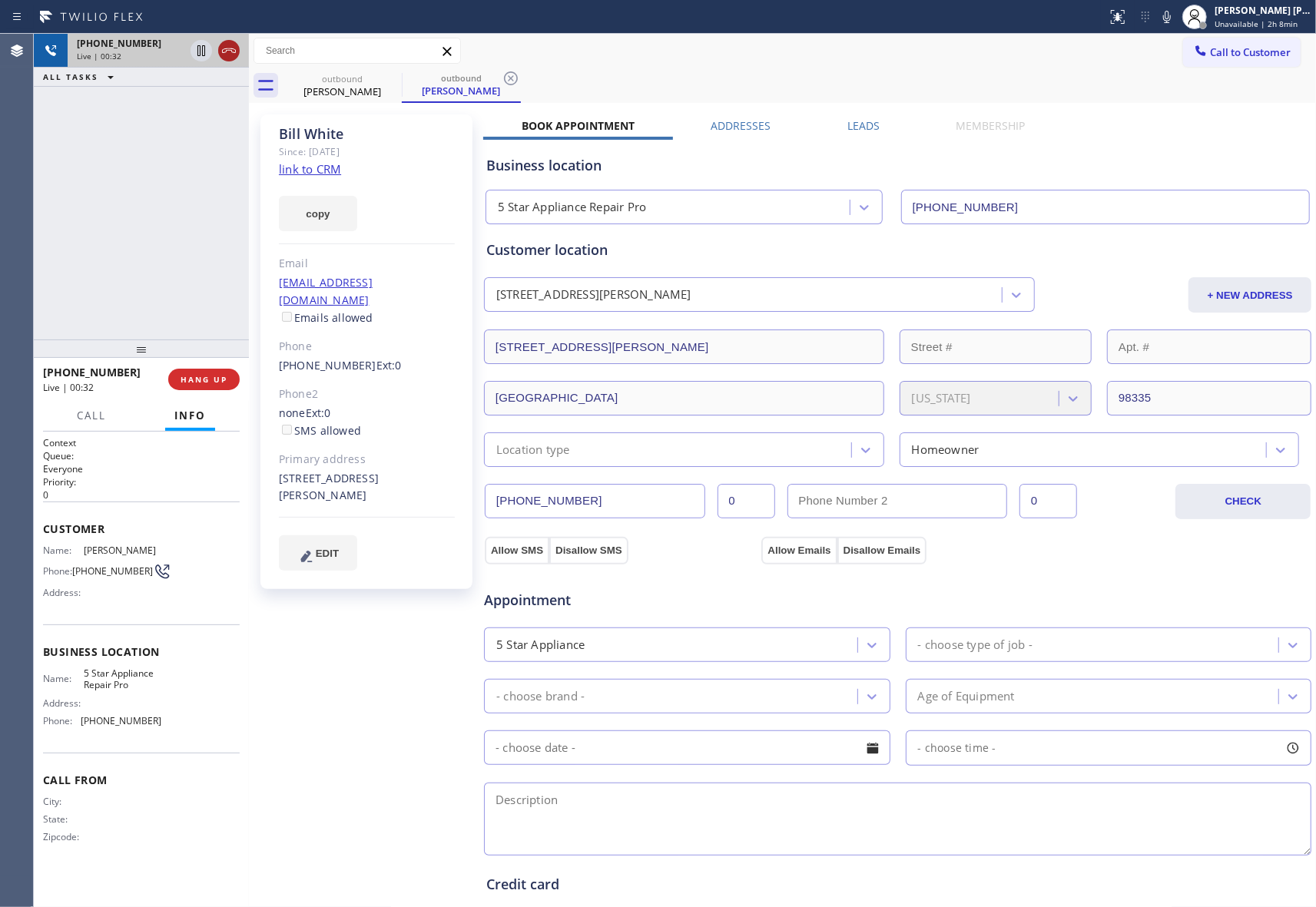
click at [229, 47] on icon at bounding box center [229, 50] width 18 height 18
click at [853, 123] on label "Leads" at bounding box center [862, 125] width 32 height 15
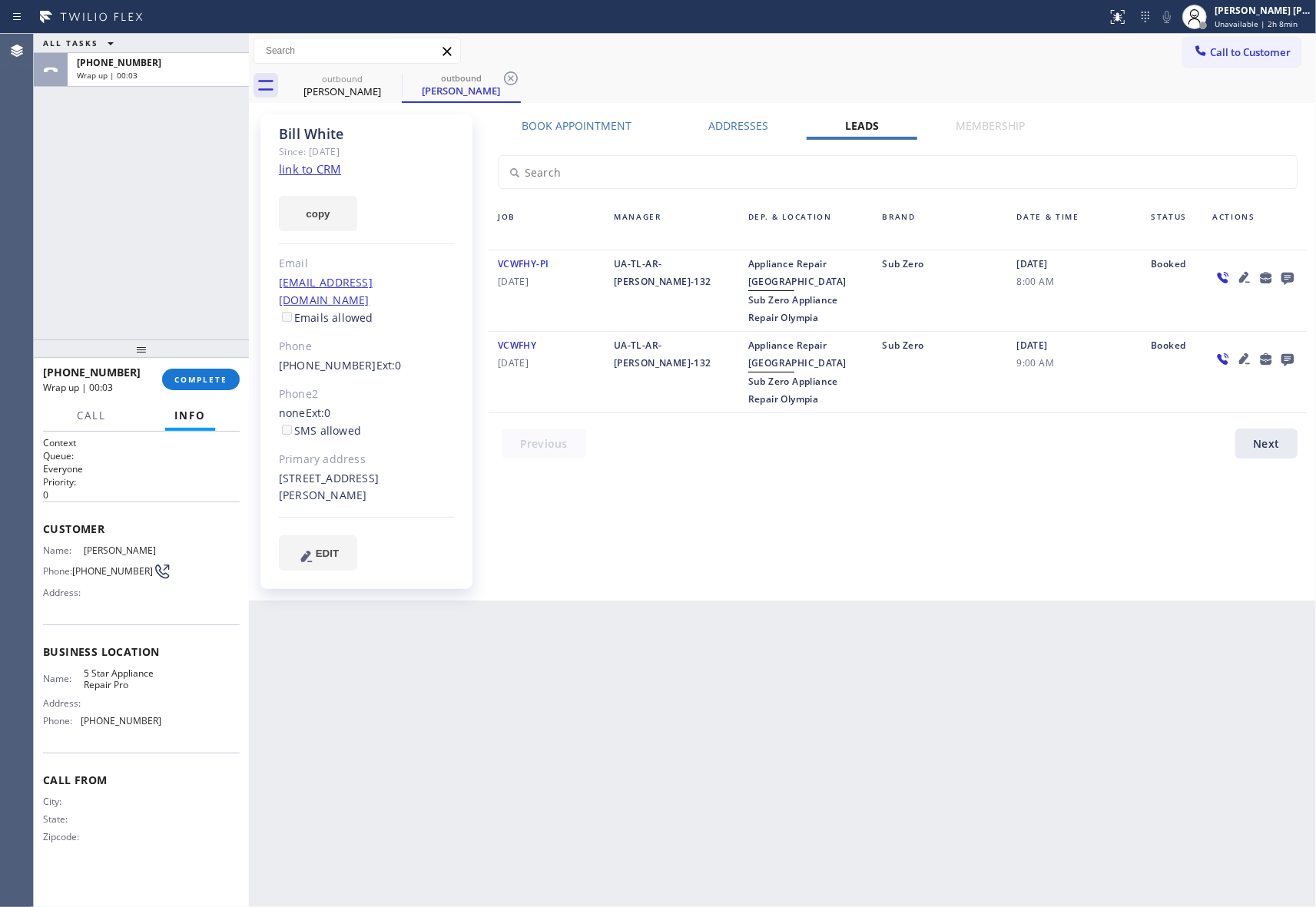
click at [1289, 276] on icon at bounding box center [1287, 278] width 18 height 19
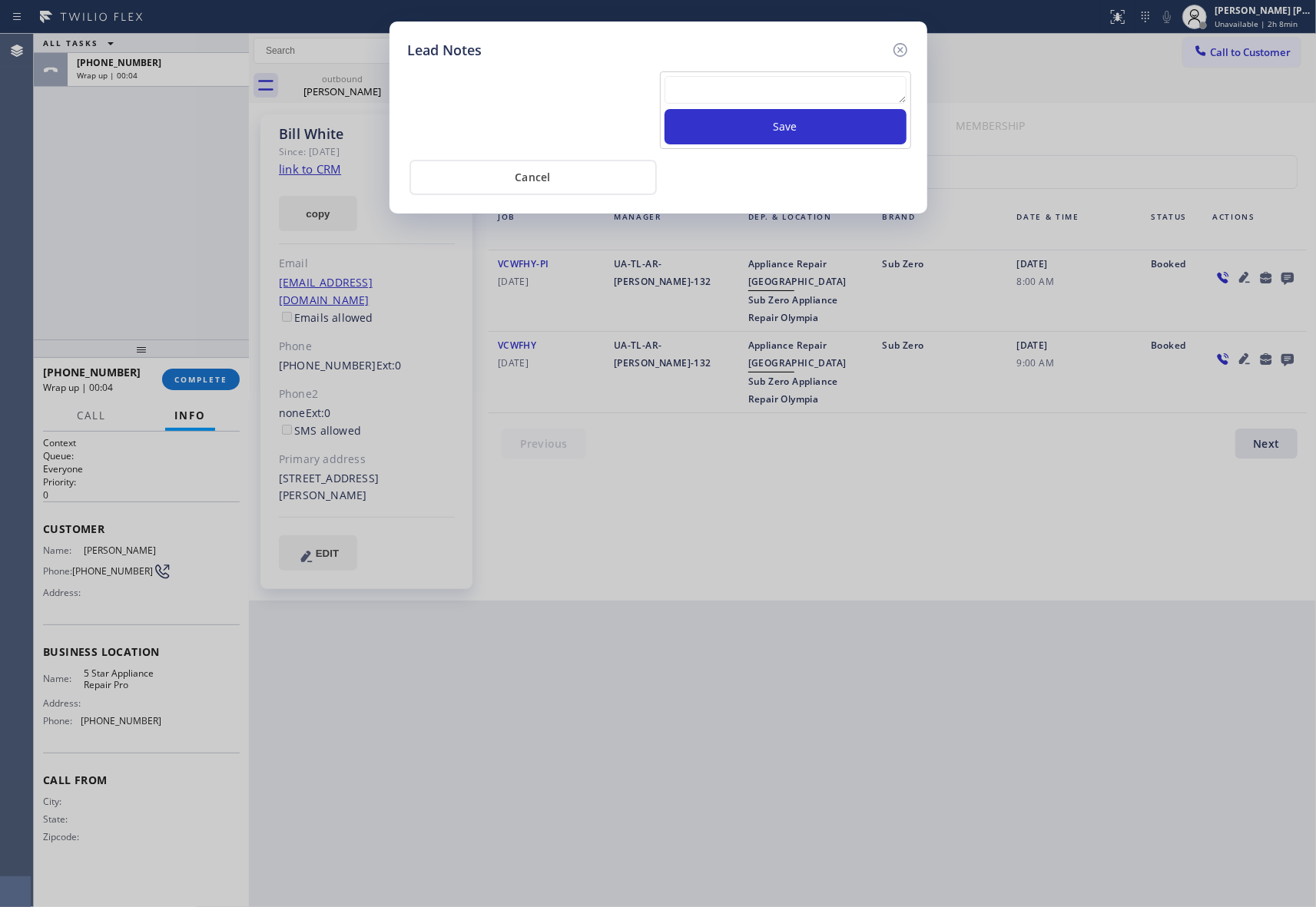
click at [839, 90] on textarea at bounding box center [786, 89] width 242 height 28
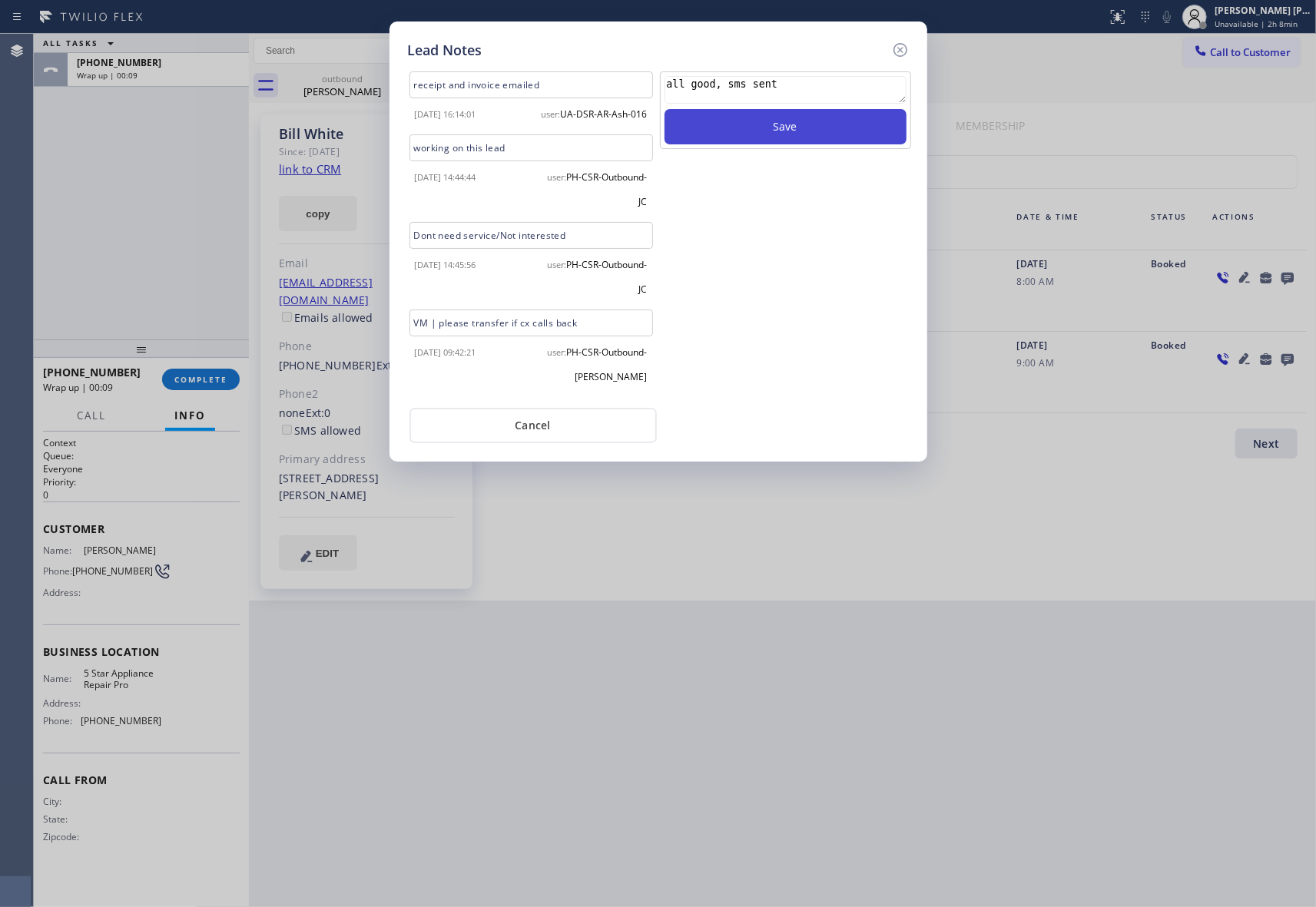
type textarea "all good, sms sent"
click at [800, 129] on button "Save" at bounding box center [786, 127] width 242 height 35
click at [905, 47] on icon at bounding box center [899, 49] width 14 height 14
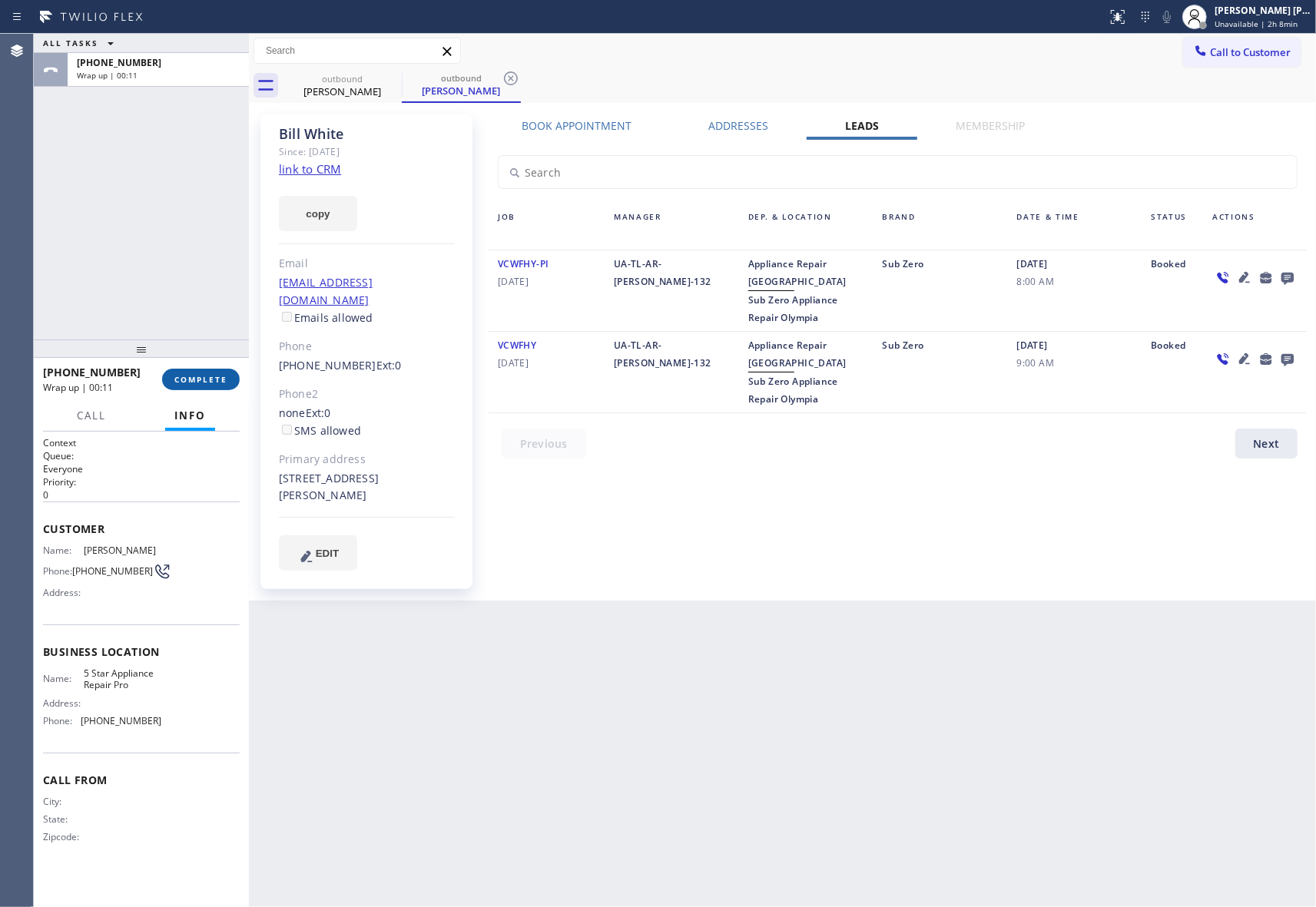
click at [191, 380] on span "COMPLETE" at bounding box center [201, 379] width 53 height 11
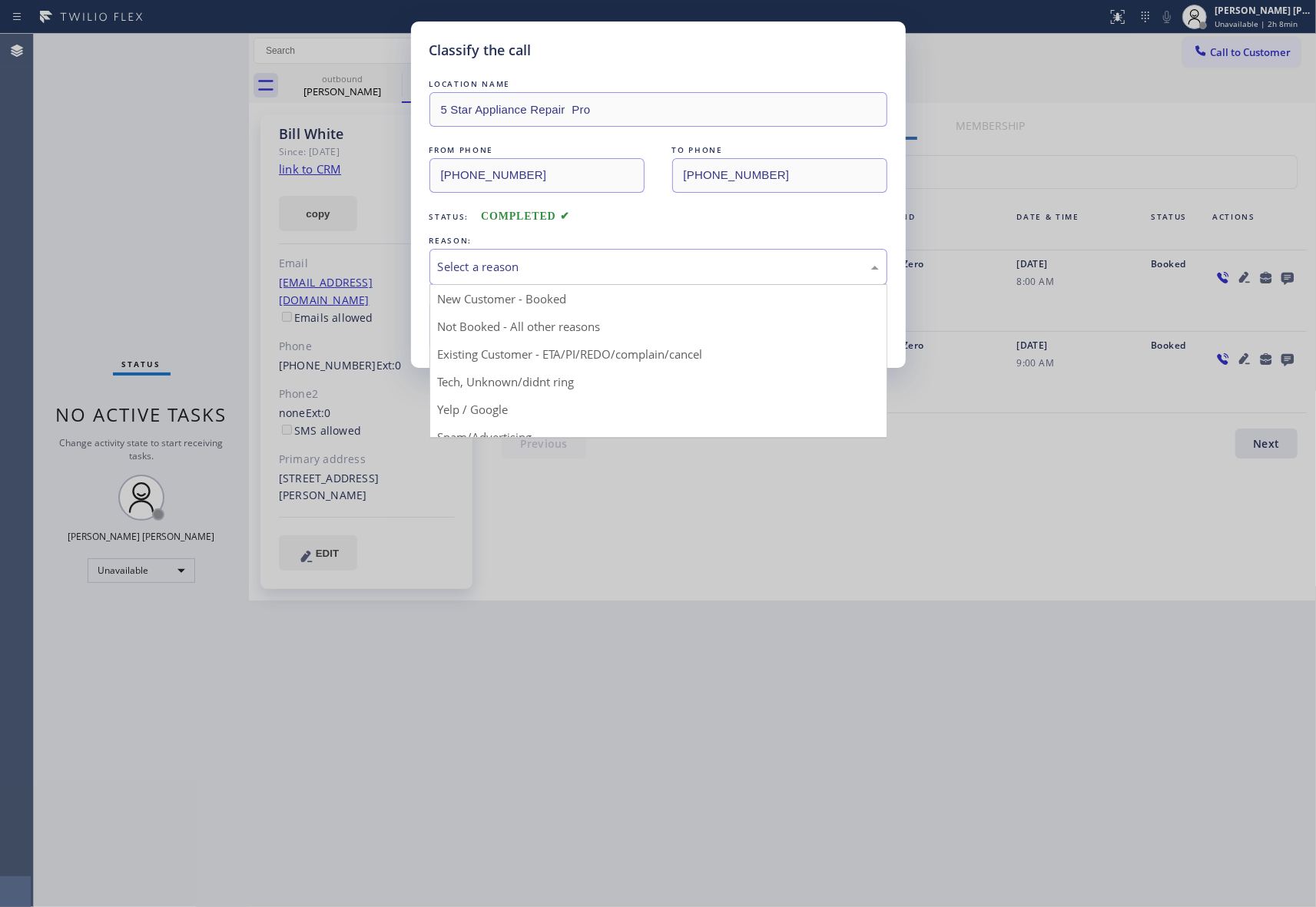
click at [501, 265] on div "Select a reason" at bounding box center [658, 266] width 441 height 17
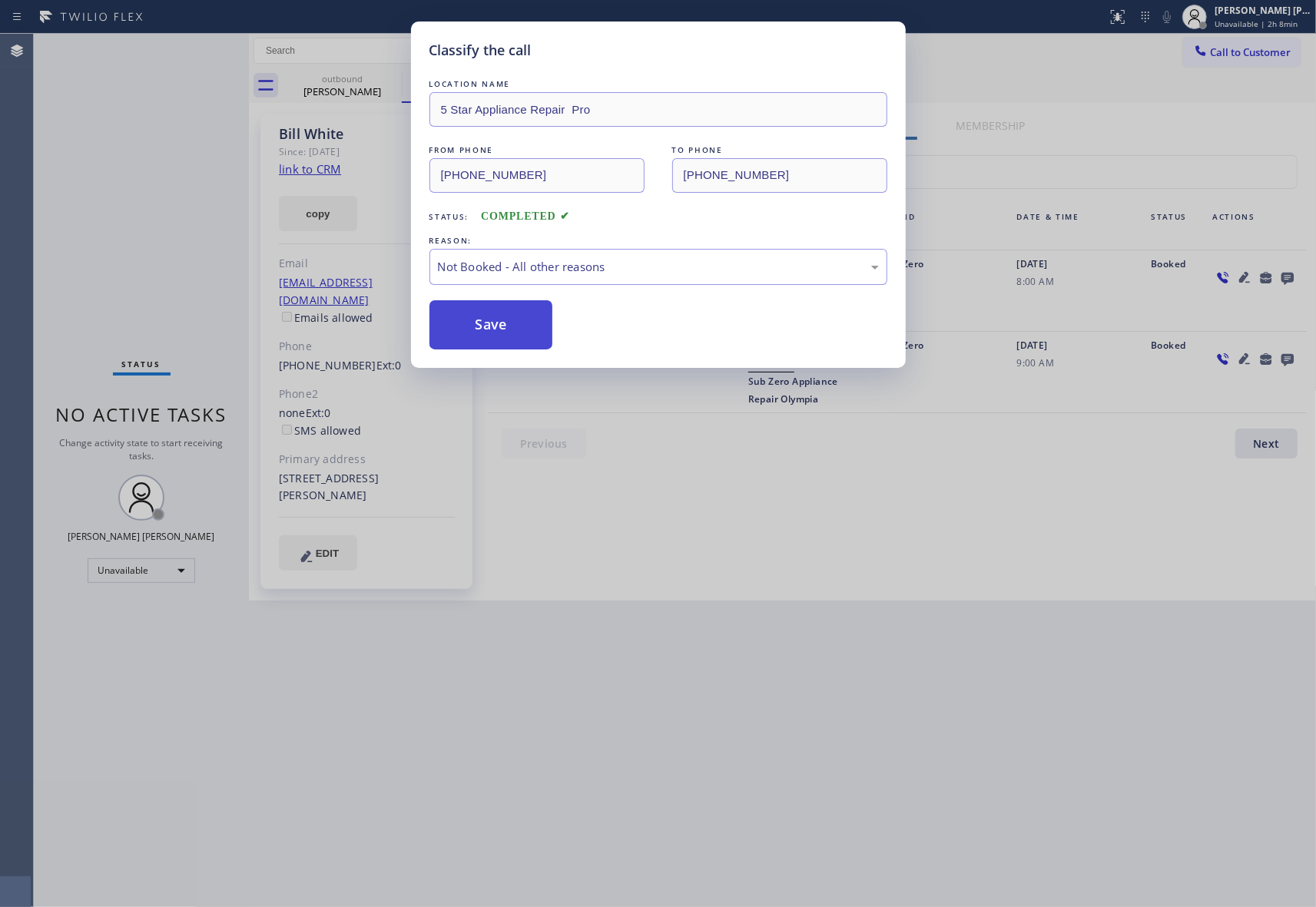
click at [490, 327] on button "Save" at bounding box center [491, 325] width 124 height 49
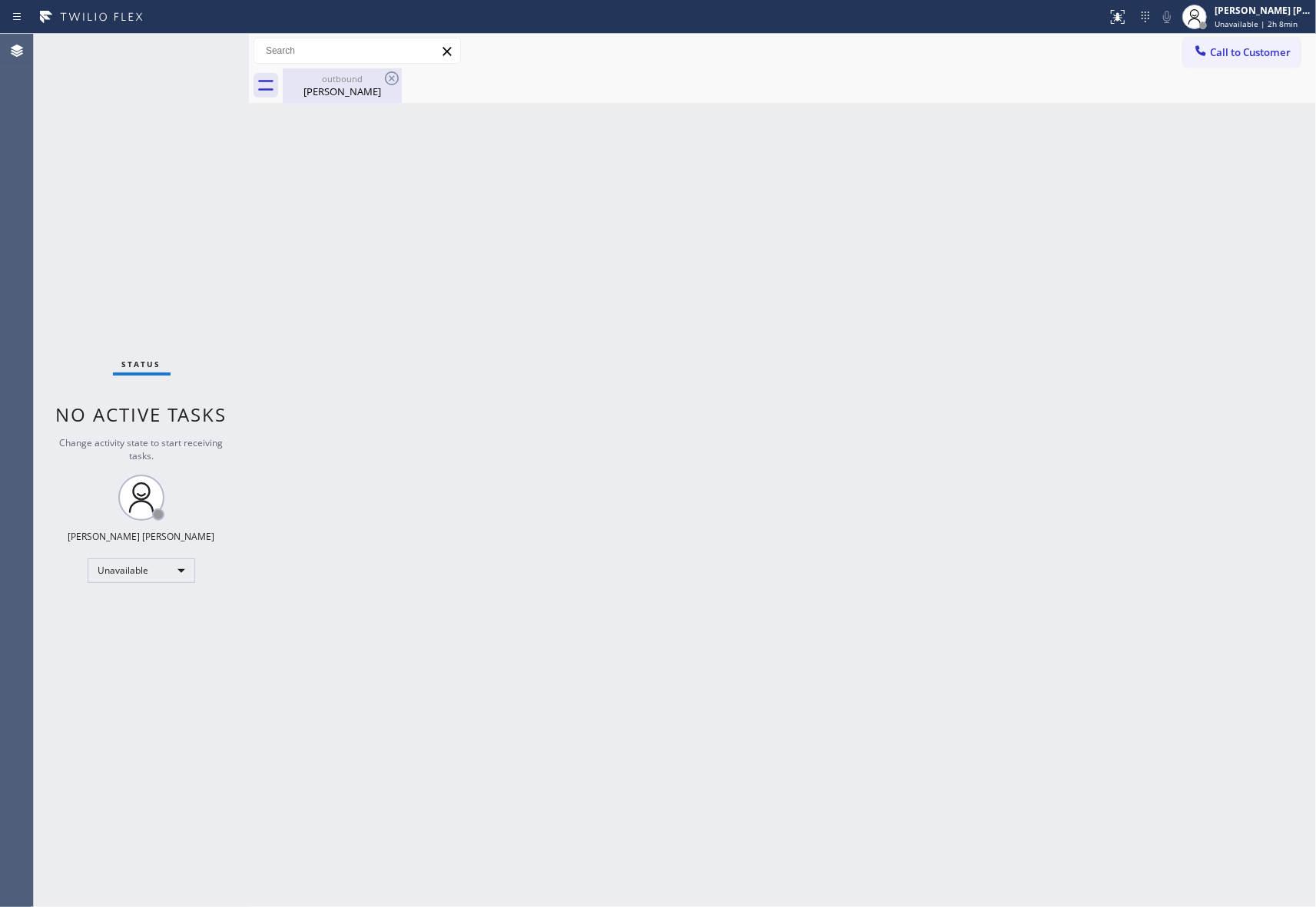
click at [307, 93] on div "[PERSON_NAME]" at bounding box center [342, 91] width 116 height 14
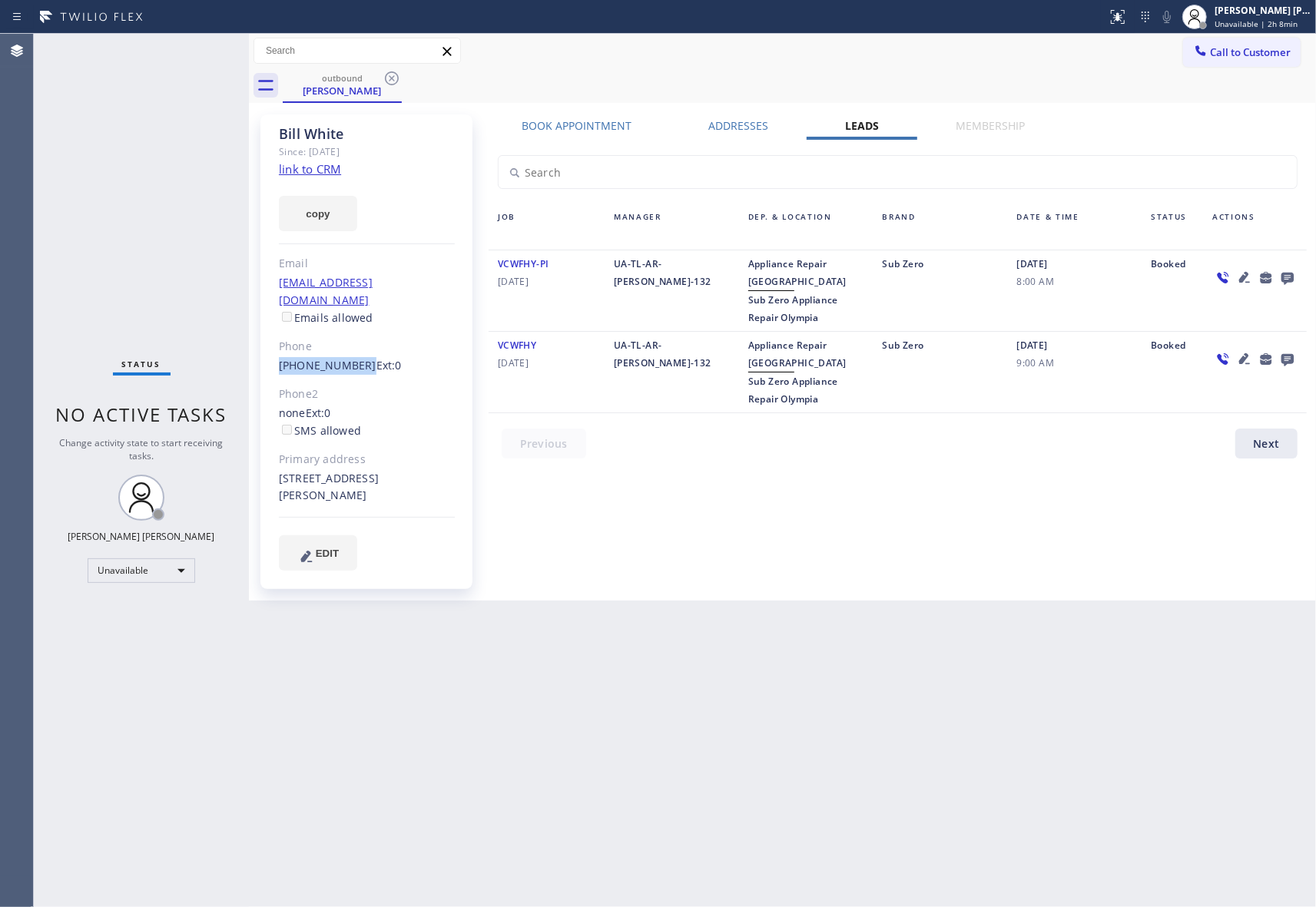
drag, startPoint x: 272, startPoint y: 348, endPoint x: 355, endPoint y: 354, distance: 83.2
click at [355, 354] on div "[PERSON_NAME] Since: [DATE] link to CRM copy Email [EMAIL_ADDRESS][DOMAIN_NAME]…" at bounding box center [366, 352] width 212 height 475
copy link "[PHONE_NUMBER]"
click at [394, 72] on icon at bounding box center [392, 78] width 18 height 18
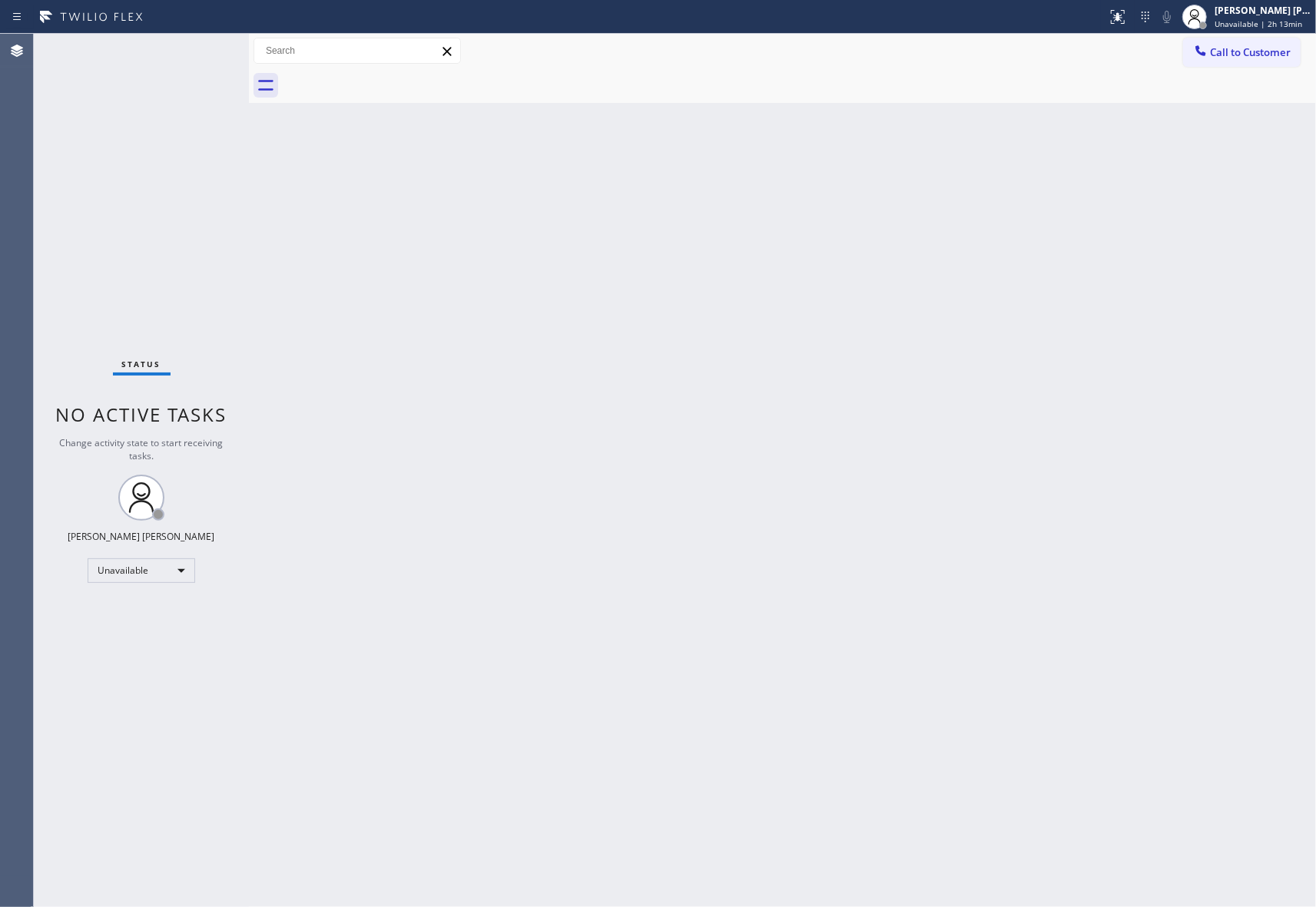
drag, startPoint x: 394, startPoint y: 72, endPoint x: 1175, endPoint y: 59, distance: 781.1
click at [398, 72] on div at bounding box center [799, 86] width 1033 height 35
click at [1244, 50] on span "Call to Customer" at bounding box center [1249, 52] width 80 height 14
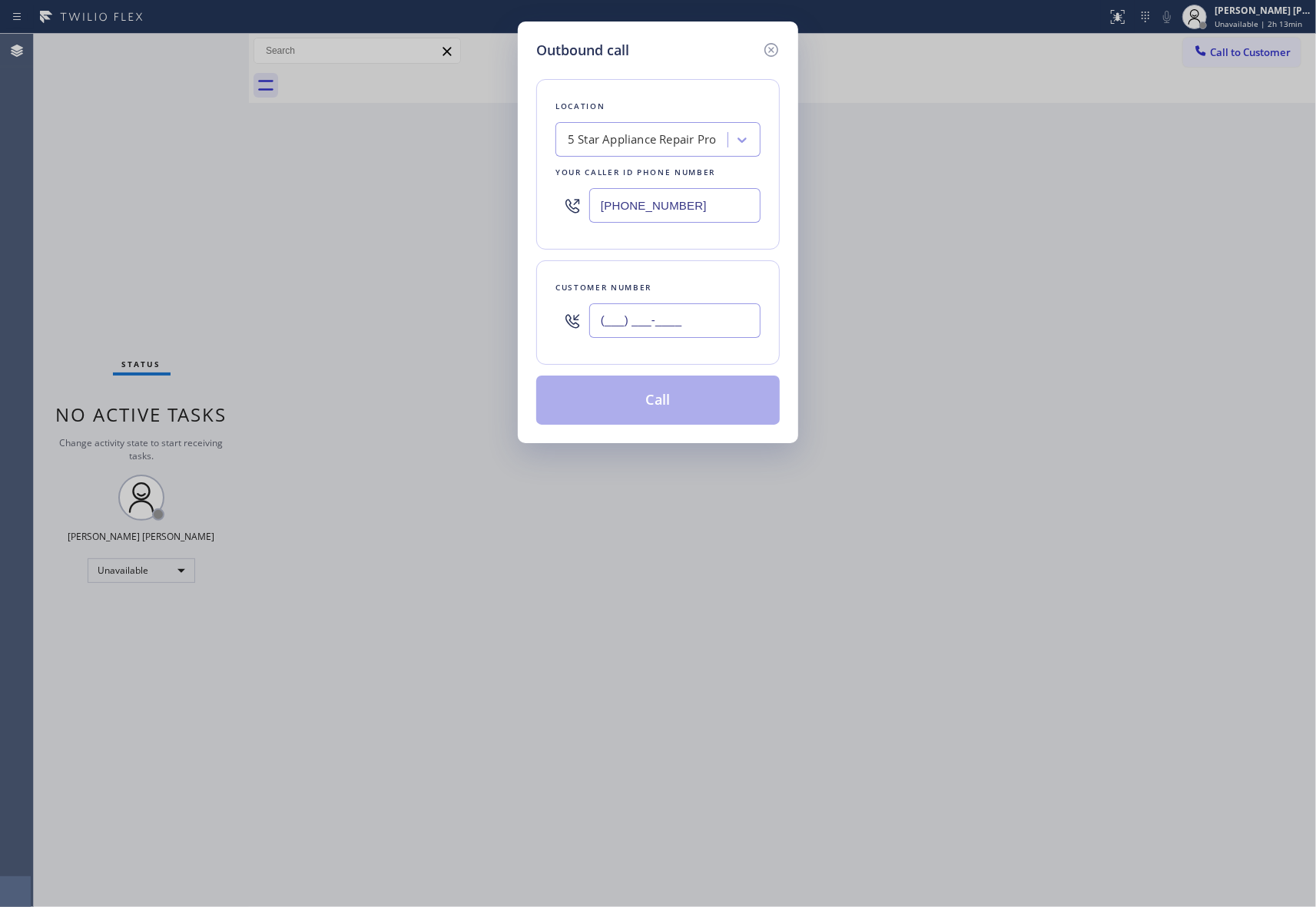
click at [713, 317] on input "(___) ___-____" at bounding box center [674, 321] width 172 height 35
paste input "240) 893-1810"
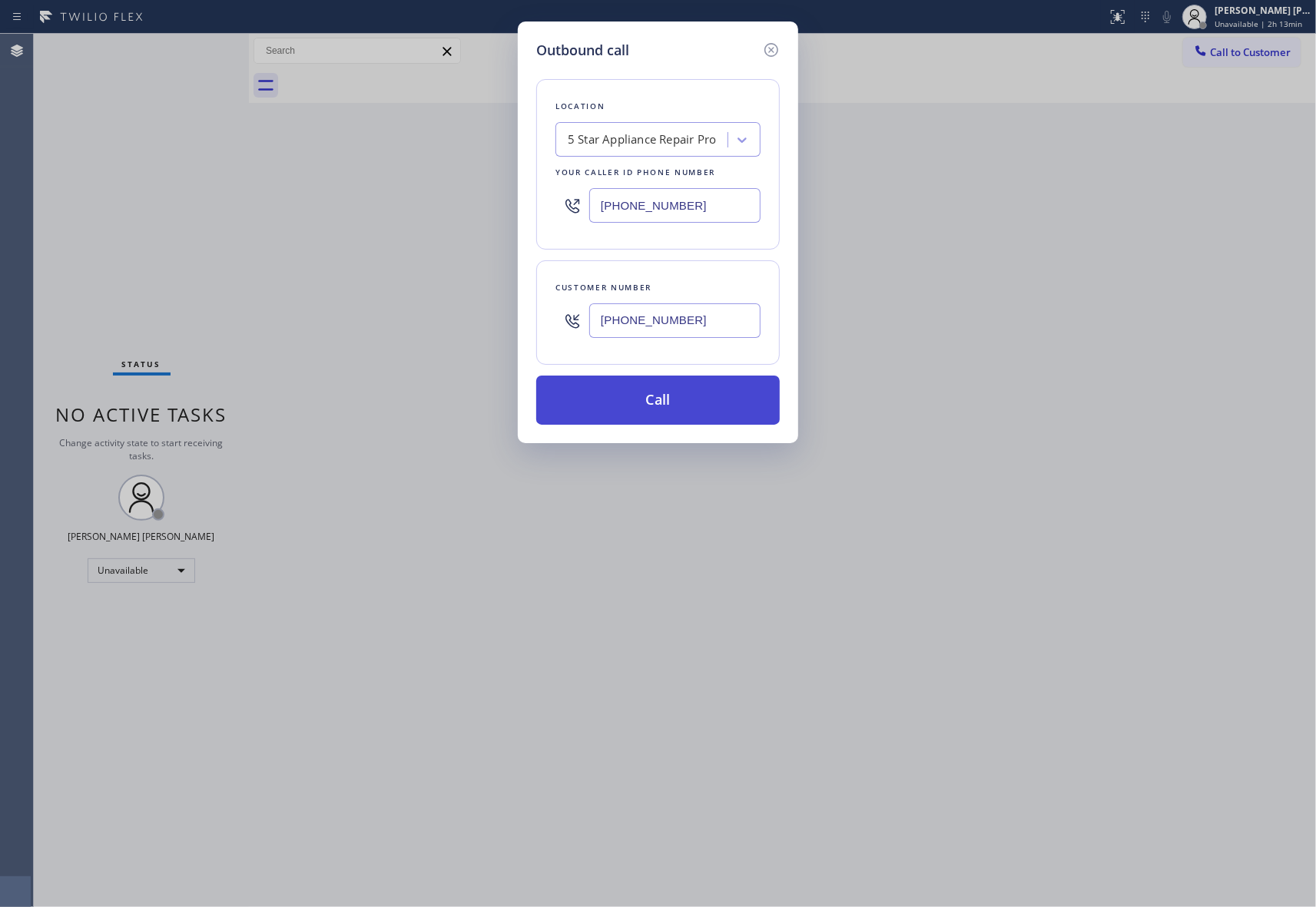
type input "[PHONE_NUMBER]"
click at [695, 409] on button "Call" at bounding box center [657, 400] width 243 height 49
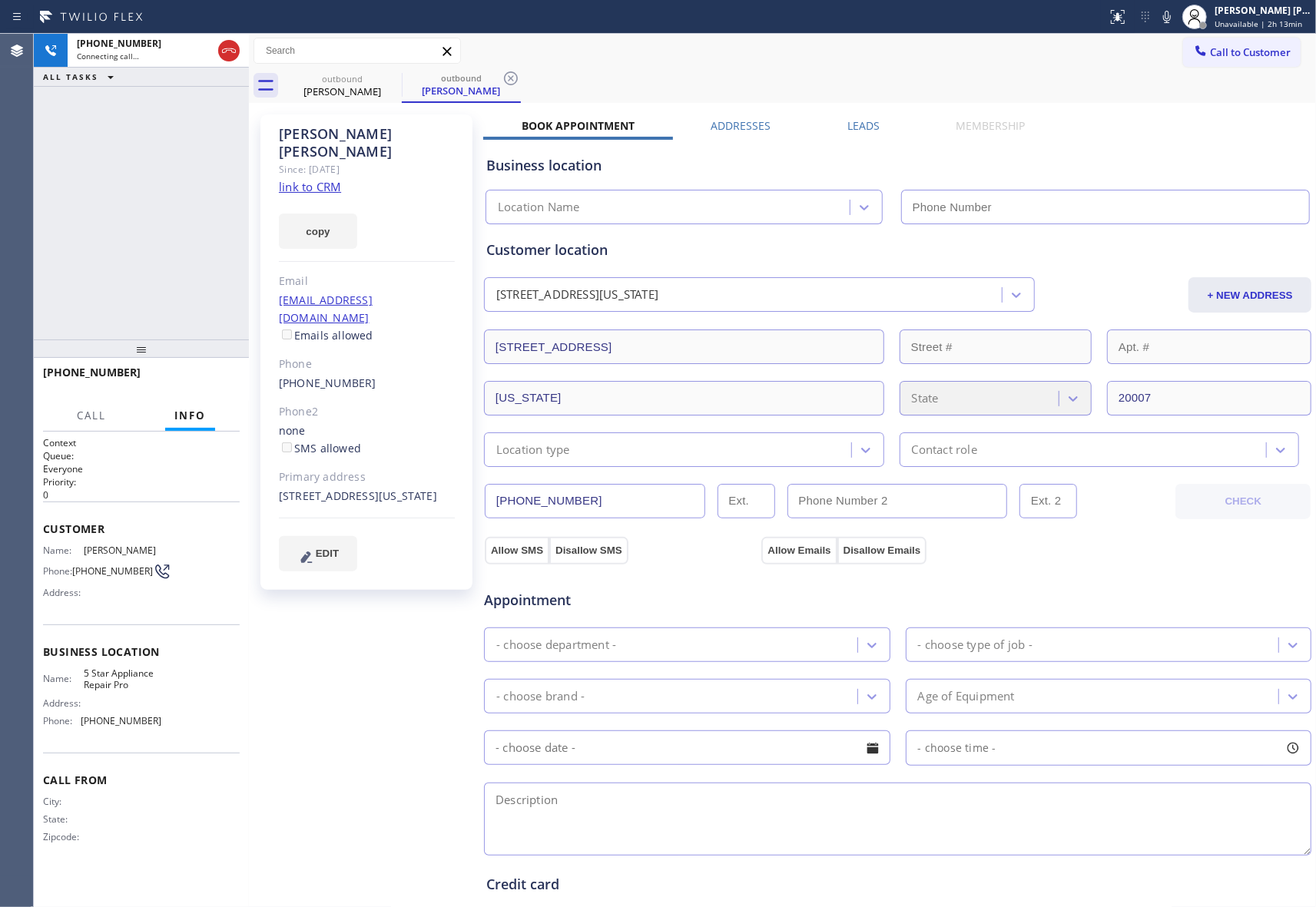
type input "[PHONE_NUMBER]"
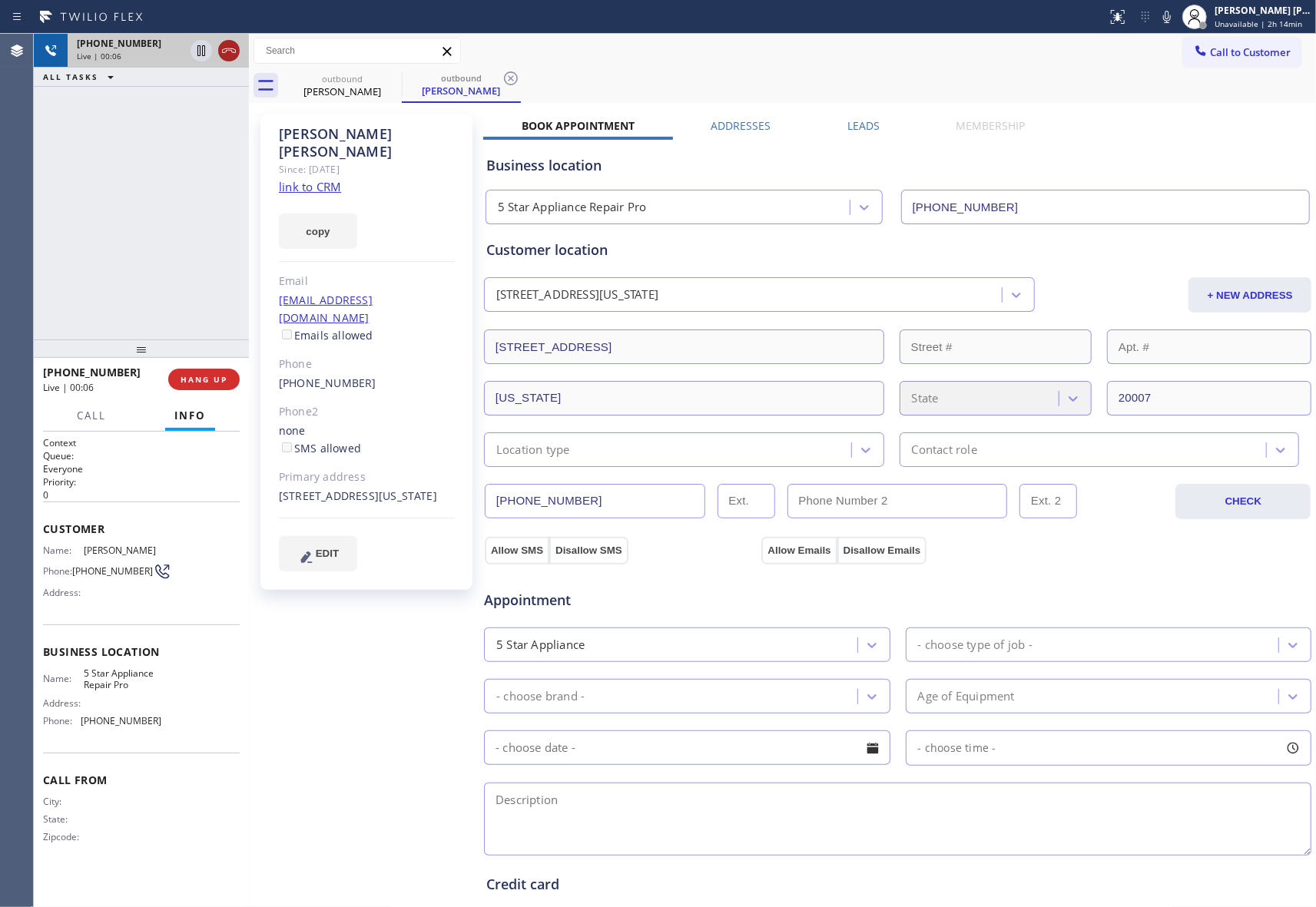
click at [222, 50] on icon at bounding box center [229, 50] width 14 height 5
click at [204, 383] on span "COMPLETE" at bounding box center [201, 379] width 53 height 11
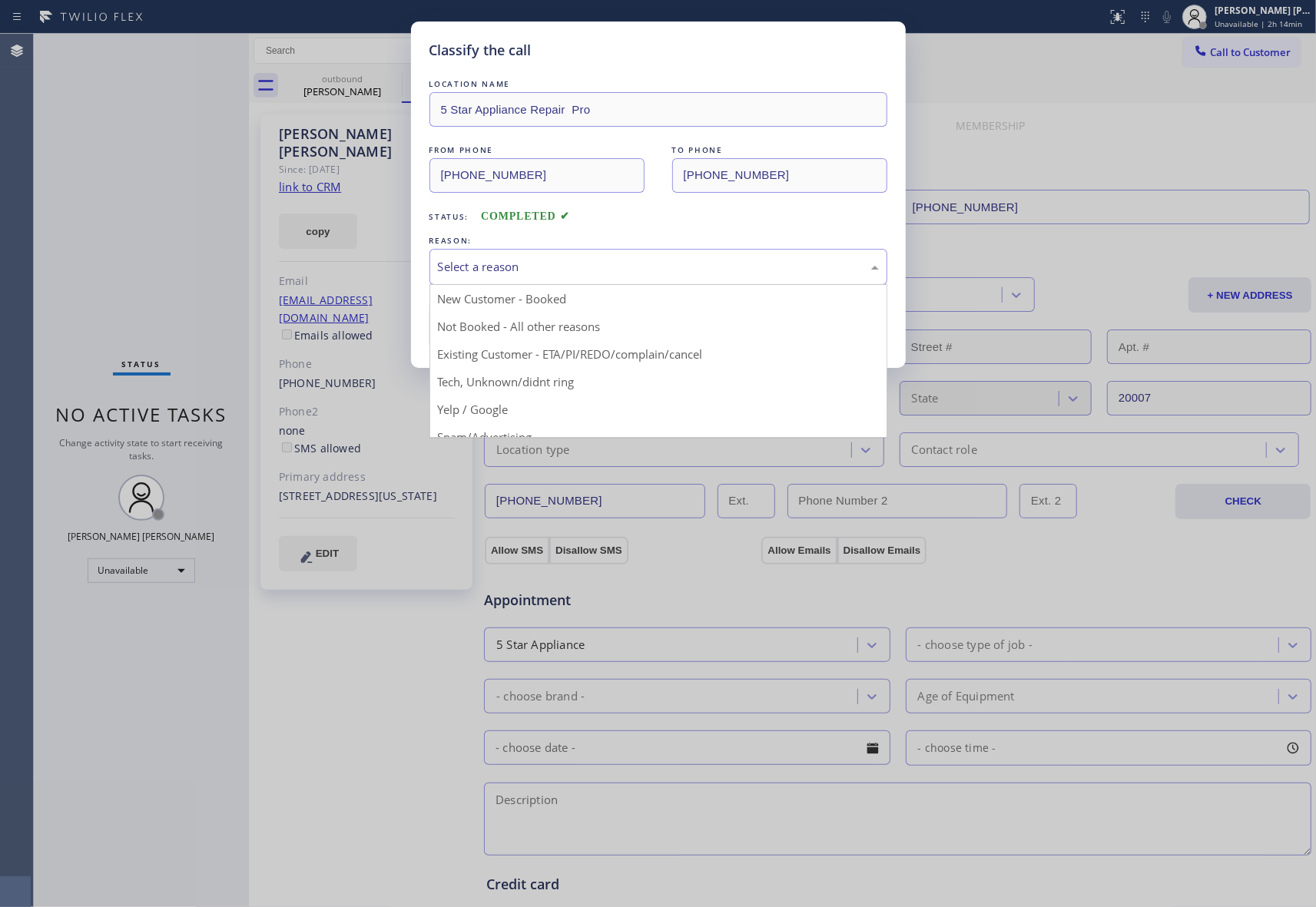
click at [570, 266] on div "Select a reason" at bounding box center [658, 266] width 441 height 17
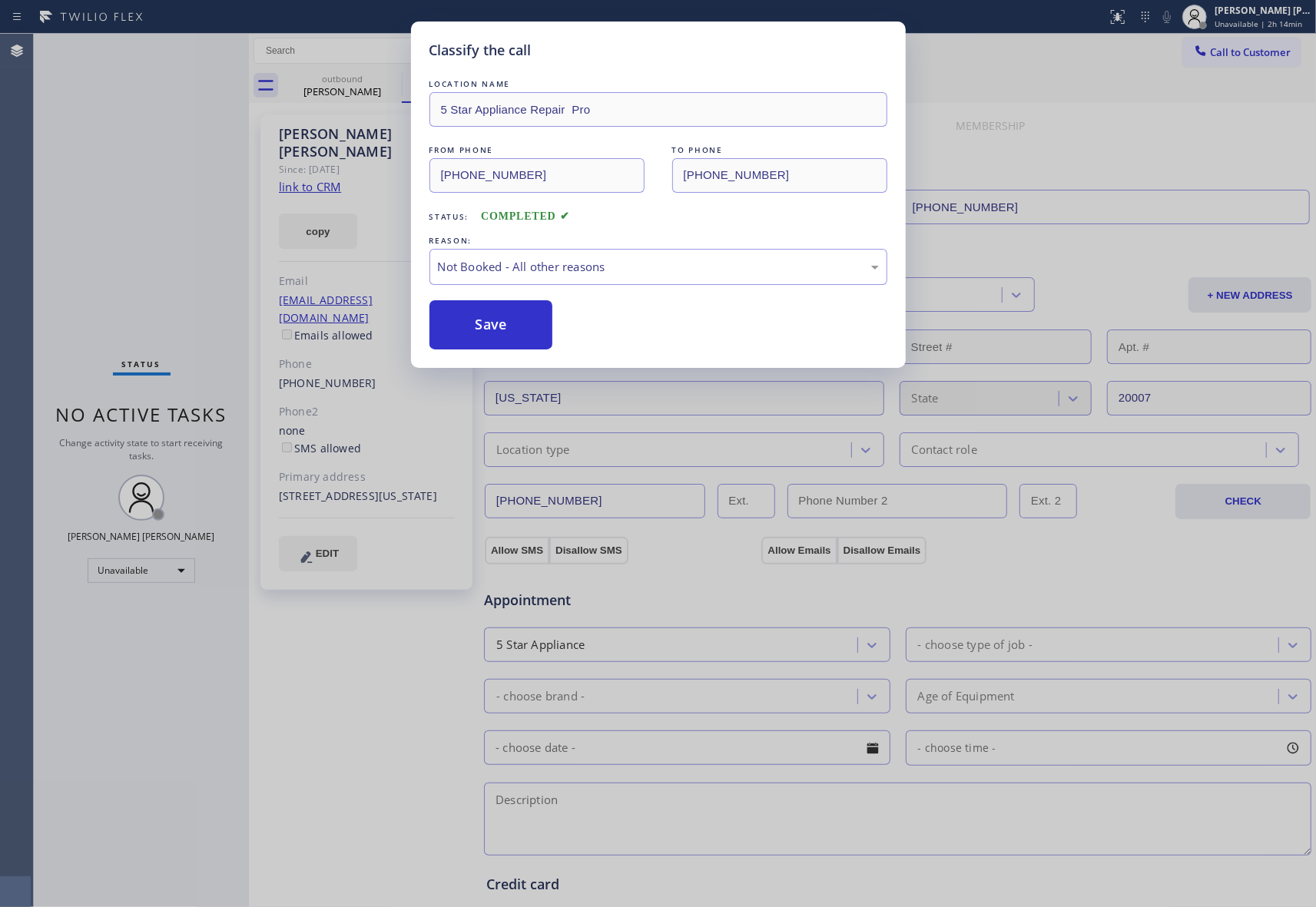
click at [456, 329] on button "Save" at bounding box center [491, 325] width 124 height 49
click at [321, 83] on div "Classify the call LOCATION NAME Metro Heating Repair FROM PHONE [PHONE_NUMBER] …" at bounding box center [674, 470] width 1282 height 873
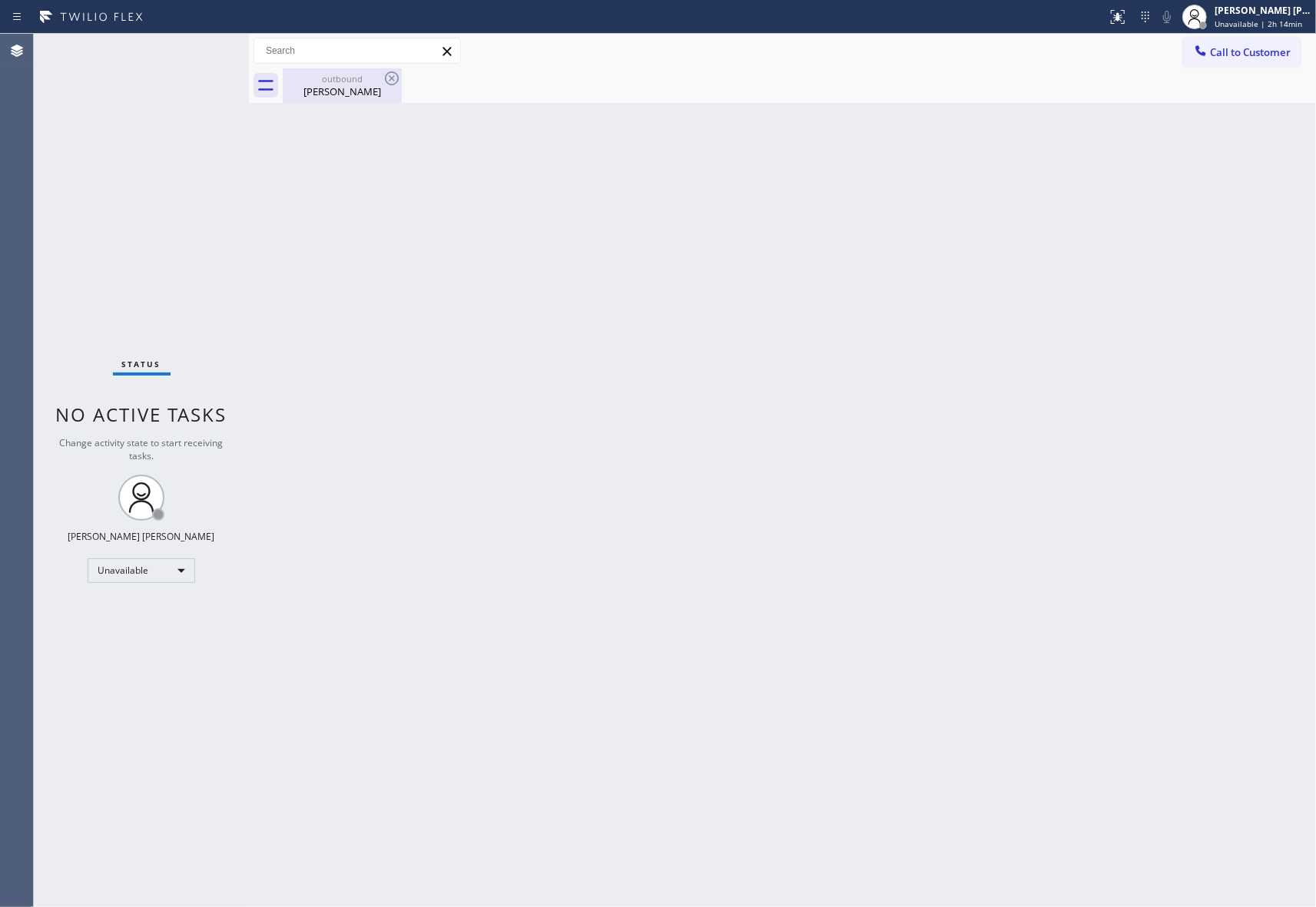
click at [381, 84] on div "[PERSON_NAME]" at bounding box center [342, 91] width 116 height 14
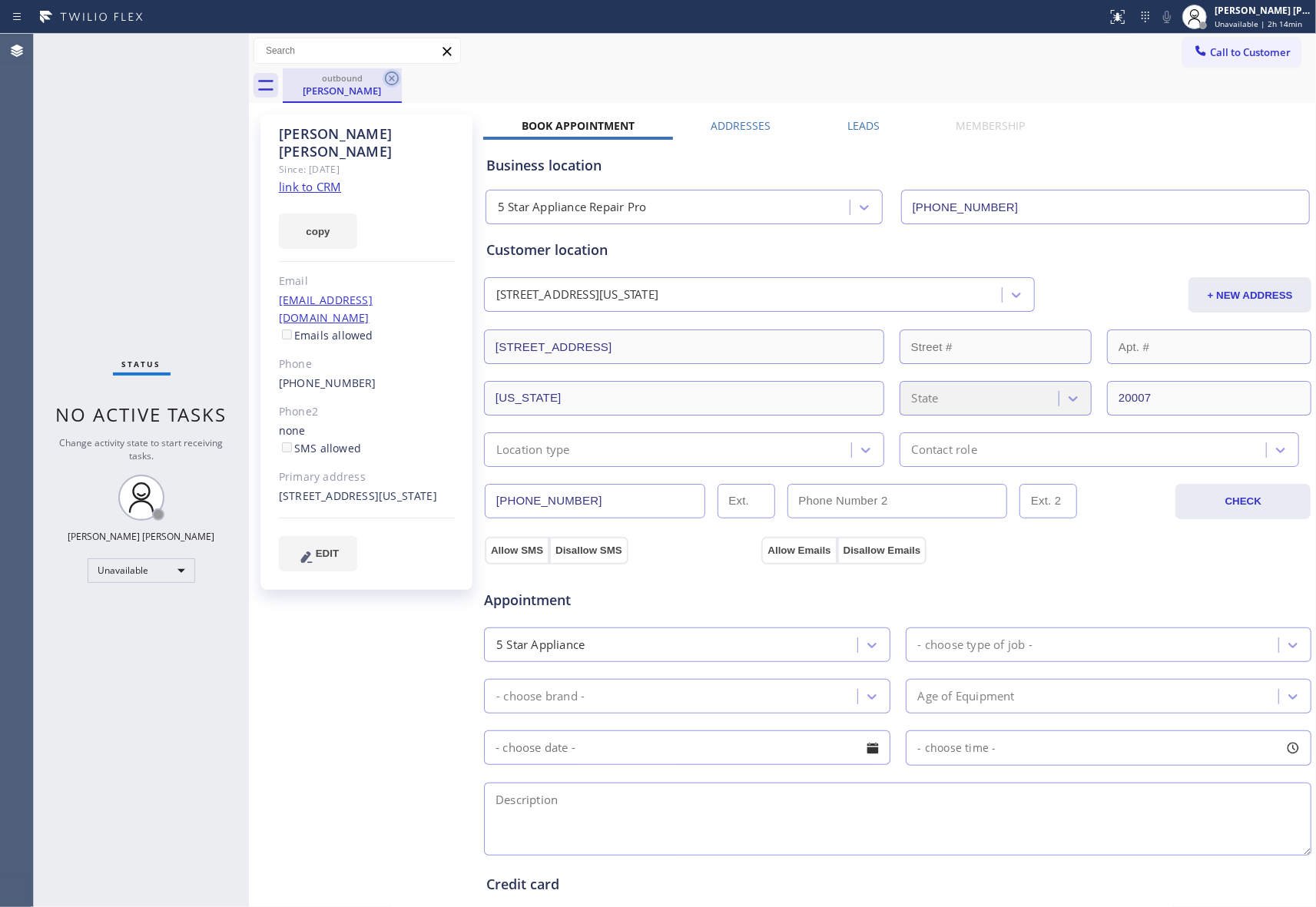
click at [391, 81] on icon at bounding box center [392, 78] width 18 height 18
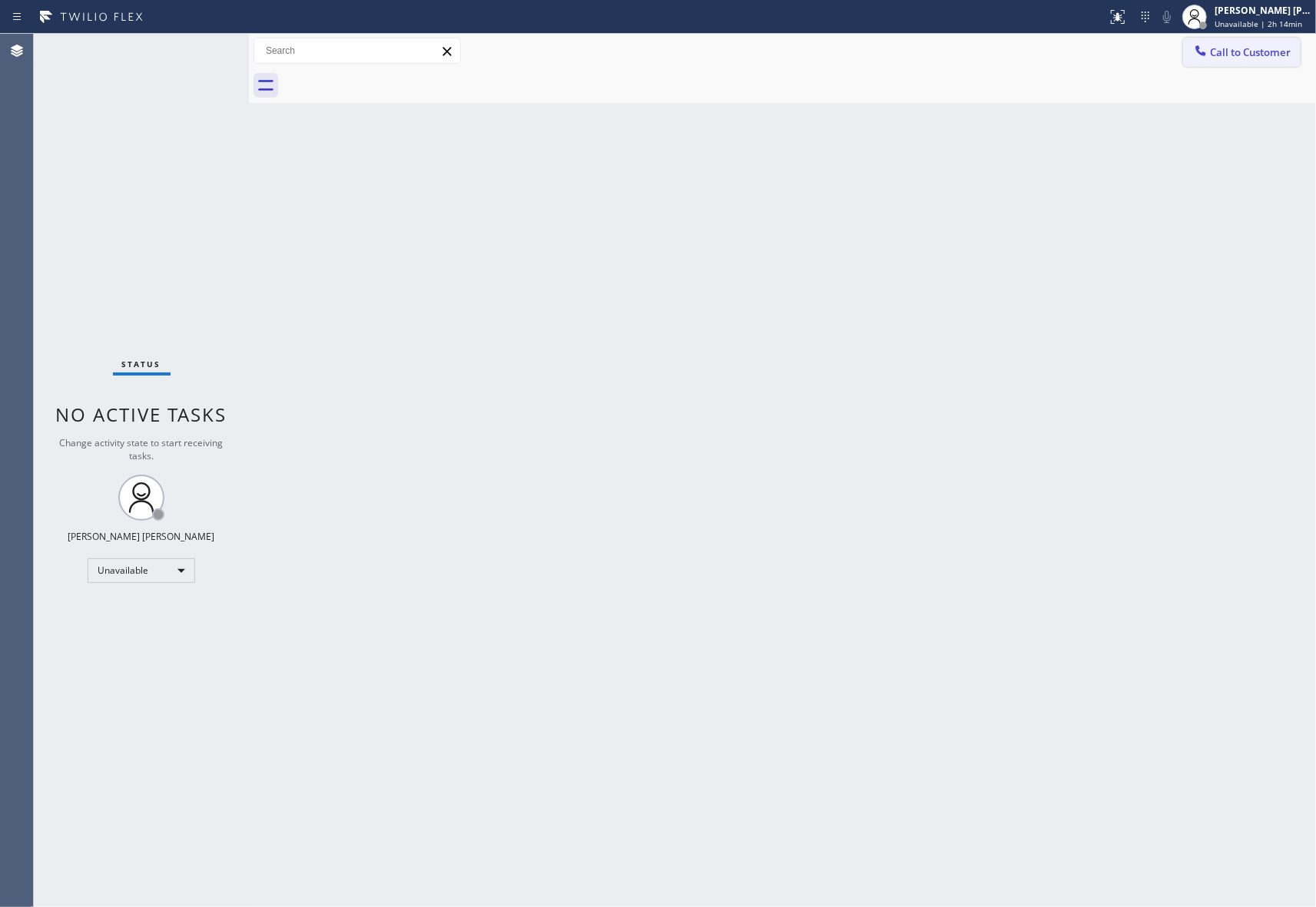
click at [1242, 57] on span "Call to Customer" at bounding box center [1249, 52] width 80 height 14
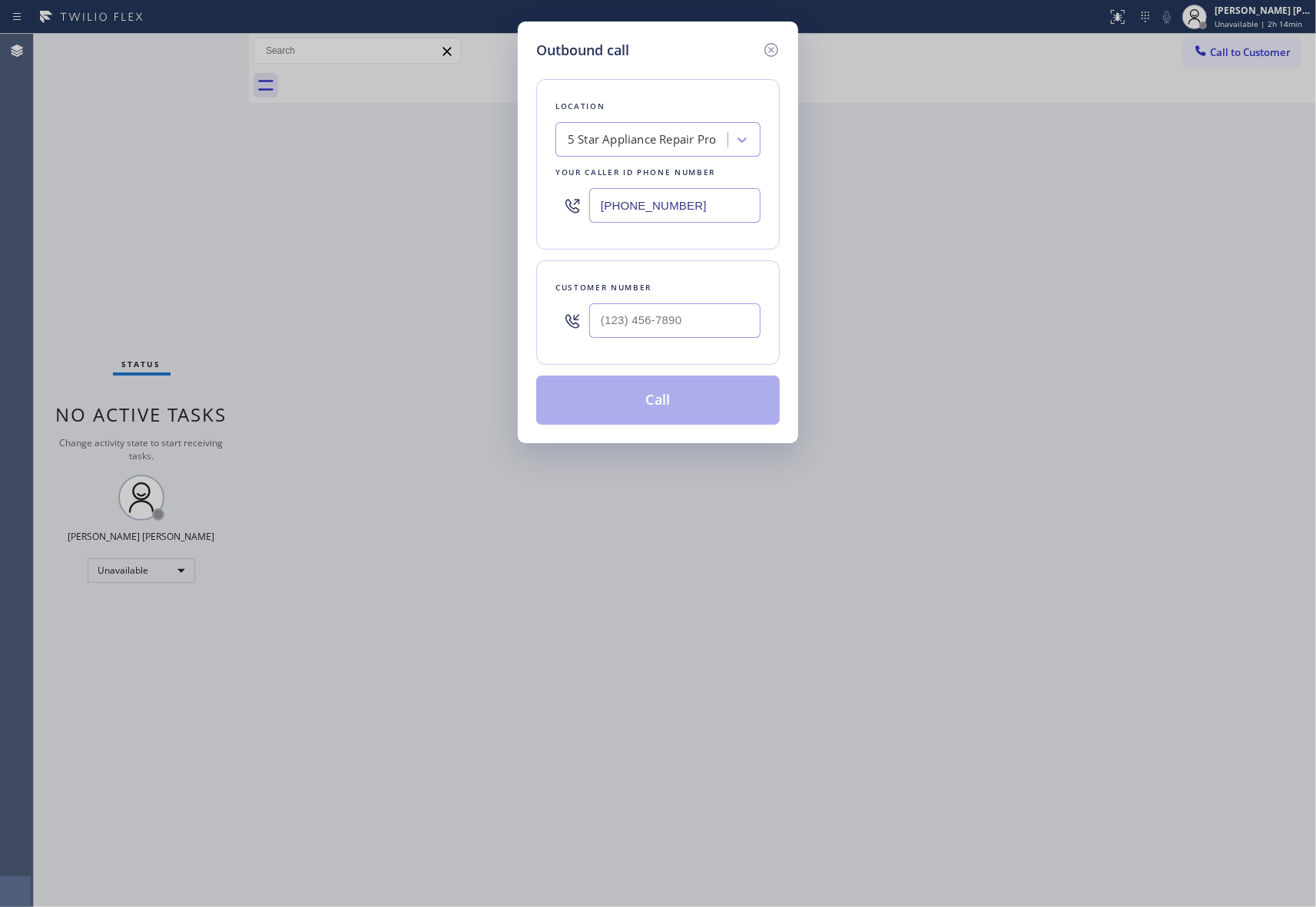
click at [693, 301] on div at bounding box center [674, 321] width 172 height 50
click at [701, 332] on input "(___) ___-____" at bounding box center [674, 321] width 172 height 35
paste input "312) 208-9307"
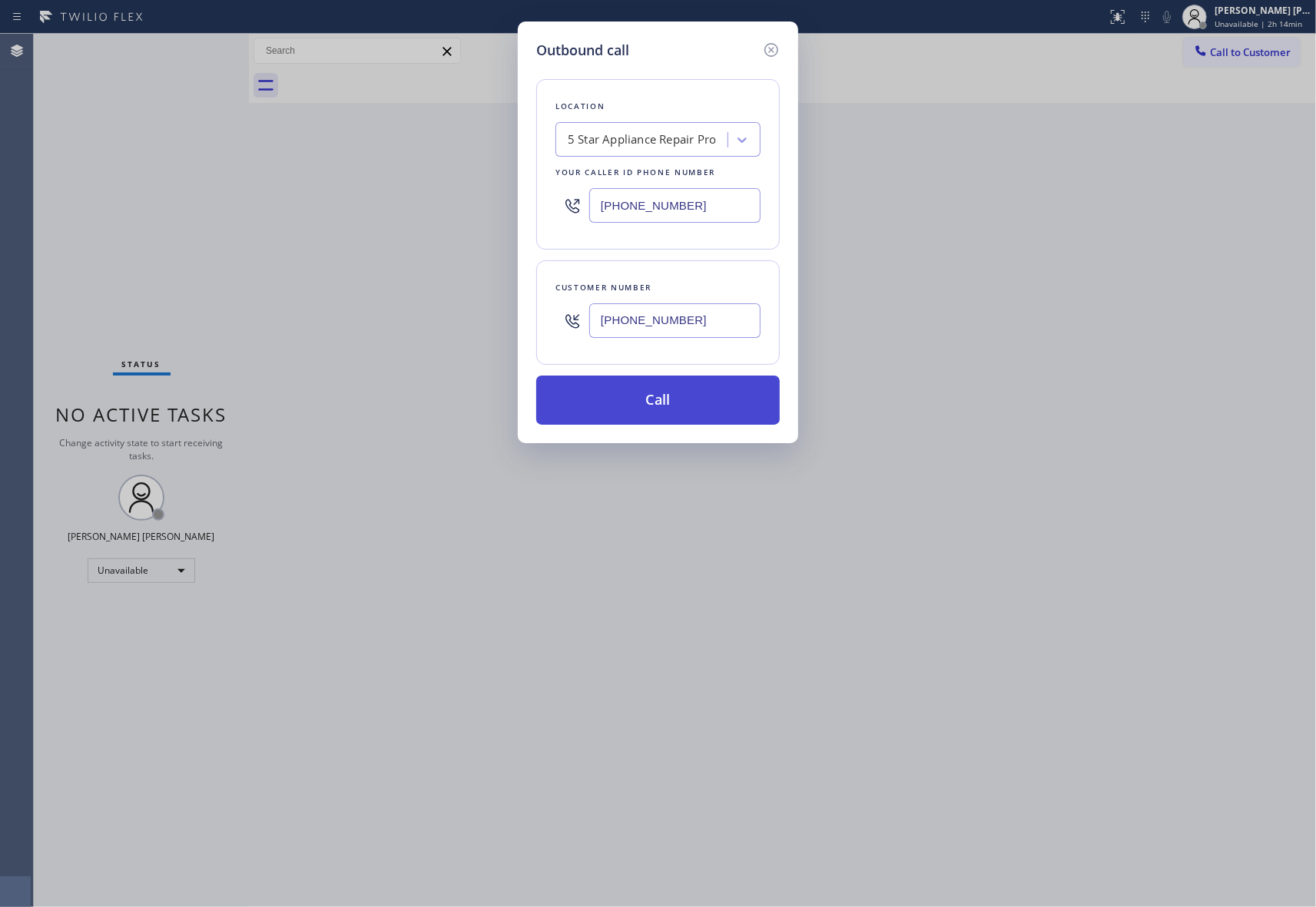
type input "[PHONE_NUMBER]"
click at [654, 400] on button "Call" at bounding box center [657, 400] width 243 height 49
click at [198, 901] on div "Status No active tasks Change activity state to start receiving tasks. [PERSON_…" at bounding box center [674, 470] width 1282 height 873
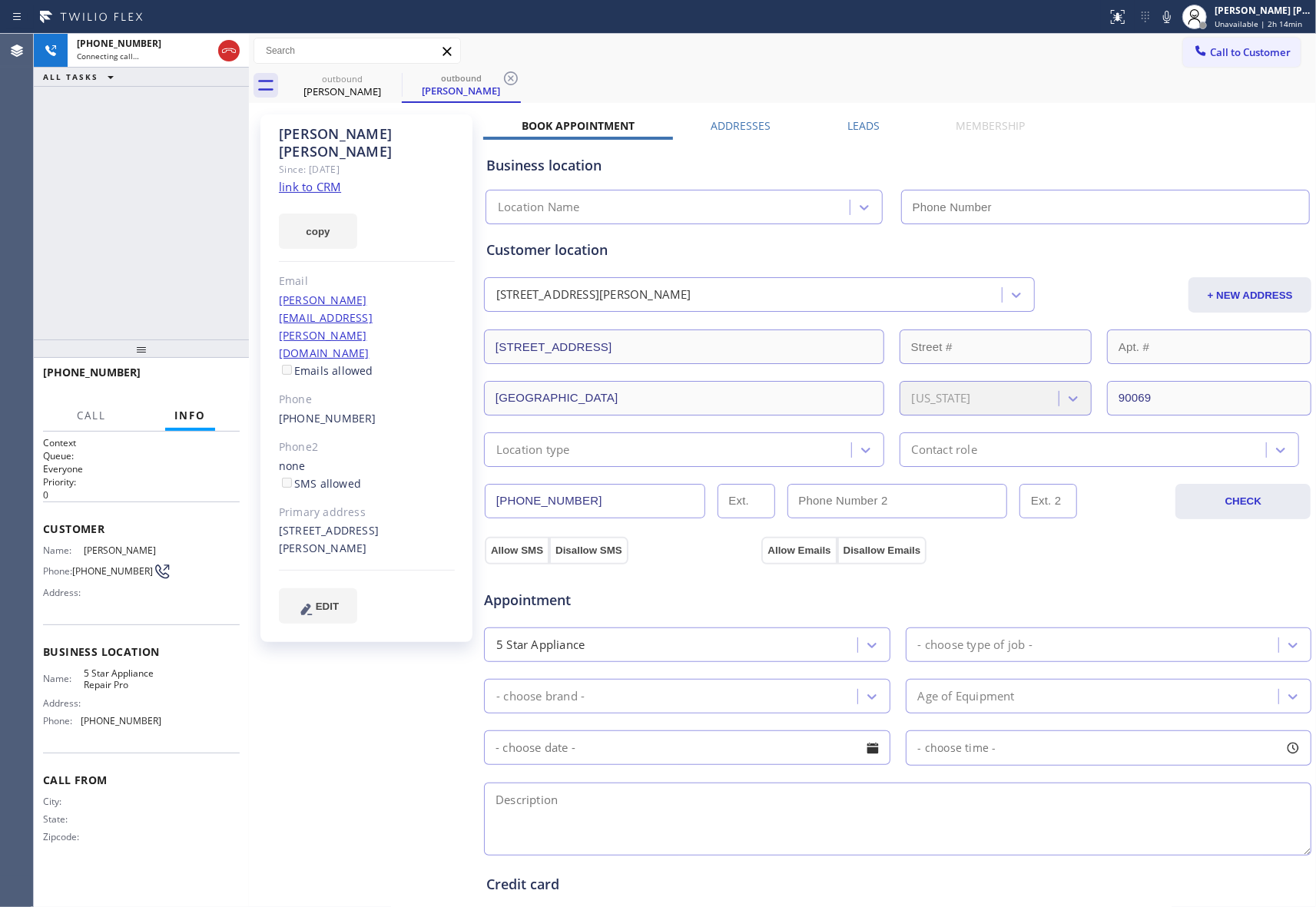
type input "[PHONE_NUMBER]"
drag, startPoint x: 222, startPoint y: 382, endPoint x: 220, endPoint y: 393, distance: 11.2
click at [221, 382] on span "HANG UP" at bounding box center [204, 379] width 47 height 11
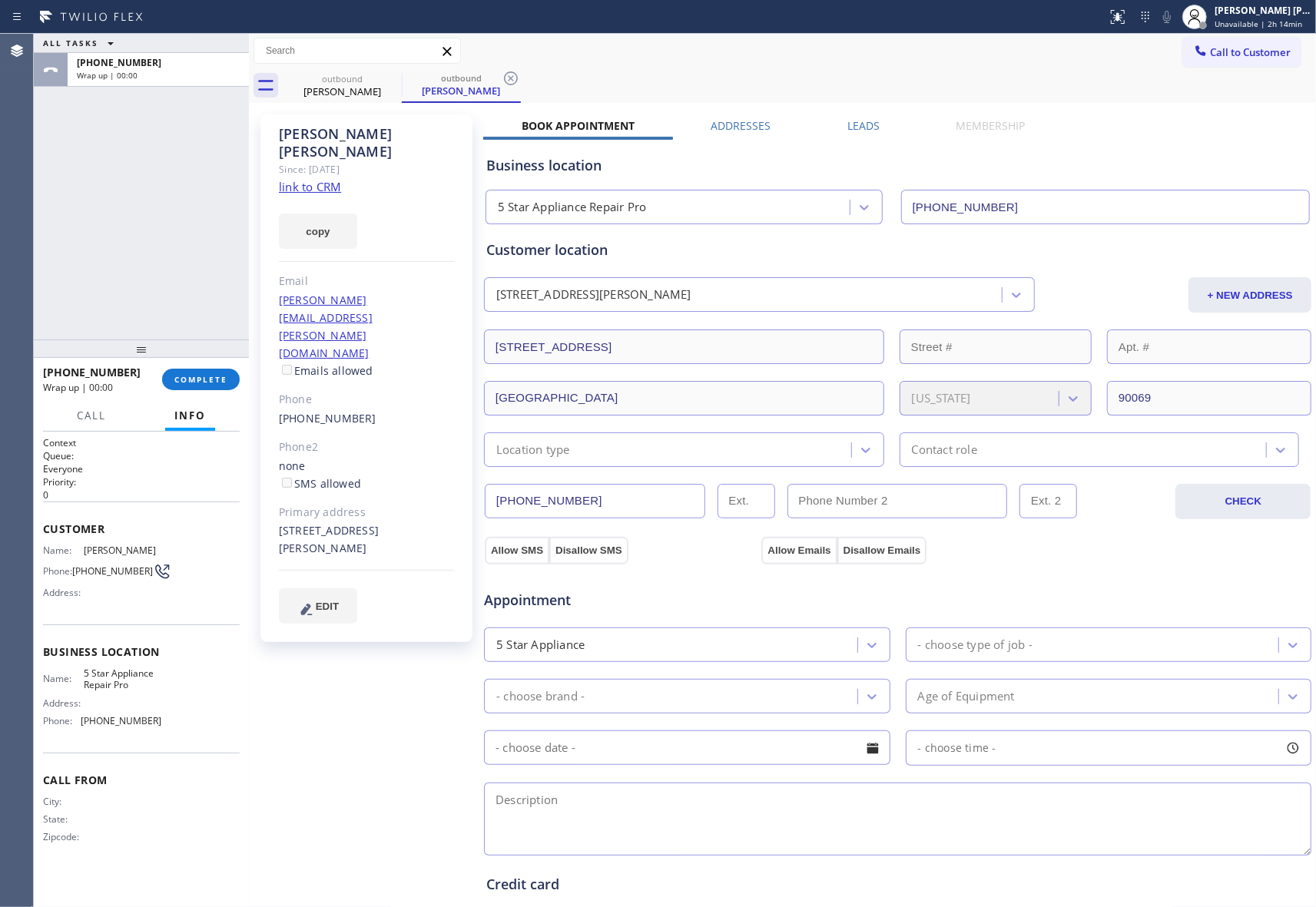
click at [864, 118] on label "Leads" at bounding box center [862, 125] width 32 height 15
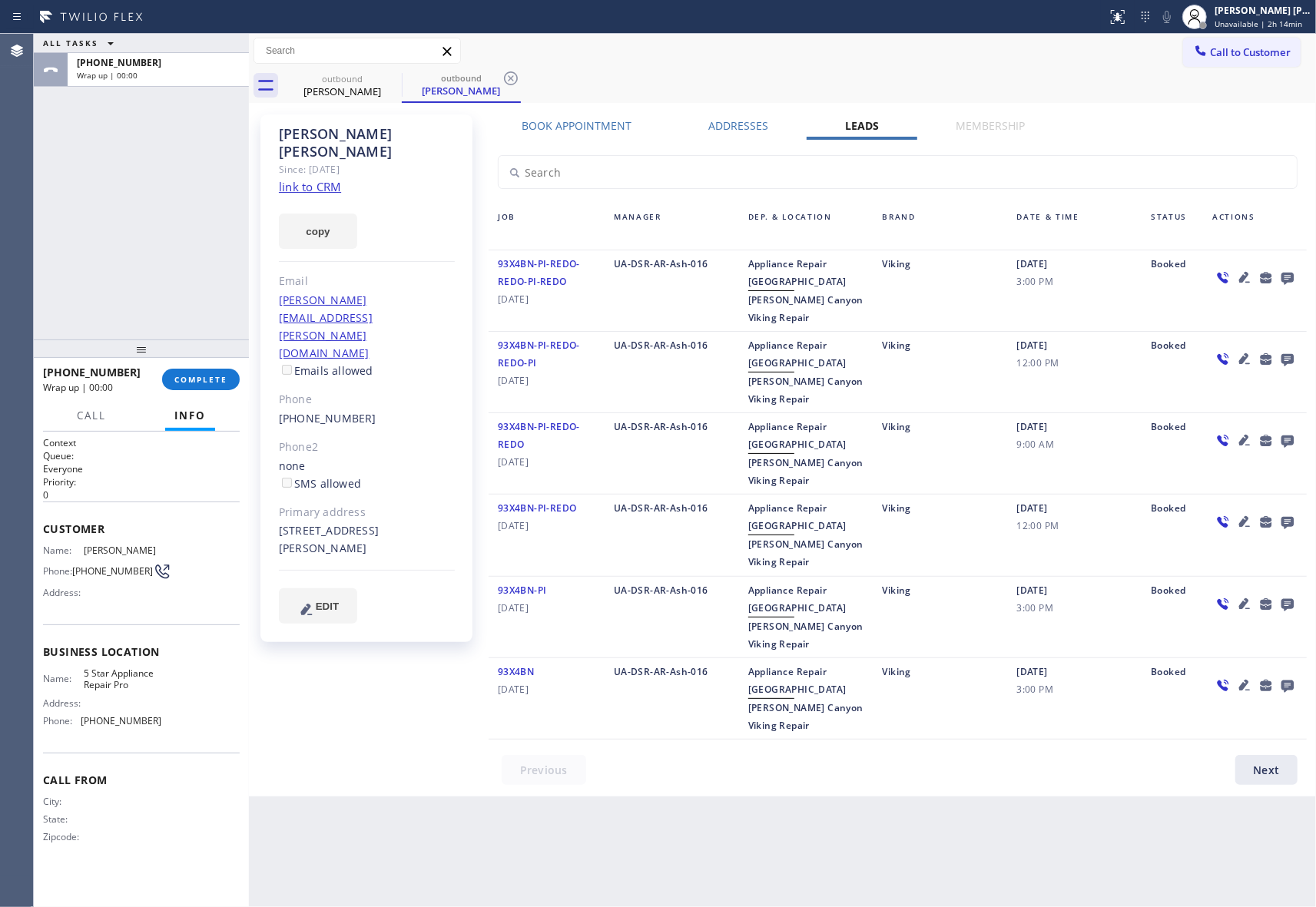
click at [1291, 275] on icon at bounding box center [1287, 278] width 13 height 13
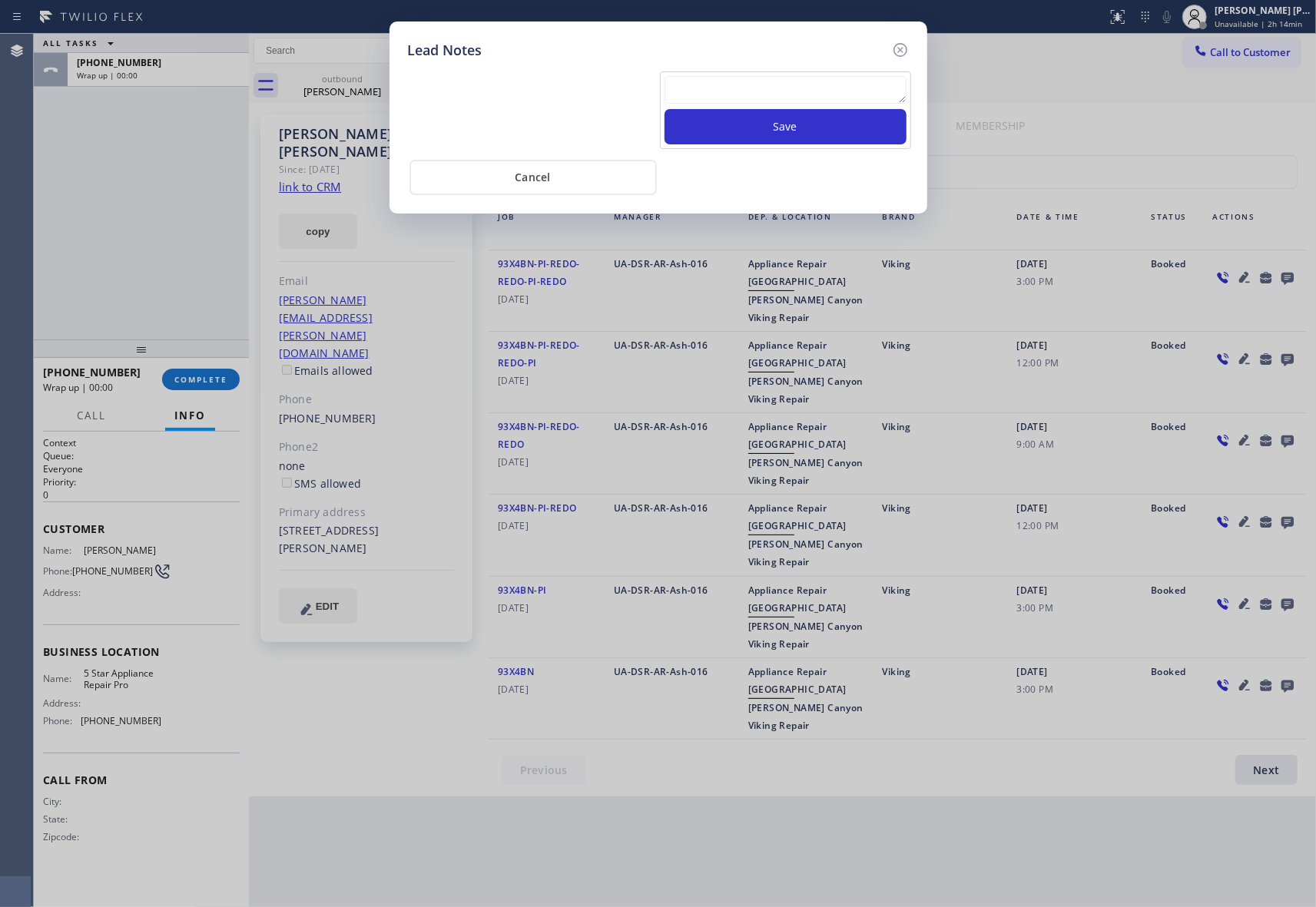
click at [790, 76] on textarea at bounding box center [786, 89] width 242 height 28
click at [782, 97] on textarea at bounding box center [786, 89] width 242 height 28
paste textarea "VM | please transfer if cx calls back"
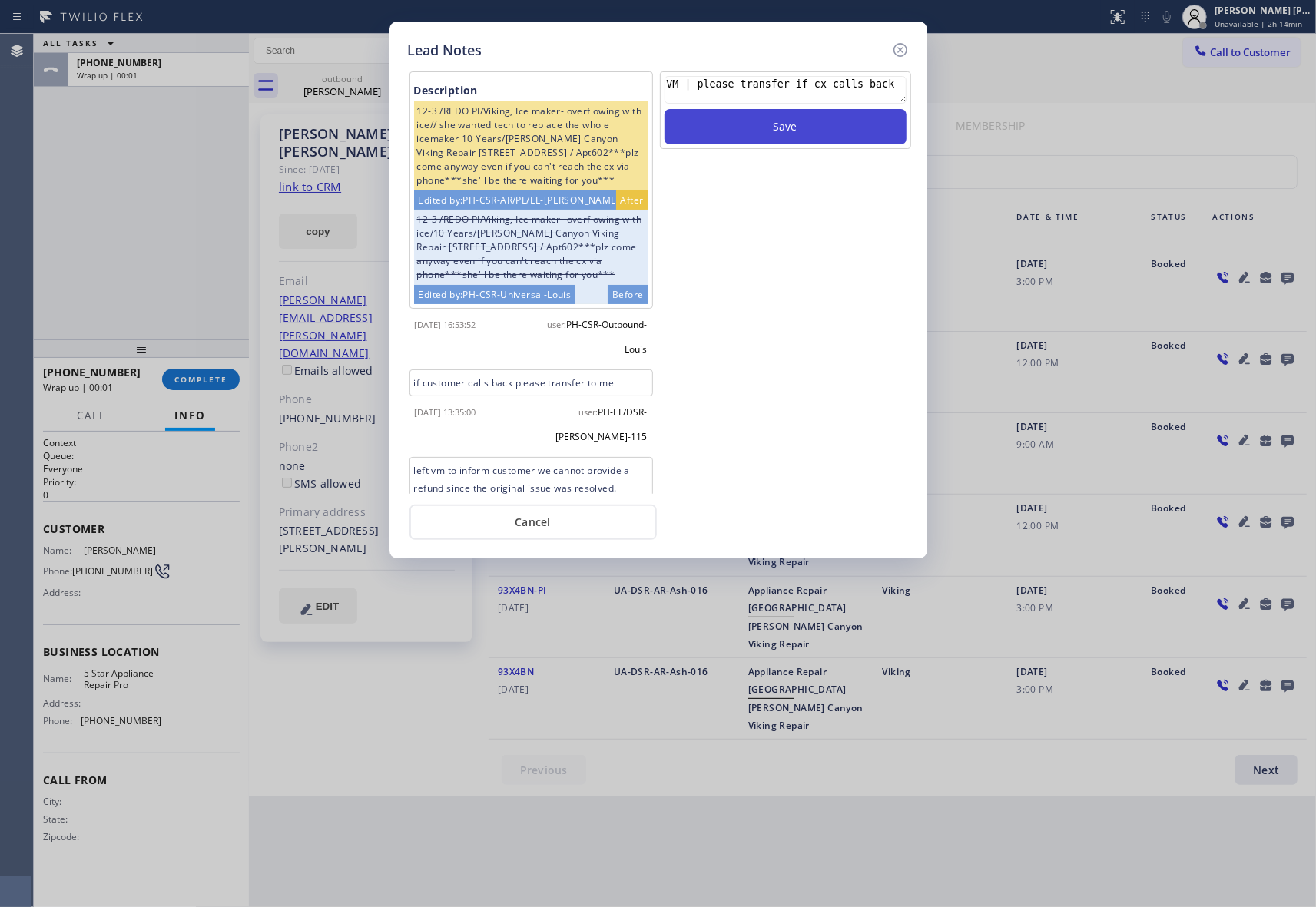
type textarea "VM | please transfer if cx calls back"
click at [809, 127] on button "Save" at bounding box center [786, 127] width 242 height 35
click at [901, 47] on icon at bounding box center [899, 49] width 18 height 18
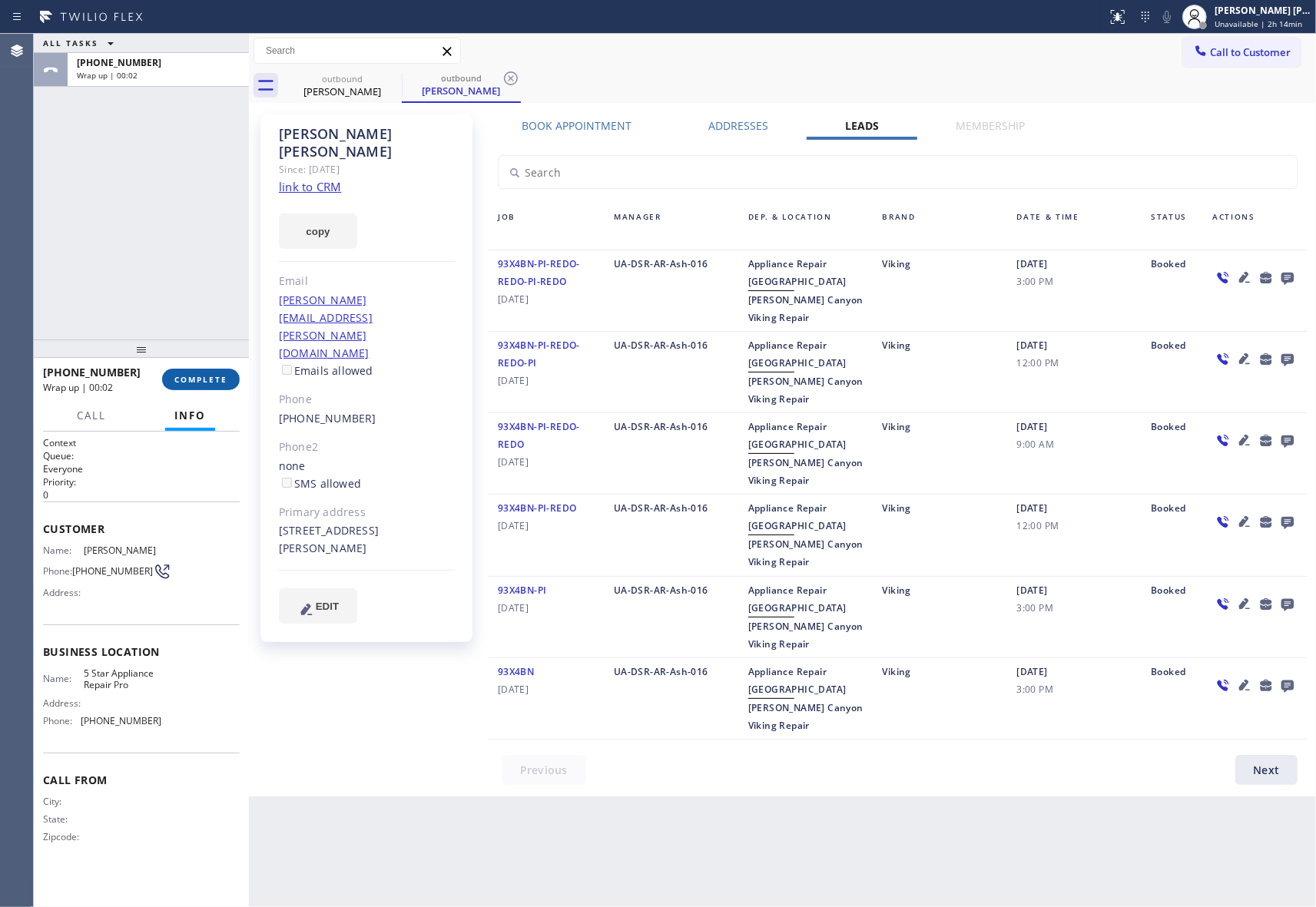
click at [205, 369] on button "COMPLETE" at bounding box center [201, 379] width 78 height 21
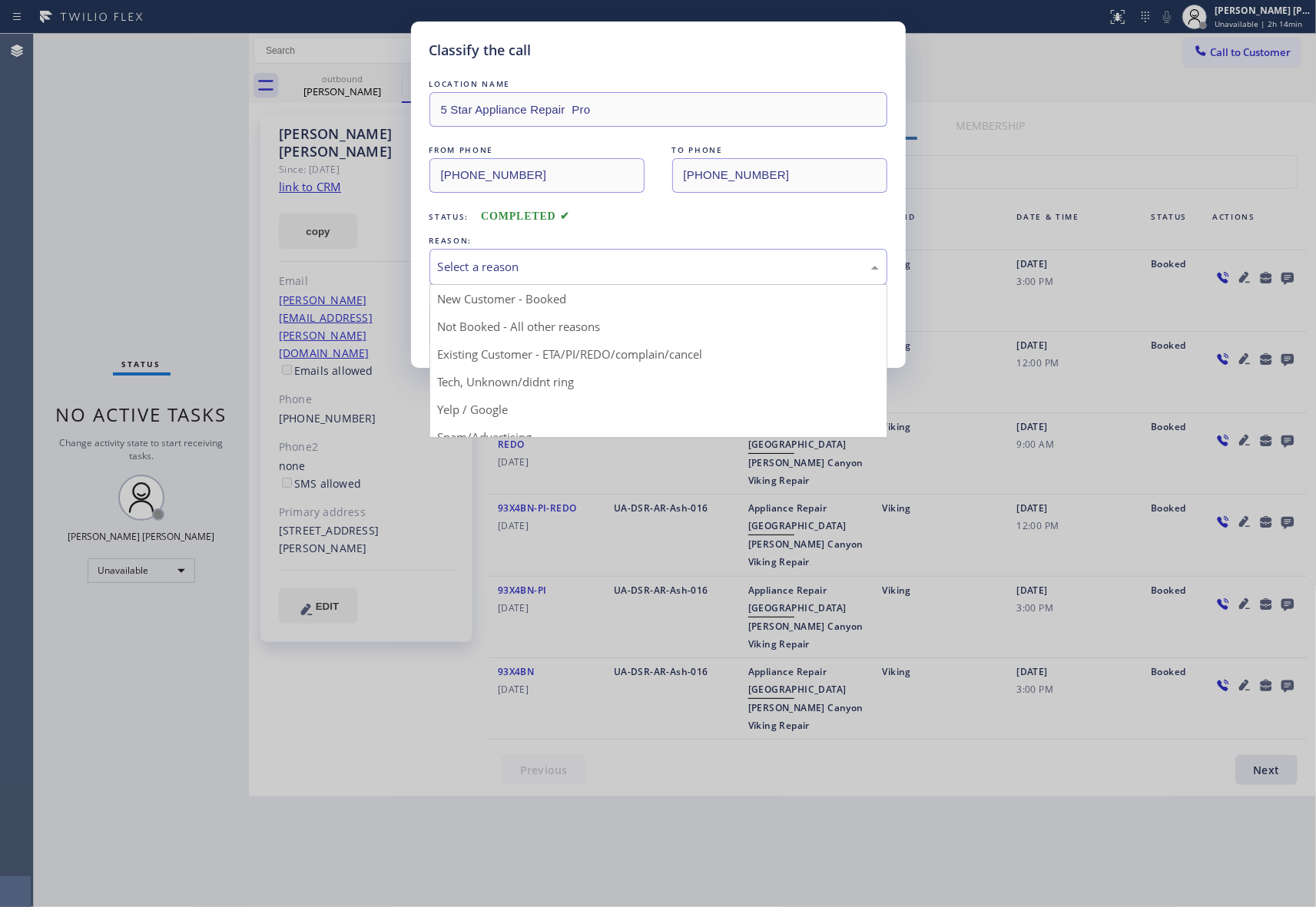
click at [553, 265] on div "Select a reason" at bounding box center [658, 266] width 441 height 17
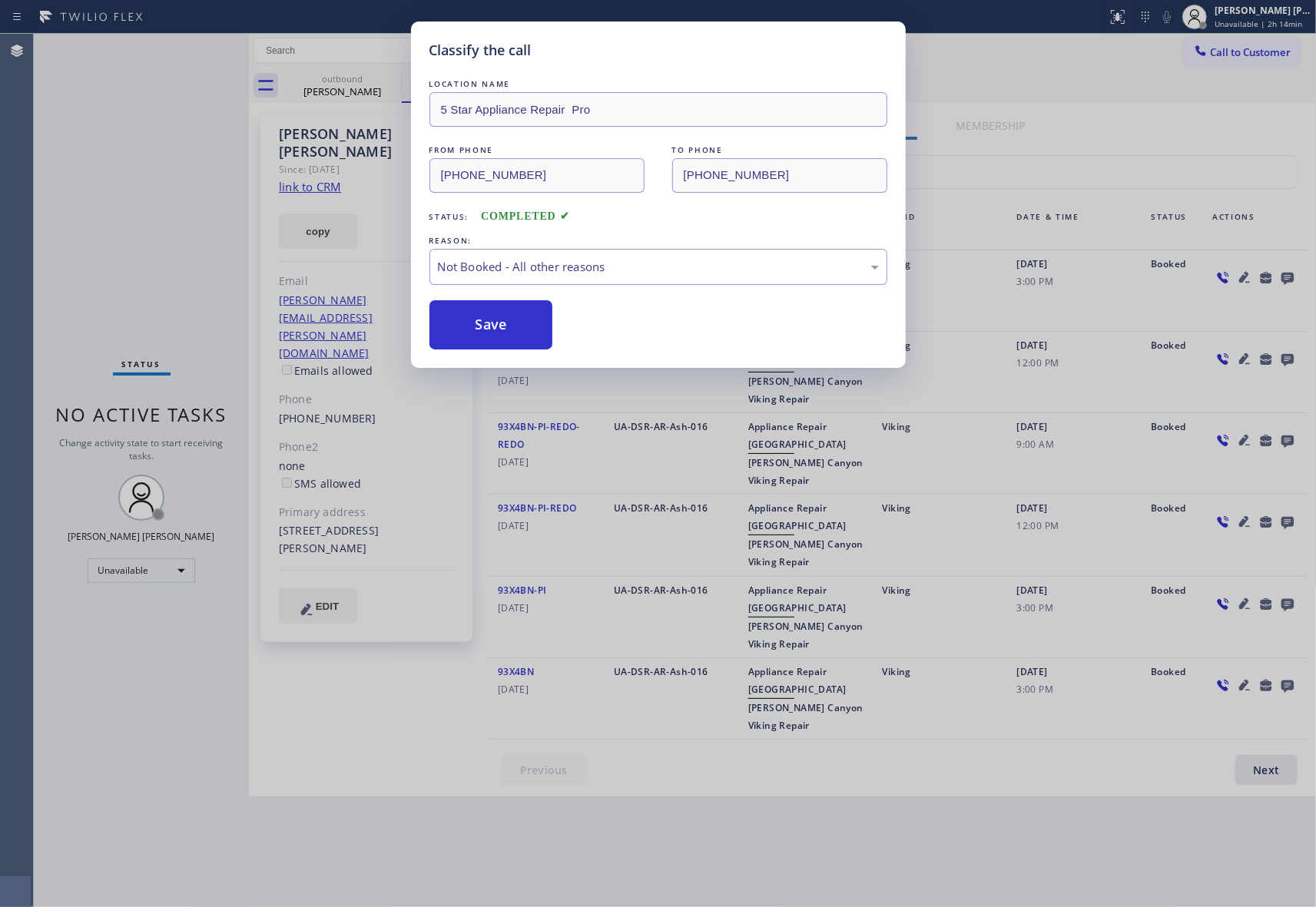
click at [480, 326] on button "Save" at bounding box center [491, 325] width 124 height 49
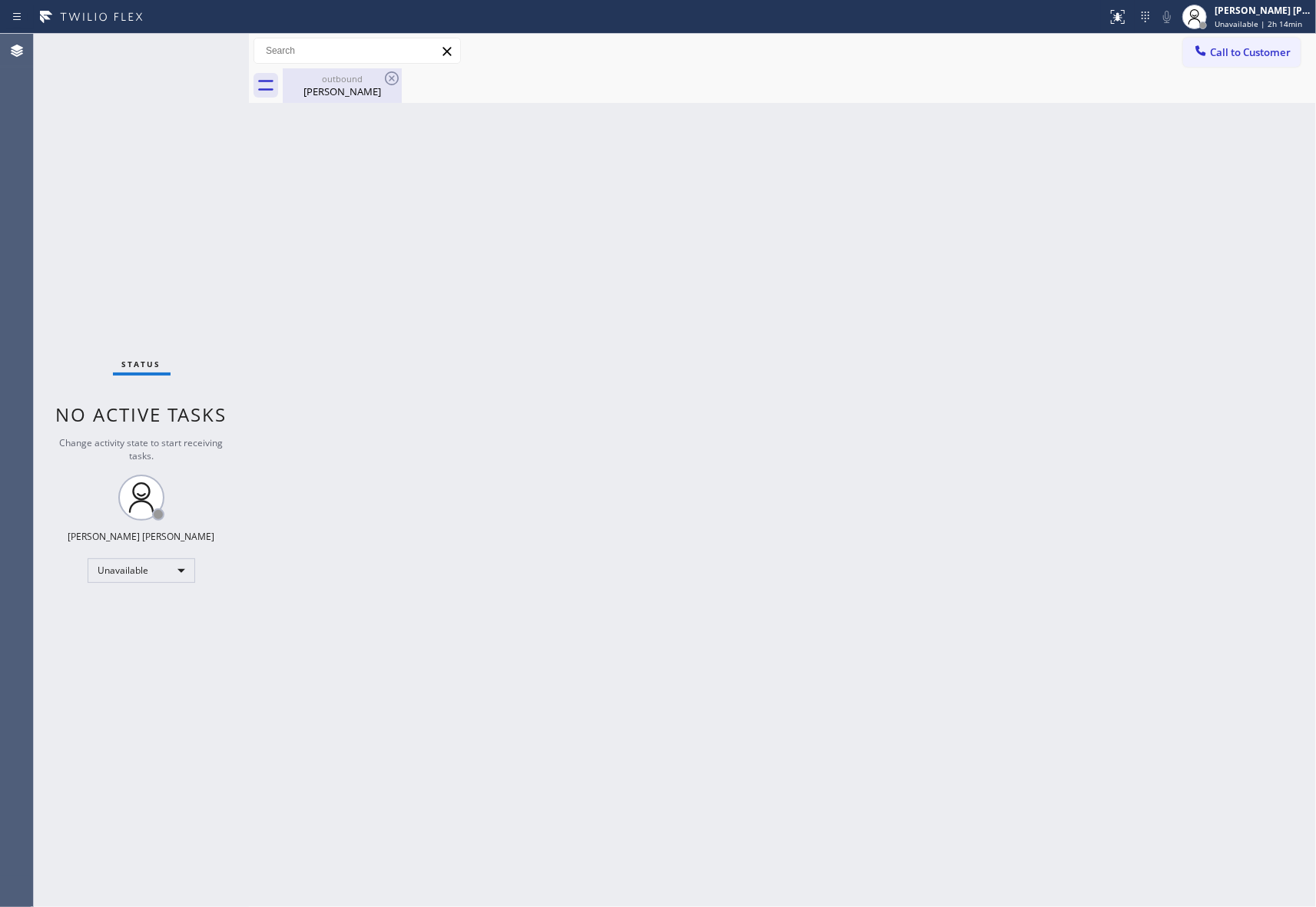
click at [358, 84] on div "[PERSON_NAME]" at bounding box center [342, 91] width 116 height 14
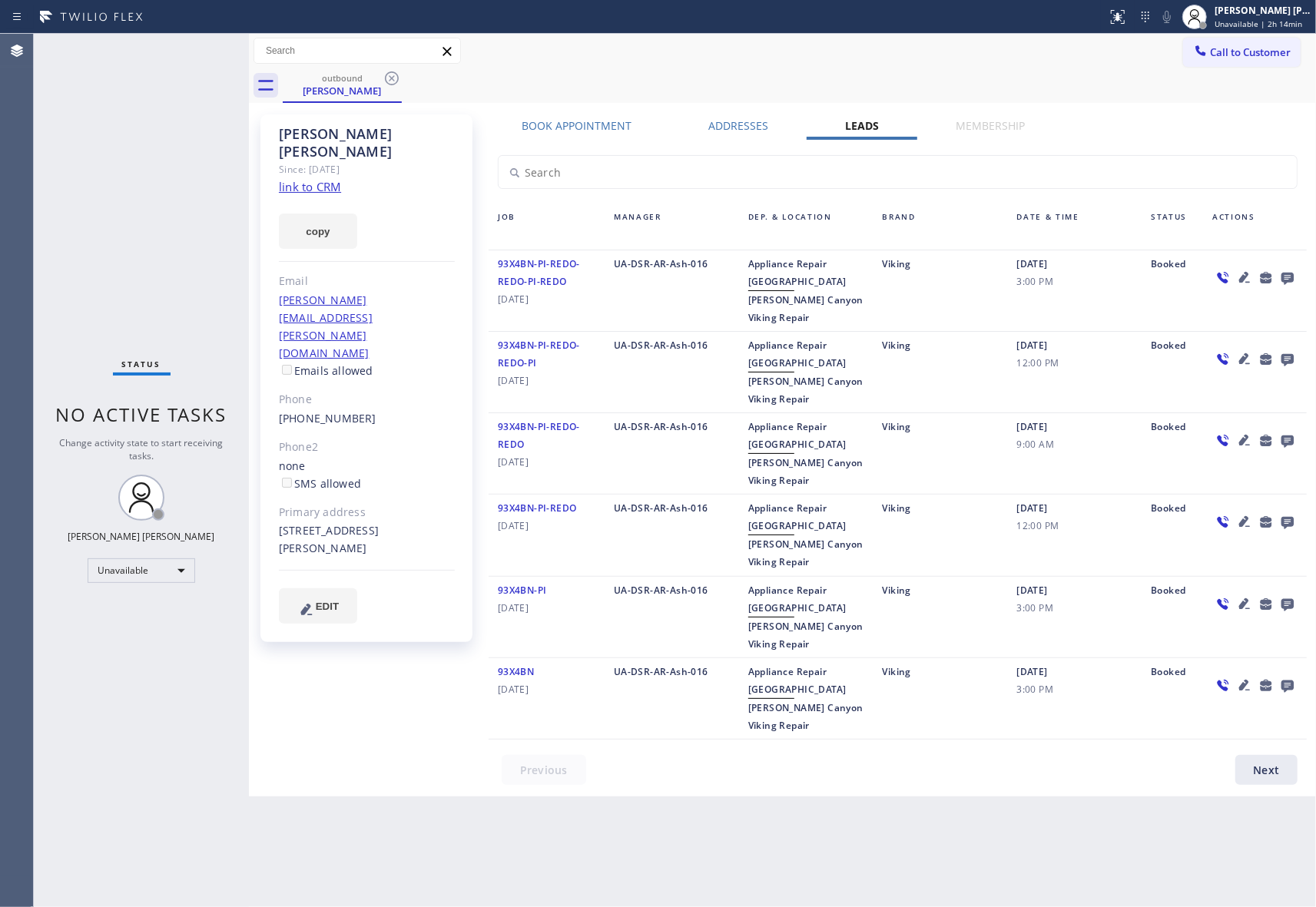
click at [384, 78] on icon at bounding box center [392, 78] width 18 height 18
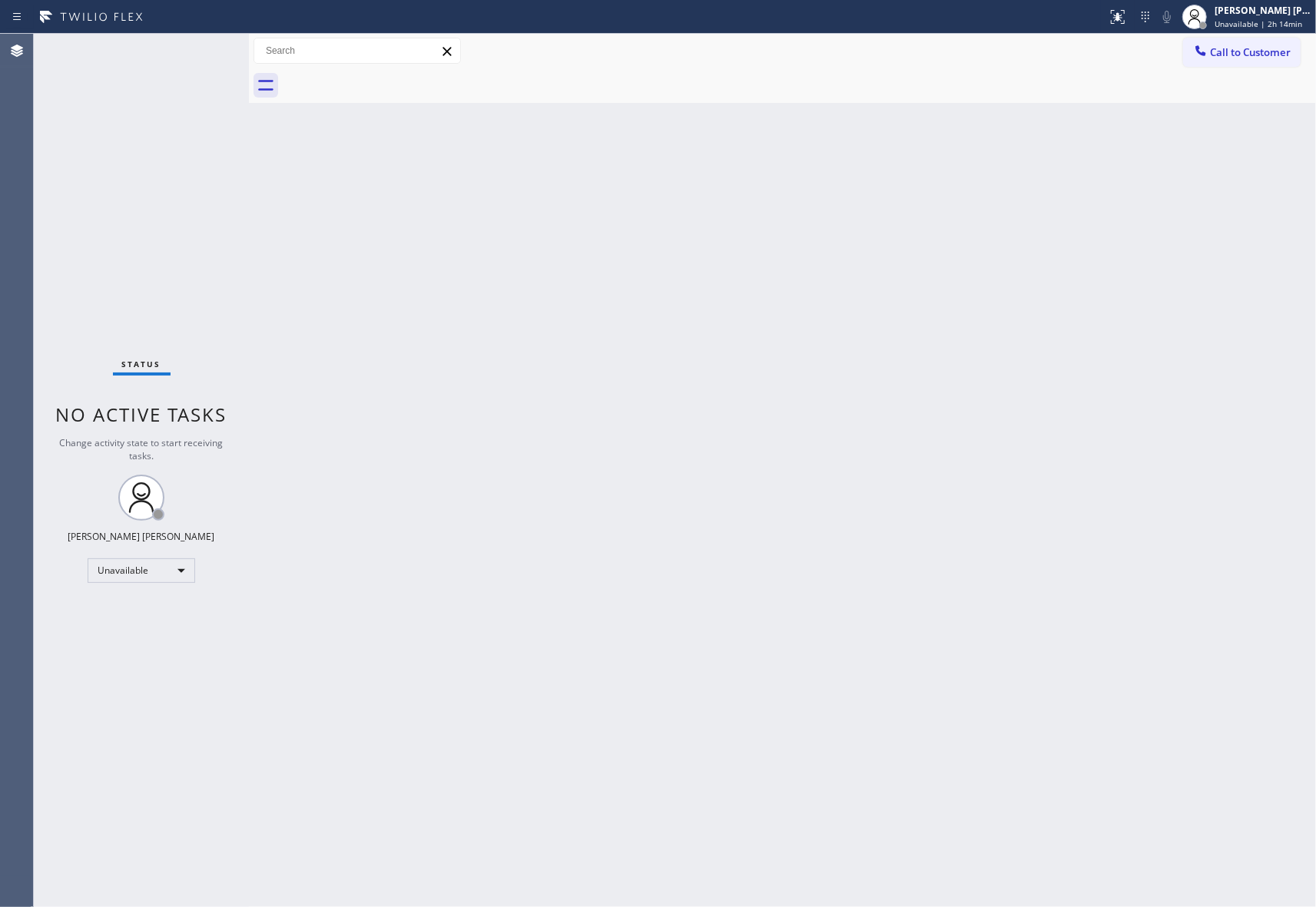
click at [386, 78] on div at bounding box center [799, 86] width 1033 height 35
click at [1239, 53] on span "Call to Customer" at bounding box center [1249, 52] width 80 height 14
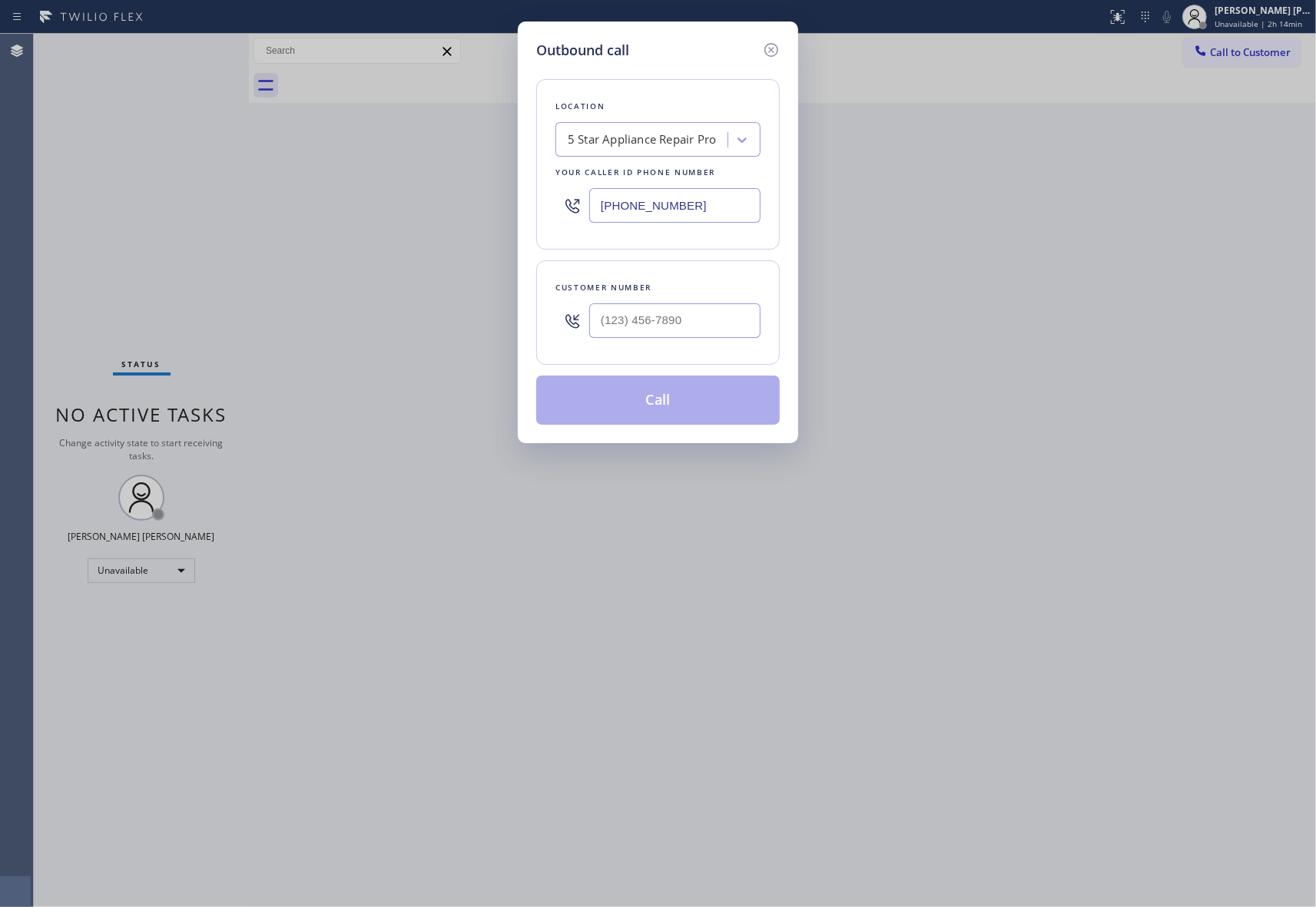
click at [672, 297] on div at bounding box center [674, 321] width 172 height 50
click at [672, 321] on input "(___) ___-____" at bounding box center [674, 321] width 172 height 35
paste input "408) 315-3687"
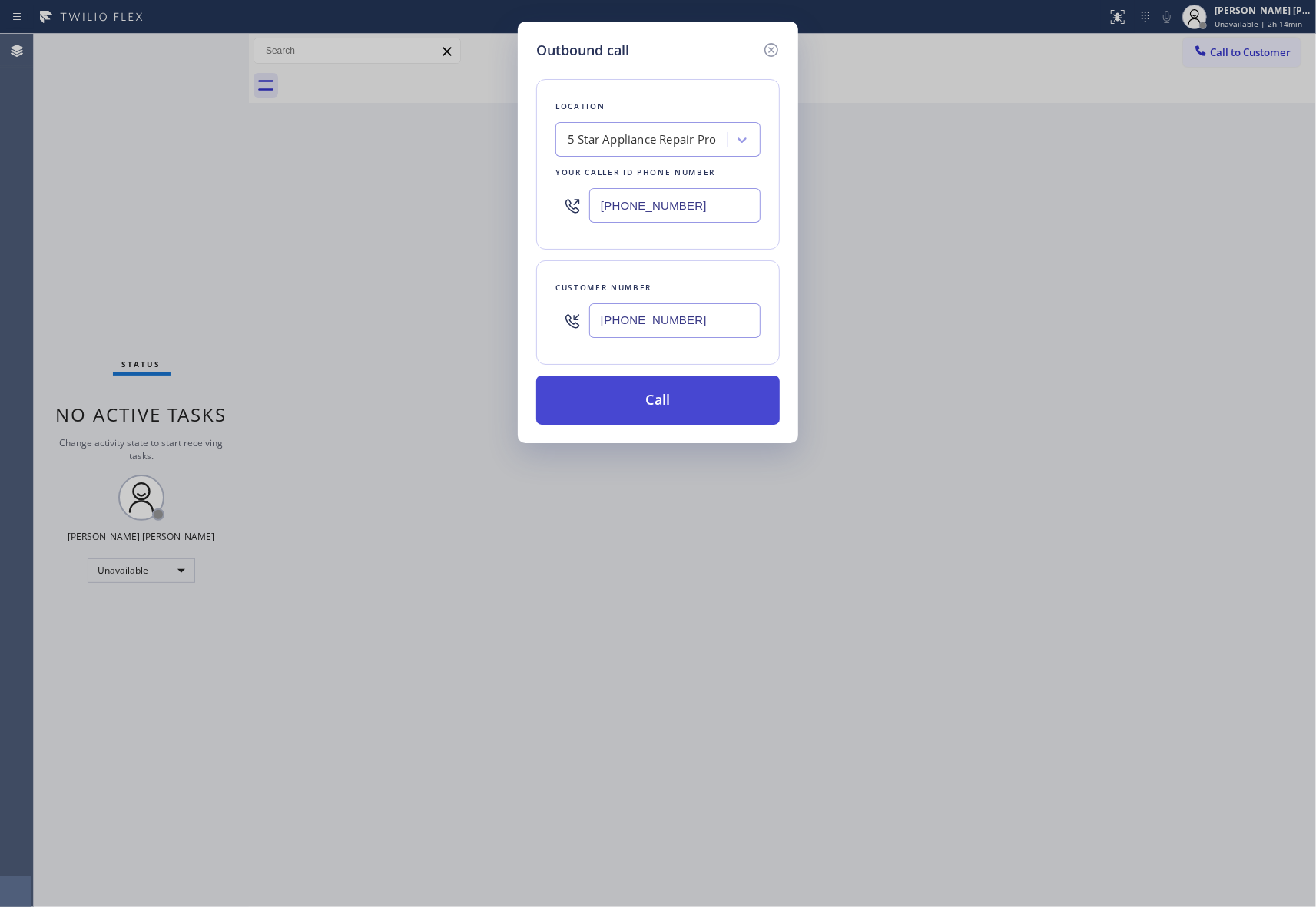
type input "[PHONE_NUMBER]"
click at [664, 401] on button "Call" at bounding box center [657, 400] width 243 height 49
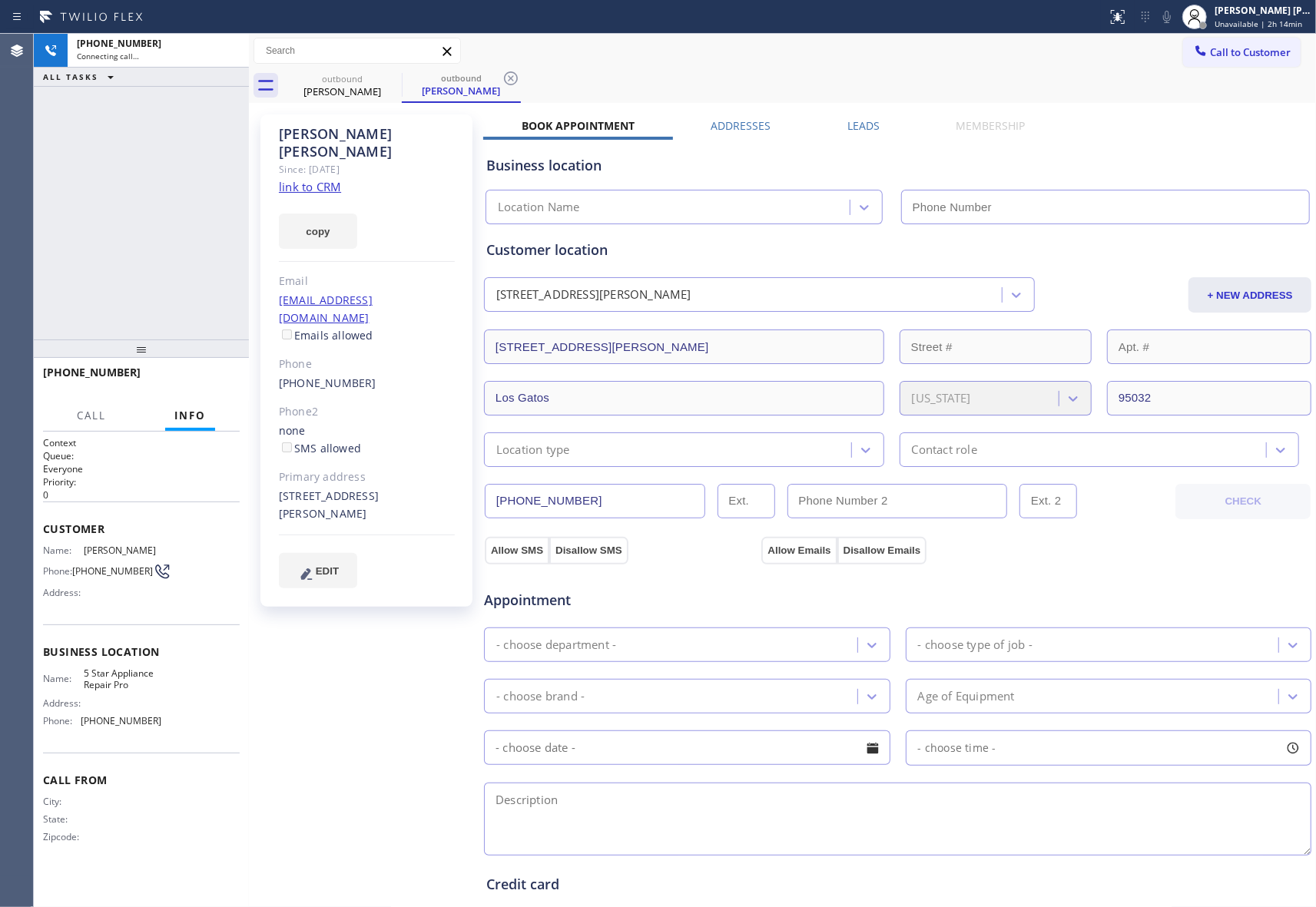
type input "[PHONE_NUMBER]"
drag, startPoint x: 213, startPoint y: 380, endPoint x: 23, endPoint y: 246, distance: 232.5
click at [213, 380] on span "HANG UP" at bounding box center [204, 379] width 47 height 11
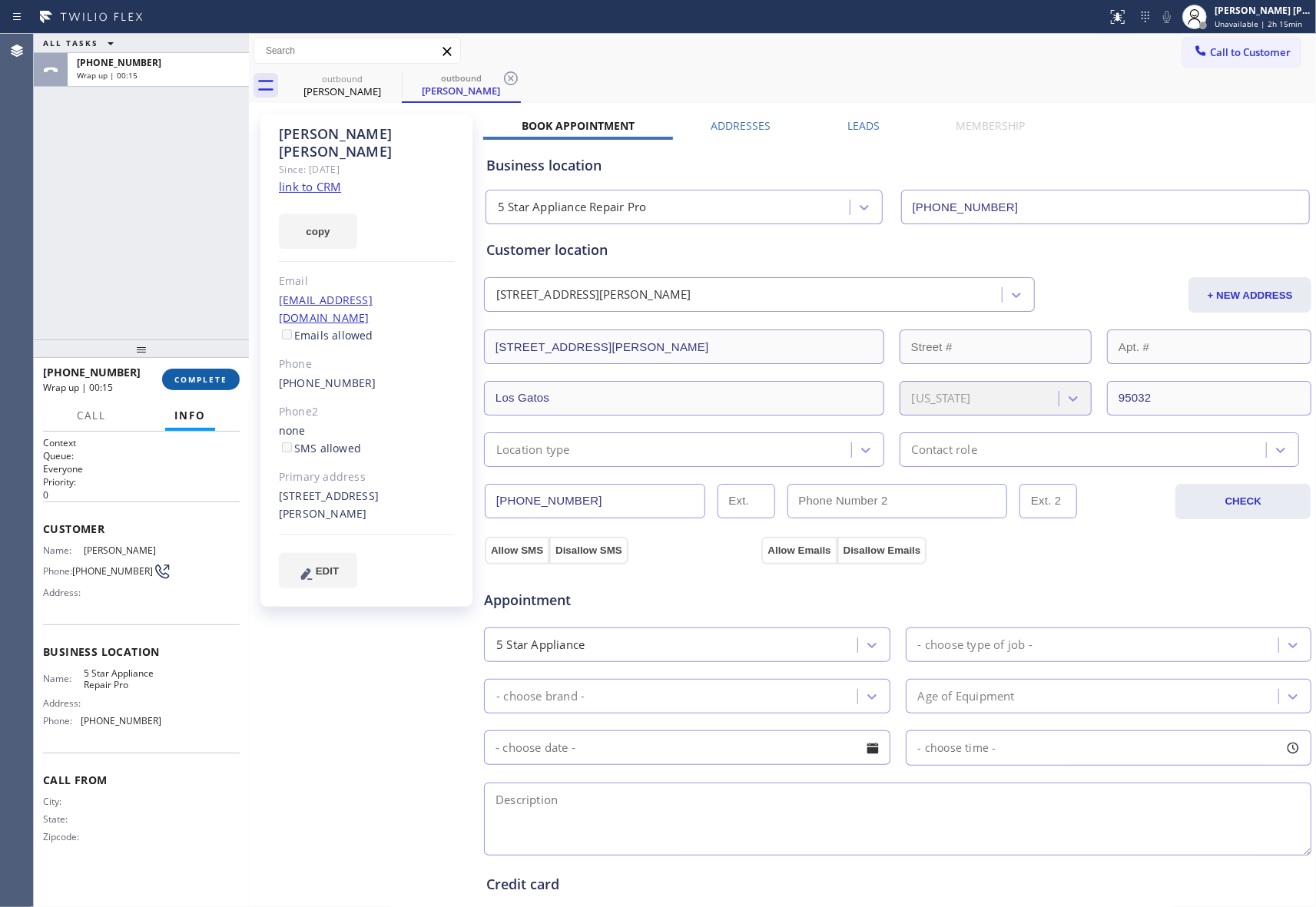
click at [209, 384] on span "COMPLETE" at bounding box center [201, 379] width 53 height 11
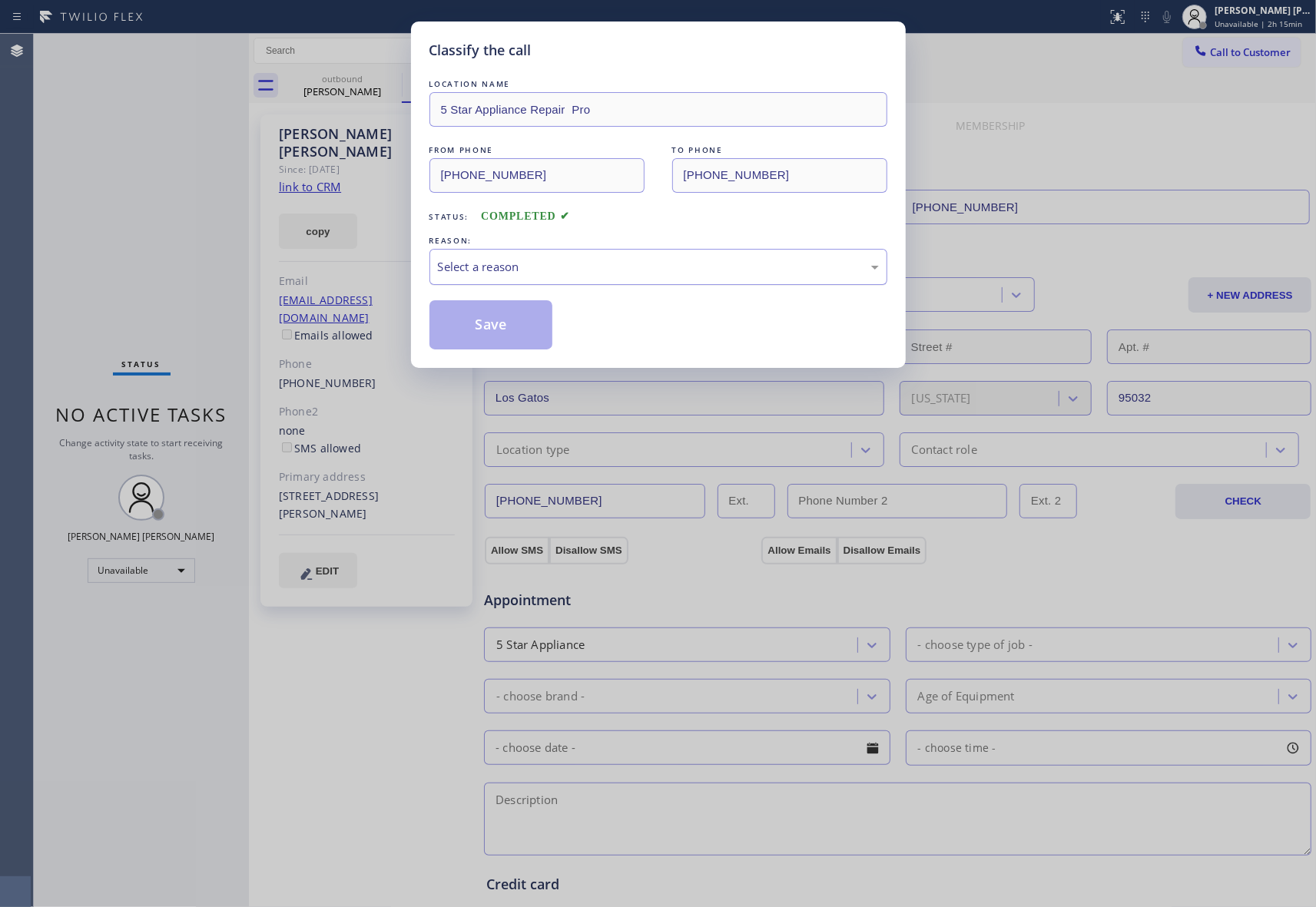
click at [661, 273] on div "Select a reason" at bounding box center [658, 266] width 441 height 17
click at [477, 328] on button "Save" at bounding box center [491, 325] width 124 height 49
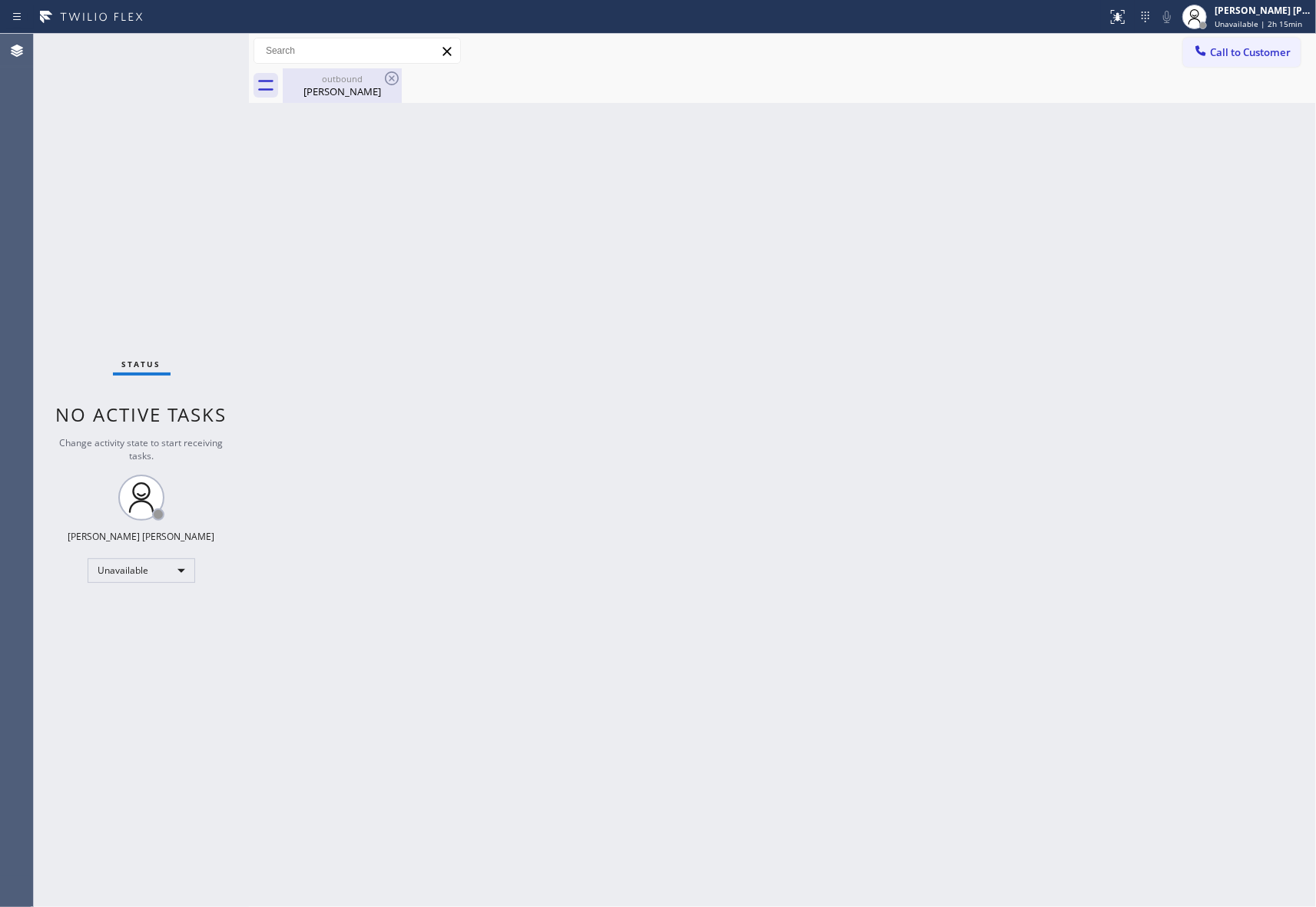
click at [354, 78] on div "outbound" at bounding box center [342, 78] width 116 height 12
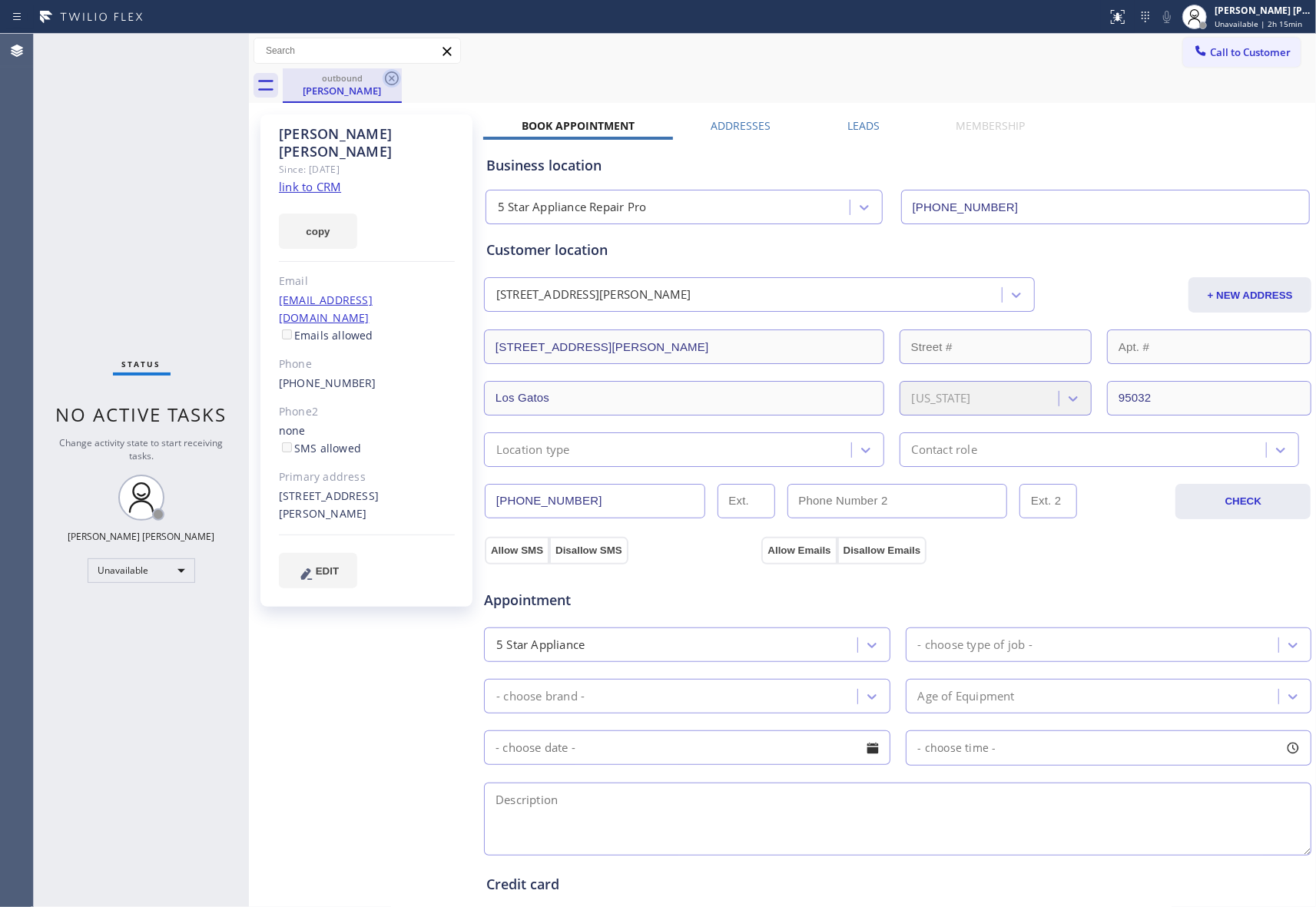
click at [389, 78] on icon at bounding box center [392, 78] width 18 height 18
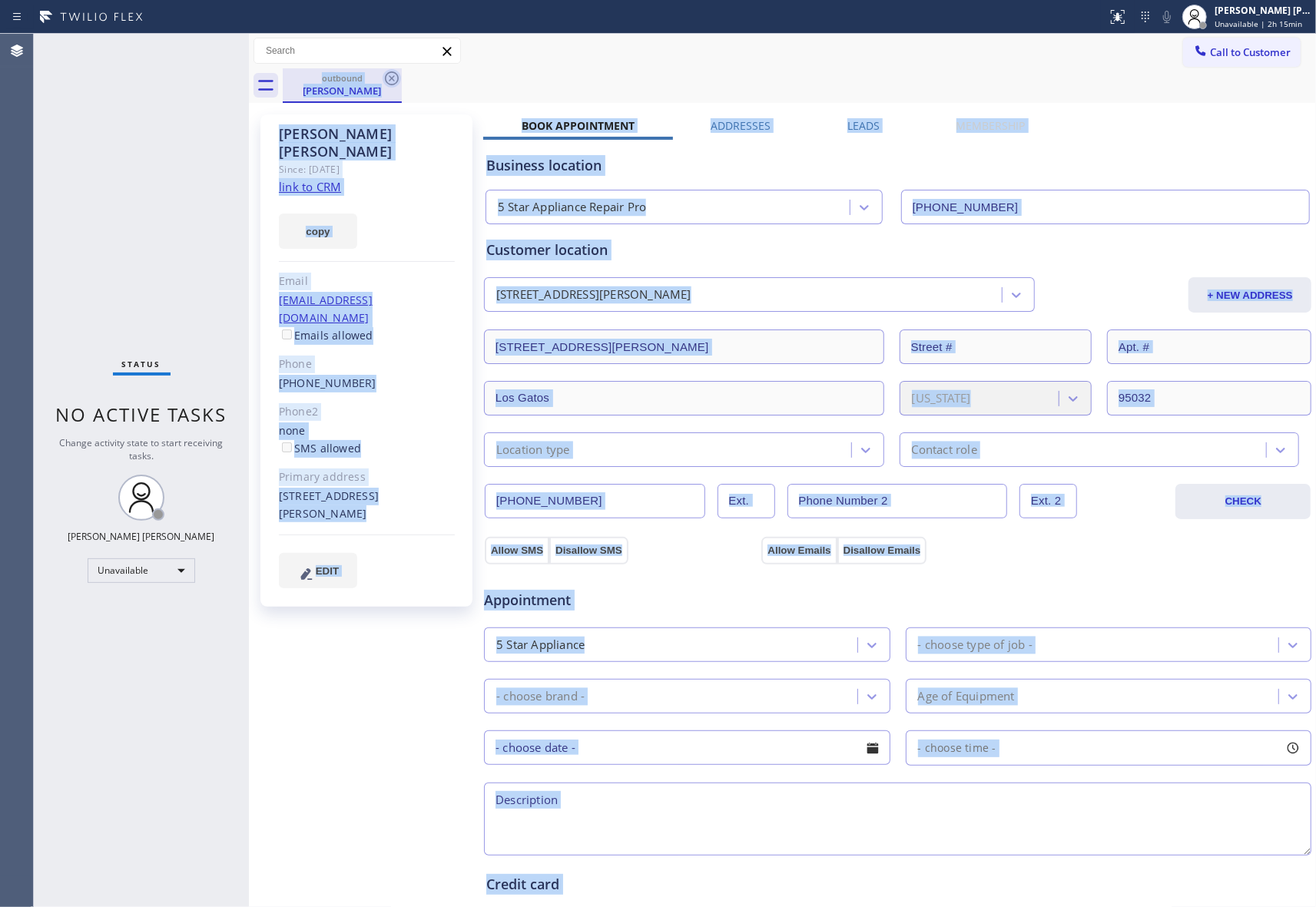
click at [389, 78] on div "outbound [PERSON_NAME]" at bounding box center [799, 86] width 1033 height 35
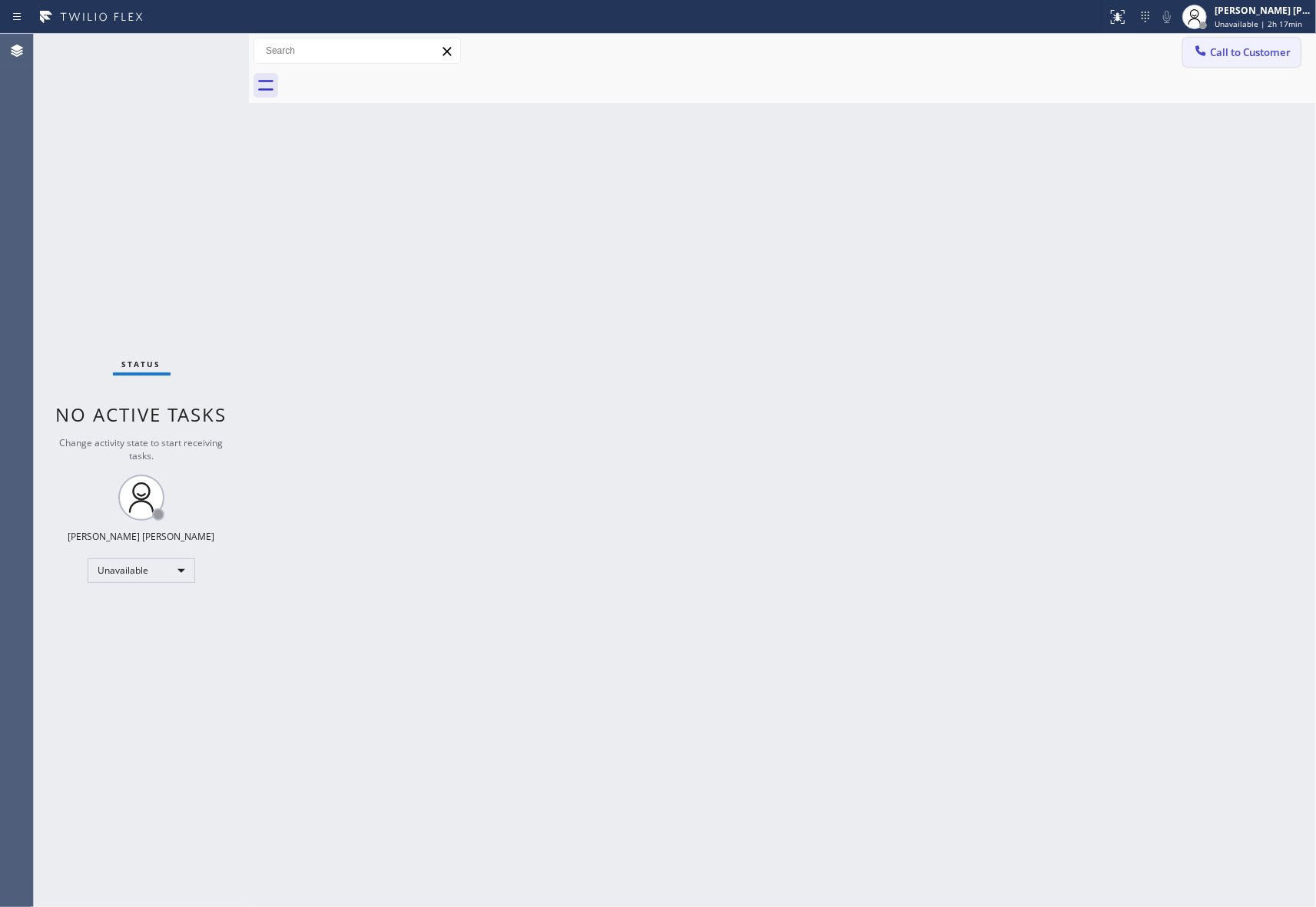
click at [1275, 53] on span "Call to Customer" at bounding box center [1249, 52] width 80 height 14
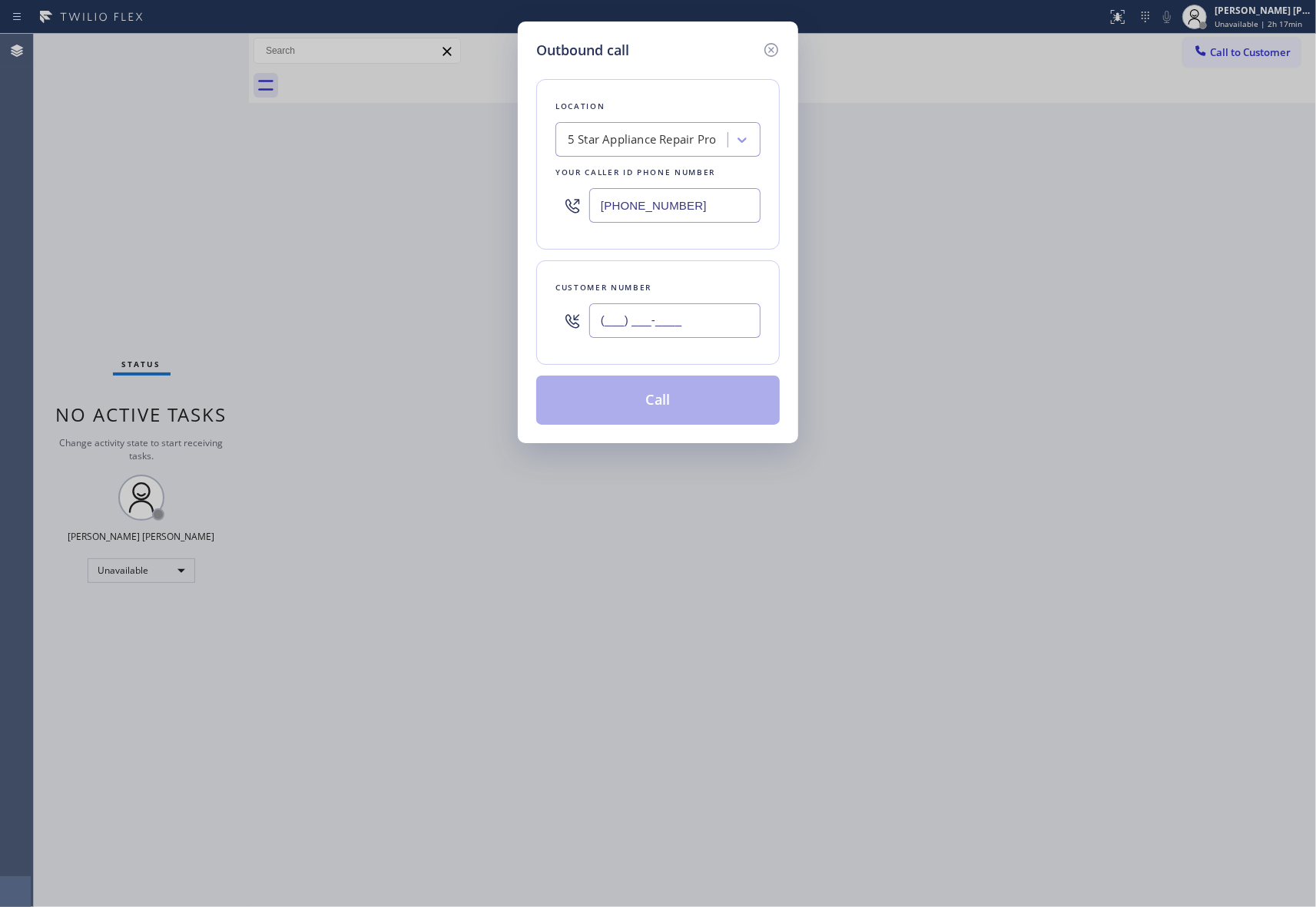
click at [656, 320] on input "(___) ___-____" at bounding box center [674, 321] width 172 height 35
paste input "949) 375-3579"
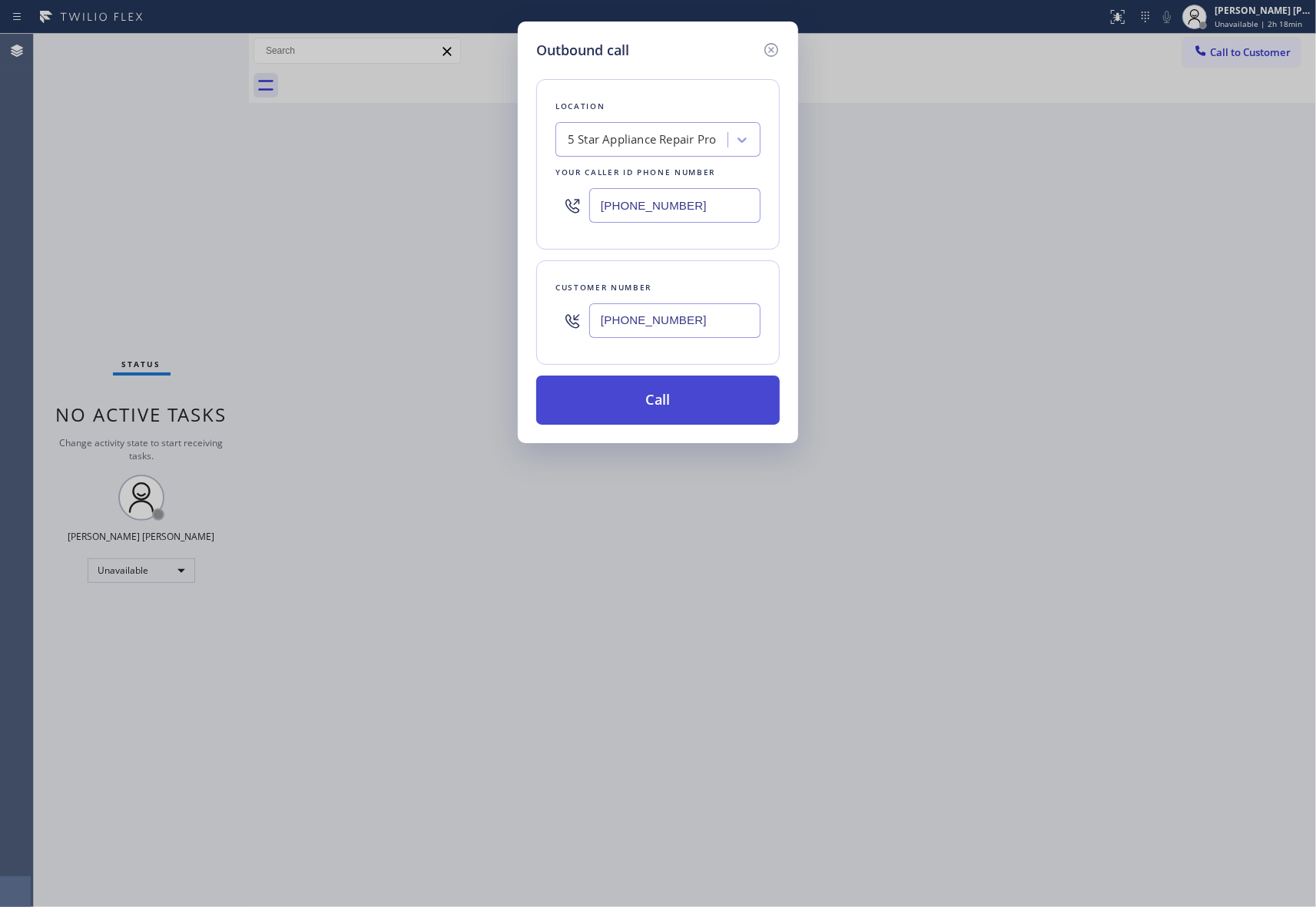
type input "[PHONE_NUMBER]"
click at [632, 393] on button "Call" at bounding box center [657, 400] width 243 height 49
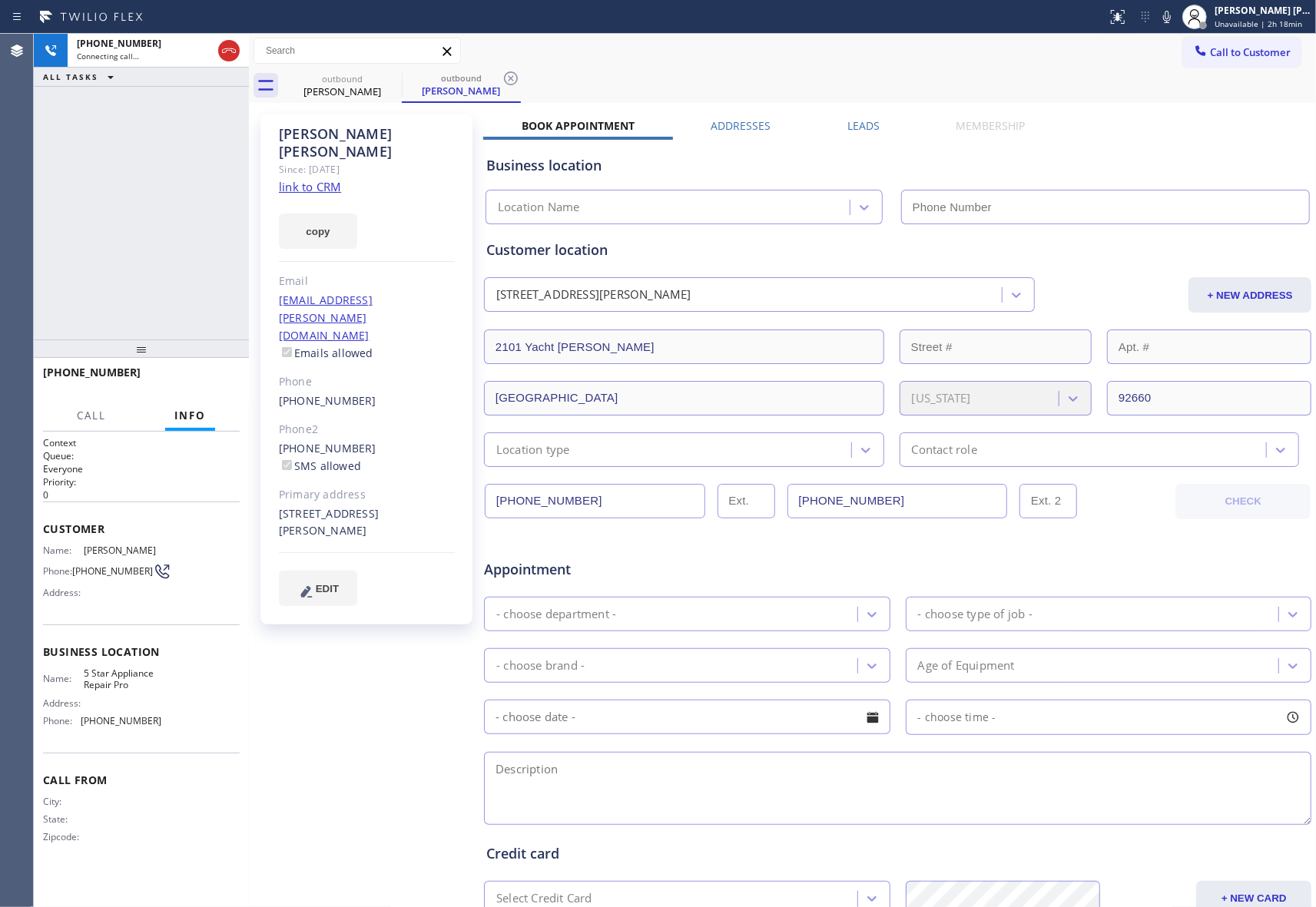
type input "[PHONE_NUMBER]"
click at [393, 77] on icon at bounding box center [392, 78] width 14 height 14
click at [402, 77] on div "outbound [PERSON_NAME]" at bounding box center [461, 86] width 119 height 35
drag, startPoint x: 364, startPoint y: 94, endPoint x: 383, endPoint y: 86, distance: 20.6
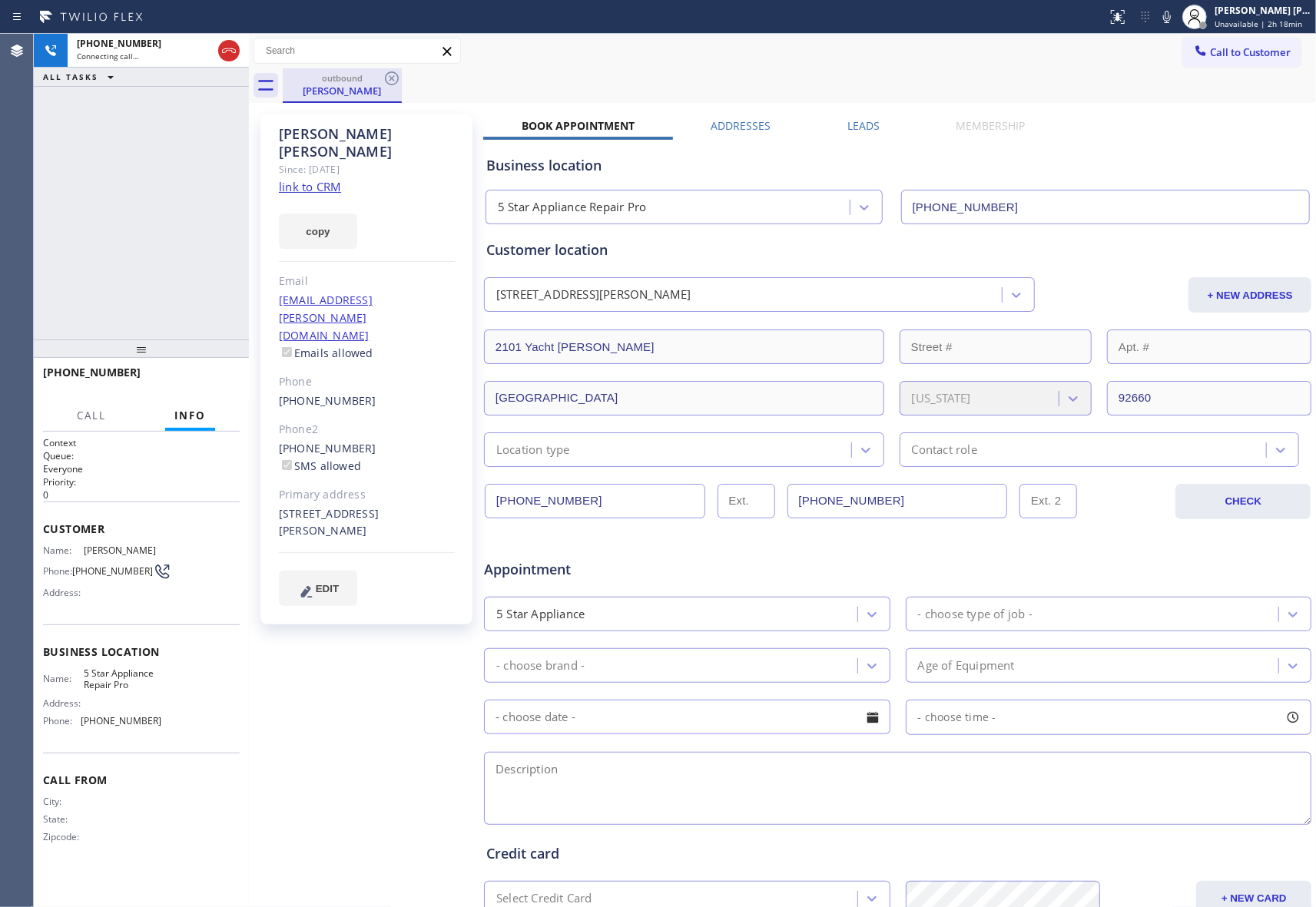
click at [366, 94] on div "[PERSON_NAME]" at bounding box center [342, 90] width 116 height 14
click at [392, 79] on icon at bounding box center [392, 78] width 18 height 18
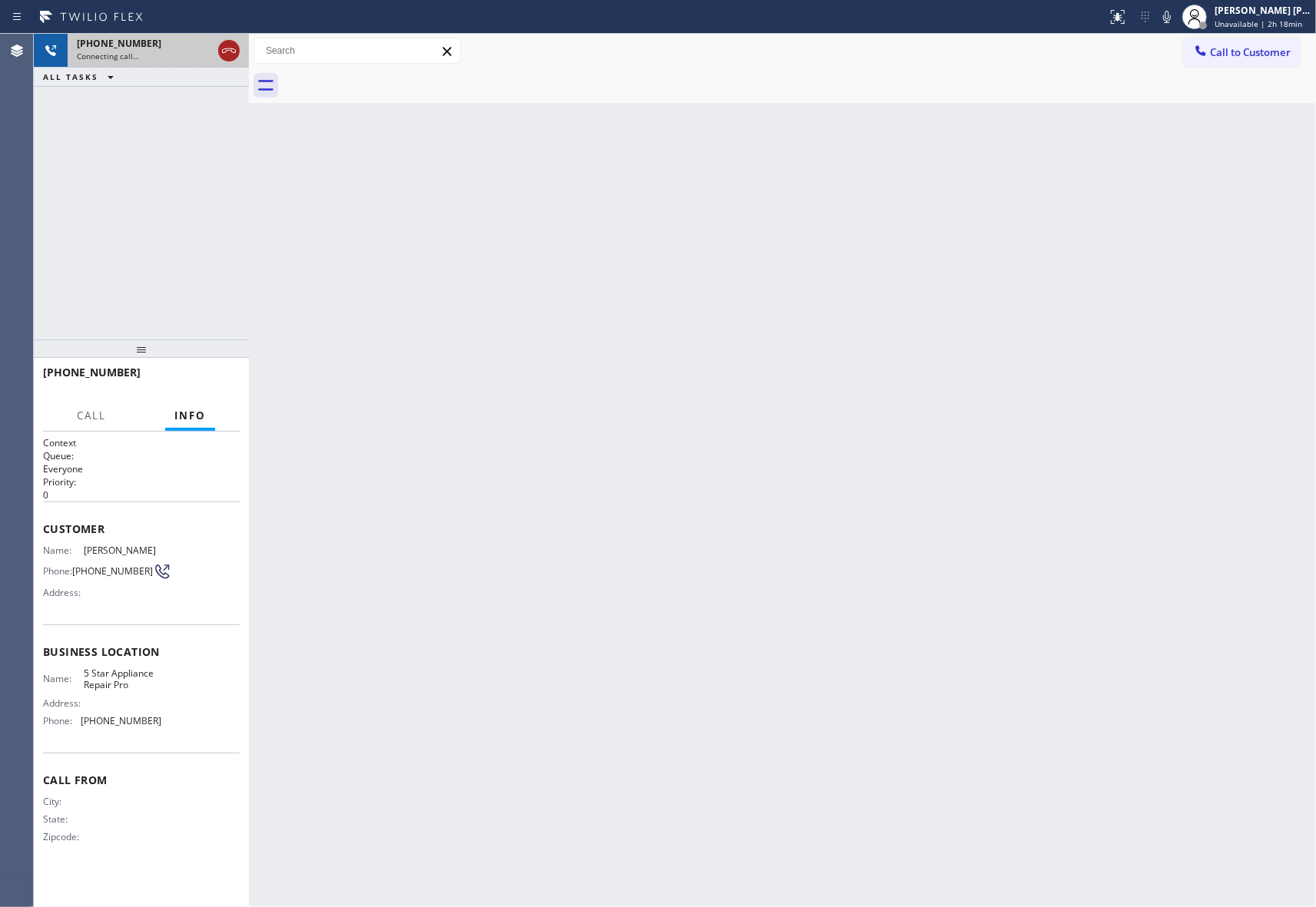
click at [229, 52] on icon at bounding box center [229, 50] width 18 height 18
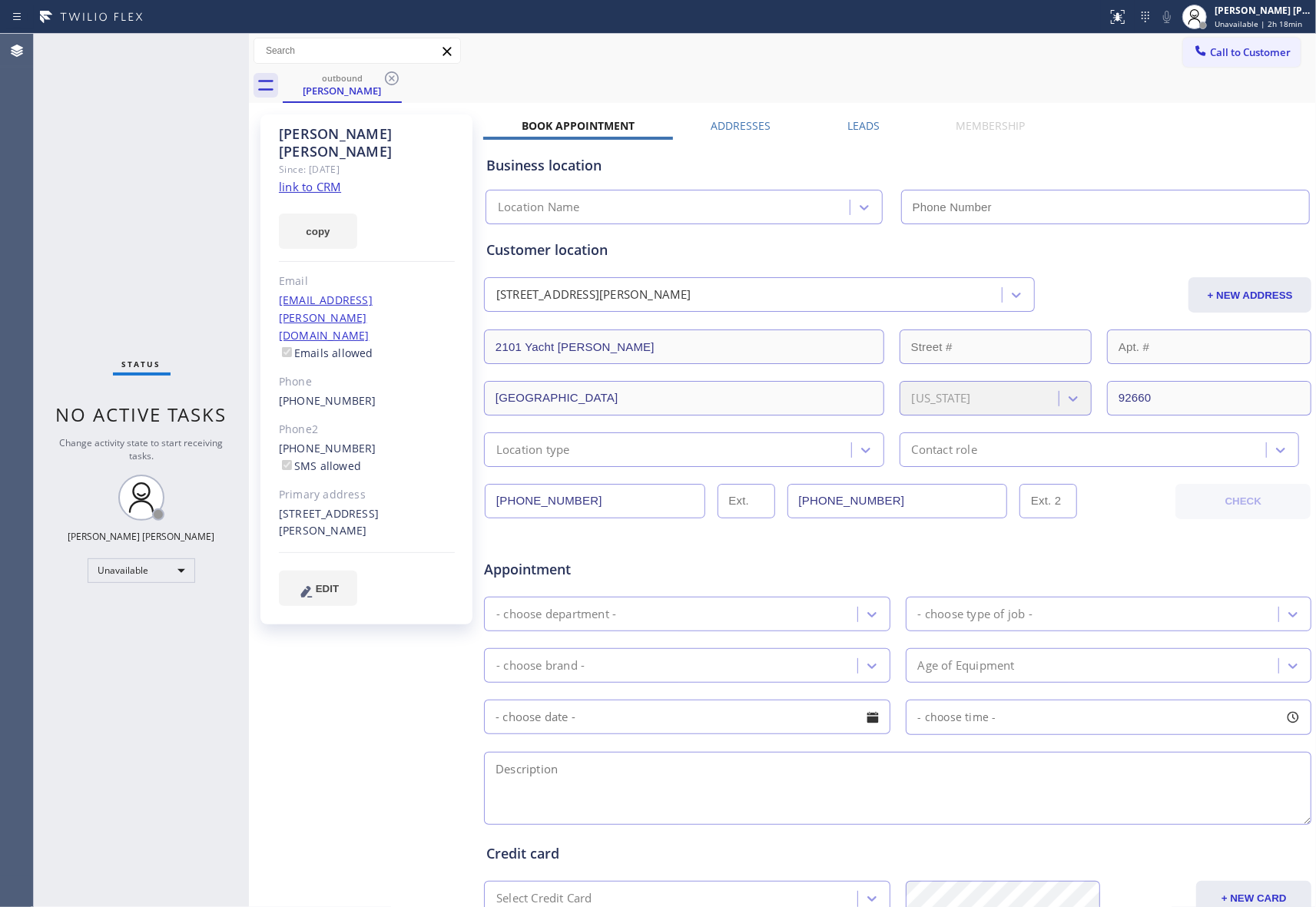
type input "[PHONE_NUMBER]"
click at [405, 81] on div "outbound [PERSON_NAME]" at bounding box center [799, 86] width 1033 height 35
click at [393, 79] on icon at bounding box center [392, 78] width 14 height 14
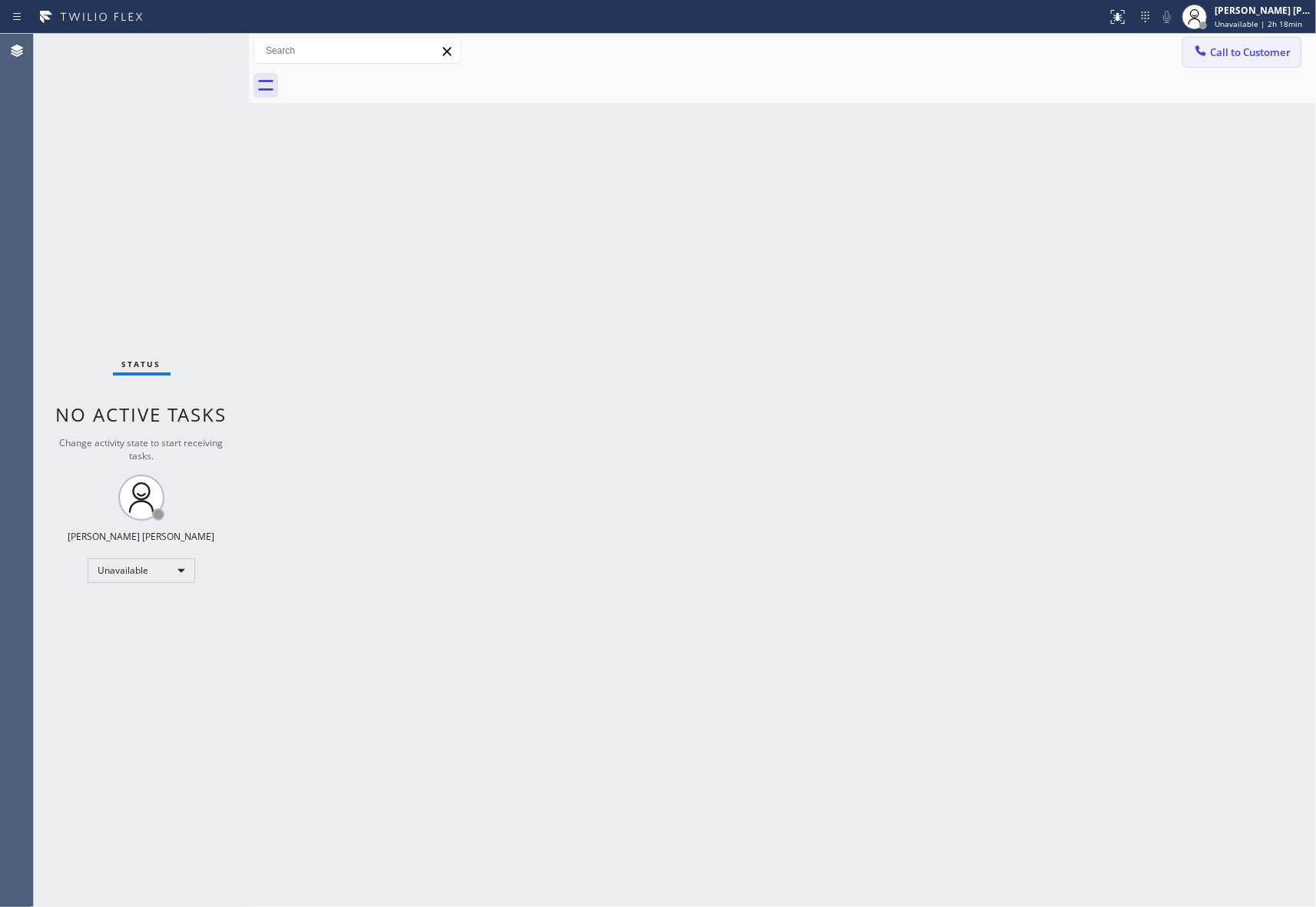
click at [1258, 53] on span "Call to Customer" at bounding box center [1249, 52] width 80 height 14
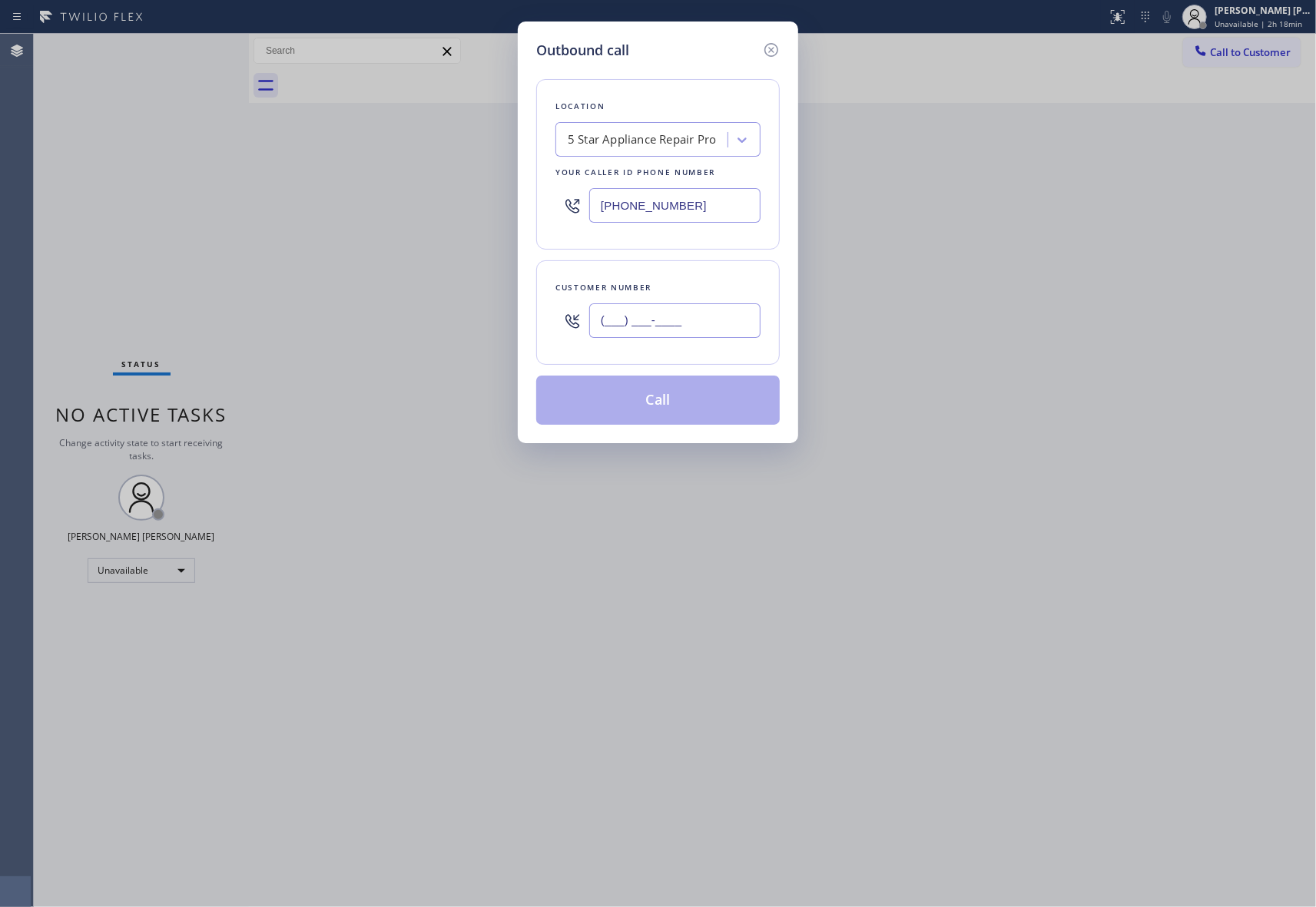
click at [696, 317] on input "(___) ___-____" at bounding box center [674, 321] width 172 height 35
paste input "209) 534-6425"
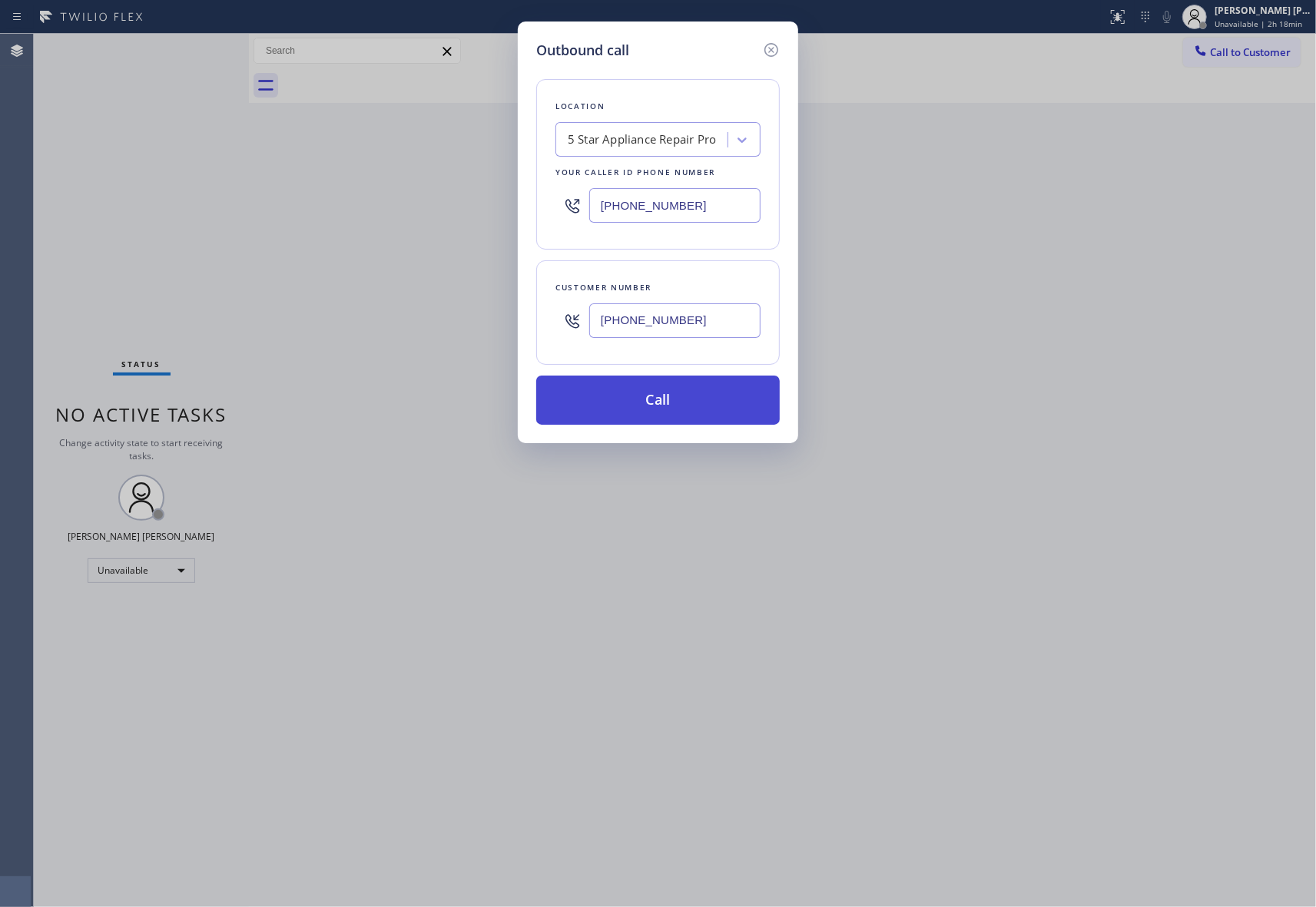
type input "[PHONE_NUMBER]"
click at [664, 415] on button "Call" at bounding box center [657, 400] width 243 height 49
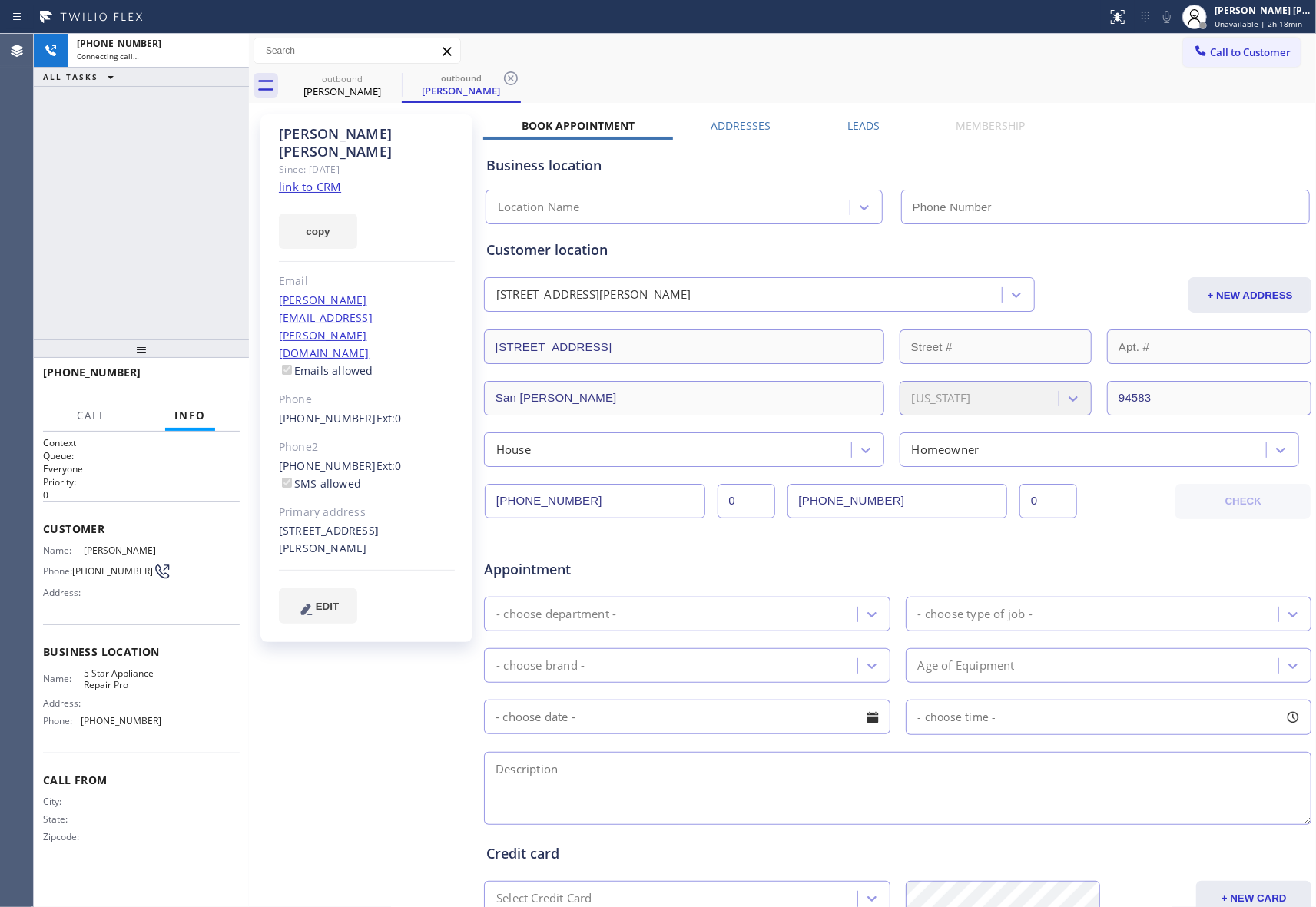
type input "[PHONE_NUMBER]"
click at [389, 79] on icon at bounding box center [392, 78] width 18 height 18
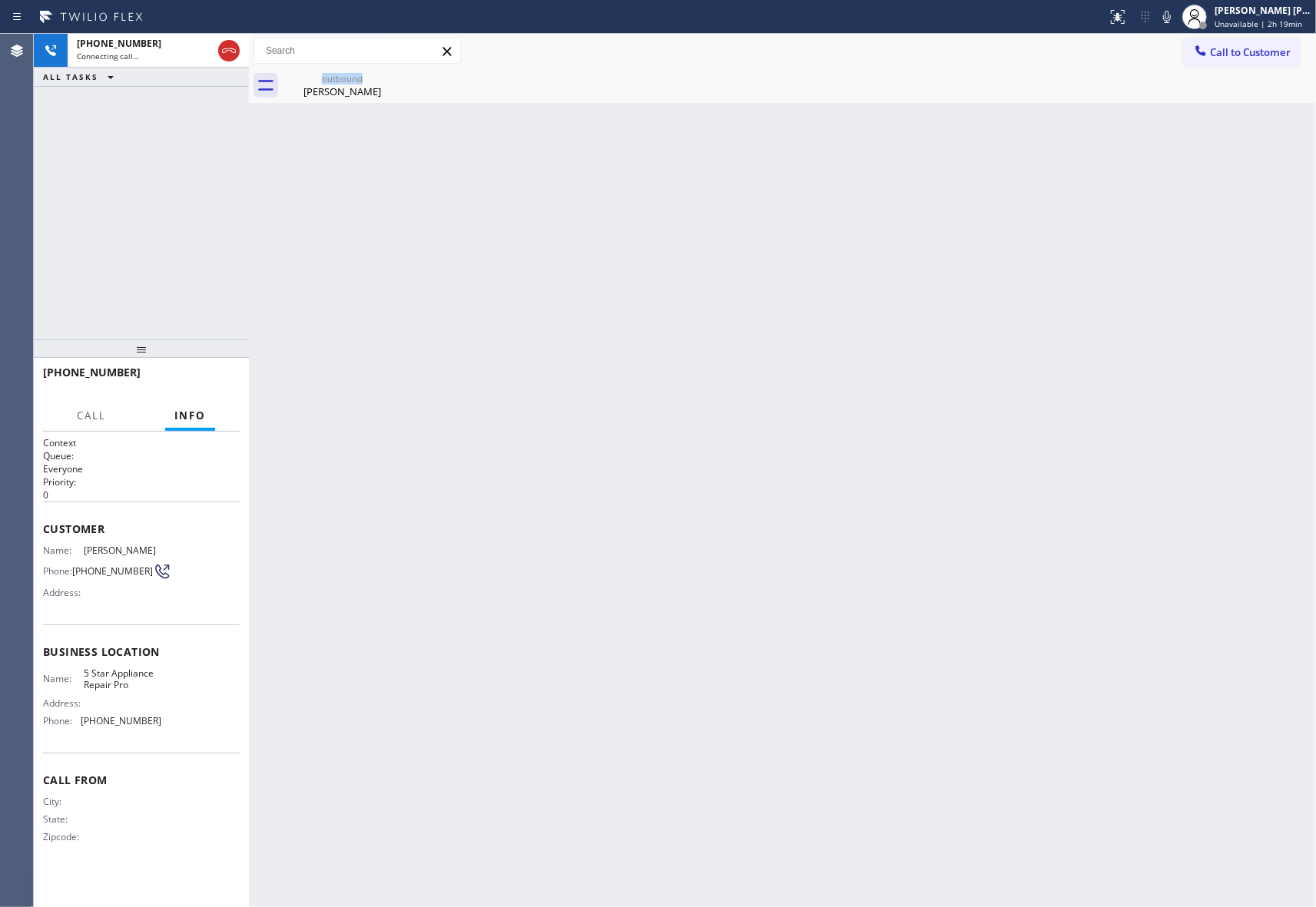
click at [389, 79] on div "outbound [PERSON_NAME]" at bounding box center [342, 86] width 119 height 35
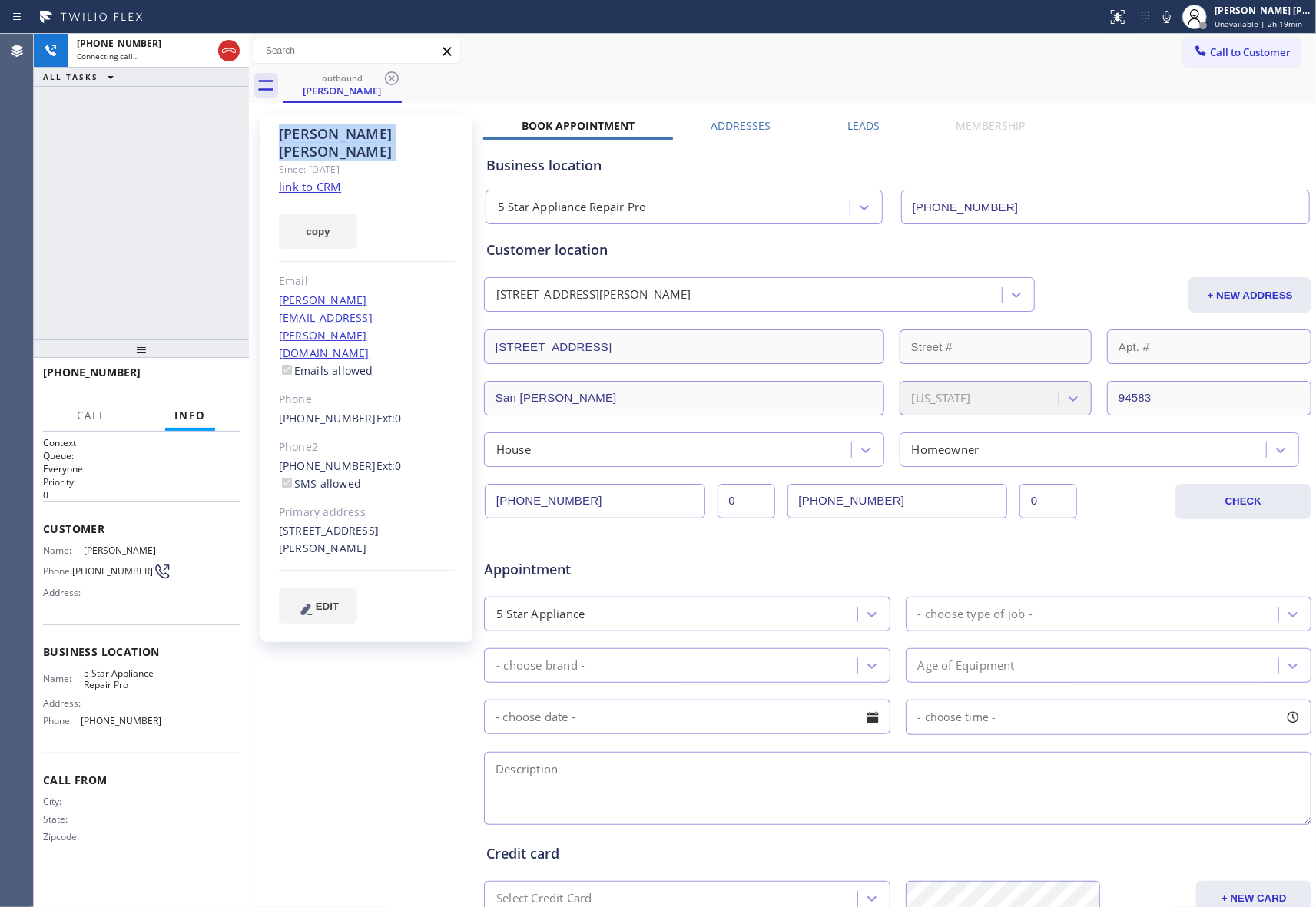
click at [389, 79] on icon at bounding box center [392, 78] width 18 height 18
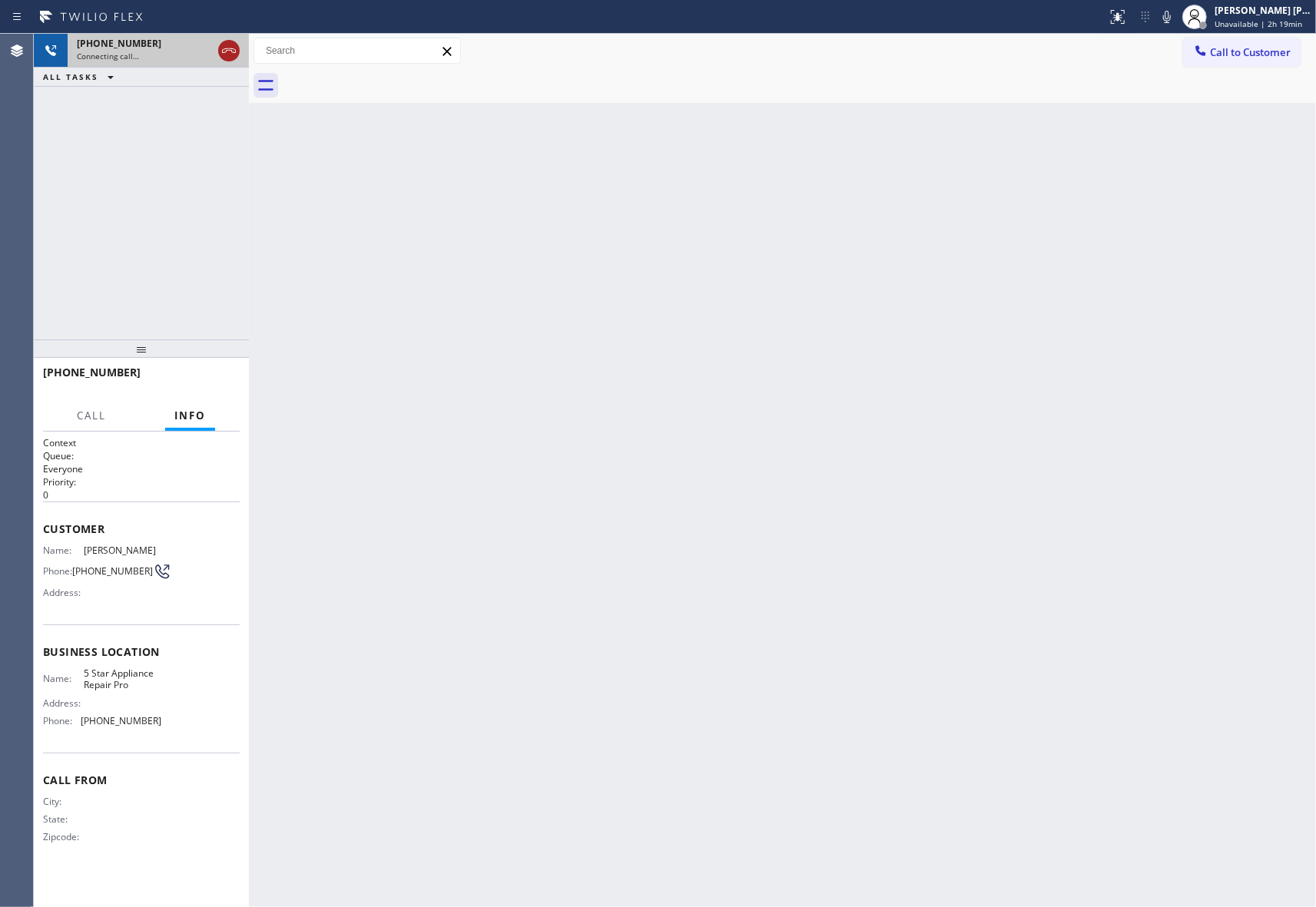
click at [225, 45] on icon at bounding box center [229, 50] width 18 height 18
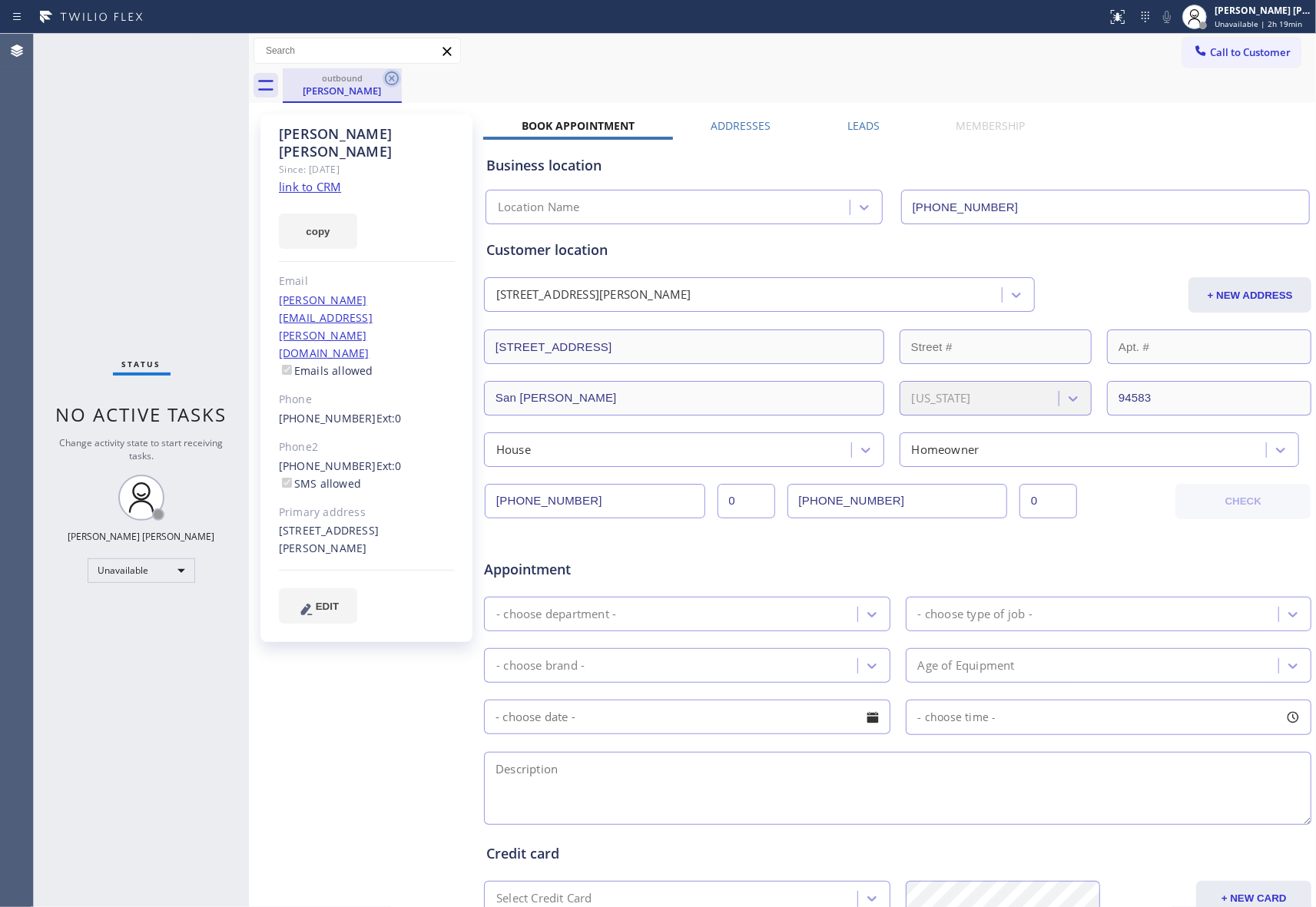
click at [391, 84] on icon at bounding box center [392, 78] width 14 height 14
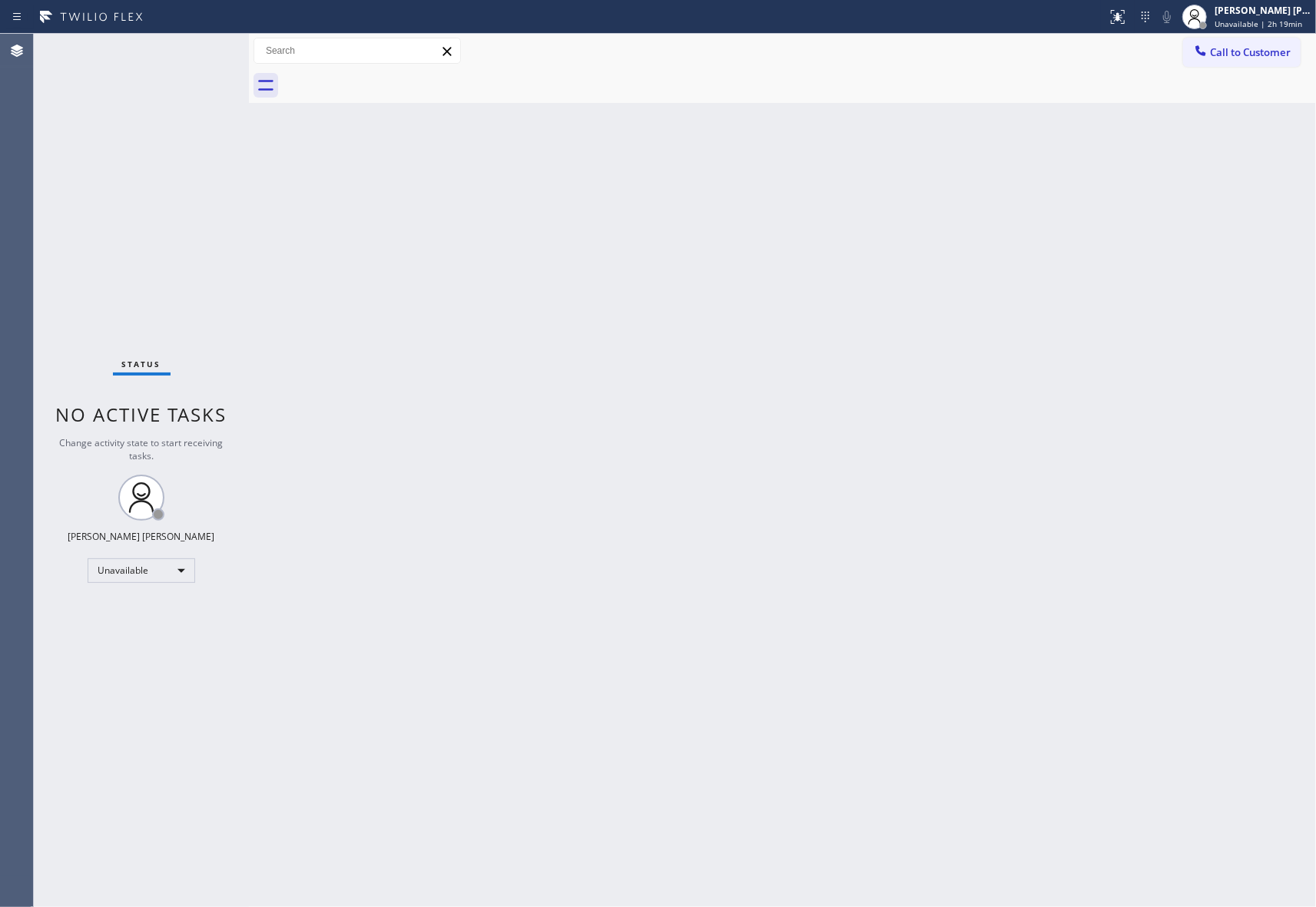
click at [391, 84] on div at bounding box center [799, 86] width 1033 height 35
click at [1295, 47] on button "Call to Customer" at bounding box center [1241, 52] width 117 height 29
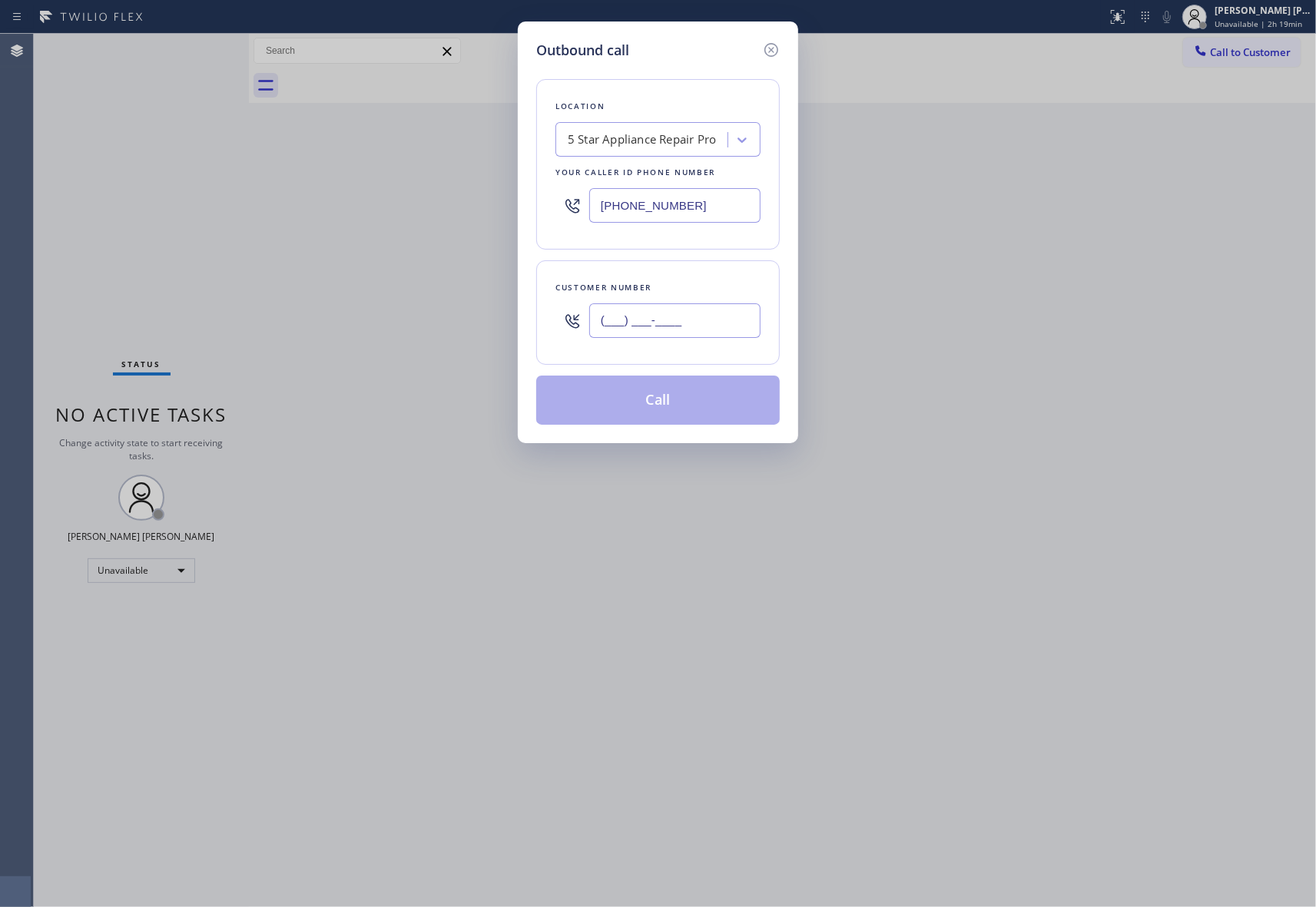
click at [735, 313] on input "(___) ___-____" at bounding box center [674, 321] width 172 height 35
paste input "805) 630-8689"
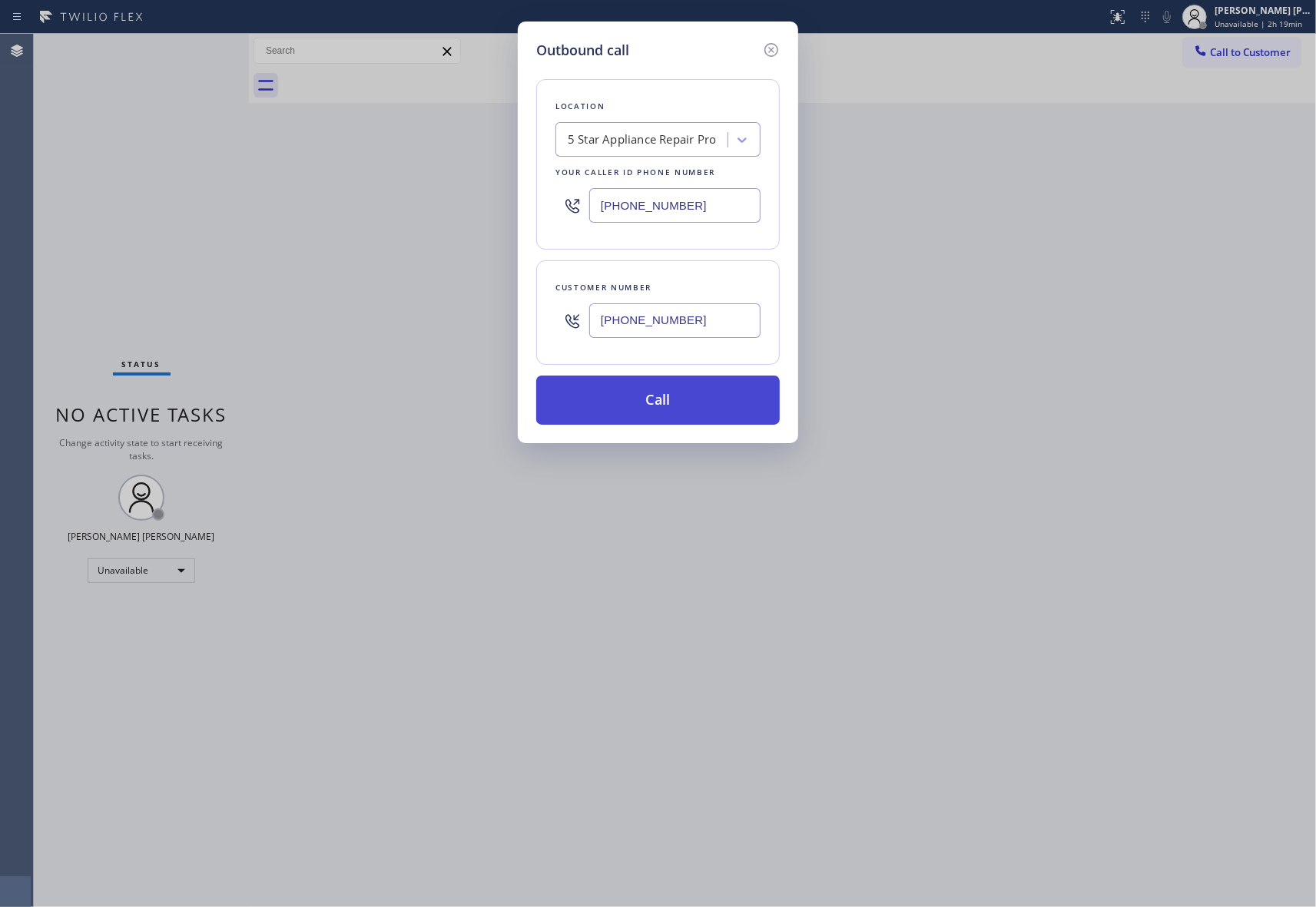
type input "[PHONE_NUMBER]"
click at [683, 394] on button "Call" at bounding box center [657, 400] width 243 height 49
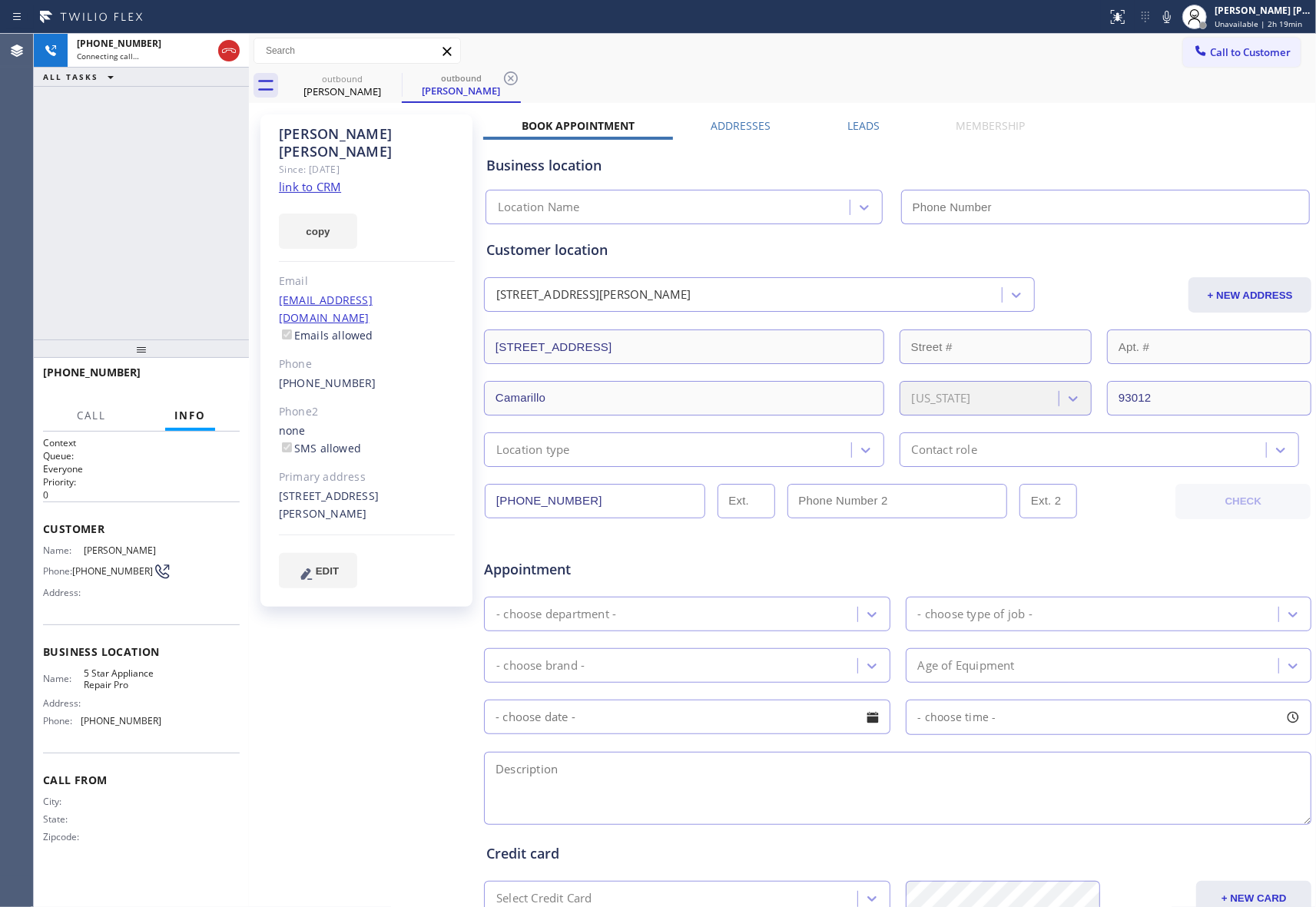
type input "[PHONE_NUMBER]"
click at [372, 81] on div "outbound" at bounding box center [342, 78] width 116 height 12
click at [400, 79] on icon at bounding box center [392, 78] width 18 height 18
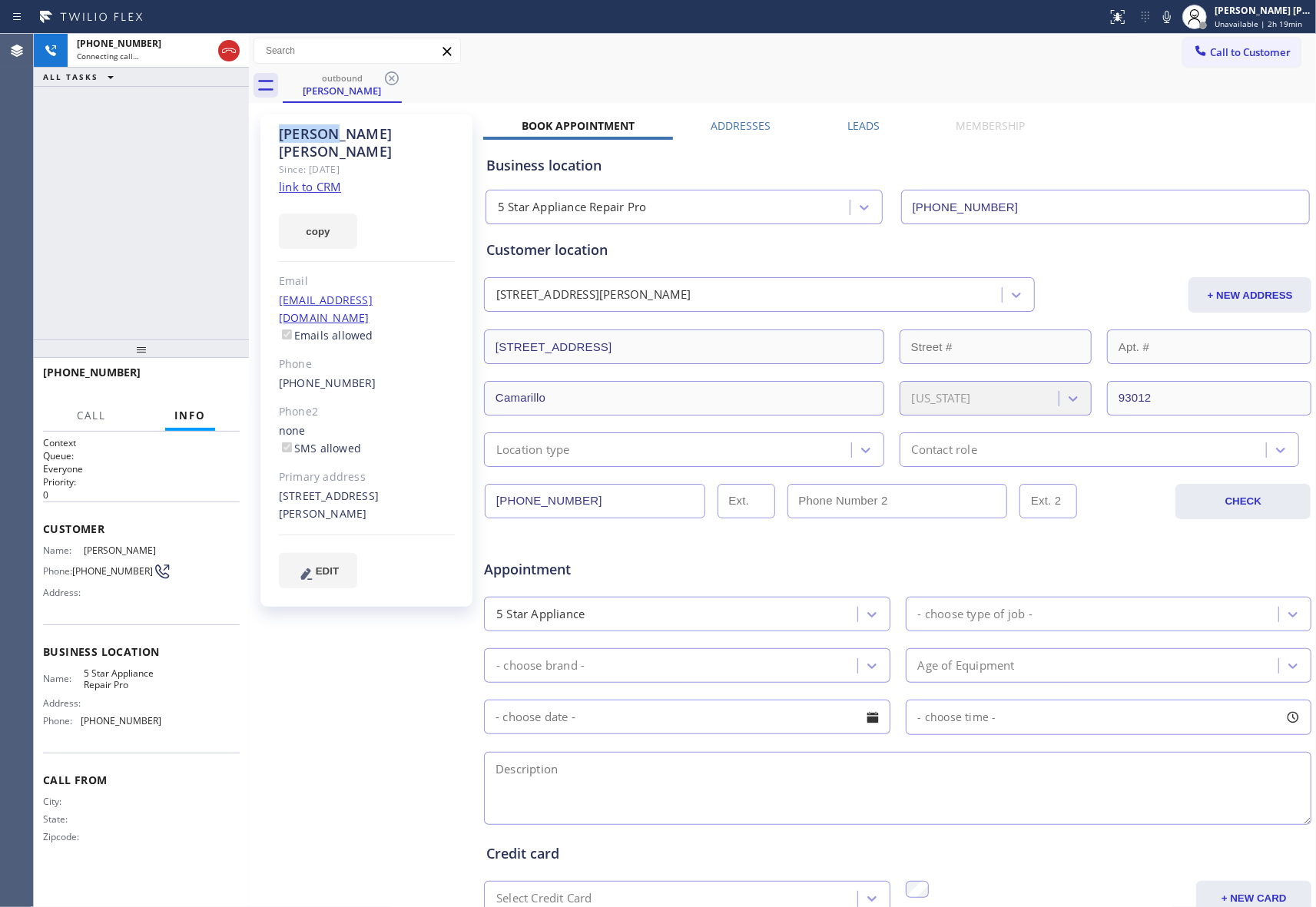
click at [400, 79] on icon at bounding box center [392, 78] width 18 height 18
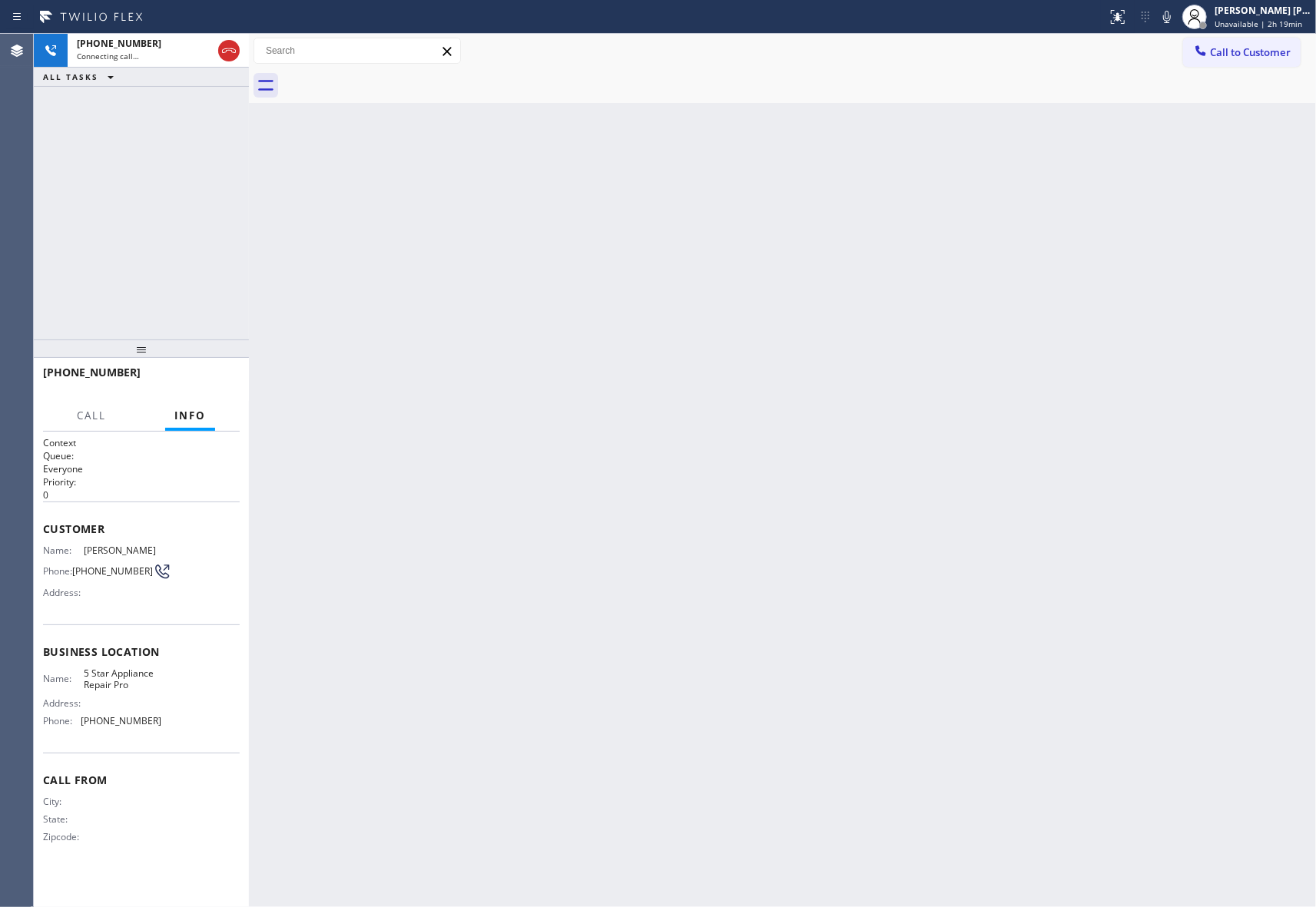
click at [400, 79] on div at bounding box center [799, 86] width 1033 height 35
click at [228, 53] on icon at bounding box center [229, 50] width 18 height 18
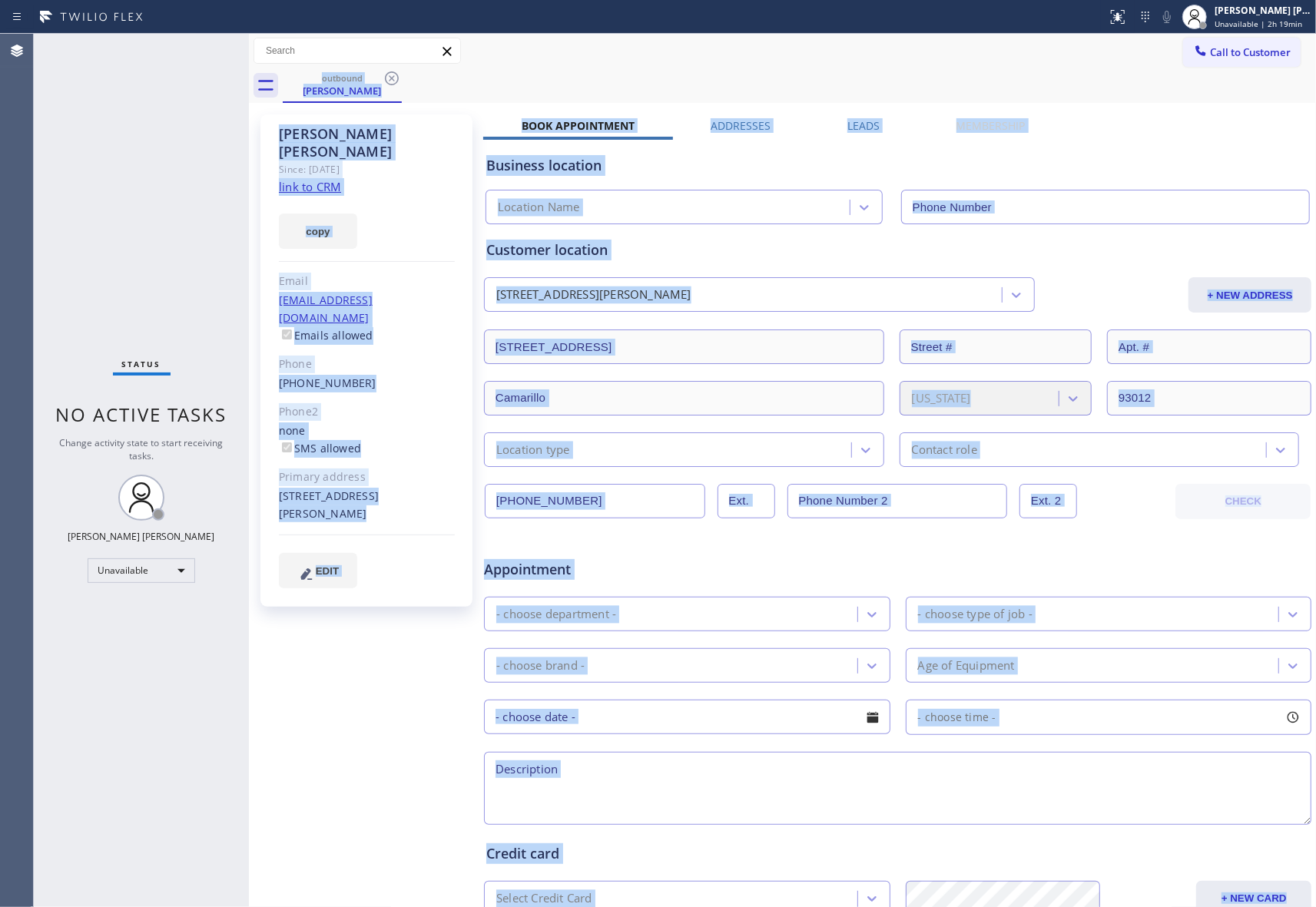
type input "[PHONE_NUMBER]"
click at [392, 78] on icon at bounding box center [392, 78] width 14 height 14
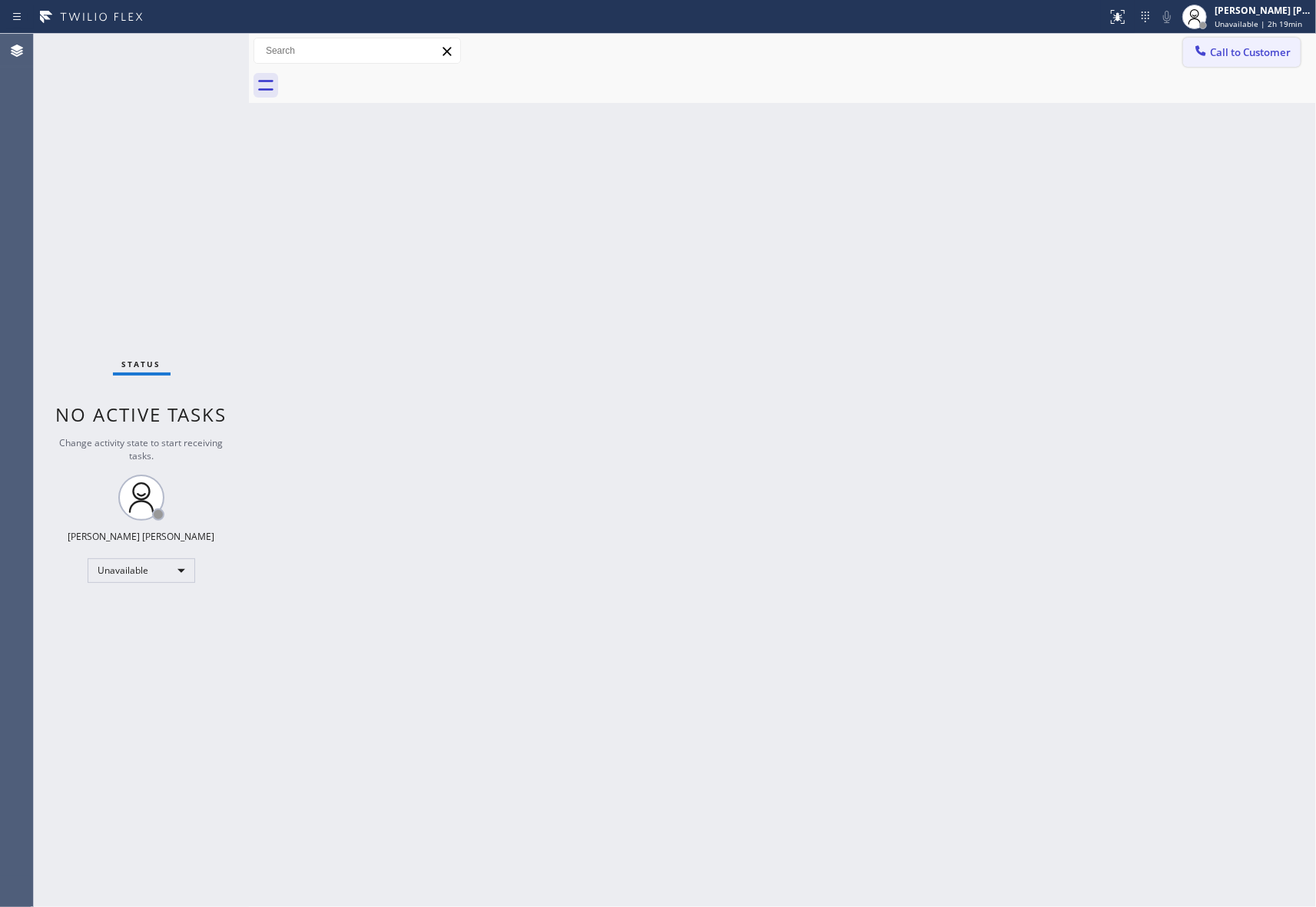
click at [1267, 44] on button "Call to Customer" at bounding box center [1241, 52] width 117 height 29
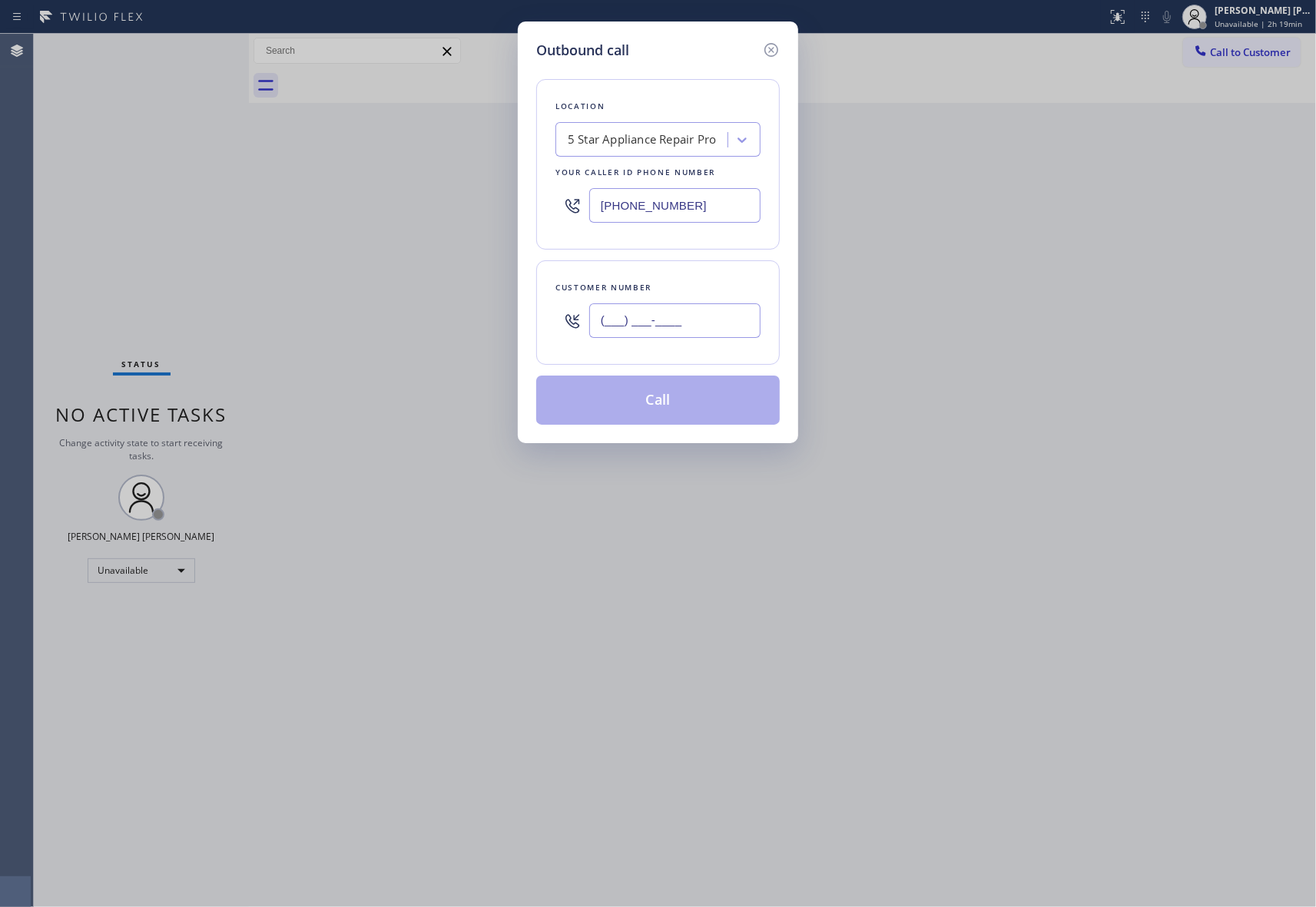
click at [699, 315] on input "(___) ___-____" at bounding box center [674, 321] width 172 height 35
paste input "949) 386-4292"
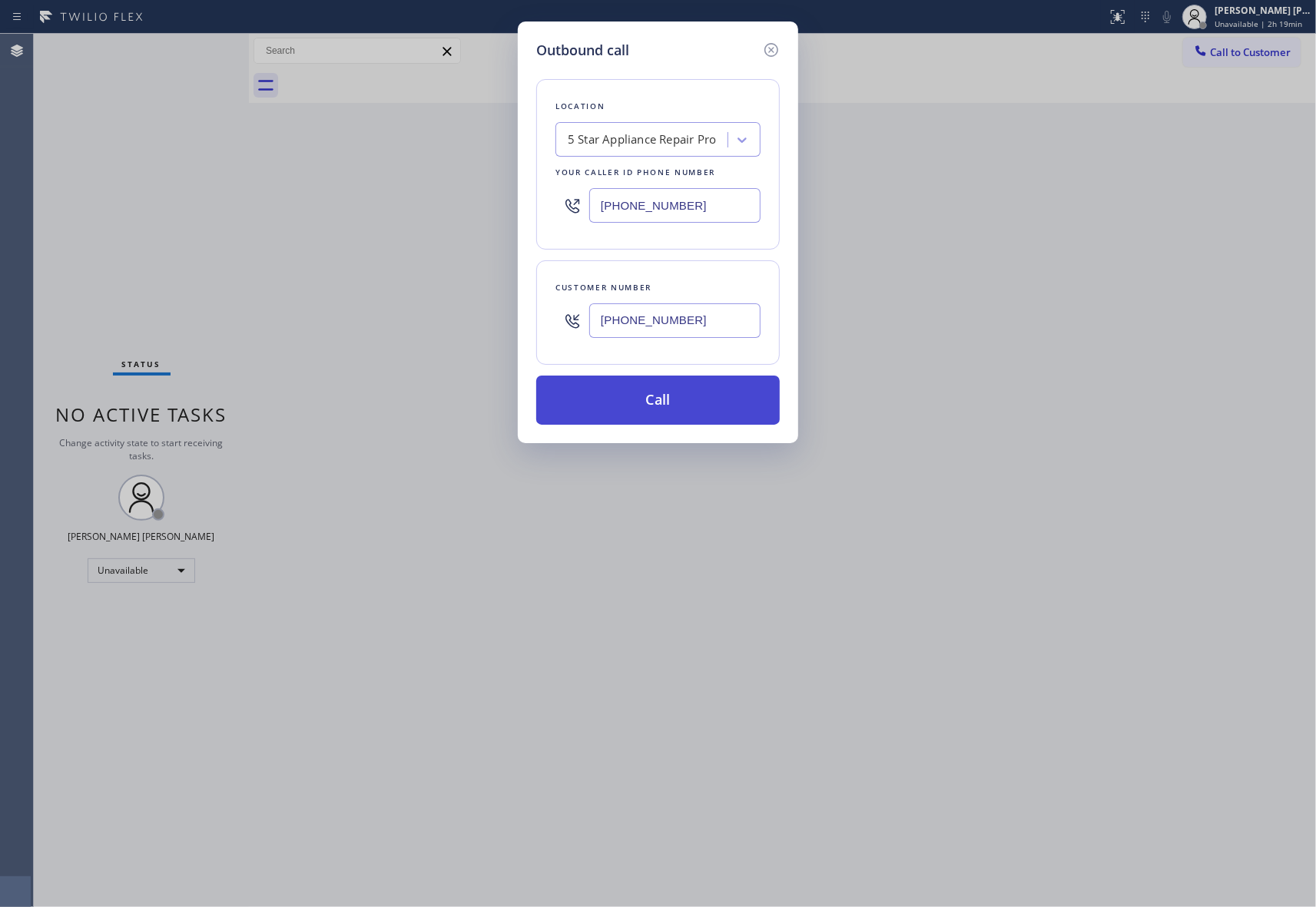
type input "[PHONE_NUMBER]"
click at [717, 409] on button "Call" at bounding box center [657, 400] width 243 height 49
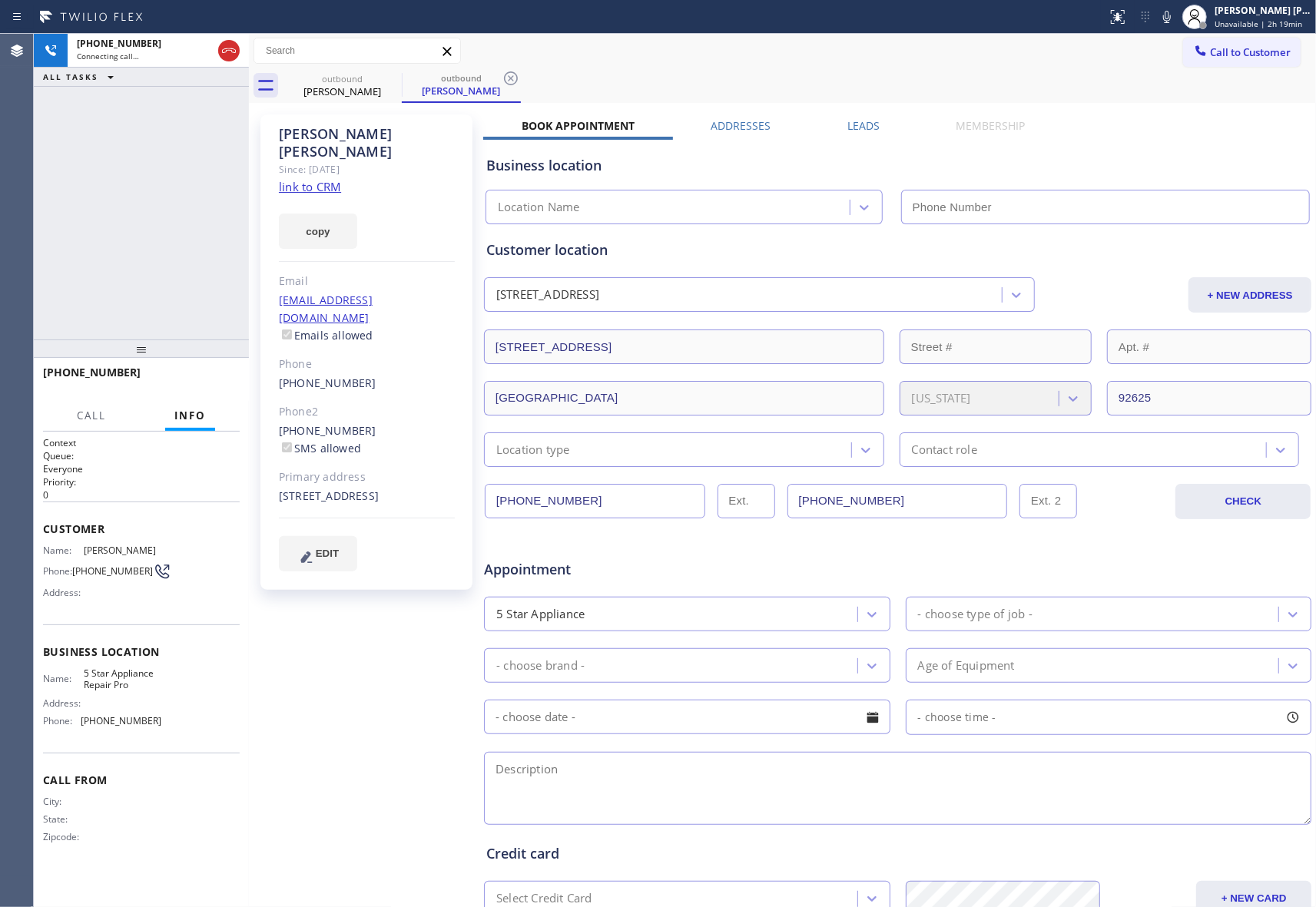
type input "[PHONE_NUMBER]"
drag, startPoint x: 229, startPoint y: 49, endPoint x: 255, endPoint y: 58, distance: 27.5
click at [229, 50] on icon at bounding box center [229, 50] width 18 height 18
click at [386, 78] on icon at bounding box center [392, 78] width 14 height 14
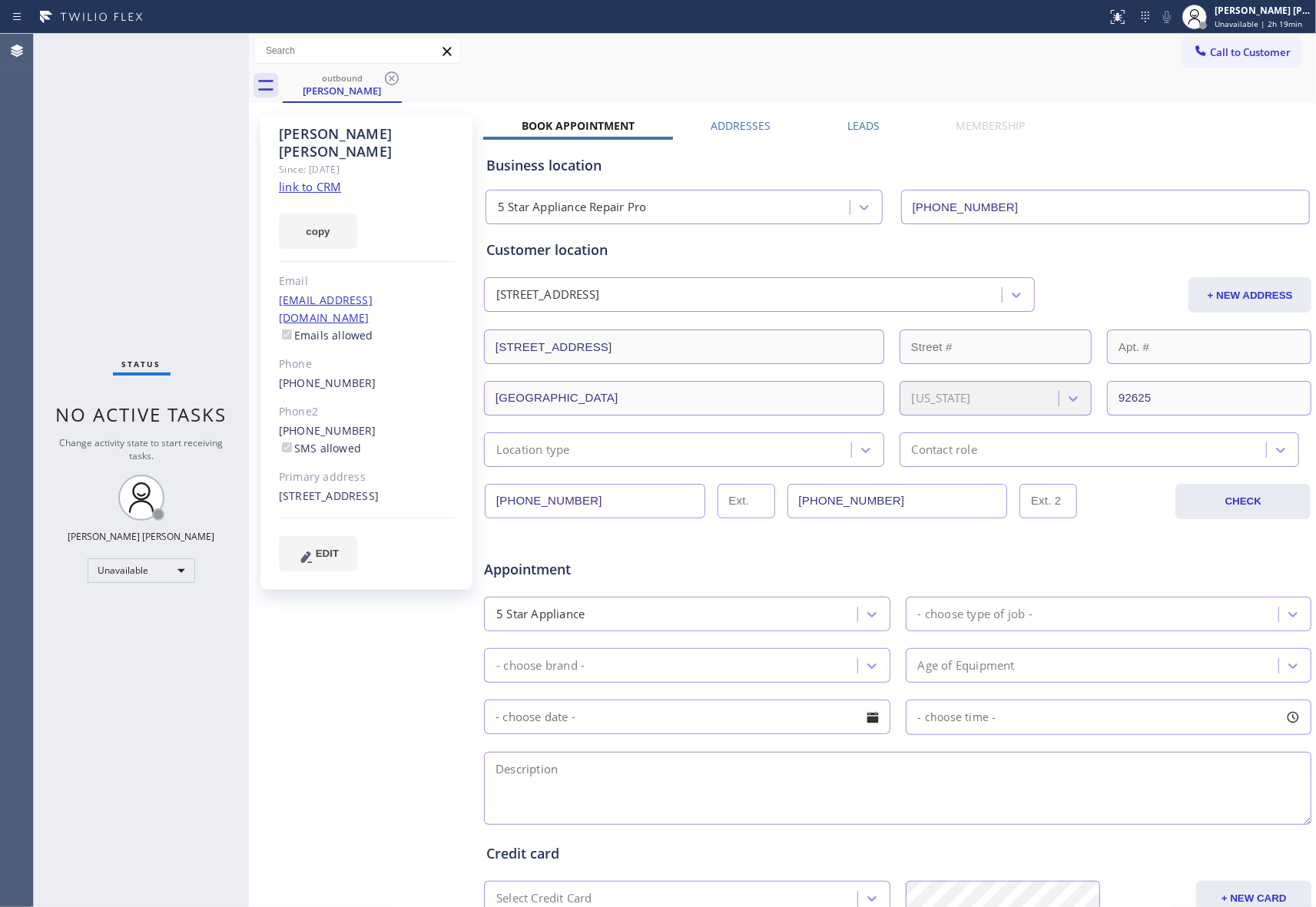
click at [388, 78] on icon at bounding box center [392, 78] width 18 height 18
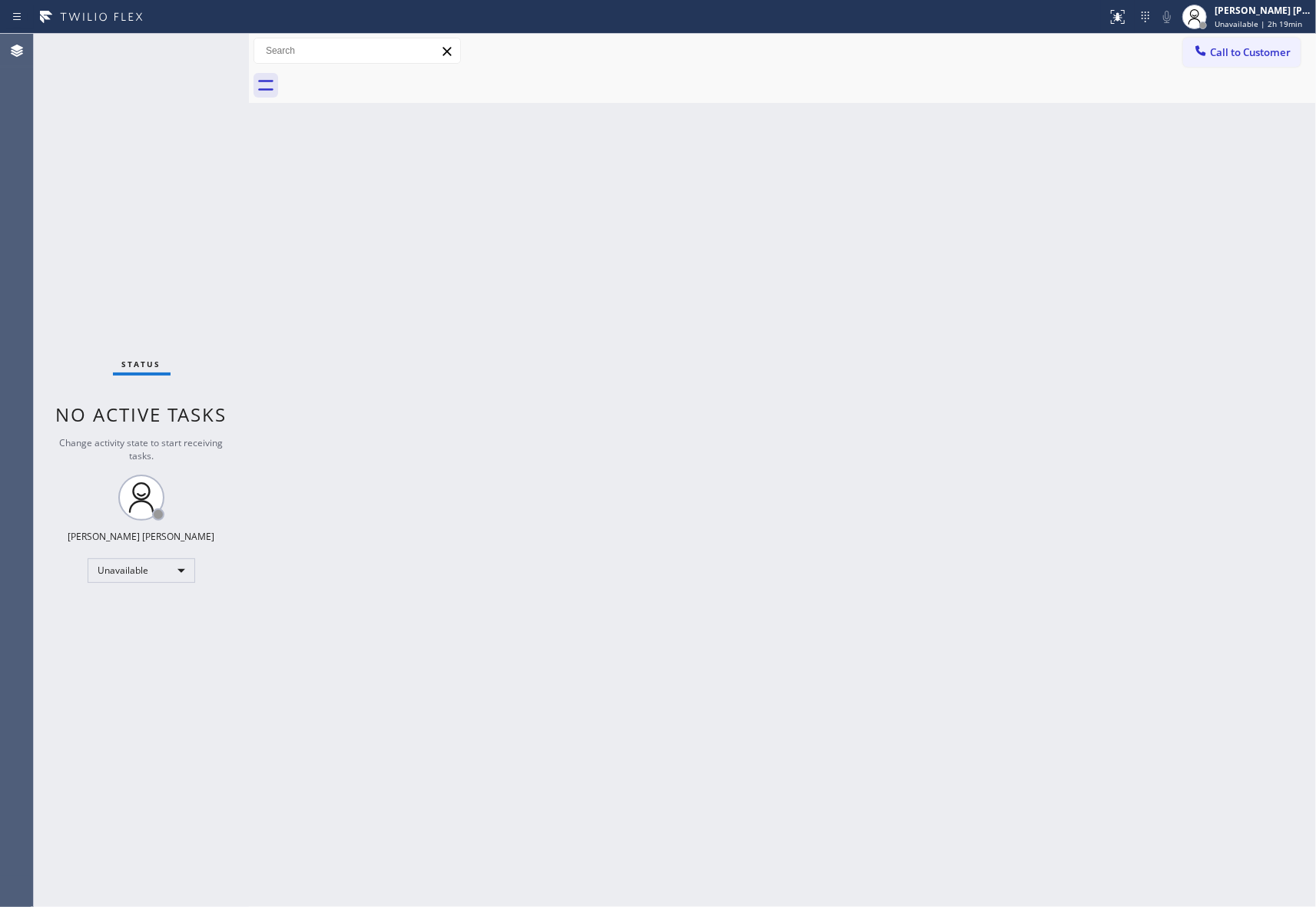
click at [388, 78] on div at bounding box center [799, 86] width 1033 height 35
click at [1282, 16] on div "[PERSON_NAME] [PERSON_NAME]" at bounding box center [1263, 10] width 97 height 13
click at [265, 814] on div "Back to Dashboard Change Sender ID Customers Technicians Select a contact Outbo…" at bounding box center [782, 470] width 1067 height 873
click at [1228, 49] on span "Call to Customer" at bounding box center [1249, 52] width 80 height 14
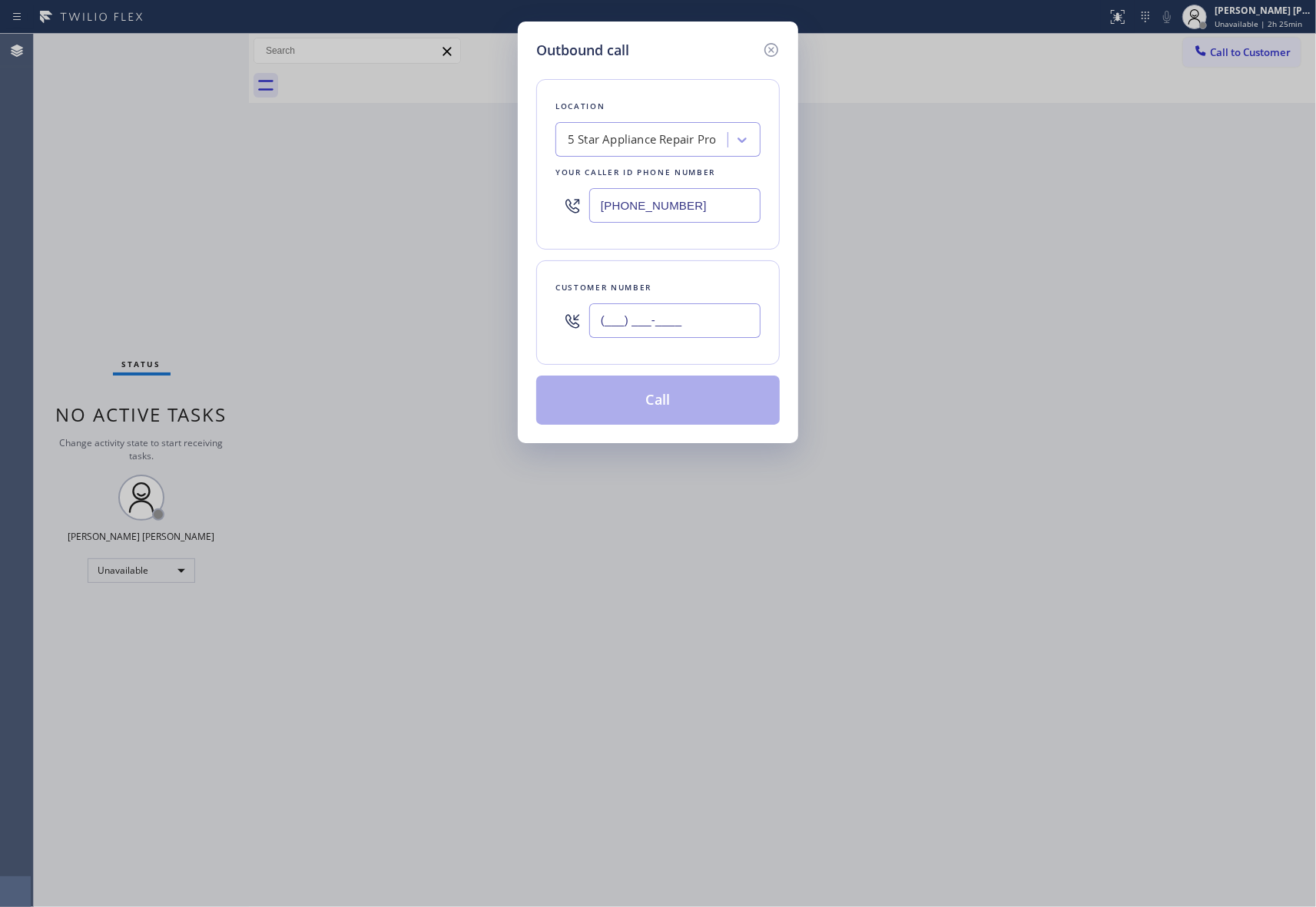
click at [669, 330] on input "(___) ___-____" at bounding box center [674, 321] width 172 height 35
paste input "951) 772-1797"
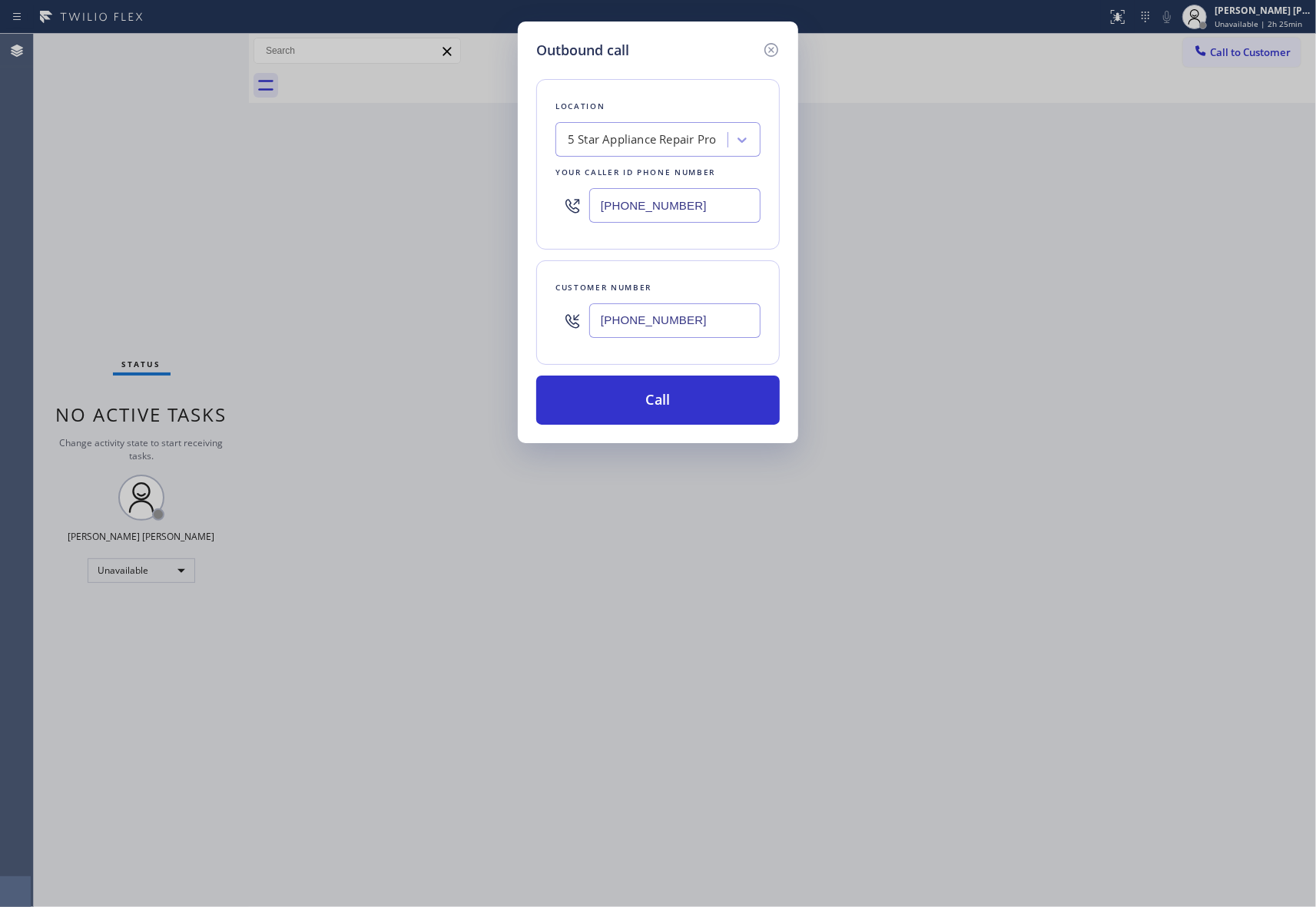
type input "[PHONE_NUMBER]"
drag, startPoint x: 716, startPoint y: 205, endPoint x: 418, endPoint y: 166, distance: 300.5
click at [418, 166] on div "Outbound call Location 5 Star Appliance Repair Pro Your caller id phone number …" at bounding box center [658, 454] width 1316 height 907
paste input "949) 565-4681"
type input "[PHONE_NUMBER]"
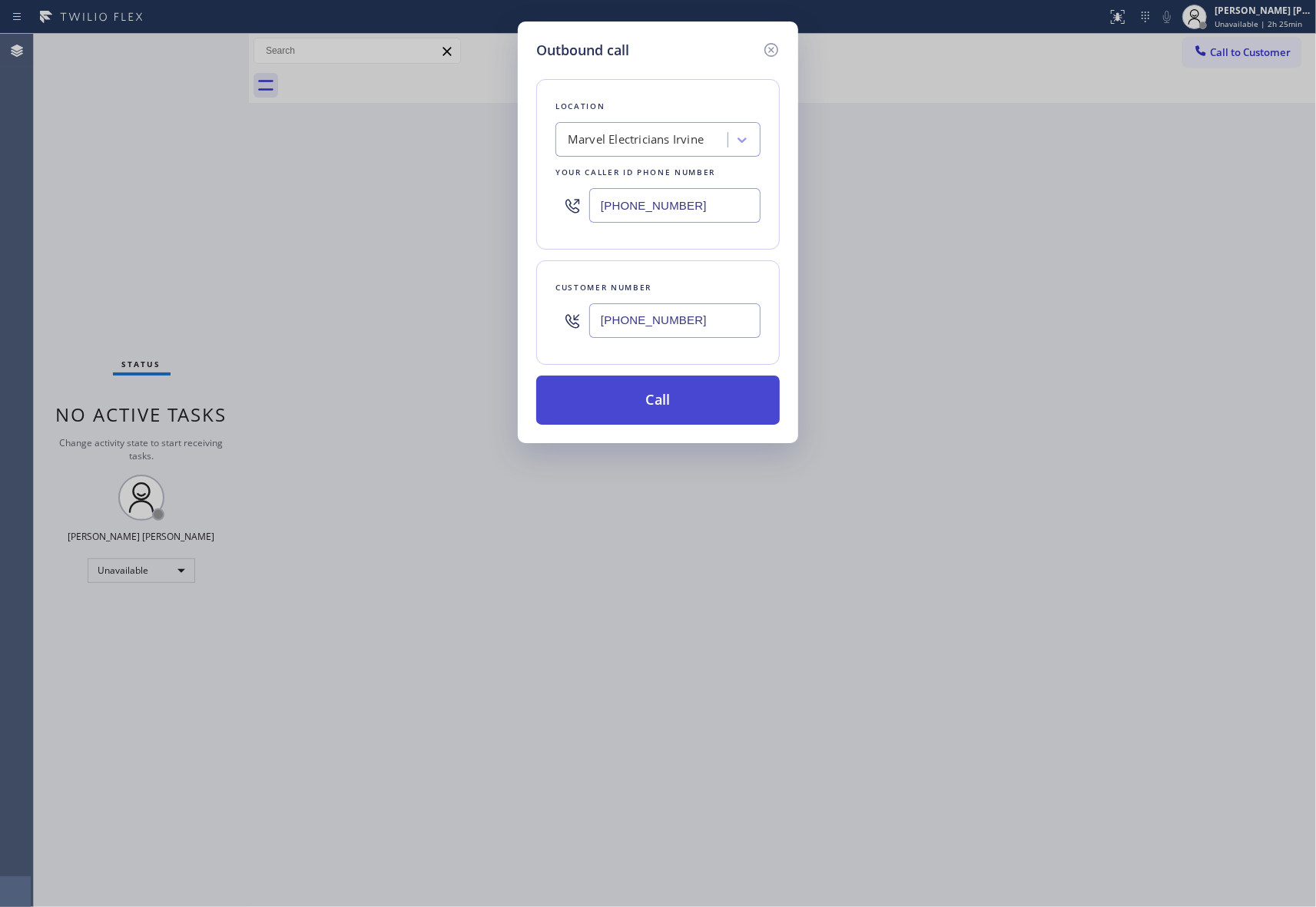
click at [661, 397] on button "Call" at bounding box center [657, 400] width 243 height 49
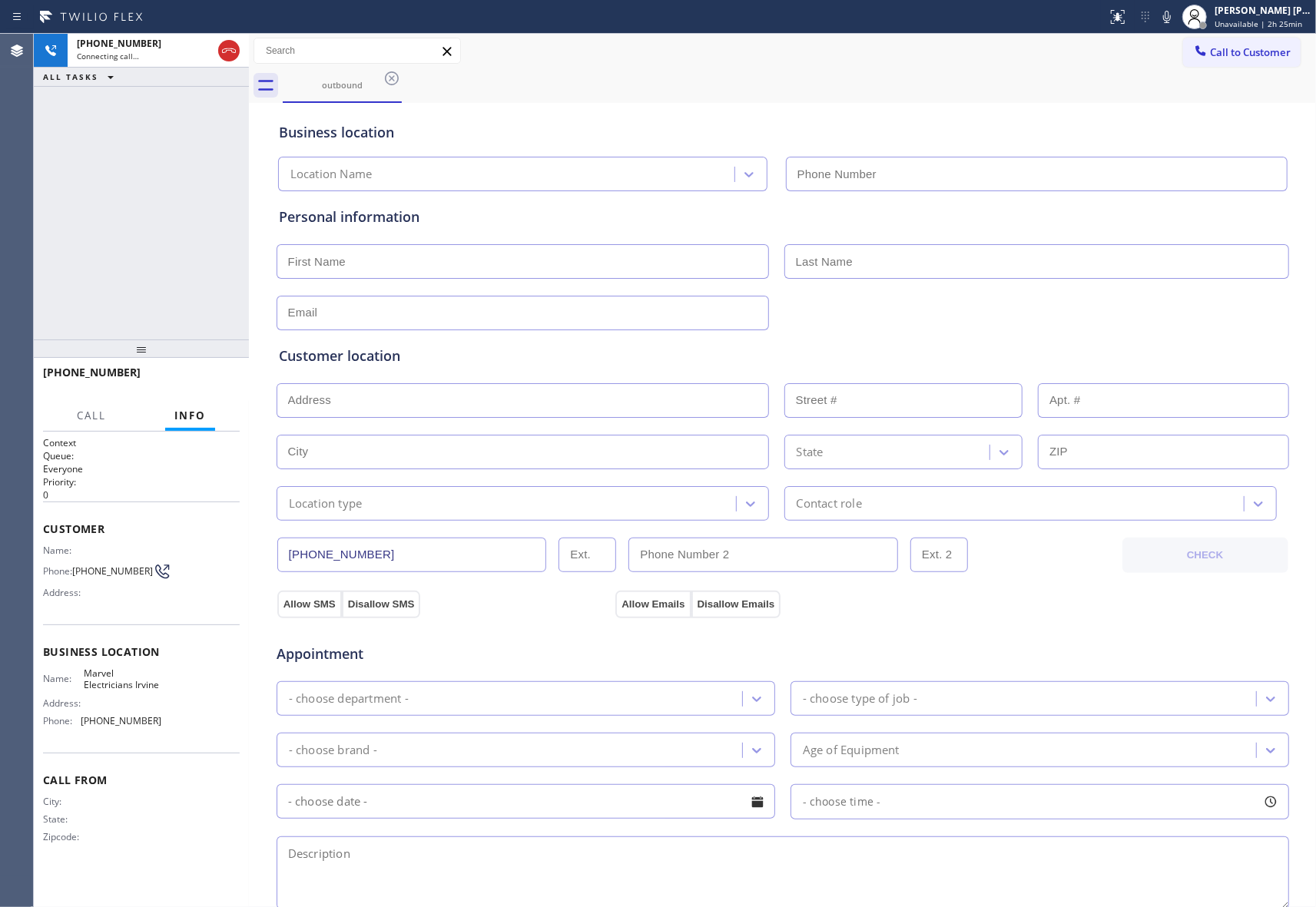
type input "[PHONE_NUMBER]"
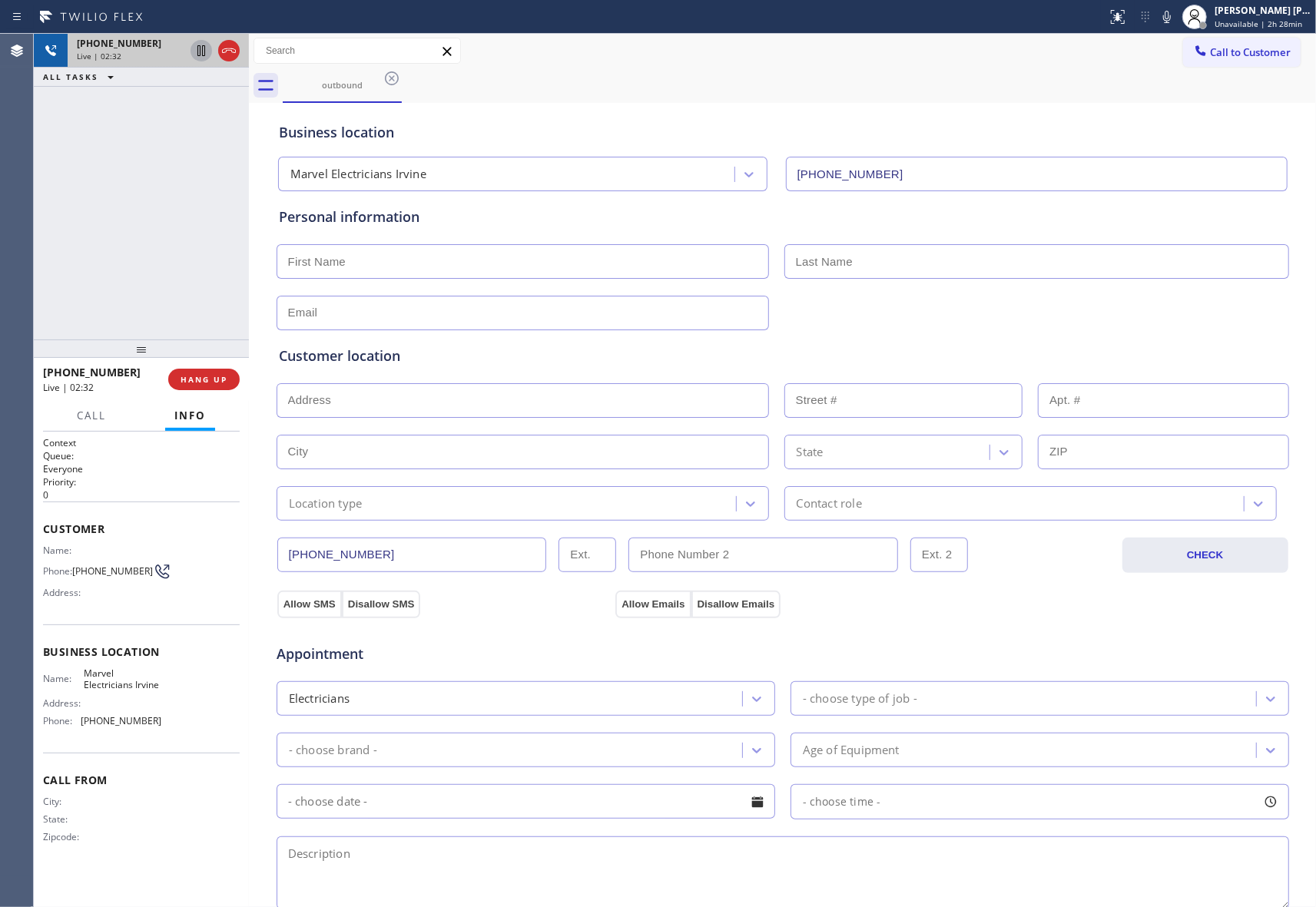
click at [198, 53] on icon at bounding box center [201, 50] width 18 height 18
click at [198, 49] on icon at bounding box center [201, 50] width 11 height 11
click at [191, 380] on span "HANG UP" at bounding box center [204, 379] width 47 height 11
click at [219, 372] on button "COMPLETE" at bounding box center [201, 379] width 78 height 21
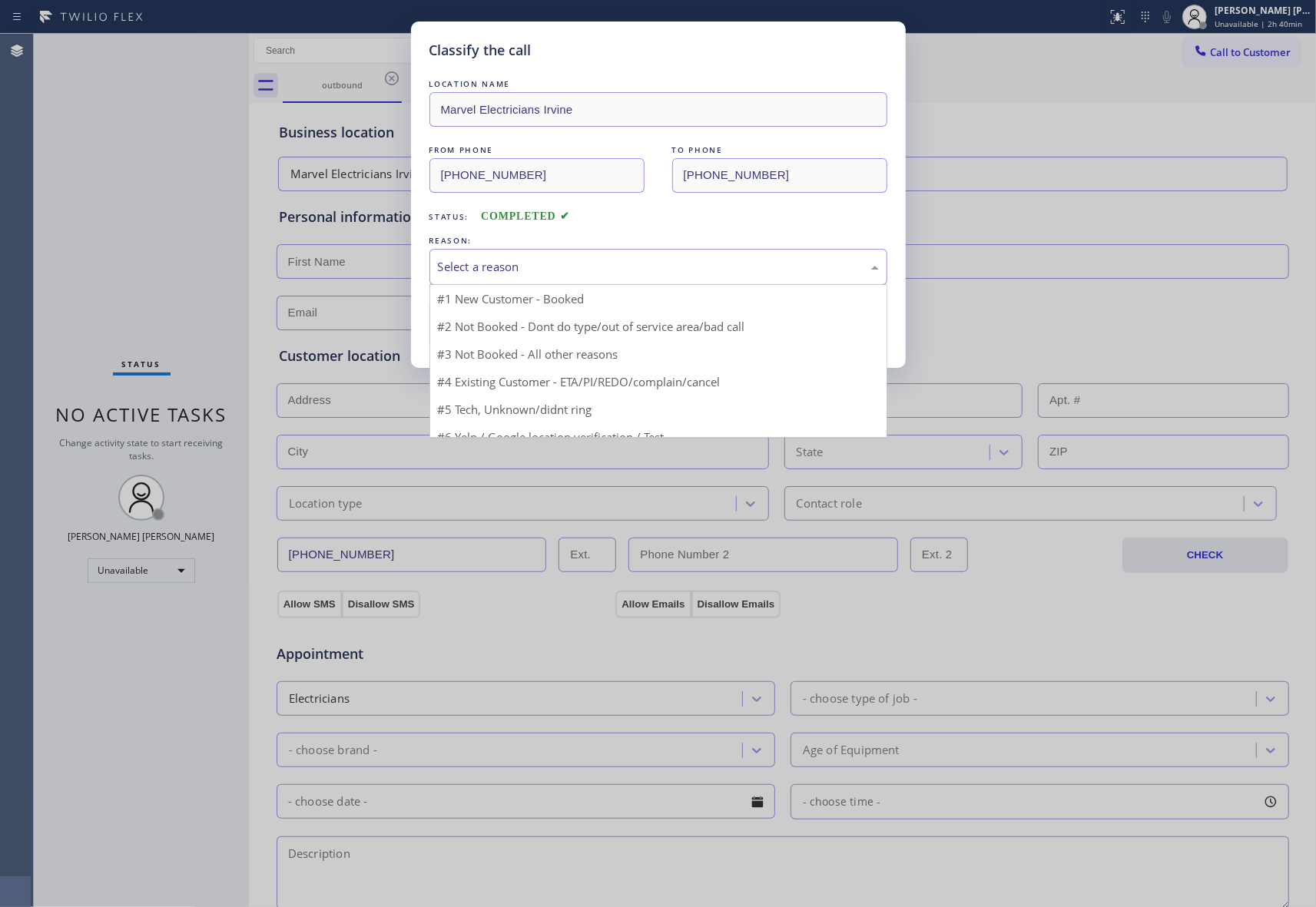
click at [535, 267] on div "Select a reason" at bounding box center [658, 266] width 441 height 17
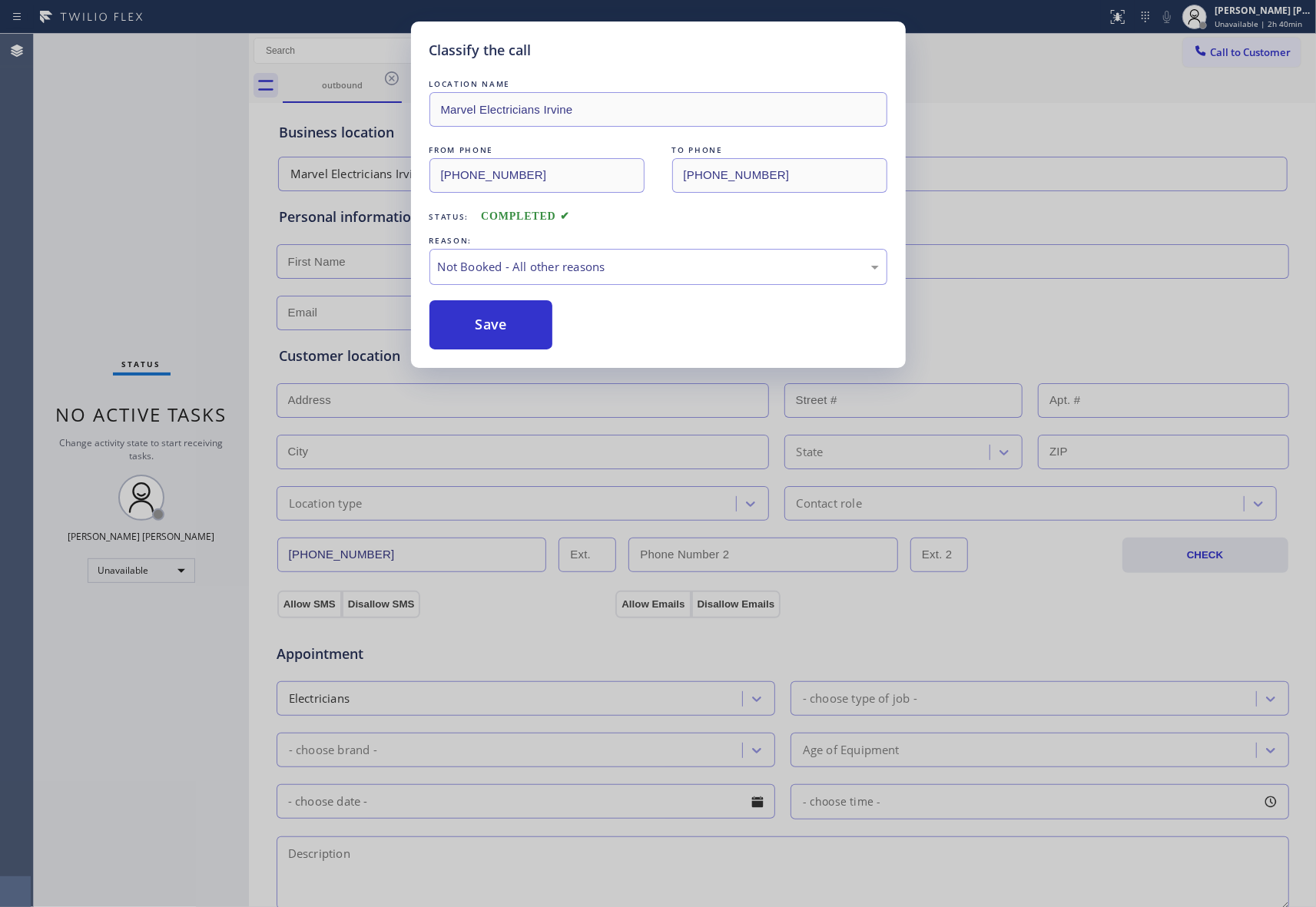
click at [486, 324] on button "Save" at bounding box center [491, 325] width 124 height 49
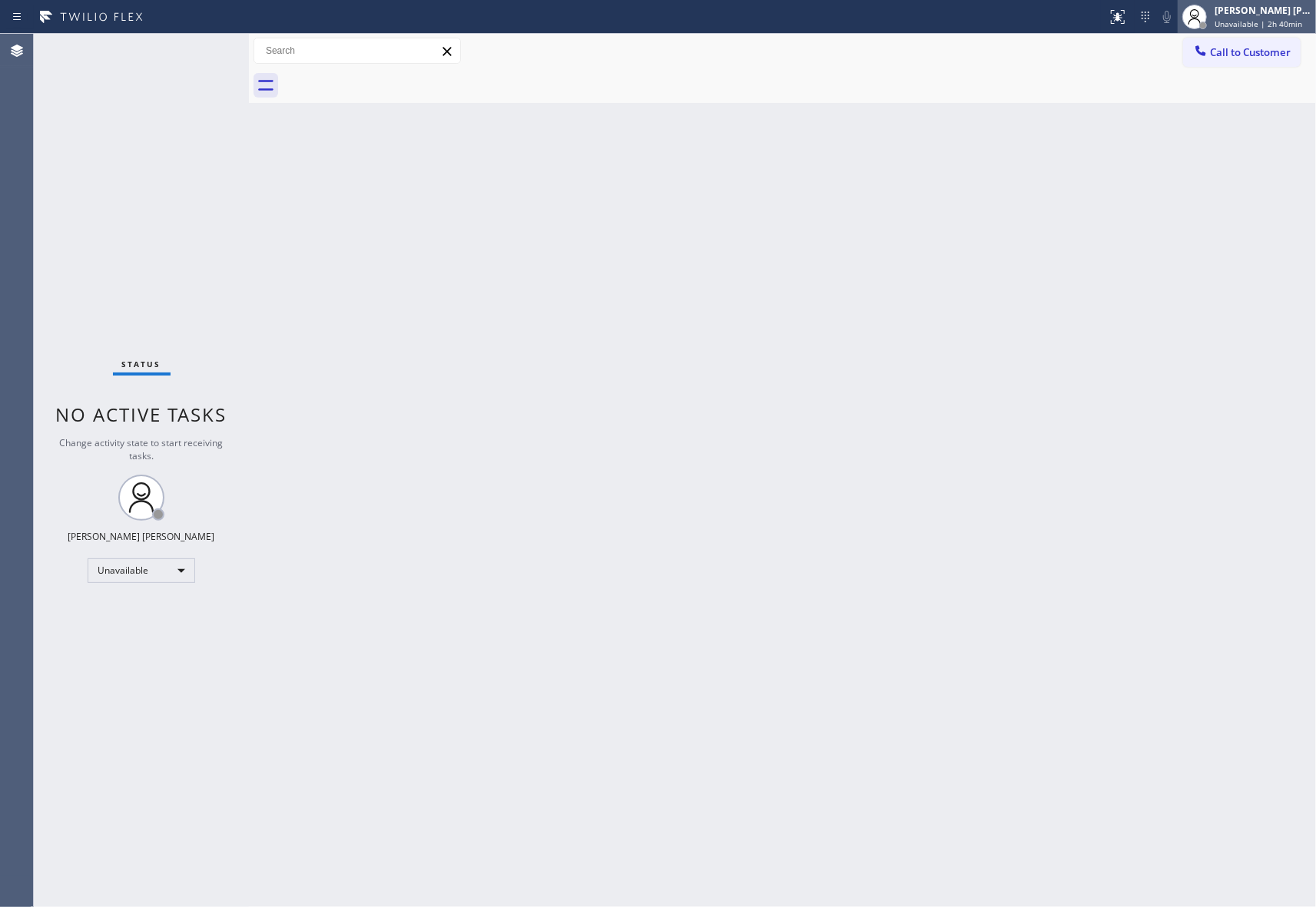
click at [1258, 18] on span "Unavailable | 2h 40min" at bounding box center [1258, 23] width 87 height 11
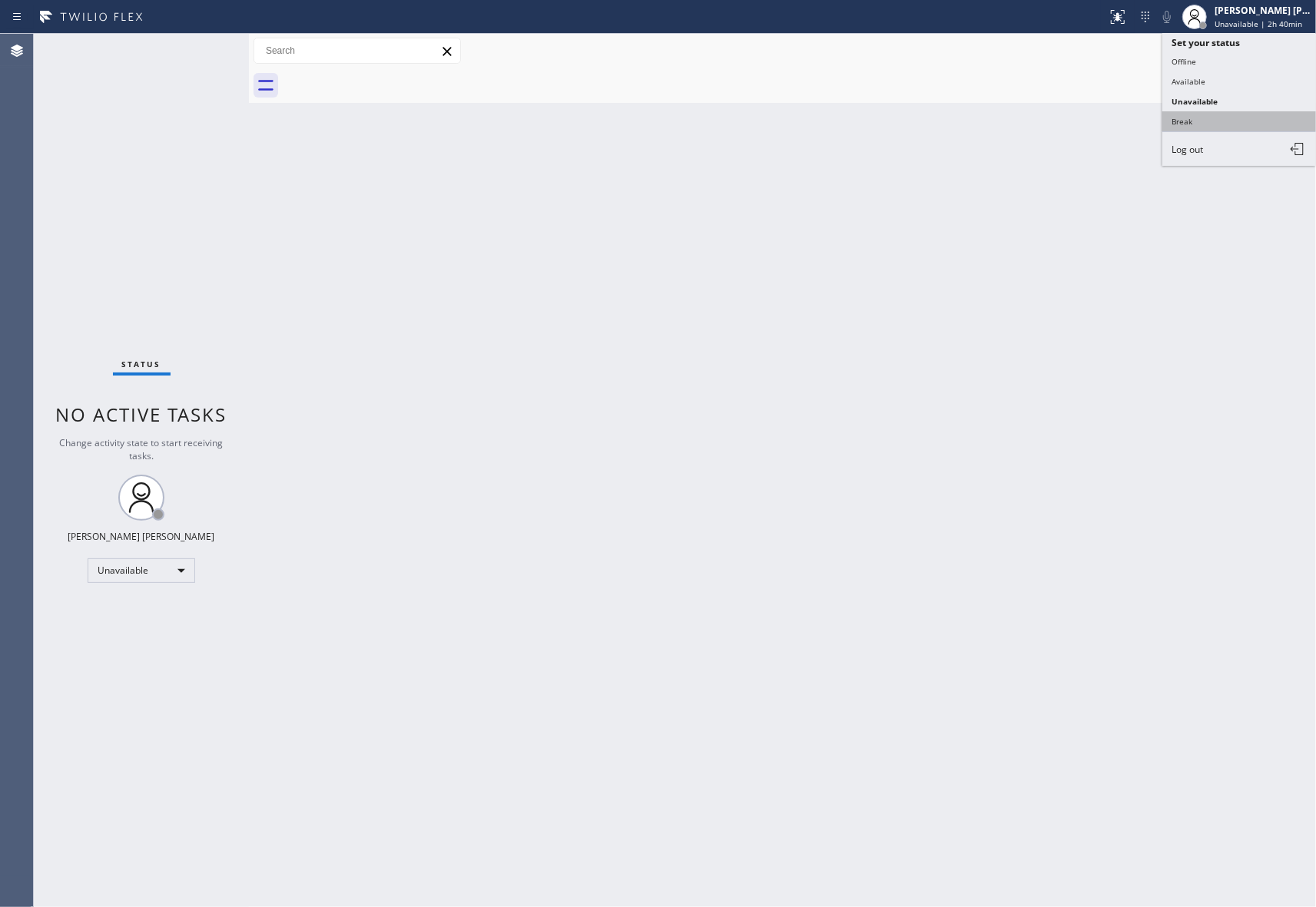
click at [1232, 116] on button "Break" at bounding box center [1238, 121] width 154 height 20
click at [1283, 55] on span "Call to Customer" at bounding box center [1249, 52] width 80 height 14
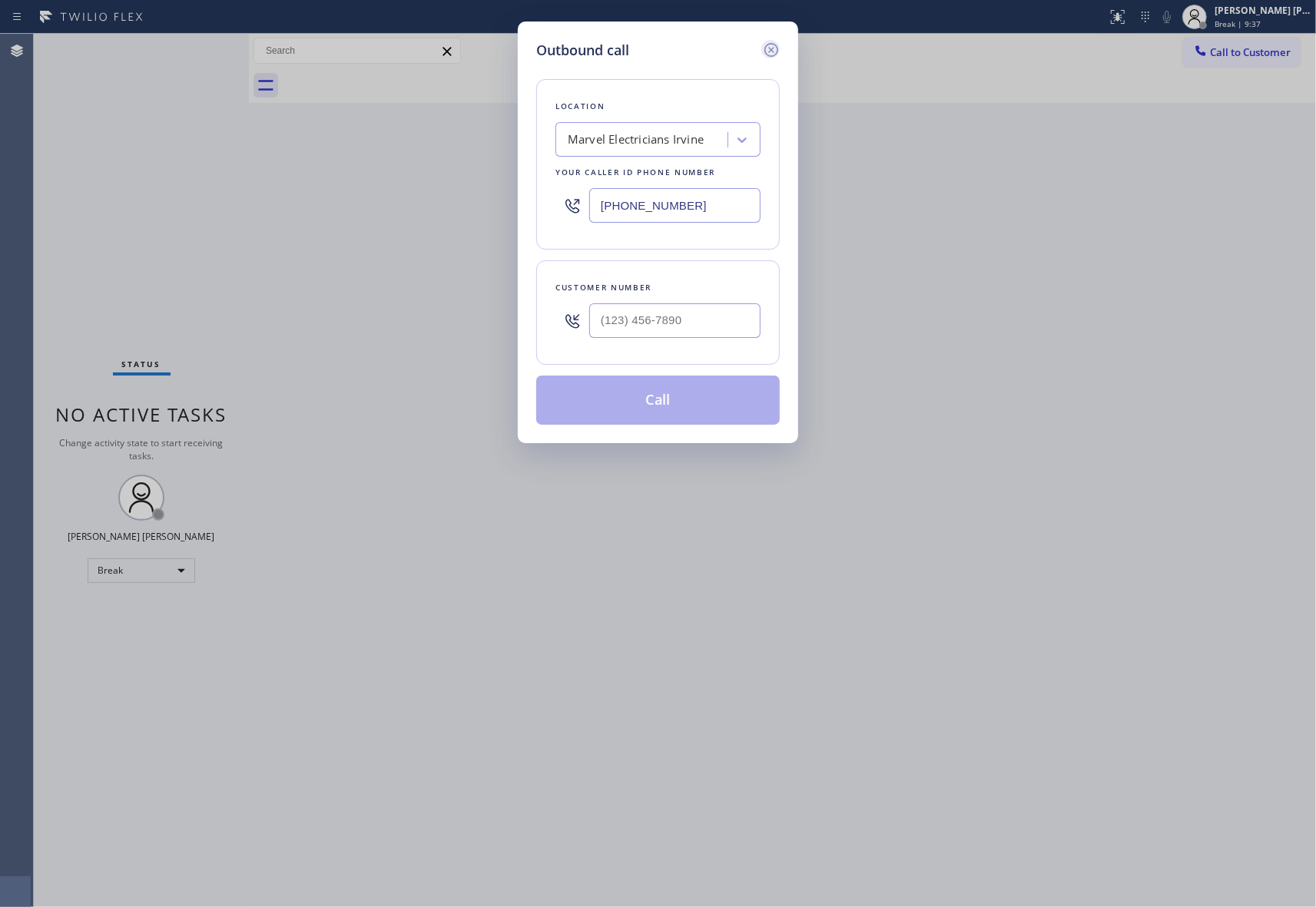
click at [768, 49] on icon at bounding box center [770, 49] width 18 height 18
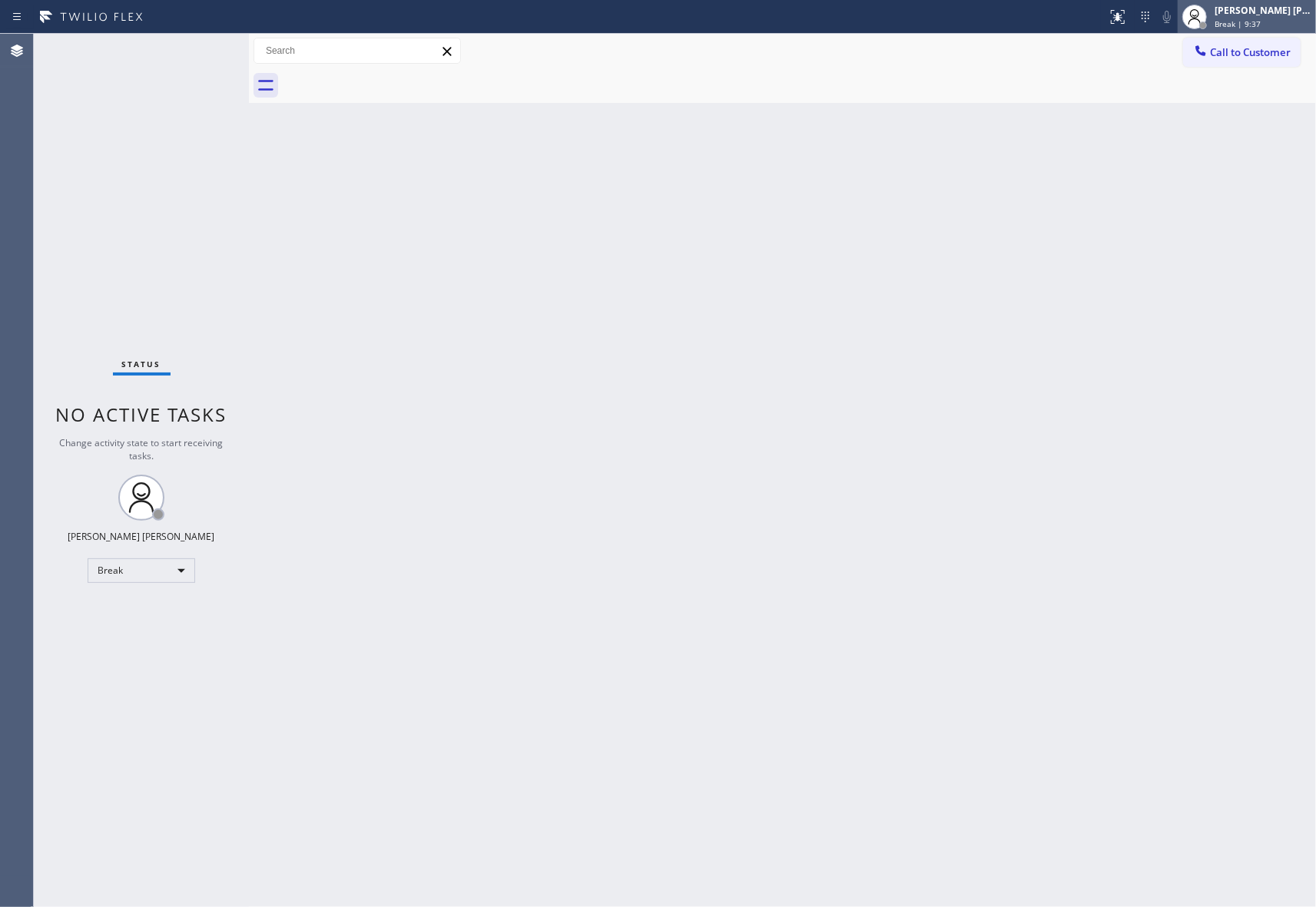
click at [1265, 16] on div "[PERSON_NAME] [PERSON_NAME]" at bounding box center [1263, 10] width 97 height 13
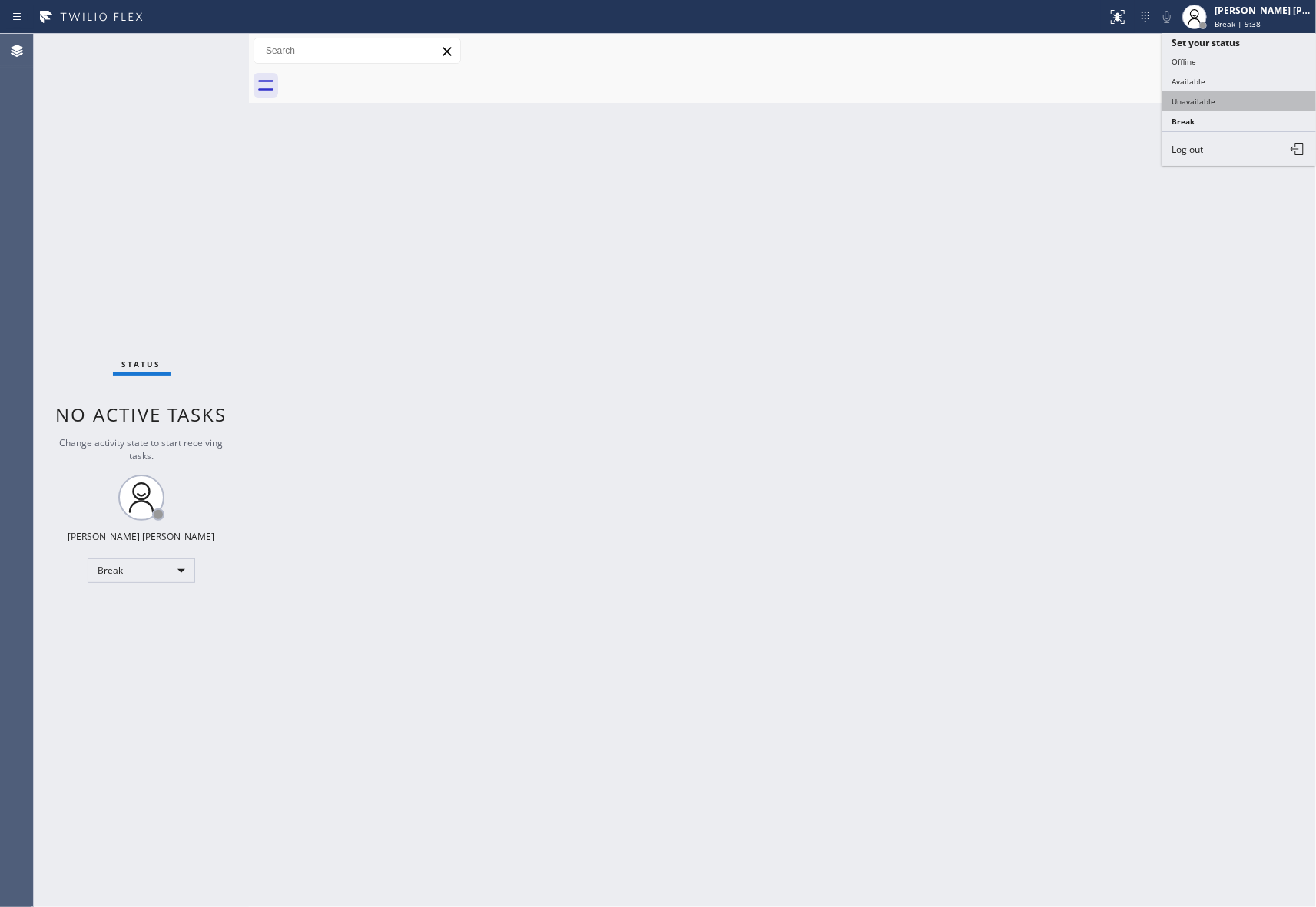
click at [1213, 102] on button "Unavailable" at bounding box center [1238, 101] width 154 height 20
click at [1275, 47] on span "Call to Customer" at bounding box center [1249, 52] width 80 height 14
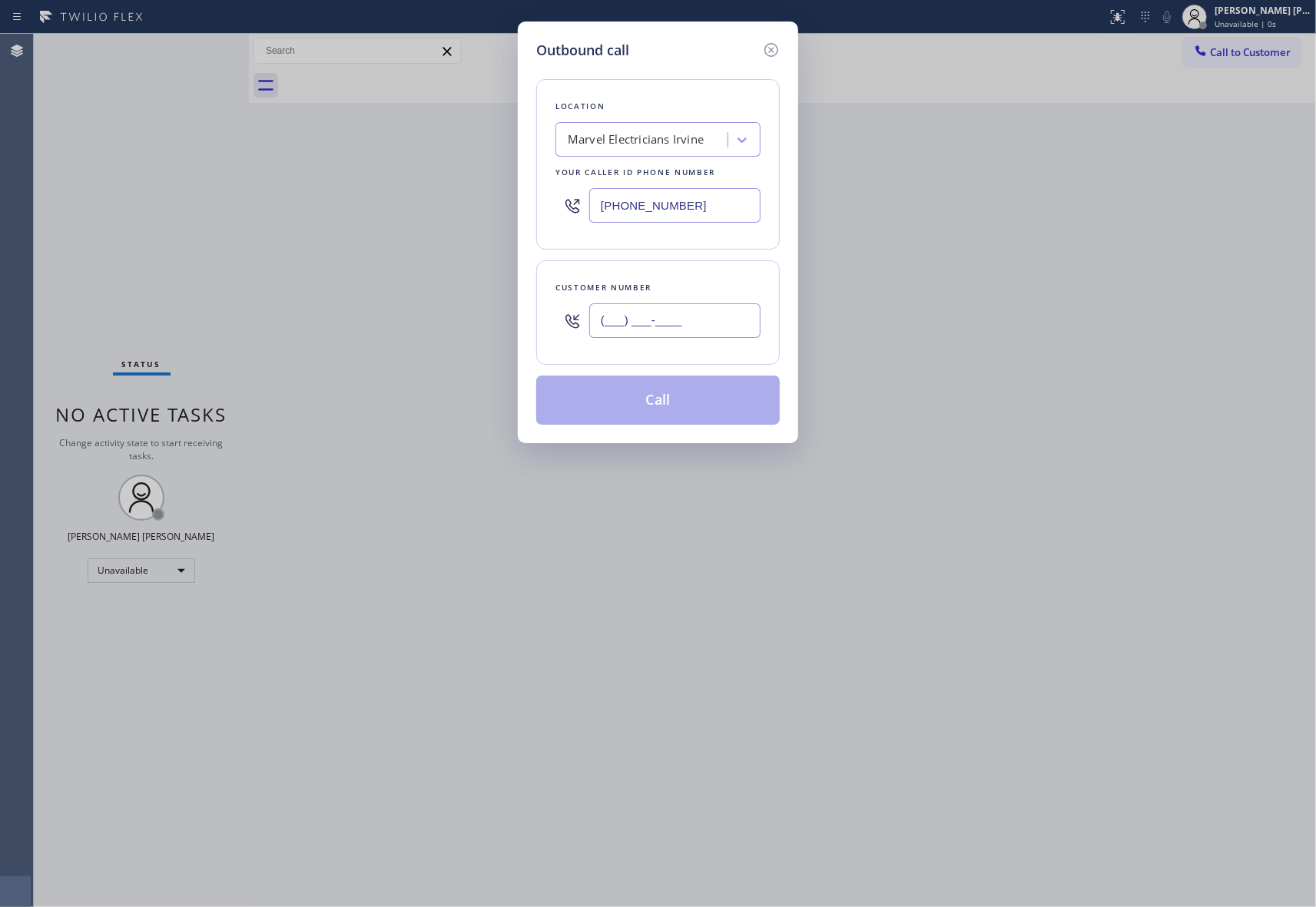
click at [722, 317] on input "(___) ___-____" at bounding box center [674, 321] width 172 height 35
paste input "310) 534-4665"
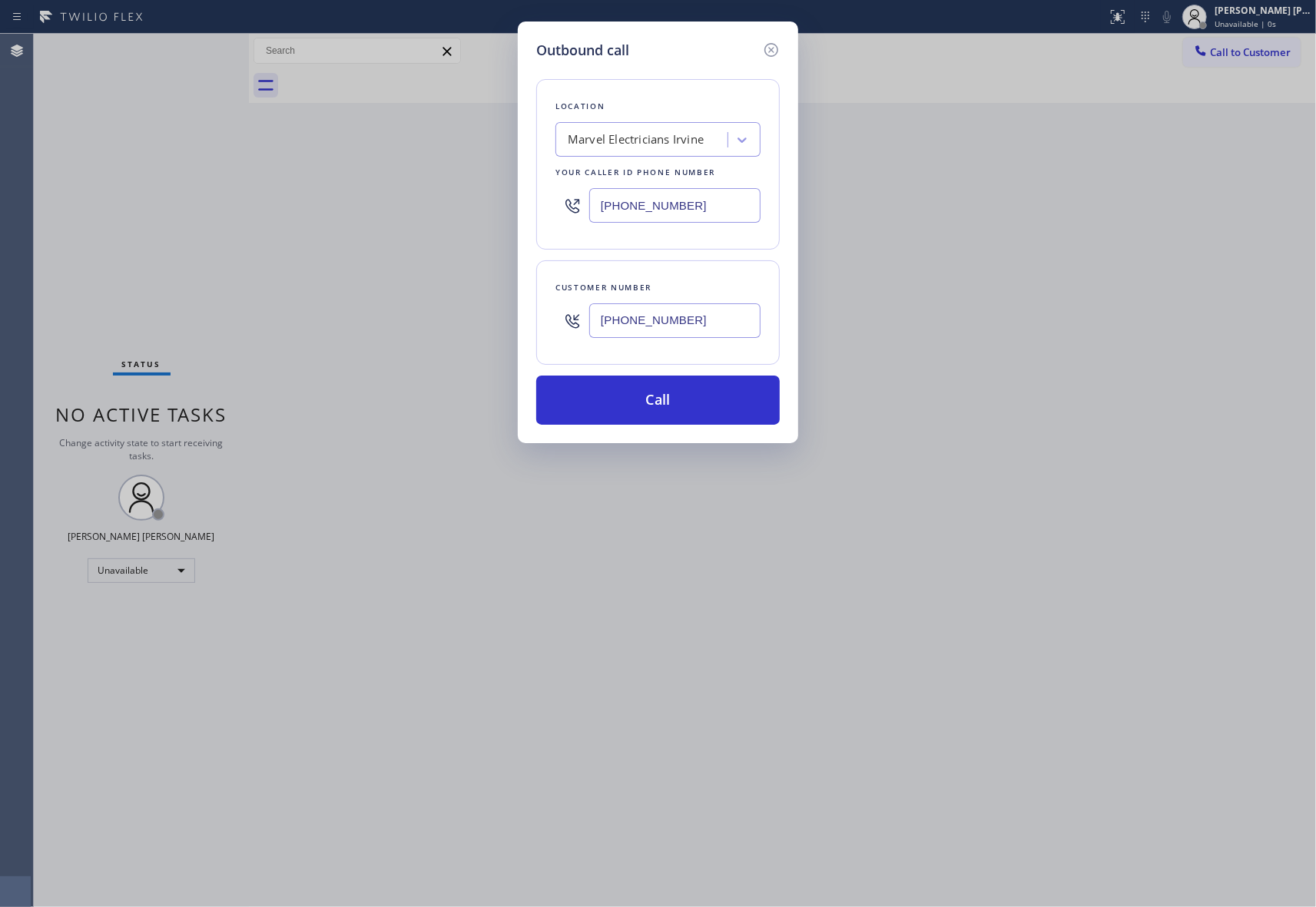
type input "[PHONE_NUMBER]"
click at [687, 132] on div "Marvel Electricians Irvine" at bounding box center [636, 141] width 136 height 17
type input "5 star appliance repair"
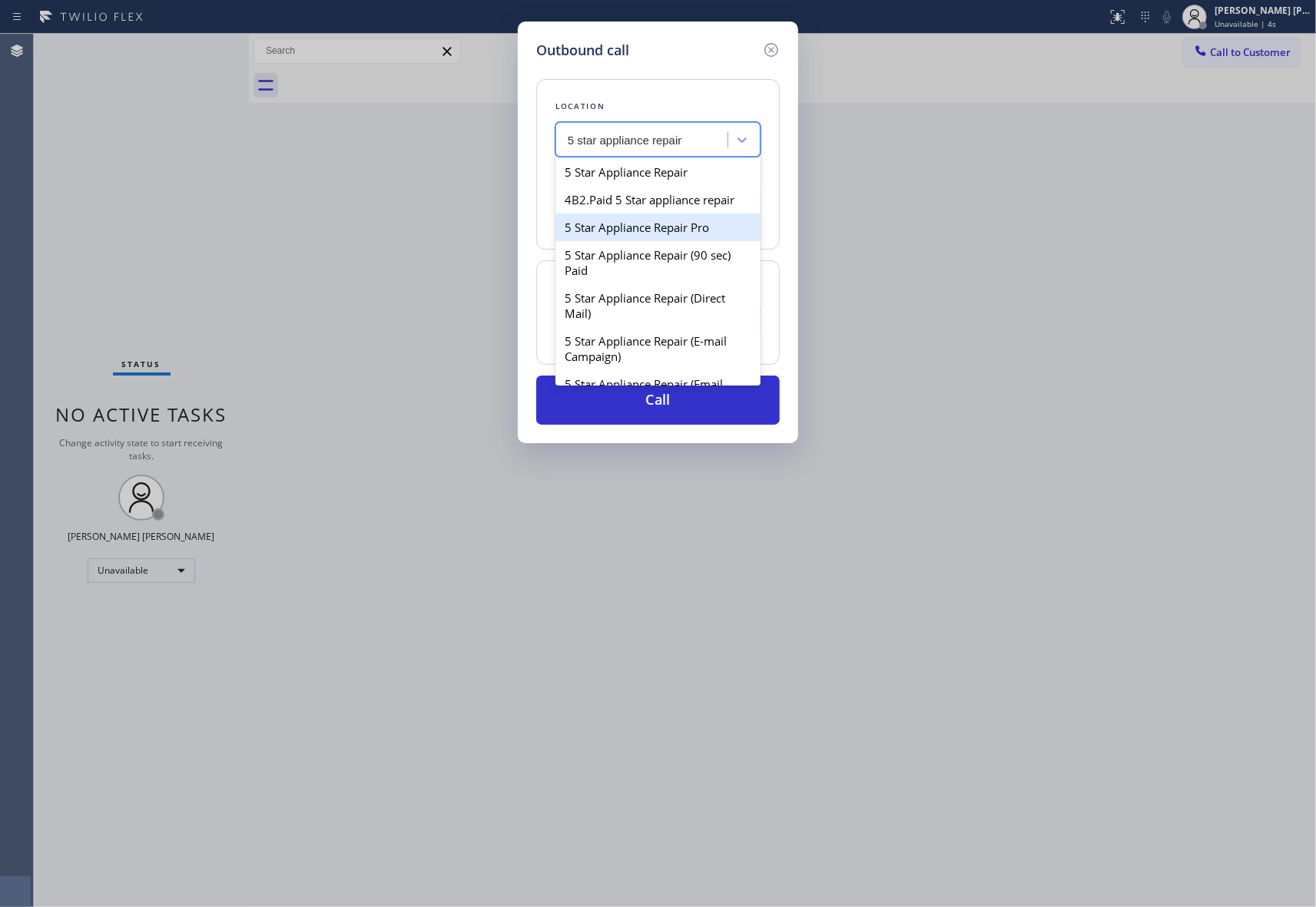
click at [676, 241] on div "5 Star Appliance Repair Pro" at bounding box center [658, 227] width 205 height 28
type input "[PHONE_NUMBER]"
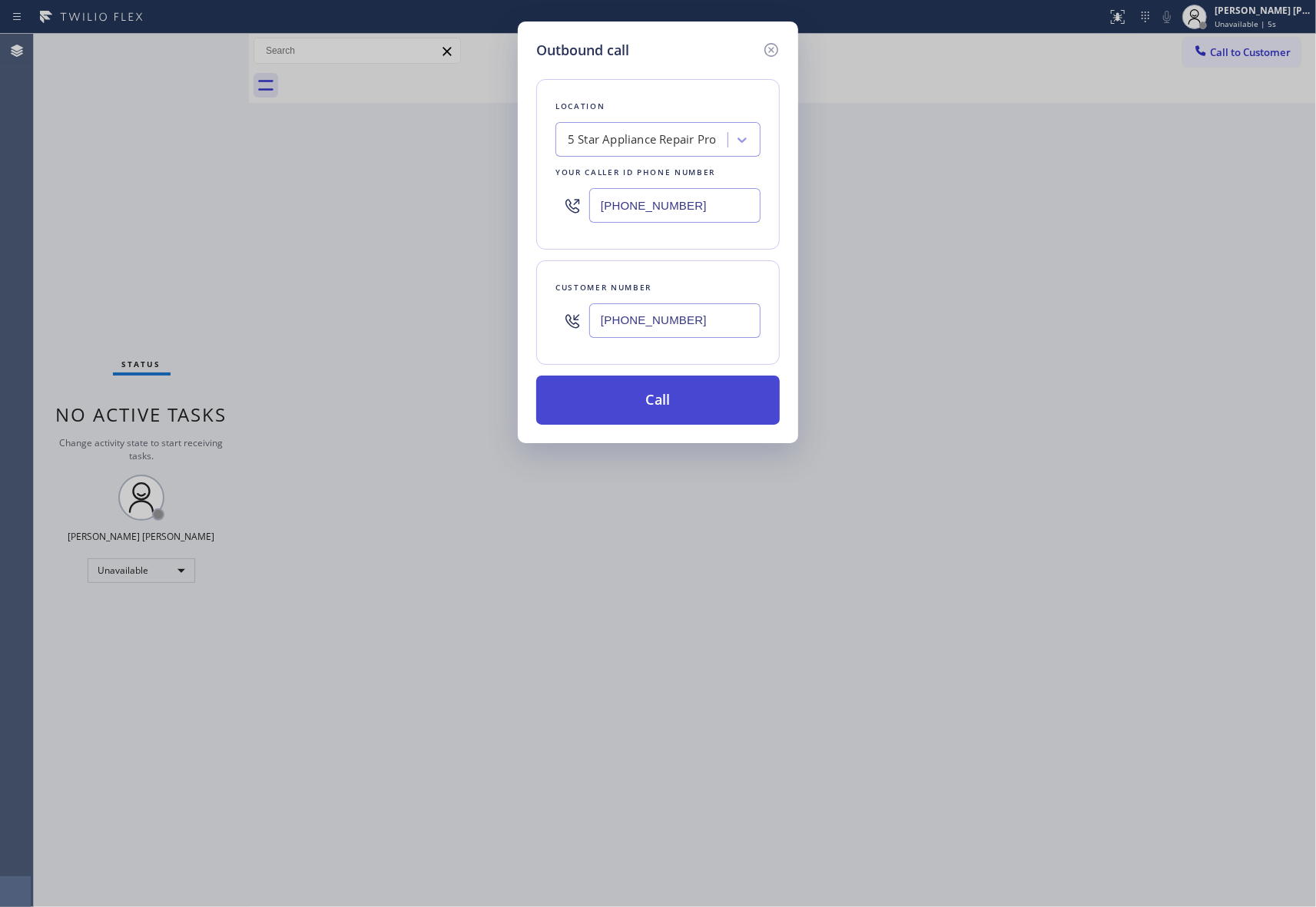
click at [711, 404] on button "Call" at bounding box center [657, 400] width 243 height 49
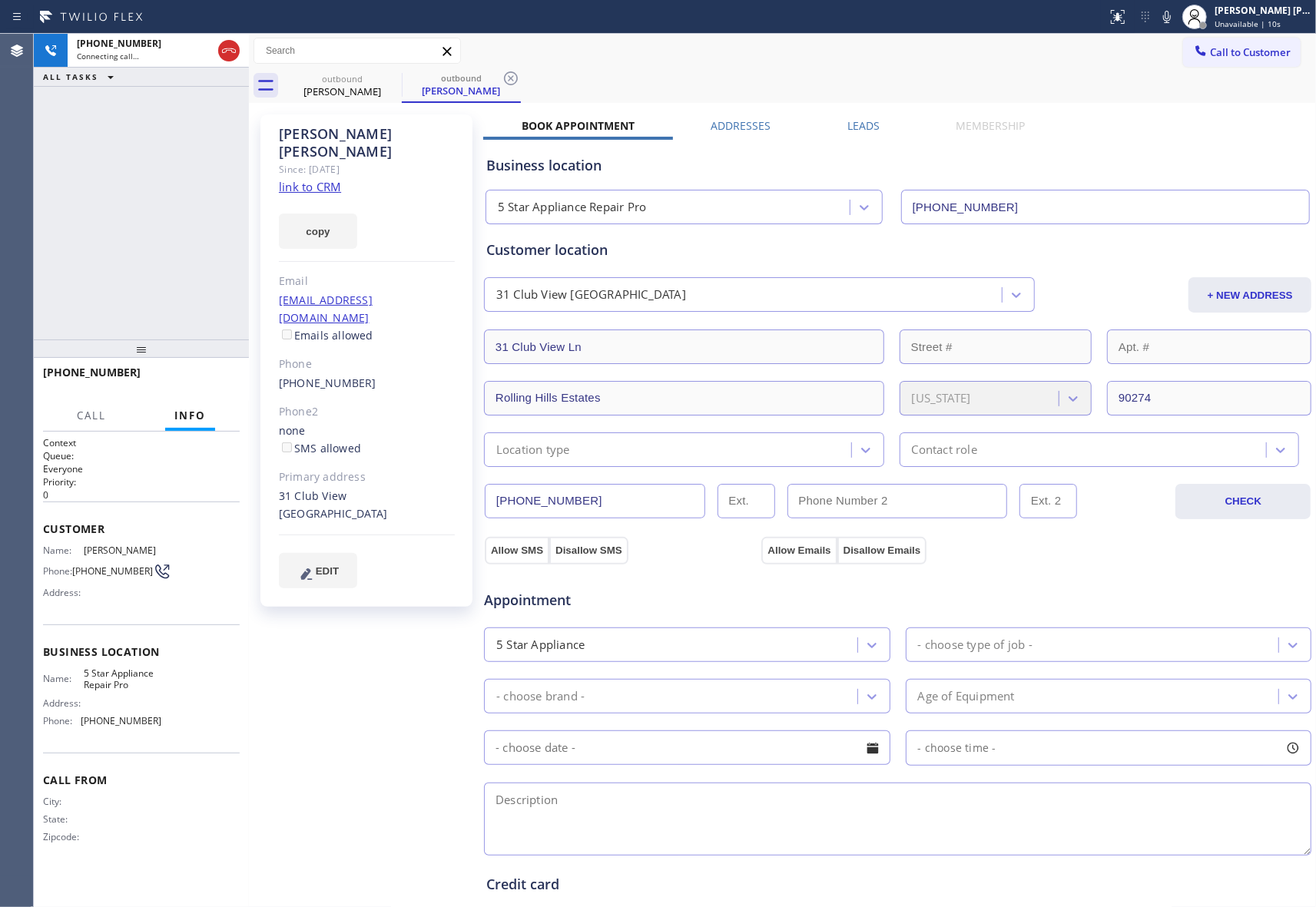
type input "[PHONE_NUMBER]"
click at [221, 382] on span "HANG UP" at bounding box center [204, 379] width 47 height 11
click at [858, 129] on label "Leads" at bounding box center [862, 125] width 32 height 15
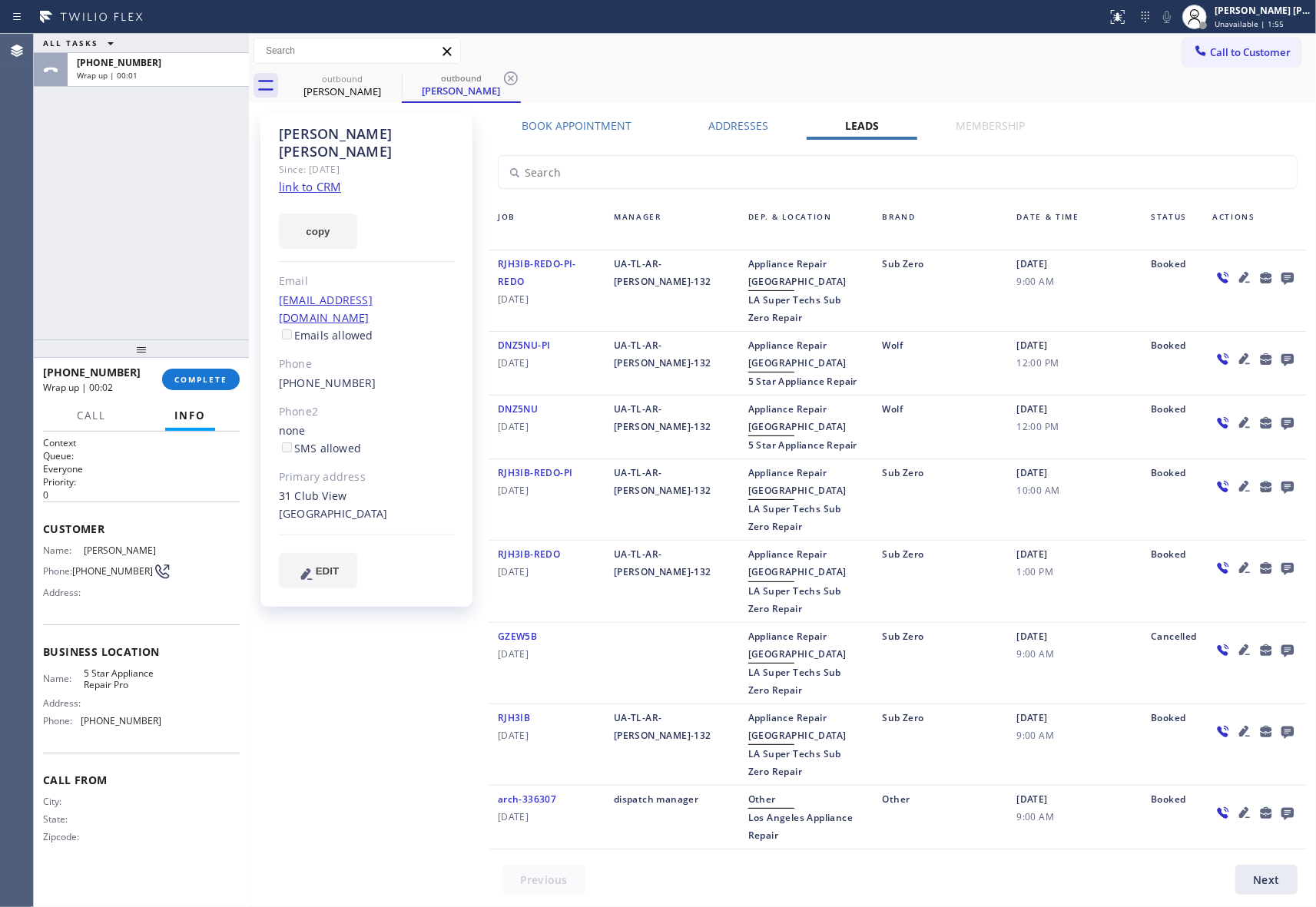
click at [1291, 273] on icon at bounding box center [1287, 278] width 13 height 13
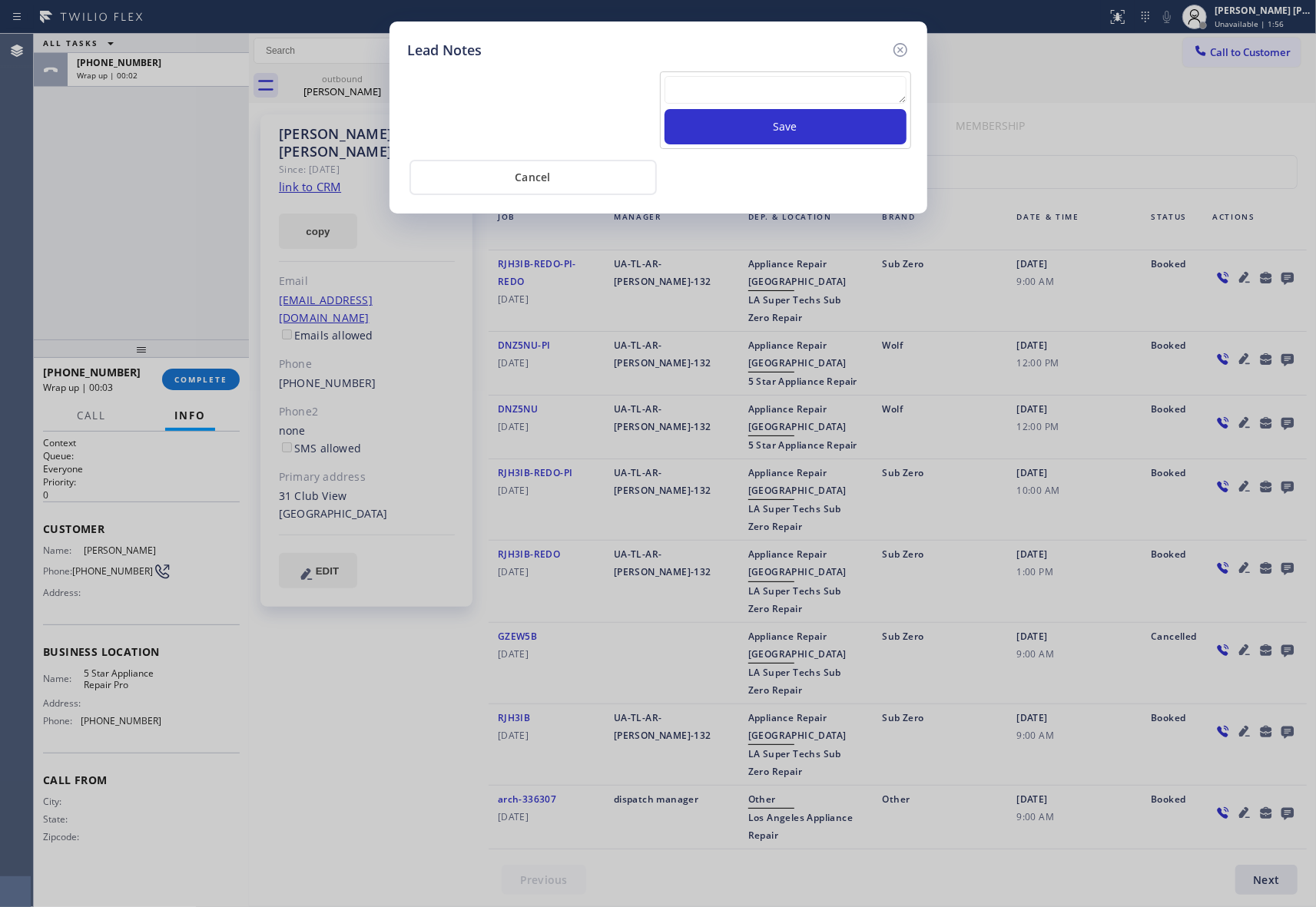
click at [852, 93] on textarea at bounding box center [786, 89] width 242 height 28
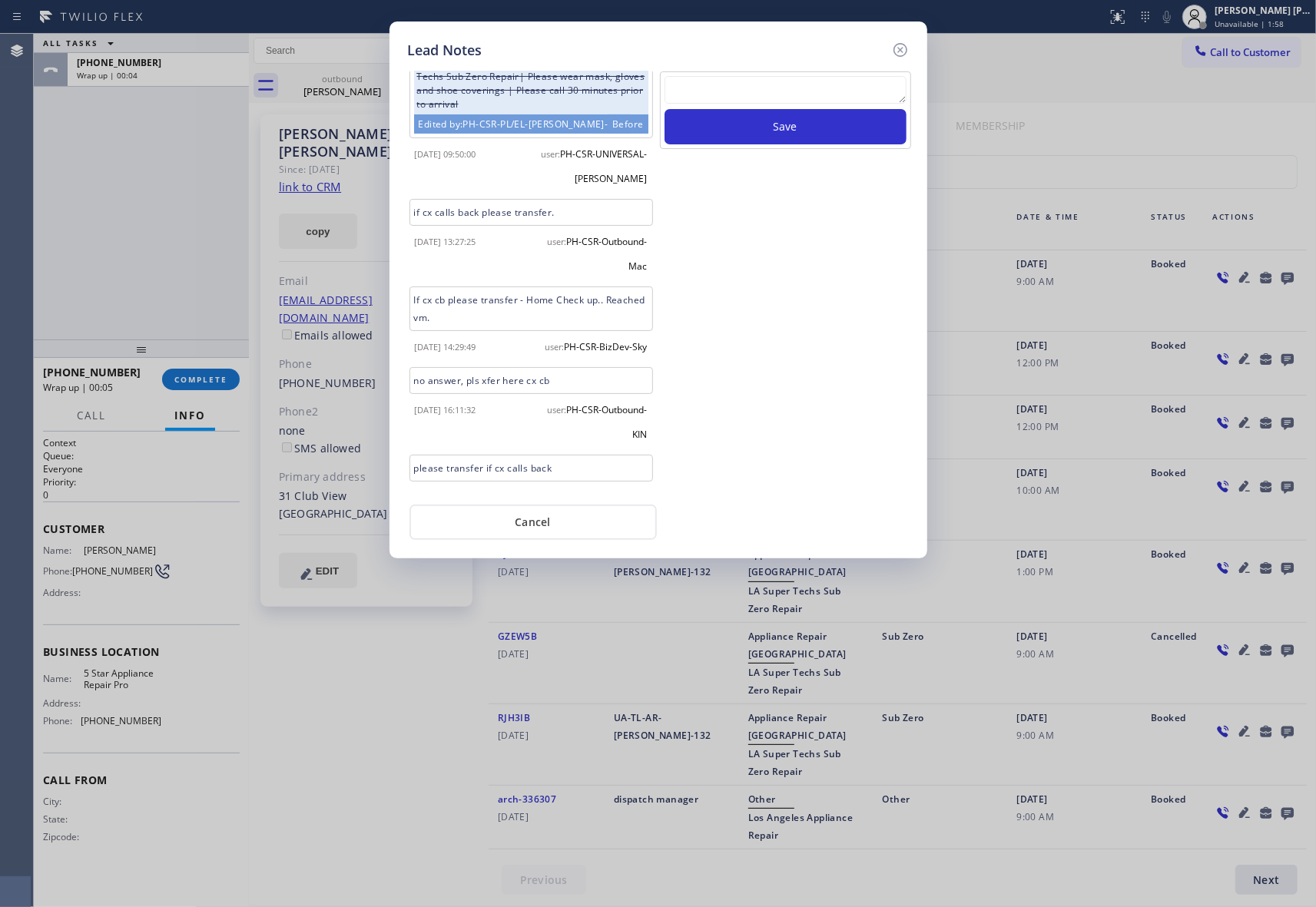
scroll to position [349, 0]
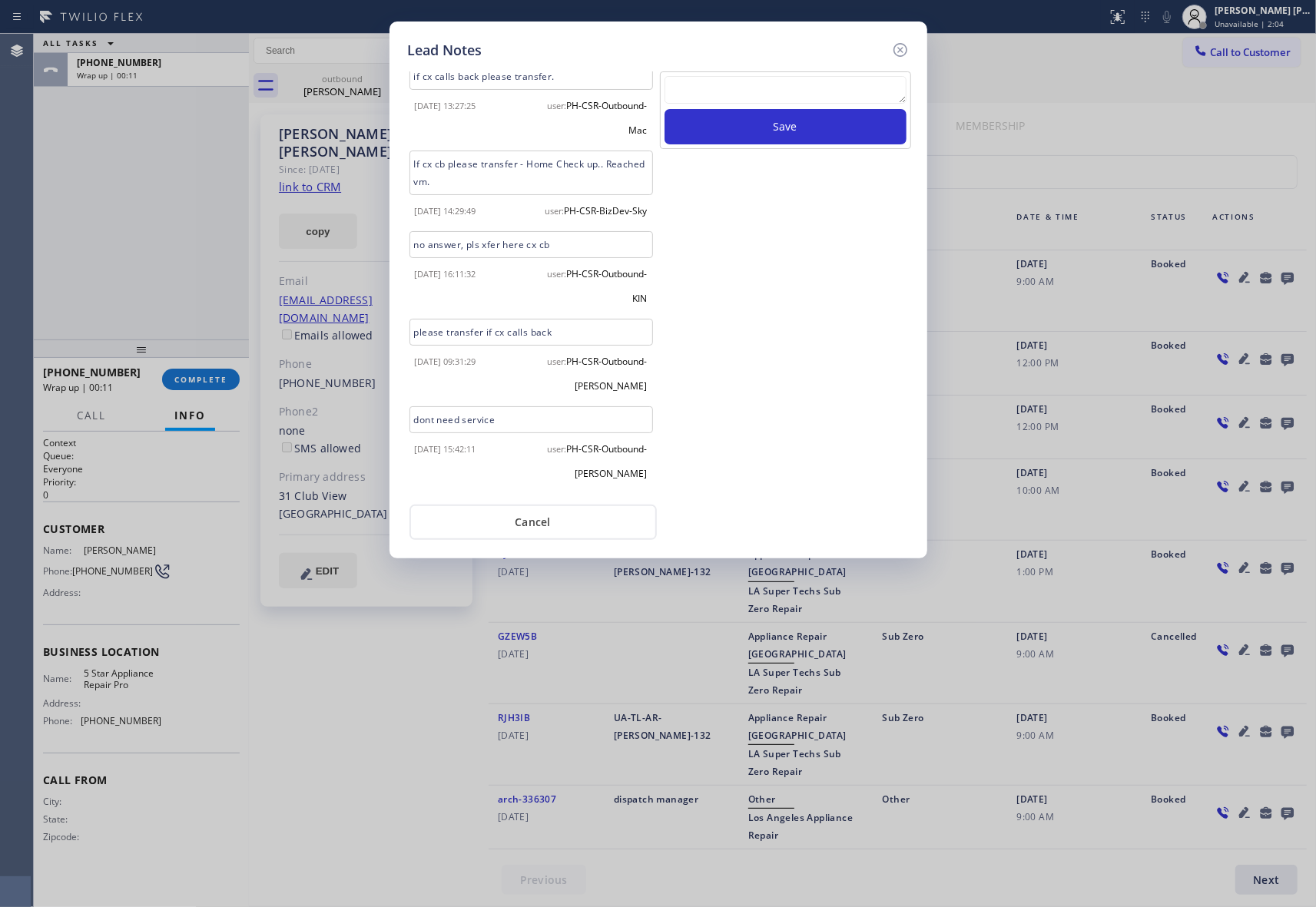
click at [767, 99] on textarea at bounding box center [786, 89] width 242 height 28
paste textarea "please transfer if cx calls back"
type textarea "please transfer if cx calls back"
click at [790, 139] on button "Save" at bounding box center [786, 127] width 242 height 35
click at [906, 47] on icon at bounding box center [899, 49] width 18 height 18
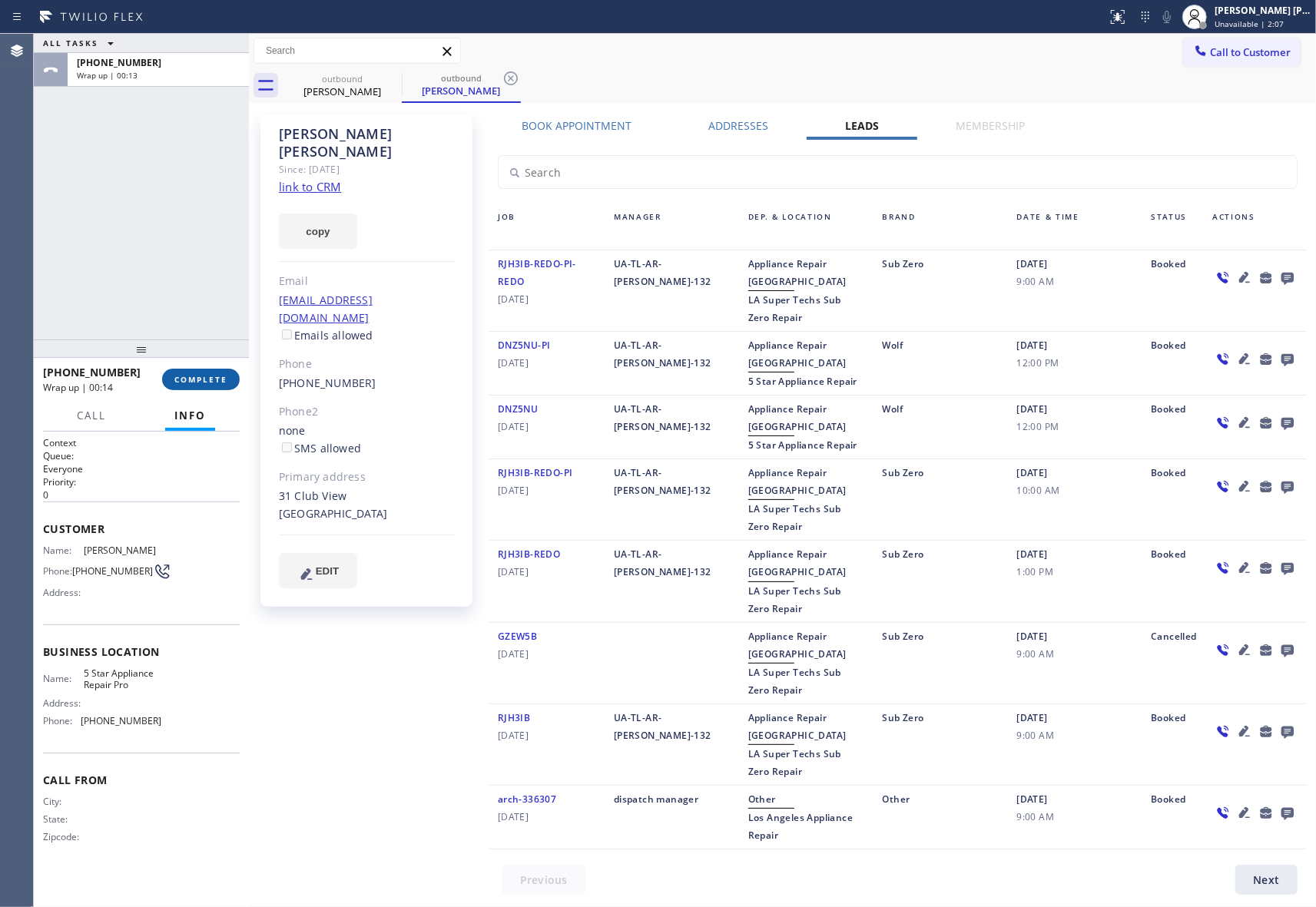
click at [205, 373] on button "COMPLETE" at bounding box center [201, 379] width 78 height 21
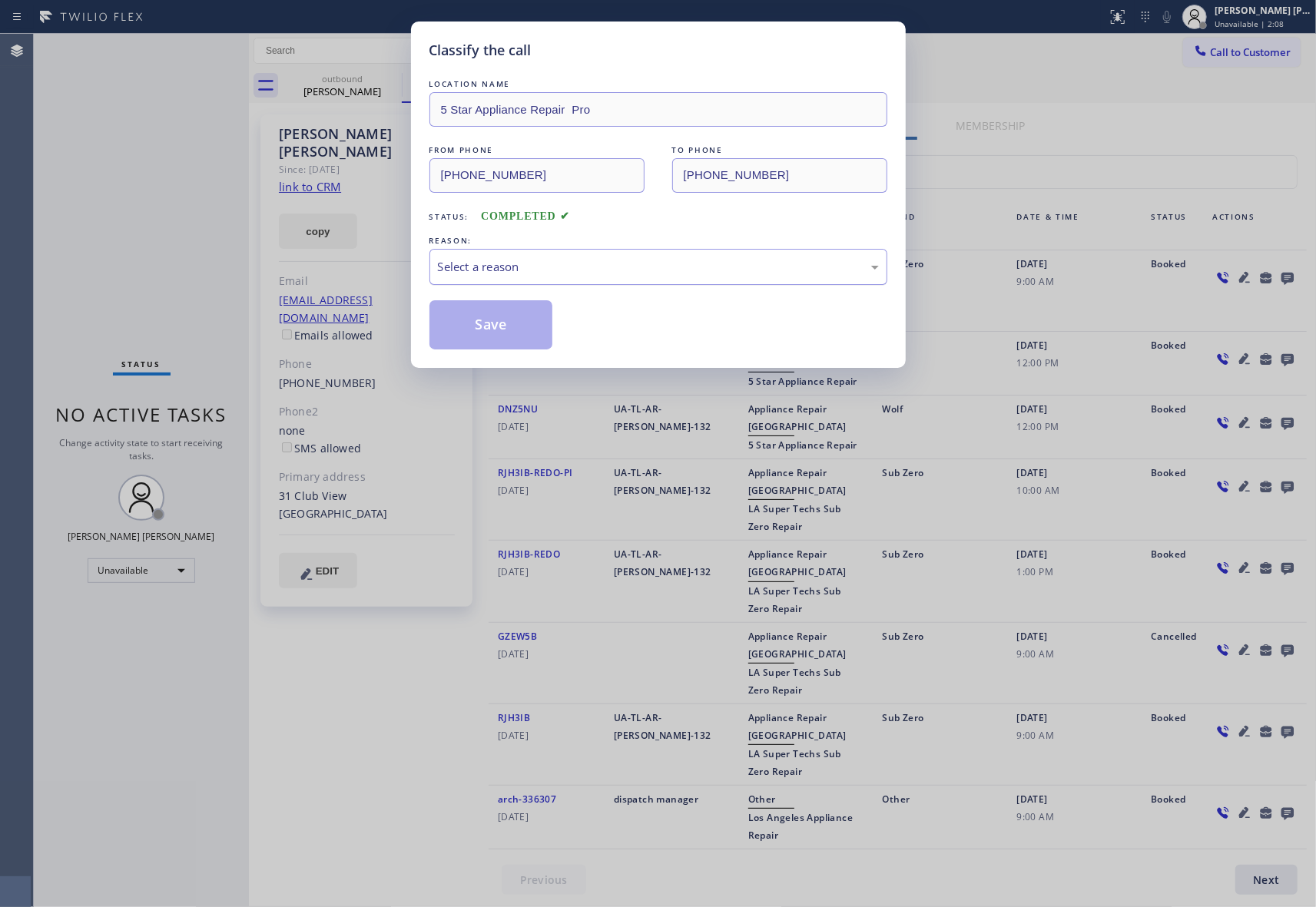
click at [557, 268] on div "Select a reason" at bounding box center [658, 266] width 441 height 17
click at [510, 321] on button "Save" at bounding box center [491, 325] width 124 height 49
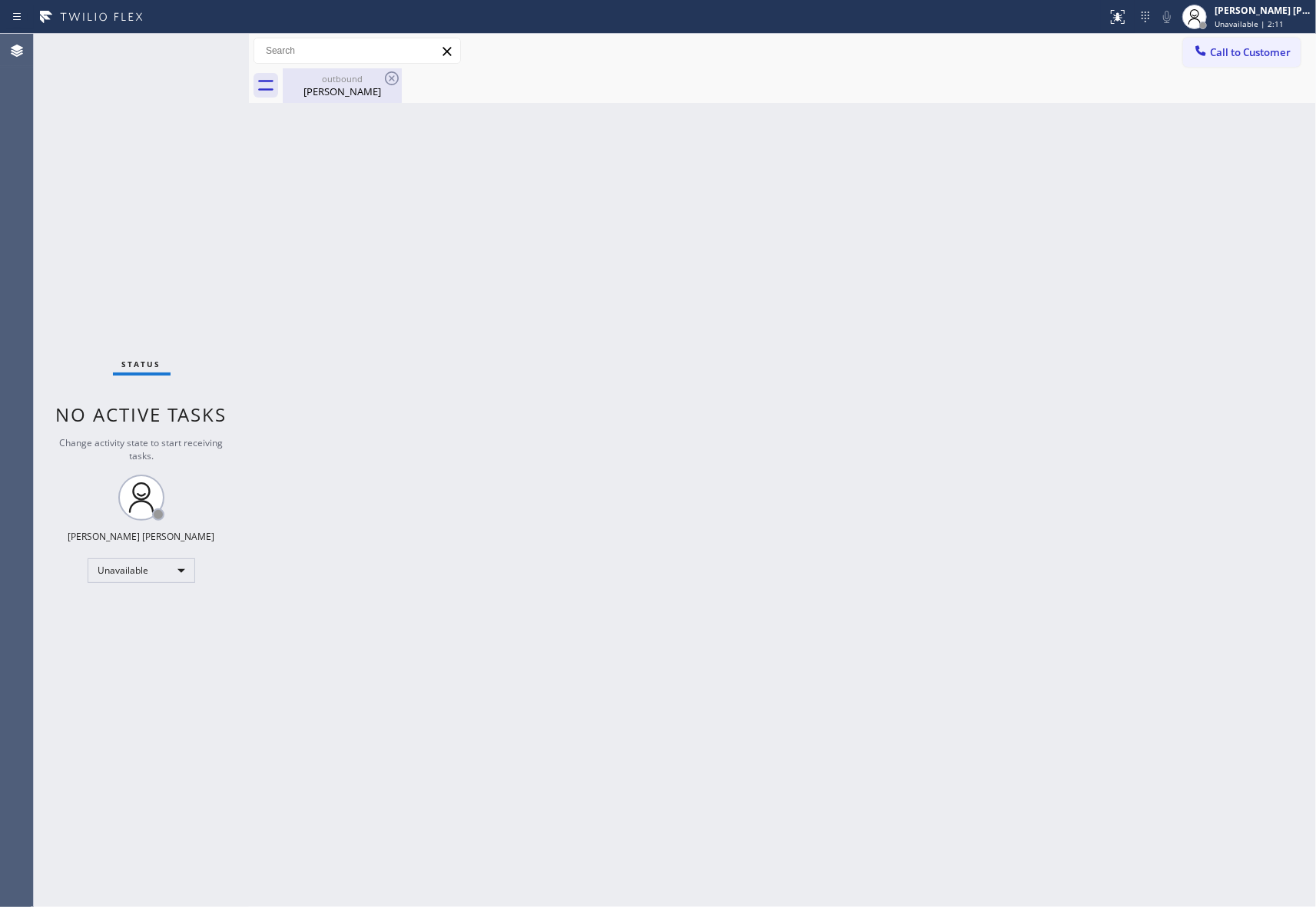
drag, startPoint x: 355, startPoint y: 87, endPoint x: 376, endPoint y: 84, distance: 21.2
click at [360, 87] on div "[PERSON_NAME]" at bounding box center [342, 91] width 116 height 14
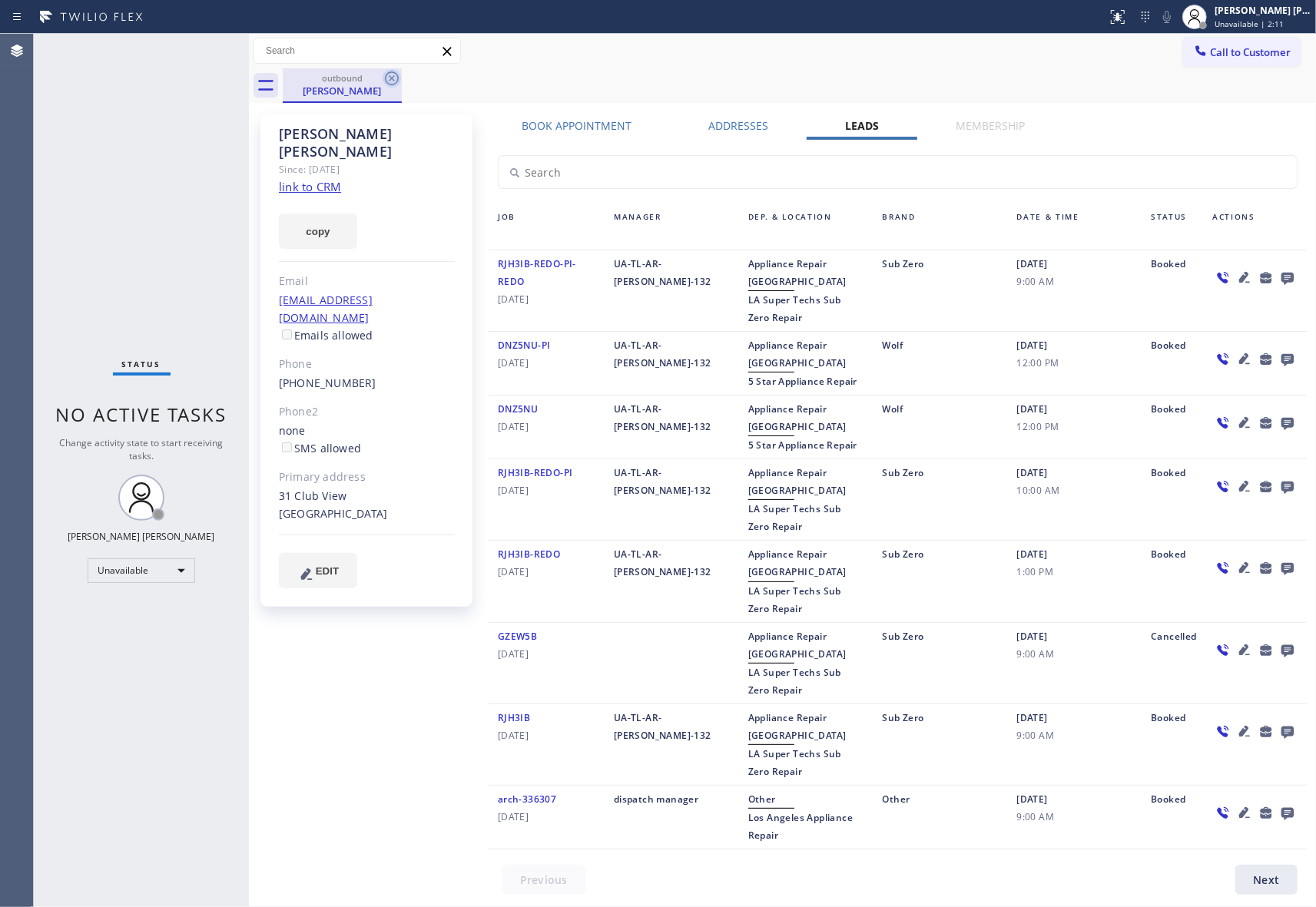
click at [392, 78] on icon at bounding box center [392, 78] width 14 height 14
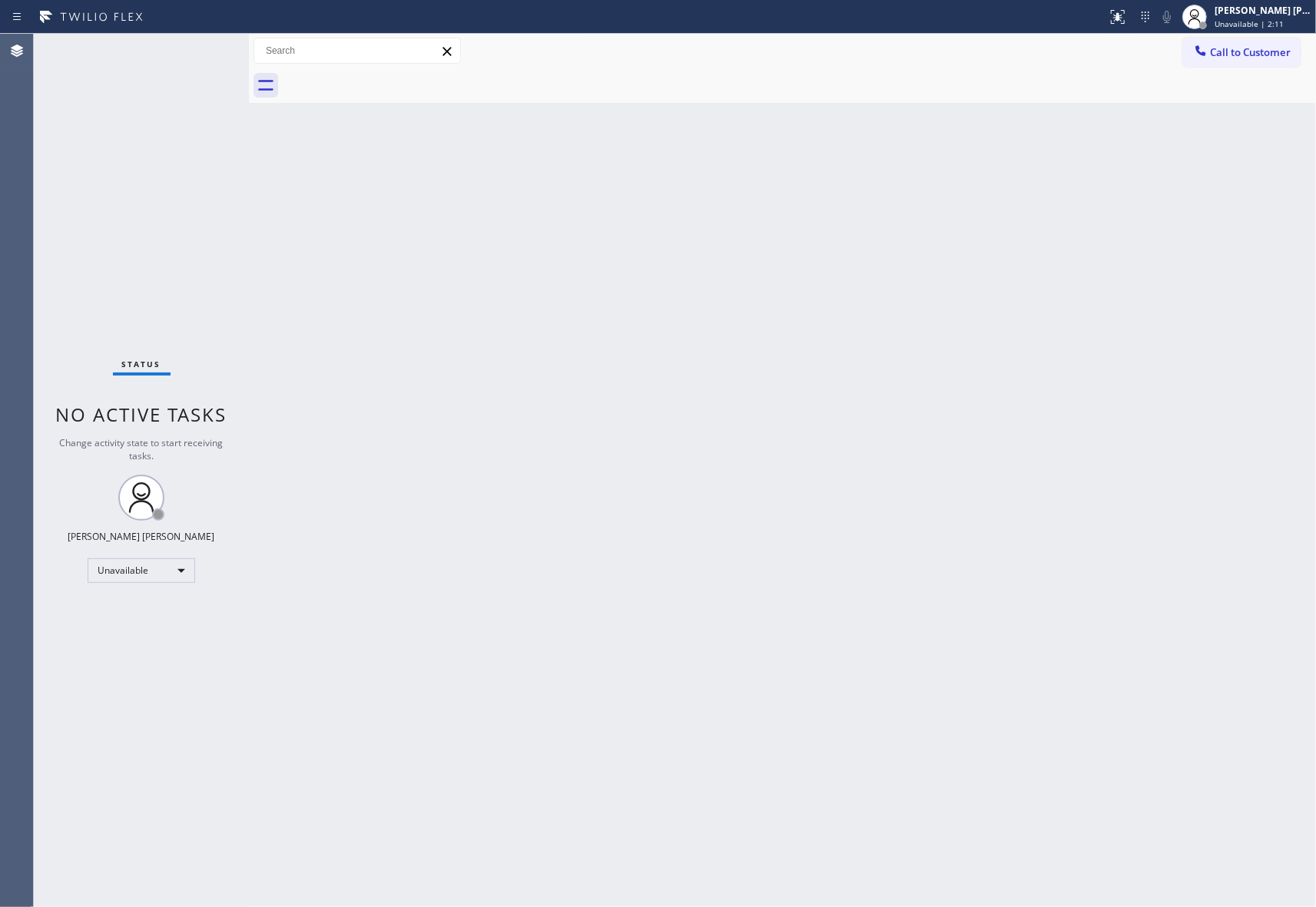
click at [392, 78] on div at bounding box center [799, 86] width 1033 height 35
click at [1254, 47] on span "Call to Customer" at bounding box center [1249, 52] width 80 height 14
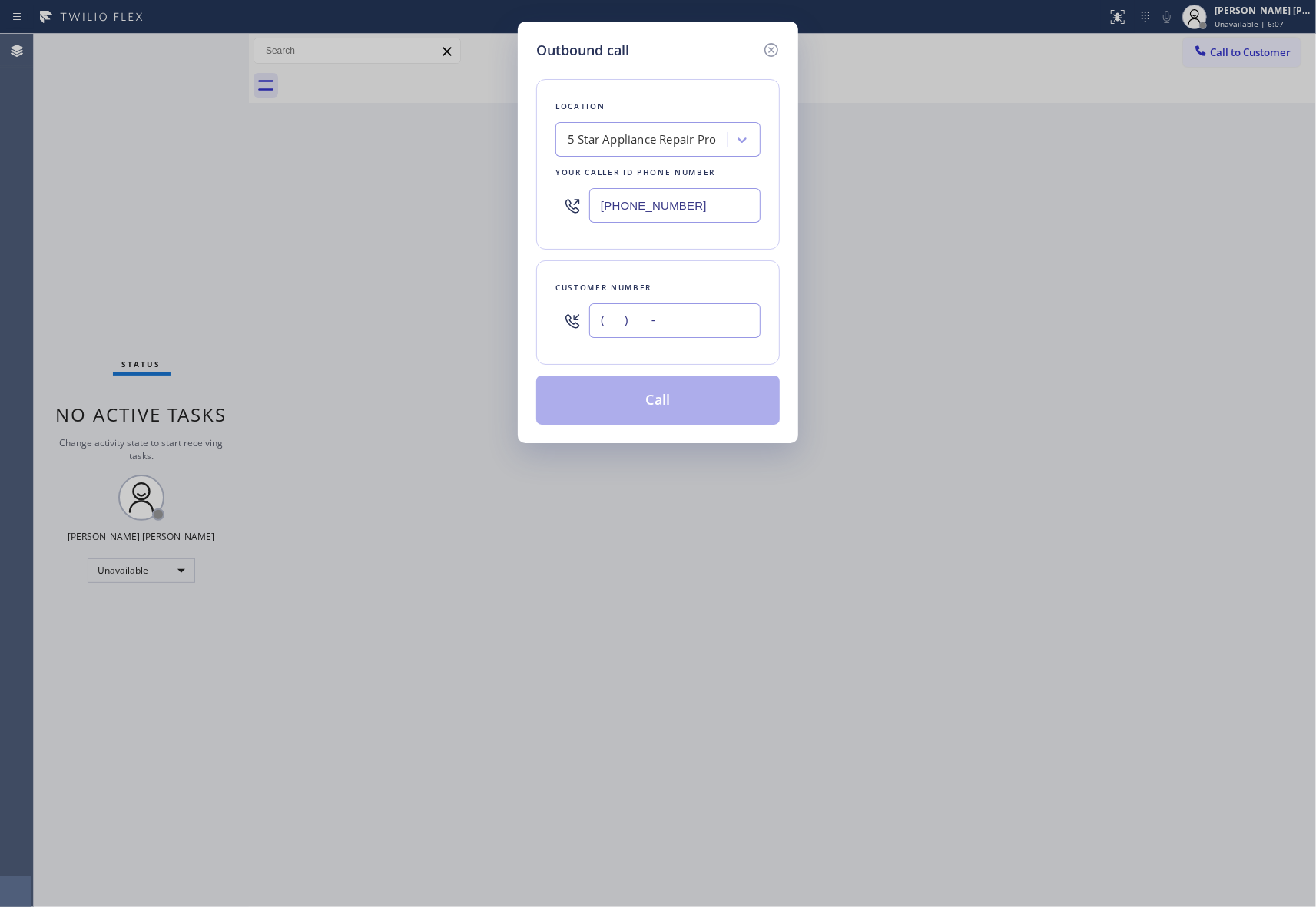
click at [690, 310] on input "(___) ___-____" at bounding box center [674, 321] width 172 height 35
paste input "703) 838-8782"
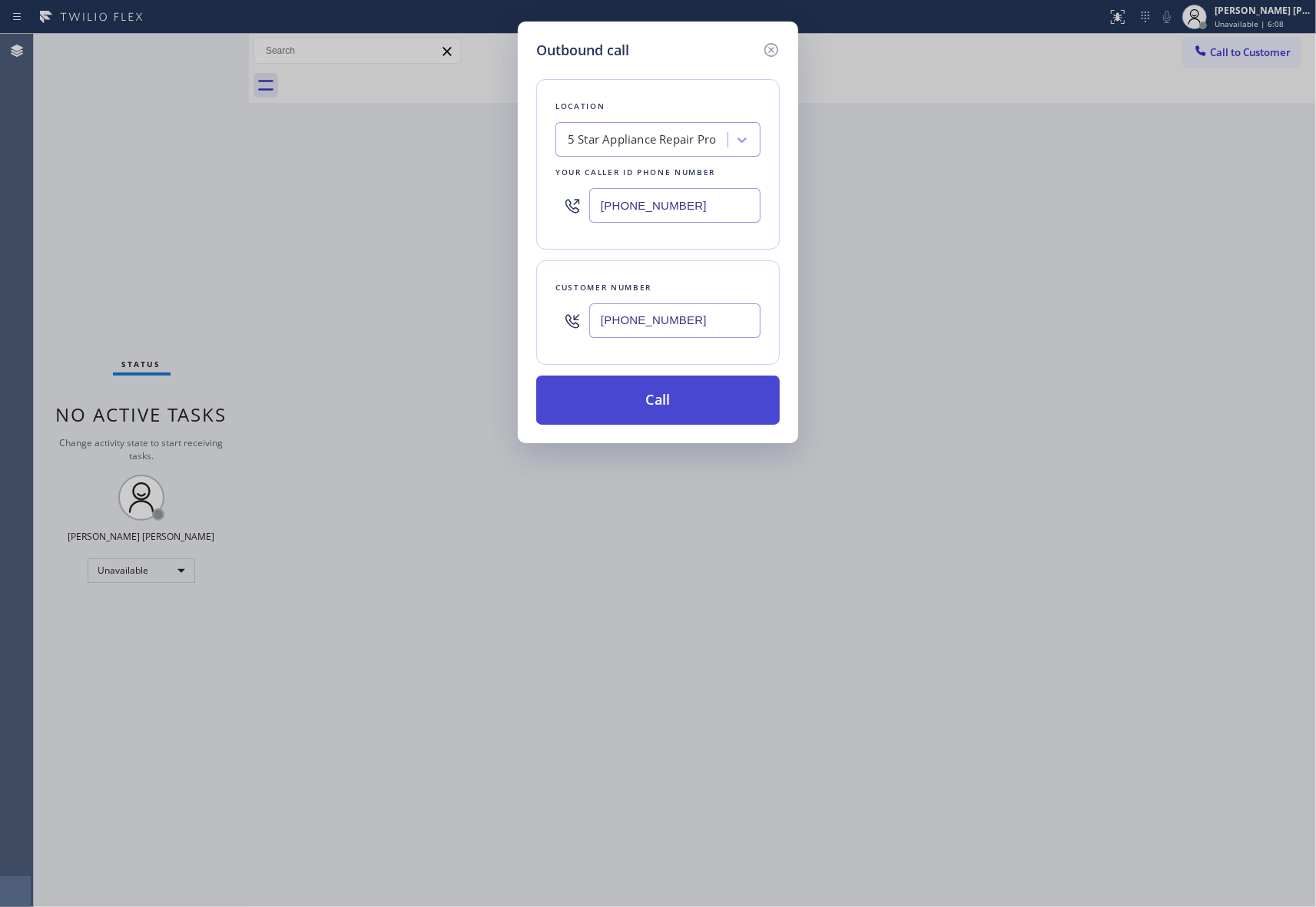
type input "[PHONE_NUMBER]"
click at [683, 398] on button "Call" at bounding box center [657, 400] width 243 height 49
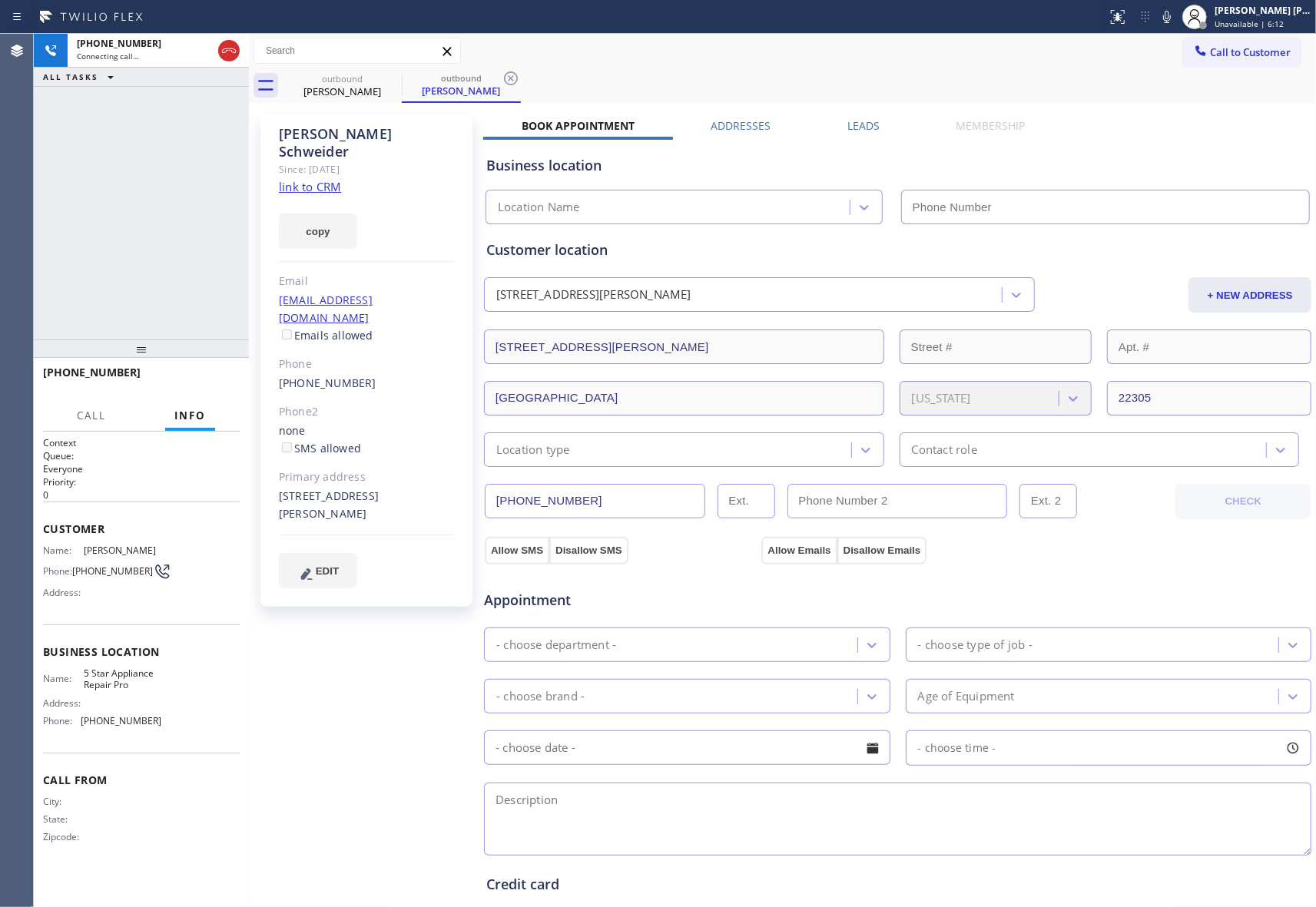
type input "[PHONE_NUMBER]"
click at [202, 376] on span "HANG UP" at bounding box center [204, 379] width 47 height 11
click at [861, 131] on label "Leads" at bounding box center [862, 125] width 32 height 15
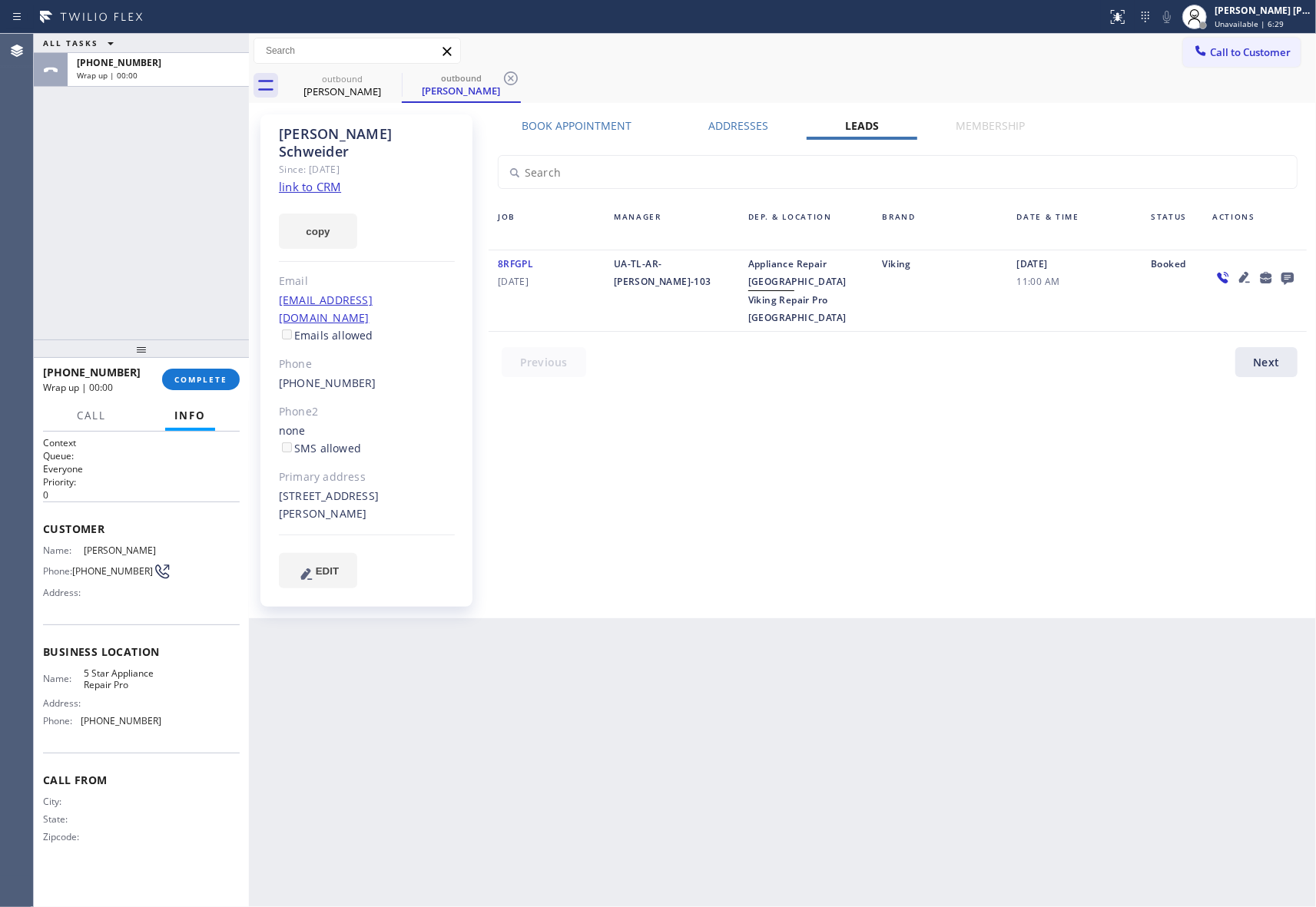
click at [1283, 273] on icon at bounding box center [1287, 278] width 13 height 13
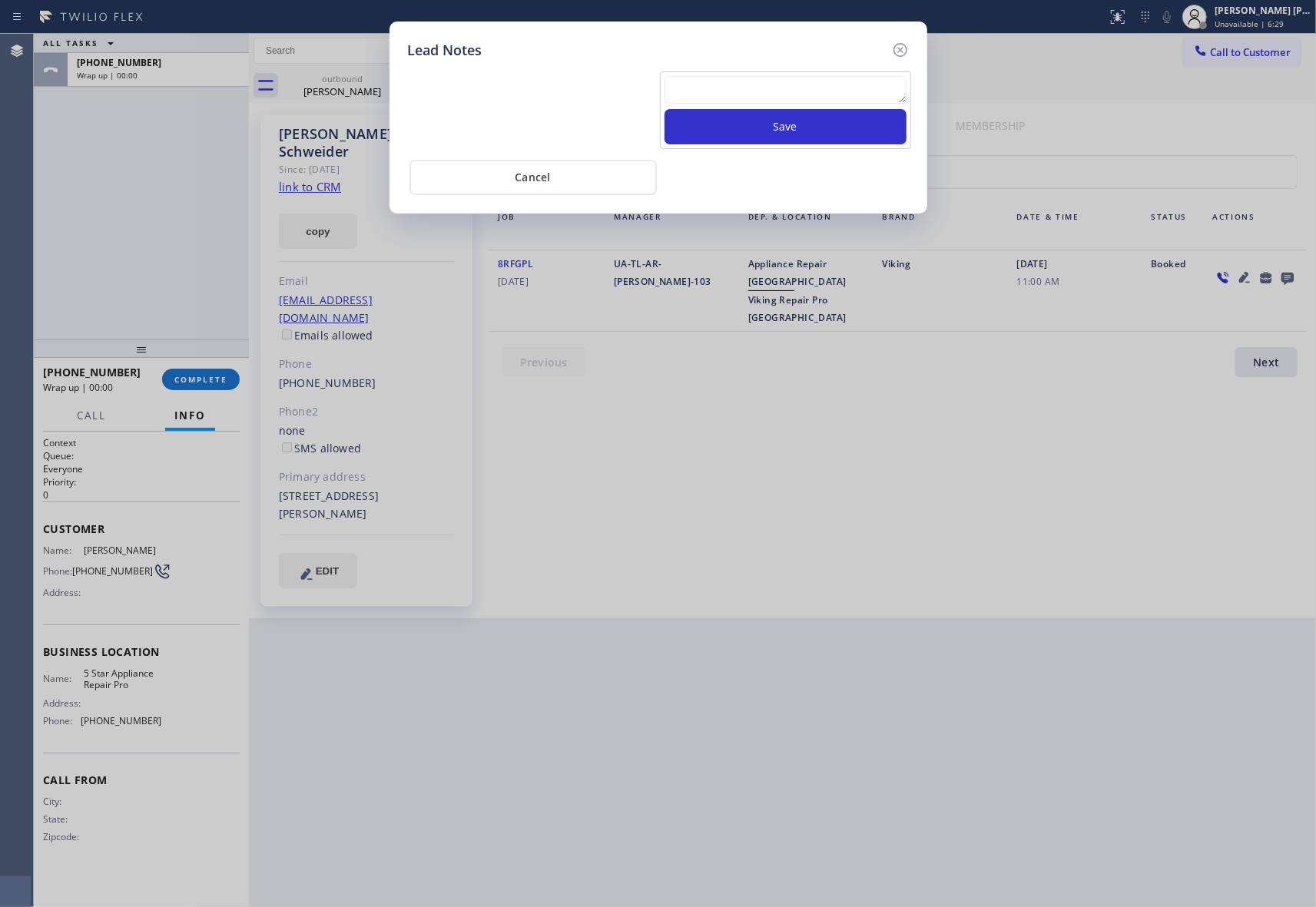
click at [784, 99] on textarea at bounding box center [786, 89] width 242 height 28
paste textarea "VM | please transfer if cx calls back"
type textarea "VM | please transfer if cx calls back"
click at [805, 135] on button "Save" at bounding box center [786, 127] width 242 height 35
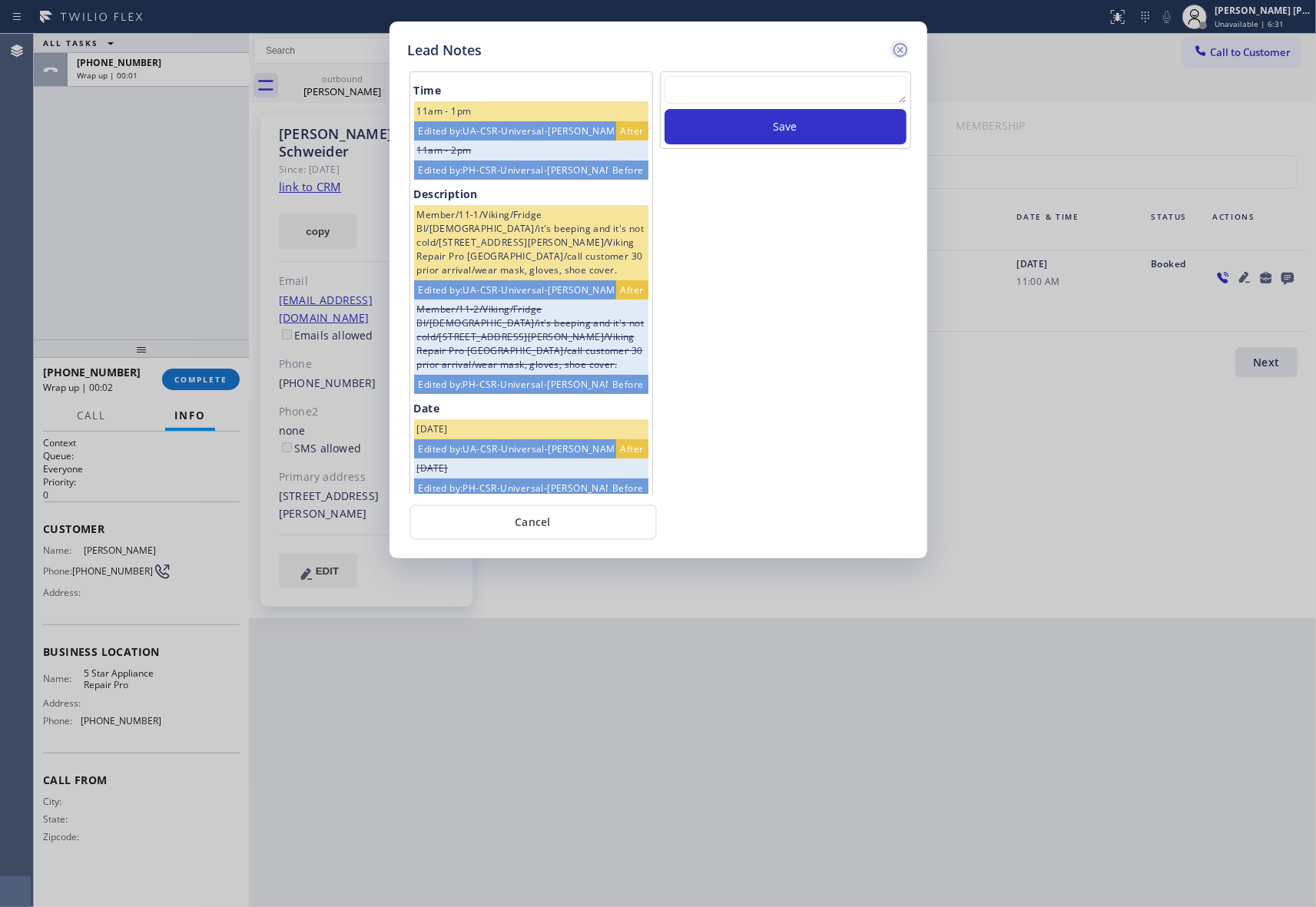
click at [897, 56] on icon at bounding box center [899, 49] width 18 height 18
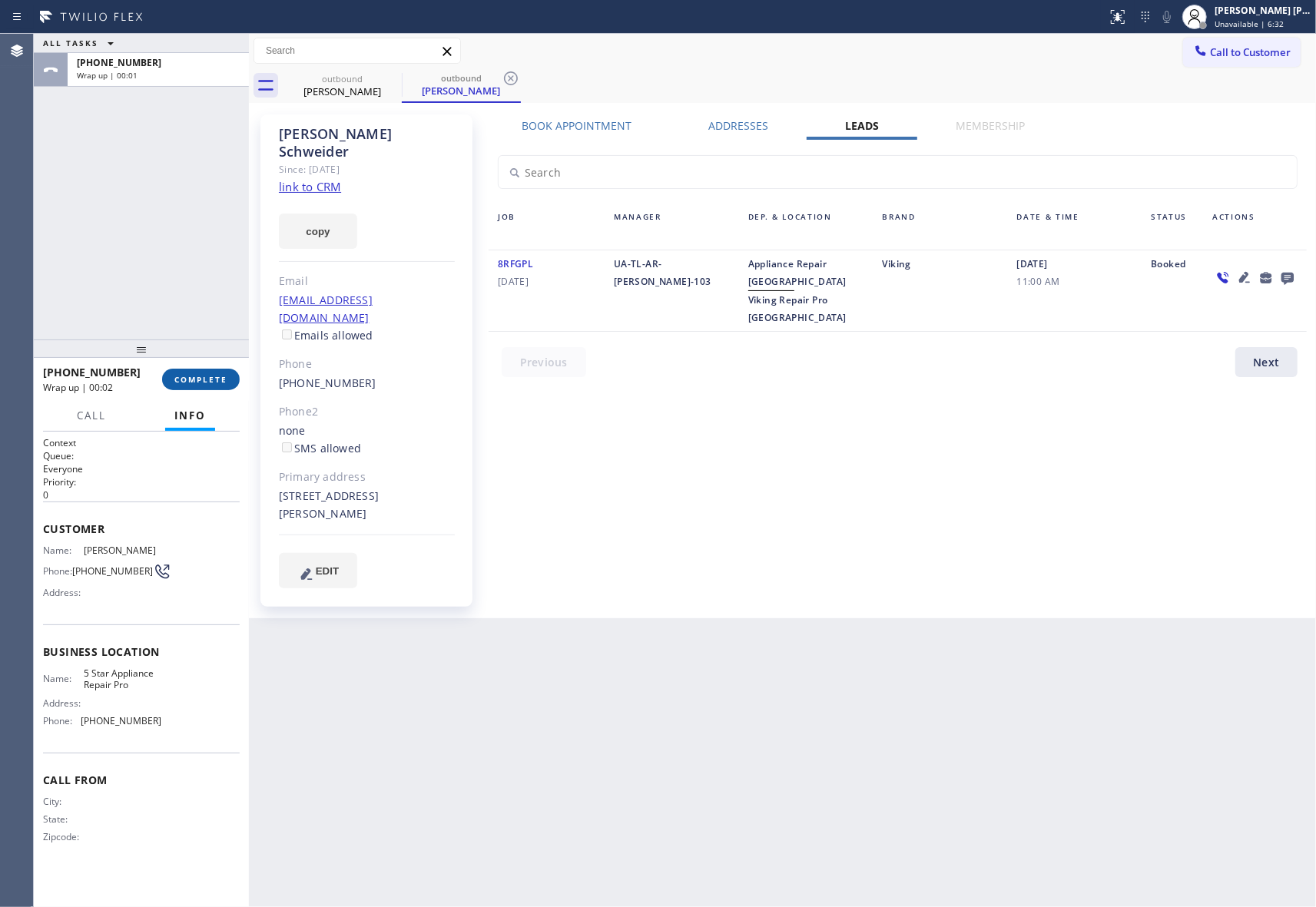
click at [209, 368] on button "COMPLETE" at bounding box center [201, 379] width 78 height 21
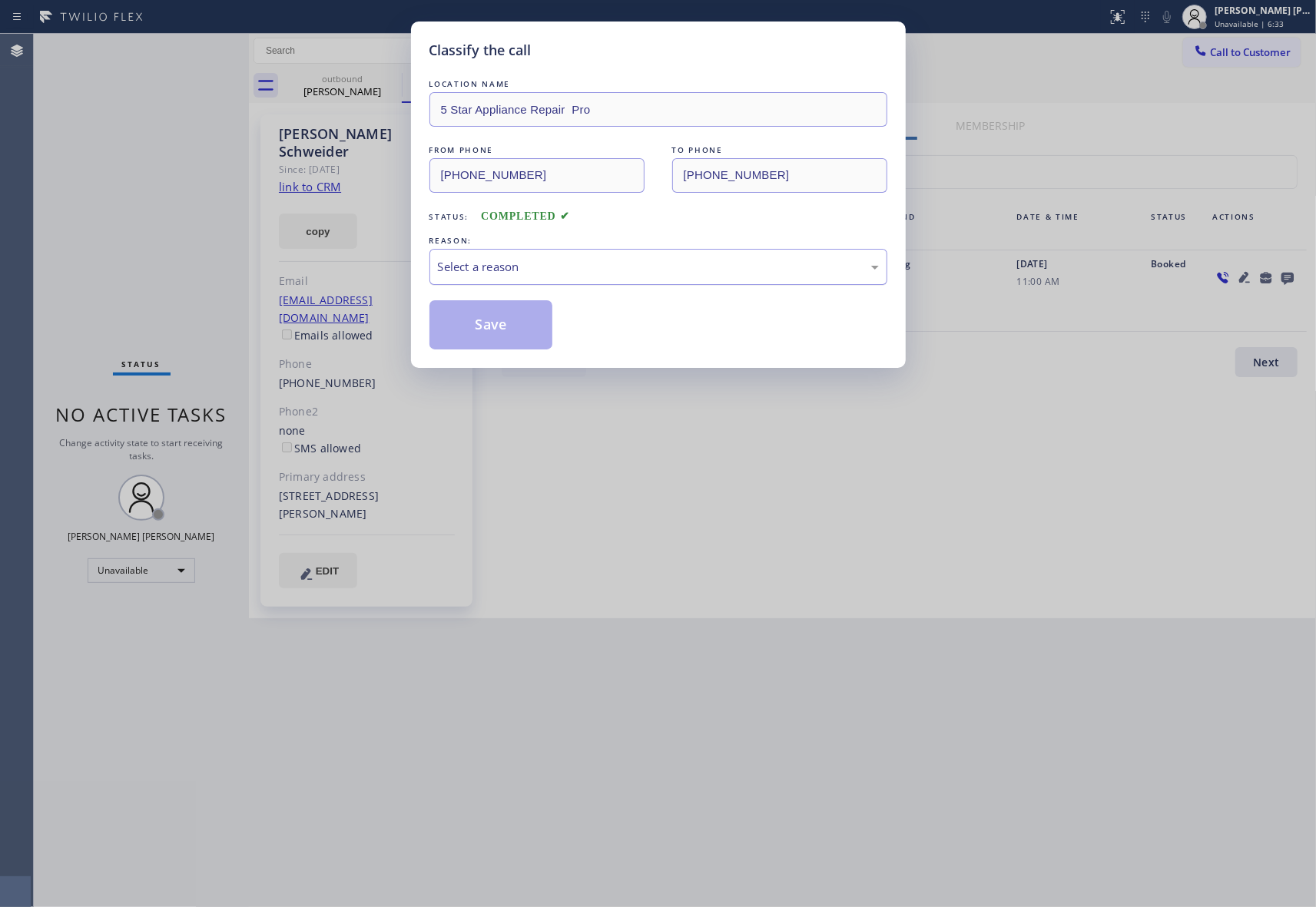
click at [616, 257] on div "Select a reason" at bounding box center [658, 266] width 457 height 36
drag, startPoint x: 513, startPoint y: 332, endPoint x: 317, endPoint y: 118, distance: 290.2
click at [512, 329] on button "Save" at bounding box center [491, 325] width 124 height 49
click at [379, 76] on div "Classify the call LOCATION NAME 5 Star Appliance Repair Pro FROM PHONE [PHONE_N…" at bounding box center [658, 454] width 1316 height 907
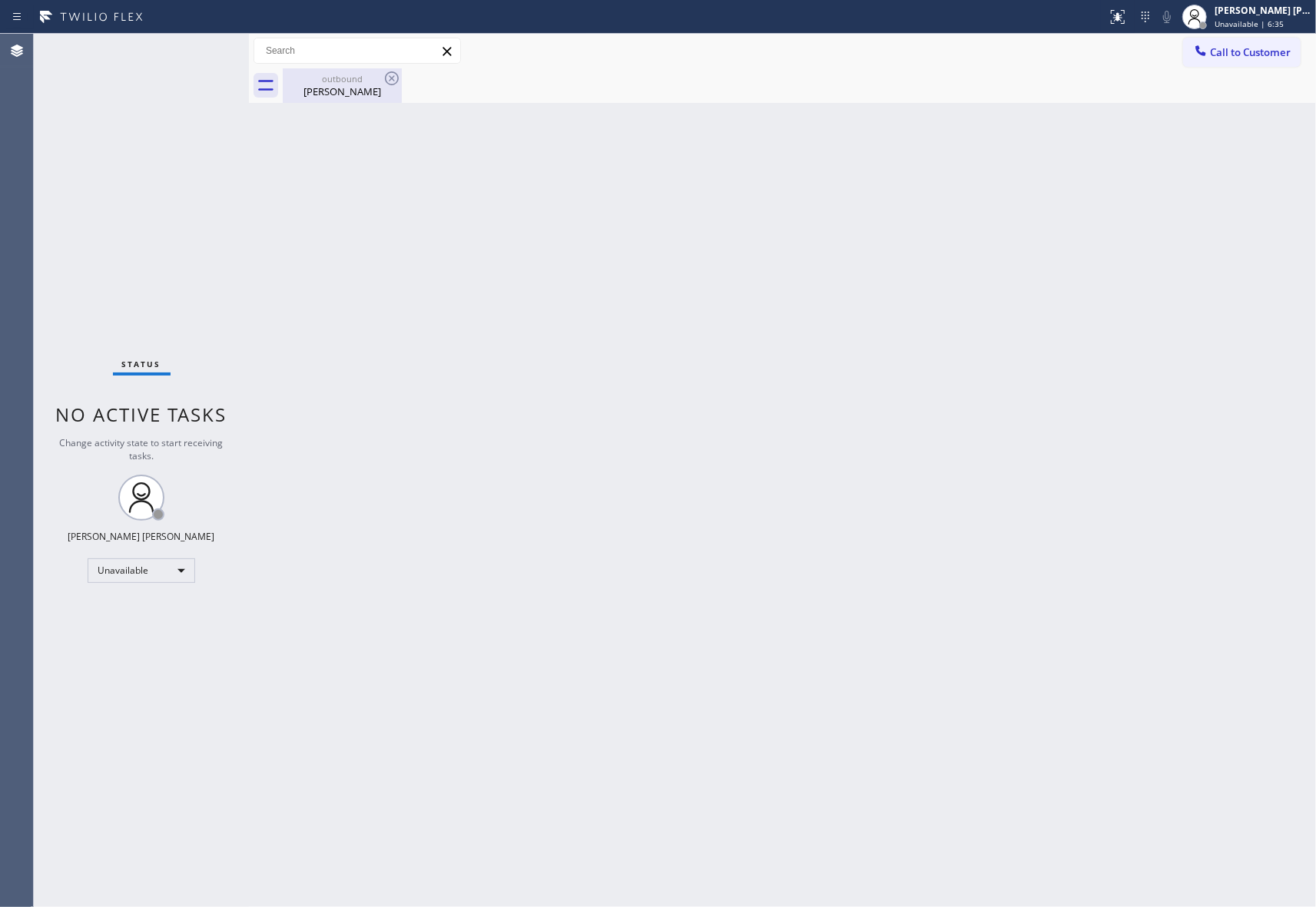
drag, startPoint x: 382, startPoint y: 79, endPoint x: 393, endPoint y: 78, distance: 11.0
click at [384, 79] on icon at bounding box center [392, 78] width 18 height 18
click at [393, 78] on icon at bounding box center [392, 78] width 18 height 18
click at [355, 84] on div "[PERSON_NAME]" at bounding box center [342, 91] width 116 height 14
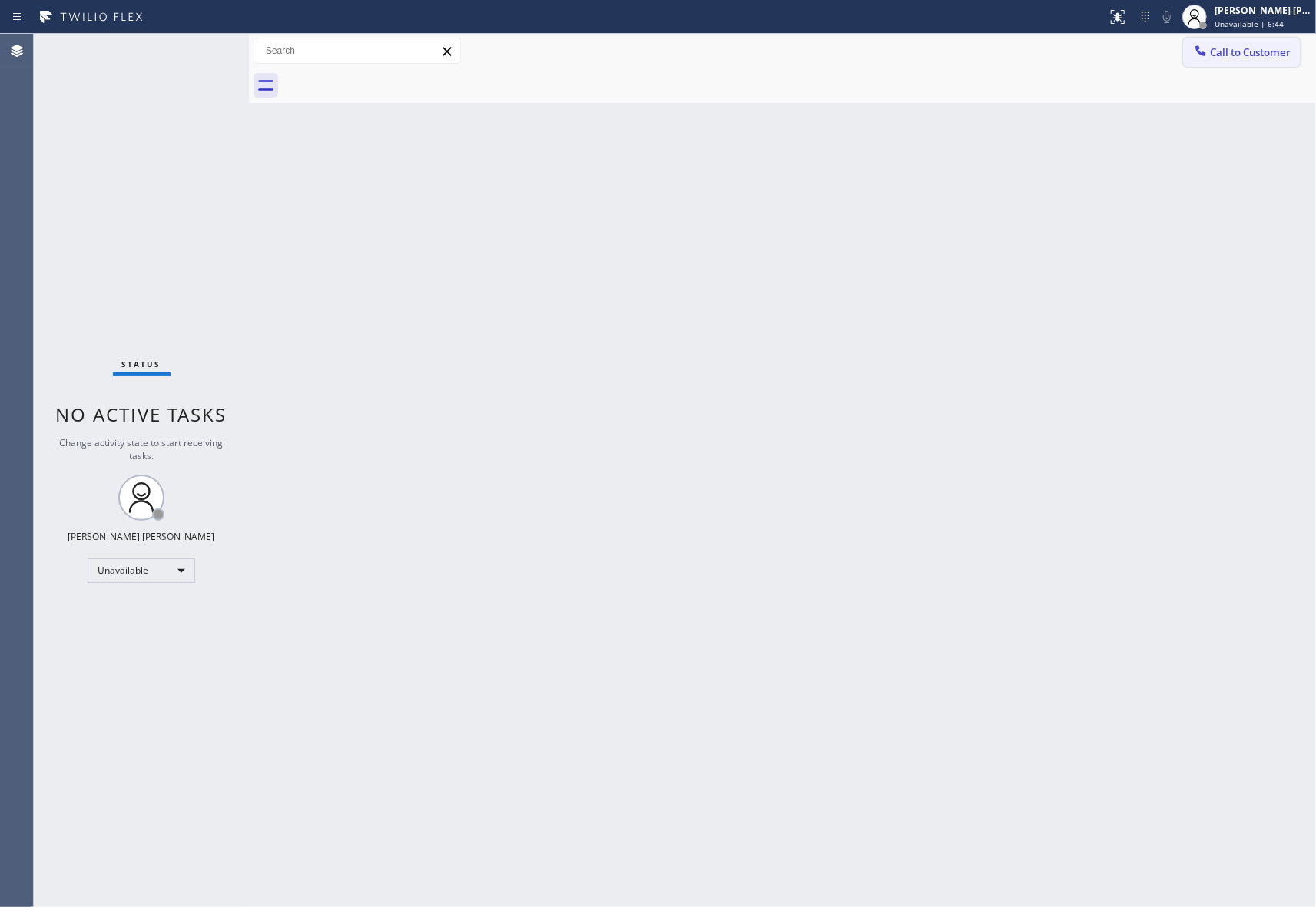
click at [1258, 50] on span "Call to Customer" at bounding box center [1249, 52] width 80 height 14
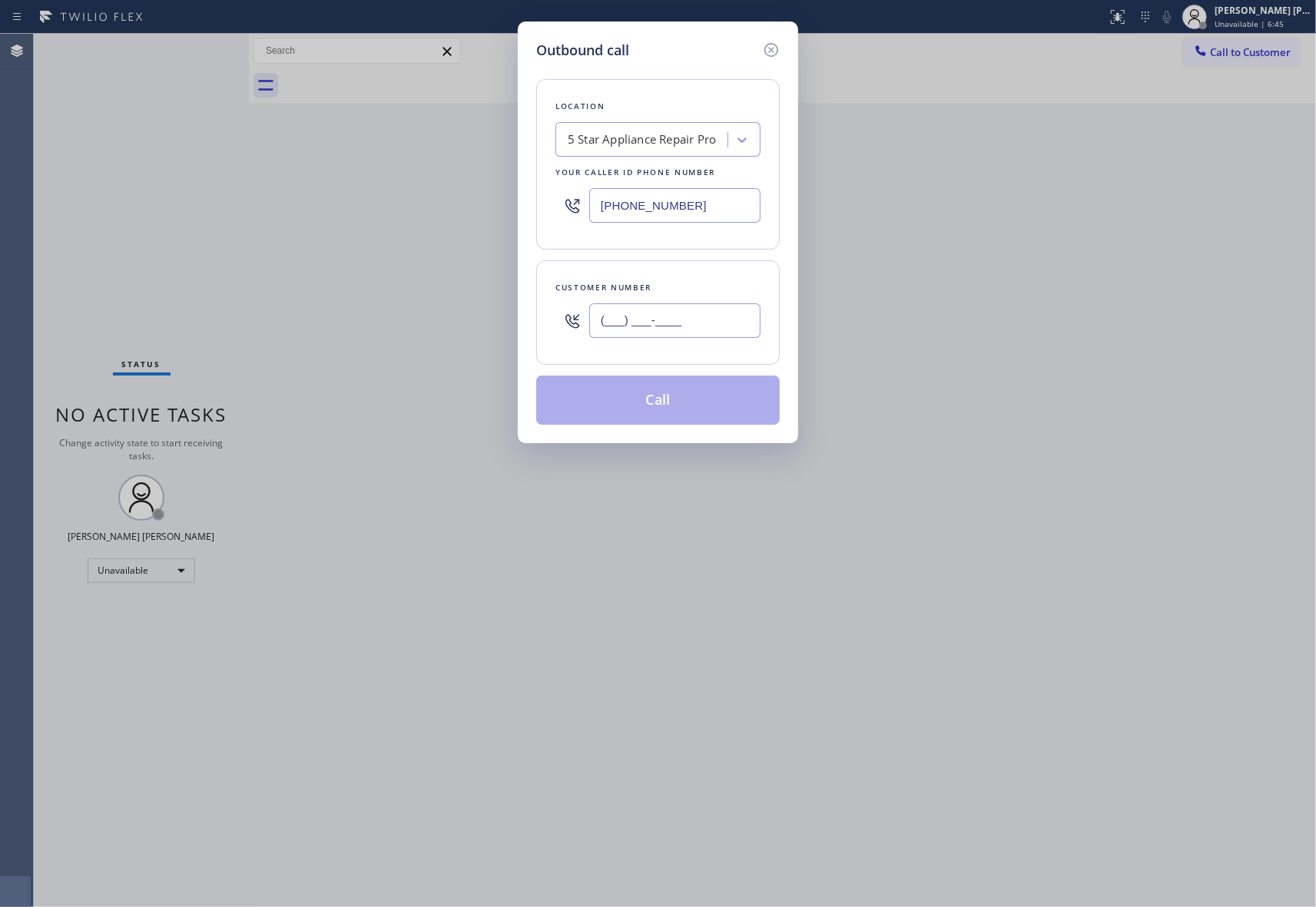
click at [665, 329] on input "(___) ___-____" at bounding box center [674, 321] width 172 height 35
paste input "310) 386-5855"
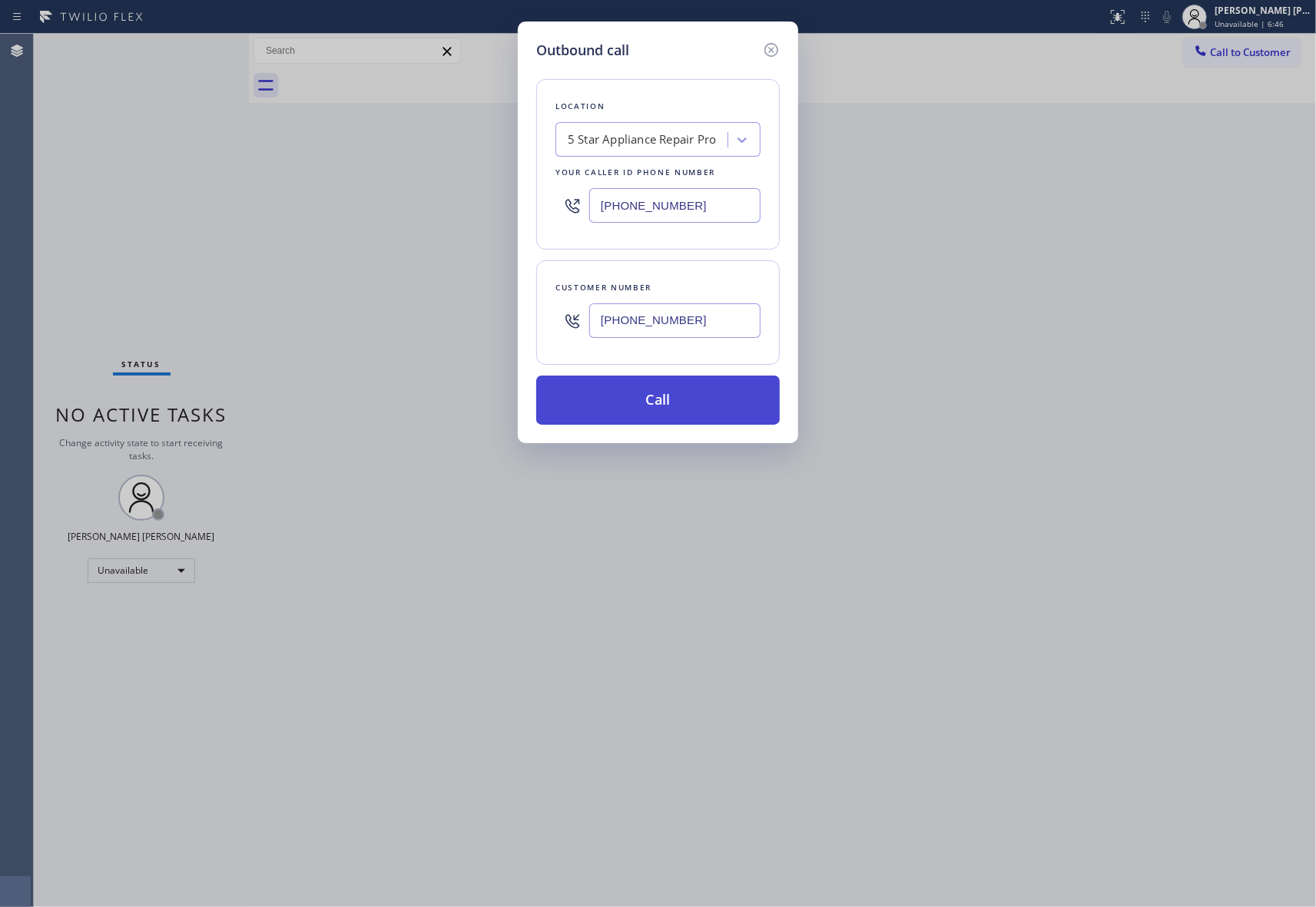
type input "[PHONE_NUMBER]"
click at [657, 402] on button "Call" at bounding box center [657, 400] width 243 height 49
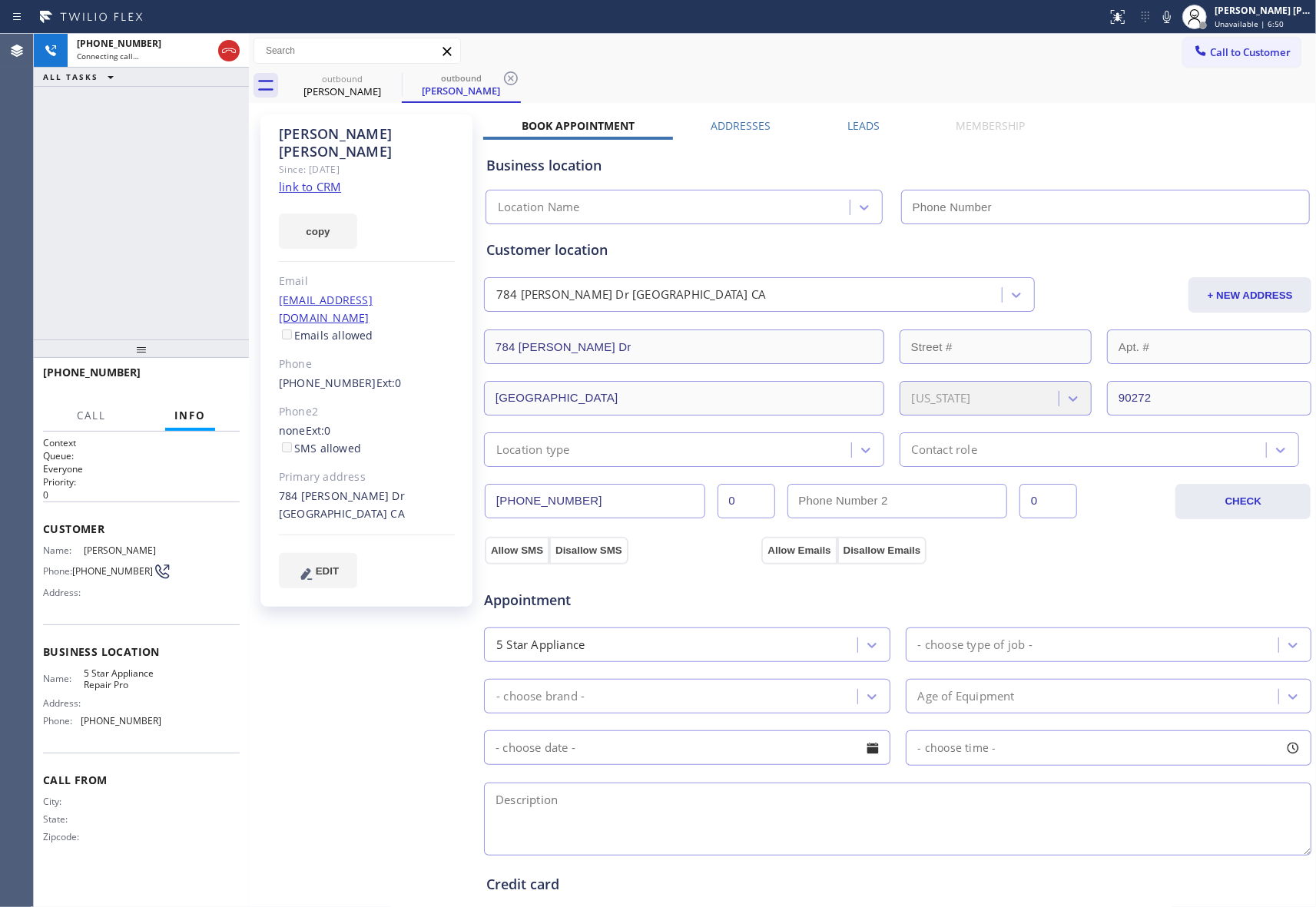
type input "[PHONE_NUMBER]"
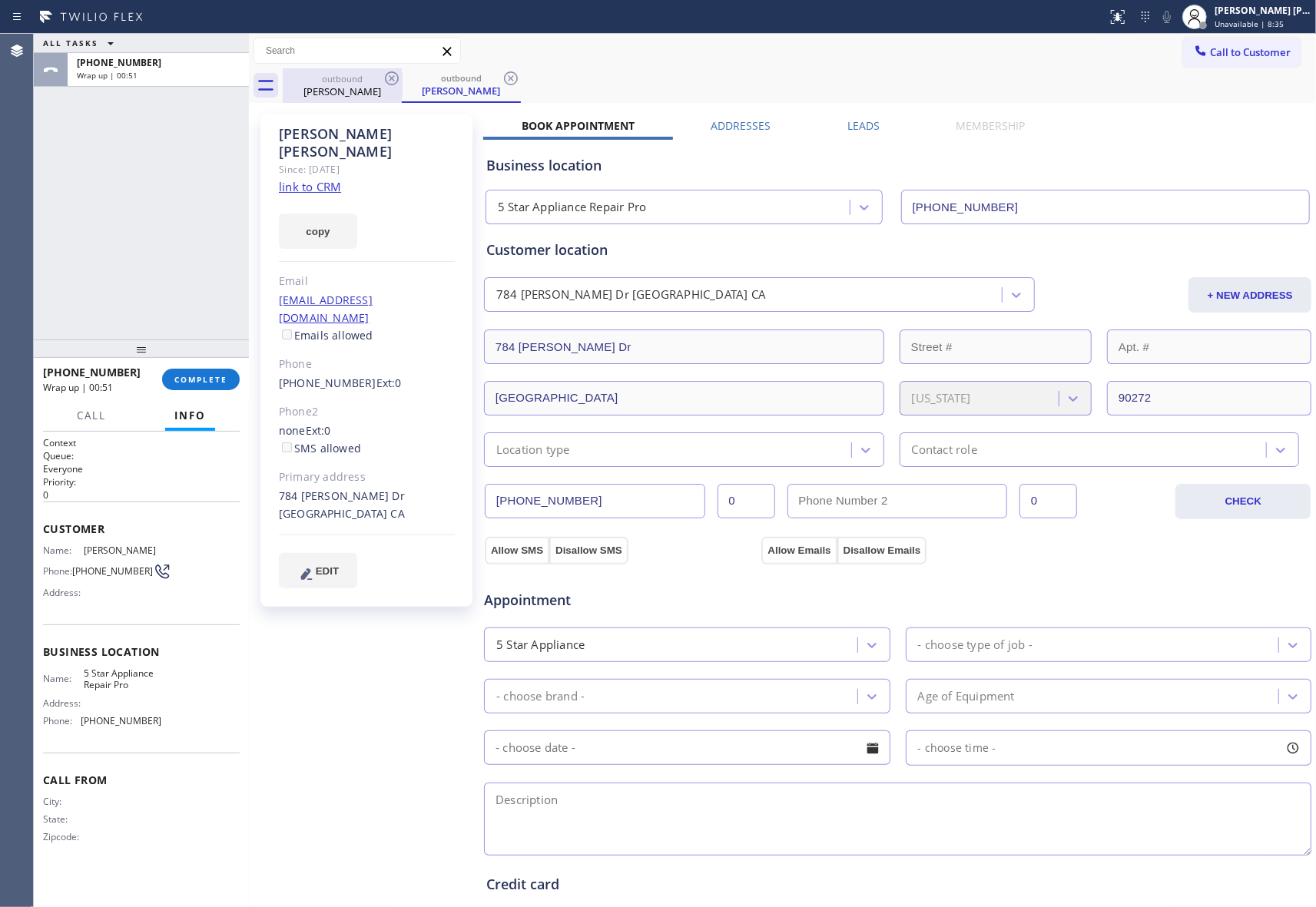
click at [380, 84] on div "[PERSON_NAME]" at bounding box center [342, 91] width 116 height 14
click at [397, 78] on icon at bounding box center [392, 78] width 14 height 14
click at [0, 0] on icon at bounding box center [0, 0] width 0 height 0
click at [397, 78] on div "outbound [PERSON_NAME] outbound [PERSON_NAME]" at bounding box center [799, 86] width 1033 height 35
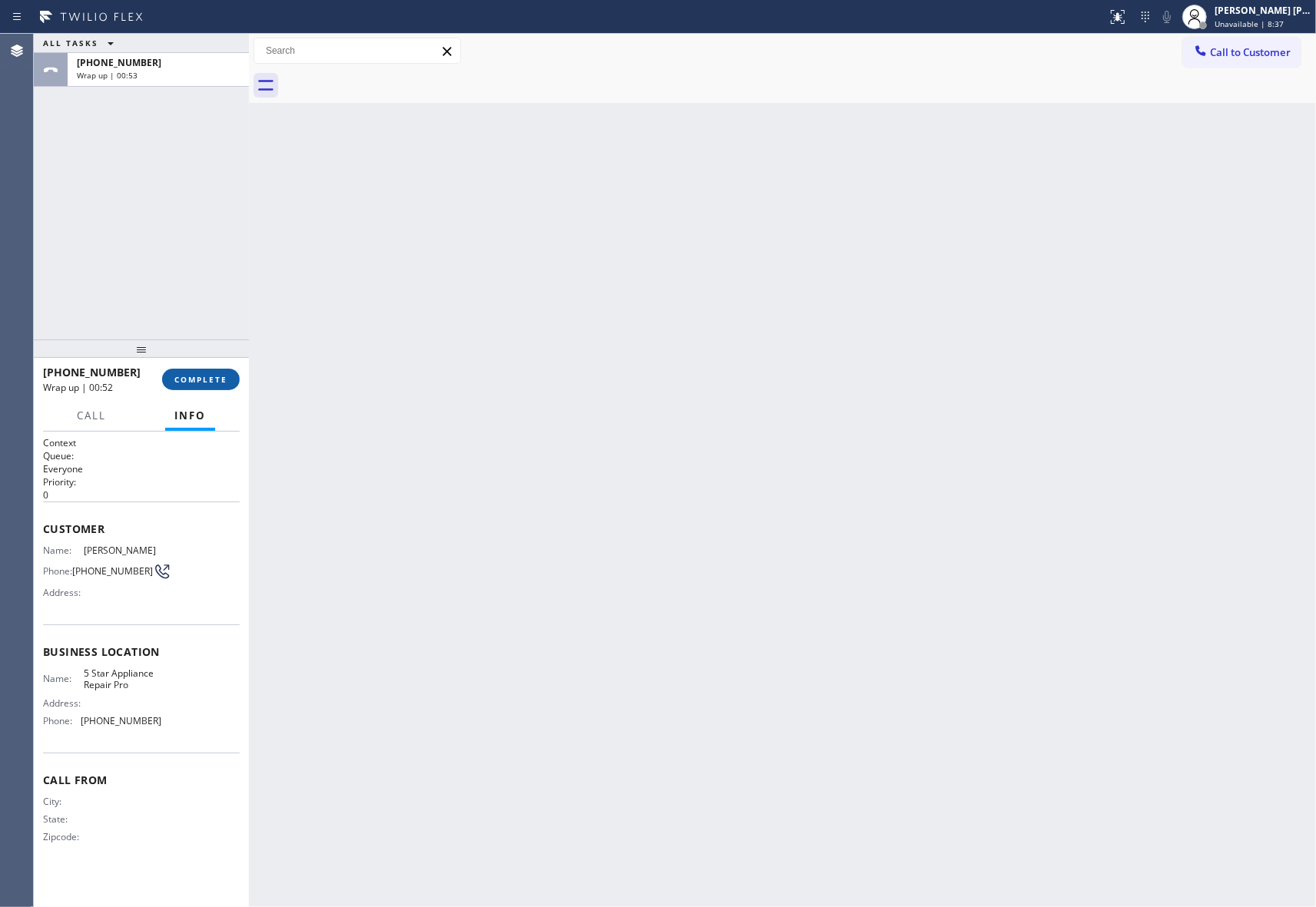
click at [218, 380] on span "COMPLETE" at bounding box center [201, 379] width 53 height 11
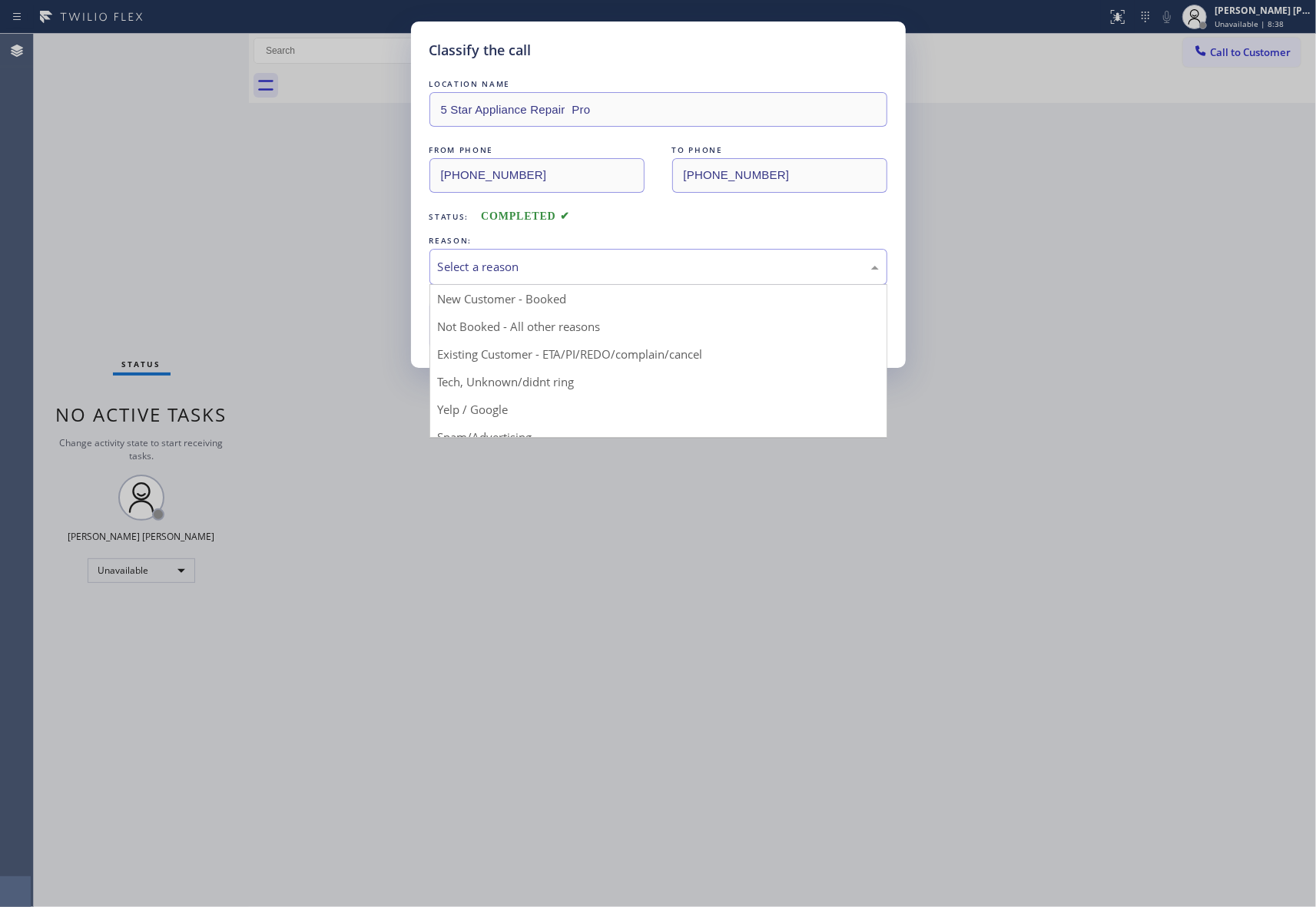
click at [580, 265] on div "Select a reason" at bounding box center [658, 266] width 441 height 17
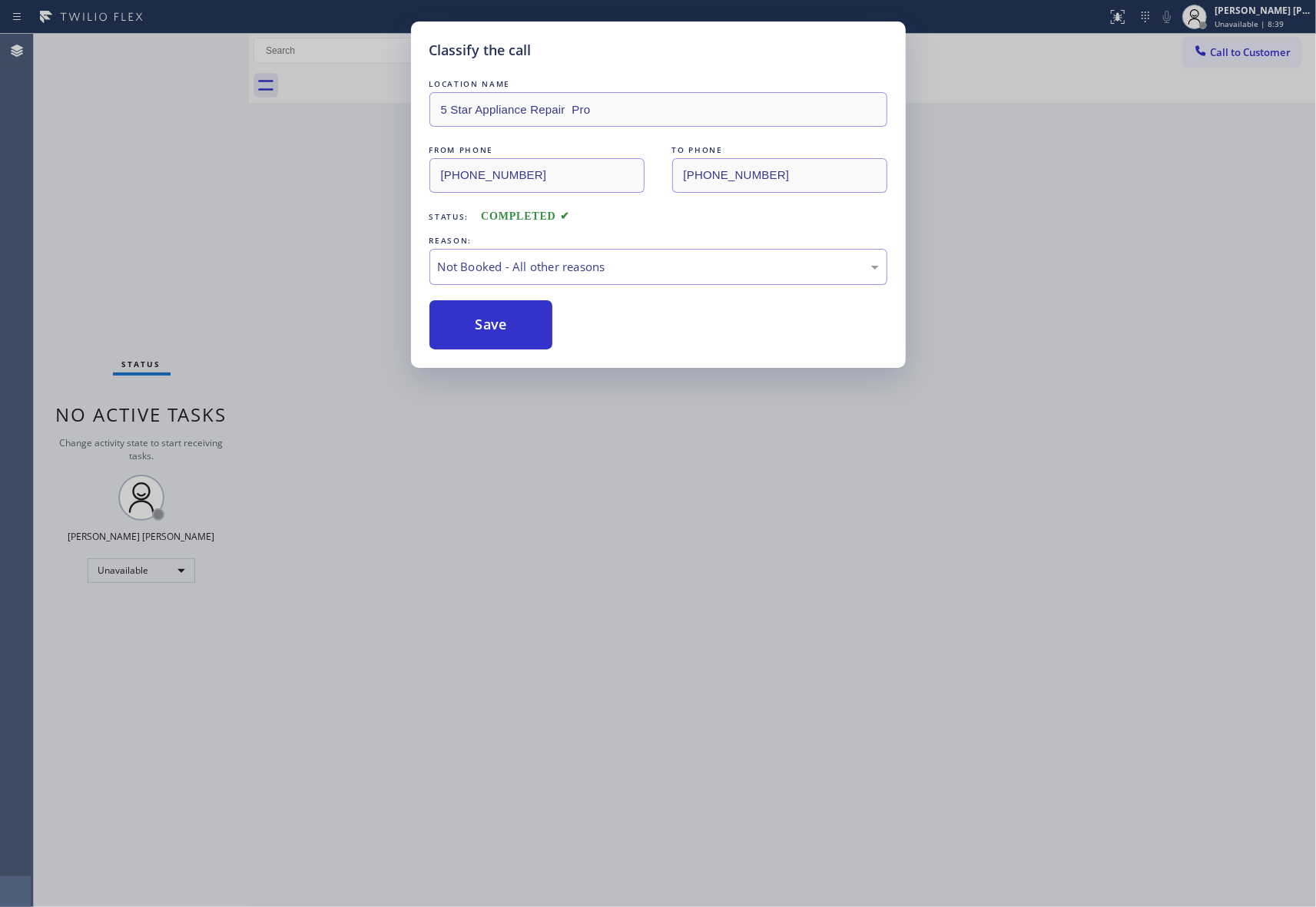
click at [486, 317] on button "Save" at bounding box center [491, 325] width 124 height 49
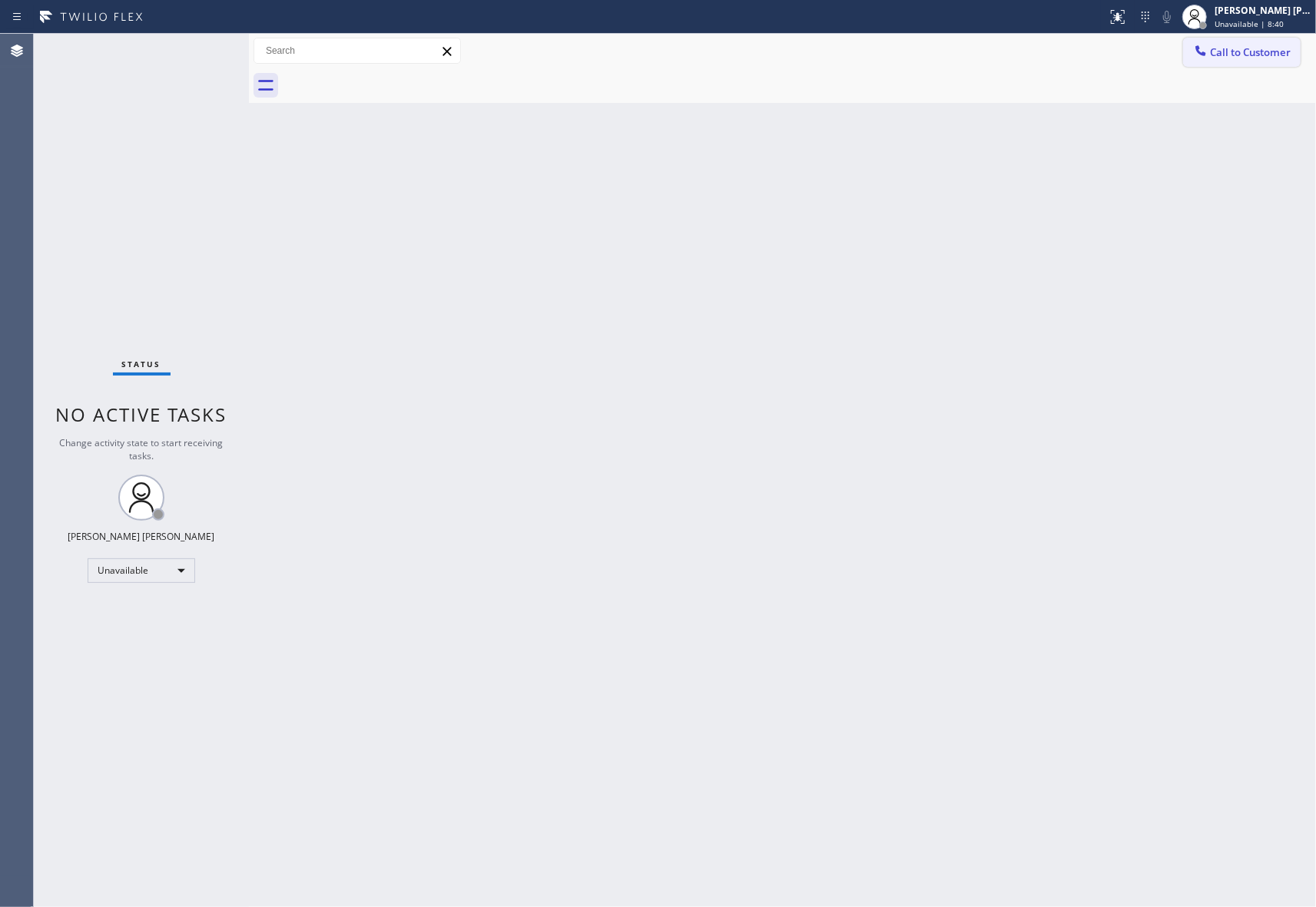
click at [1275, 44] on button "Call to Customer" at bounding box center [1241, 52] width 117 height 29
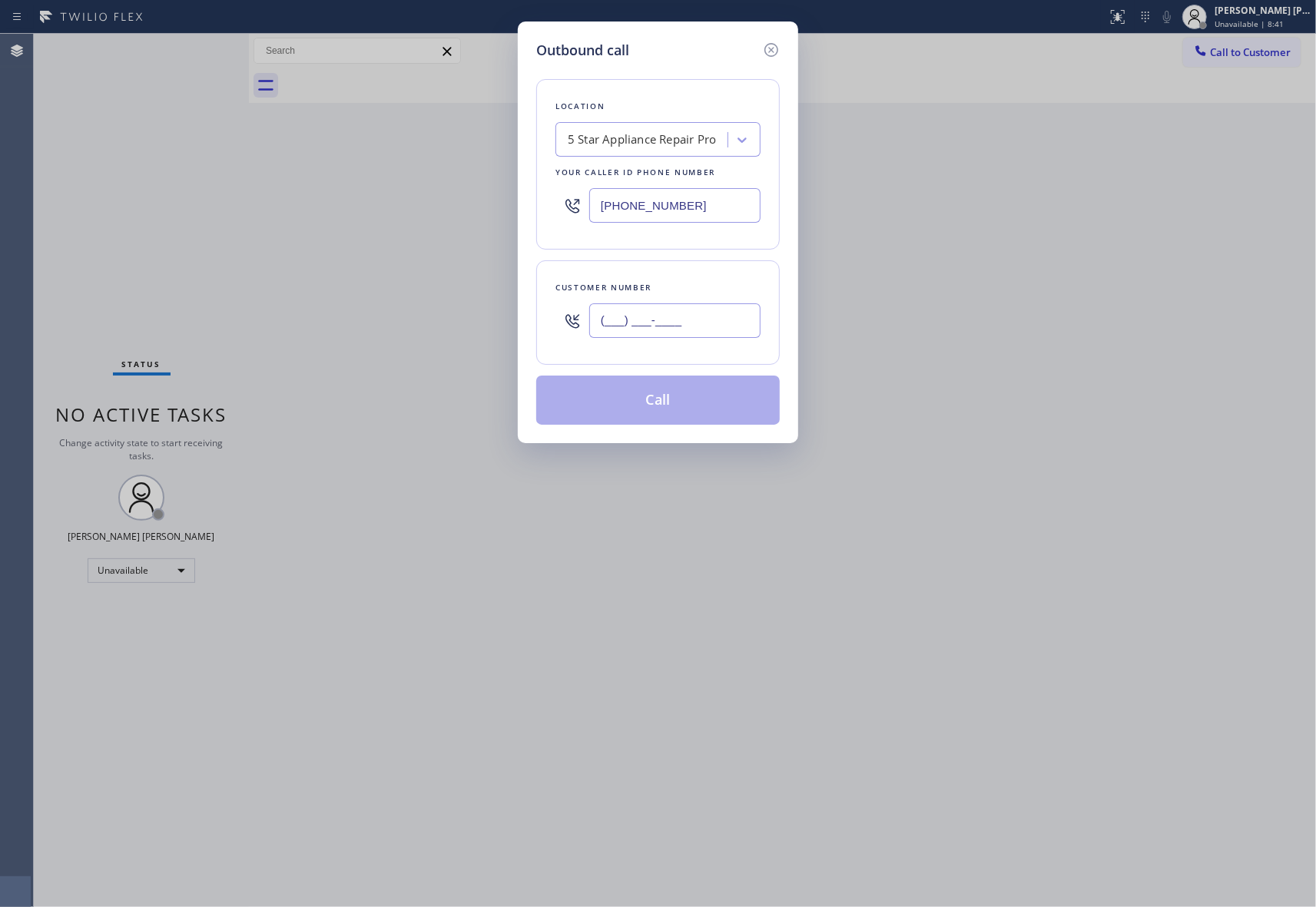
click at [671, 312] on input "(___) ___-____" at bounding box center [674, 321] width 172 height 35
paste input "650) 918-8207"
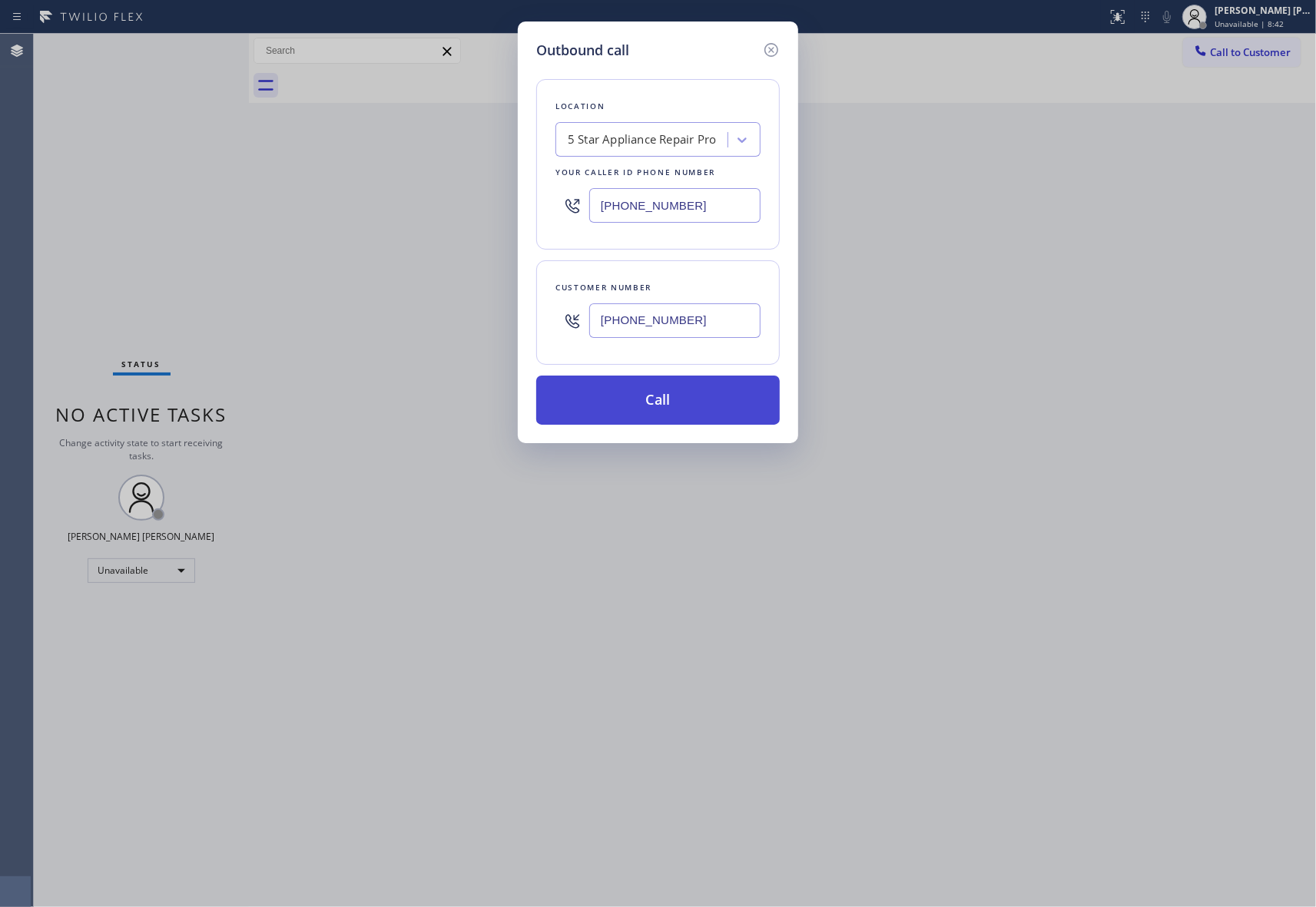
type input "[PHONE_NUMBER]"
click at [687, 396] on button "Call" at bounding box center [657, 400] width 243 height 49
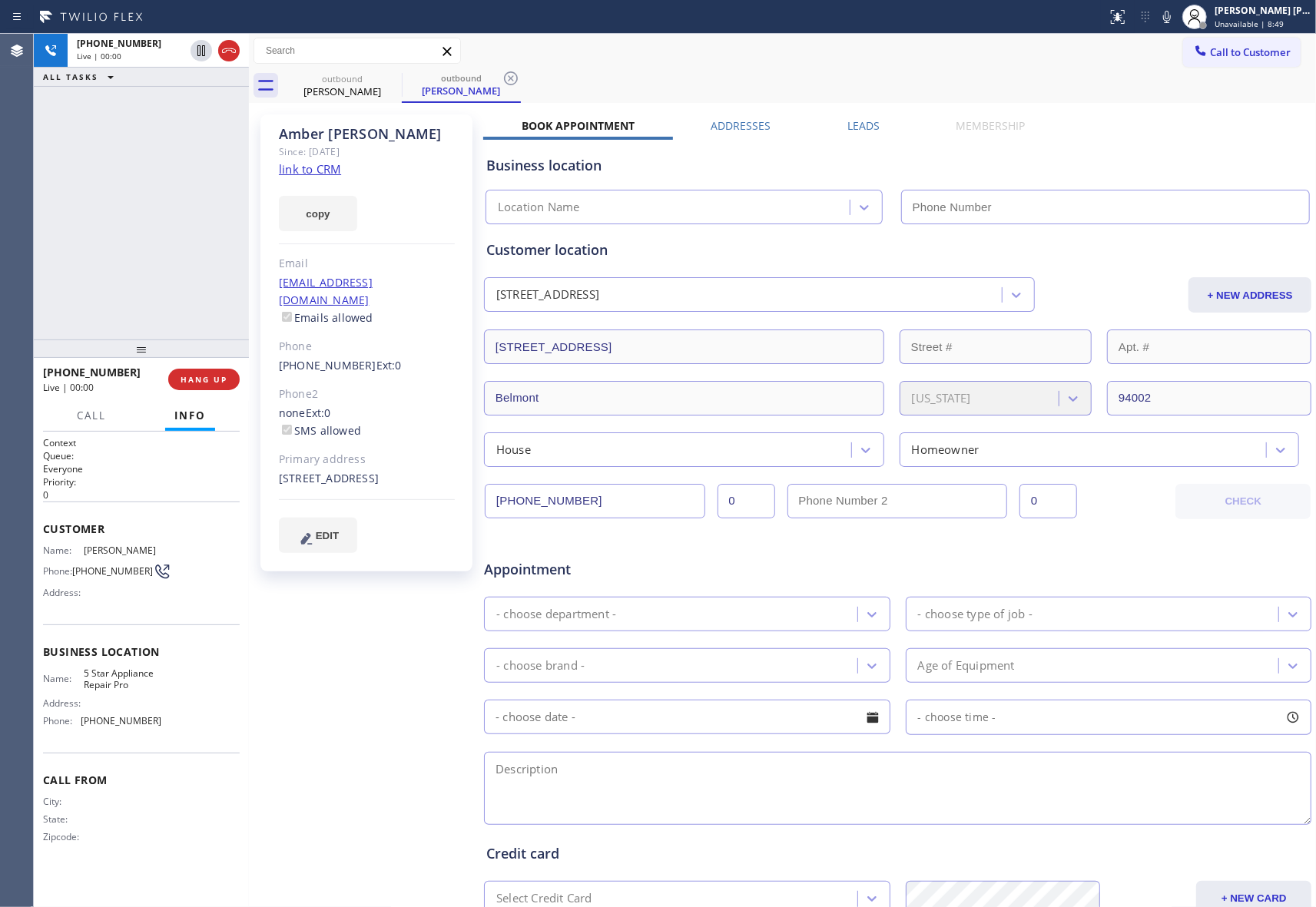
type input "[PHONE_NUMBER]"
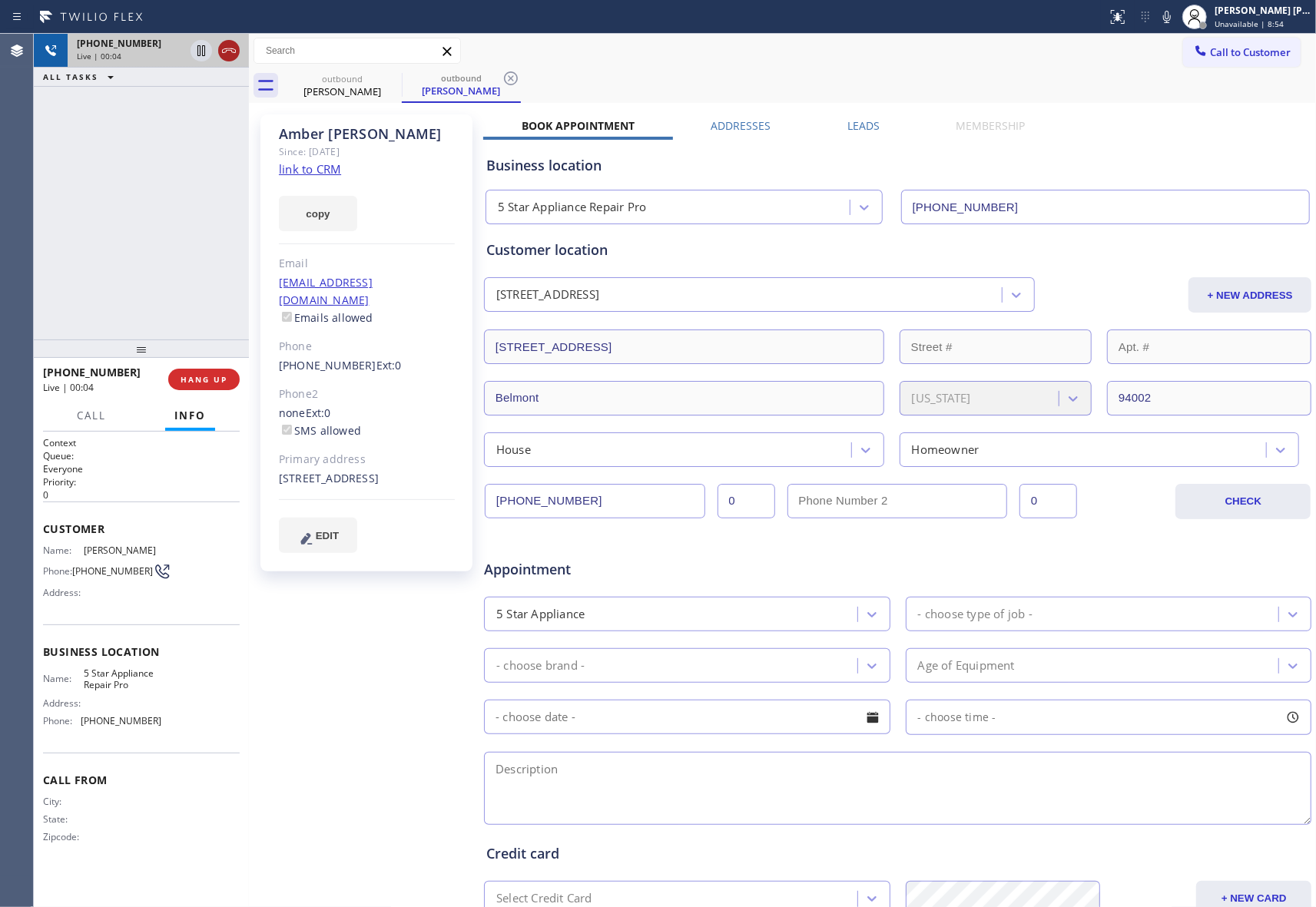
click at [232, 47] on icon at bounding box center [229, 50] width 18 height 18
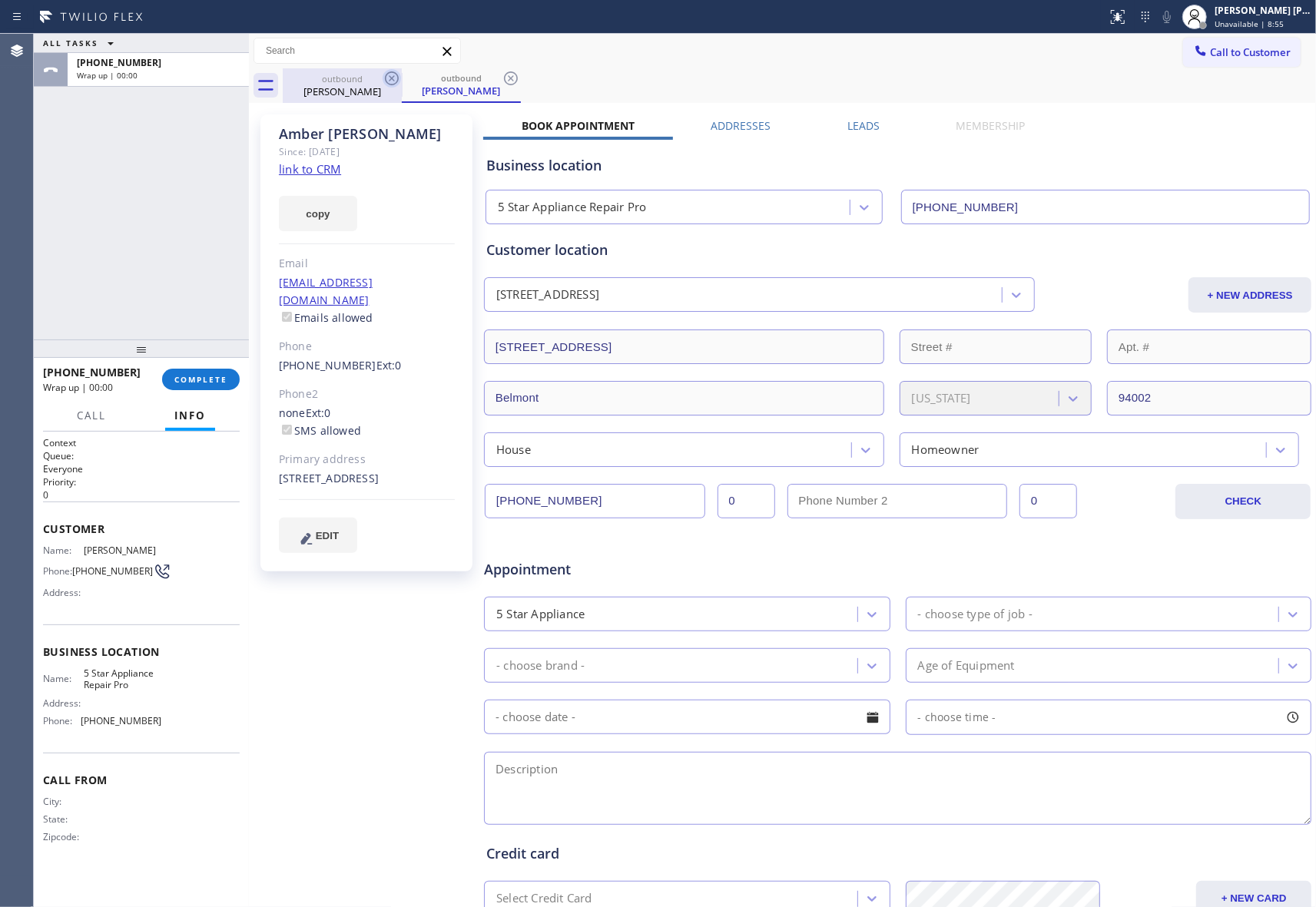
click at [391, 77] on icon at bounding box center [392, 78] width 14 height 14
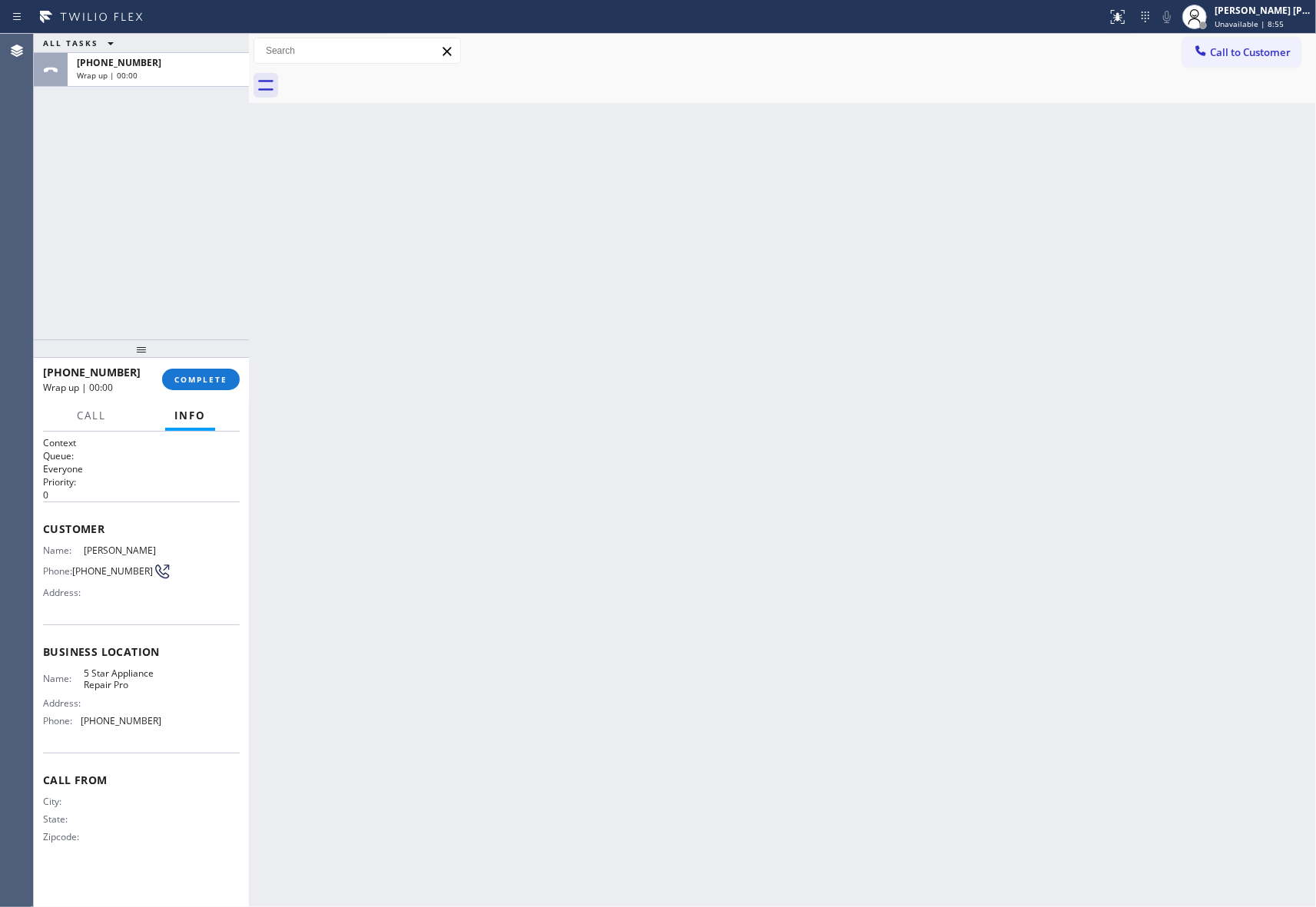
drag, startPoint x: 391, startPoint y: 77, endPoint x: 273, endPoint y: 280, distance: 234.8
click at [386, 78] on div at bounding box center [799, 86] width 1033 height 35
click at [213, 388] on button "COMPLETE" at bounding box center [201, 379] width 78 height 21
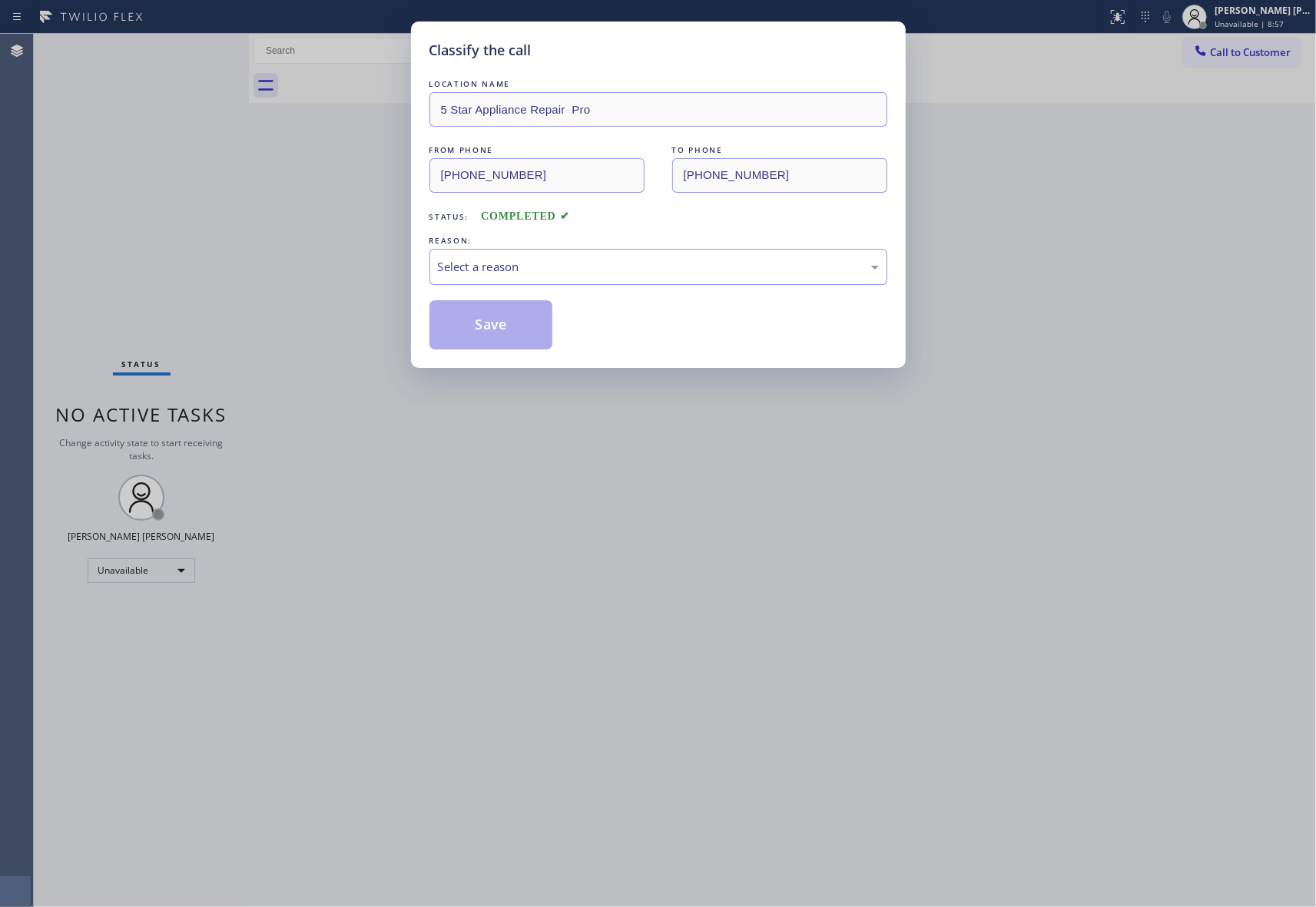
click at [536, 265] on div "Select a reason" at bounding box center [658, 266] width 441 height 17
drag, startPoint x: 492, startPoint y: 323, endPoint x: 57, endPoint y: 287, distance: 436.5
click at [459, 324] on button "Save" at bounding box center [491, 325] width 124 height 49
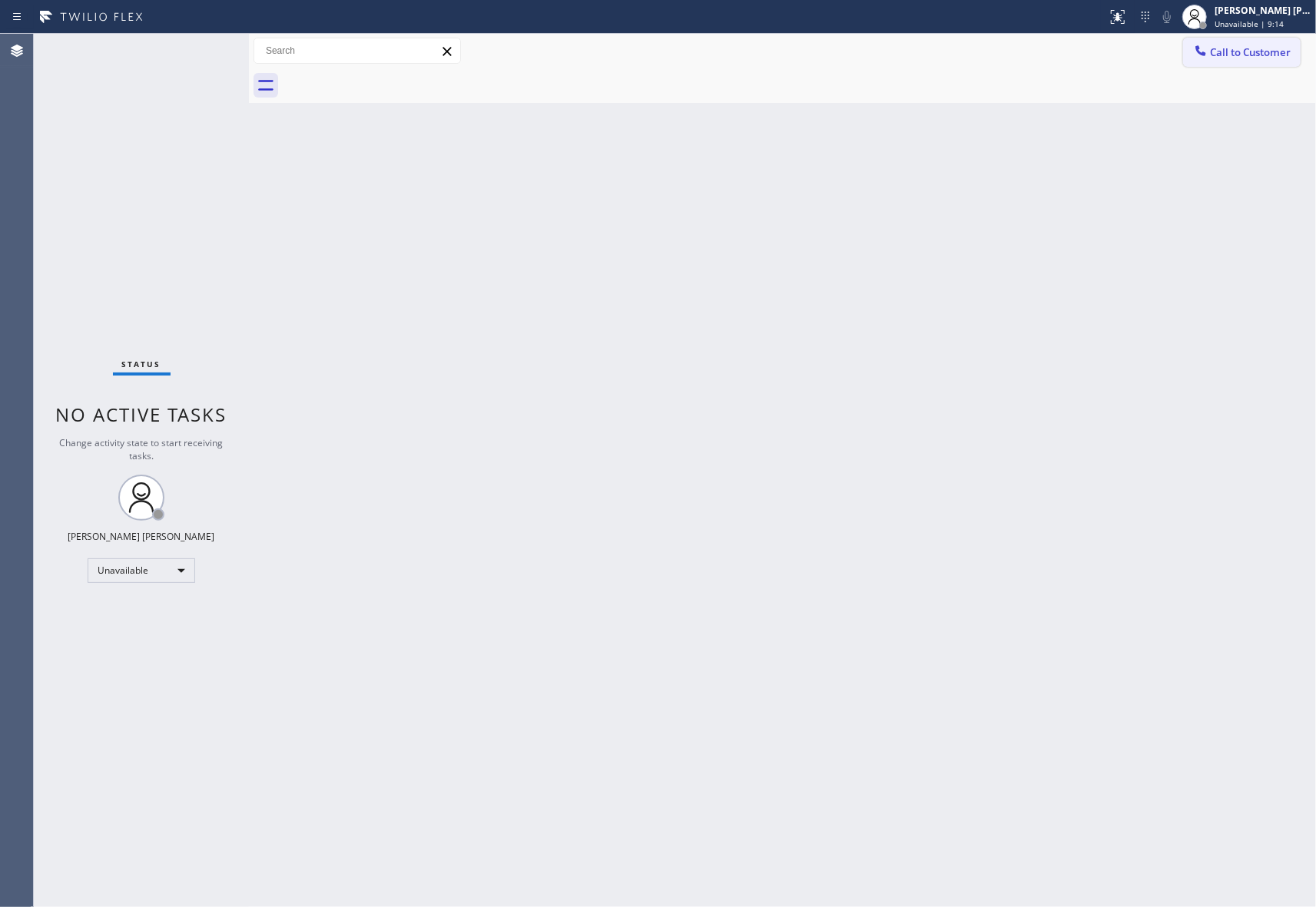
click at [1270, 38] on button "Call to Customer" at bounding box center [1241, 52] width 117 height 29
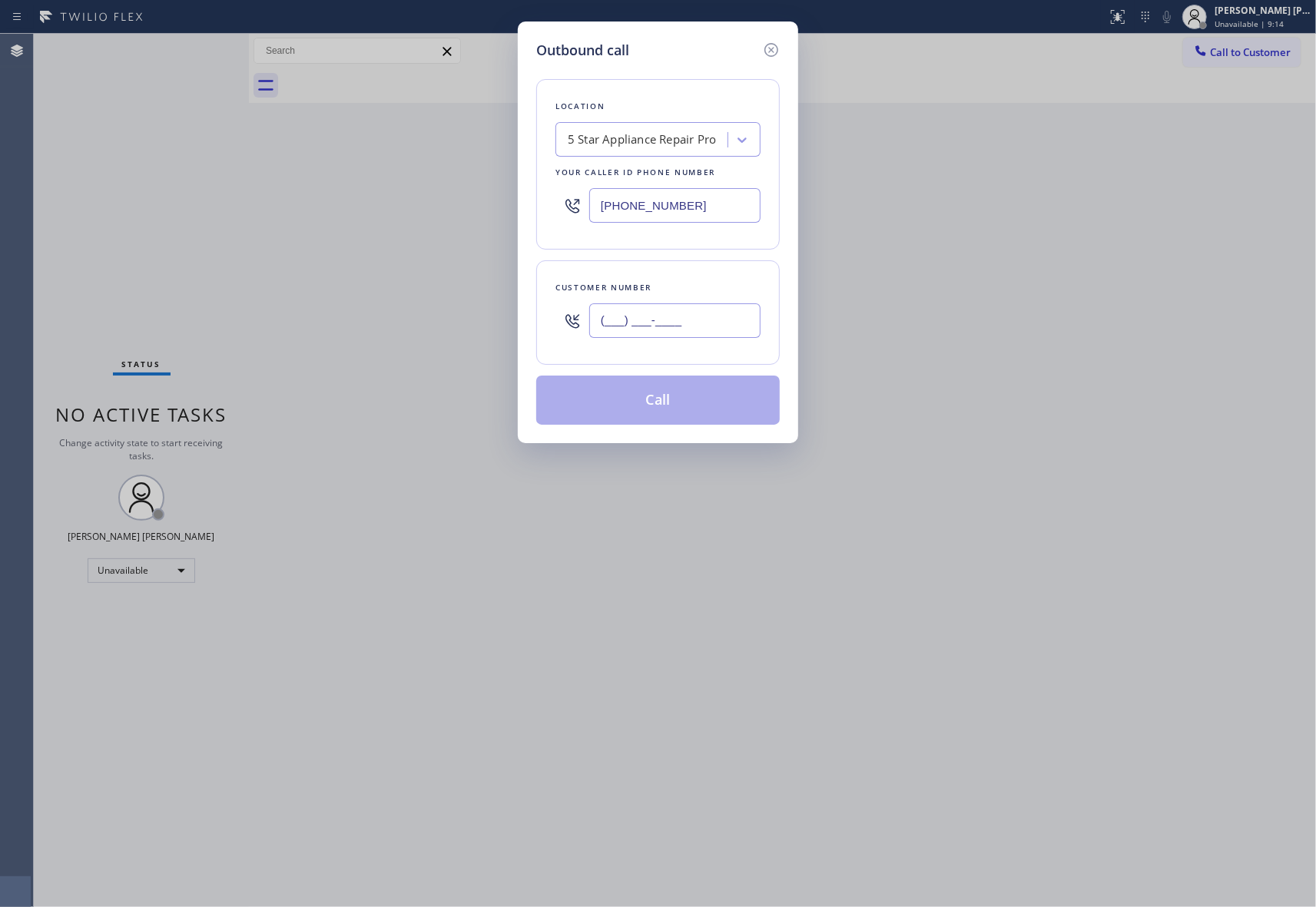
click at [694, 329] on input "(___) ___-____" at bounding box center [674, 321] width 172 height 35
paste input "714) 345-0410"
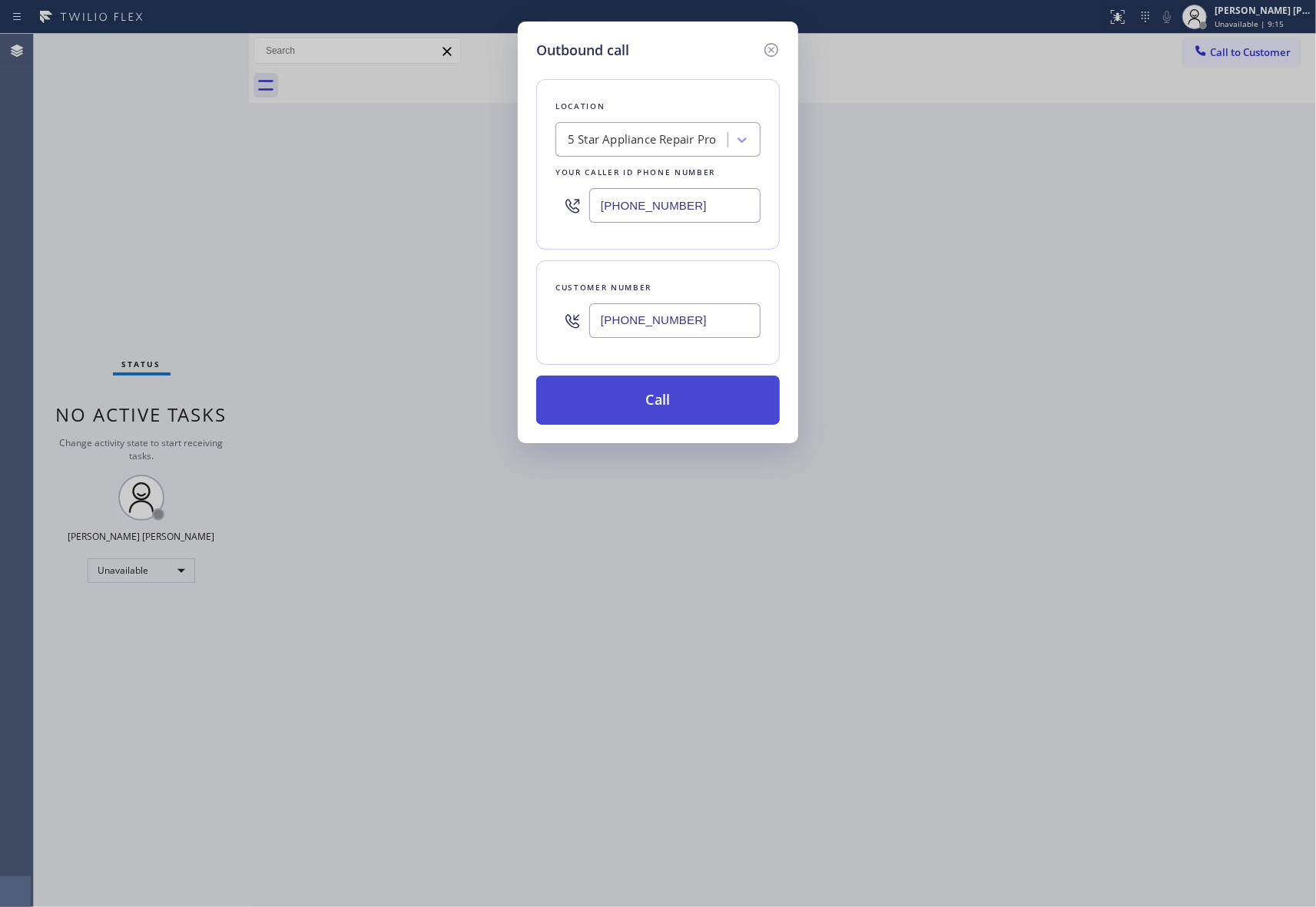
type input "[PHONE_NUMBER]"
click at [674, 402] on button "Call" at bounding box center [657, 400] width 243 height 49
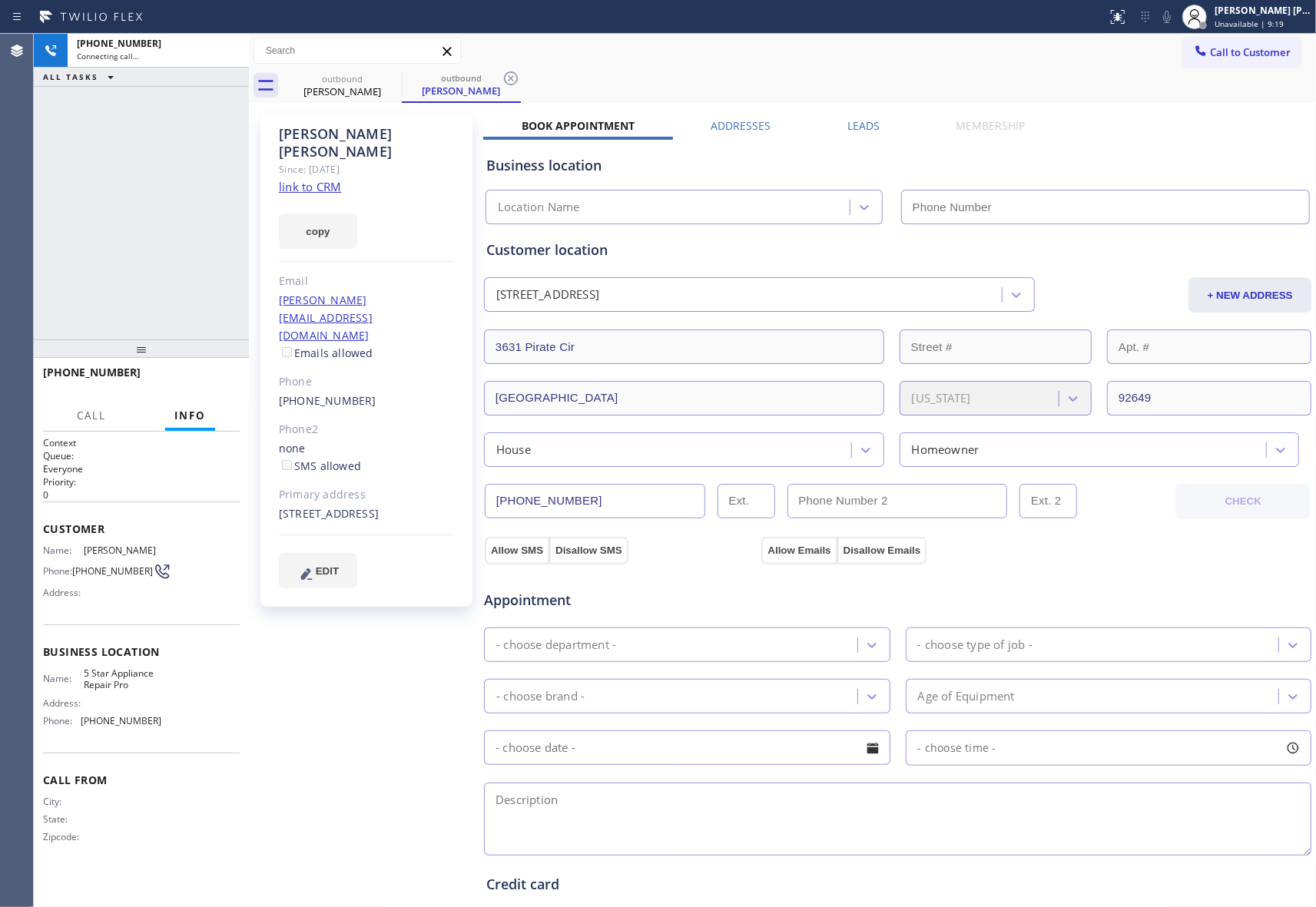
type input "[PHONE_NUMBER]"
click at [850, 120] on label "Leads" at bounding box center [862, 125] width 32 height 15
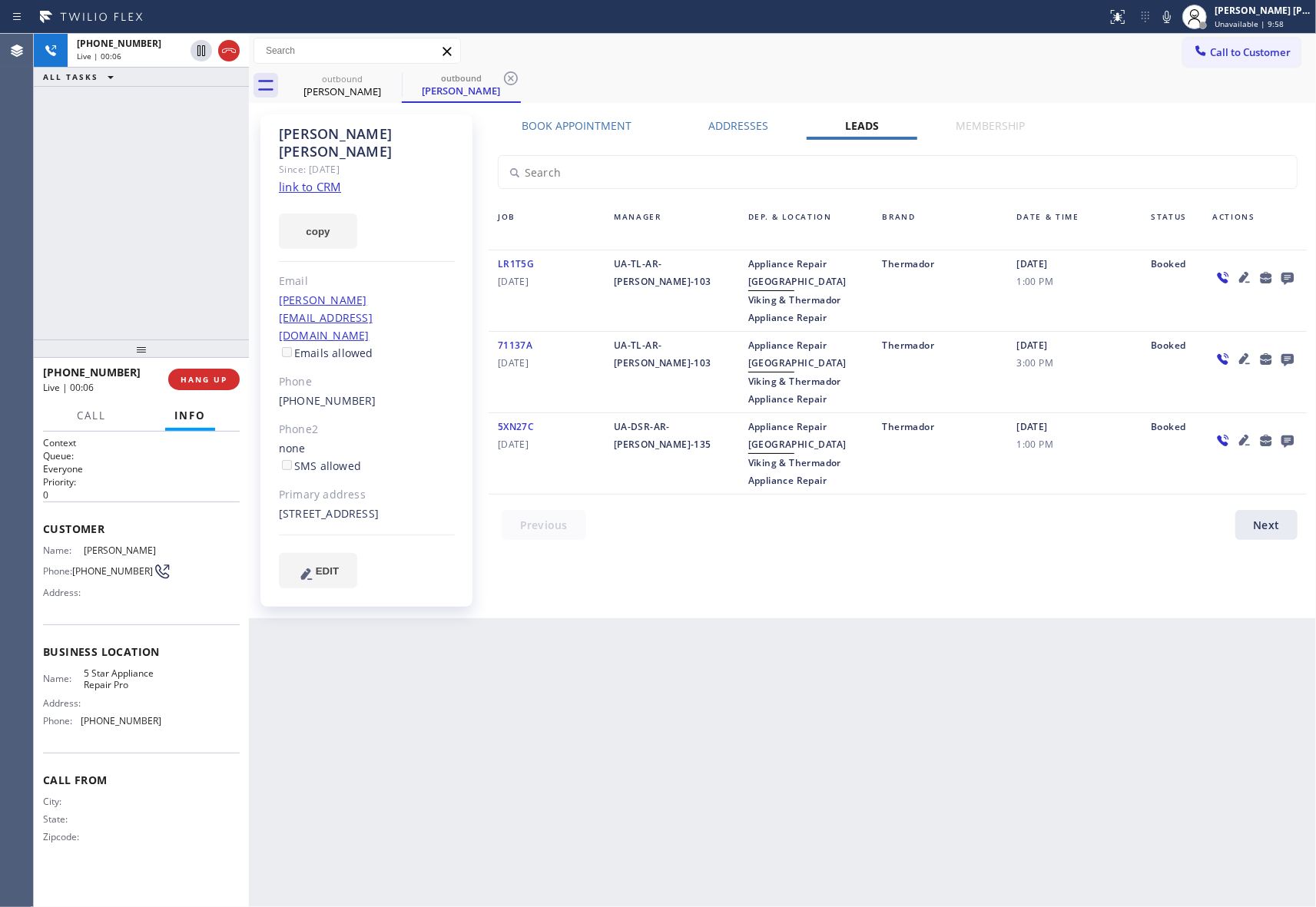
click at [1291, 277] on icon at bounding box center [1287, 278] width 18 height 19
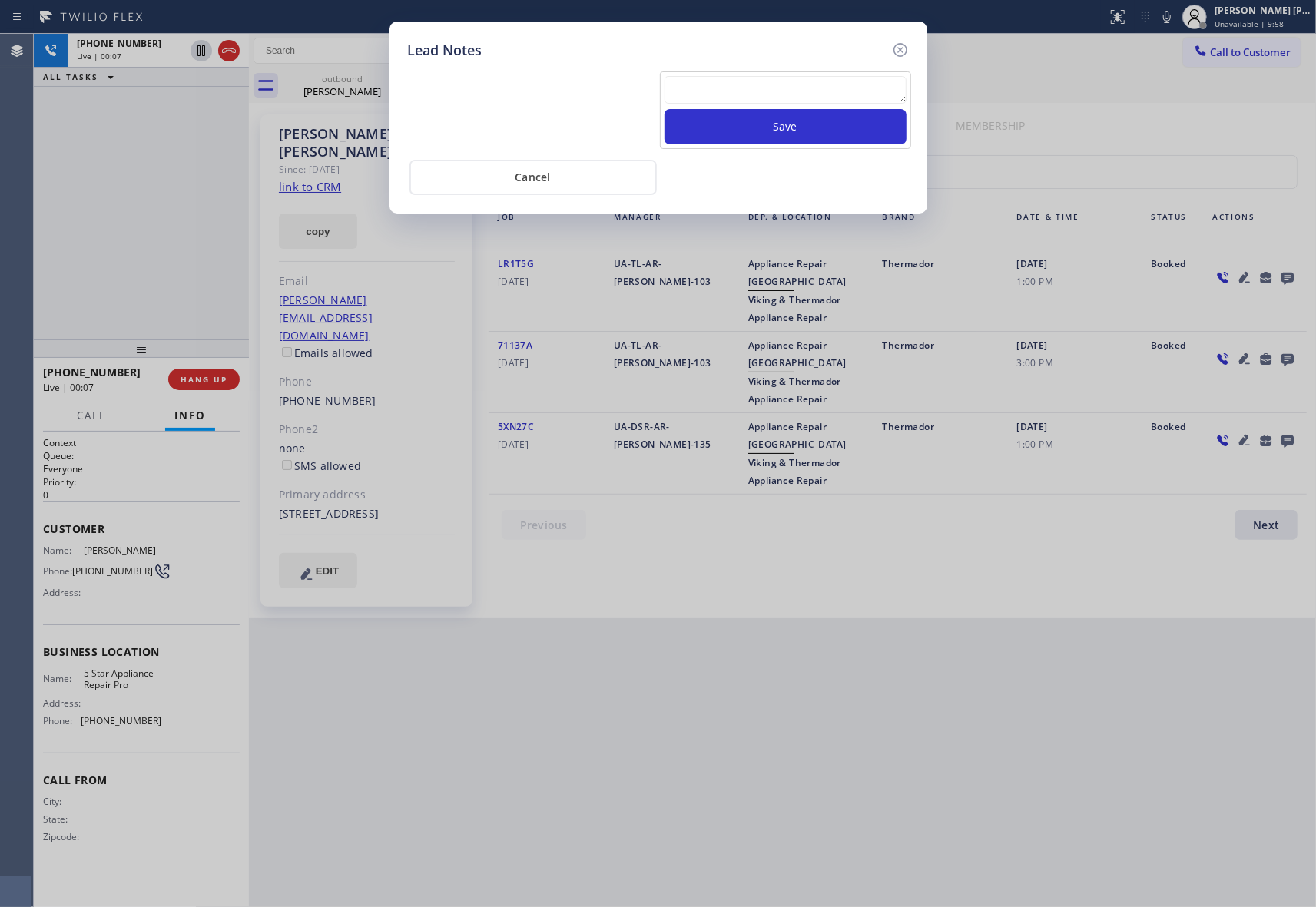
click at [726, 89] on textarea at bounding box center [786, 89] width 242 height 28
paste textarea "VM | please transfer if cx calls back"
type textarea "VM | please transfer if cx calls back"
click at [737, 124] on button "Save" at bounding box center [786, 127] width 242 height 35
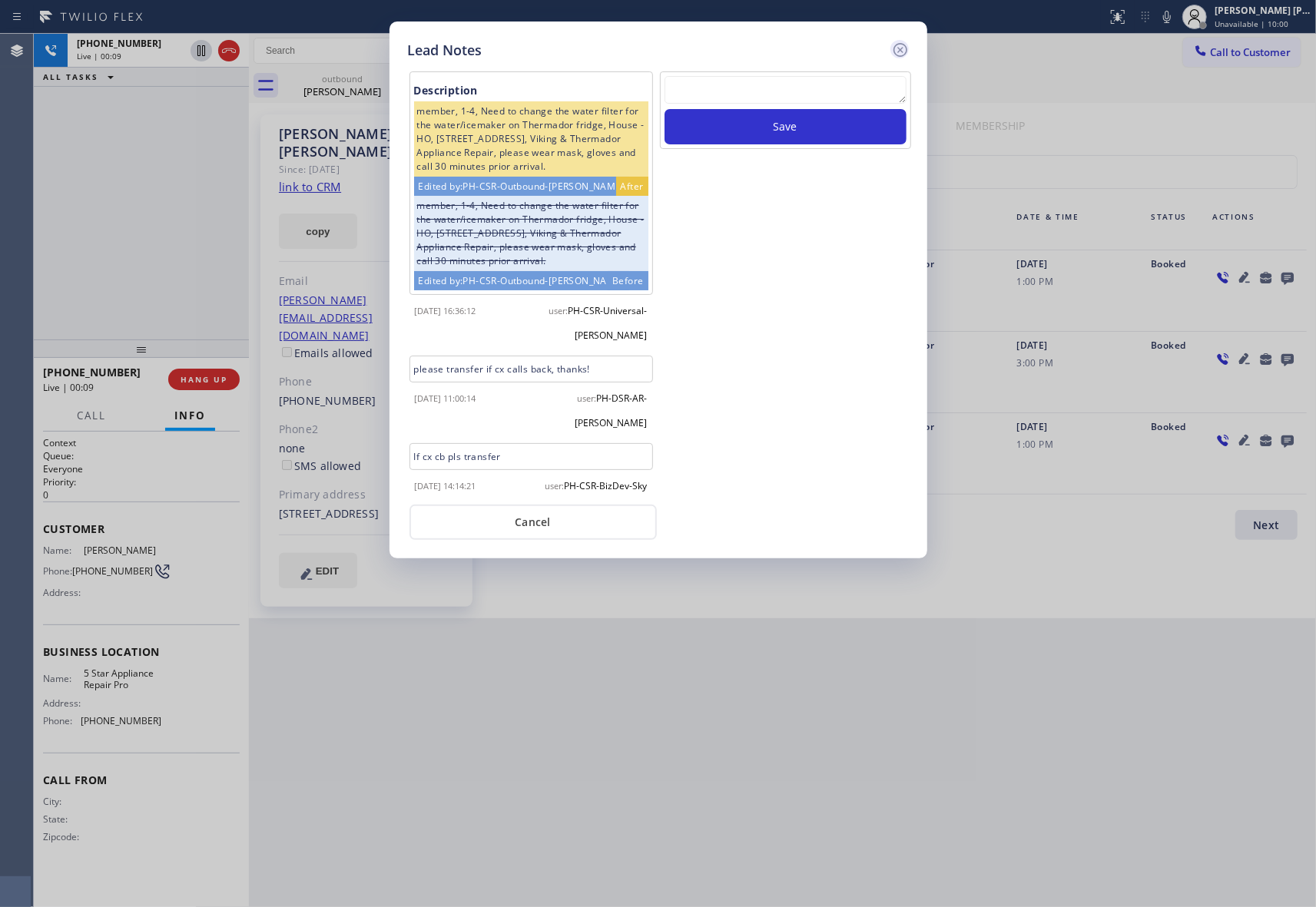
click at [900, 47] on icon at bounding box center [899, 49] width 18 height 18
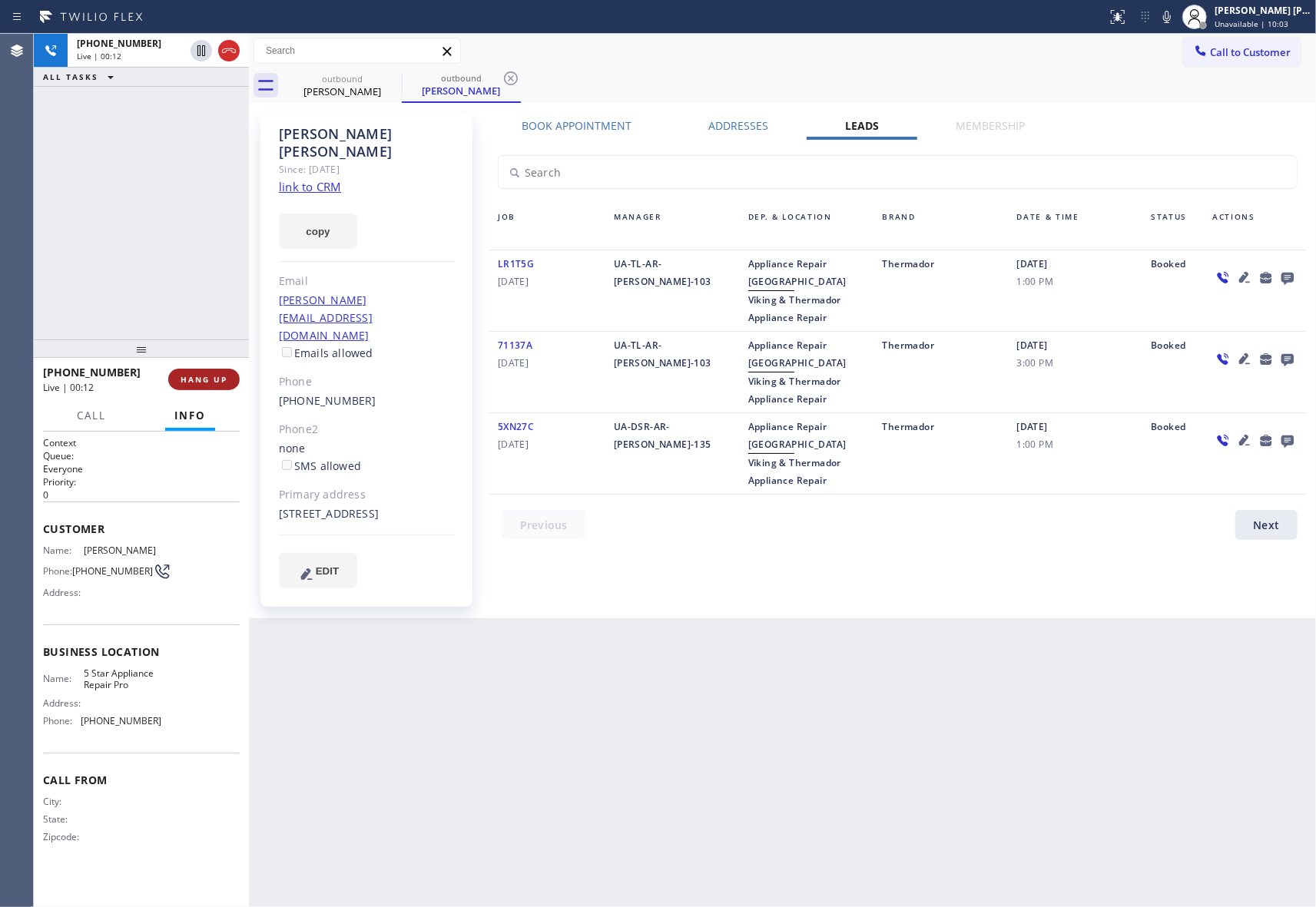
click at [215, 376] on span "HANG UP" at bounding box center [204, 379] width 47 height 11
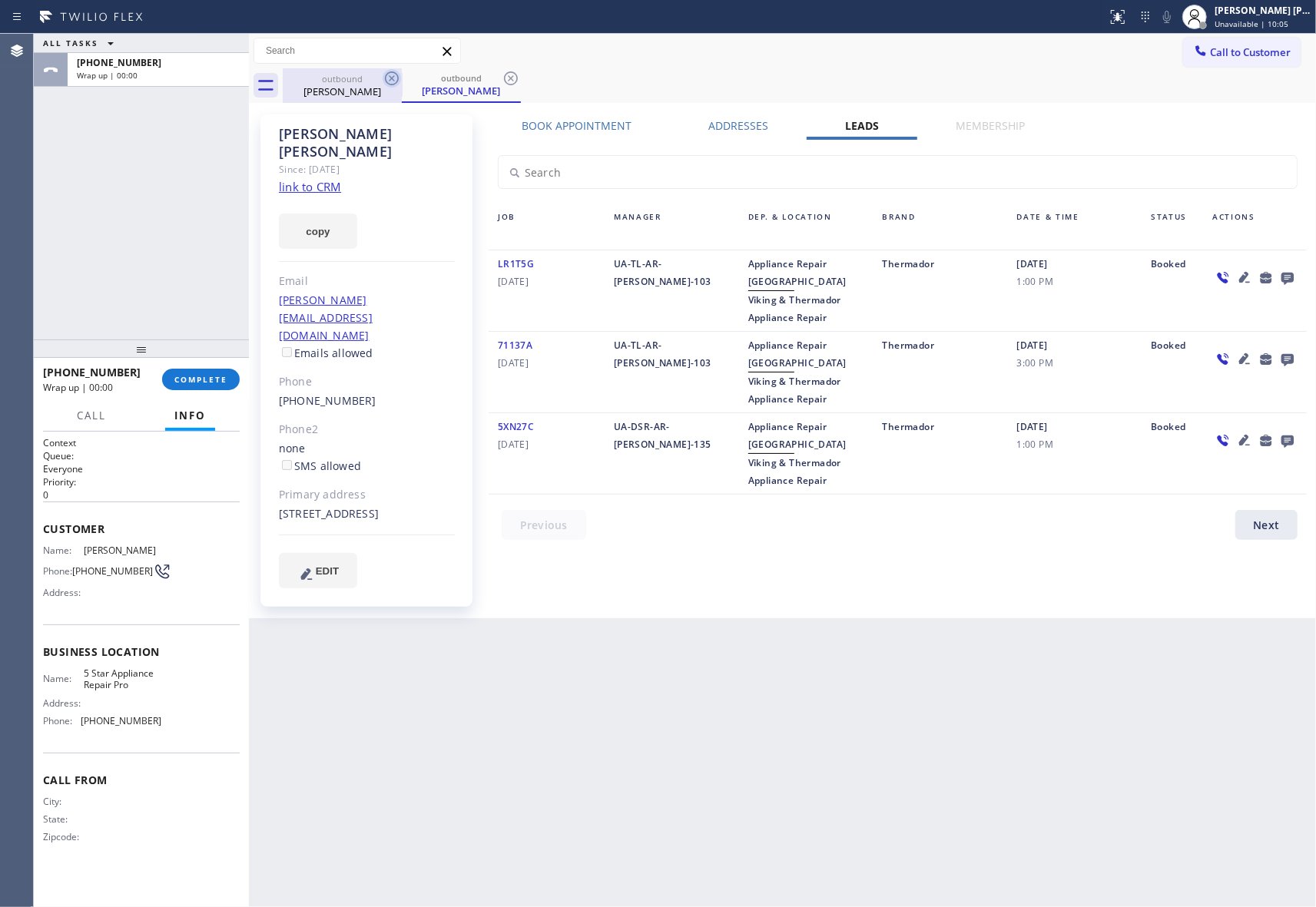
drag, startPoint x: 352, startPoint y: 93, endPoint x: 396, endPoint y: 76, distance: 47.2
click at [360, 93] on div "[PERSON_NAME]" at bounding box center [342, 91] width 116 height 14
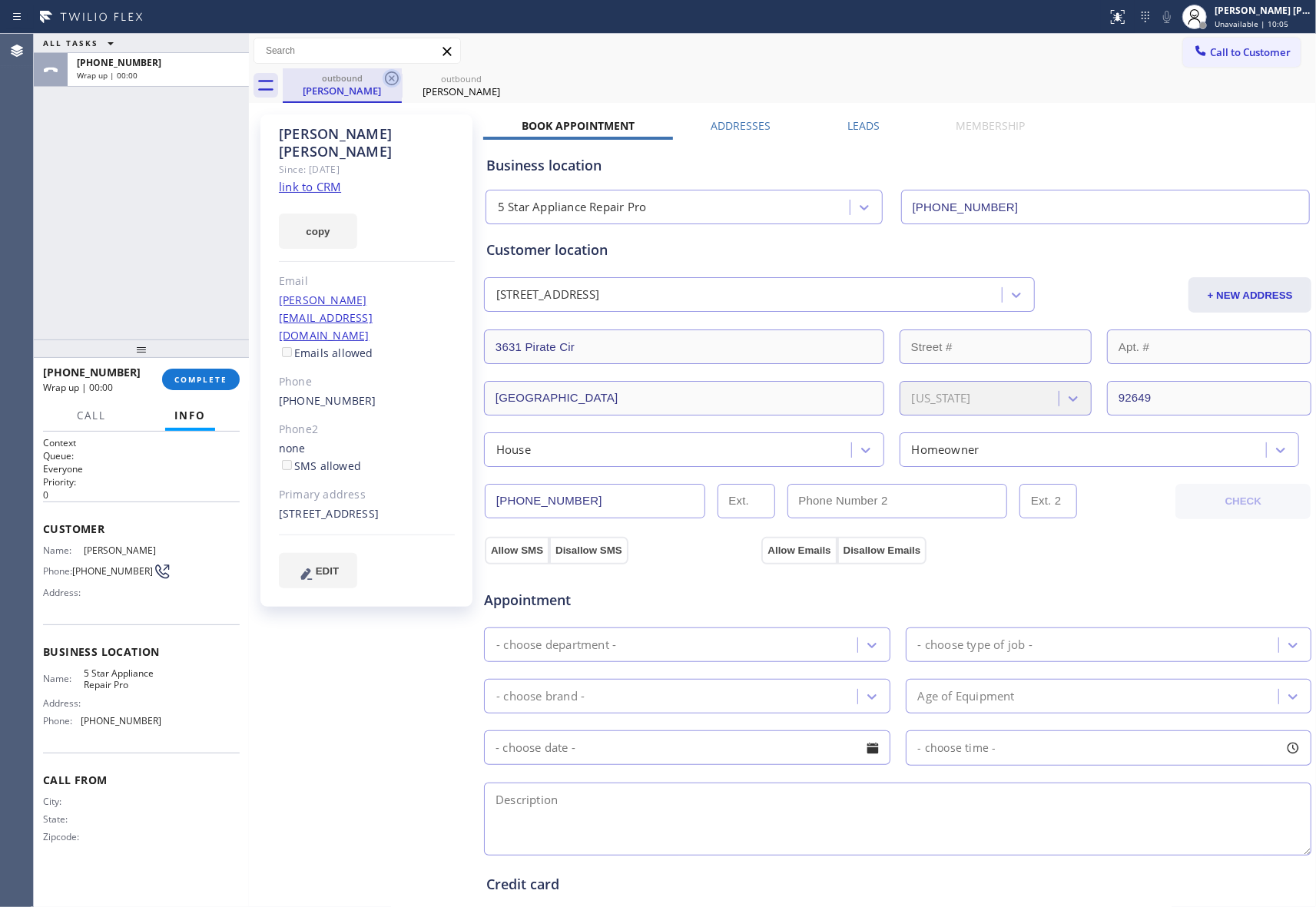
click at [396, 76] on icon at bounding box center [392, 78] width 18 height 18
click at [0, 0] on icon at bounding box center [0, 0] width 0 height 0
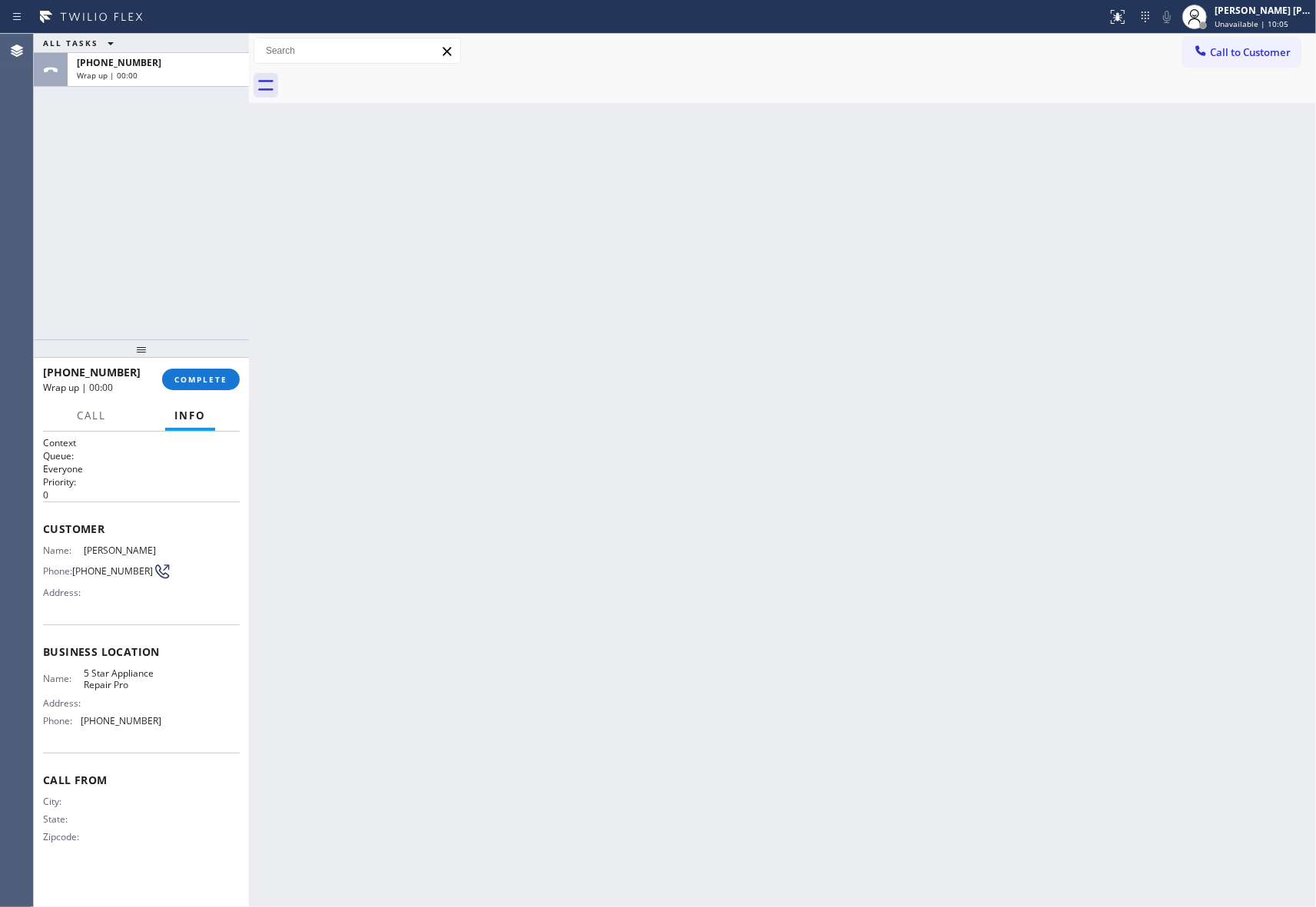
click at [396, 76] on div at bounding box center [799, 86] width 1033 height 35
click at [224, 384] on span "COMPLETE" at bounding box center [201, 379] width 53 height 11
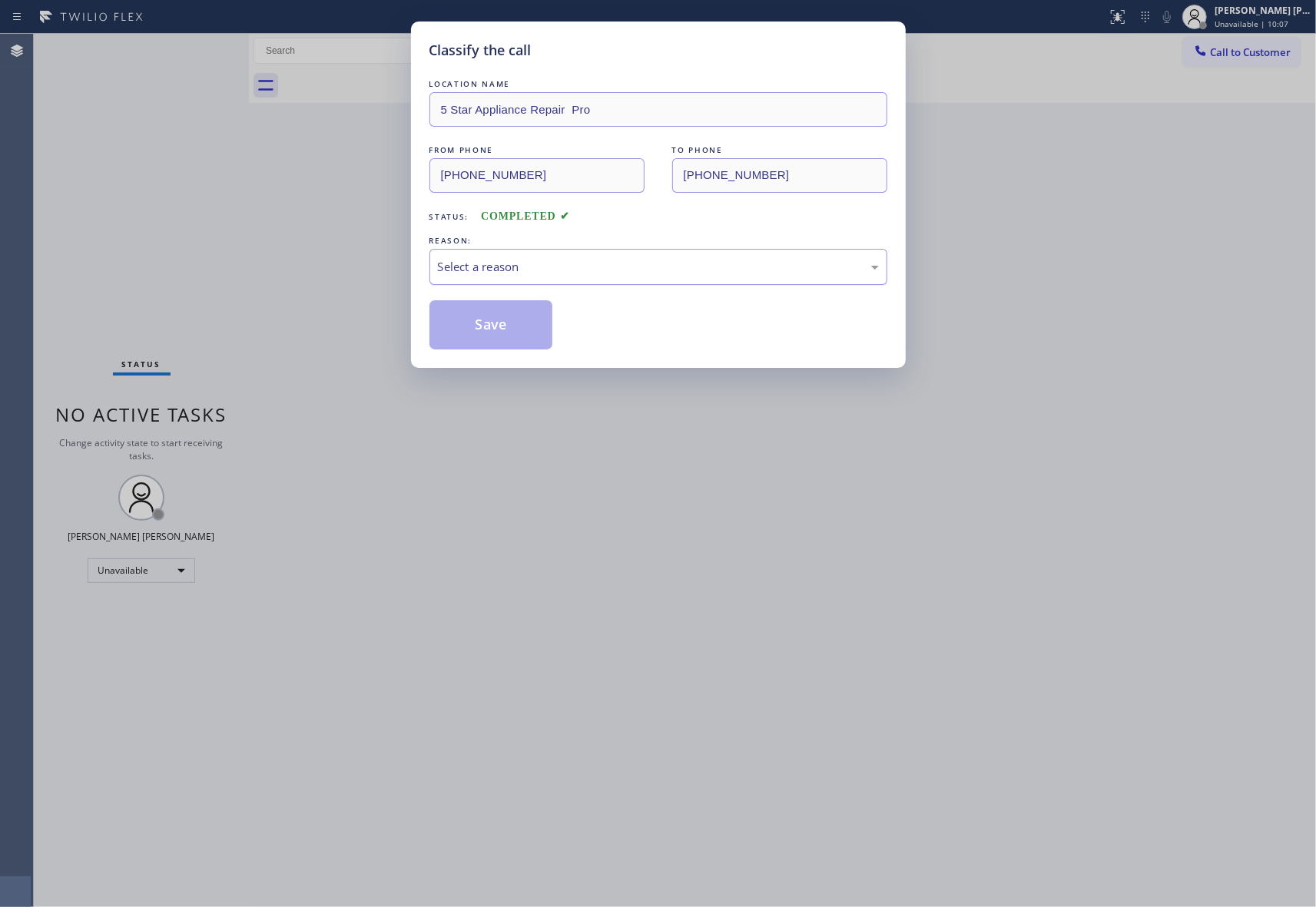
click at [713, 267] on div "Select a reason" at bounding box center [658, 266] width 441 height 17
click at [486, 324] on button "Save" at bounding box center [491, 325] width 124 height 49
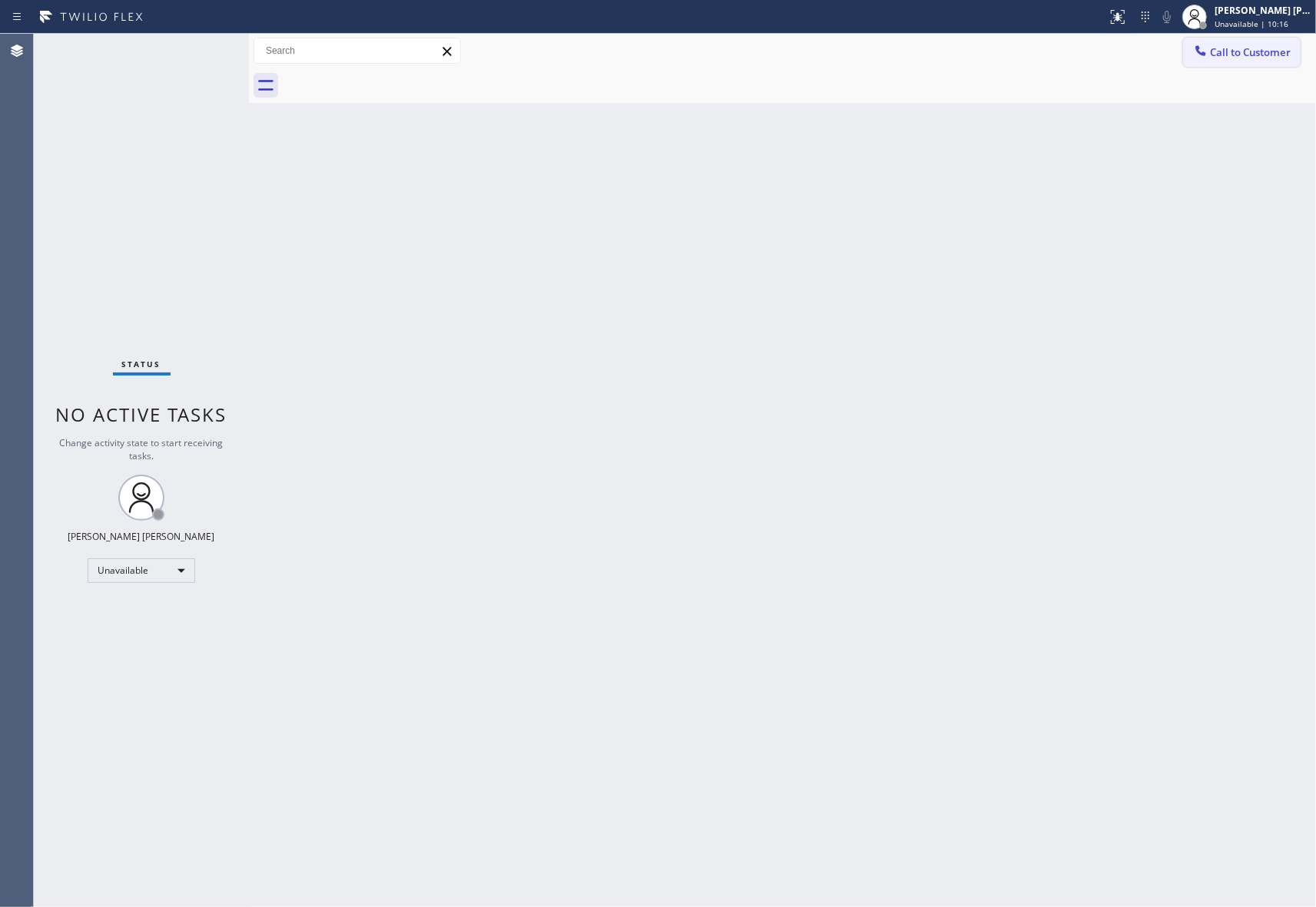
drag, startPoint x: 1289, startPoint y: 52, endPoint x: 1050, endPoint y: 87, distance: 241.5
click at [1288, 52] on span "Call to Customer" at bounding box center [1249, 52] width 80 height 14
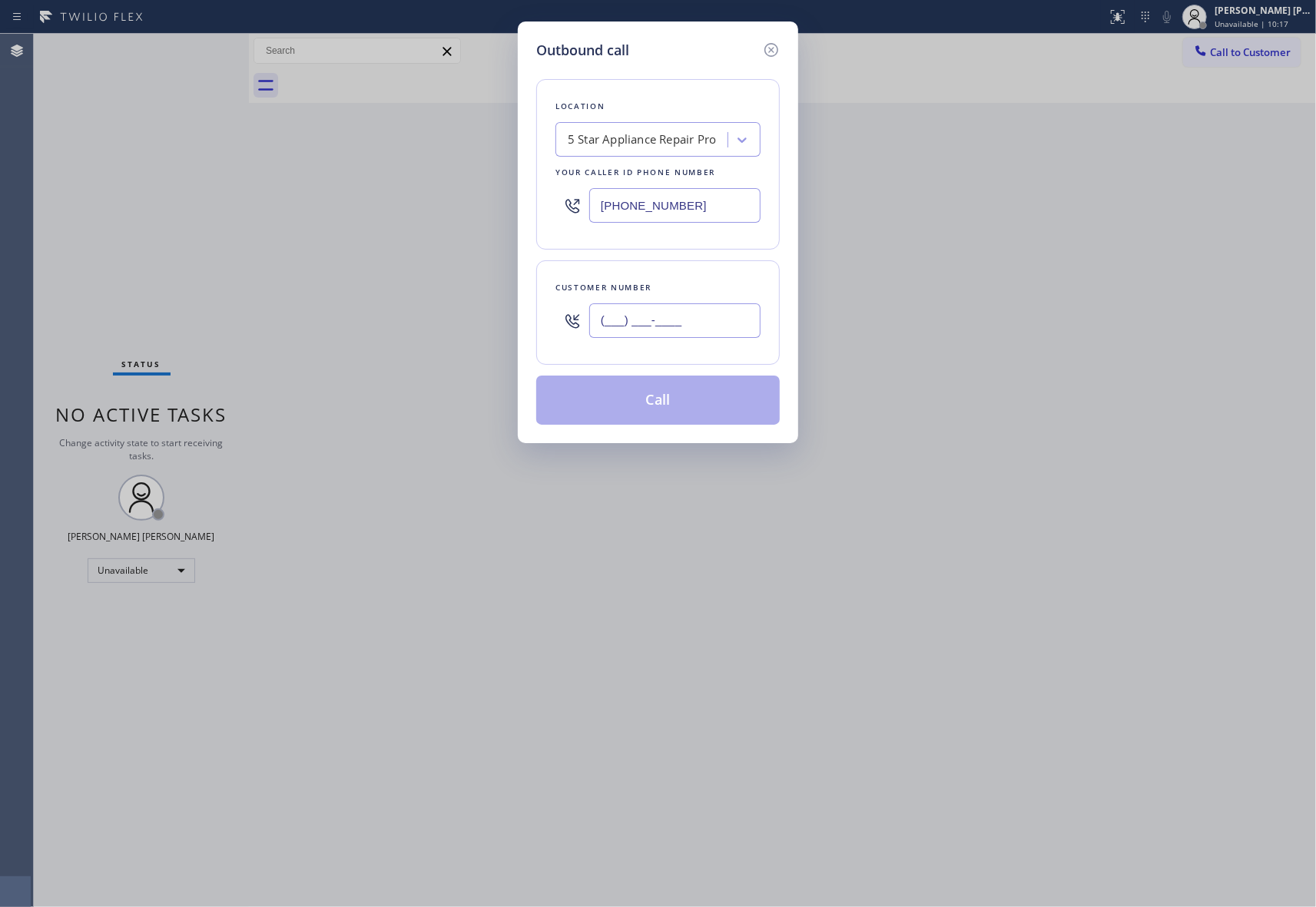
click at [756, 313] on input "(___) ___-____" at bounding box center [674, 321] width 172 height 35
paste input "305) 632-0700"
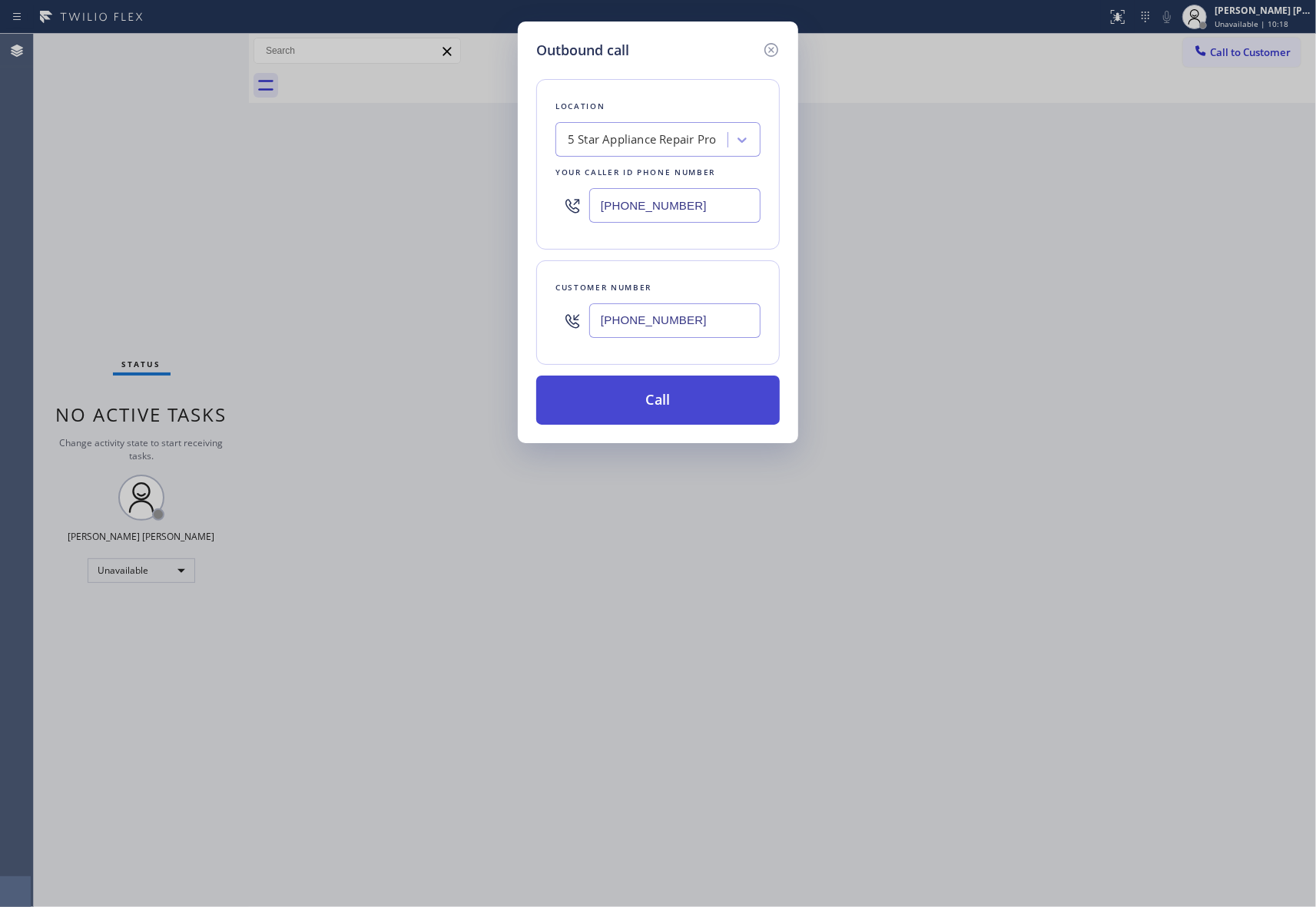
type input "[PHONE_NUMBER]"
click at [674, 401] on button "Call" at bounding box center [657, 400] width 243 height 49
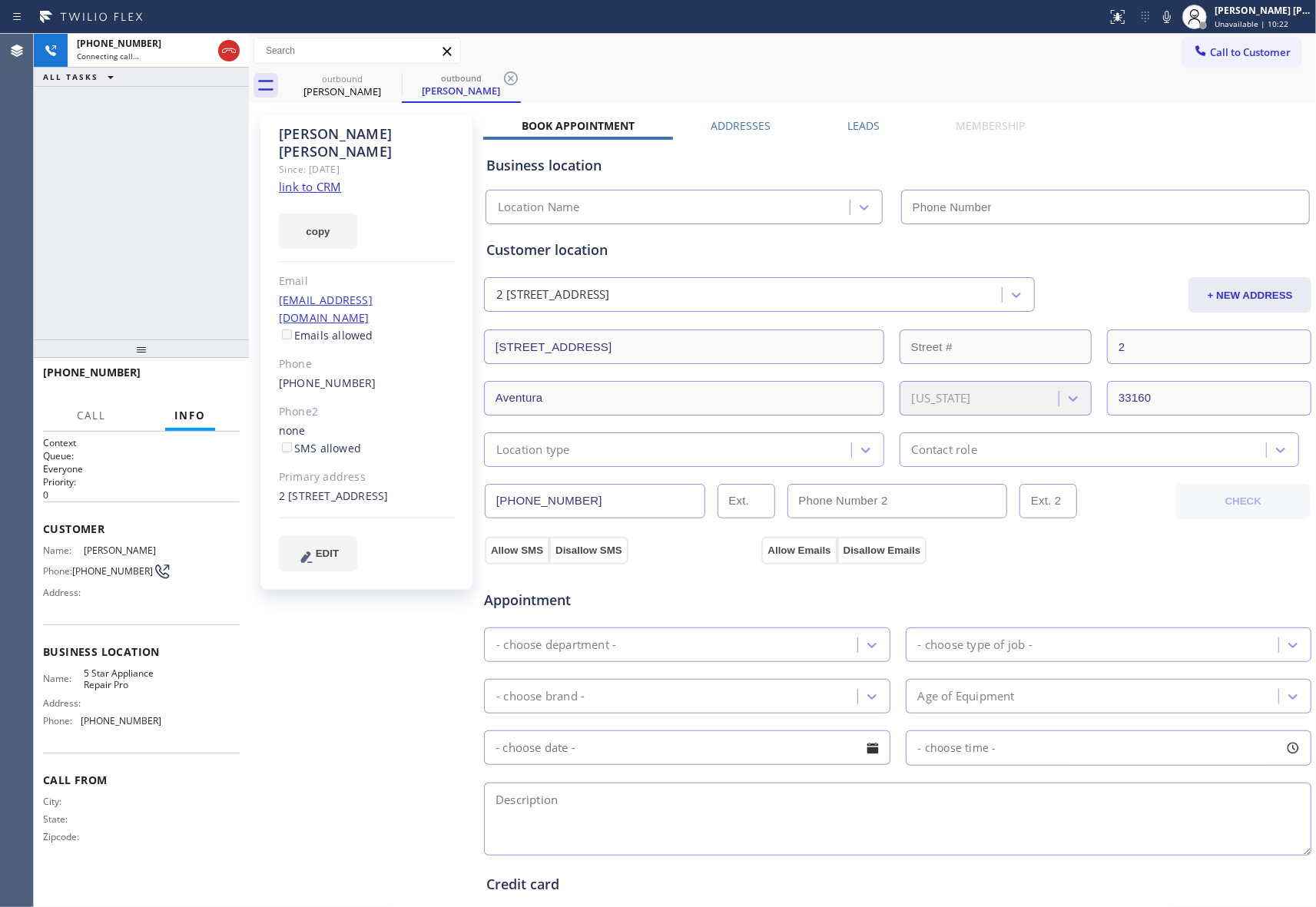
type input "[PHONE_NUMBER]"
click at [209, 376] on span "HANG UP" at bounding box center [204, 379] width 47 height 11
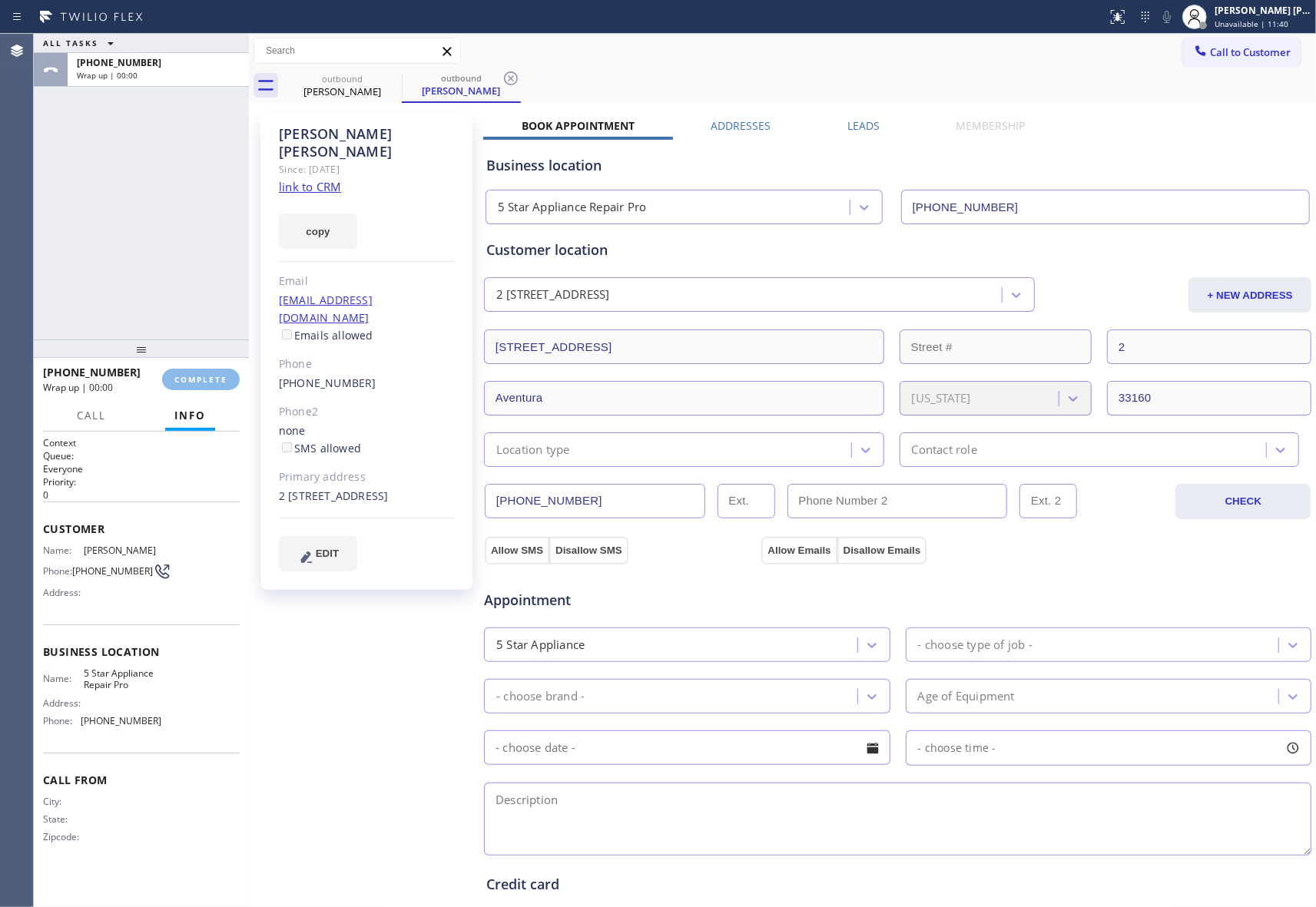
click at [877, 129] on div "Leads" at bounding box center [863, 129] width 110 height 21
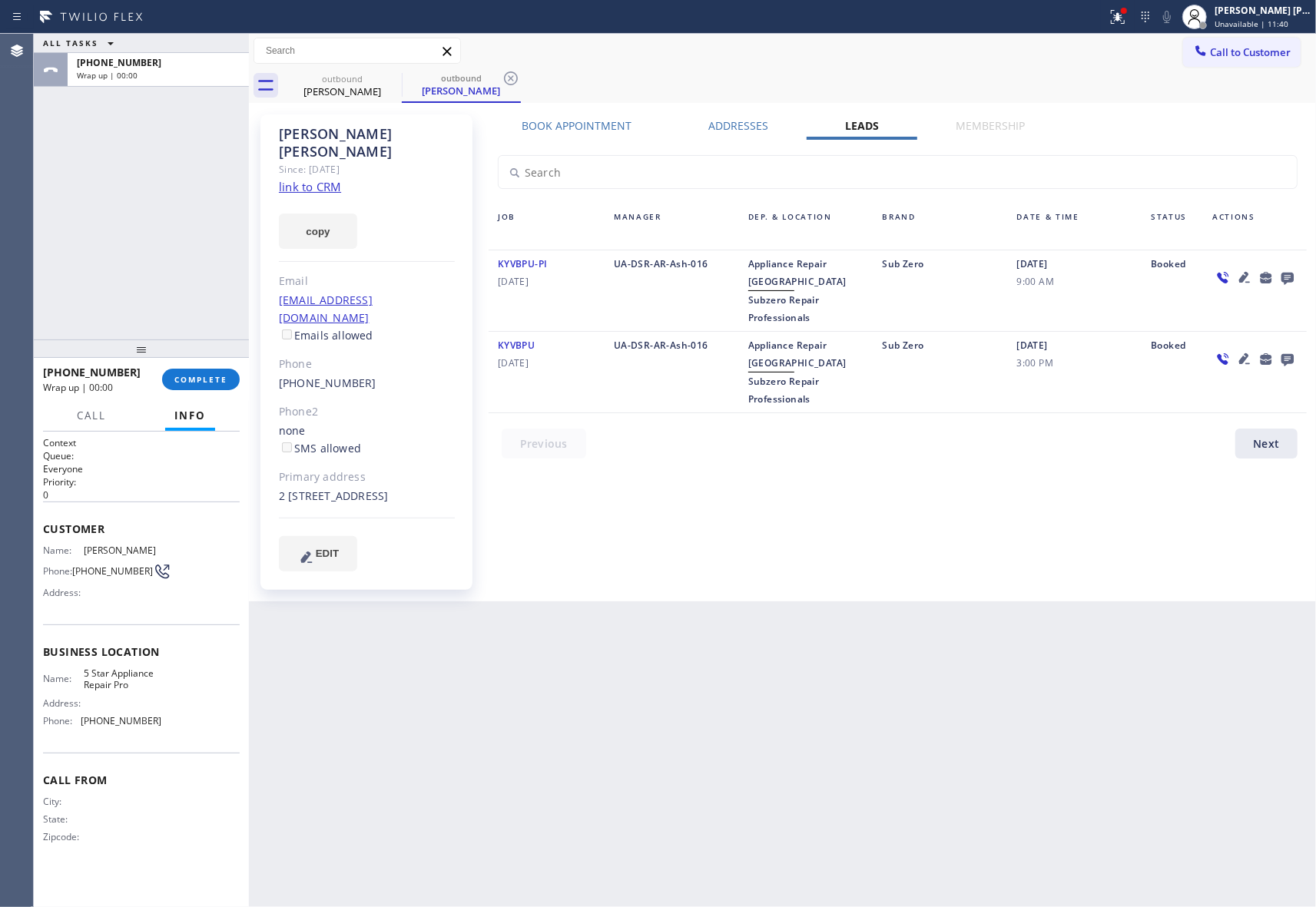
click at [1288, 275] on icon at bounding box center [1287, 278] width 18 height 19
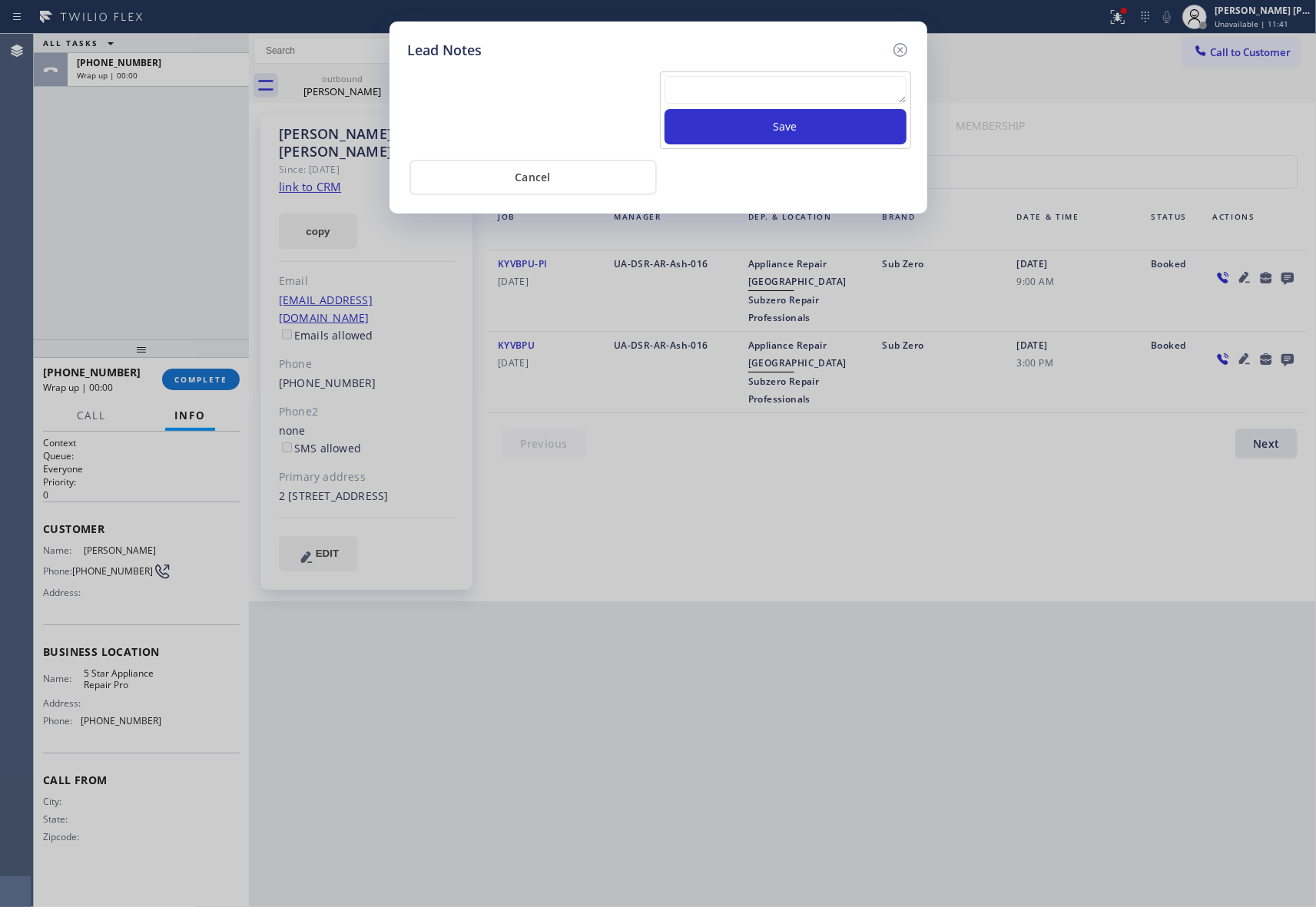
click at [719, 79] on textarea at bounding box center [786, 89] width 242 height 28
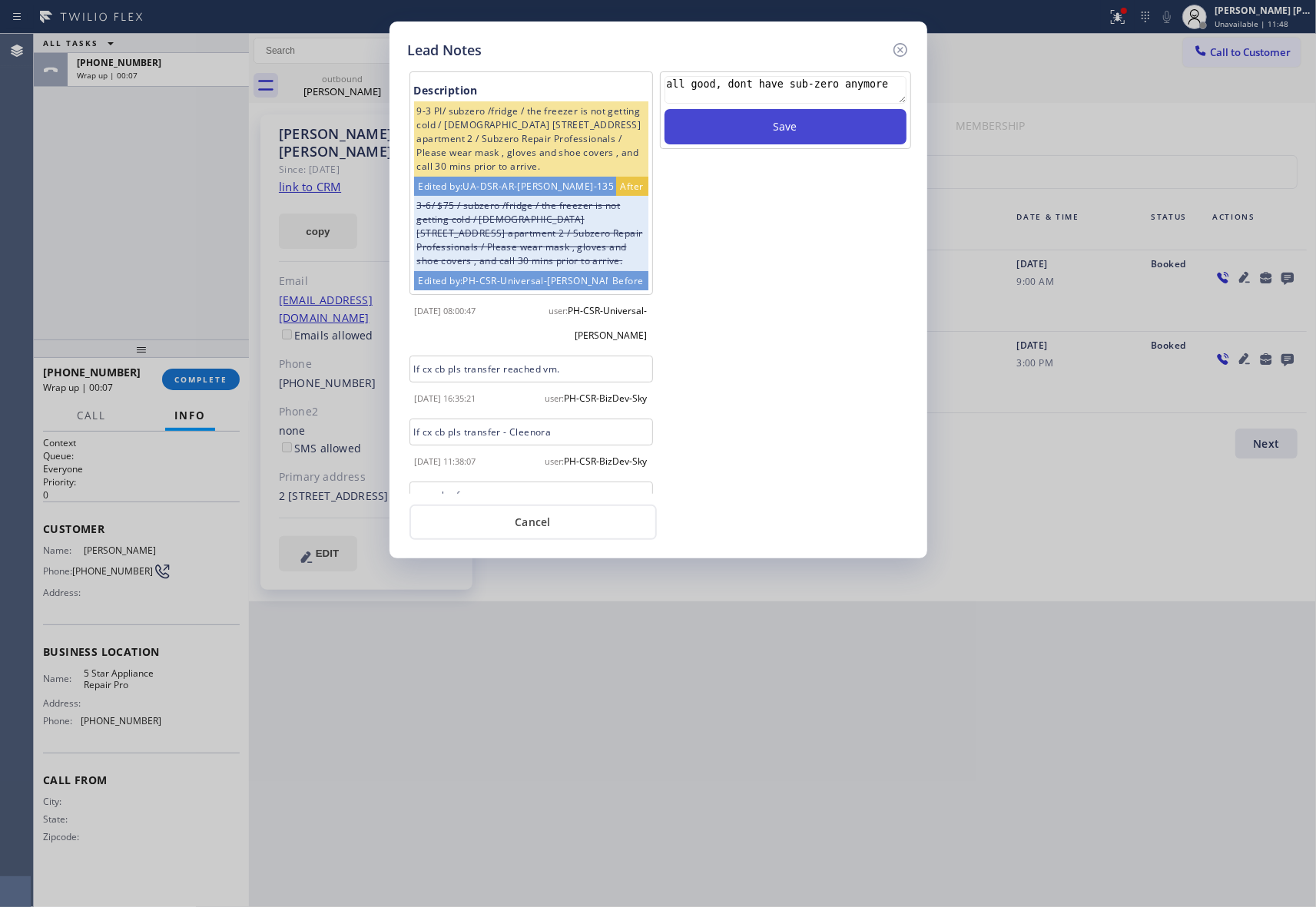
type textarea "all good, dont have sub-zero anymore"
click at [787, 128] on button "Save" at bounding box center [786, 127] width 242 height 35
click at [898, 47] on icon at bounding box center [899, 49] width 18 height 18
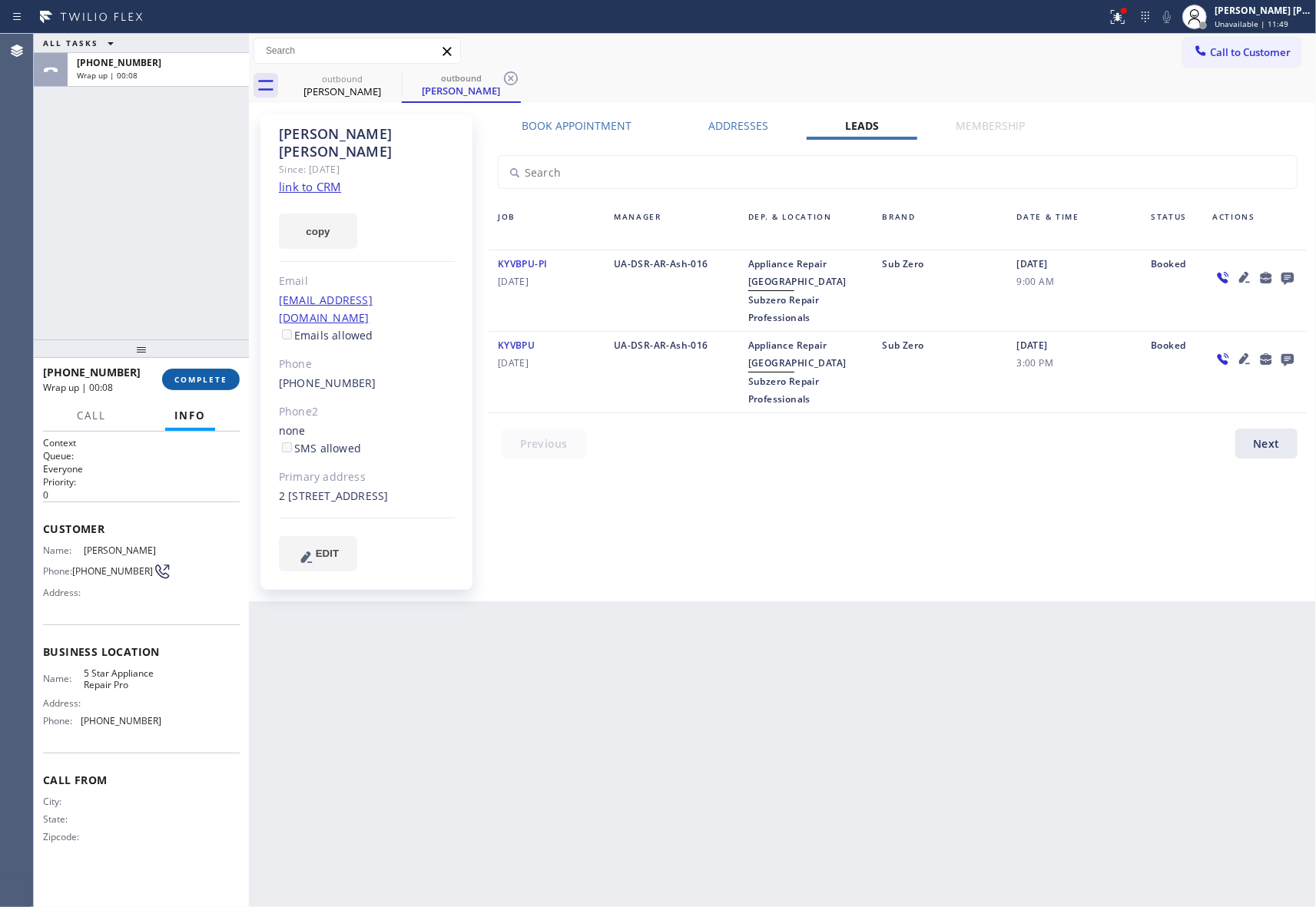
click at [213, 378] on span "COMPLETE" at bounding box center [201, 379] width 53 height 11
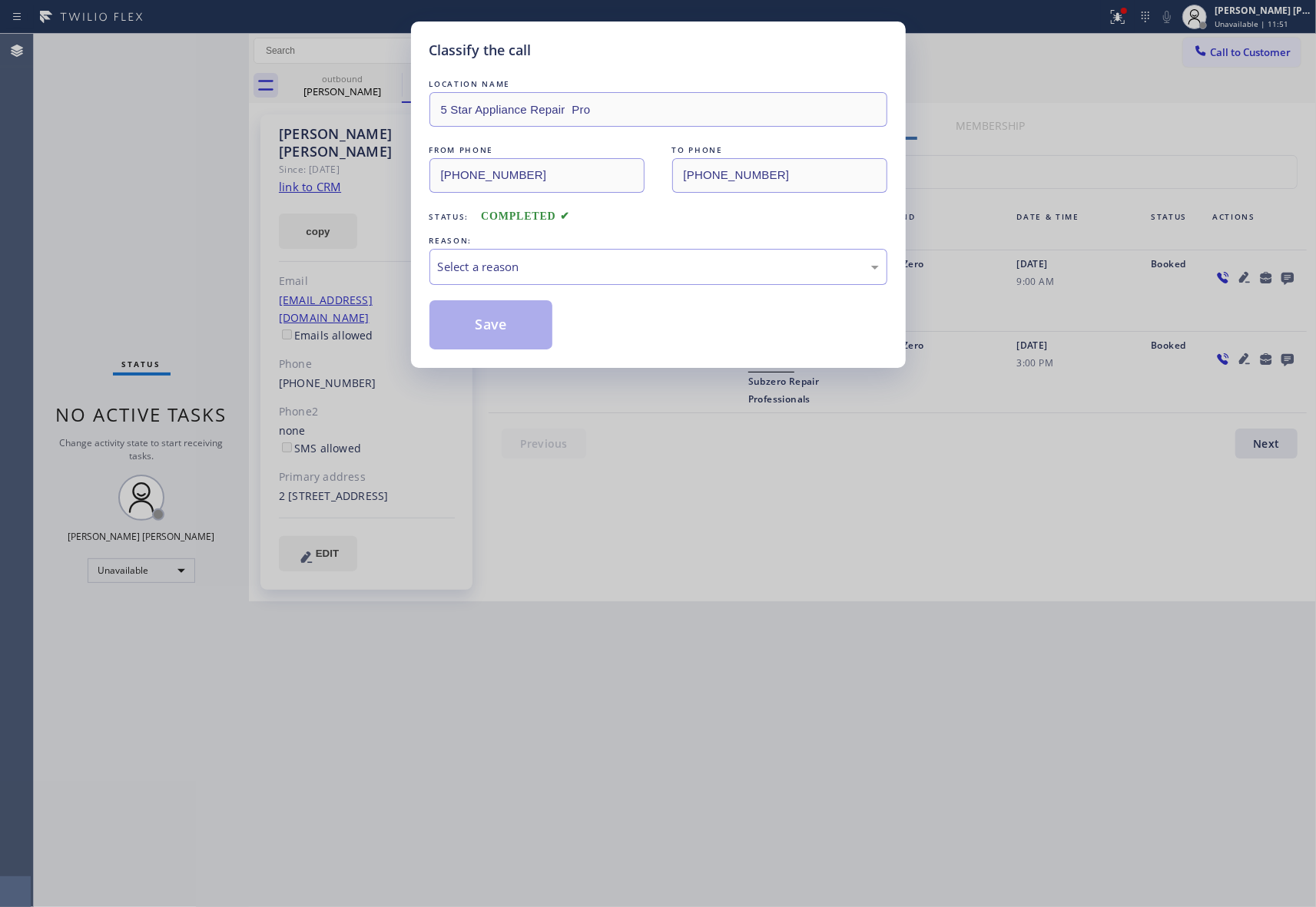
click at [378, 87] on div "Classify the call LOCATION NAME 5 Star Appliance Repair Pro FROM PHONE [PHONE_N…" at bounding box center [658, 454] width 1316 height 907
click at [598, 262] on div "Select a reason" at bounding box center [658, 266] width 441 height 17
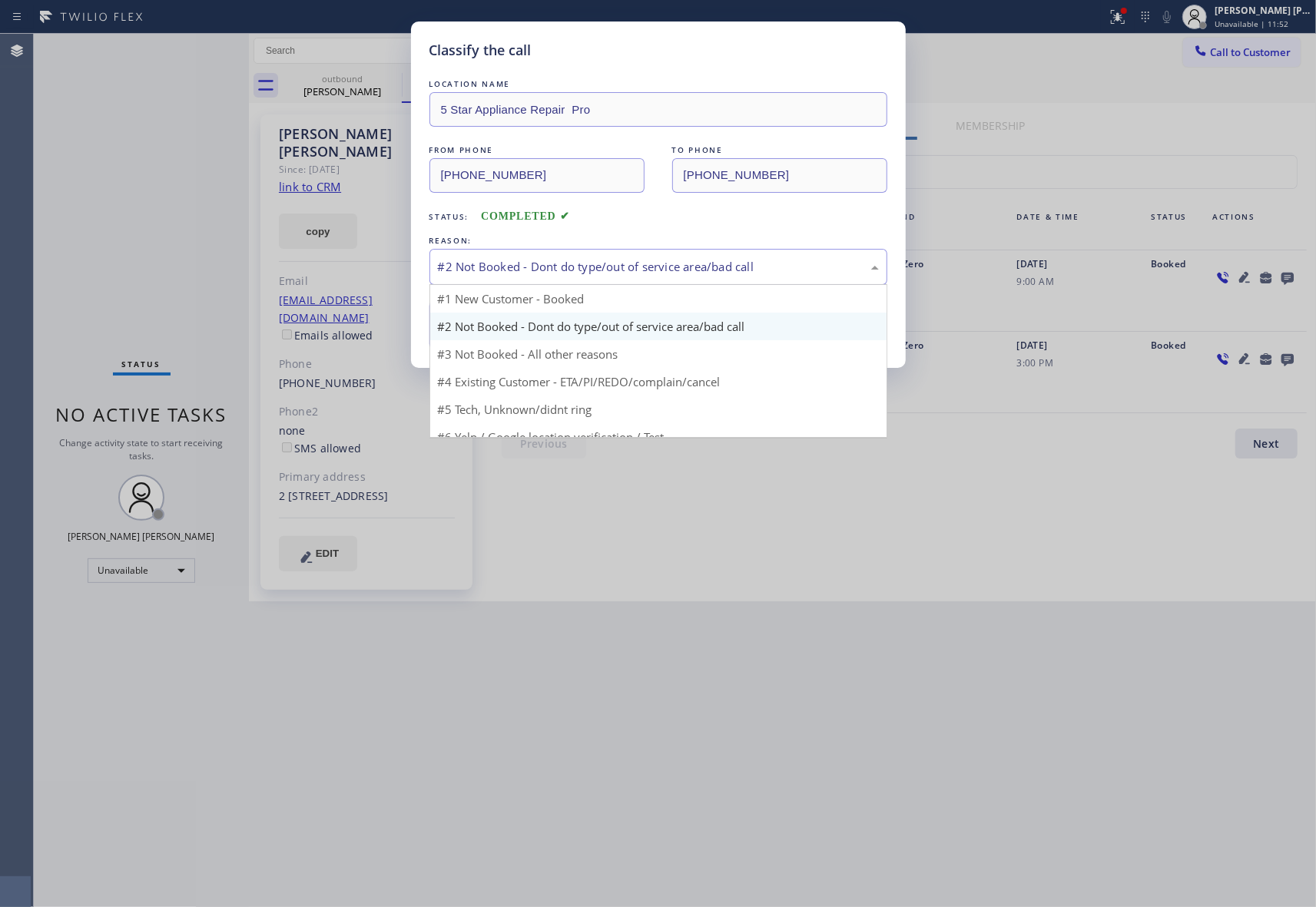
click at [519, 266] on div "#2 Not Booked - Dont do type/out of service area/bad call" at bounding box center [658, 266] width 441 height 17
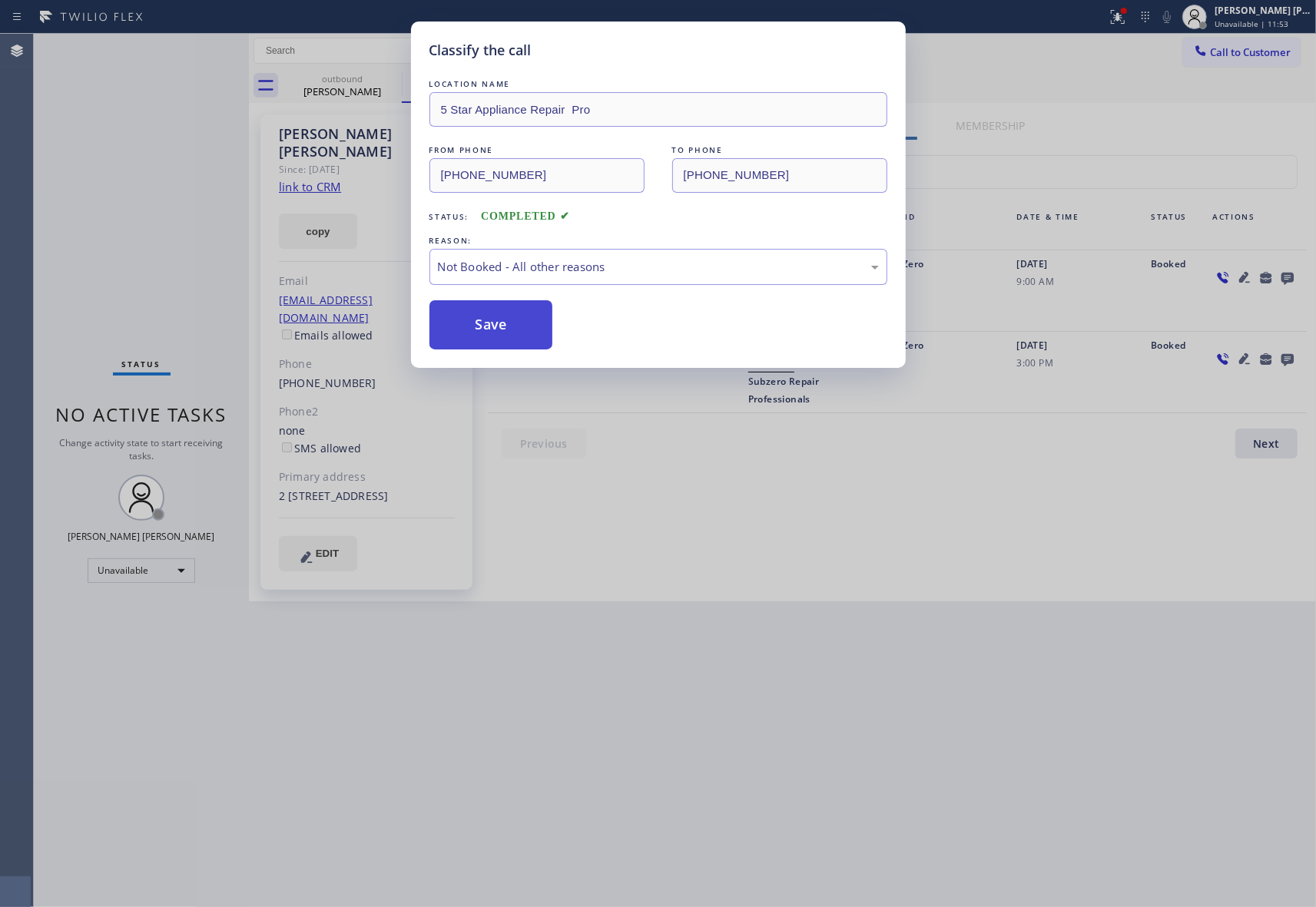
click at [494, 323] on button "Save" at bounding box center [491, 325] width 124 height 49
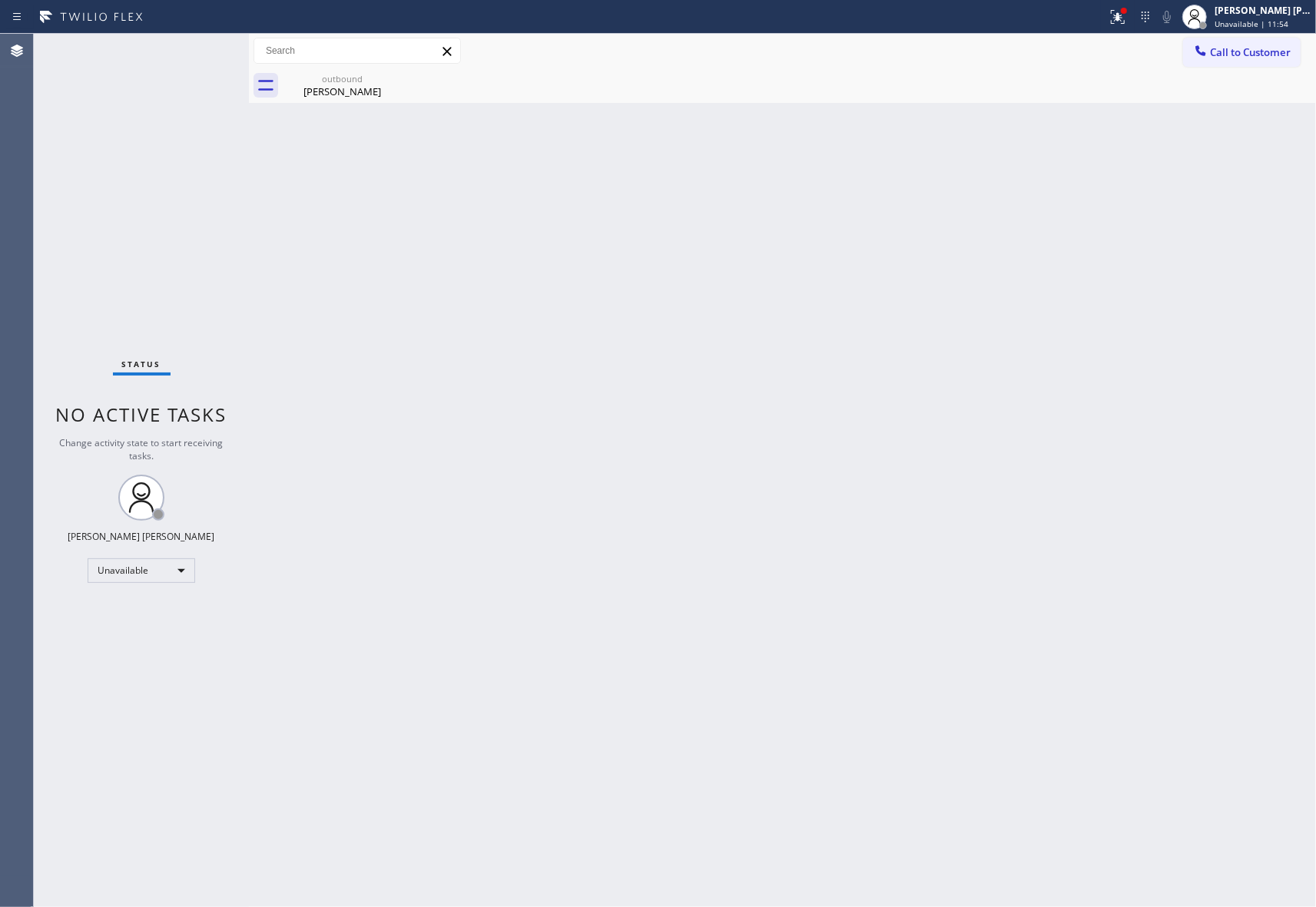
click at [365, 83] on div "outbound" at bounding box center [342, 78] width 116 height 12
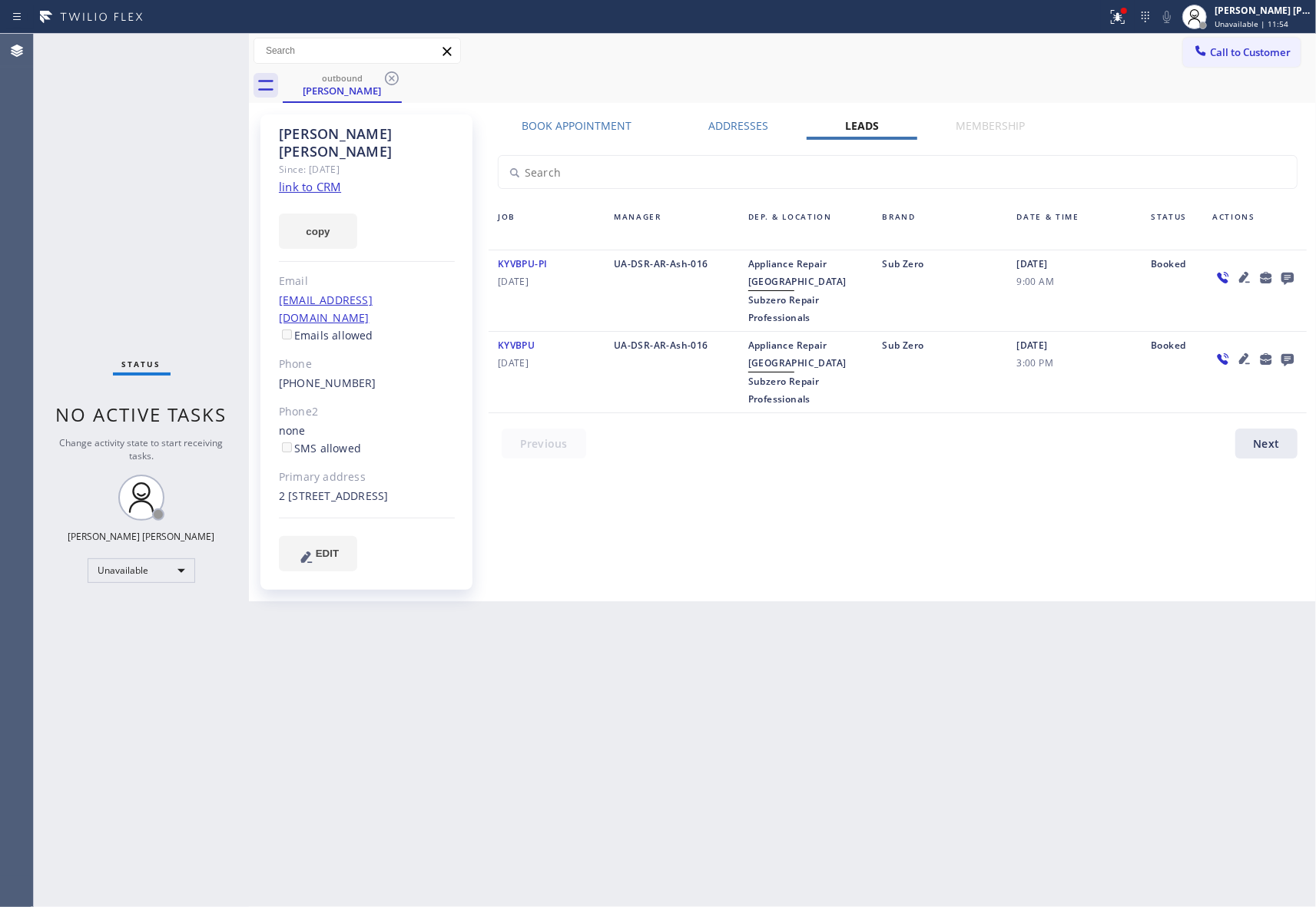
click at [365, 83] on div "outbound" at bounding box center [342, 78] width 116 height 12
click at [391, 80] on icon at bounding box center [392, 78] width 18 height 18
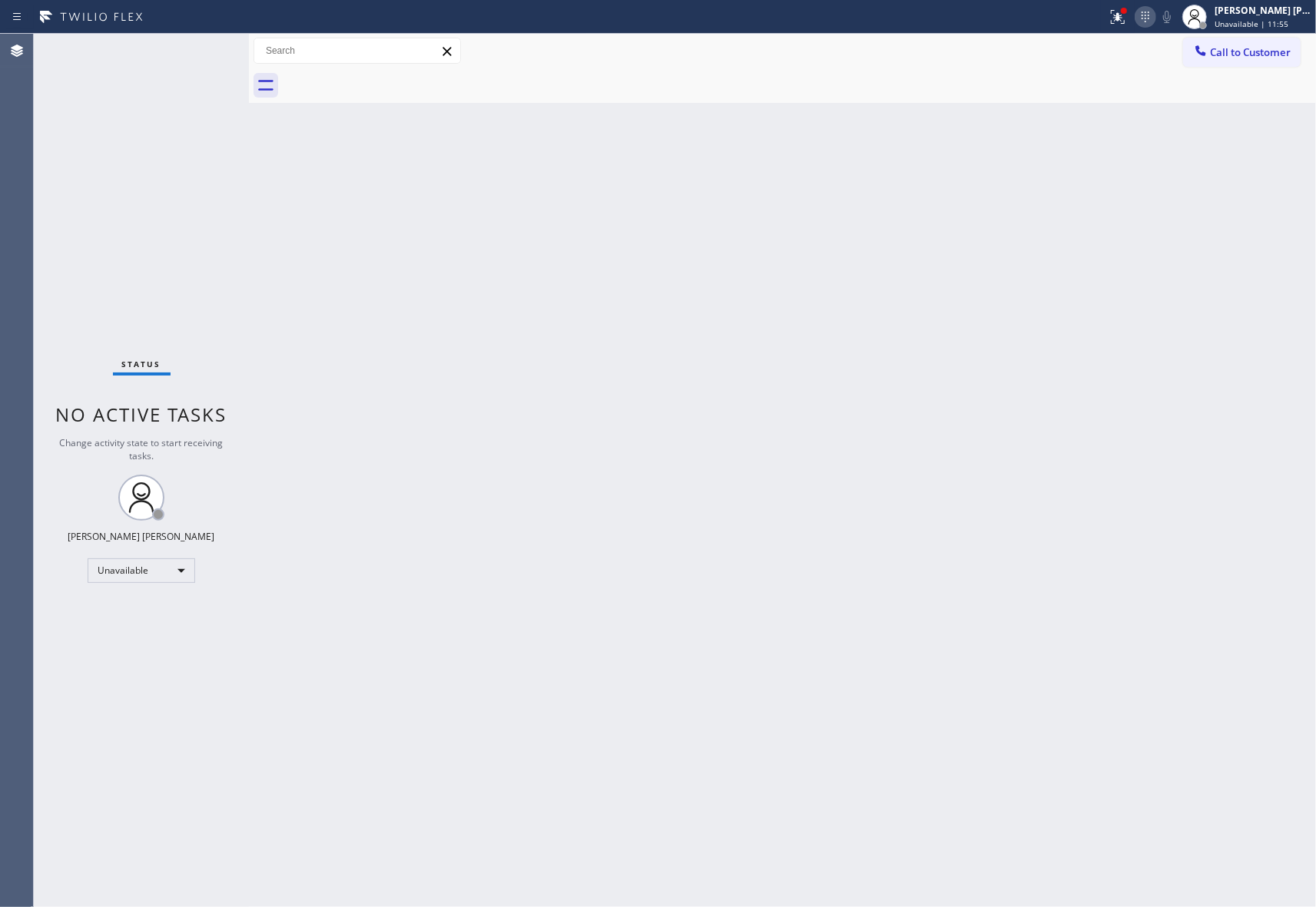
drag, startPoint x: 1140, startPoint y: 13, endPoint x: 1107, endPoint y: 13, distance: 33.0
click at [1139, 13] on icon at bounding box center [1144, 16] width 18 height 18
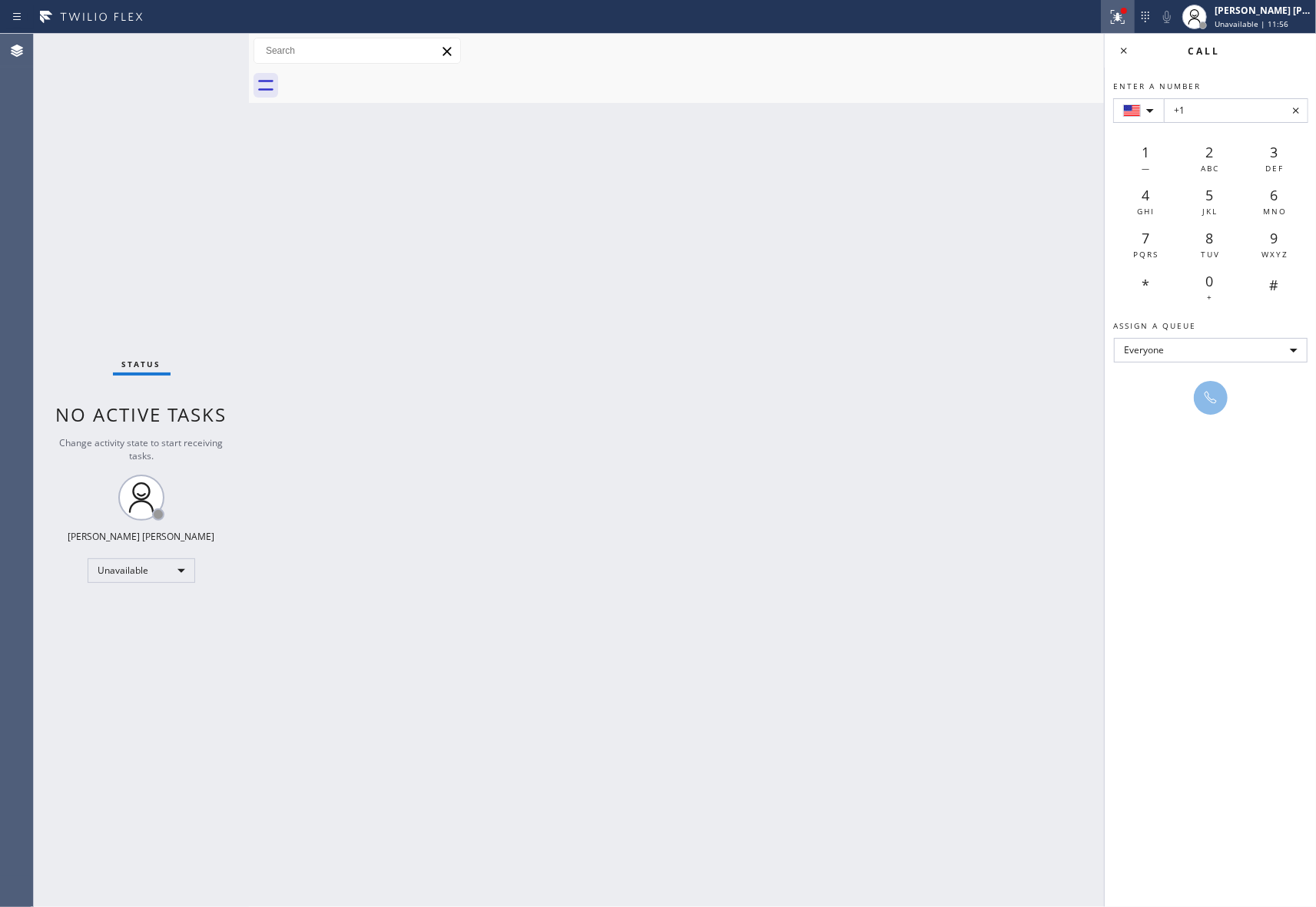
click at [1116, 16] on icon at bounding box center [1117, 16] width 14 height 14
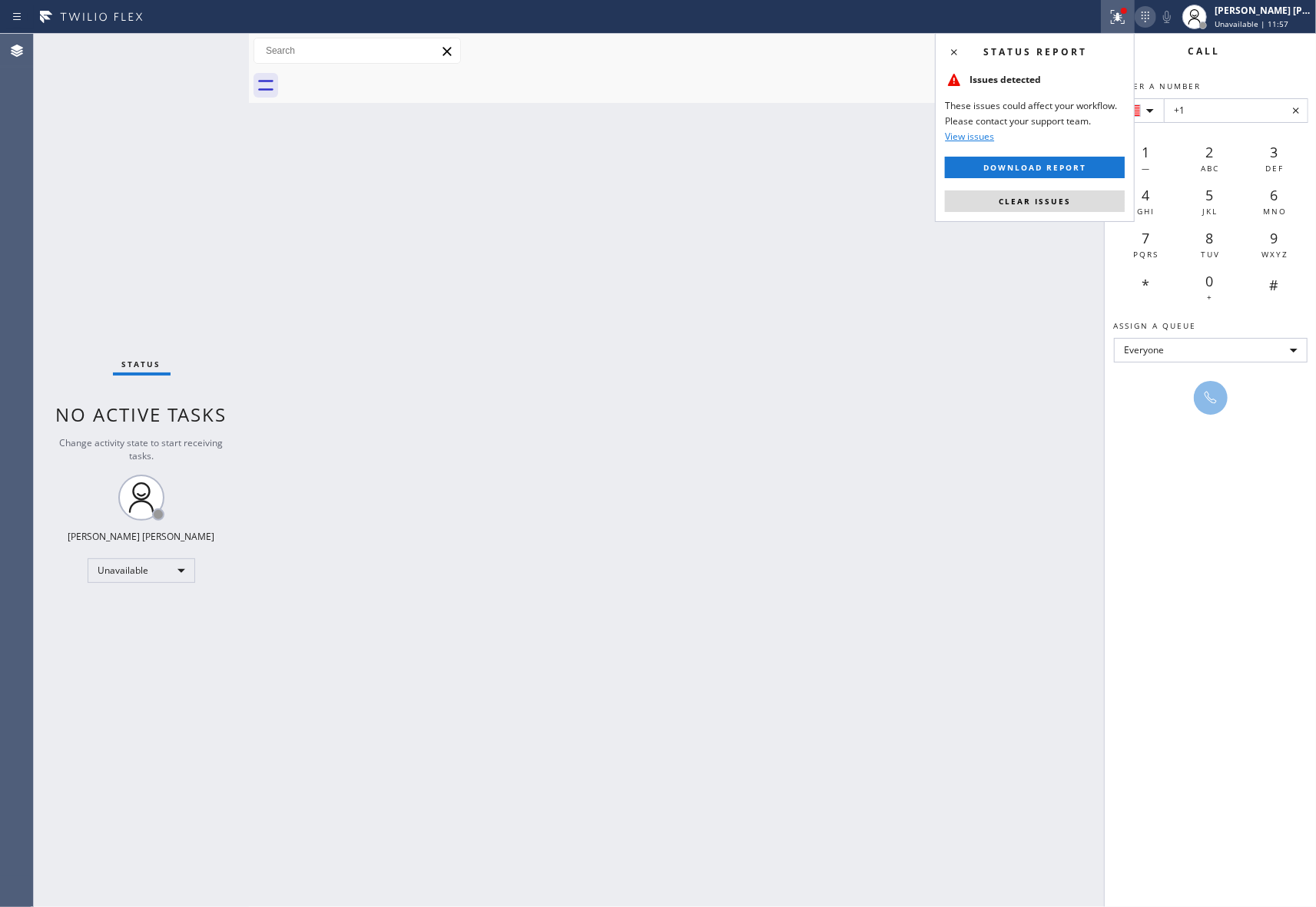
click at [1146, 10] on icon at bounding box center [1144, 16] width 18 height 18
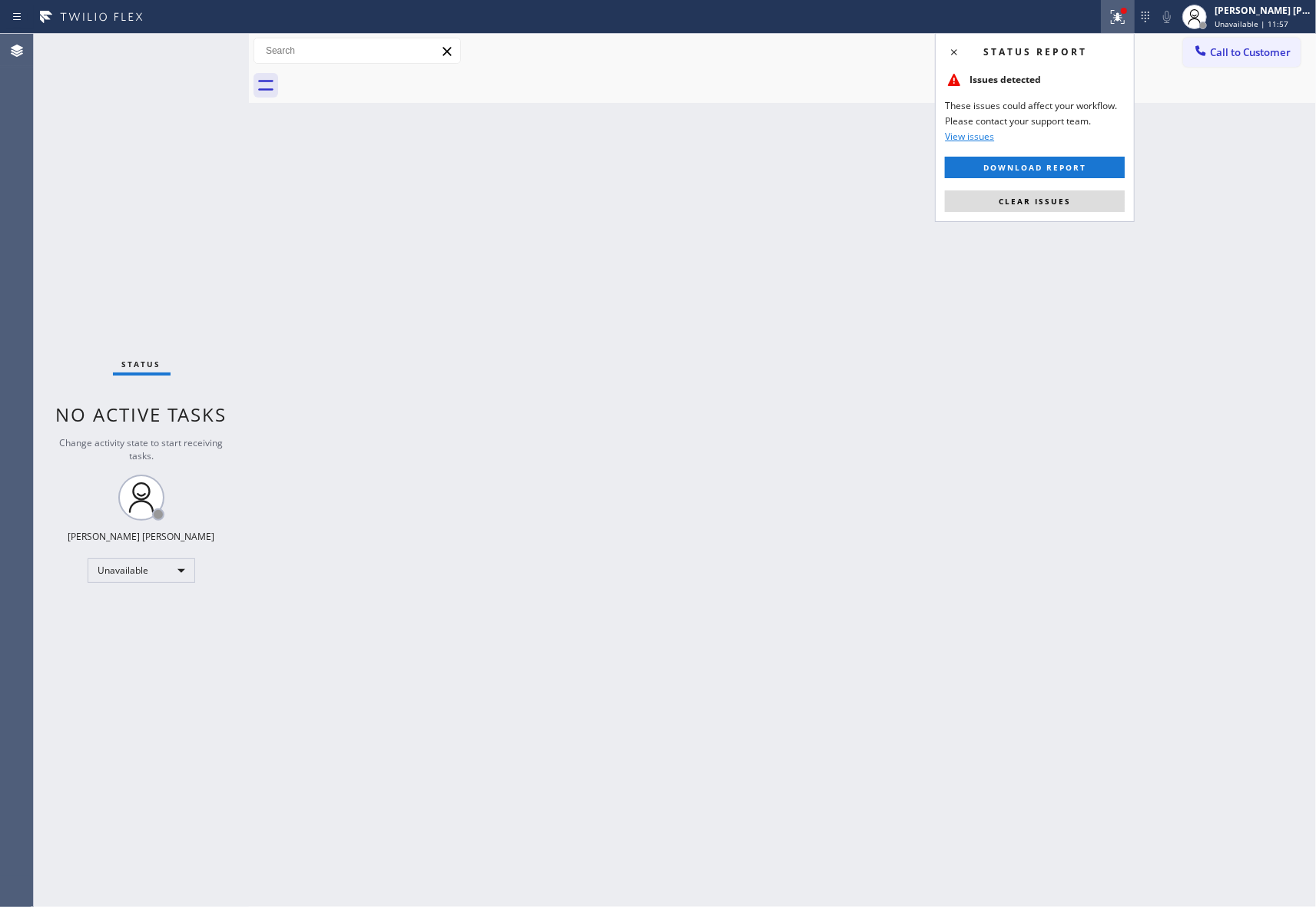
click at [1128, 11] on div at bounding box center [1124, 11] width 10 height 10
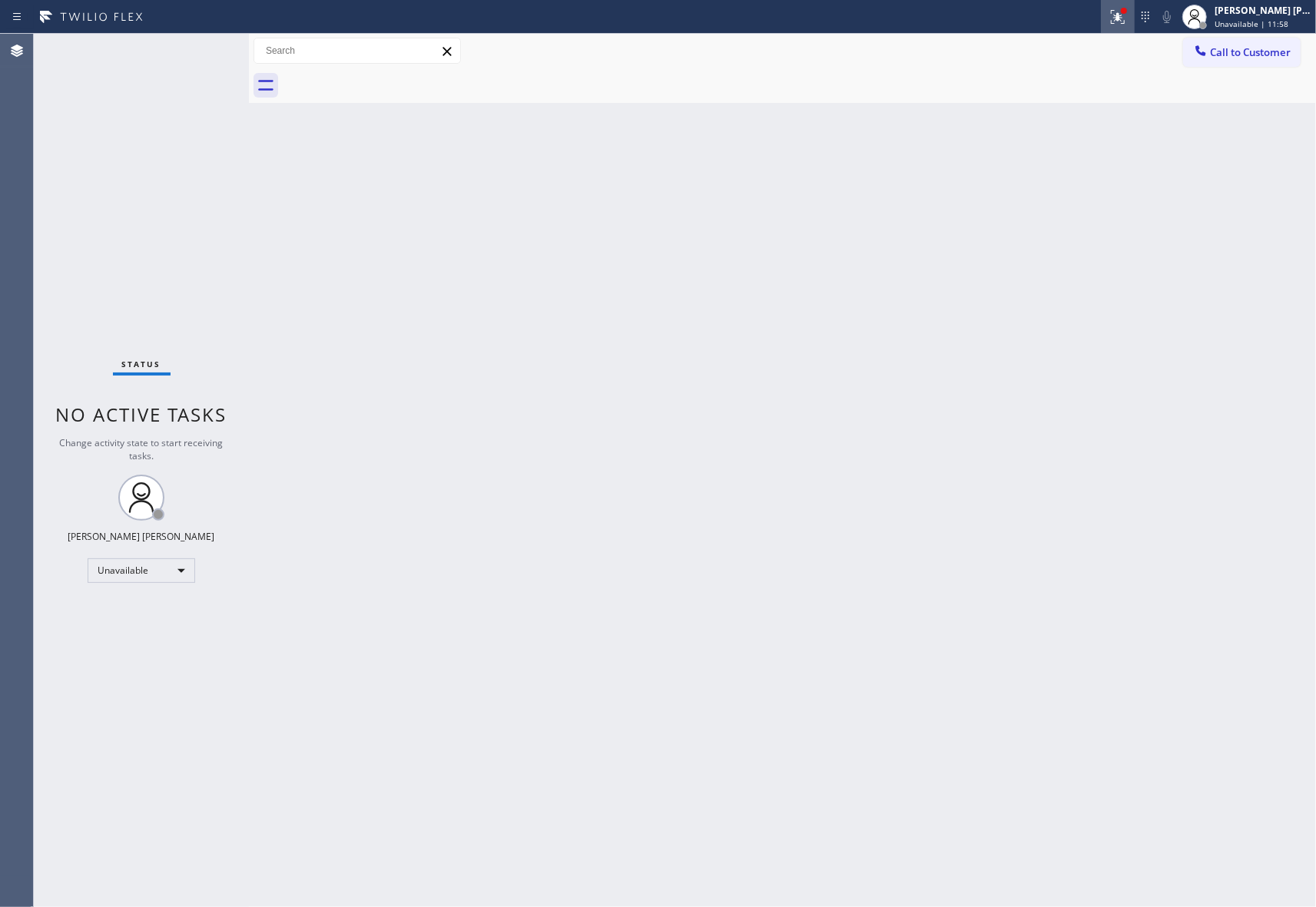
click at [1113, 23] on icon at bounding box center [1117, 16] width 18 height 18
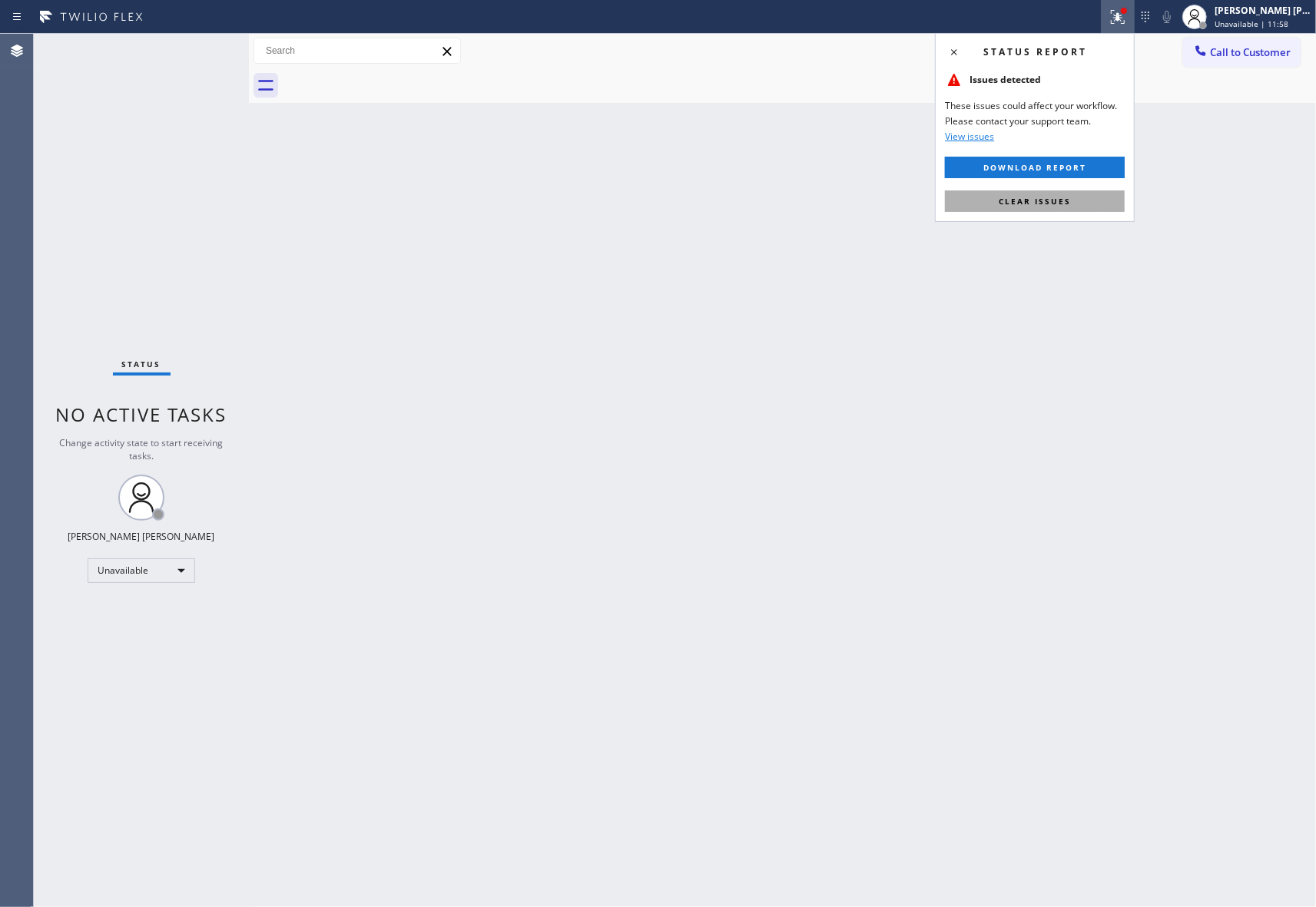
click at [1045, 202] on span "Clear issues" at bounding box center [1034, 201] width 73 height 11
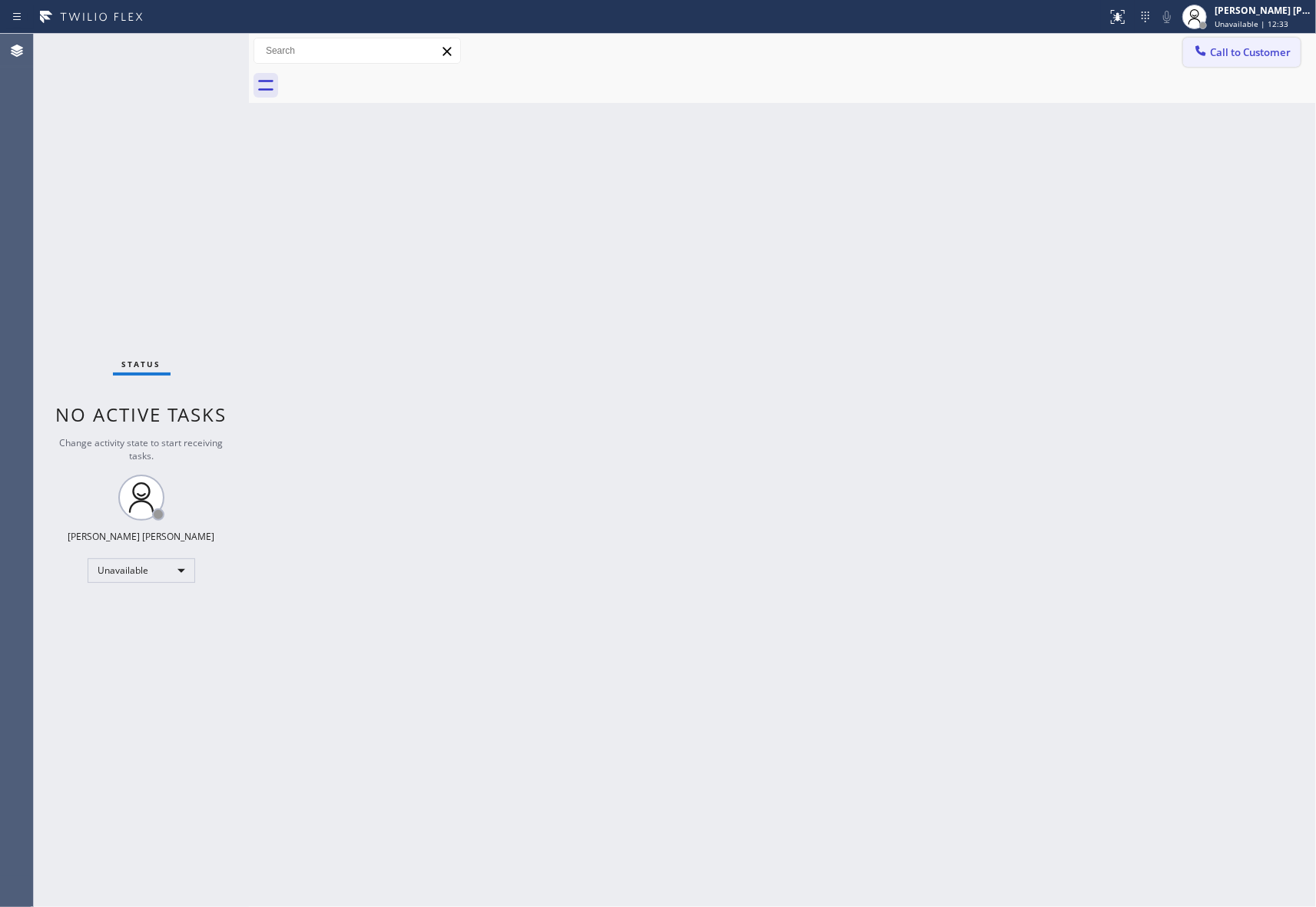
click at [1263, 39] on button "Call to Customer" at bounding box center [1241, 52] width 117 height 29
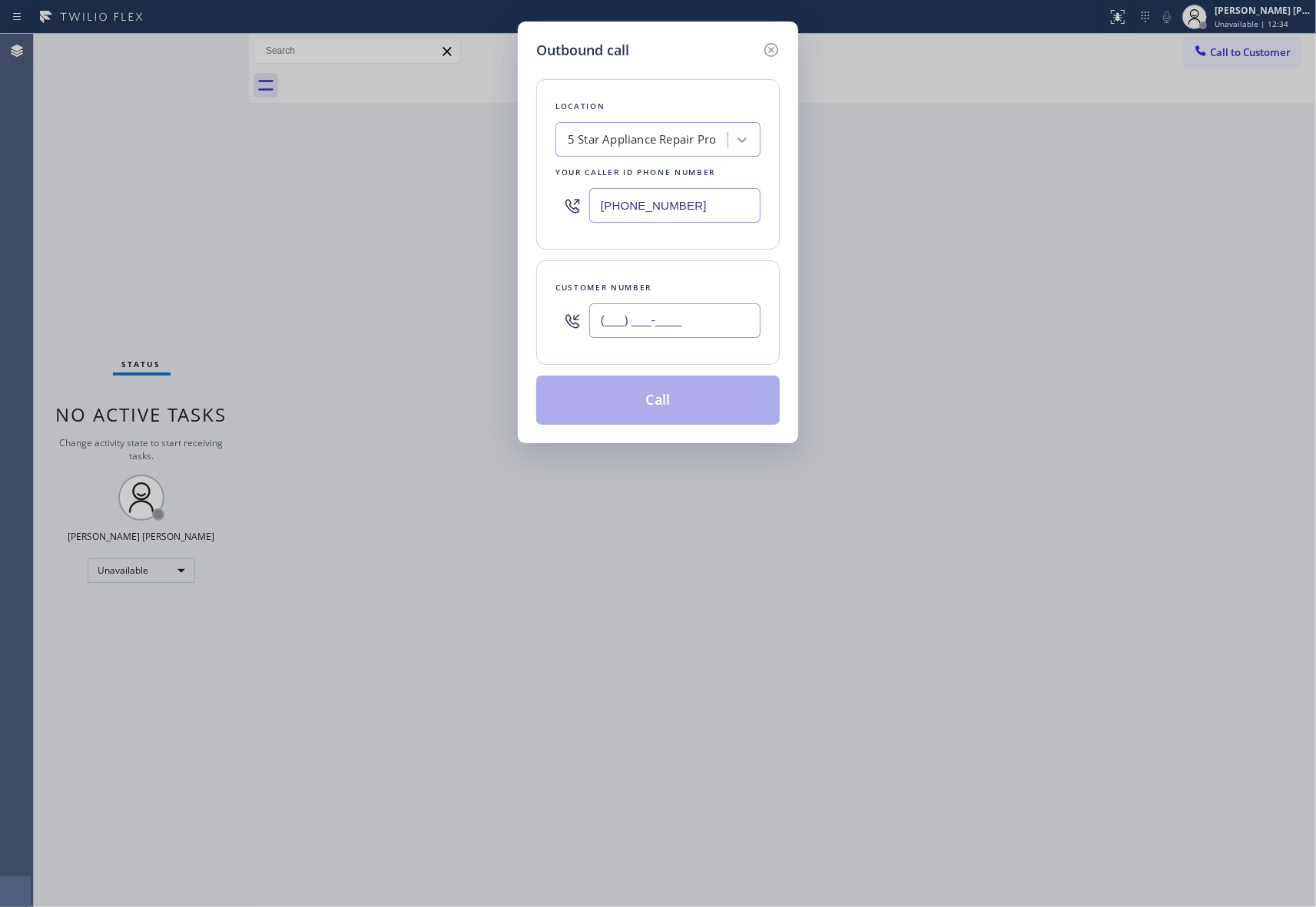
click at [694, 314] on input "(___) ___-____" at bounding box center [674, 321] width 172 height 35
paste input "951) 870-8601"
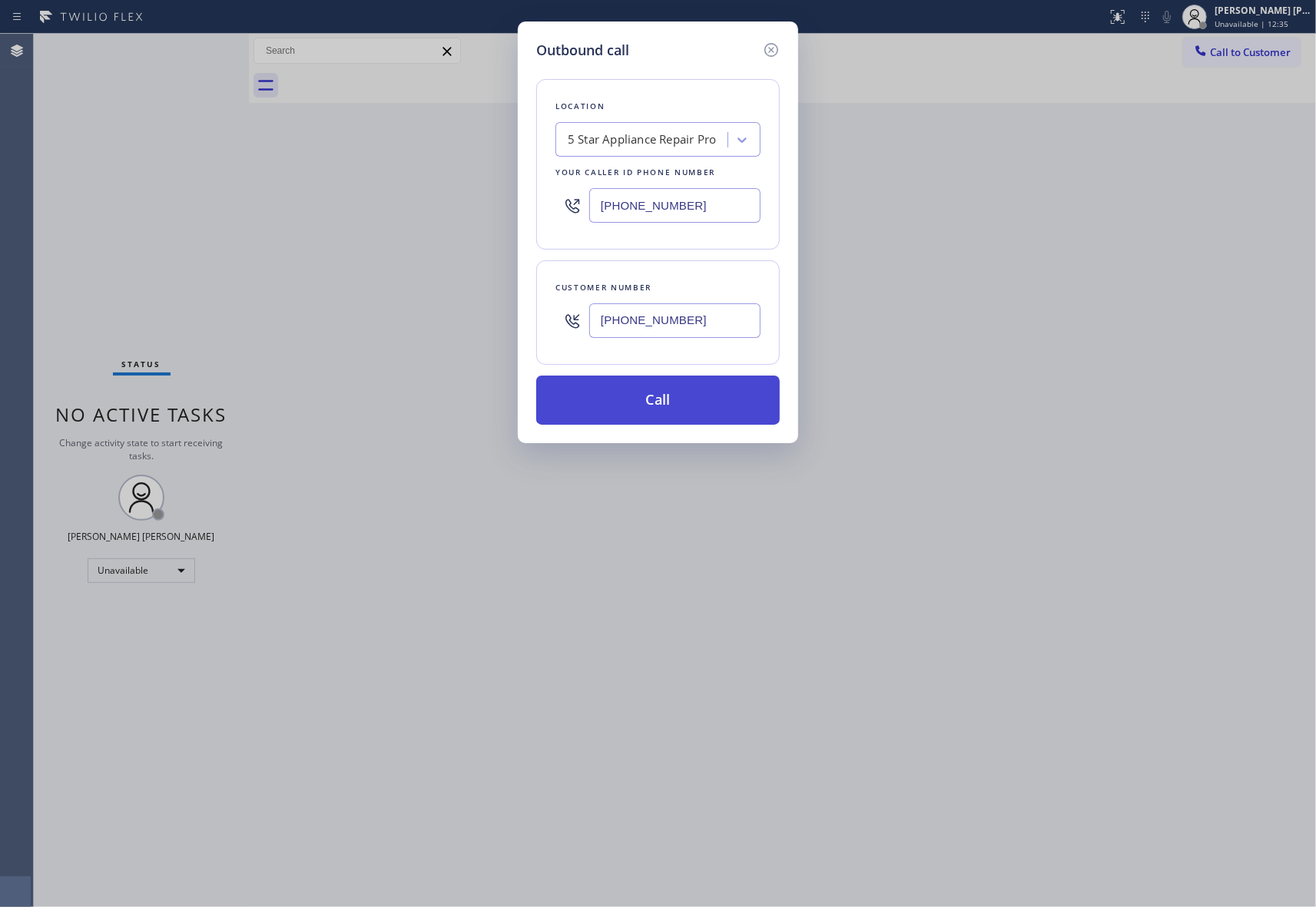
type input "[PHONE_NUMBER]"
click at [683, 404] on button "Call" at bounding box center [657, 400] width 243 height 49
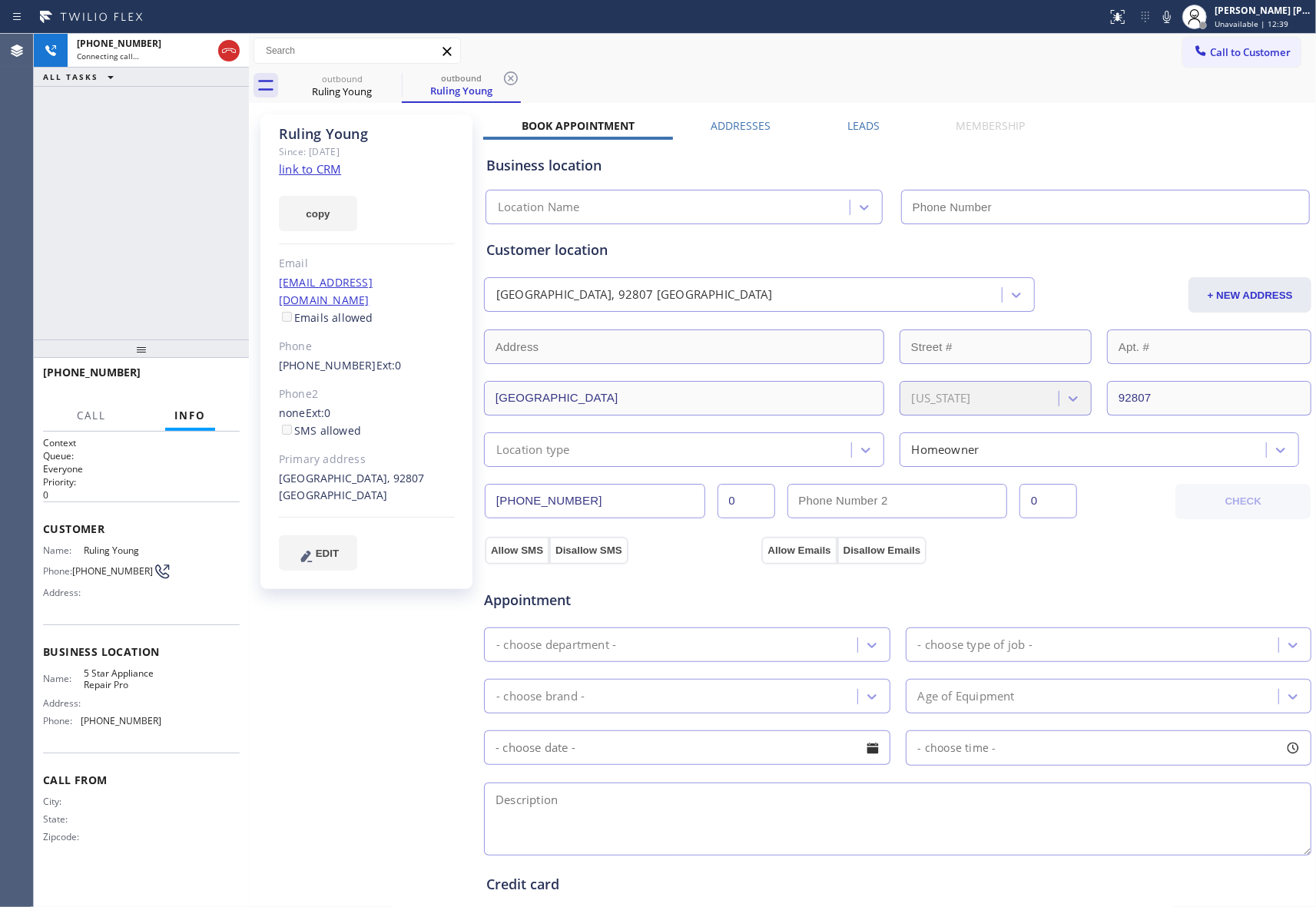
type input "[PHONE_NUMBER]"
drag, startPoint x: 217, startPoint y: 373, endPoint x: 139, endPoint y: 361, distance: 78.9
click at [205, 370] on button "HANG UP" at bounding box center [204, 379] width 72 height 21
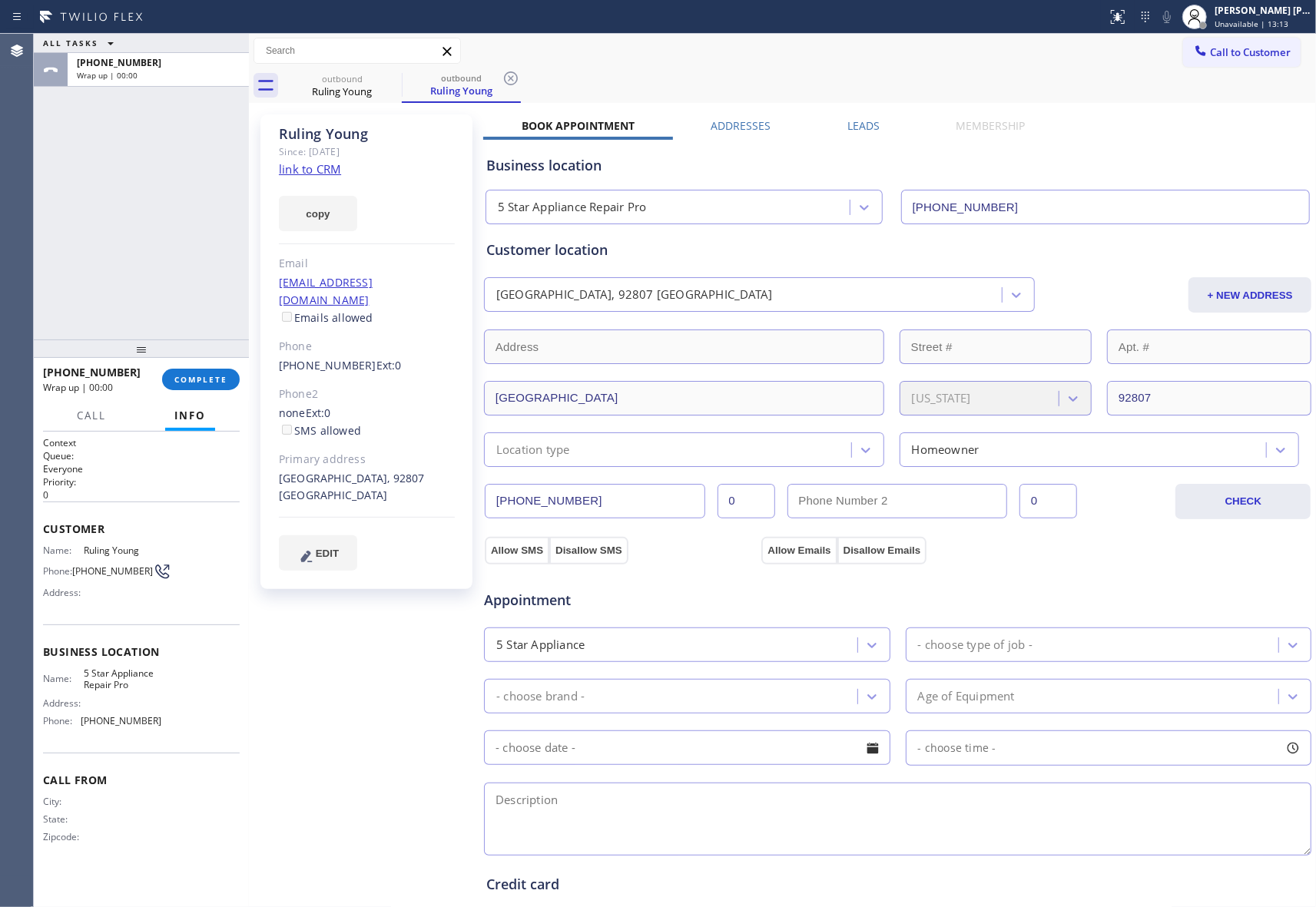
click at [846, 135] on div "Business location 5 Star Appliance Repair Pro [PHONE_NUMBER]" at bounding box center [897, 179] width 829 height 91
click at [850, 127] on label "Leads" at bounding box center [862, 125] width 32 height 15
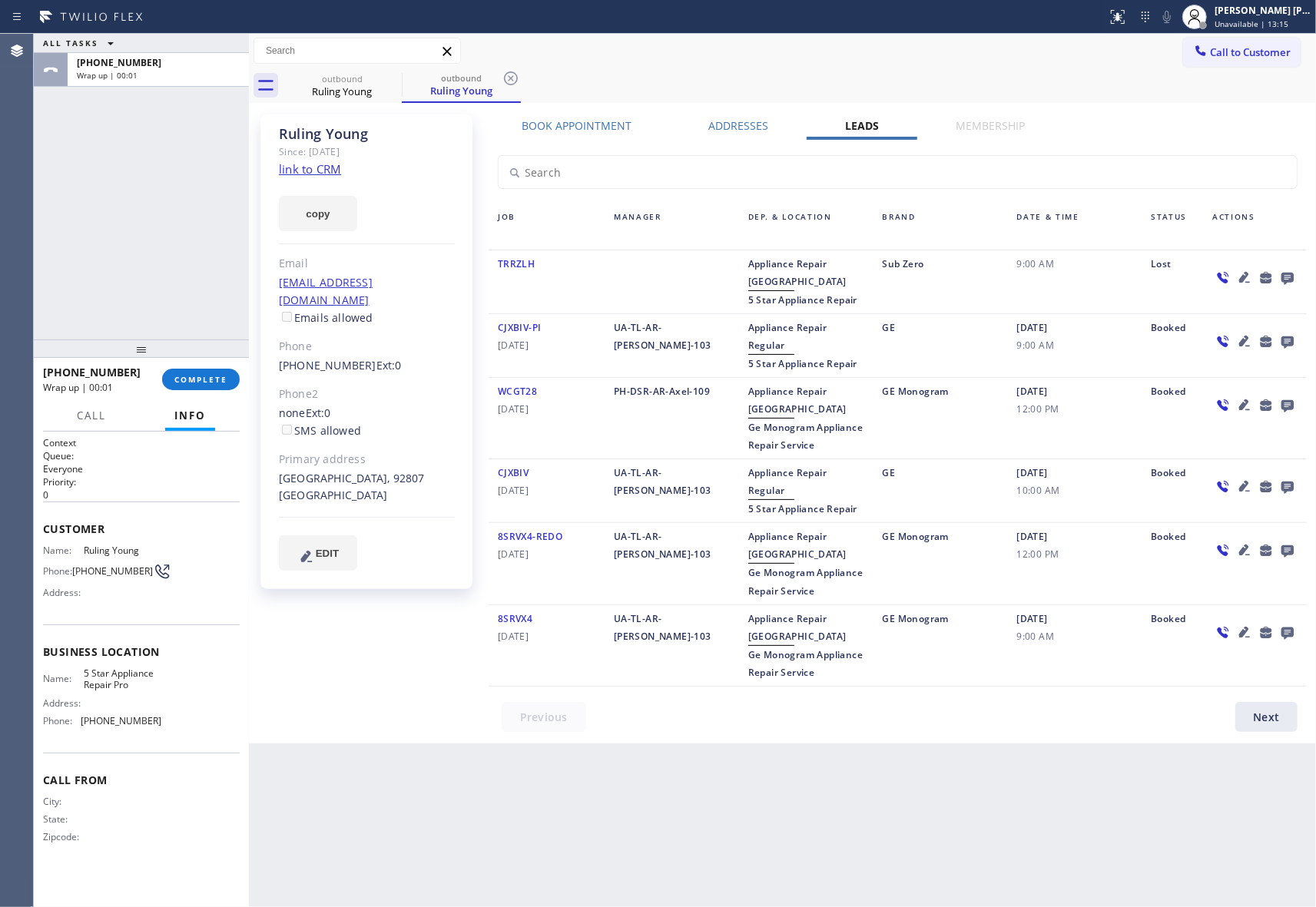
click at [1286, 271] on icon at bounding box center [1287, 278] width 18 height 19
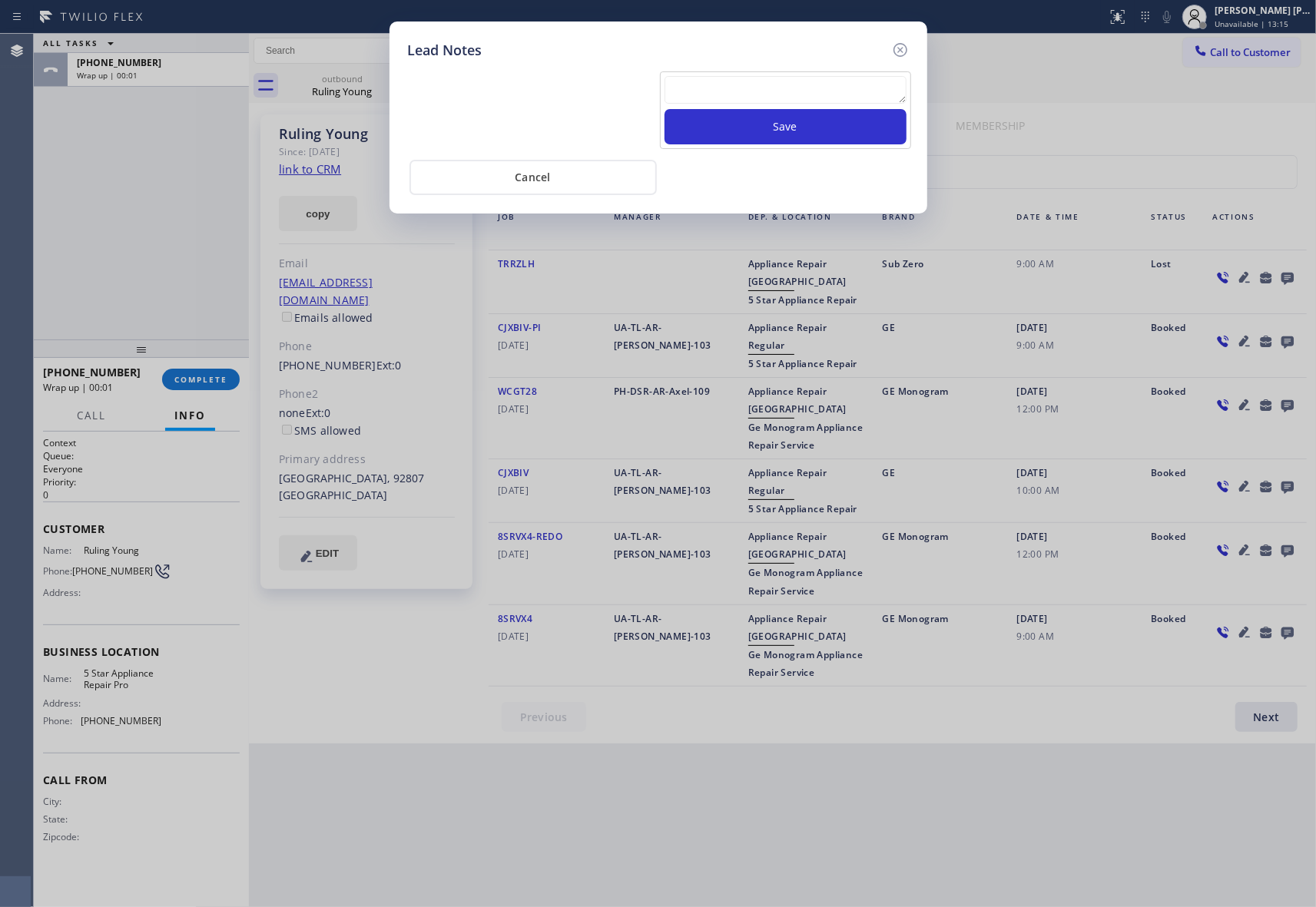
click at [750, 86] on textarea at bounding box center [786, 89] width 242 height 28
paste textarea "VM | please transfer if cx calls back"
type textarea "VM | please transfer if cx calls back"
click at [767, 131] on button "Save" at bounding box center [786, 127] width 242 height 35
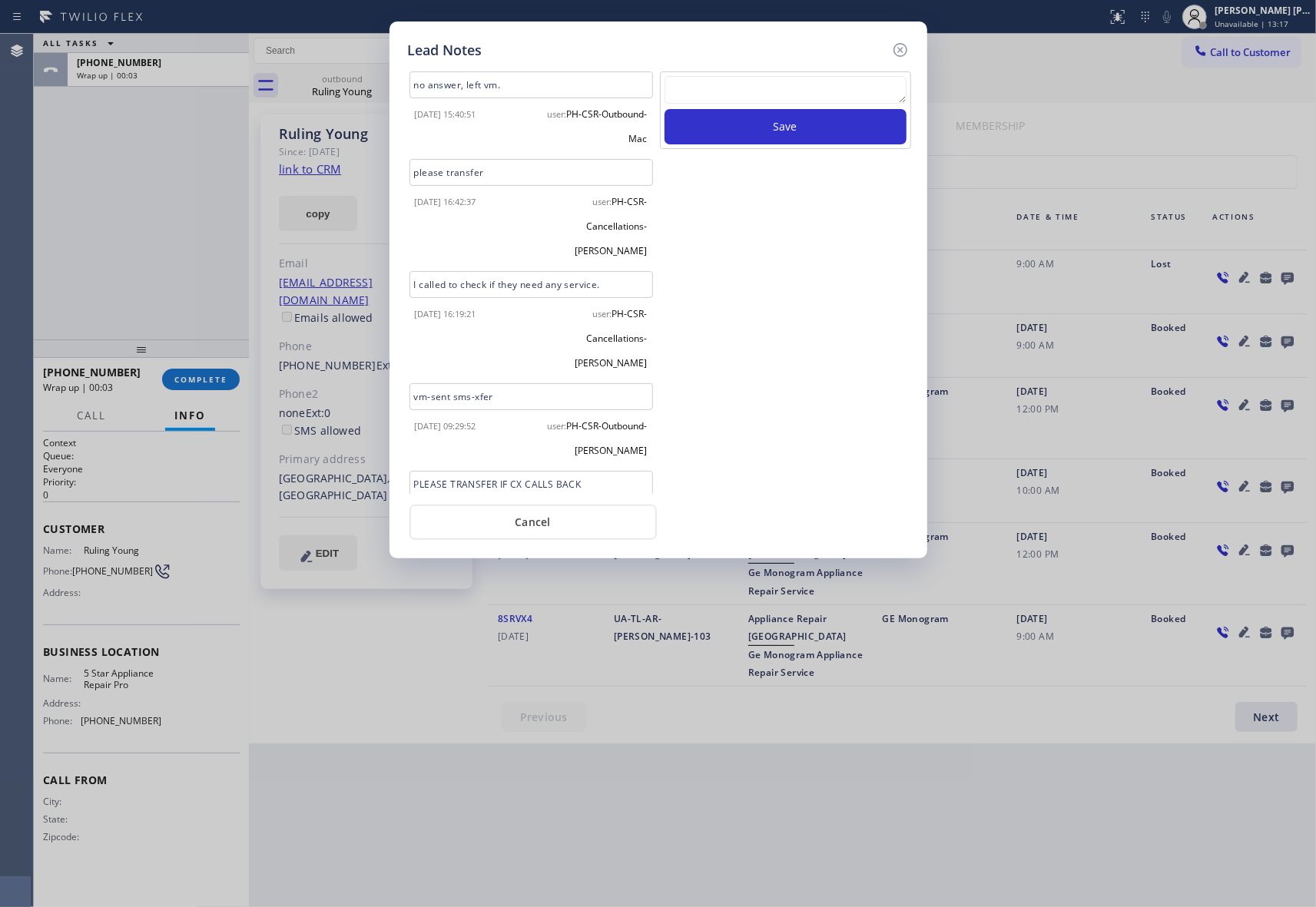
drag, startPoint x: 903, startPoint y: 45, endPoint x: 771, endPoint y: 45, distance: 132.0
click at [901, 45] on icon at bounding box center [899, 49] width 18 height 18
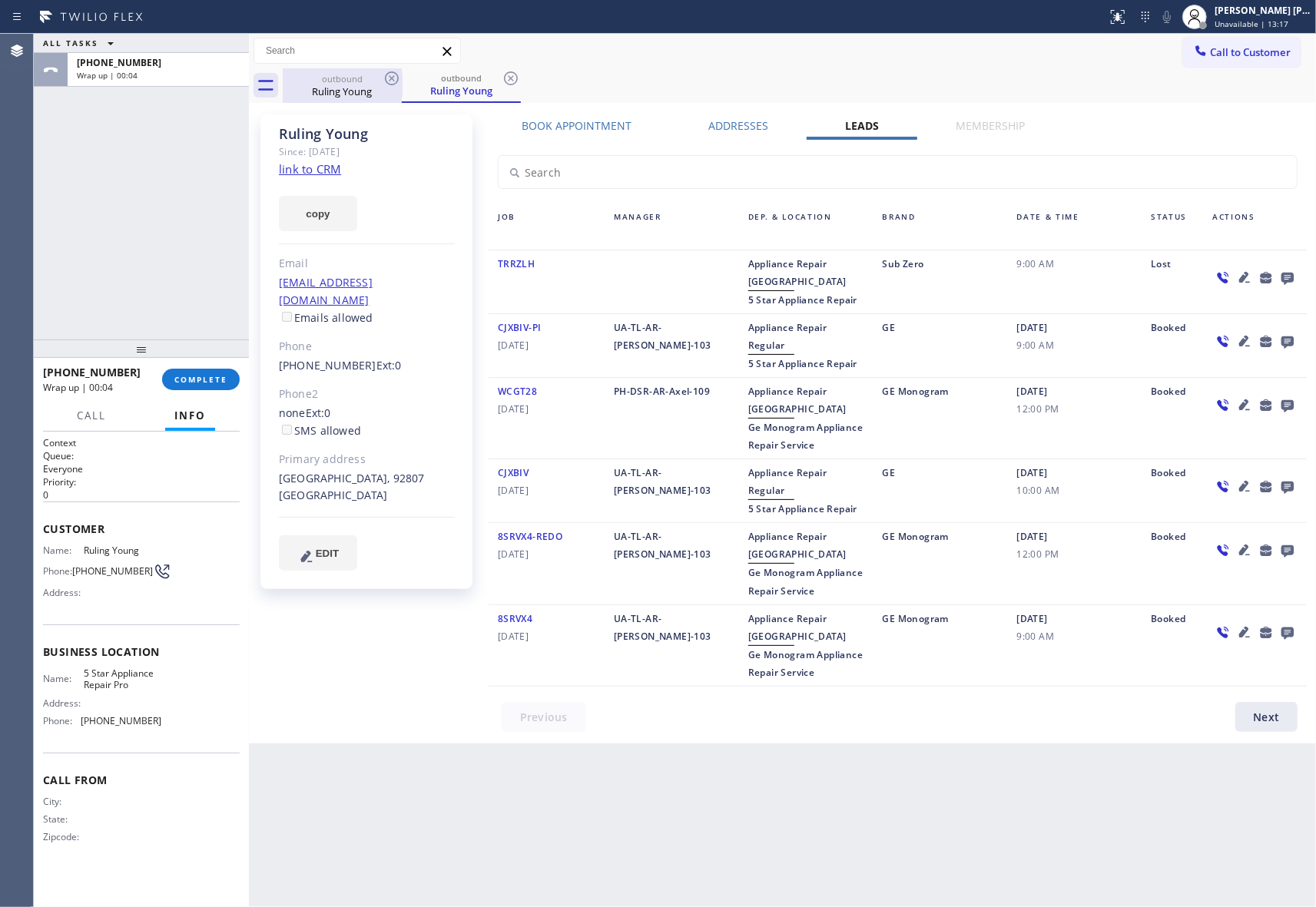
click at [364, 80] on div "outbound" at bounding box center [342, 78] width 116 height 12
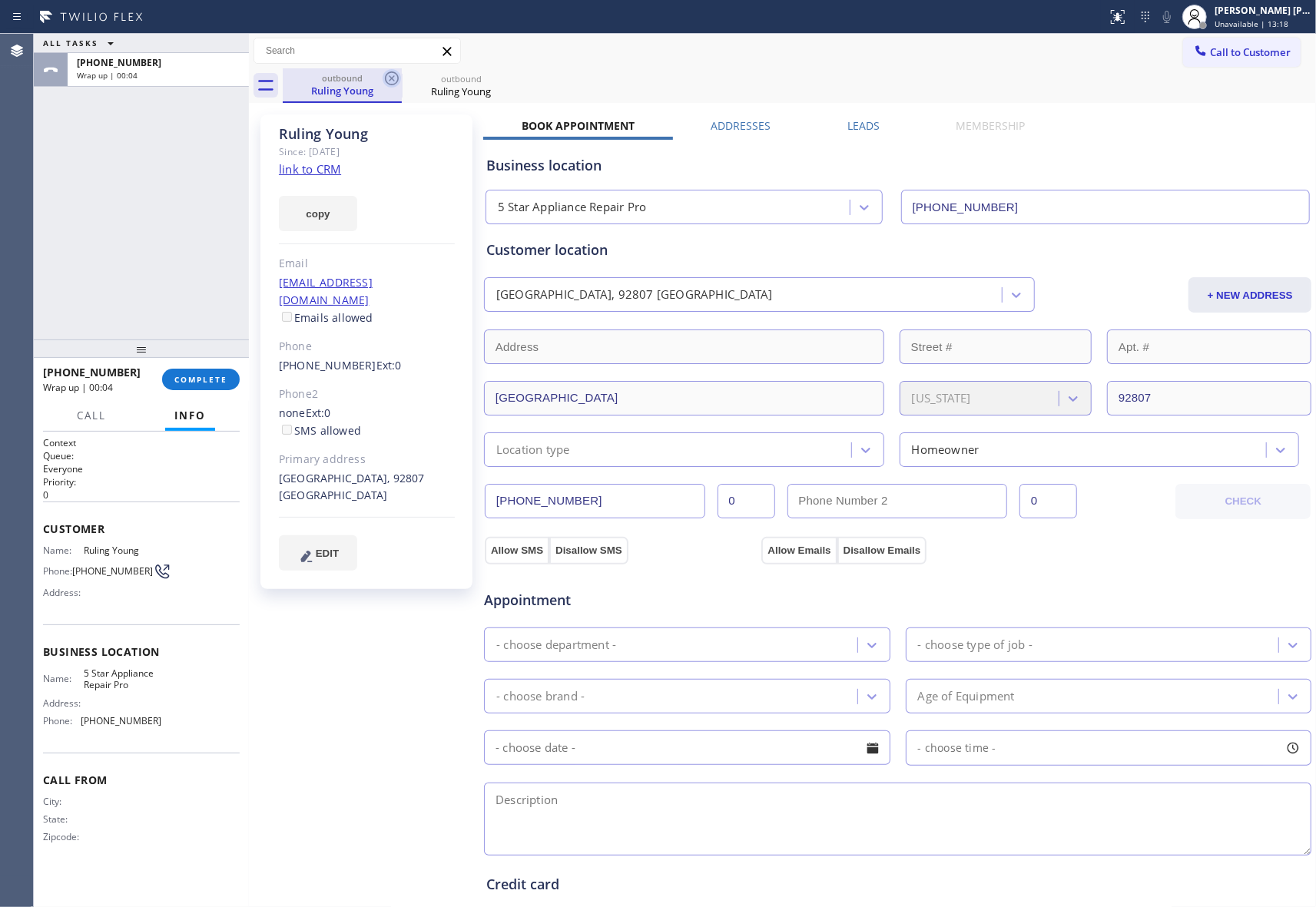
click at [388, 76] on icon at bounding box center [392, 78] width 18 height 18
click at [0, 0] on icon at bounding box center [0, 0] width 0 height 0
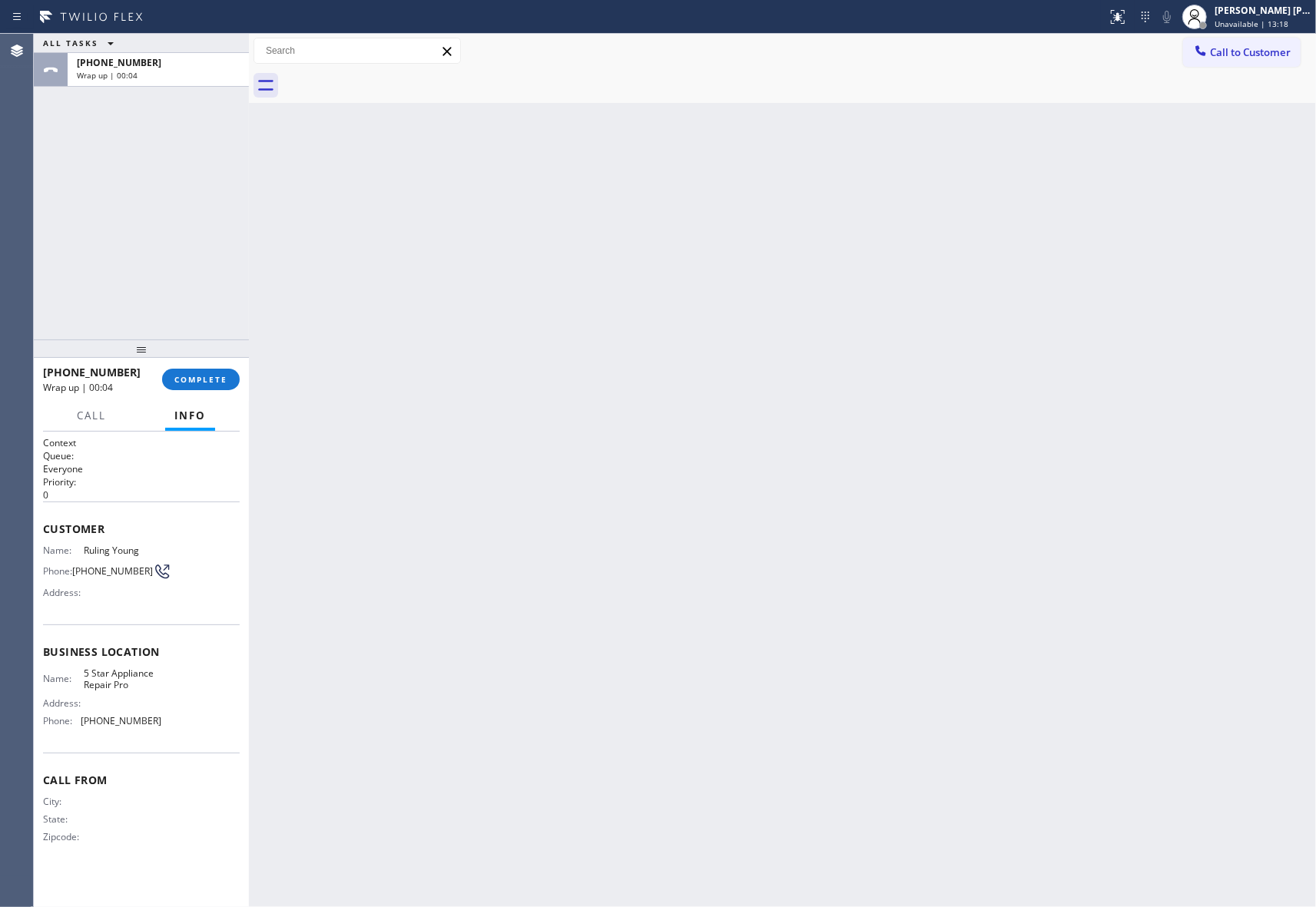
click at [388, 76] on div at bounding box center [799, 86] width 1033 height 35
click at [213, 378] on span "COMPLETE" at bounding box center [201, 379] width 53 height 11
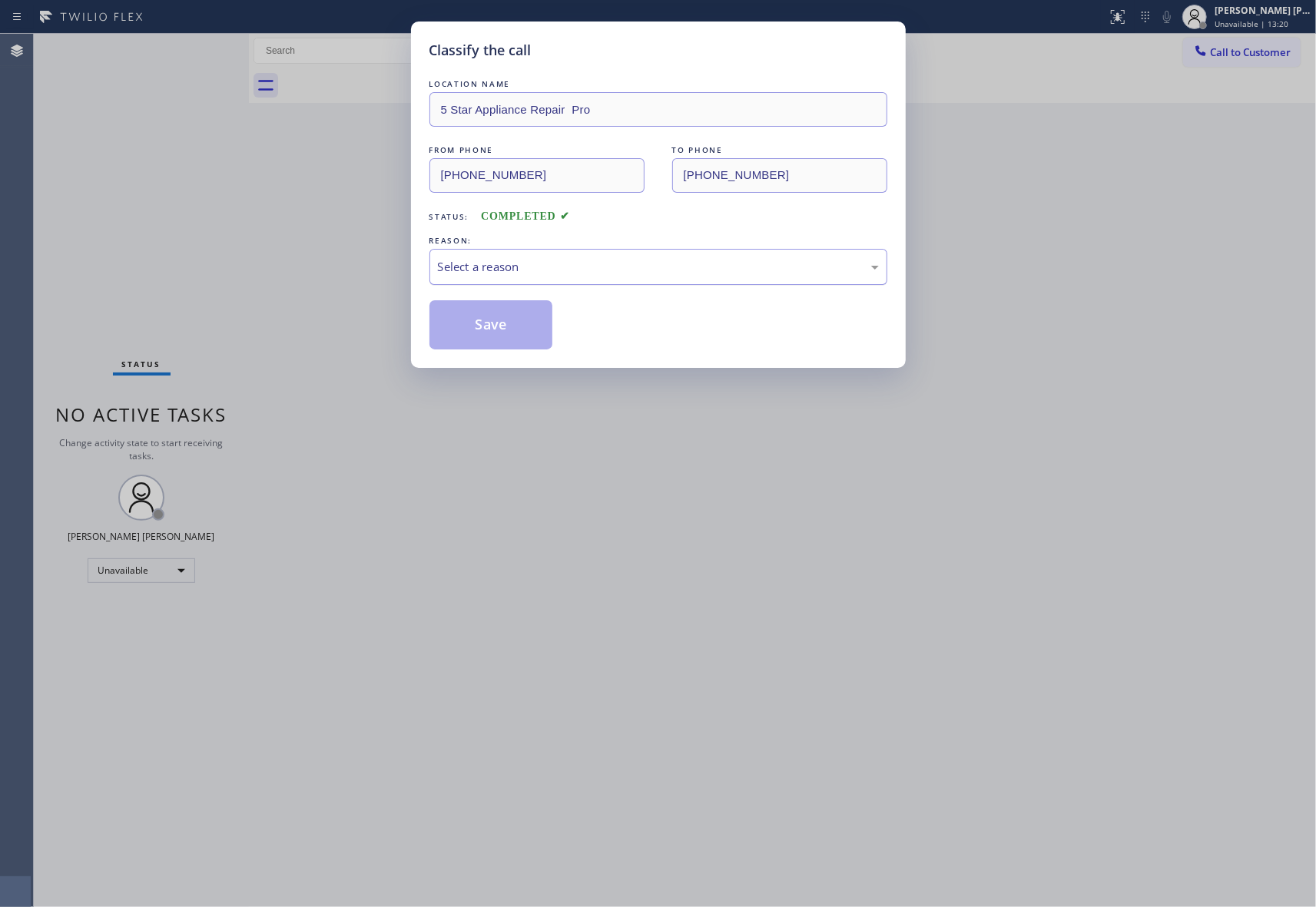
drag, startPoint x: 511, startPoint y: 261, endPoint x: 498, endPoint y: 280, distance: 23.0
click at [510, 262] on div "Select a reason" at bounding box center [658, 266] width 441 height 17
click at [472, 327] on button "Save" at bounding box center [491, 325] width 124 height 49
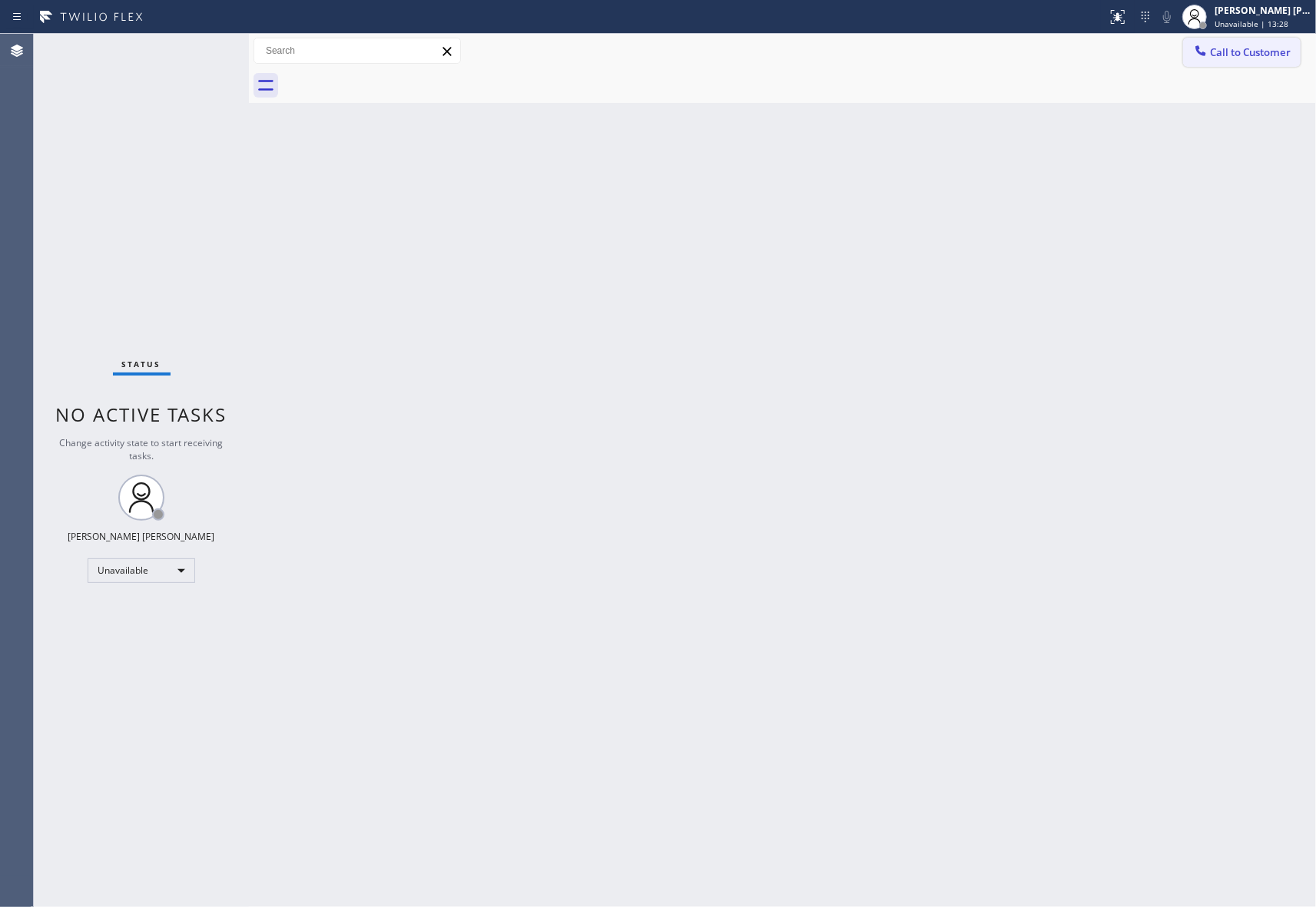
click at [1238, 58] on span "Call to Customer" at bounding box center [1249, 52] width 80 height 14
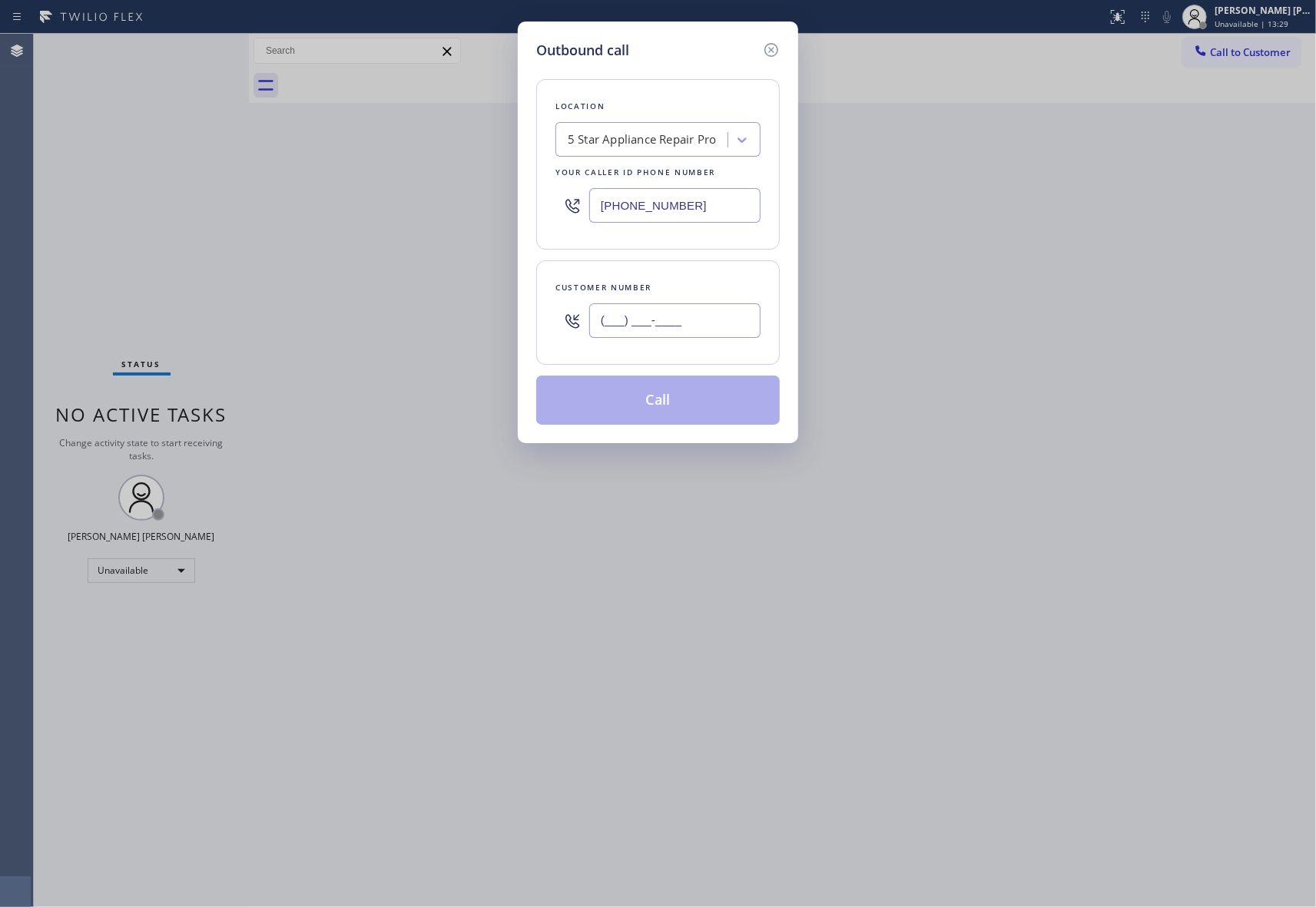
click at [675, 330] on input "(___) ___-____" at bounding box center [674, 321] width 172 height 35
paste input "914) 907-7398"
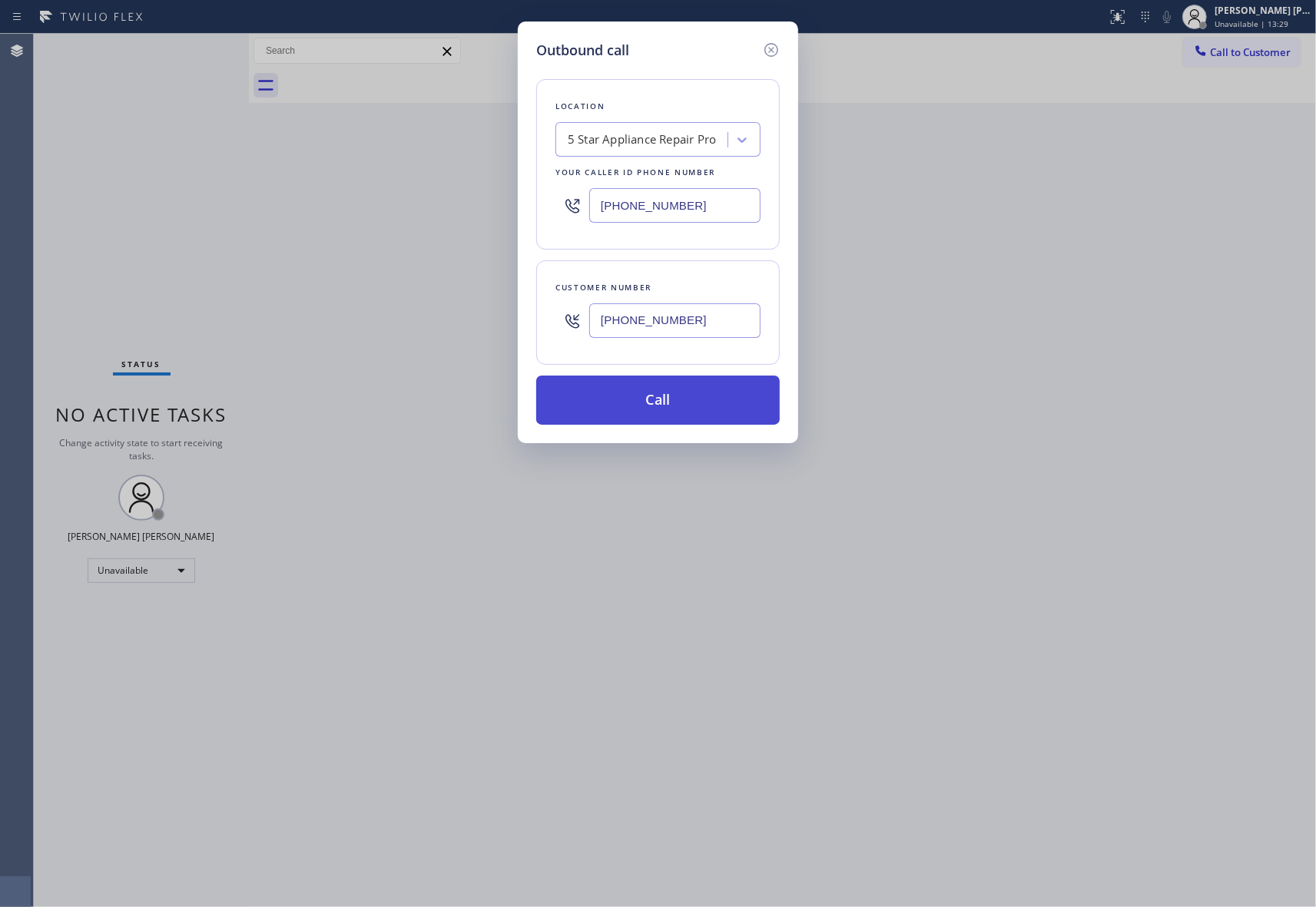
type input "[PHONE_NUMBER]"
click at [672, 394] on button "Call" at bounding box center [657, 400] width 243 height 49
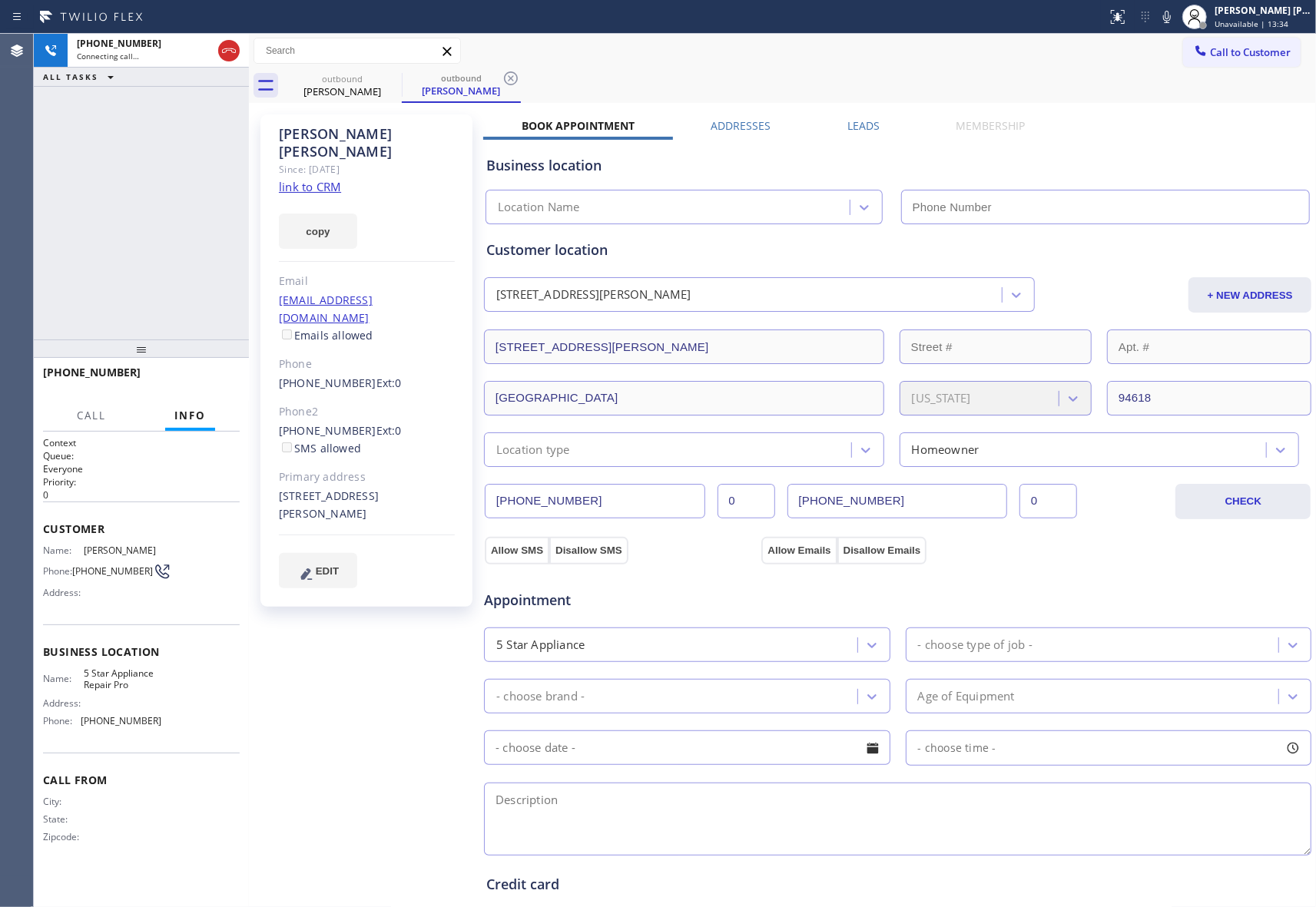
type input "[PHONE_NUMBER]"
click at [858, 124] on label "Leads" at bounding box center [862, 125] width 32 height 15
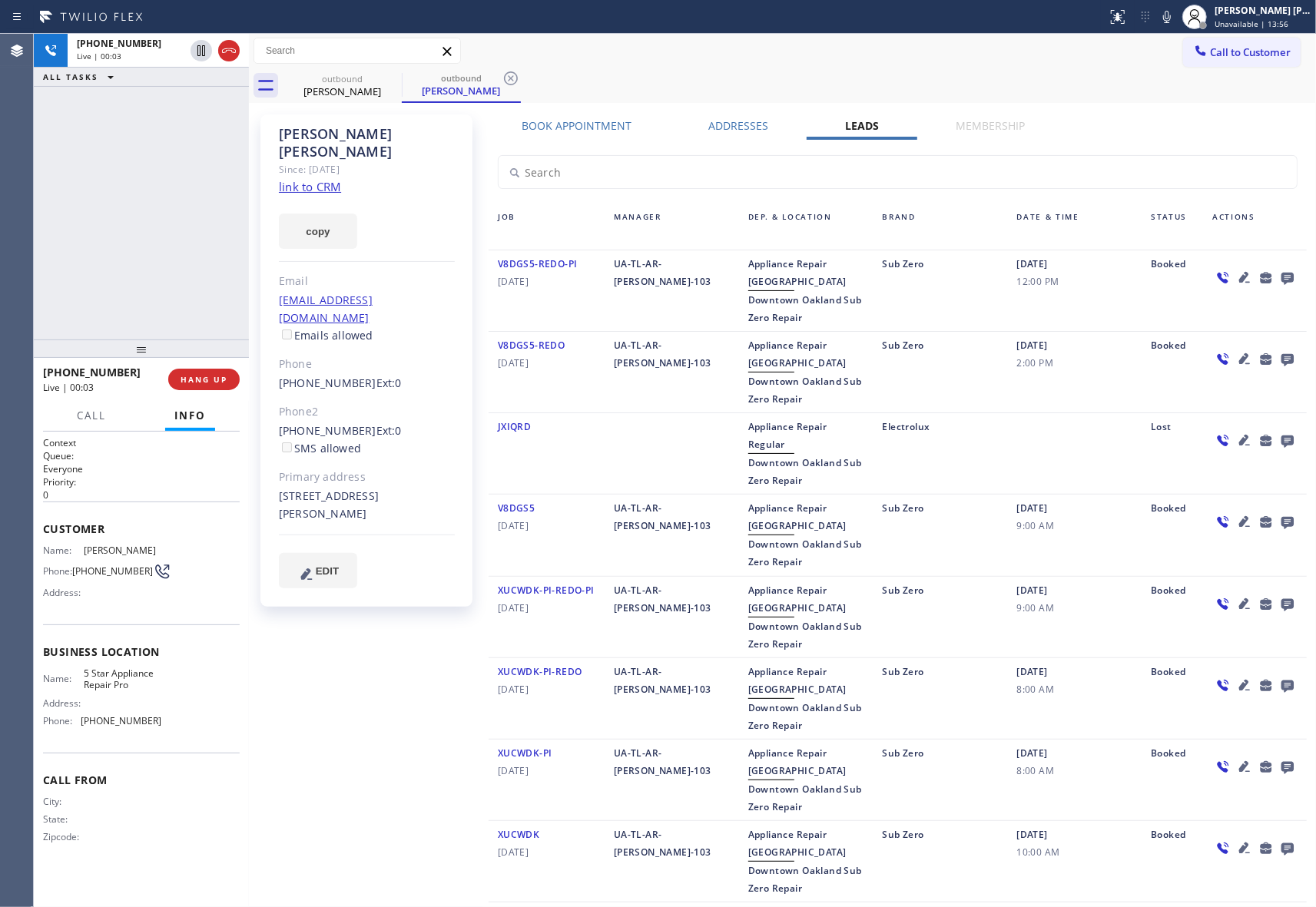
click at [1281, 278] on icon at bounding box center [1287, 278] width 13 height 13
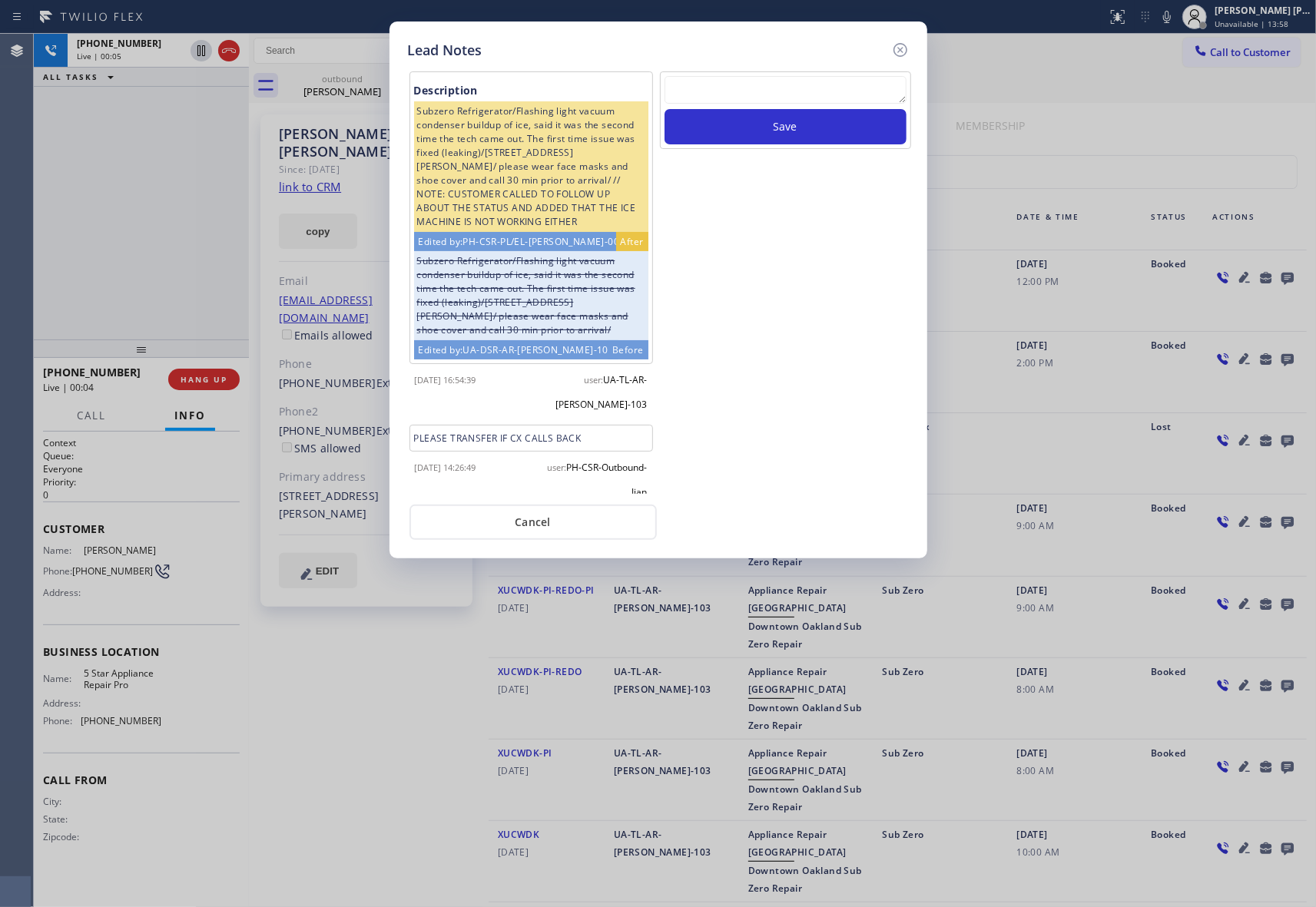
scroll to position [490, 0]
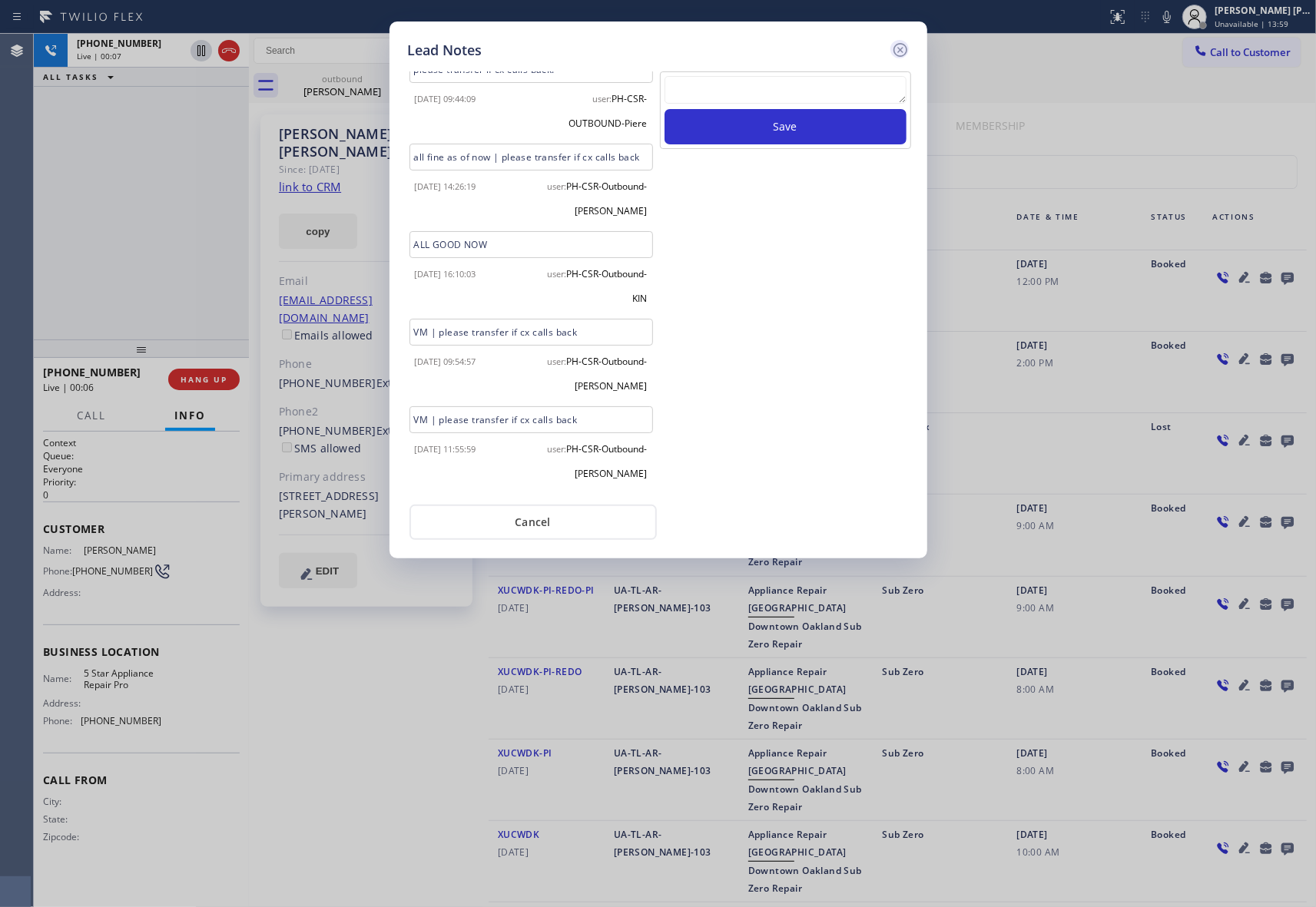
click at [905, 47] on icon at bounding box center [899, 49] width 14 height 14
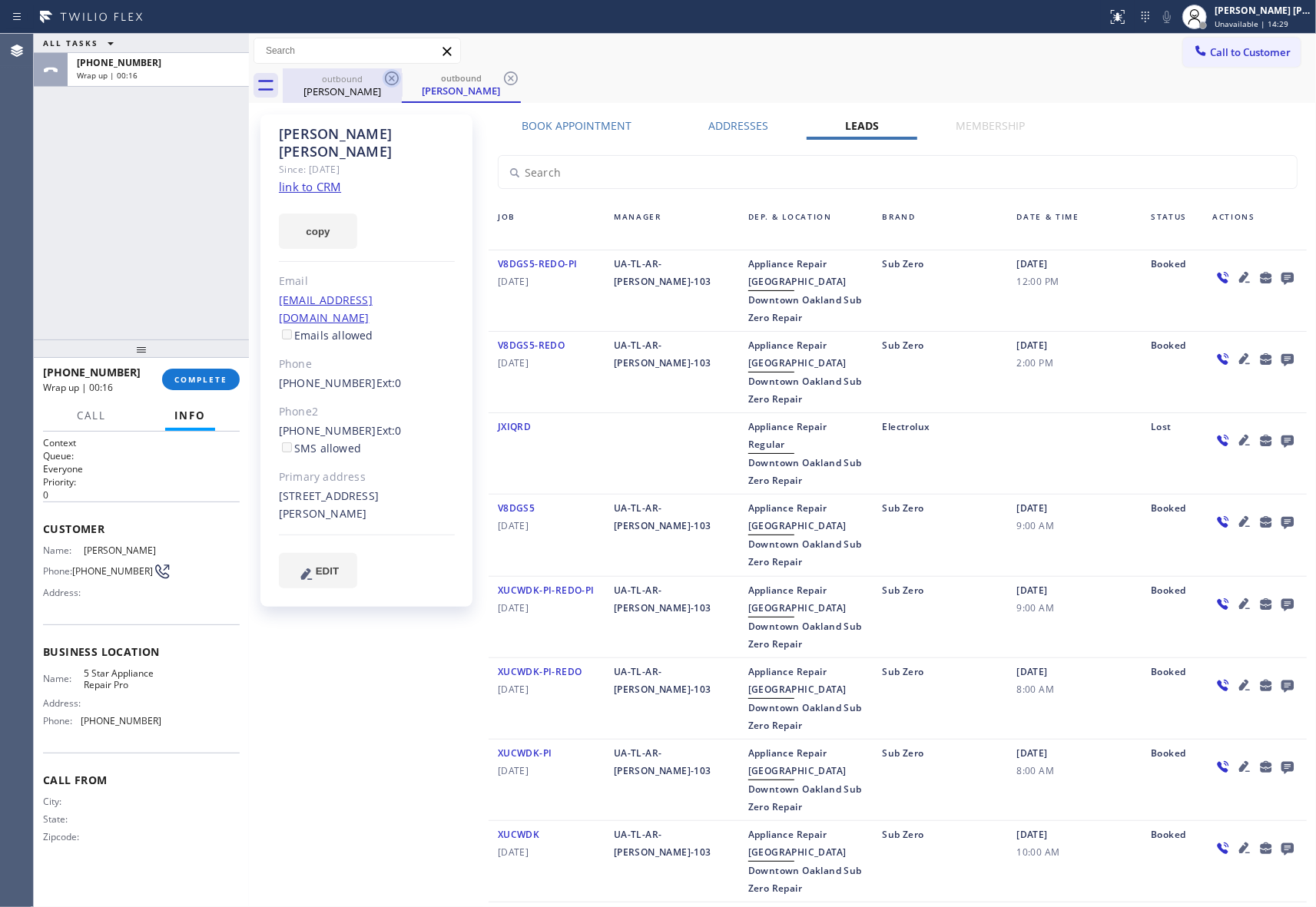
drag, startPoint x: 368, startPoint y: 83, endPoint x: 400, endPoint y: 79, distance: 32.2
click at [376, 84] on div "[PERSON_NAME]" at bounding box center [342, 91] width 116 height 14
click at [400, 79] on icon at bounding box center [392, 78] width 18 height 18
click at [502, 78] on icon at bounding box center [511, 78] width 18 height 18
click at [394, 78] on div "outbound [PERSON_NAME] outbound [PERSON_NAME]" at bounding box center [799, 86] width 1033 height 35
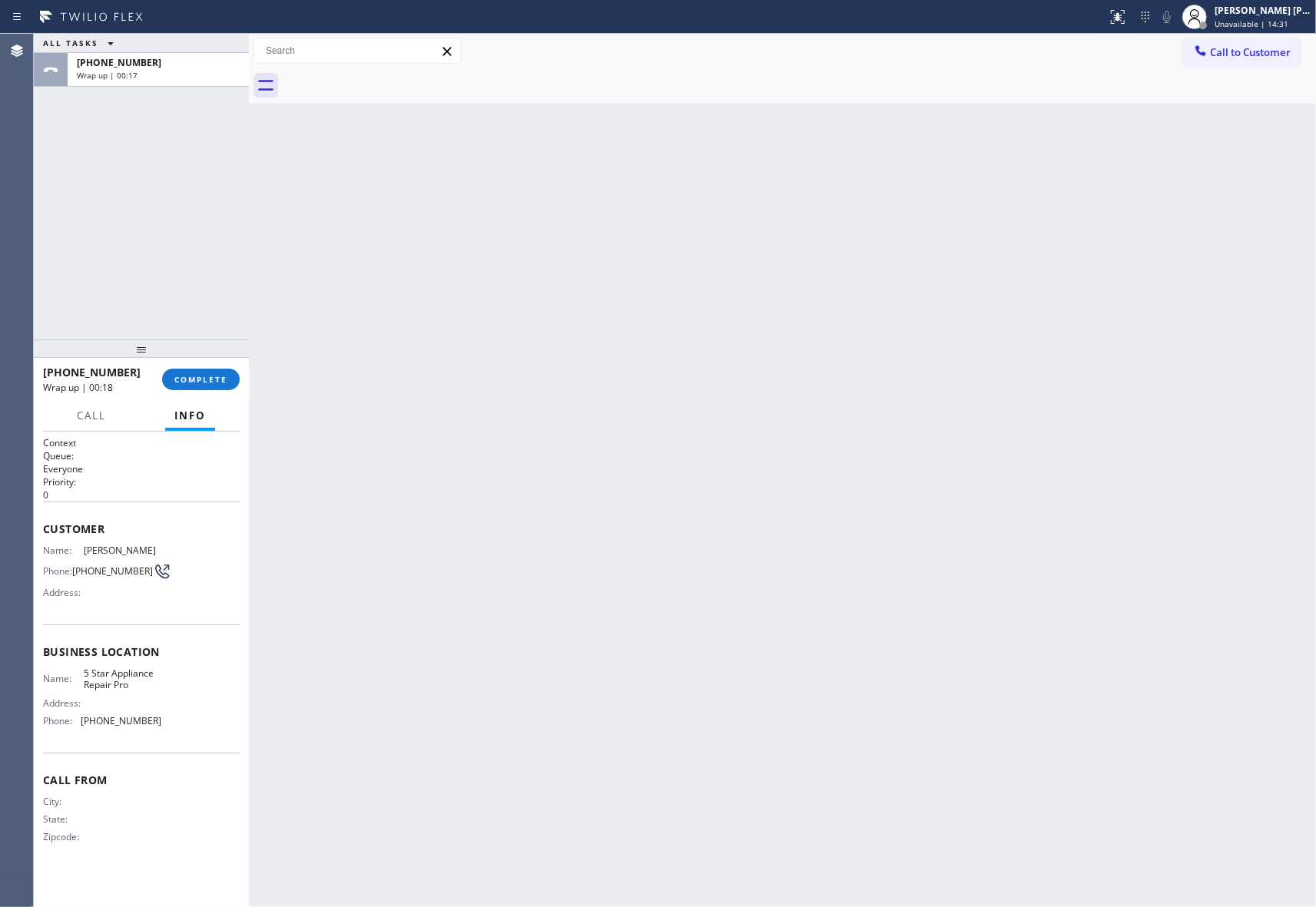
click at [381, 83] on div at bounding box center [799, 86] width 1033 height 35
click at [192, 382] on span "COMPLETE" at bounding box center [201, 379] width 53 height 11
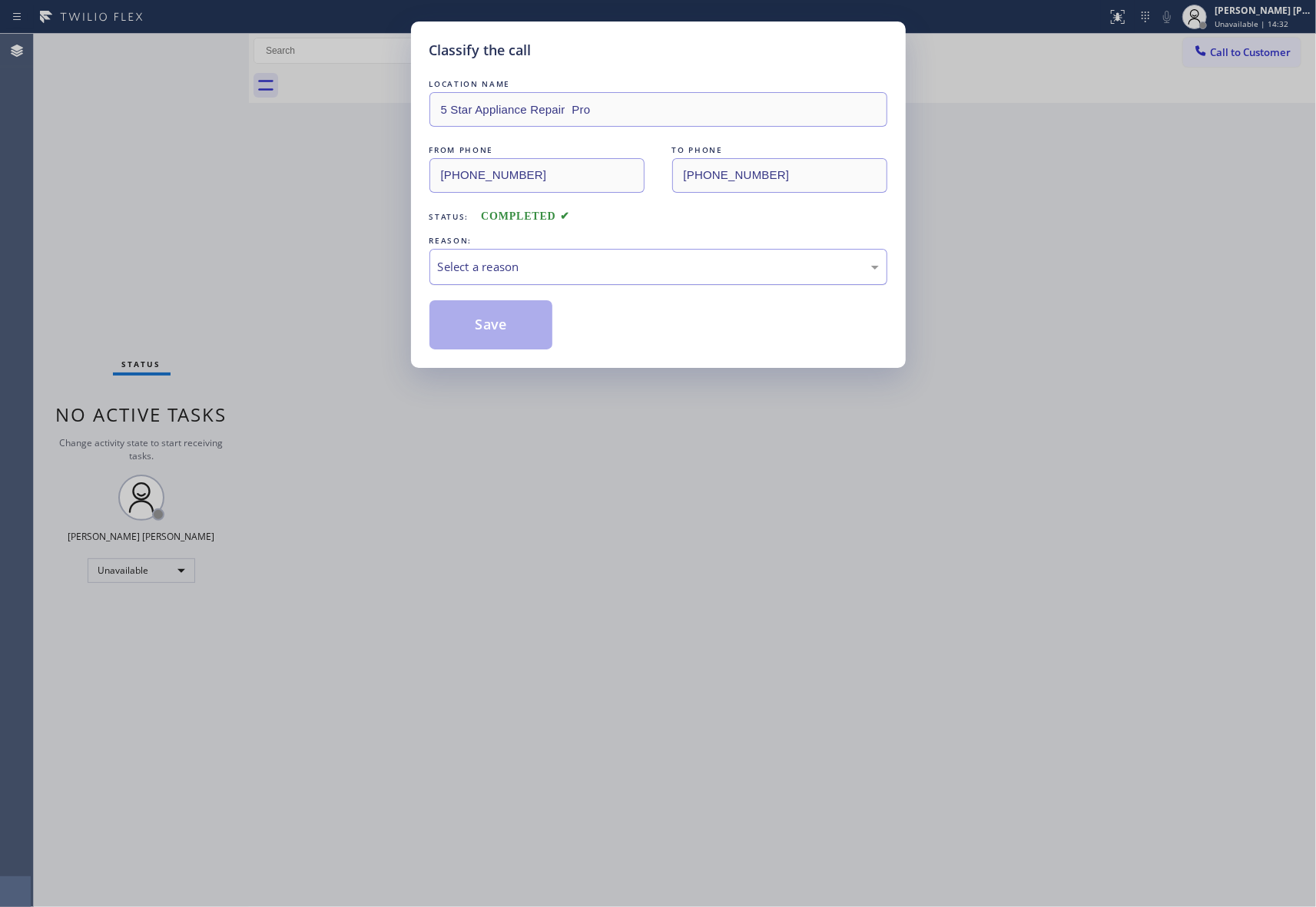
click at [548, 265] on div "Select a reason" at bounding box center [658, 266] width 441 height 17
click at [498, 326] on button "Save" at bounding box center [491, 325] width 124 height 49
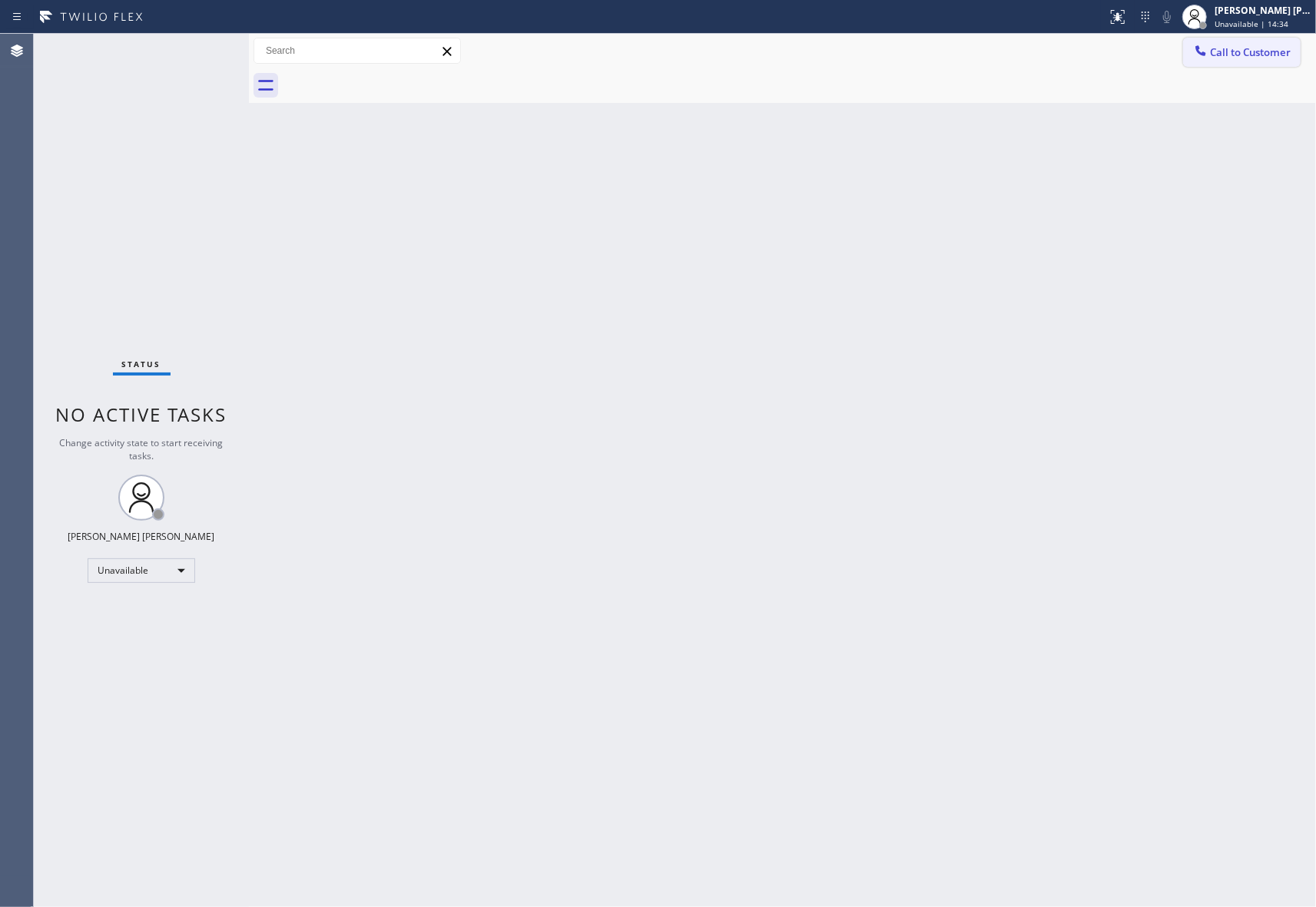
click at [1246, 46] on span "Call to Customer" at bounding box center [1249, 52] width 80 height 14
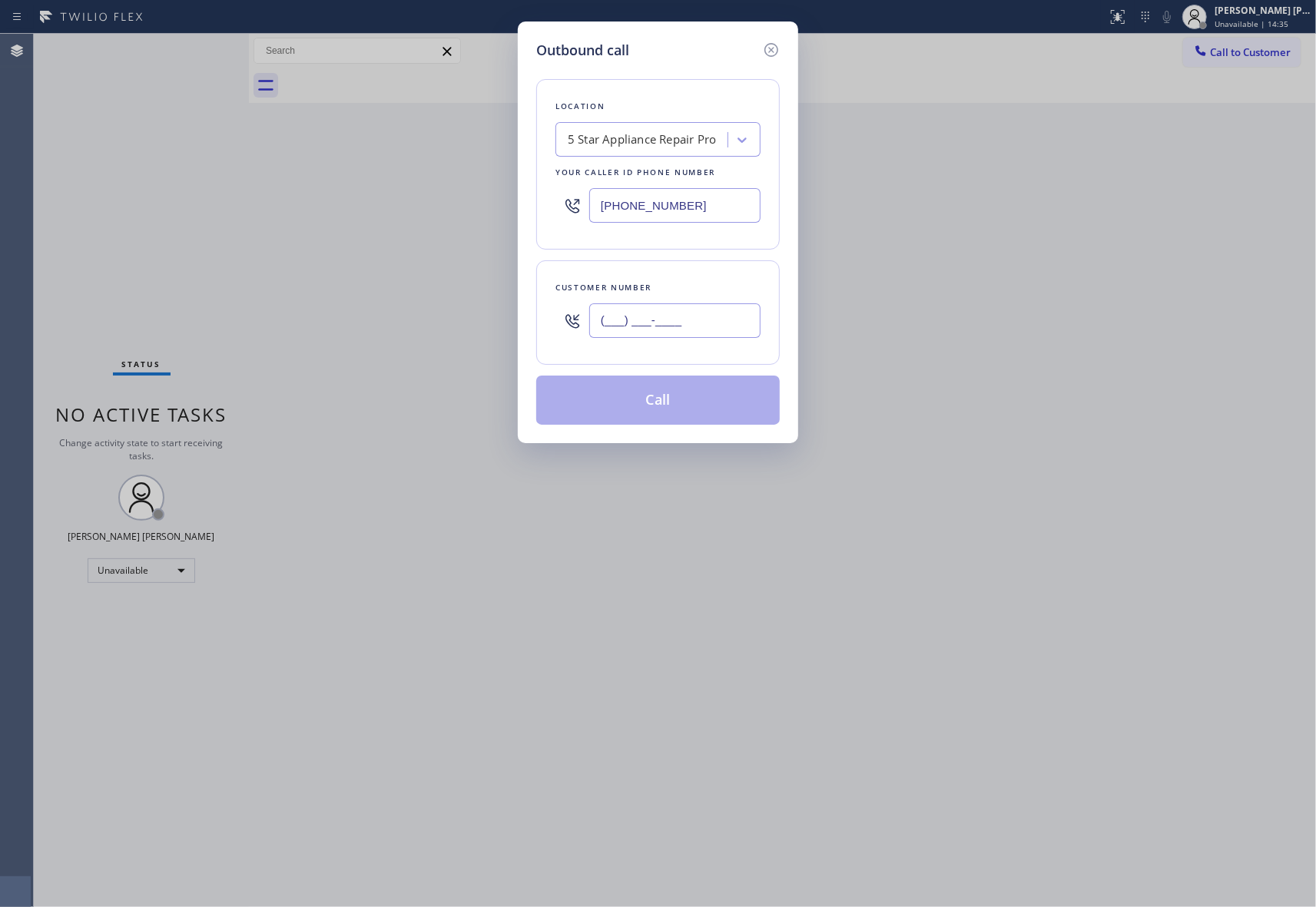
click at [704, 324] on input "(___) ___-____" at bounding box center [674, 321] width 172 height 35
paste input "253) 858-2225"
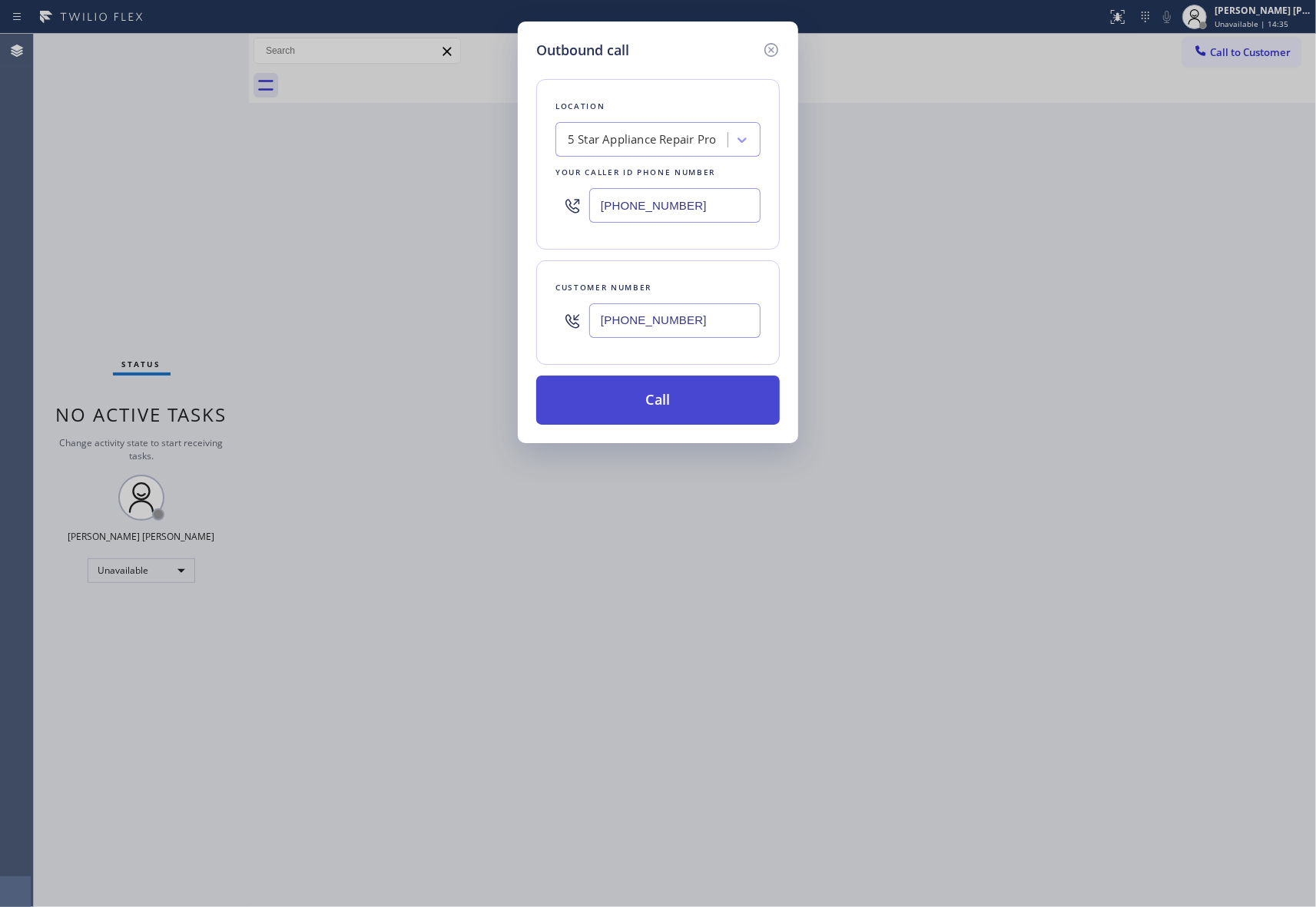
type input "[PHONE_NUMBER]"
click at [689, 400] on button "Call" at bounding box center [657, 400] width 243 height 49
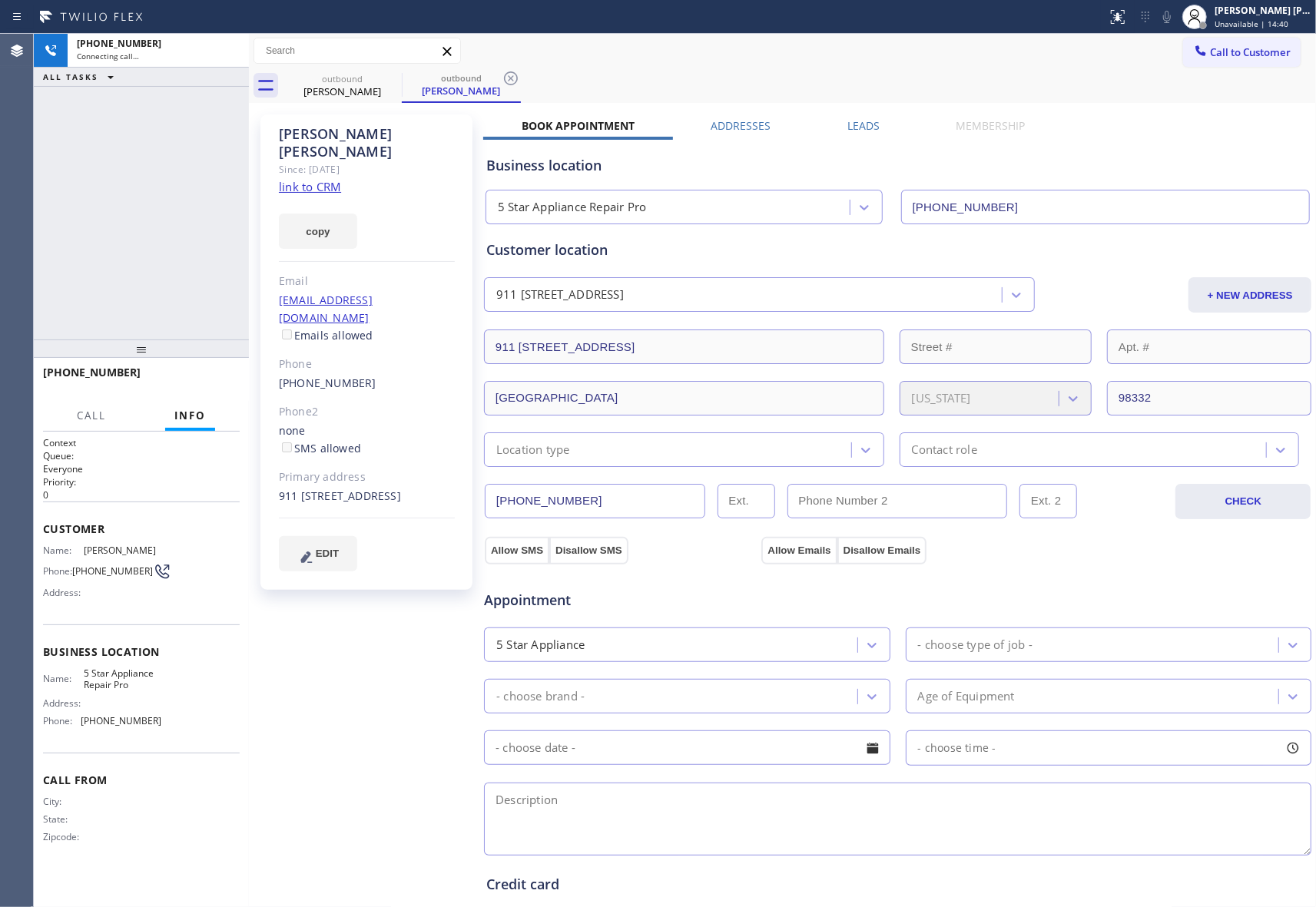
type input "[PHONE_NUMBER]"
click at [231, 47] on icon at bounding box center [229, 50] width 18 height 18
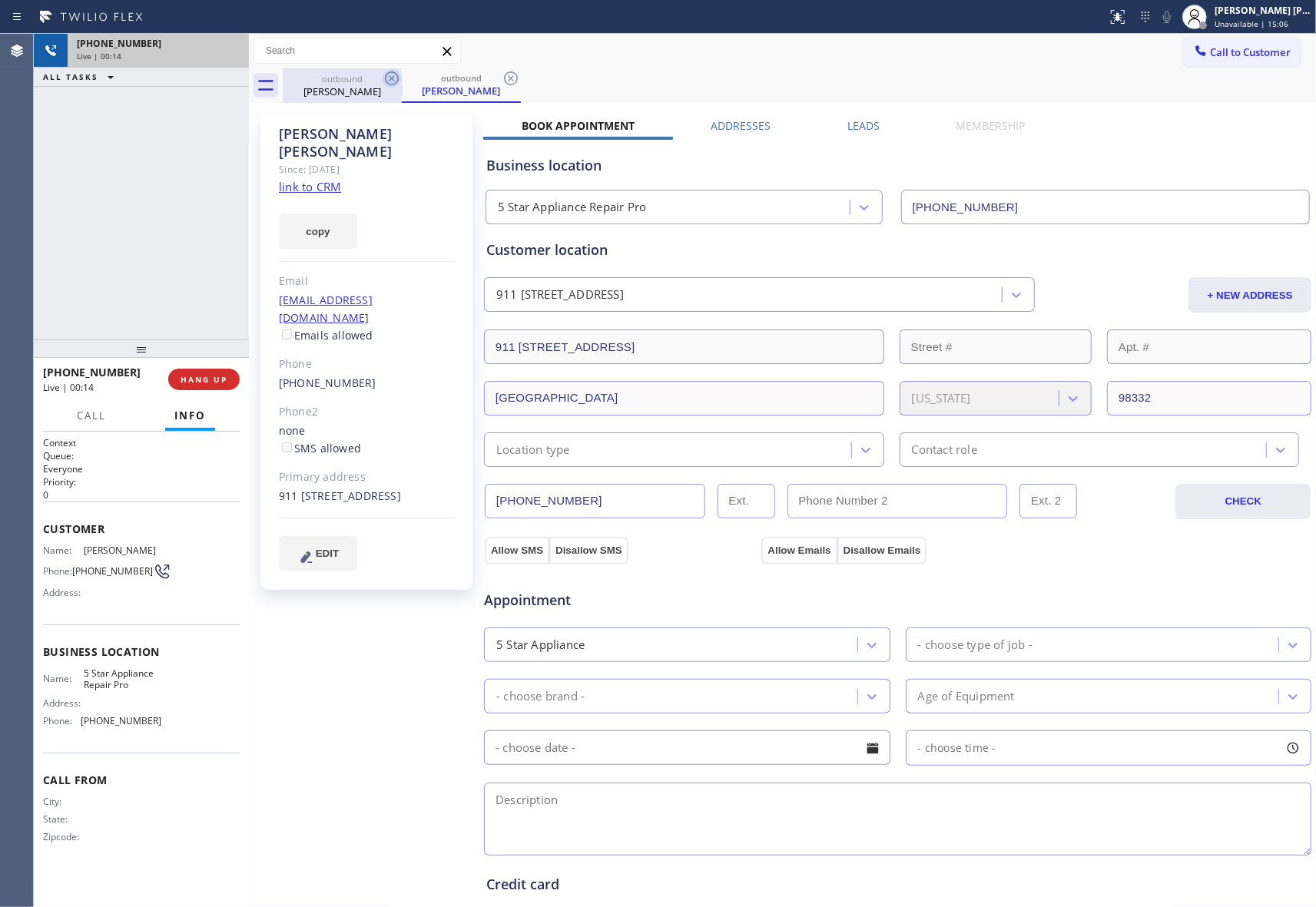
click at [394, 73] on icon at bounding box center [392, 78] width 14 height 14
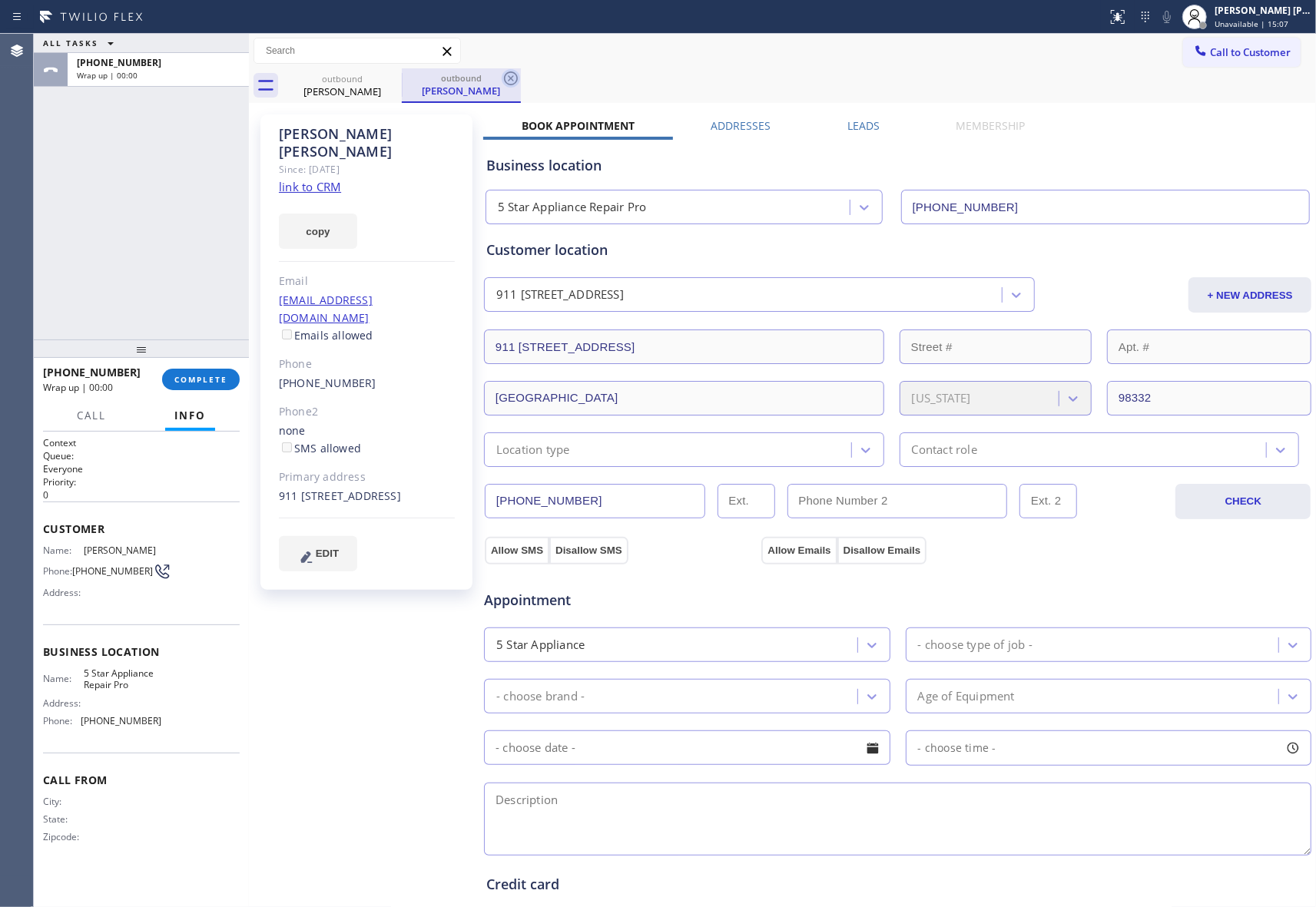
drag, startPoint x: 394, startPoint y: 73, endPoint x: 391, endPoint y: 81, distance: 8.5
click at [402, 75] on div "outbound [PERSON_NAME]" at bounding box center [461, 86] width 119 height 35
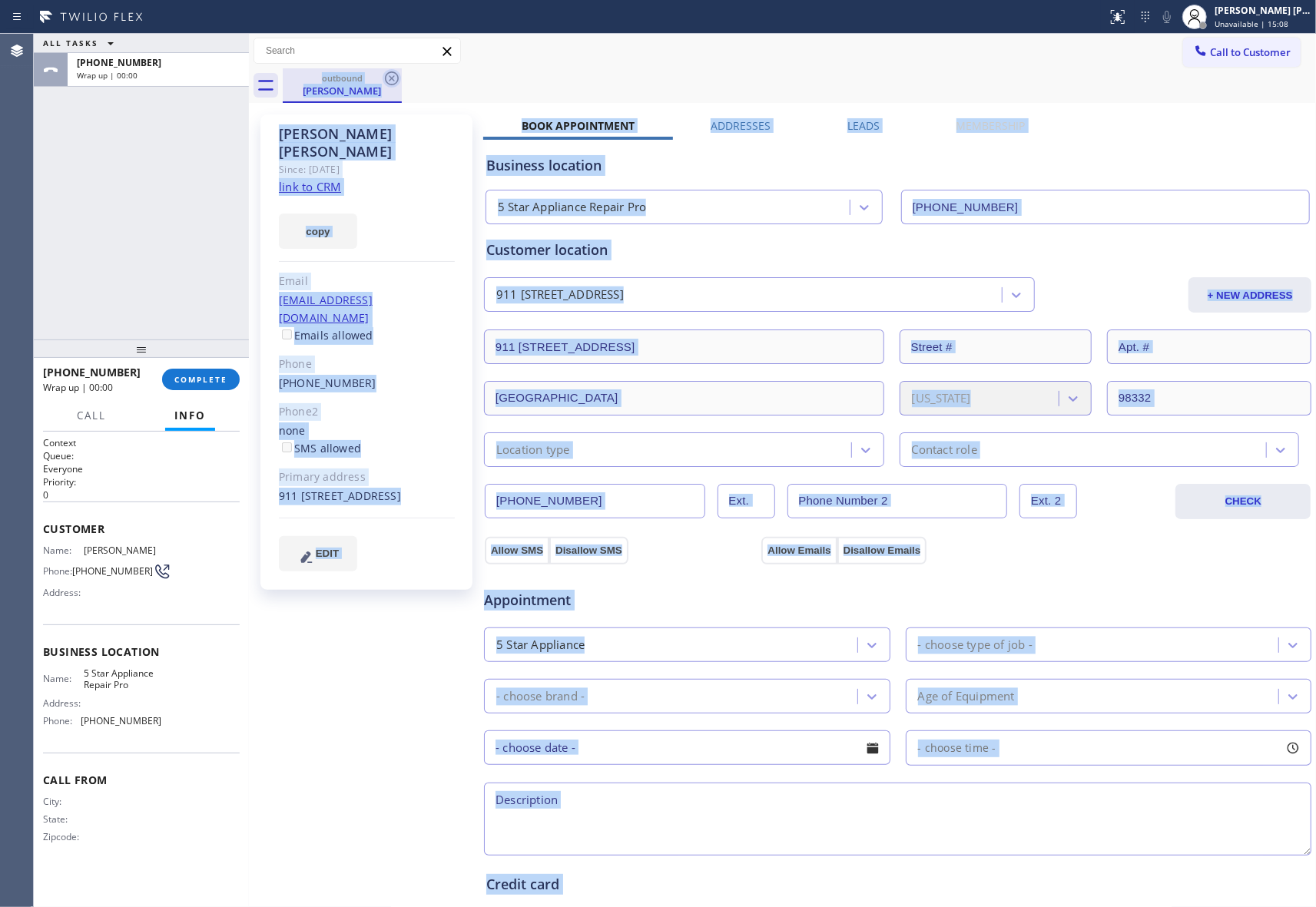
click at [386, 86] on icon at bounding box center [392, 78] width 18 height 18
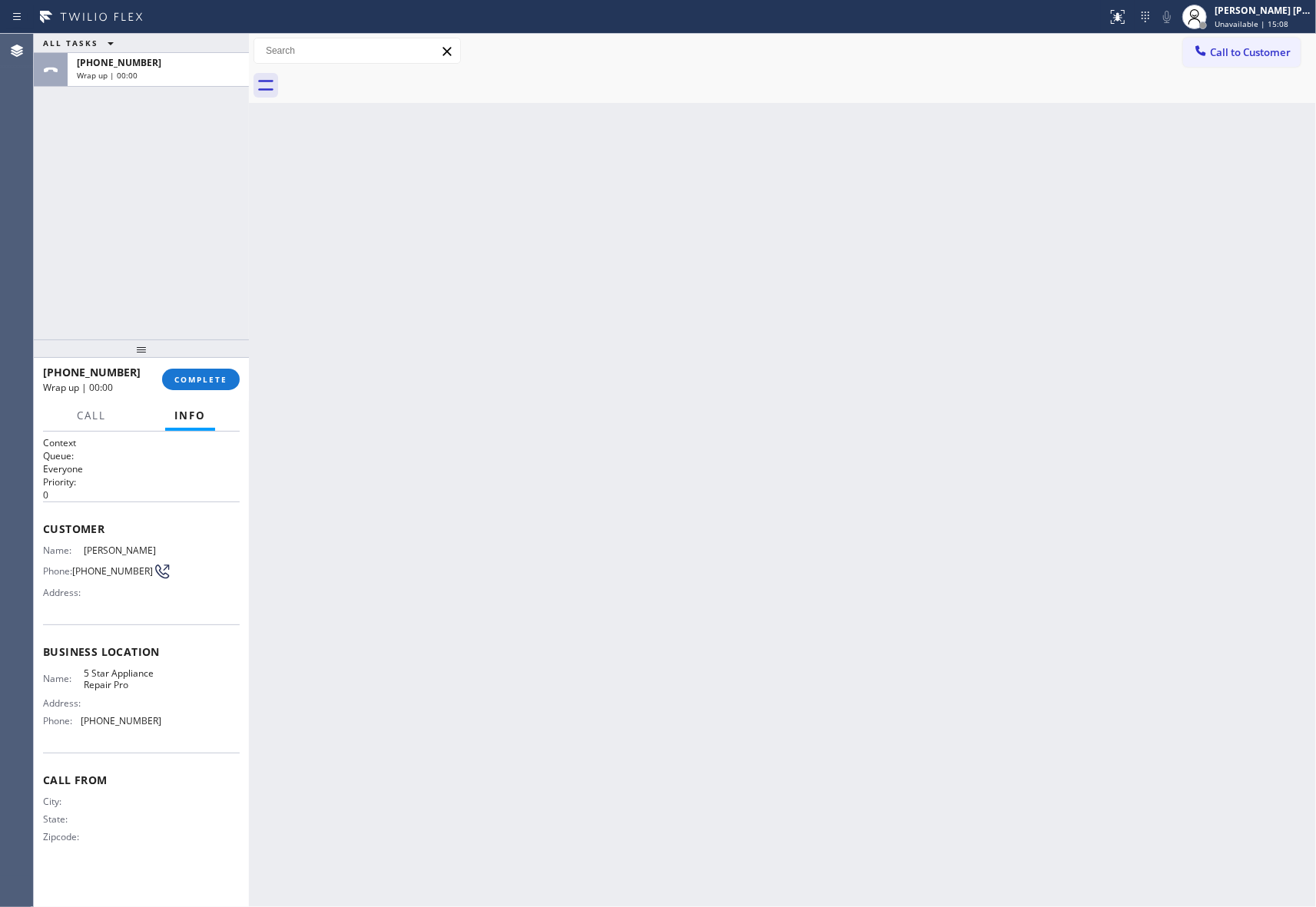
click at [388, 80] on div at bounding box center [799, 86] width 1033 height 35
click at [179, 379] on span "COMPLETE" at bounding box center [201, 379] width 53 height 11
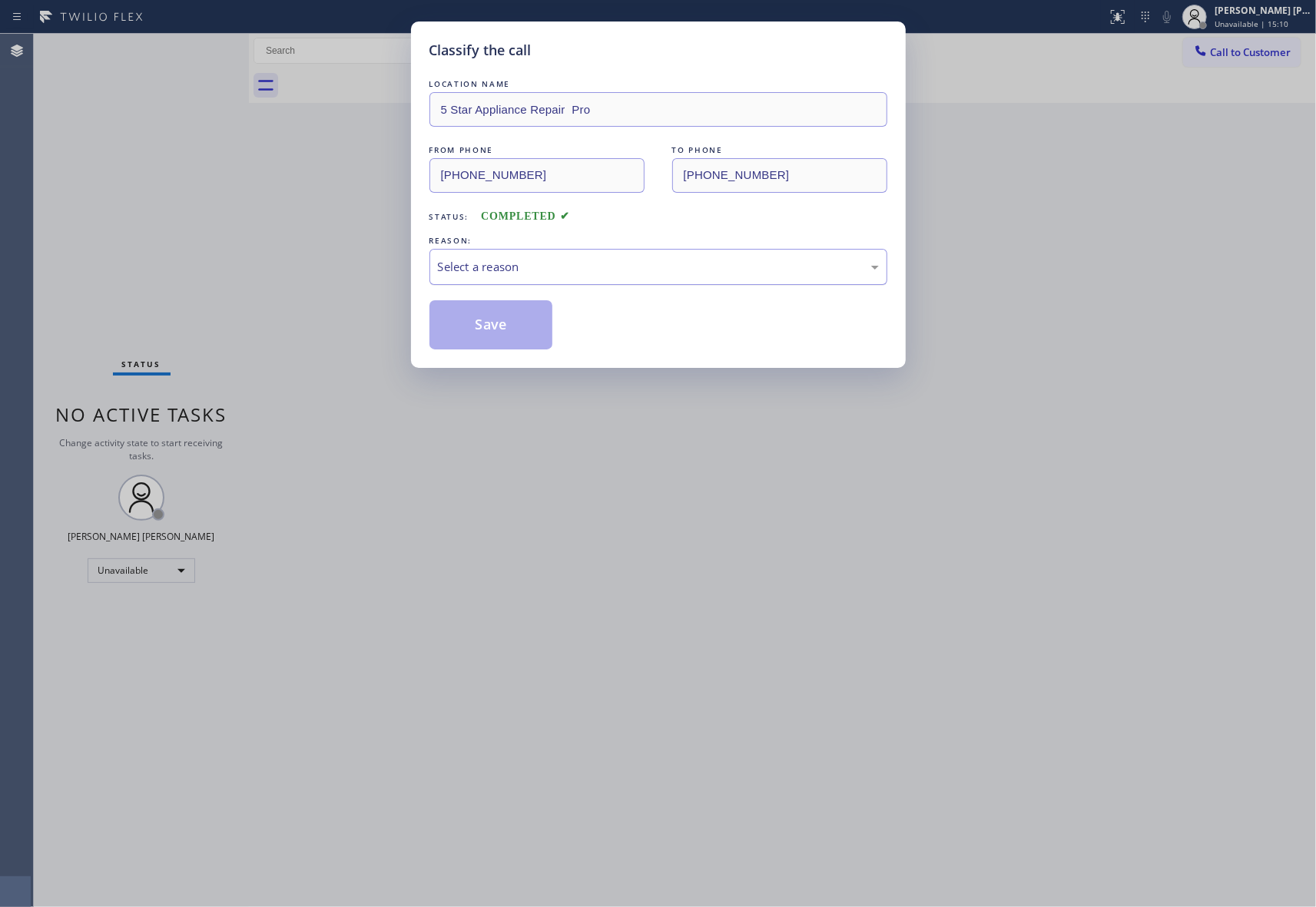
click at [662, 268] on div "Select a reason" at bounding box center [658, 266] width 441 height 17
drag, startPoint x: 524, startPoint y: 326, endPoint x: 511, endPoint y: 324, distance: 13.2
click at [522, 326] on button "Save" at bounding box center [491, 325] width 124 height 49
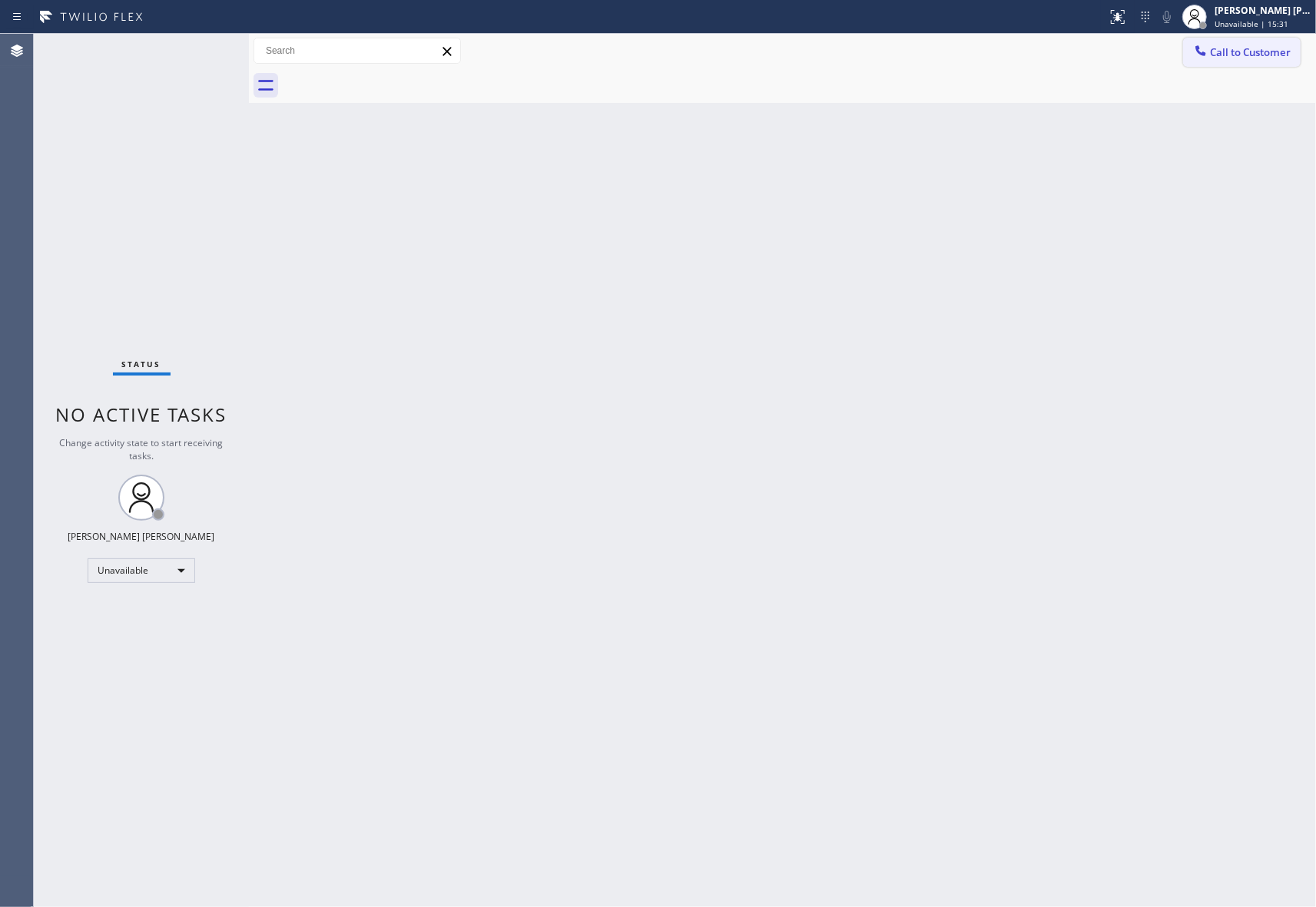
click at [1255, 49] on span "Call to Customer" at bounding box center [1249, 52] width 80 height 14
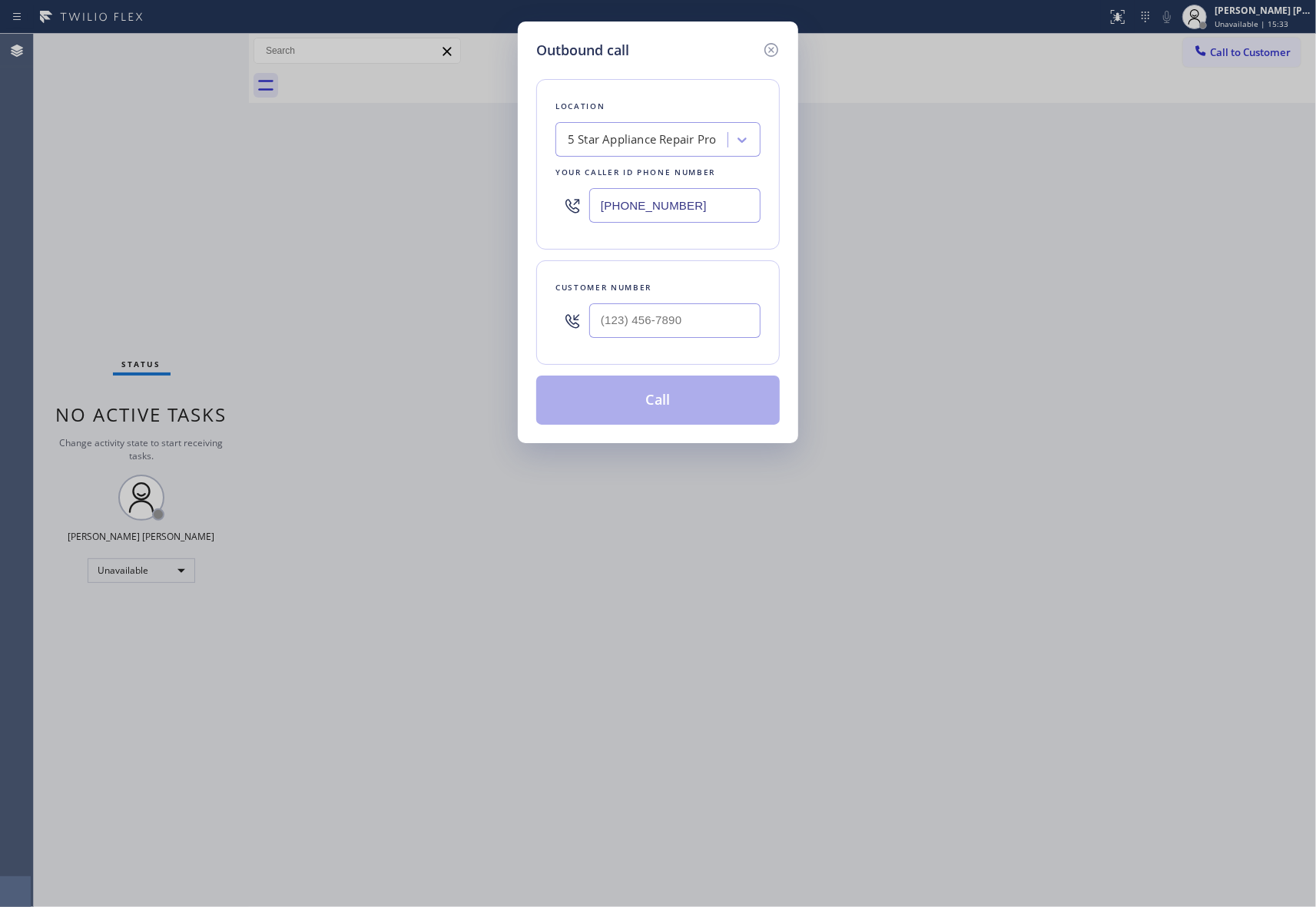
click at [702, 148] on div "5 Star Appliance Repair Pro" at bounding box center [642, 141] width 148 height 17
paste input "East Los AngelesTop Appliance Repair"
type input "East Los AngelesTop Appliance Repair"
click at [624, 176] on div "East Los AngelesTop Appliance Repair" at bounding box center [658, 179] width 205 height 43
type input "[PHONE_NUMBER]"
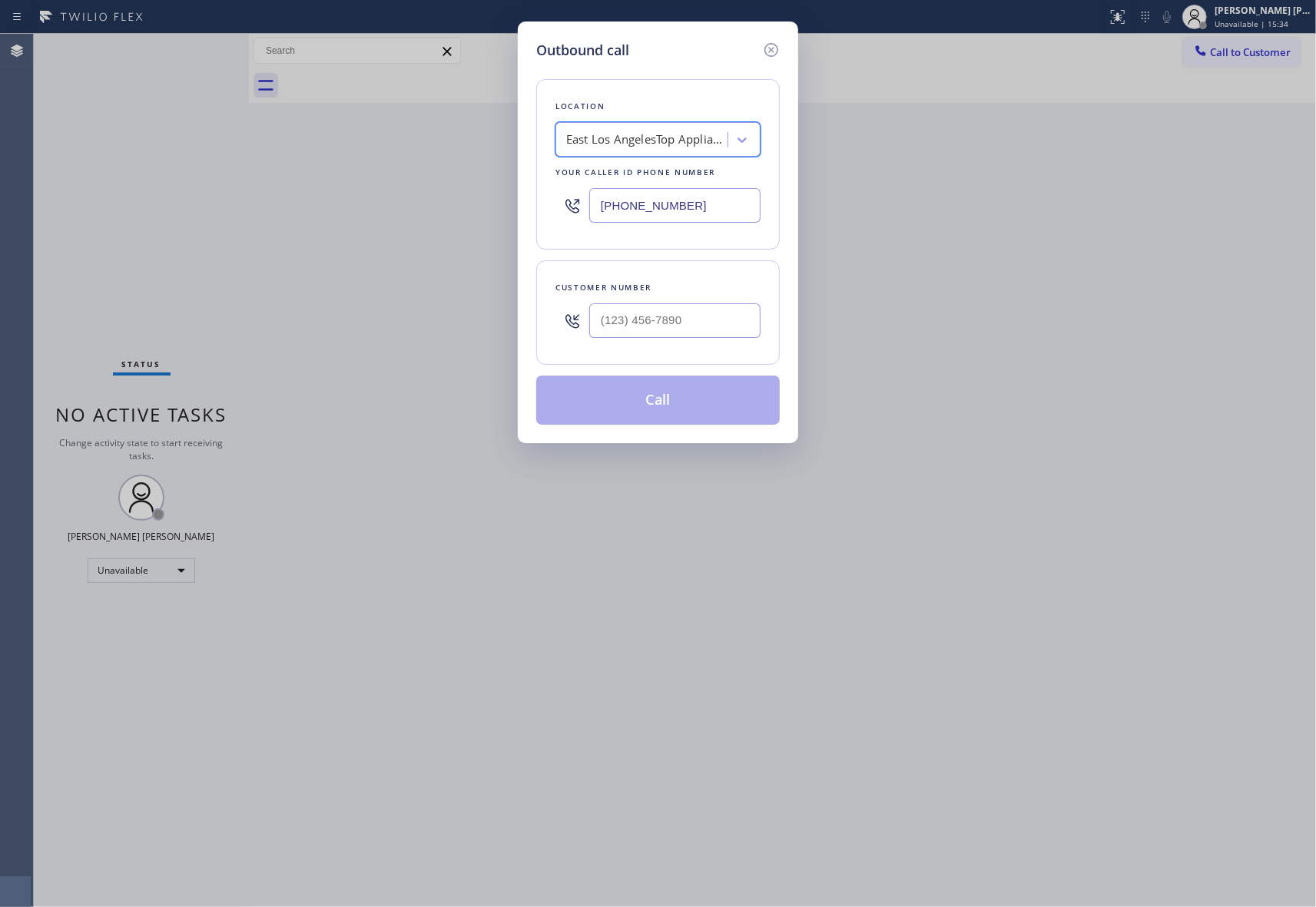
scroll to position [0, 1]
click at [704, 328] on input "(___) ___-____" at bounding box center [674, 321] width 172 height 35
paste input "415) 517-5942"
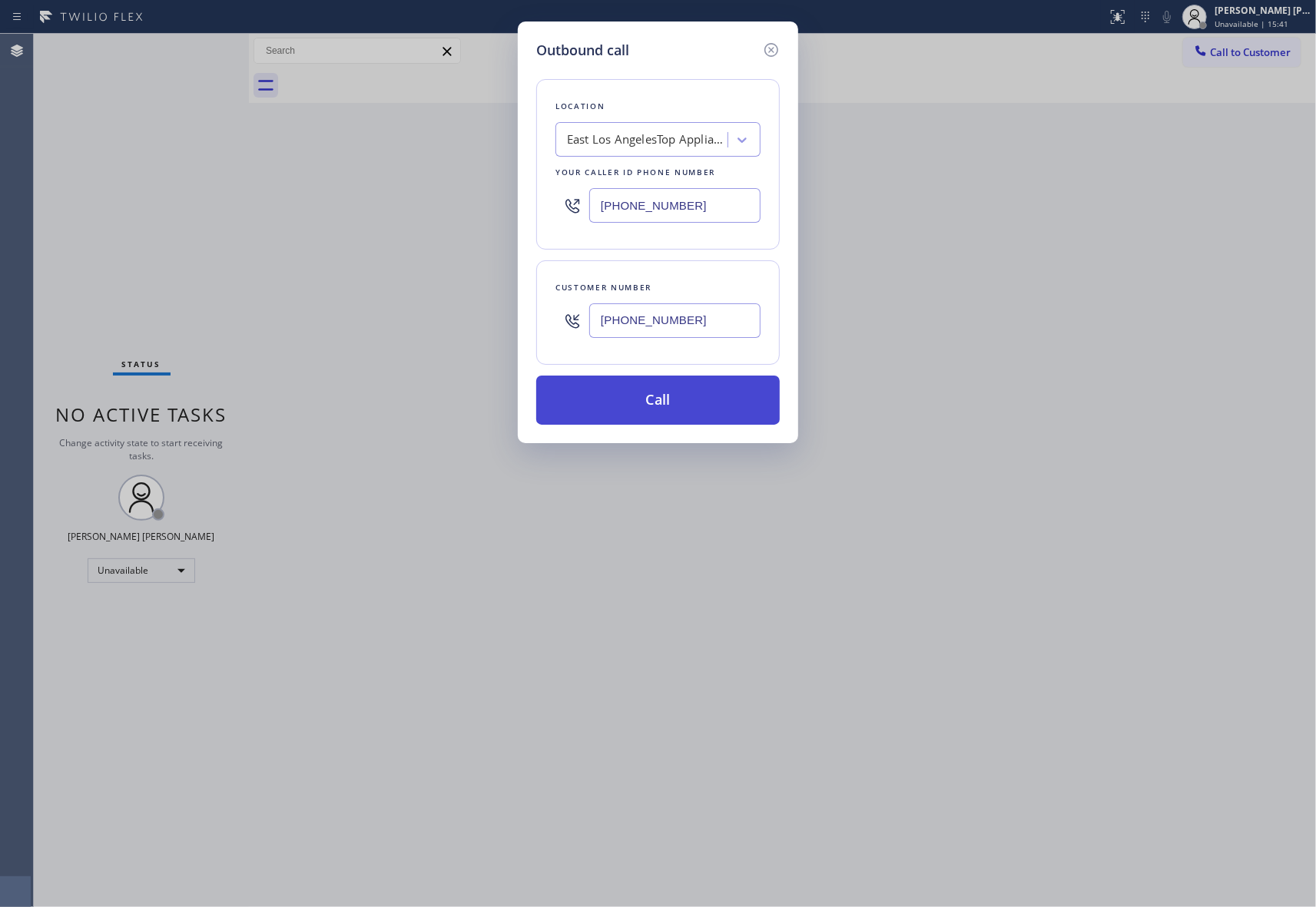
type input "[PHONE_NUMBER]"
click at [701, 406] on button "Call" at bounding box center [657, 400] width 243 height 49
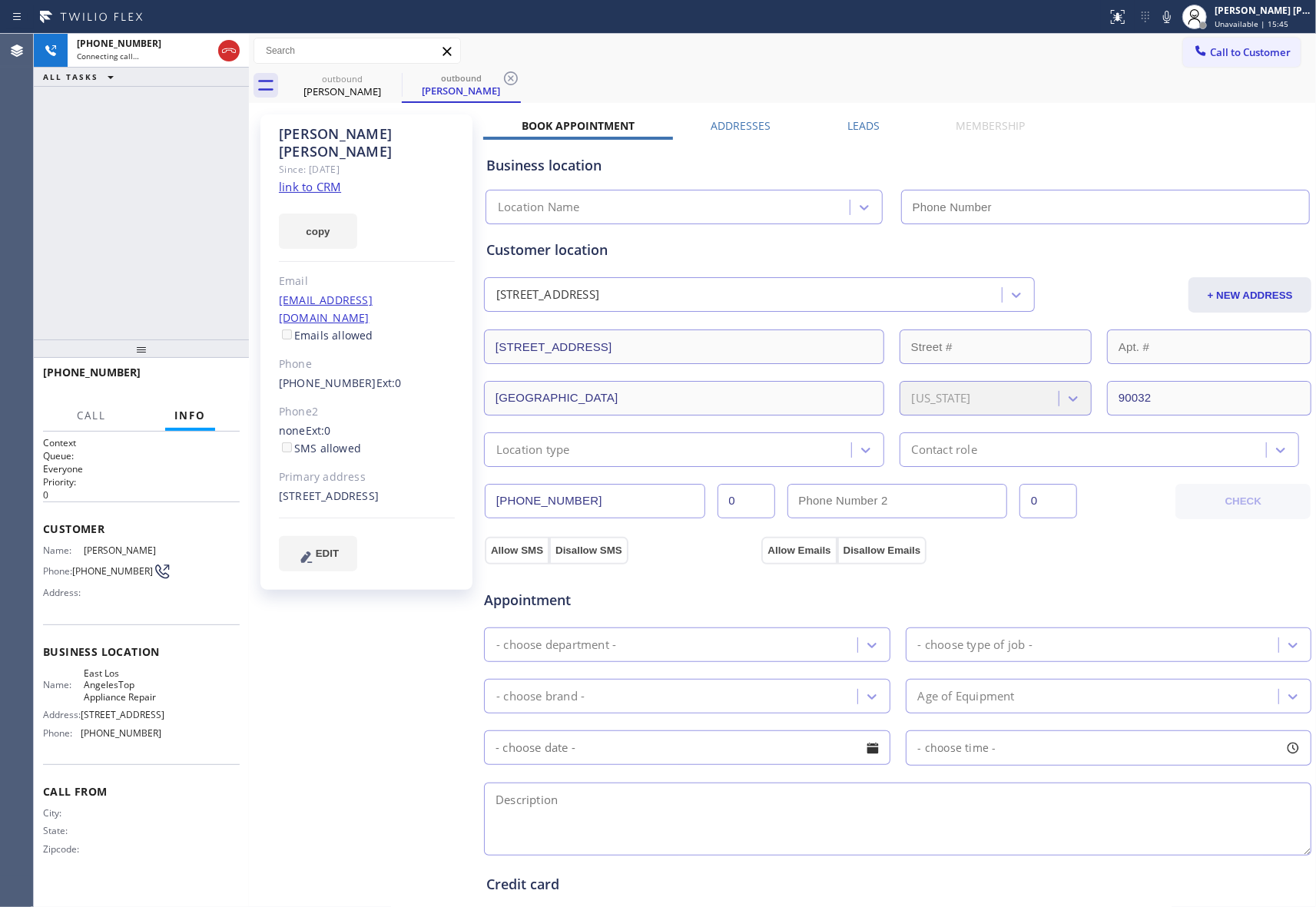
type input "[PHONE_NUMBER]"
drag, startPoint x: 870, startPoint y: 124, endPoint x: 864, endPoint y: 139, distance: 16.2
click at [869, 124] on label "Leads" at bounding box center [862, 125] width 32 height 15
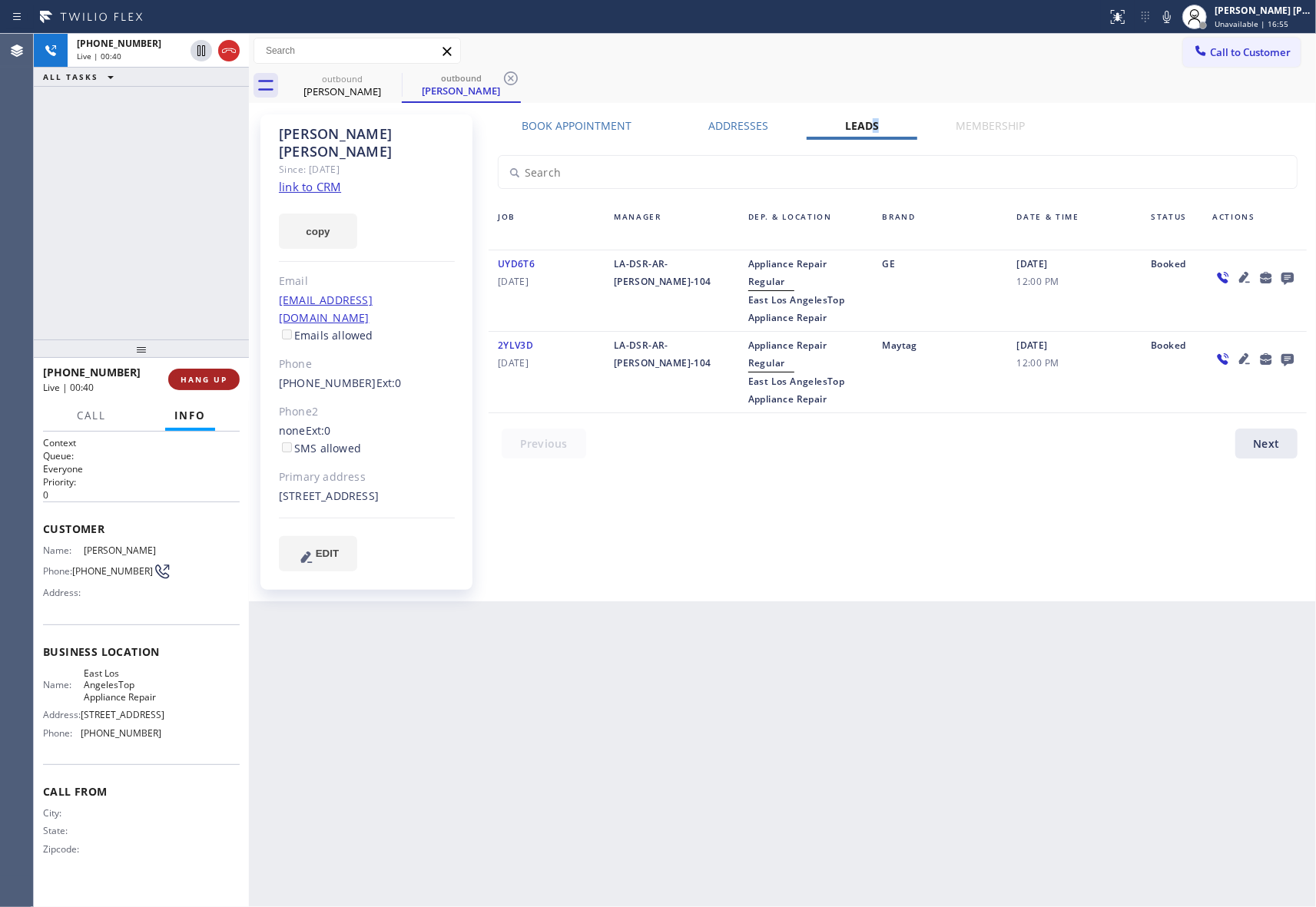
click at [206, 382] on span "HANG UP" at bounding box center [204, 379] width 47 height 11
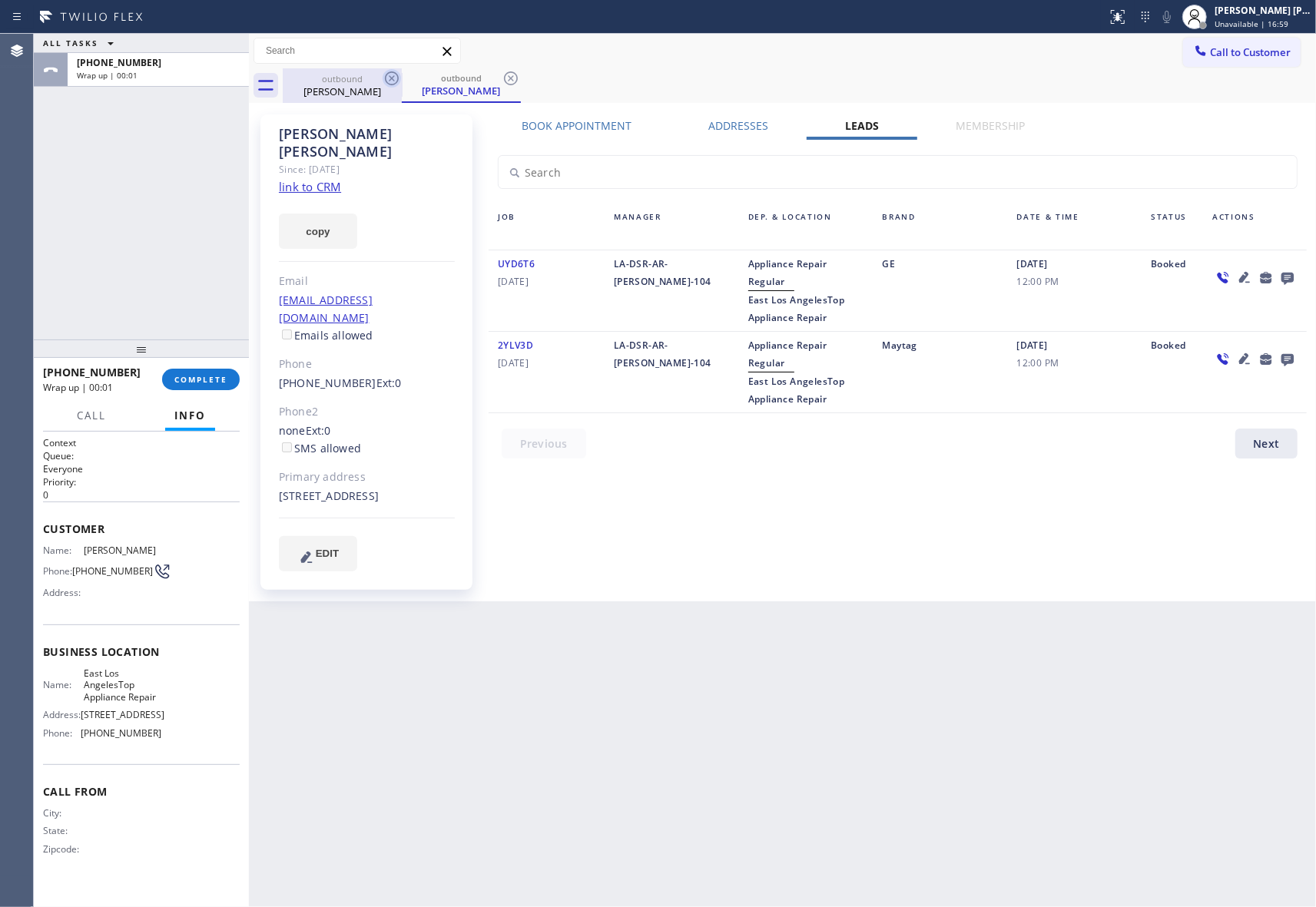
drag, startPoint x: 372, startPoint y: 89, endPoint x: 394, endPoint y: 79, distance: 24.2
click at [376, 89] on div "[PERSON_NAME]" at bounding box center [342, 91] width 116 height 14
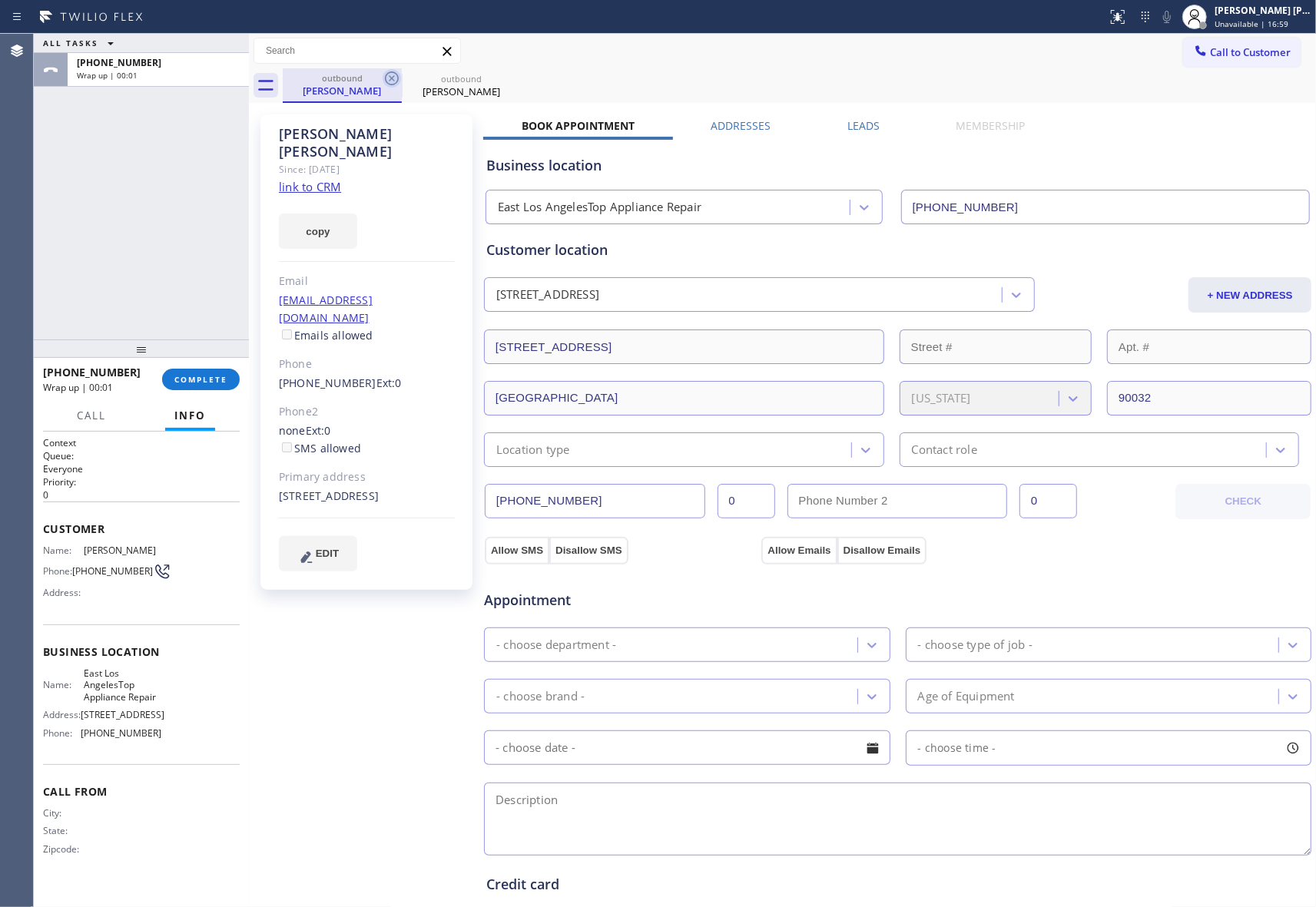
click at [394, 79] on icon at bounding box center [392, 78] width 18 height 18
click at [0, 0] on icon at bounding box center [0, 0] width 0 height 0
click at [394, 79] on div "outbound [PERSON_NAME] outbound [PERSON_NAME]" at bounding box center [799, 86] width 1033 height 35
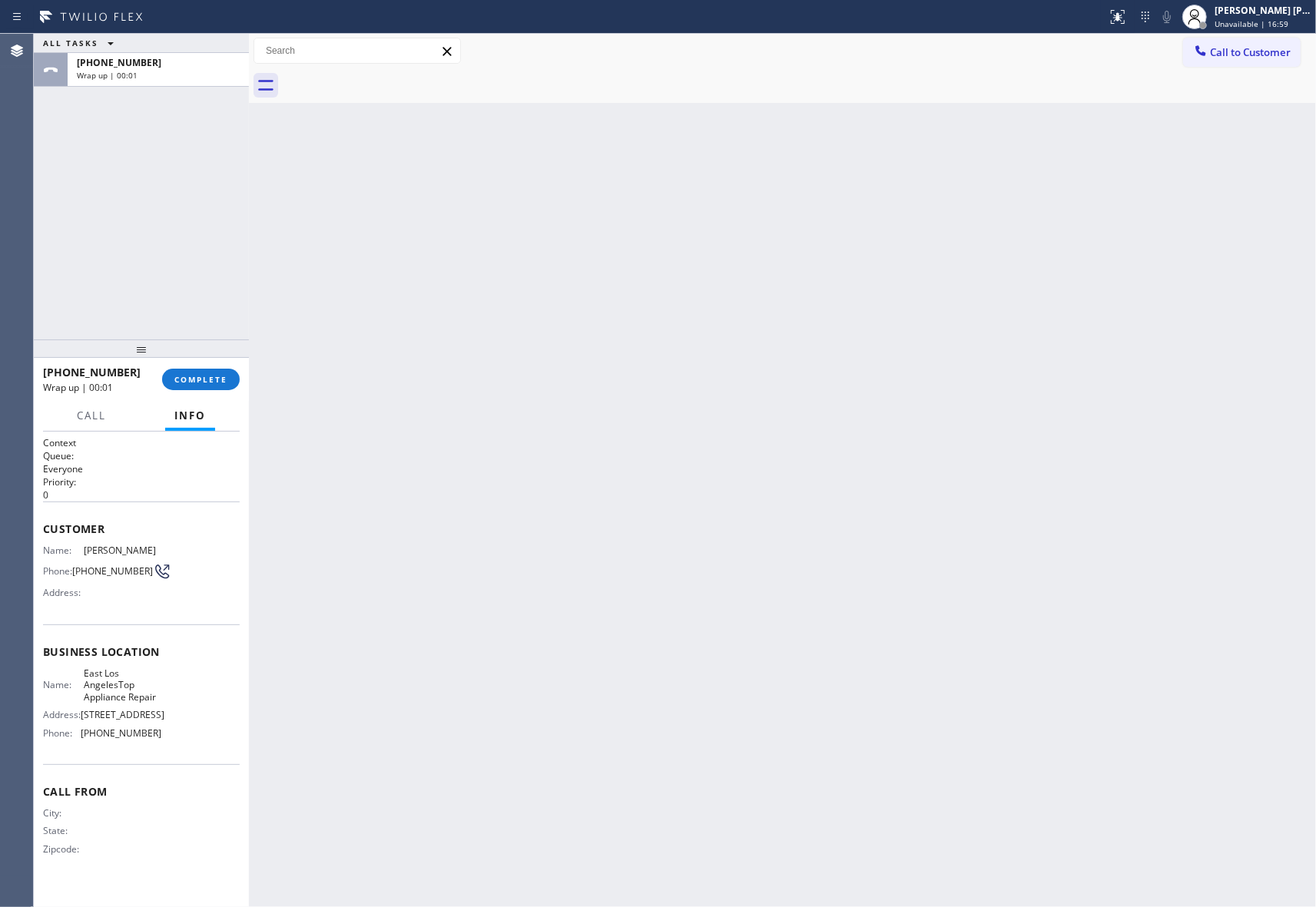
click at [394, 79] on div at bounding box center [799, 86] width 1033 height 35
click at [213, 381] on span "COMPLETE" at bounding box center [201, 379] width 53 height 11
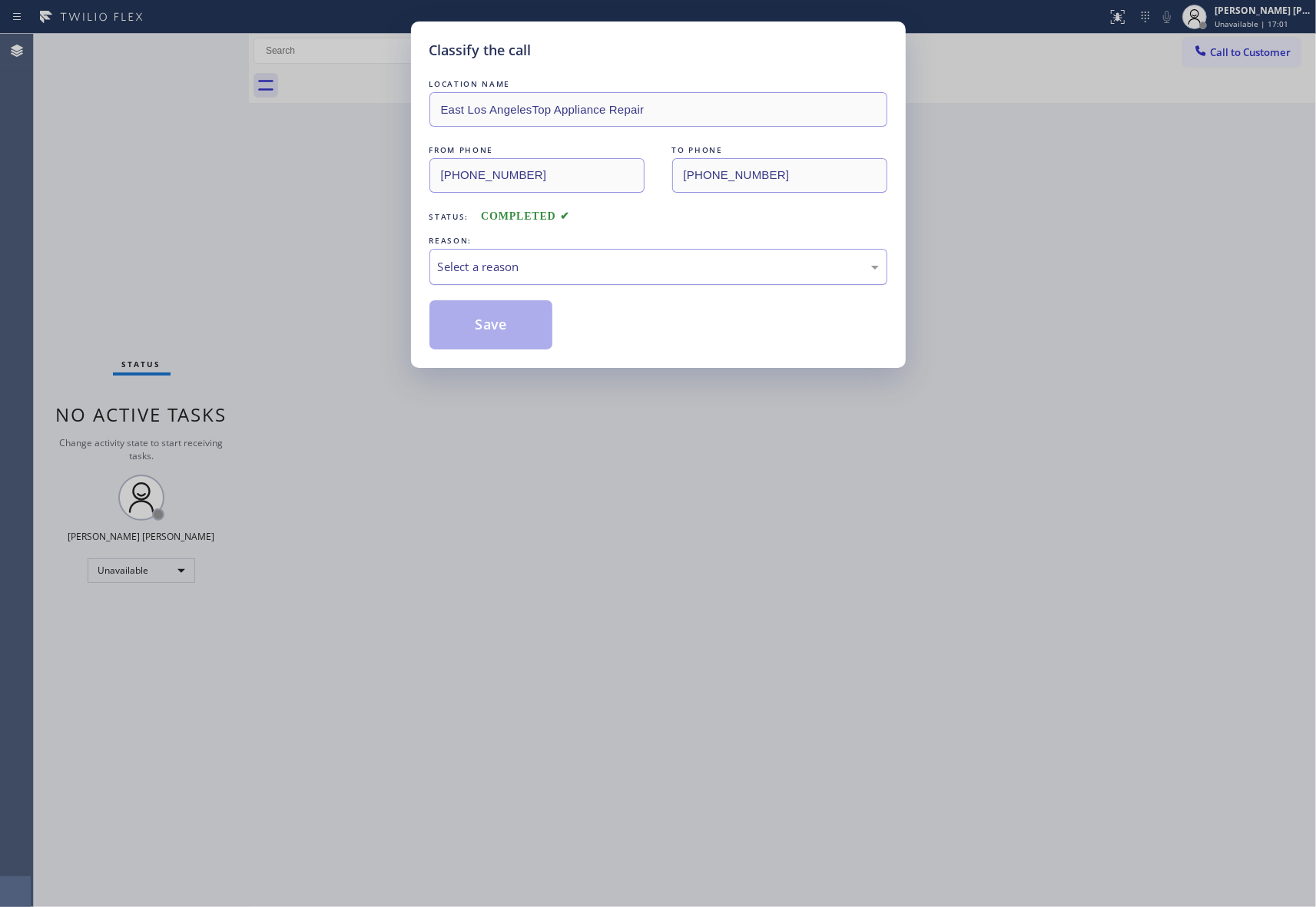
click at [610, 262] on div "Select a reason" at bounding box center [658, 266] width 441 height 17
click at [505, 327] on button "Save" at bounding box center [491, 325] width 124 height 49
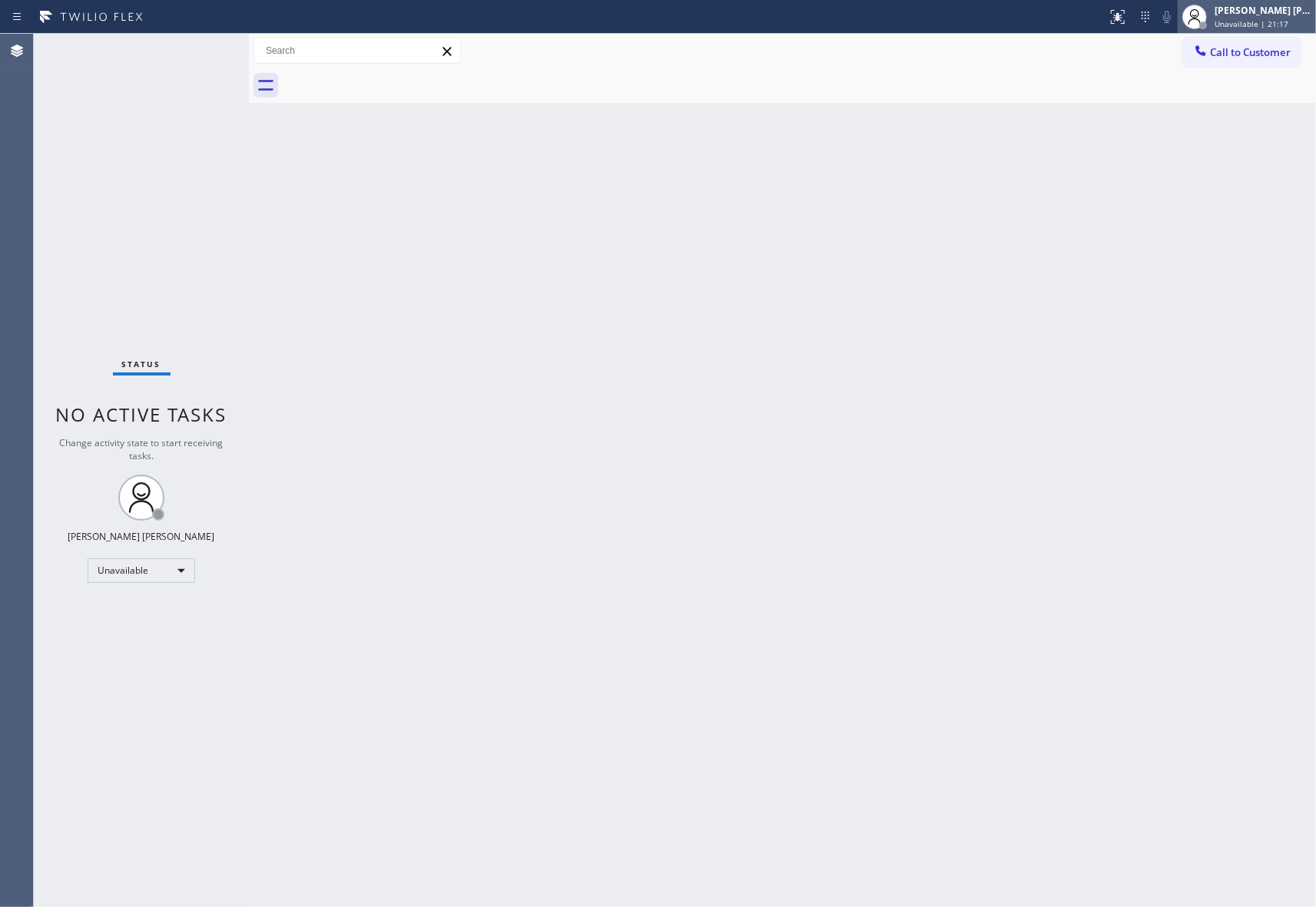
click at [1279, 22] on span "Unavailable | 21:17" at bounding box center [1251, 23] width 74 height 11
click at [1232, 79] on button "Available" at bounding box center [1238, 81] width 154 height 20
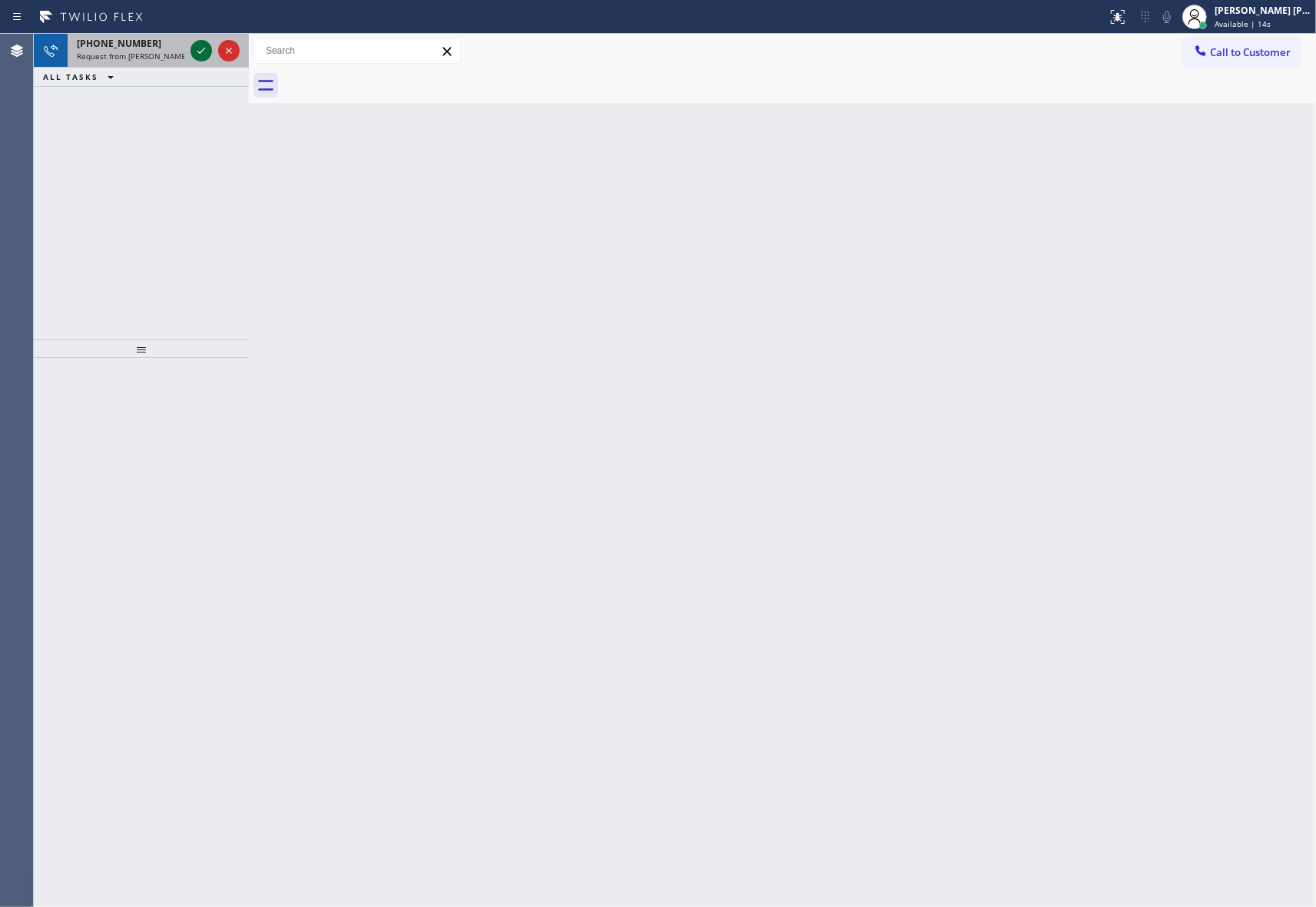
click at [195, 45] on icon at bounding box center [201, 50] width 18 height 18
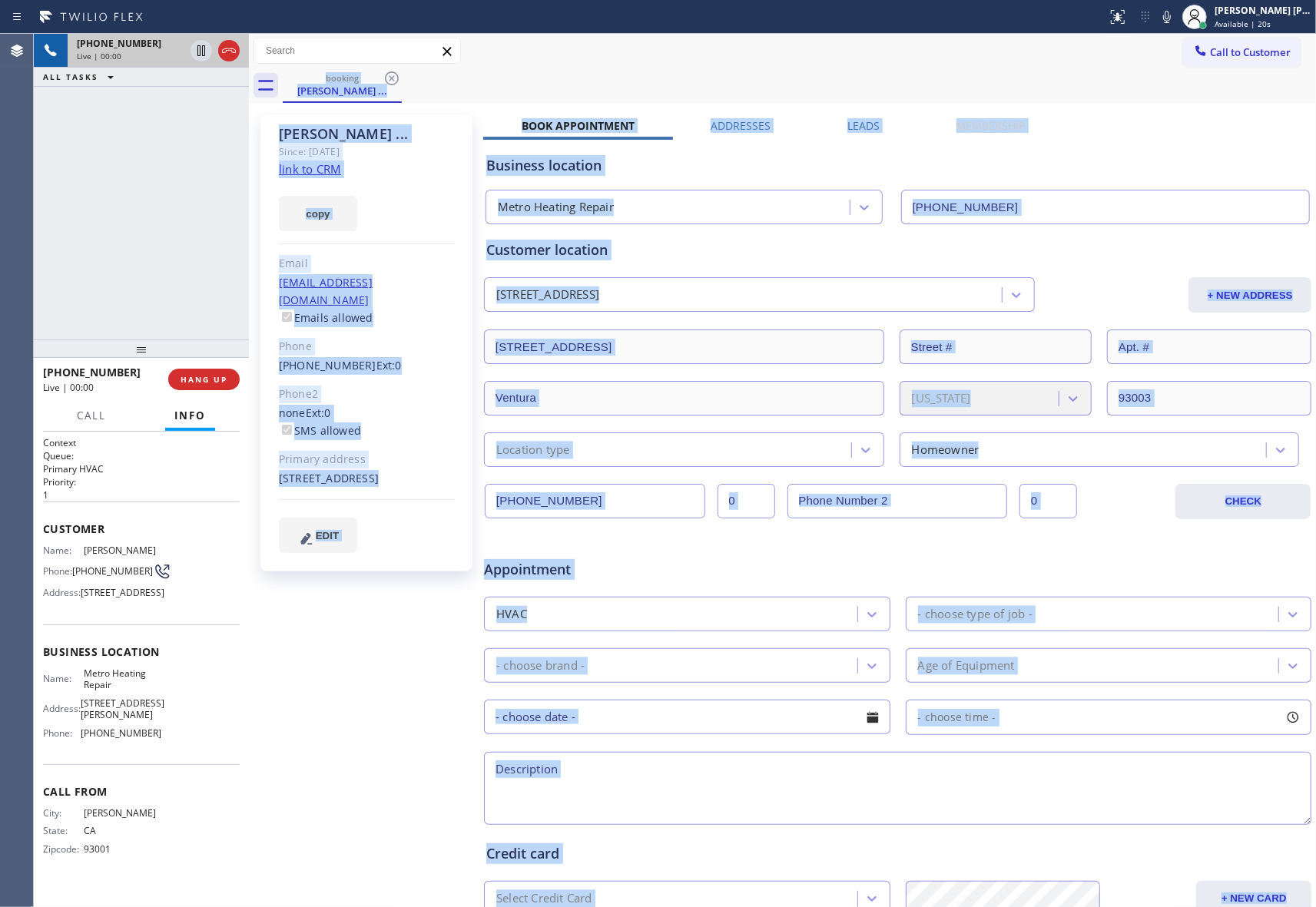
type input "[PHONE_NUMBER]"
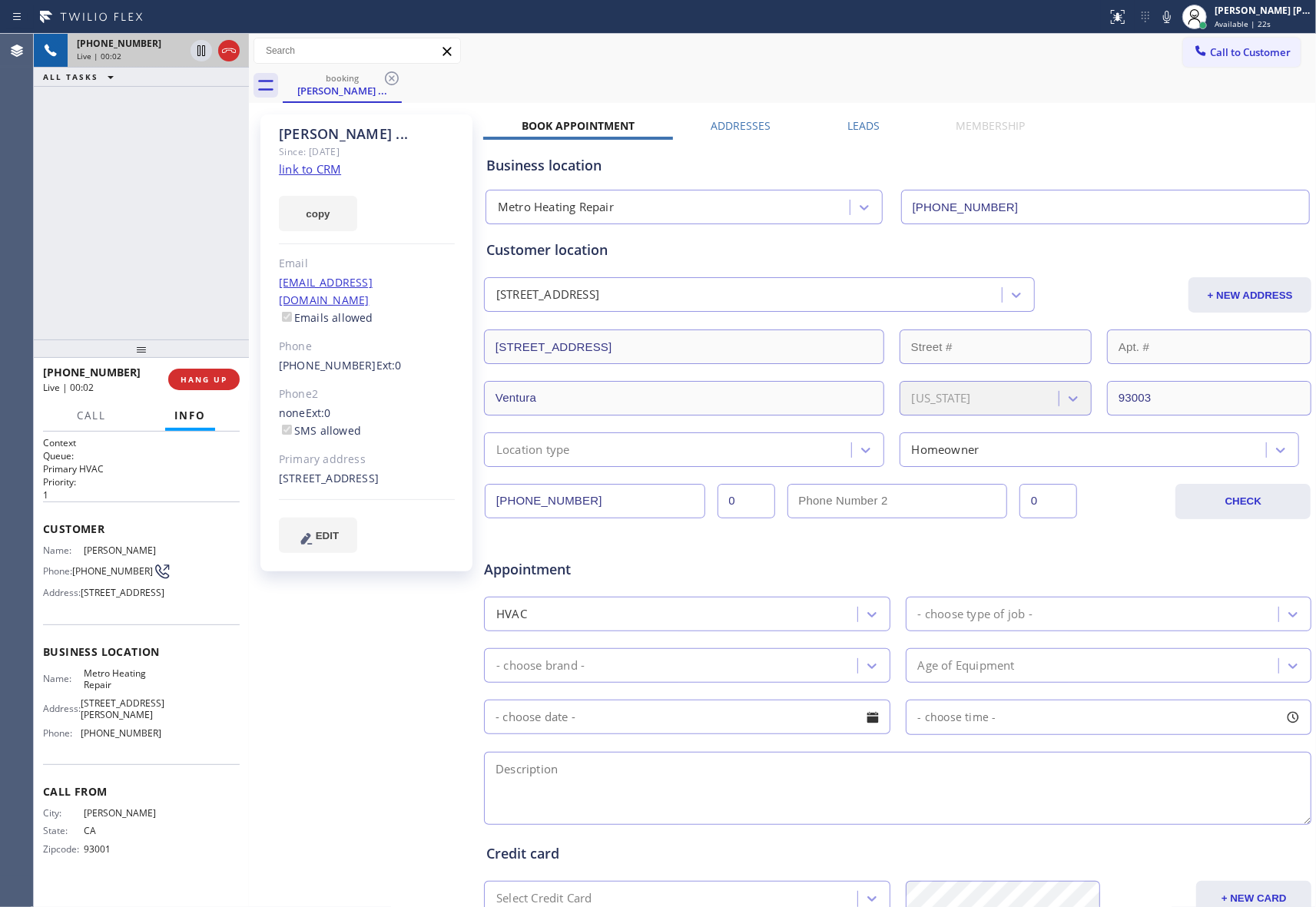
click at [585, 65] on div "Call to Customer Outbound call Location East [GEOGRAPHIC_DATA] Appliance Repair…" at bounding box center [782, 51] width 1067 height 35
click at [858, 124] on label "Leads" at bounding box center [862, 125] width 32 height 15
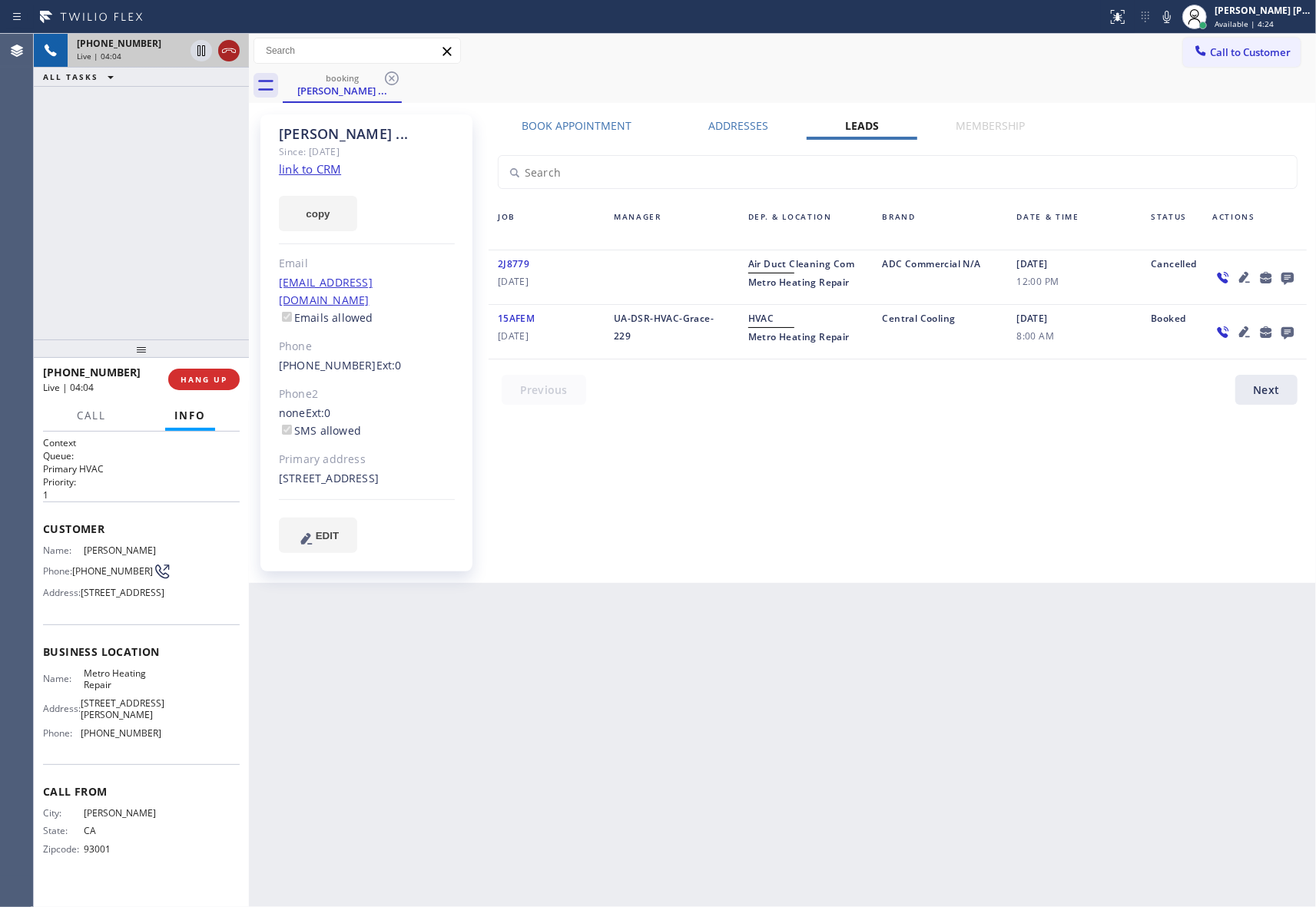
click at [231, 47] on icon at bounding box center [229, 50] width 18 height 18
click at [216, 382] on span "COMPLETE" at bounding box center [201, 379] width 53 height 11
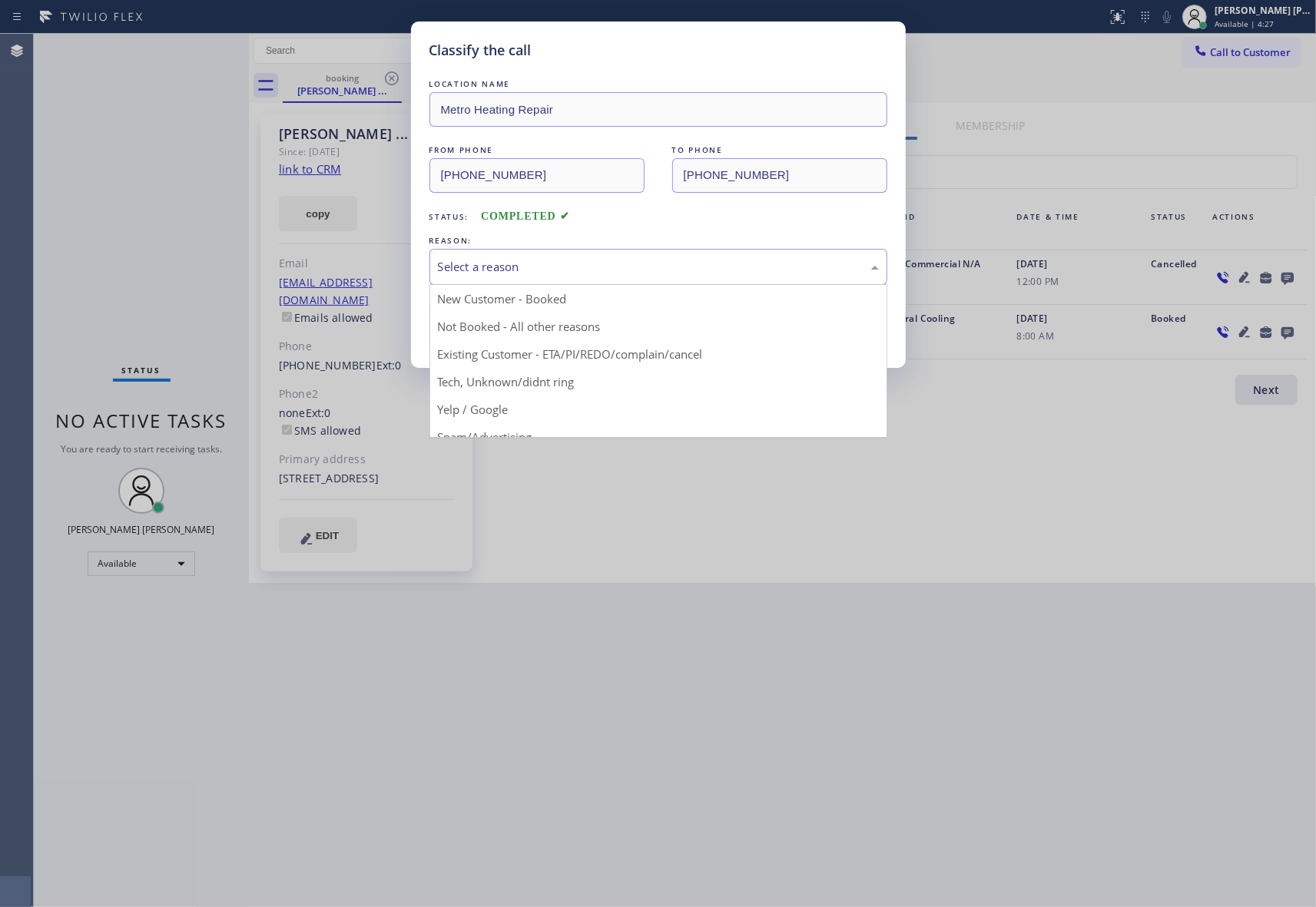
click at [529, 268] on div "Select a reason" at bounding box center [658, 266] width 441 height 17
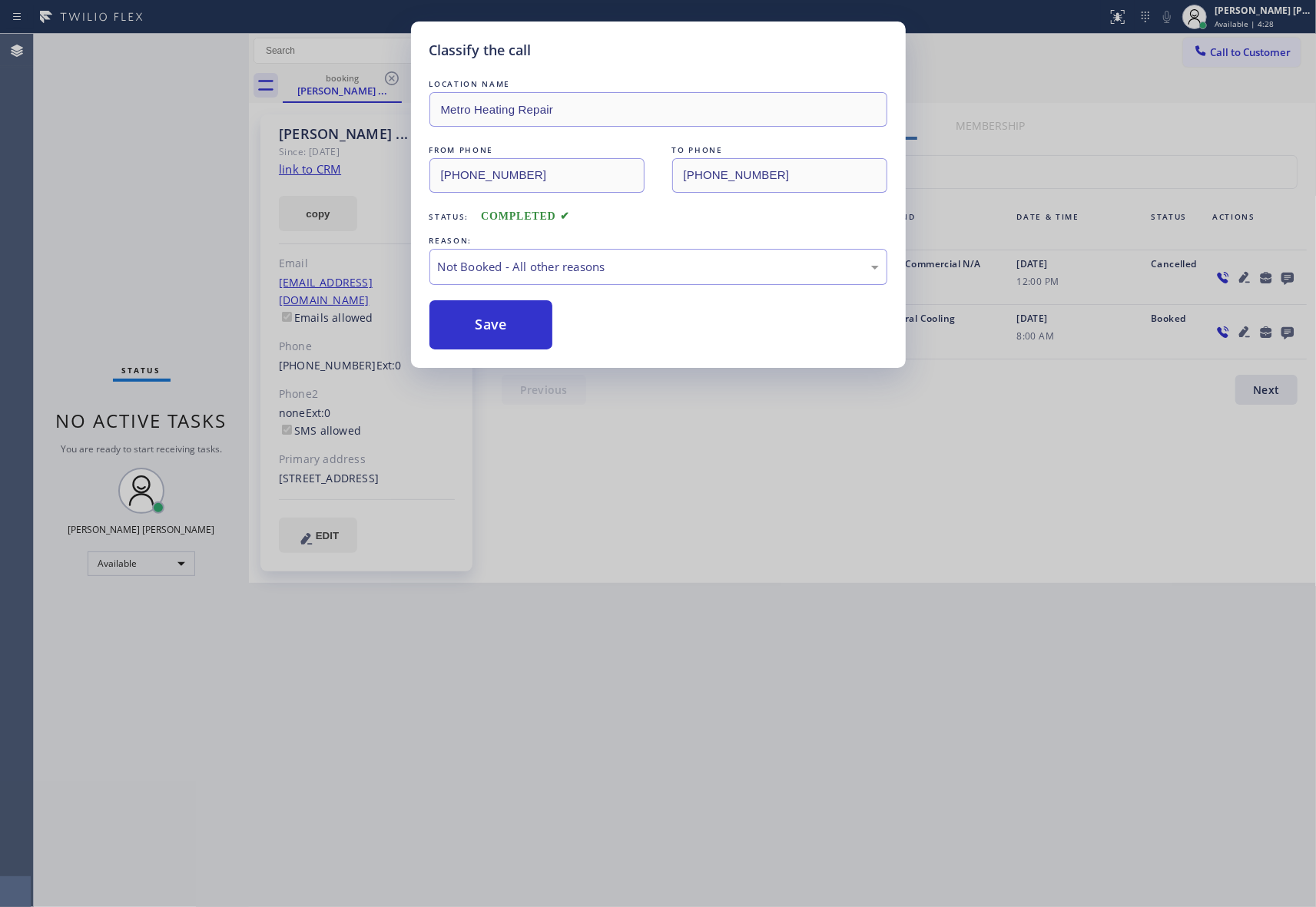
click at [491, 320] on button "Save" at bounding box center [491, 325] width 124 height 49
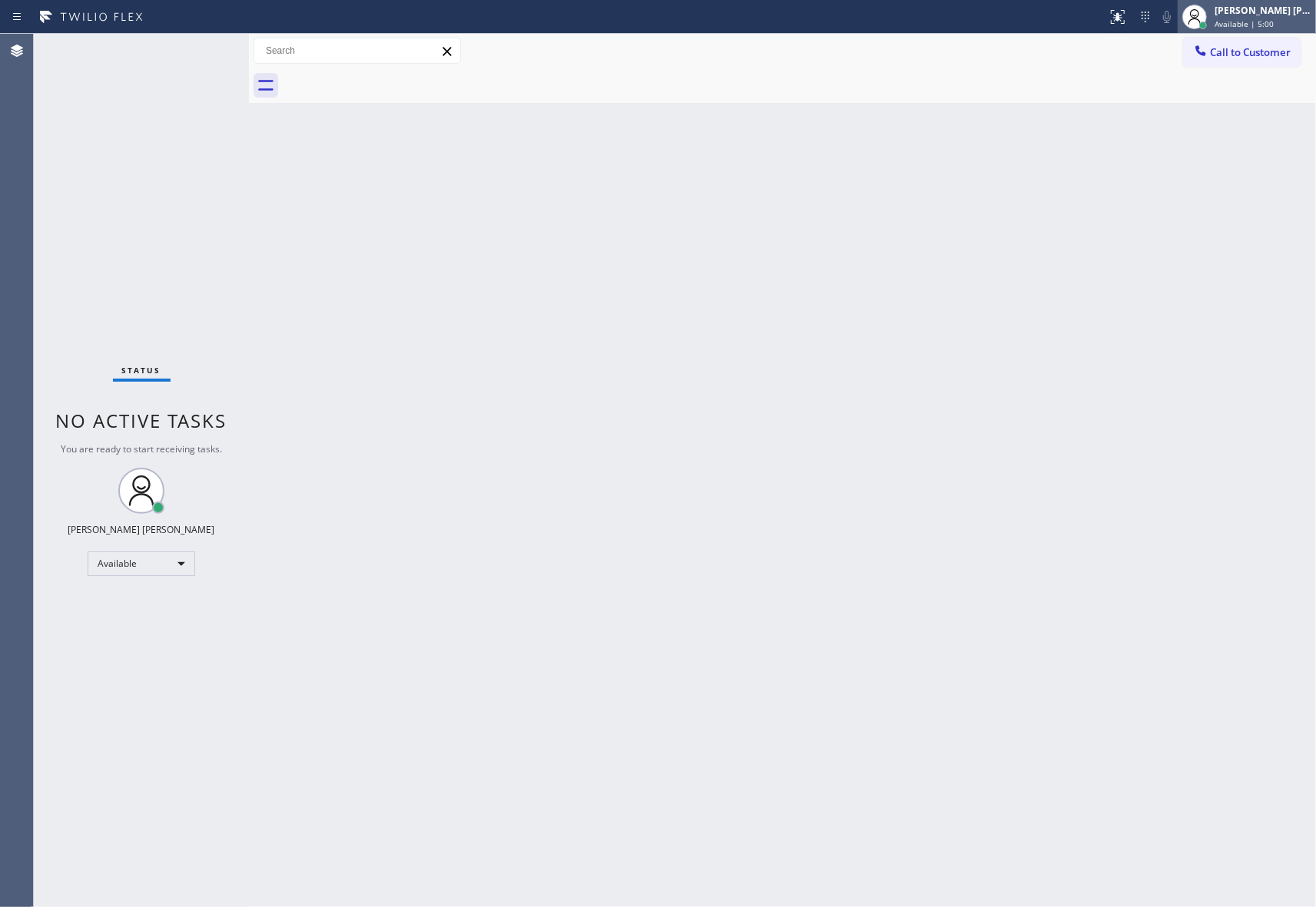
click at [1269, 14] on div "[PERSON_NAME] [PERSON_NAME]" at bounding box center [1263, 10] width 97 height 13
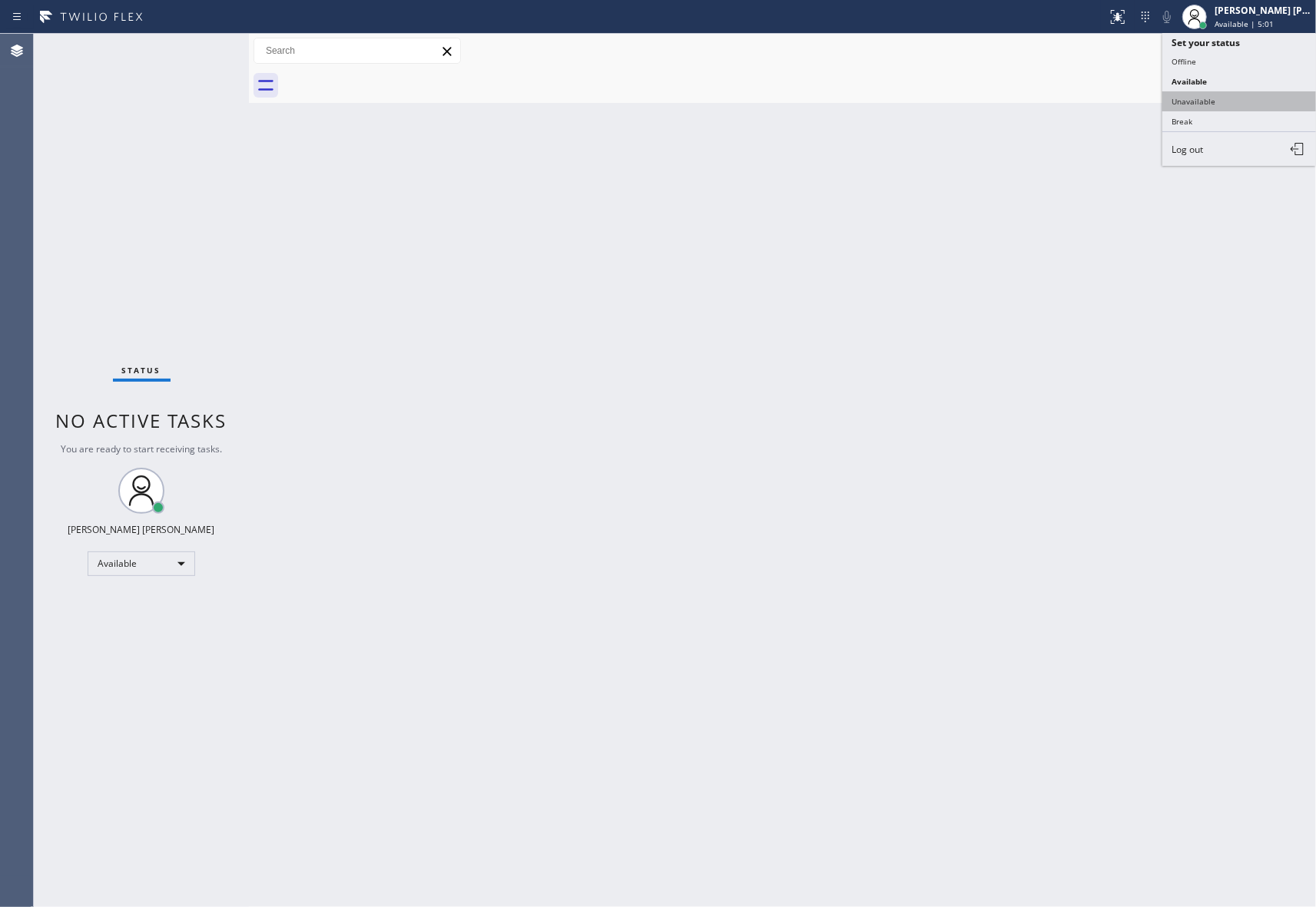
click at [1218, 105] on button "Unavailable" at bounding box center [1238, 101] width 154 height 20
